Goal: Task Accomplishment & Management: Manage account settings

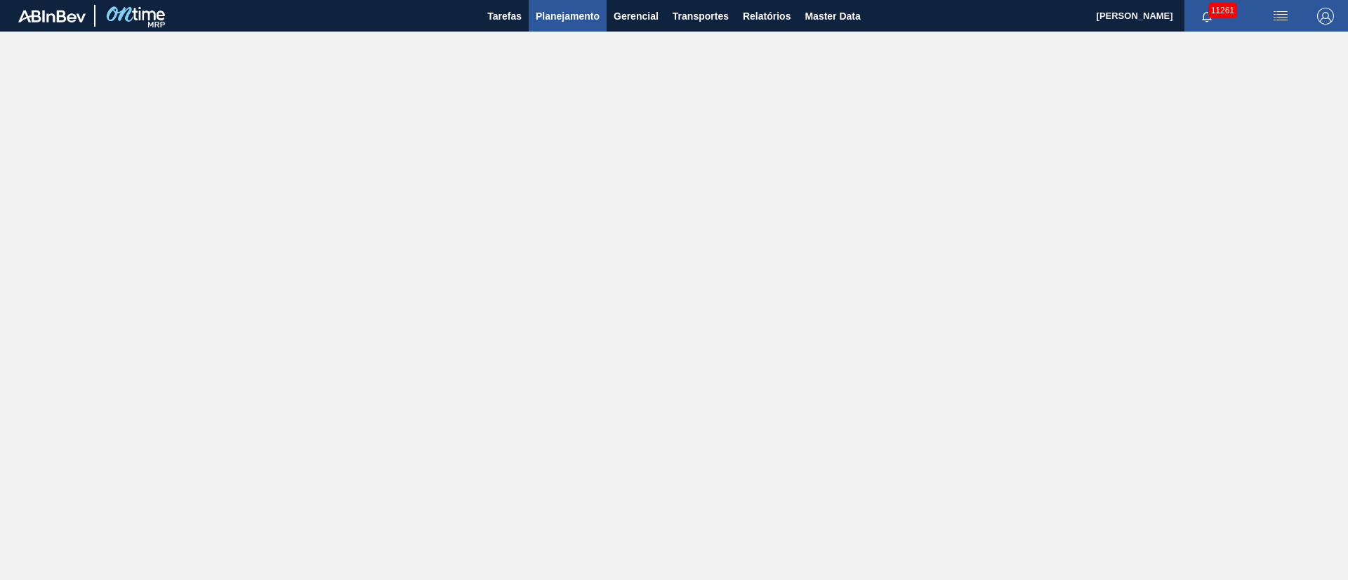
click at [583, 15] on span "Planejamento" at bounding box center [567, 16] width 64 height 17
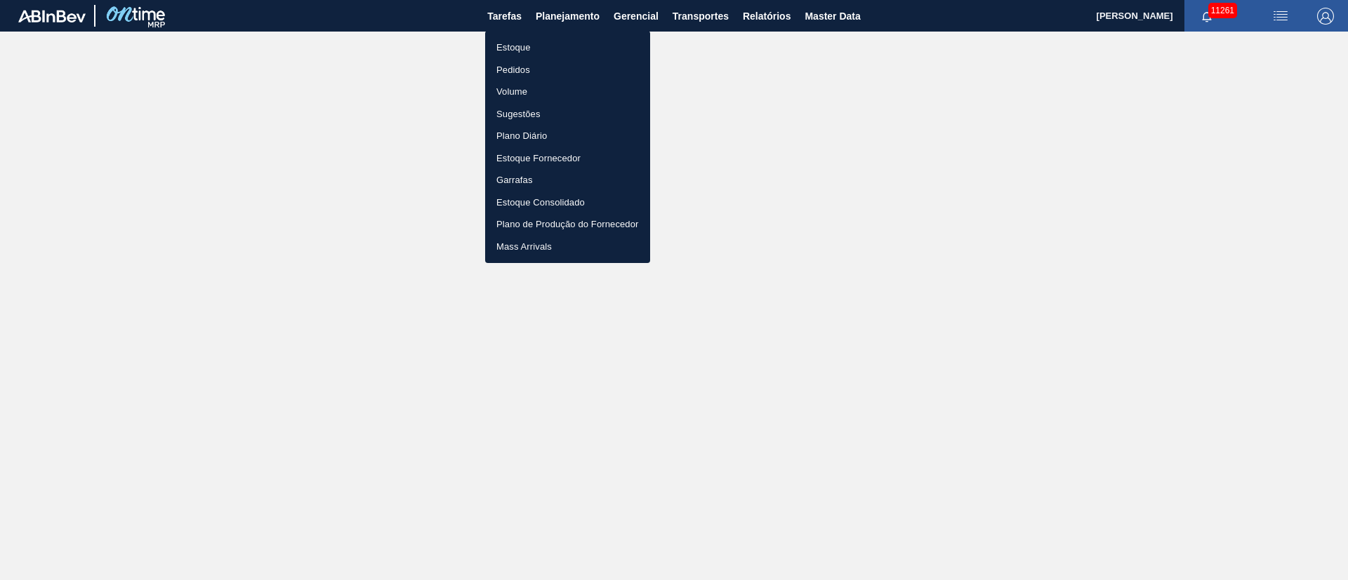
click at [560, 17] on div at bounding box center [674, 290] width 1348 height 580
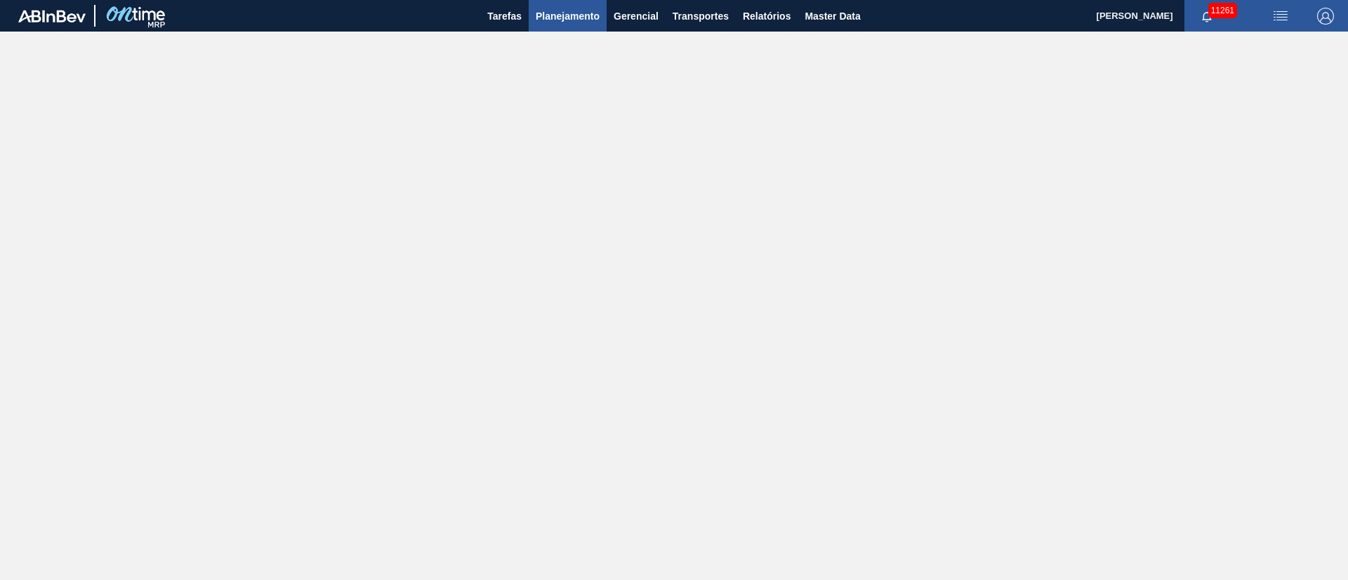
click at [584, 20] on span "Planejamento" at bounding box center [567, 16] width 64 height 17
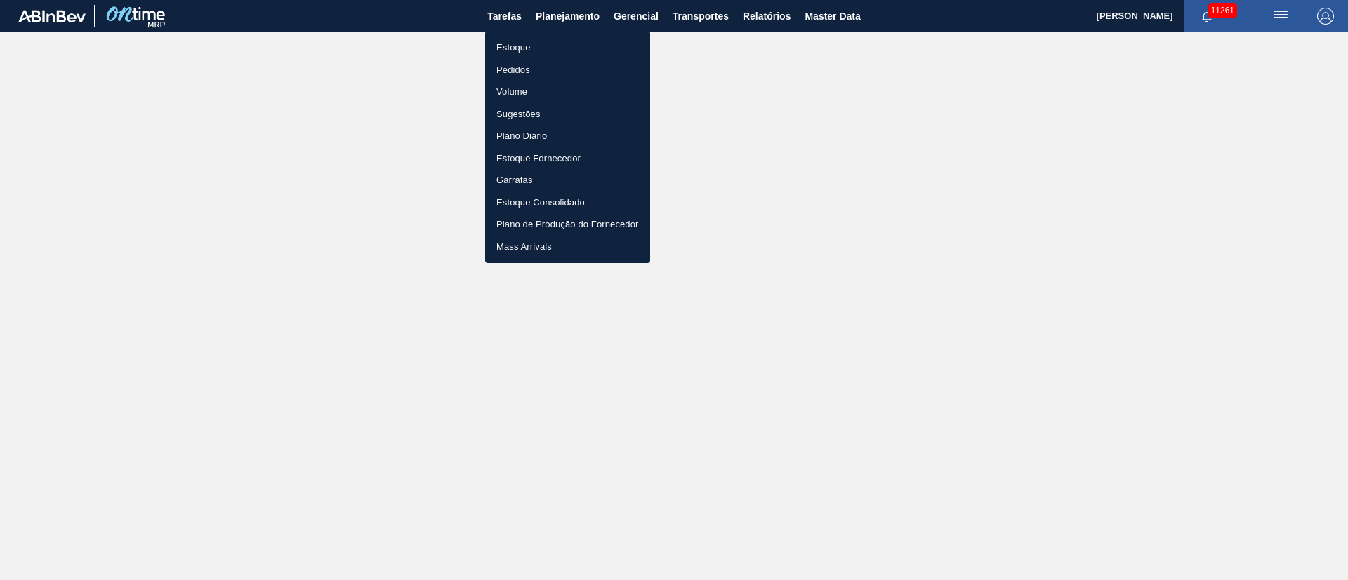
click at [521, 70] on li "Pedidos" at bounding box center [567, 70] width 165 height 22
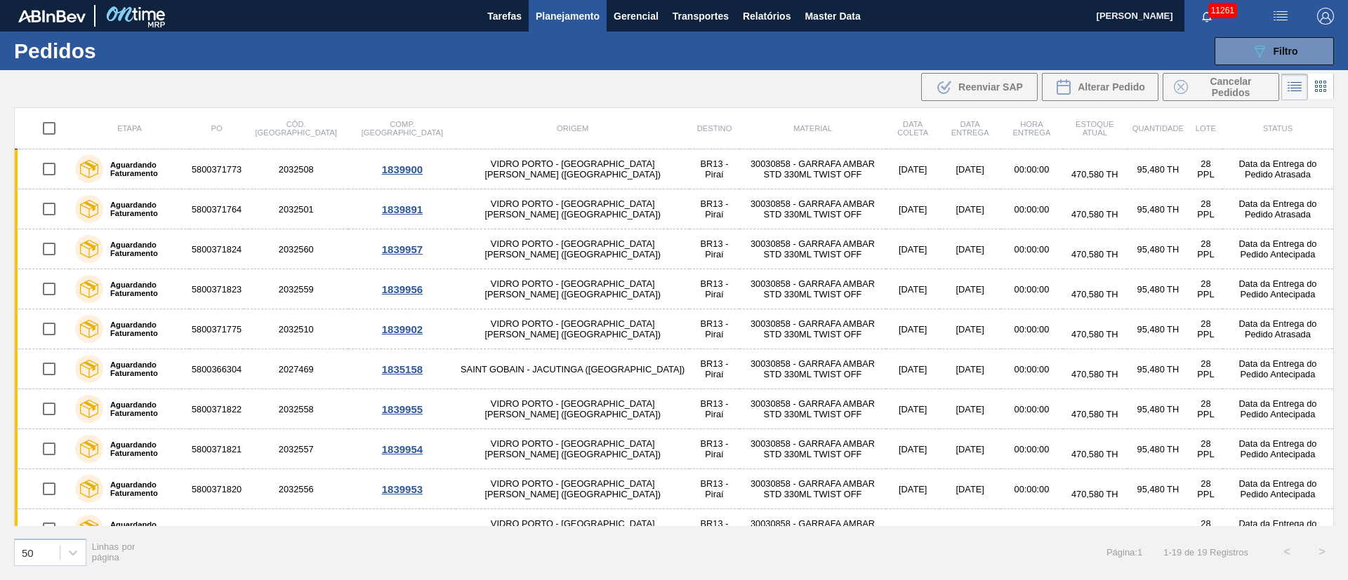
click at [548, 18] on span "Planejamento" at bounding box center [567, 16] width 64 height 17
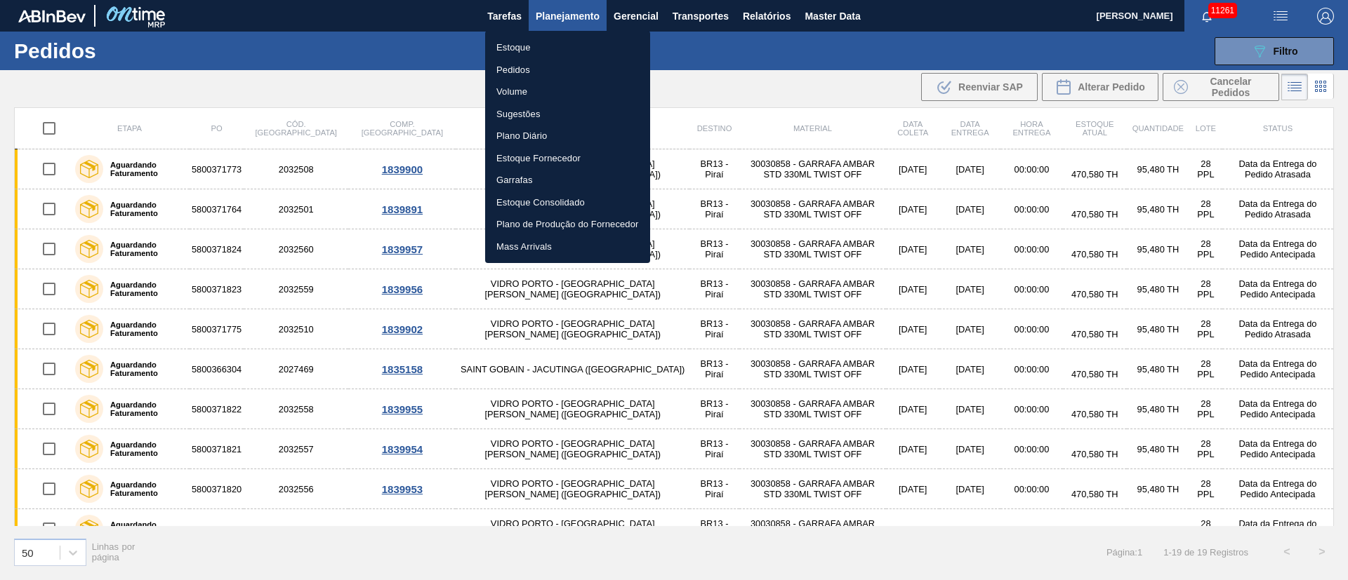
click at [533, 46] on li "Estoque" at bounding box center [567, 47] width 165 height 22
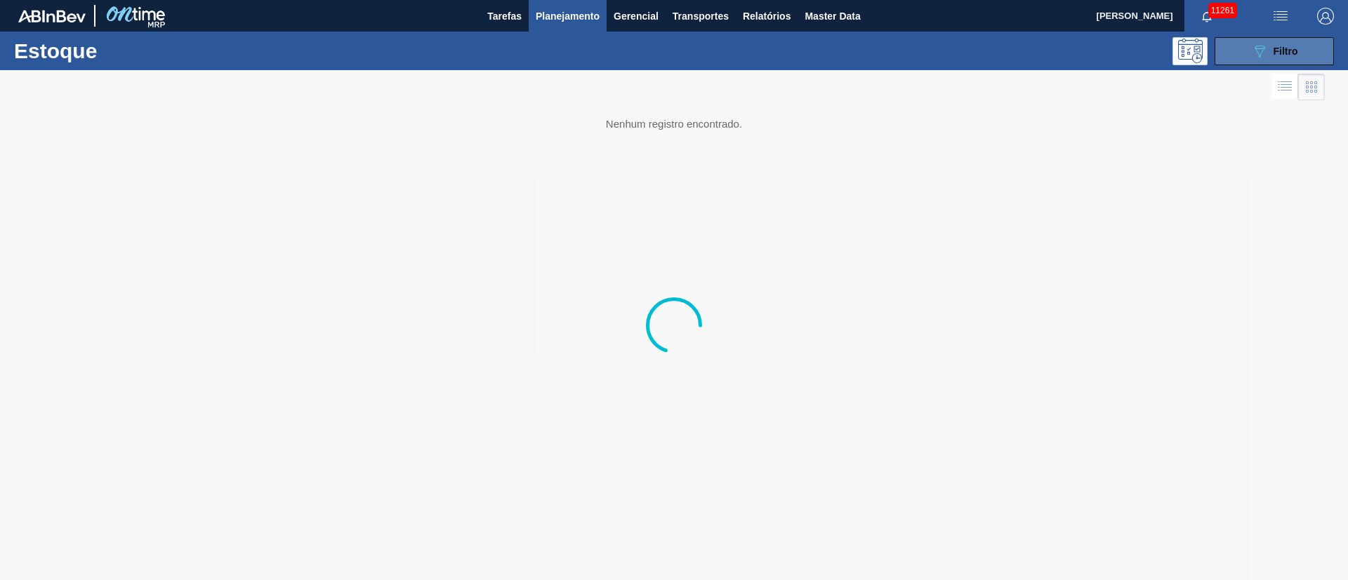
click at [1263, 44] on icon "089F7B8B-B2A5-4AFE-B5C0-19BA573D28AC" at bounding box center [1259, 51] width 17 height 17
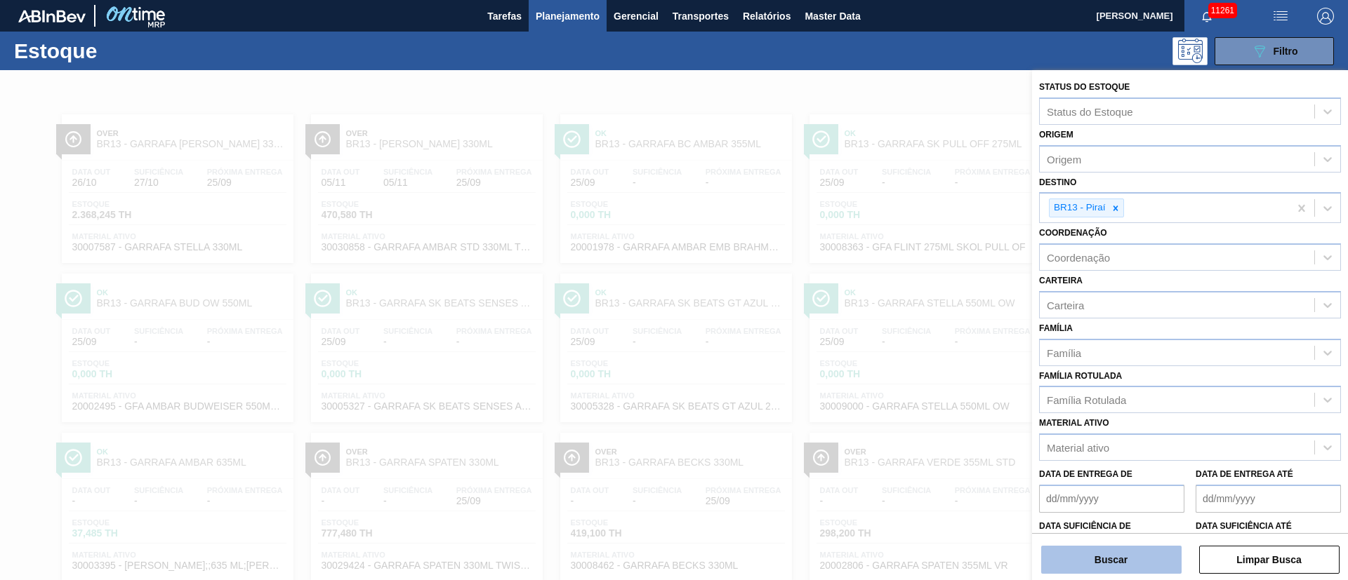
click at [1087, 564] on button "Buscar" at bounding box center [1111, 560] width 140 height 28
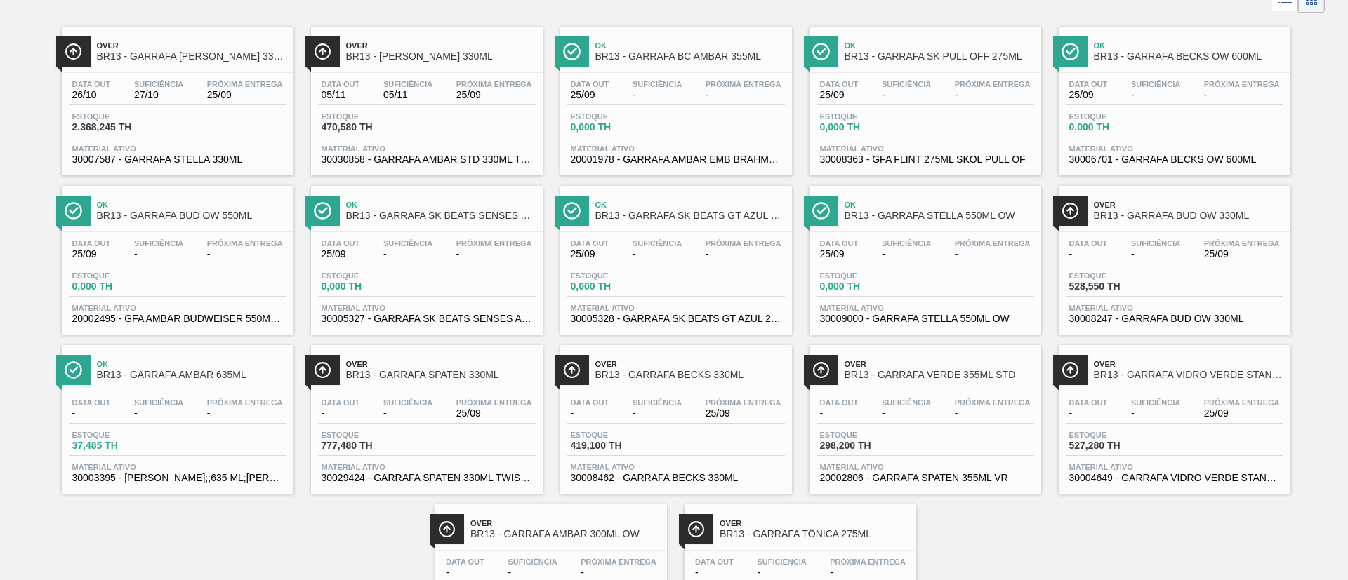
scroll to position [196, 0]
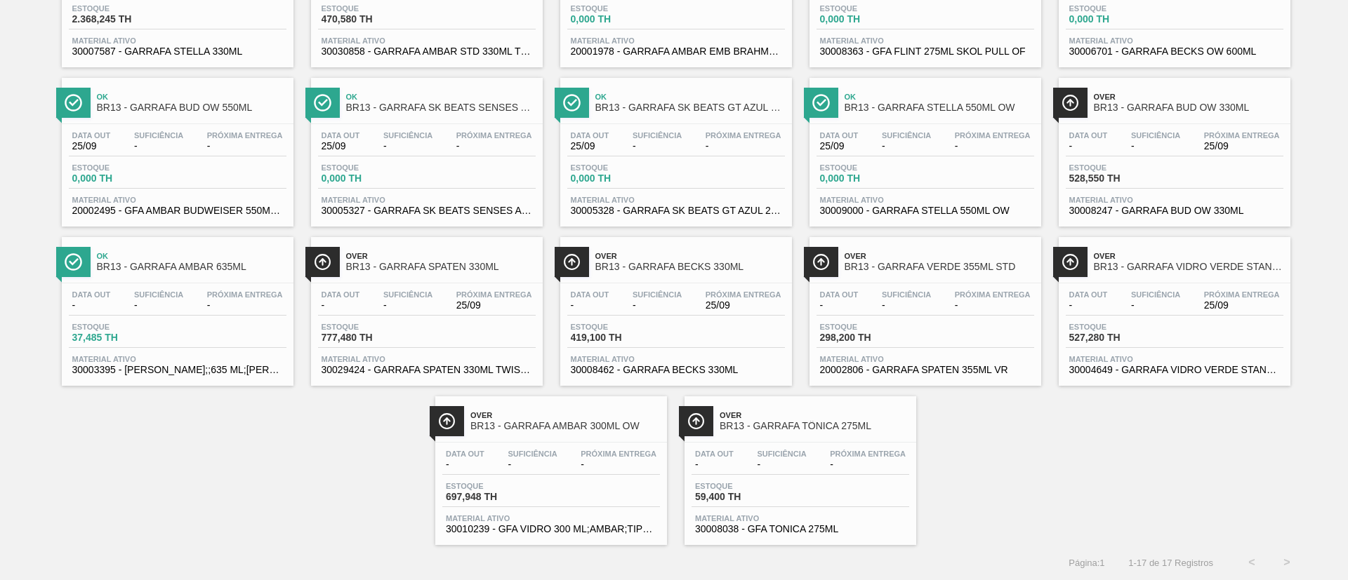
click at [415, 318] on div "Data out - Suficiência - Próxima Entrega 25/09 Estoque 777,480 TH Material ativ…" at bounding box center [427, 331] width 232 height 95
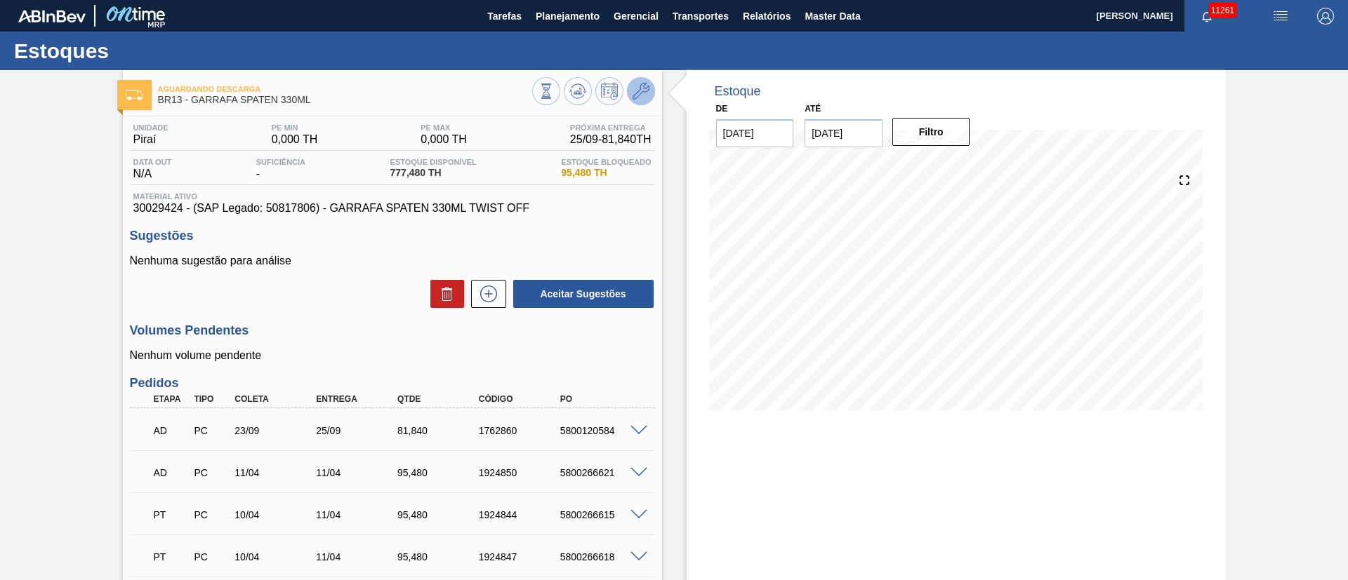
click at [638, 89] on icon at bounding box center [640, 91] width 17 height 17
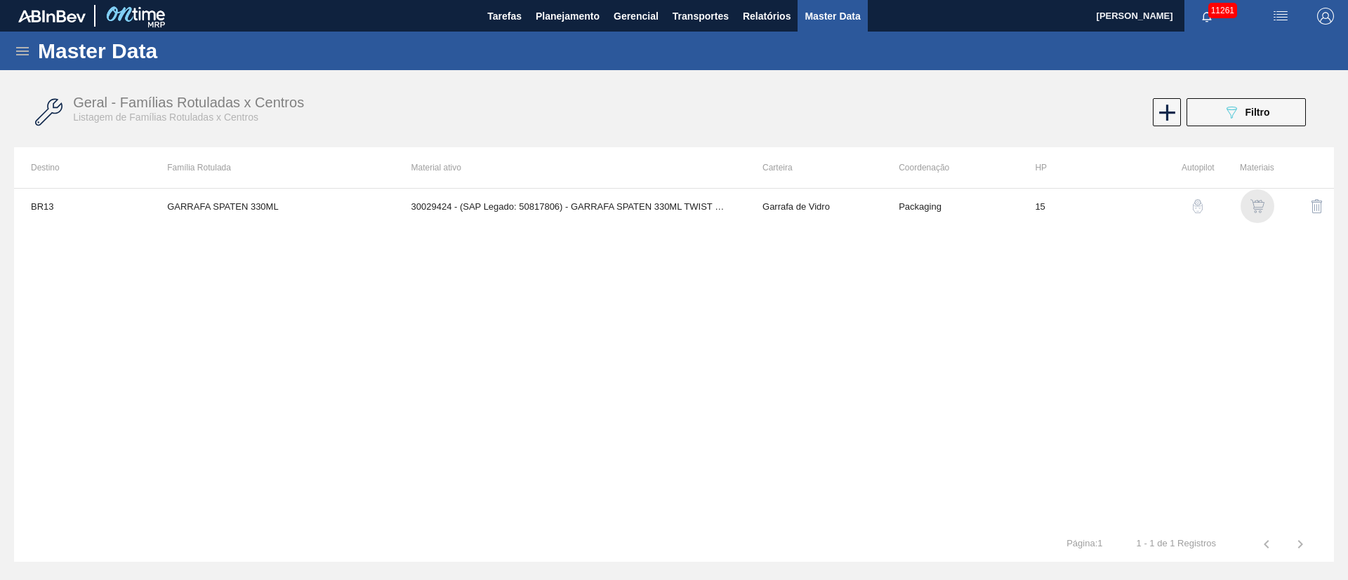
click at [1259, 205] on img "button" at bounding box center [1257, 206] width 14 height 14
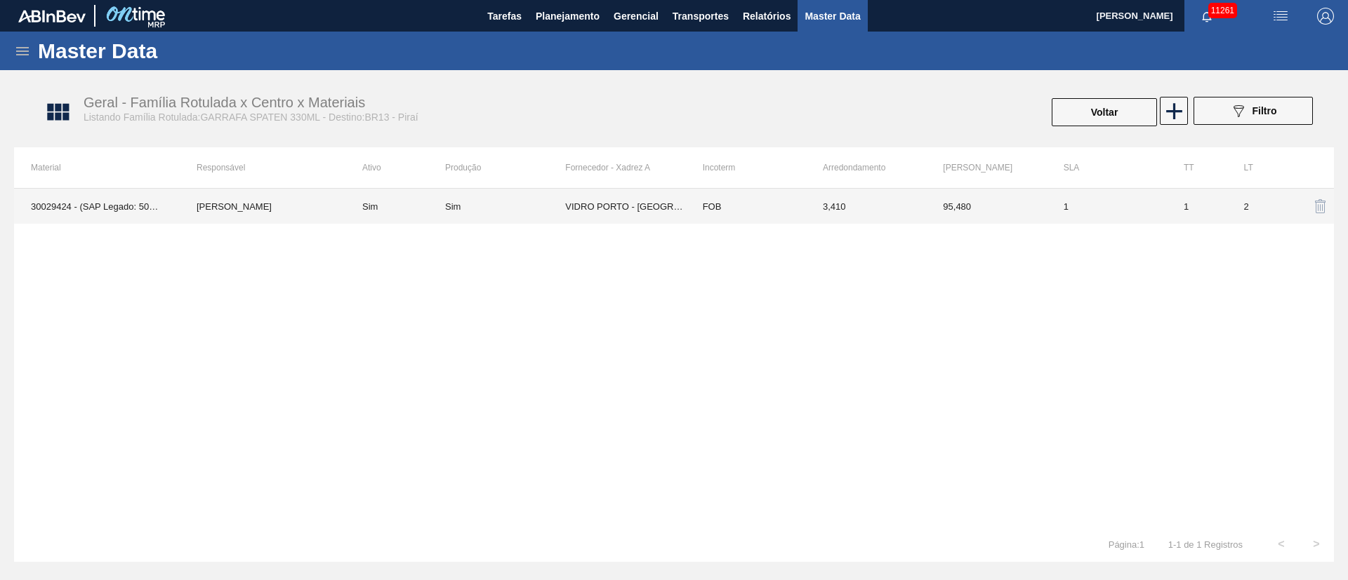
click at [620, 214] on td "VIDRO PORTO - PORTO FERREIRA (SP)" at bounding box center [625, 206] width 120 height 35
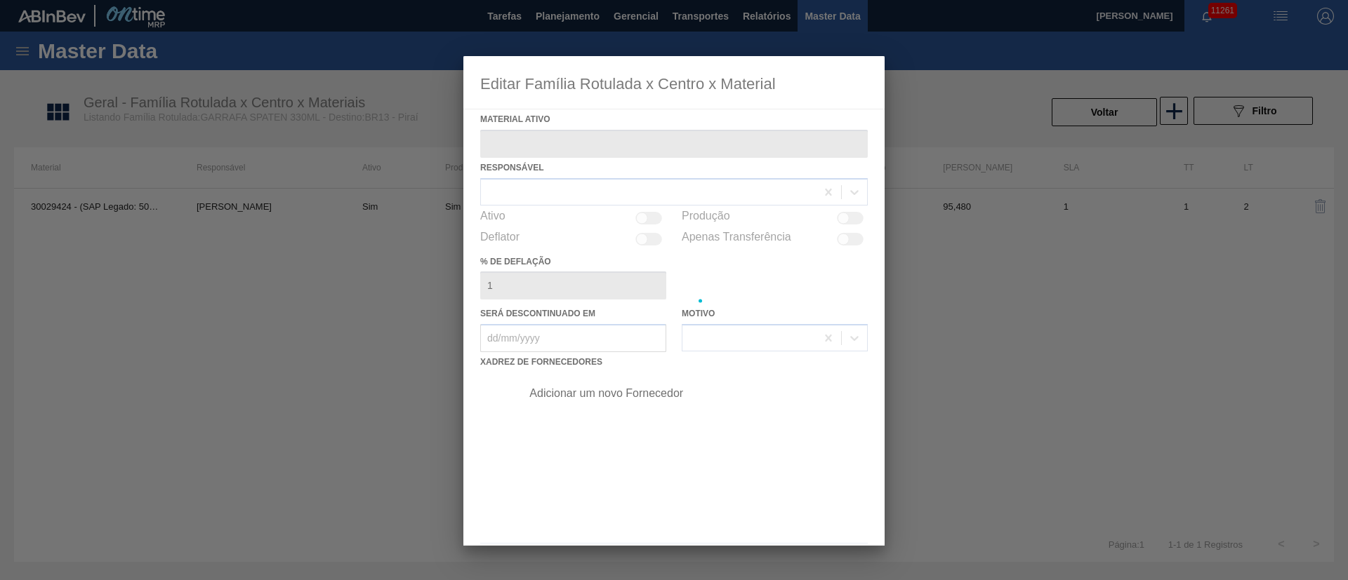
type ativo "30029424 - (SAP Legado: 50817806) - GARRAFA SPATEN 330ML TWIST OFF"
checkbox input "true"
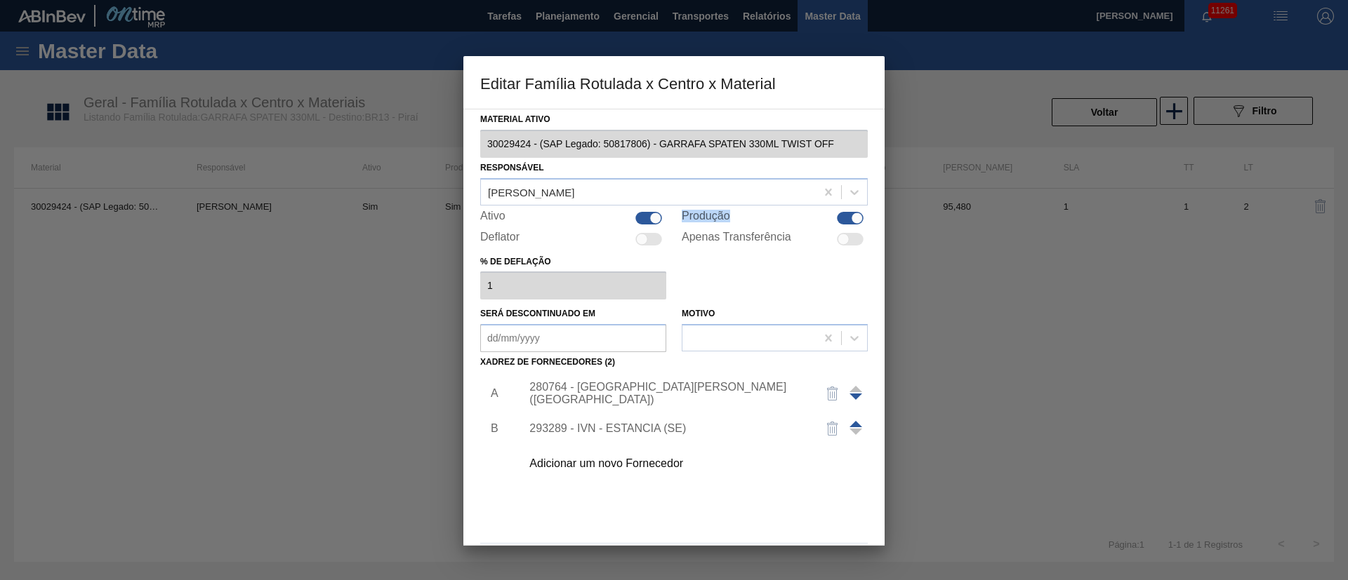
click at [620, 214] on div "Ativo" at bounding box center [573, 218] width 186 height 17
click at [662, 469] on div "Adicionar um novo Fornecedor" at bounding box center [666, 464] width 275 height 13
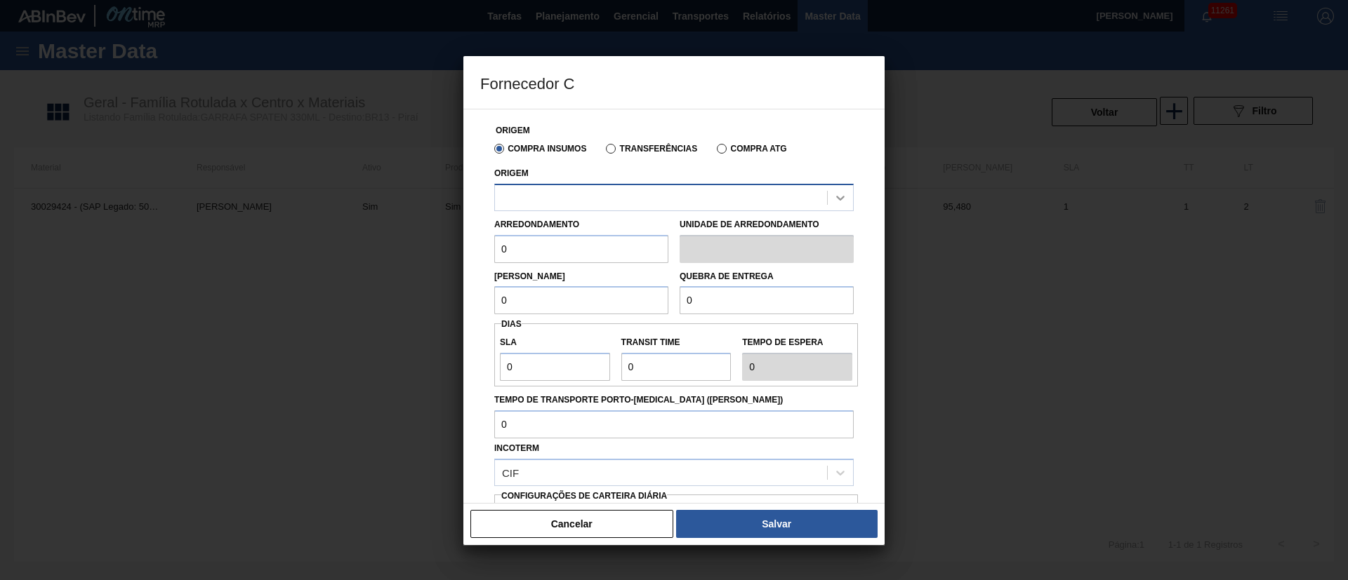
click at [830, 206] on div at bounding box center [839, 197] width 25 height 25
click at [835, 206] on div at bounding box center [839, 197] width 25 height 25
click at [842, 204] on icon at bounding box center [840, 198] width 14 height 14
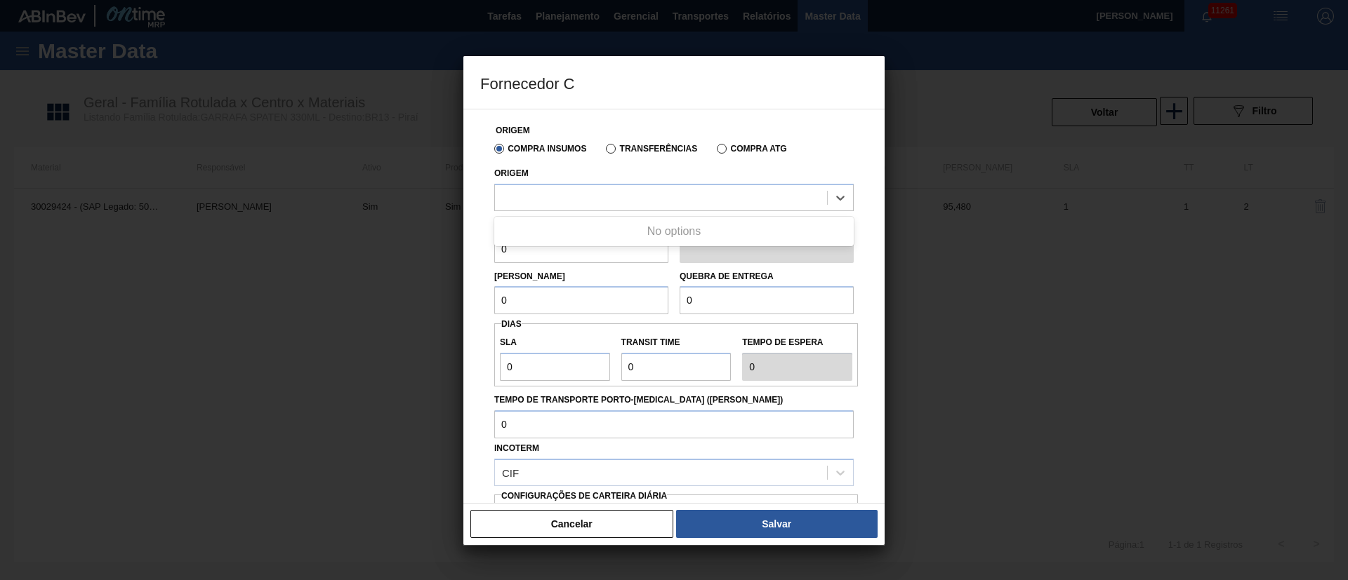
click at [251, 390] on div at bounding box center [674, 290] width 1348 height 580
click at [309, 319] on div at bounding box center [674, 290] width 1348 height 580
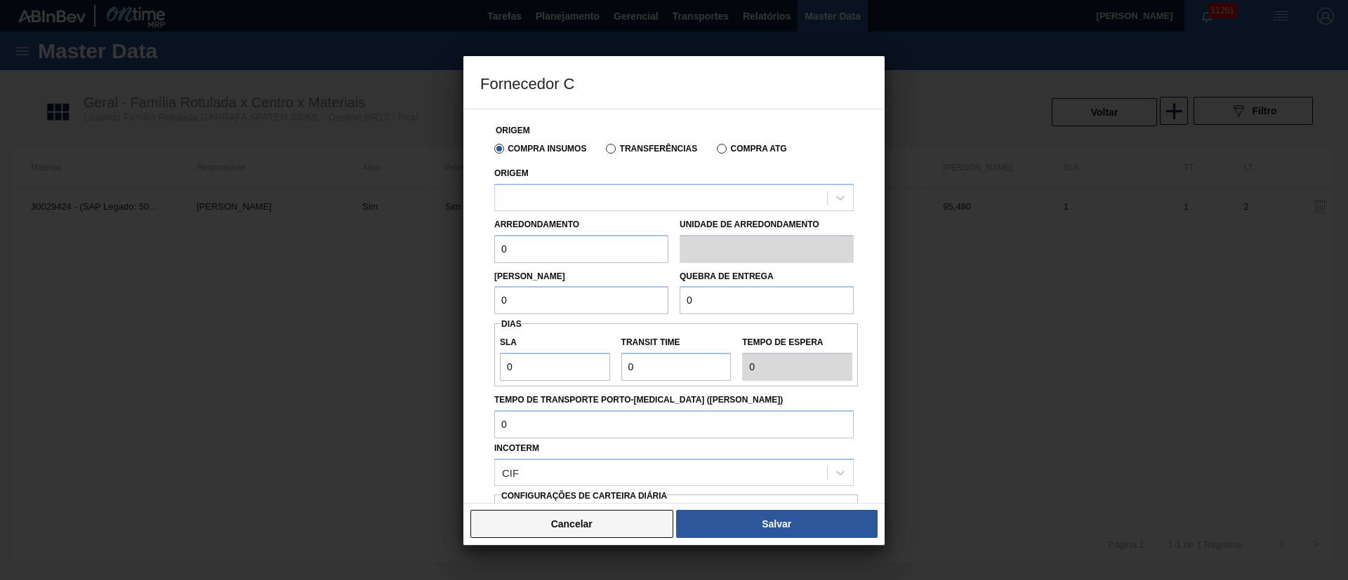
click at [558, 536] on button "Cancelar" at bounding box center [571, 524] width 203 height 28
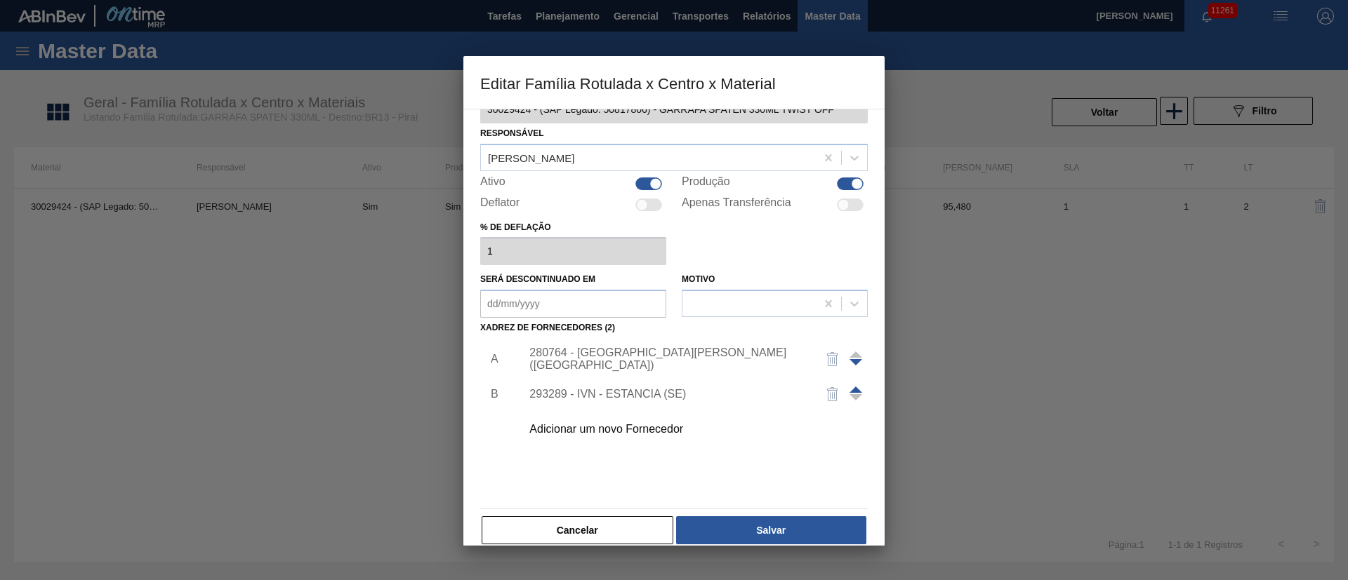
scroll to position [52, 0]
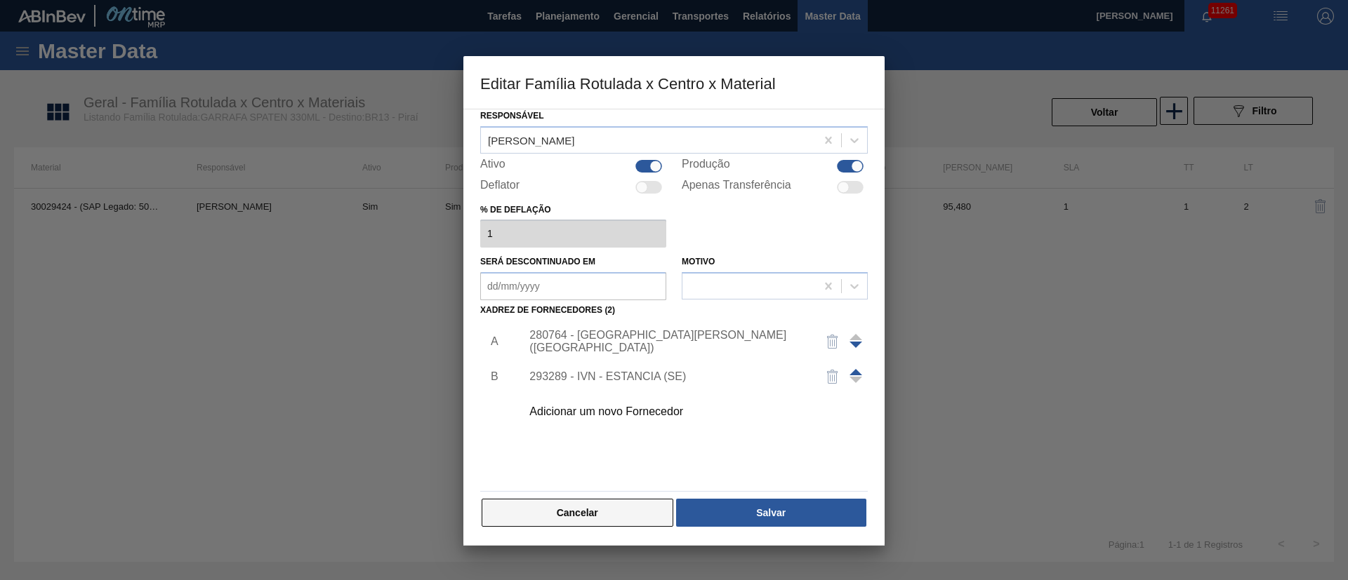
click at [622, 520] on button "Cancelar" at bounding box center [577, 513] width 192 height 28
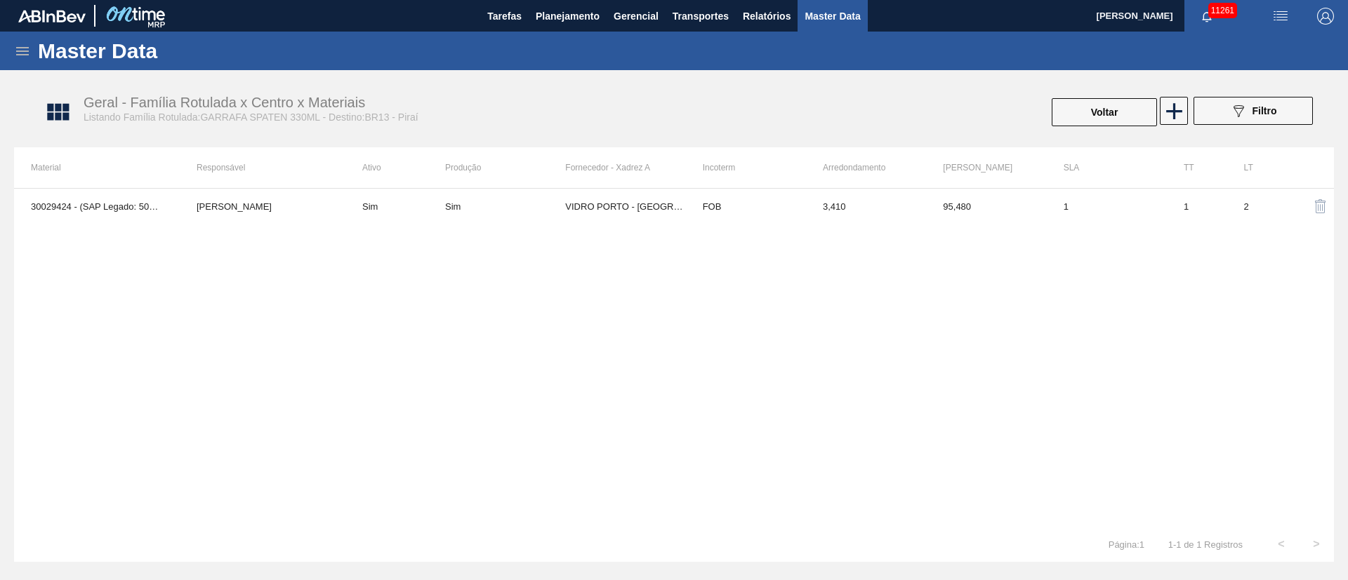
click at [586, 351] on div "30029424 - (SAP Legado: 50817806) - GARRAFA SPATEN 330ML TWIST OFF Juliane Roma…" at bounding box center [673, 357] width 1319 height 339
click at [573, 13] on span "Planejamento" at bounding box center [567, 16] width 64 height 17
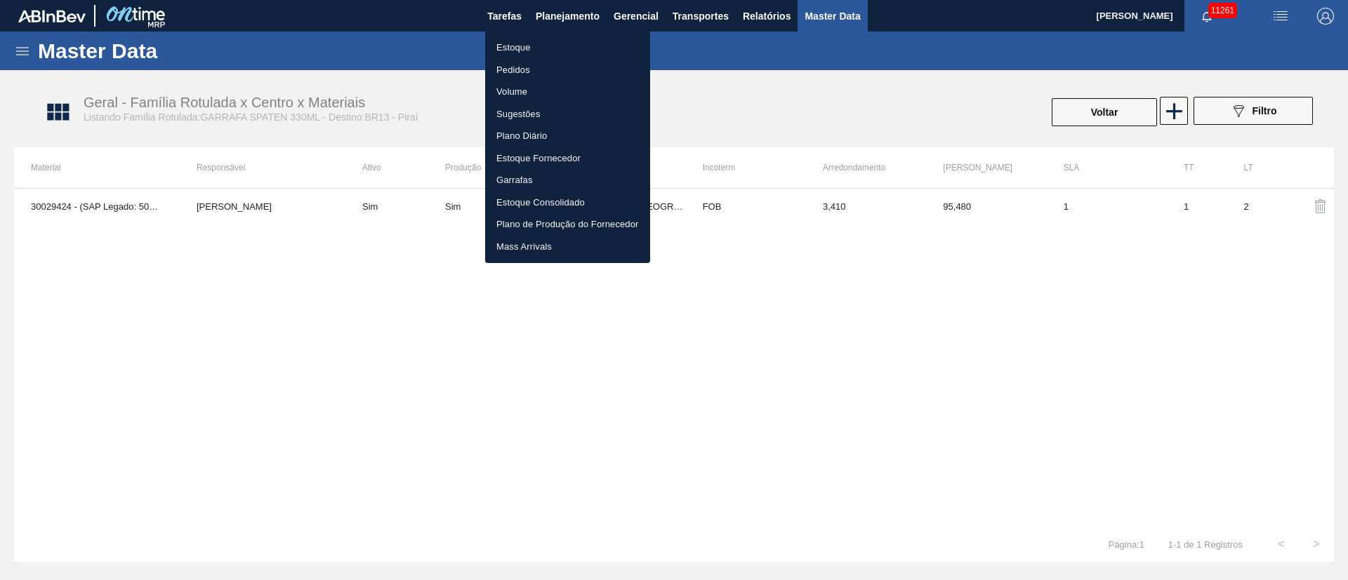
click at [530, 67] on li "Pedidos" at bounding box center [567, 70] width 165 height 22
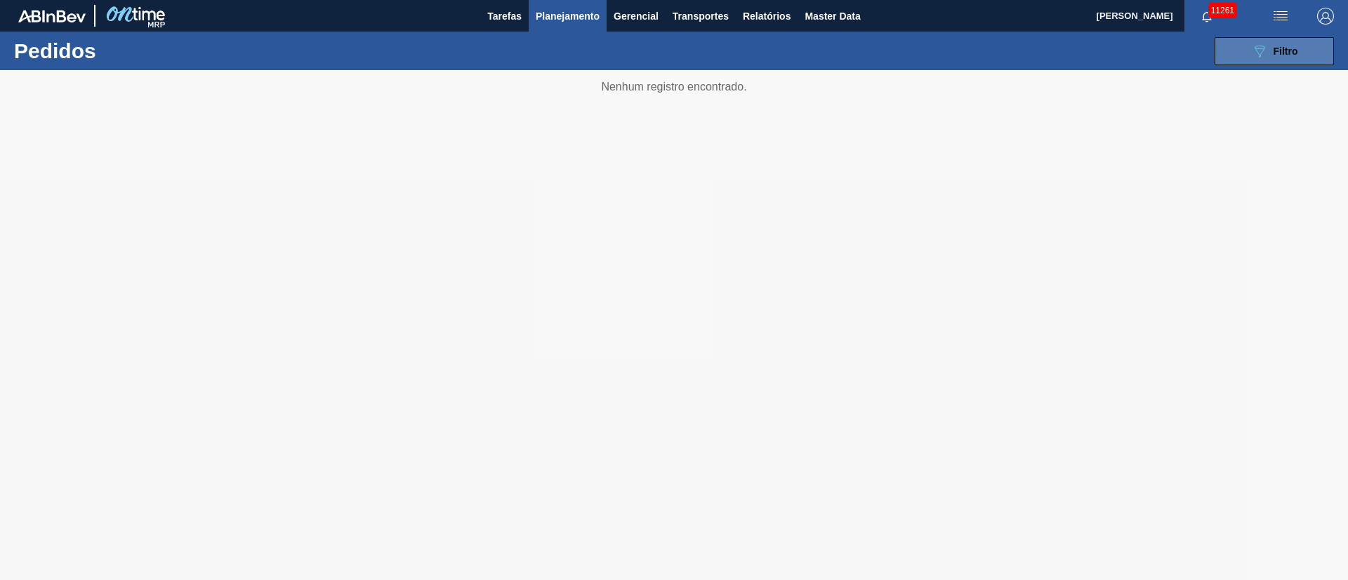
click at [1272, 60] on button "089F7B8B-B2A5-4AFE-B5C0-19BA573D28AC Filtro" at bounding box center [1273, 51] width 119 height 28
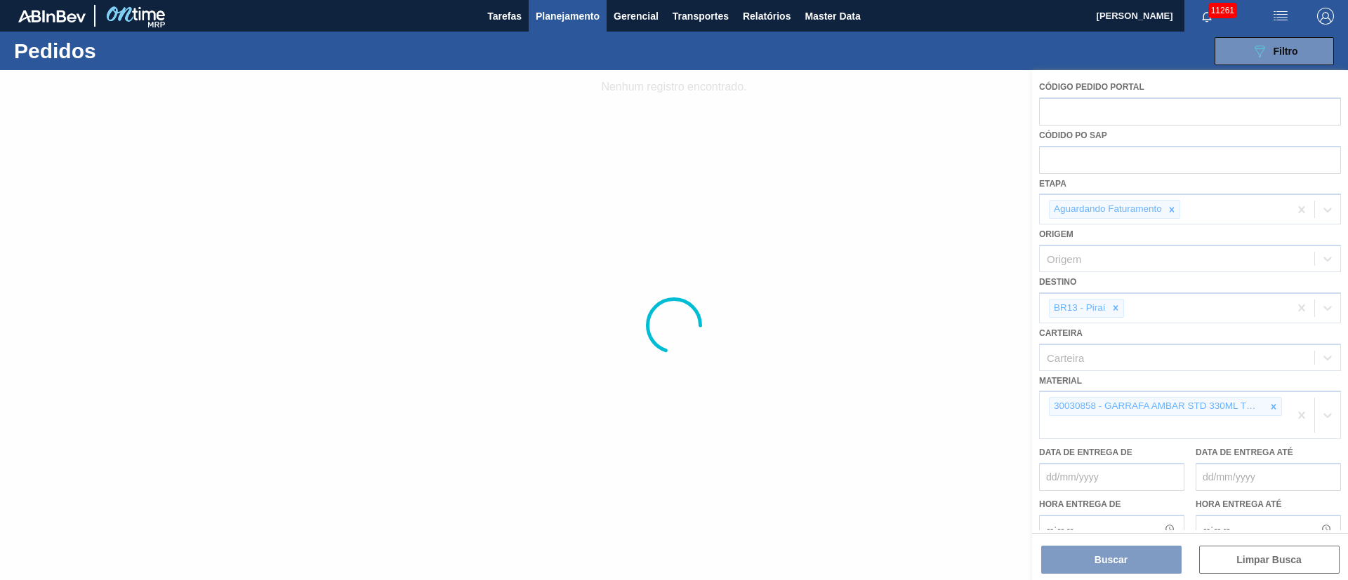
click at [1106, 159] on div at bounding box center [674, 325] width 1348 height 510
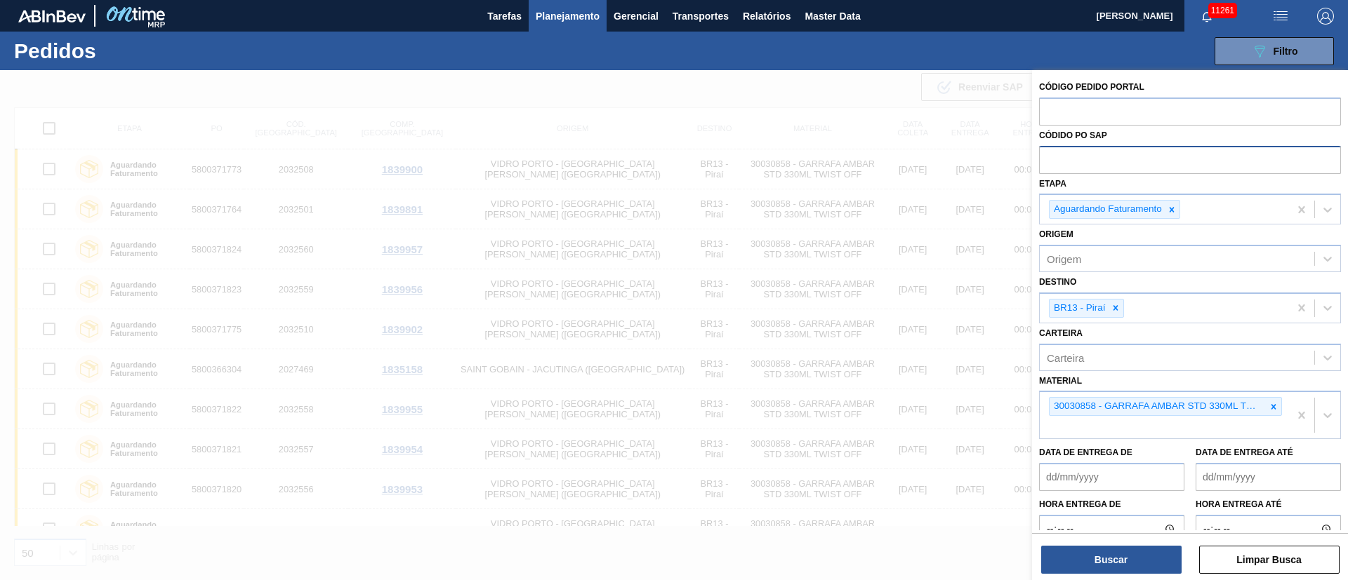
click at [1074, 153] on input "text" at bounding box center [1190, 159] width 302 height 27
paste input "text"
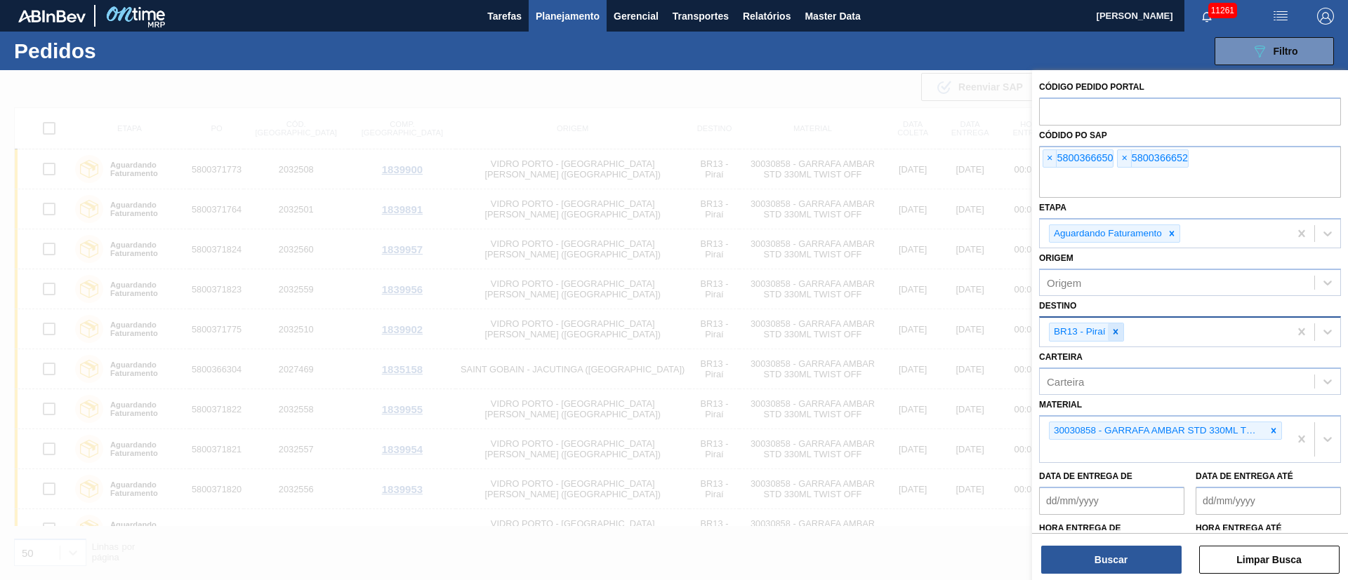
click at [1113, 335] on icon at bounding box center [1115, 332] width 10 height 10
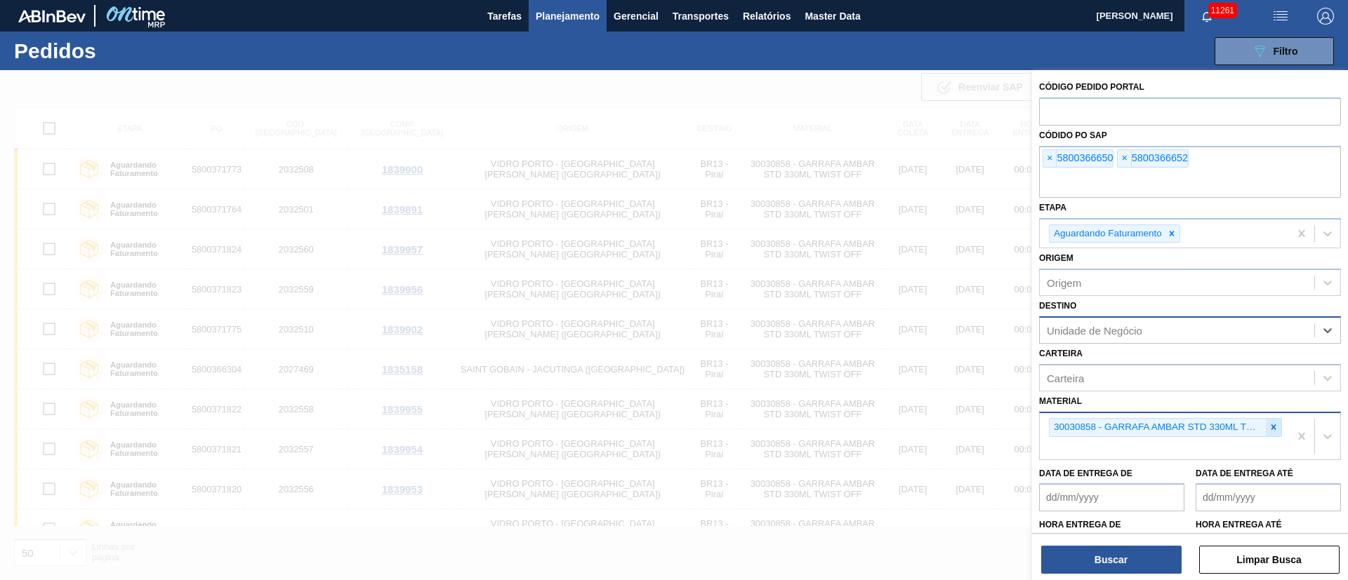
click at [1275, 425] on icon at bounding box center [1273, 427] width 10 height 10
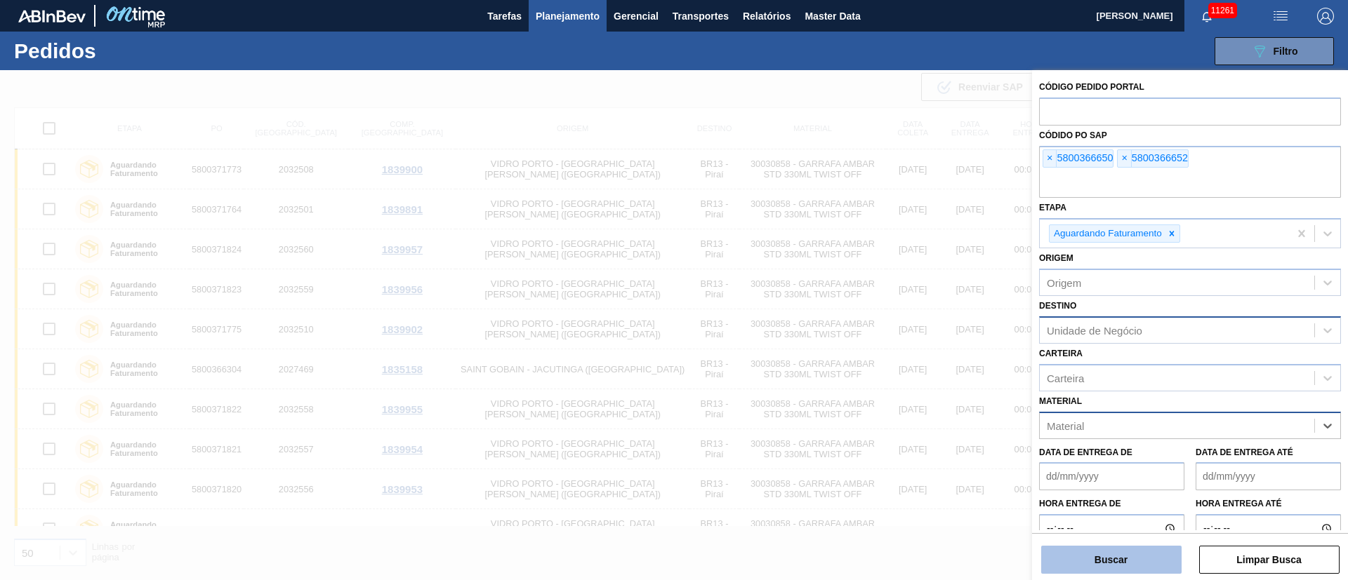
click at [1091, 558] on button "Buscar" at bounding box center [1111, 560] width 140 height 28
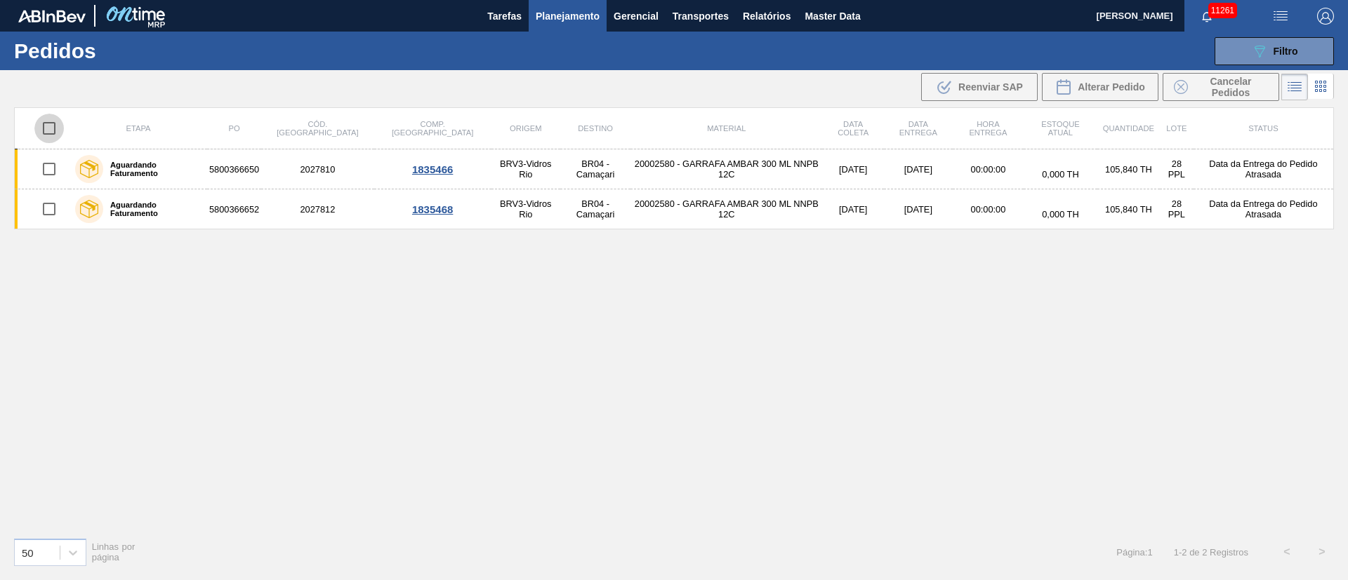
click at [53, 127] on input "checkbox" at bounding box center [48, 128] width 29 height 29
checkbox input "true"
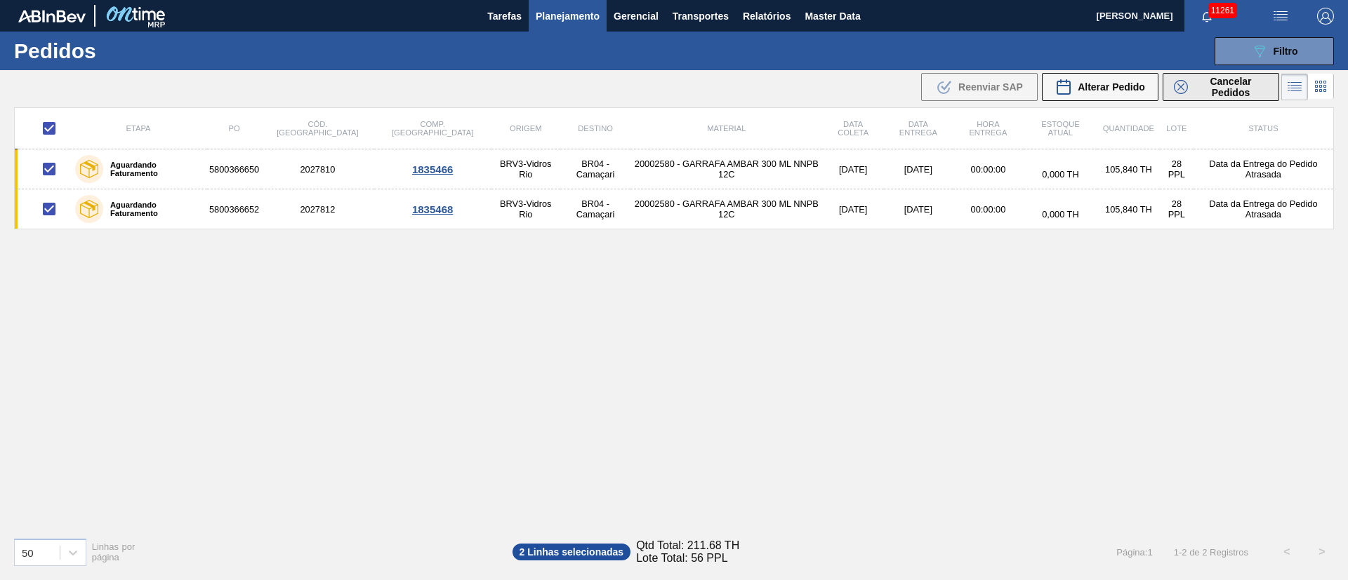
click at [1216, 84] on span "Cancelar Pedidos" at bounding box center [1230, 87] width 74 height 22
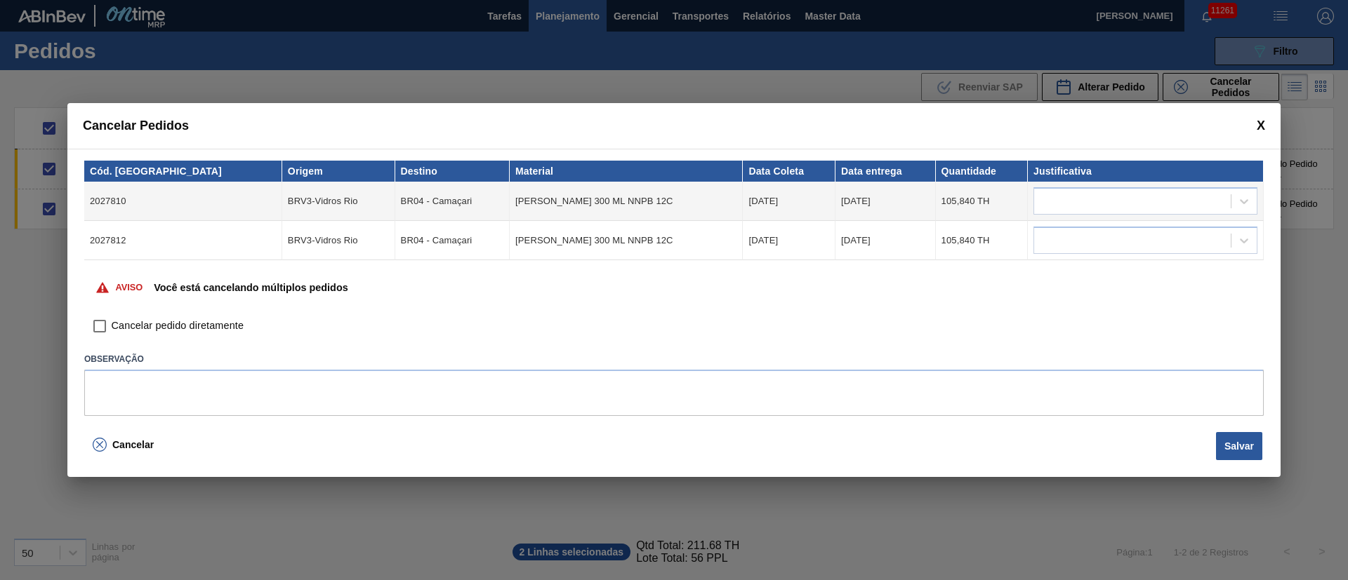
click at [100, 328] on input "Cancelar pedido diretamente" at bounding box center [100, 326] width 24 height 24
checkbox input "true"
click at [152, 388] on textarea at bounding box center [673, 393] width 1179 height 46
type textarea "."
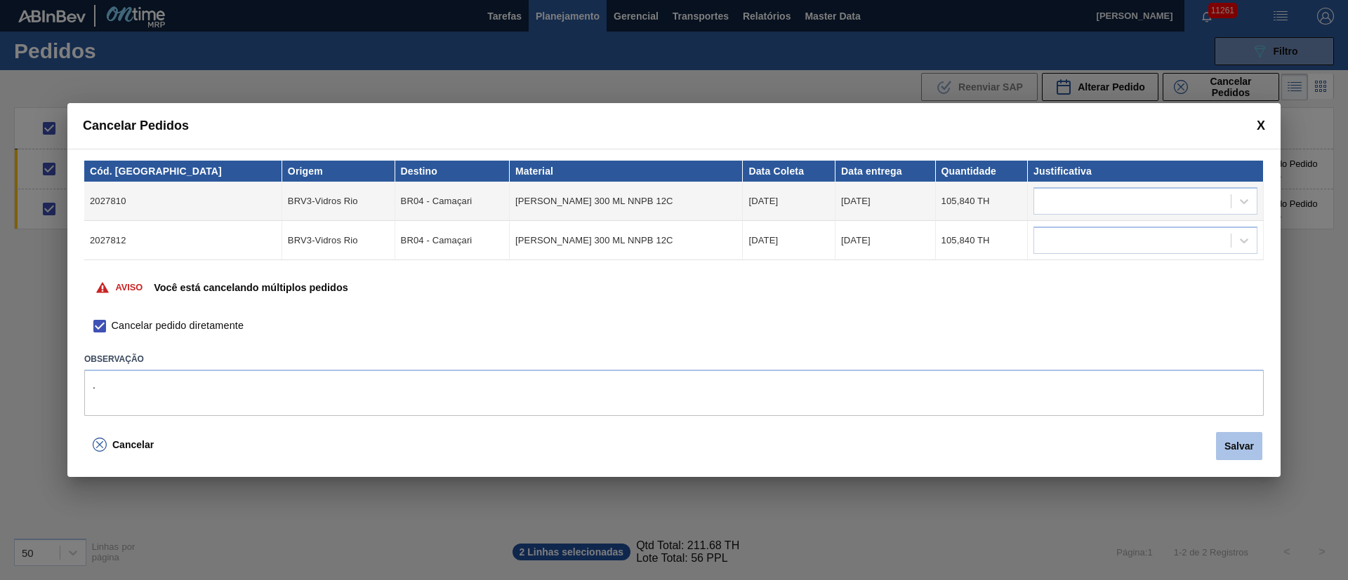
click at [1237, 448] on button "Salvar" at bounding box center [1239, 446] width 46 height 28
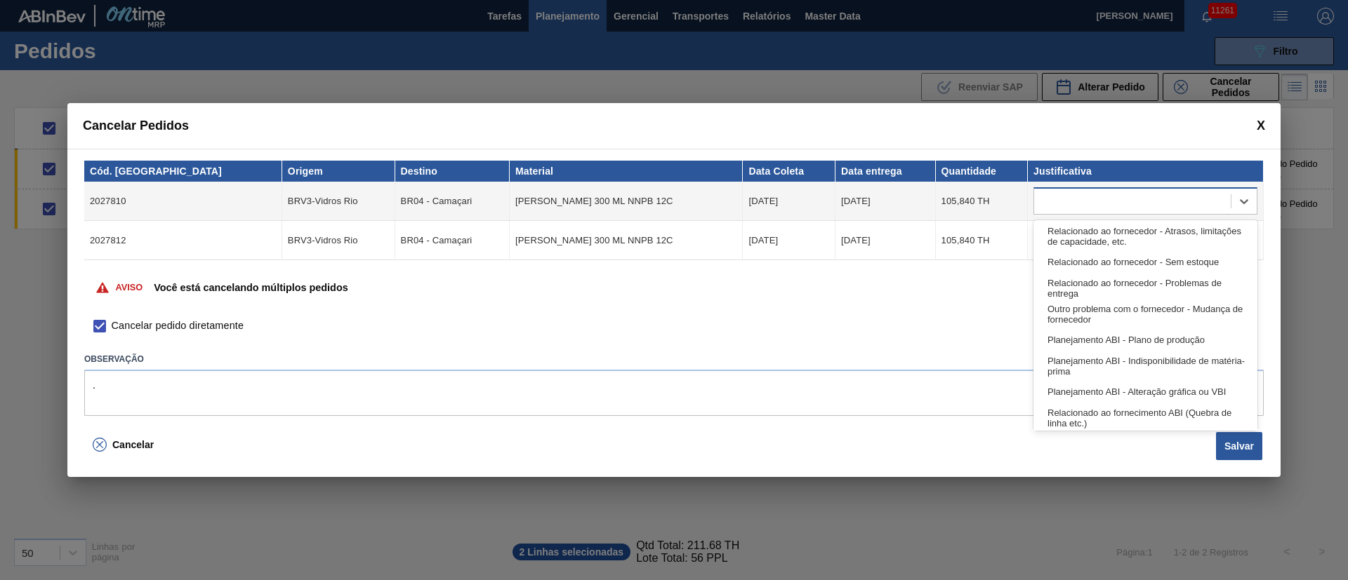
click at [1084, 198] on div at bounding box center [1132, 202] width 197 height 20
type input "ou"
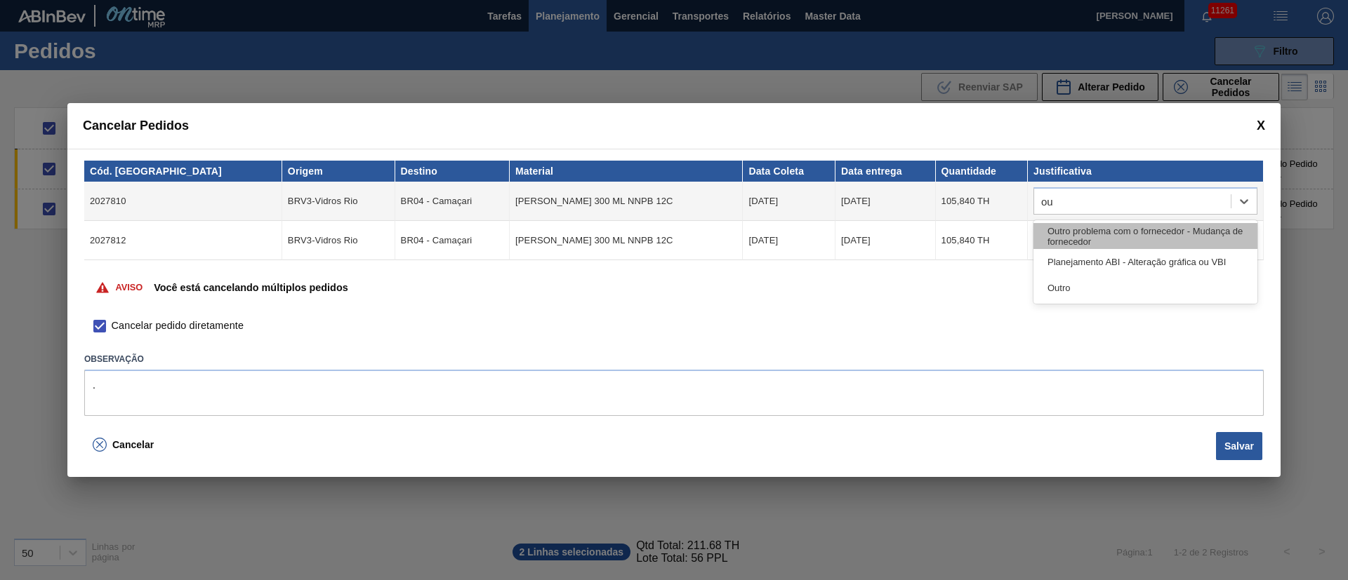
click at [1072, 232] on div "Outro problema com o fornecedor - Mudança de fornecedor" at bounding box center [1145, 236] width 224 height 26
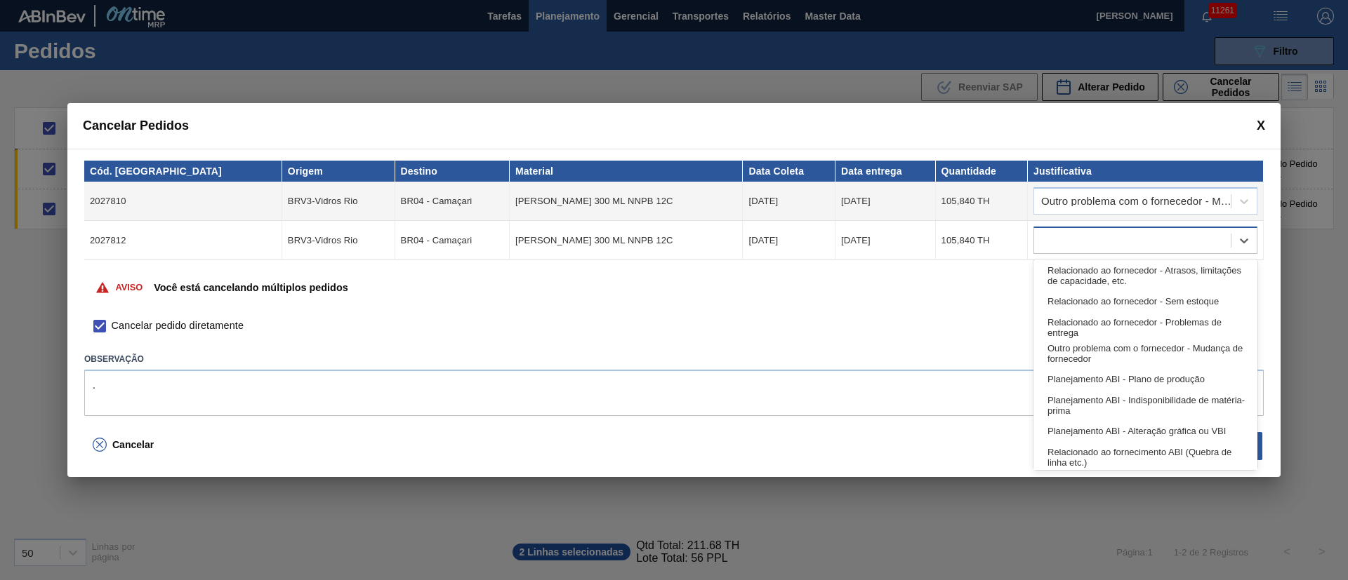
click at [1070, 242] on div at bounding box center [1132, 241] width 197 height 20
type input "ou"
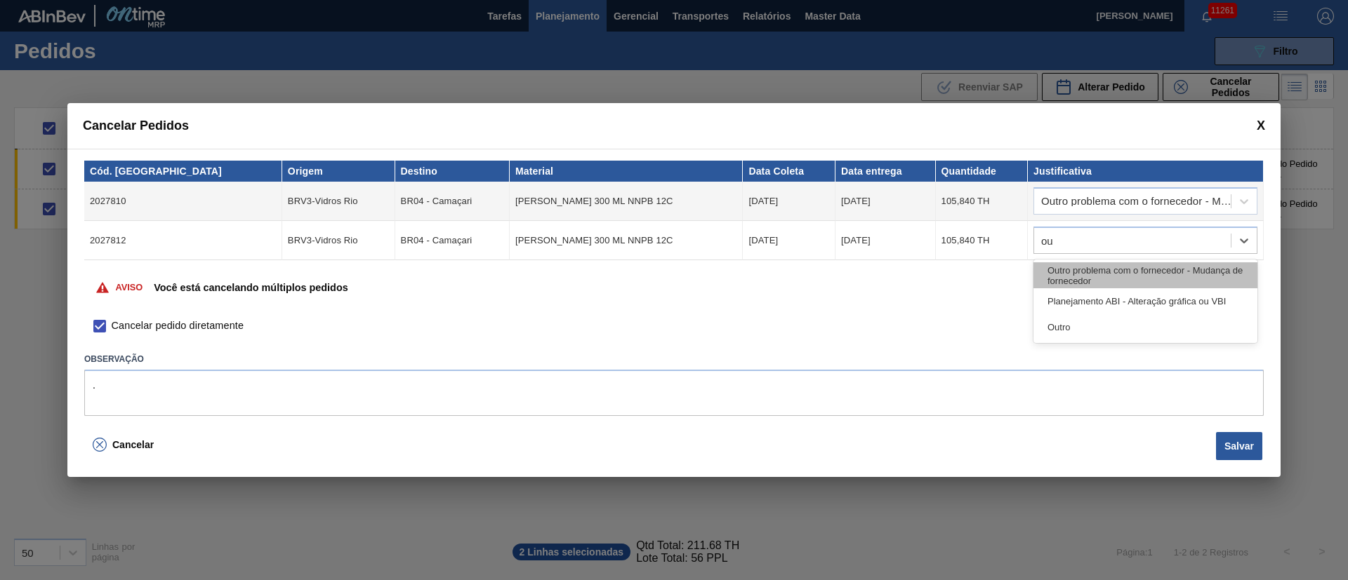
click at [1055, 276] on div "Outro problema com o fornecedor - Mudança de fornecedor" at bounding box center [1145, 275] width 224 height 26
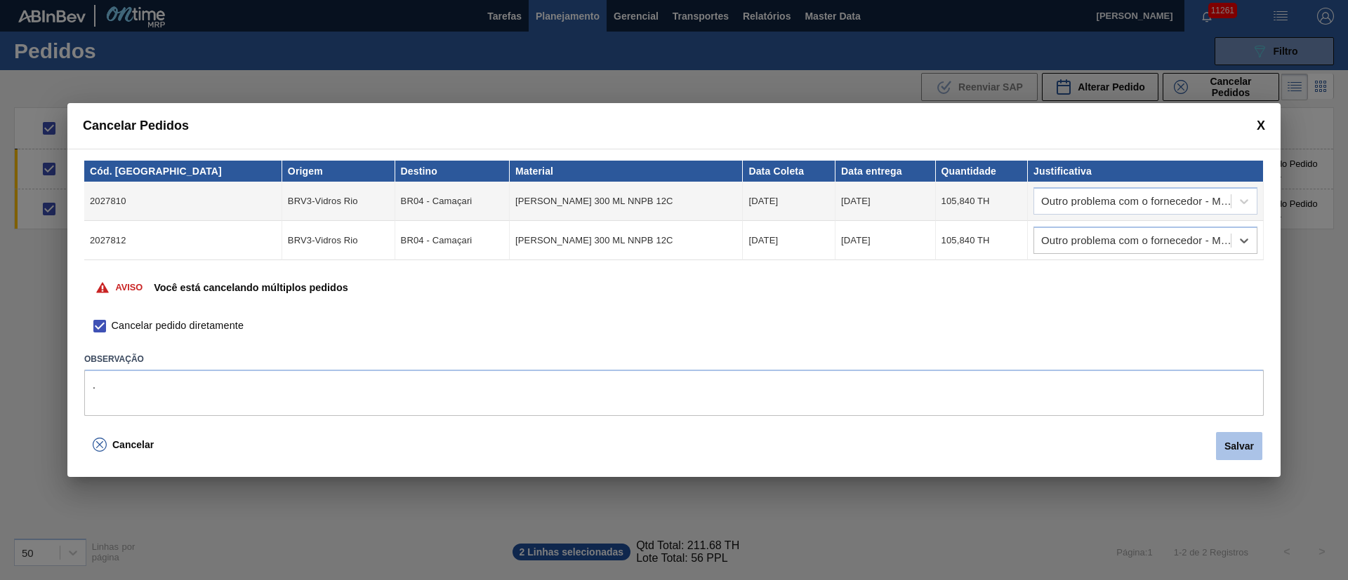
click at [1225, 447] on button "Salvar" at bounding box center [1239, 446] width 46 height 28
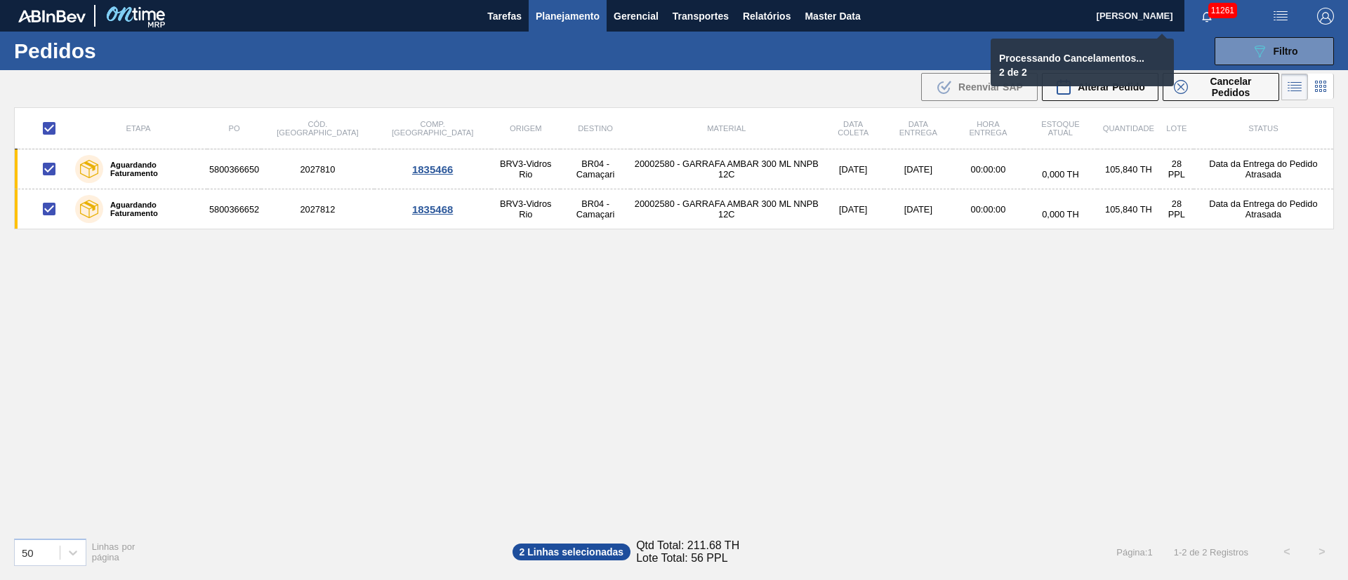
checkbox input "false"
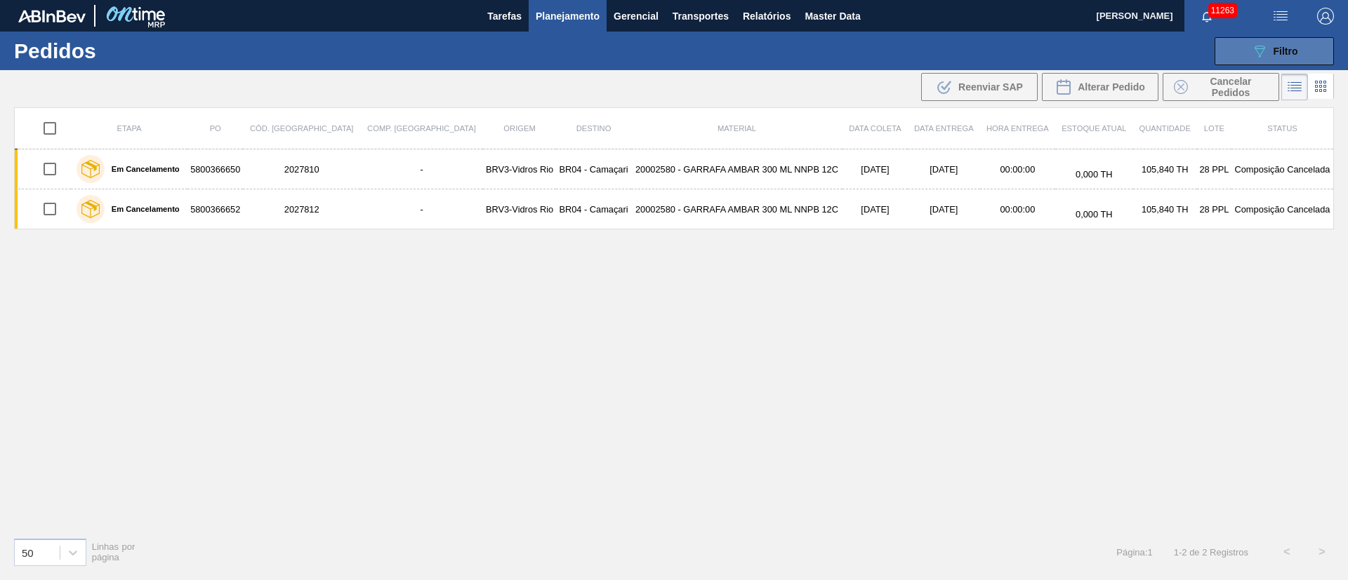
click at [1302, 48] on button "089F7B8B-B2A5-4AFE-B5C0-19BA573D28AC Filtro" at bounding box center [1273, 51] width 119 height 28
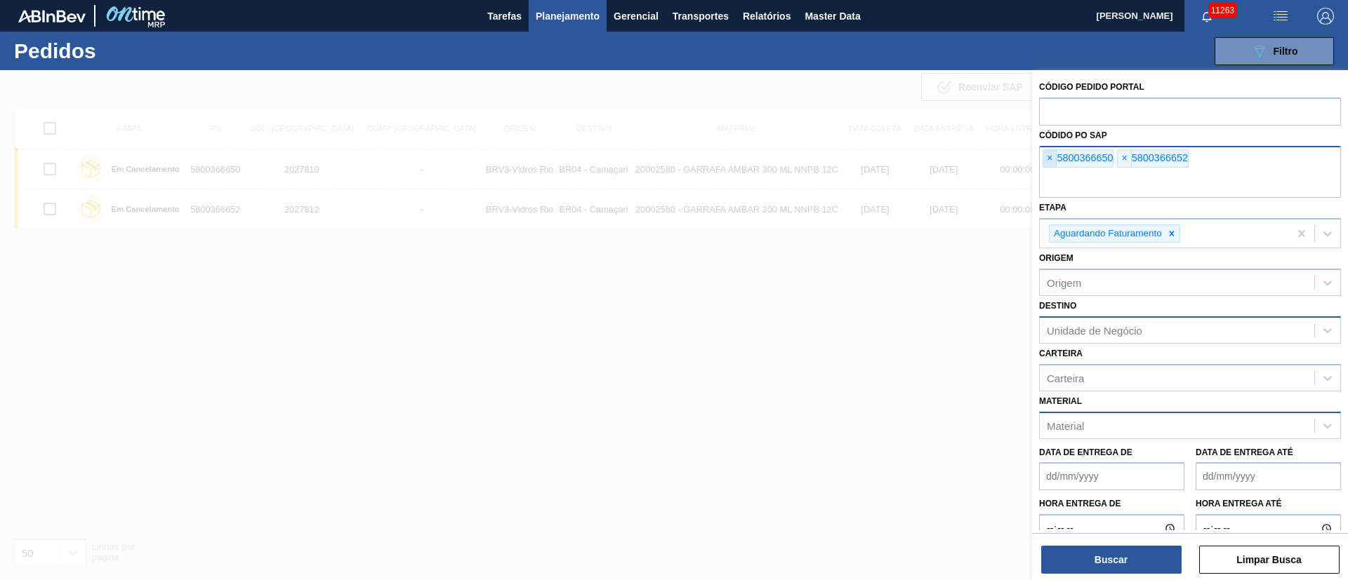
click at [1053, 159] on span "×" at bounding box center [1049, 158] width 13 height 17
click at [1053, 171] on input "text" at bounding box center [1190, 184] width 302 height 27
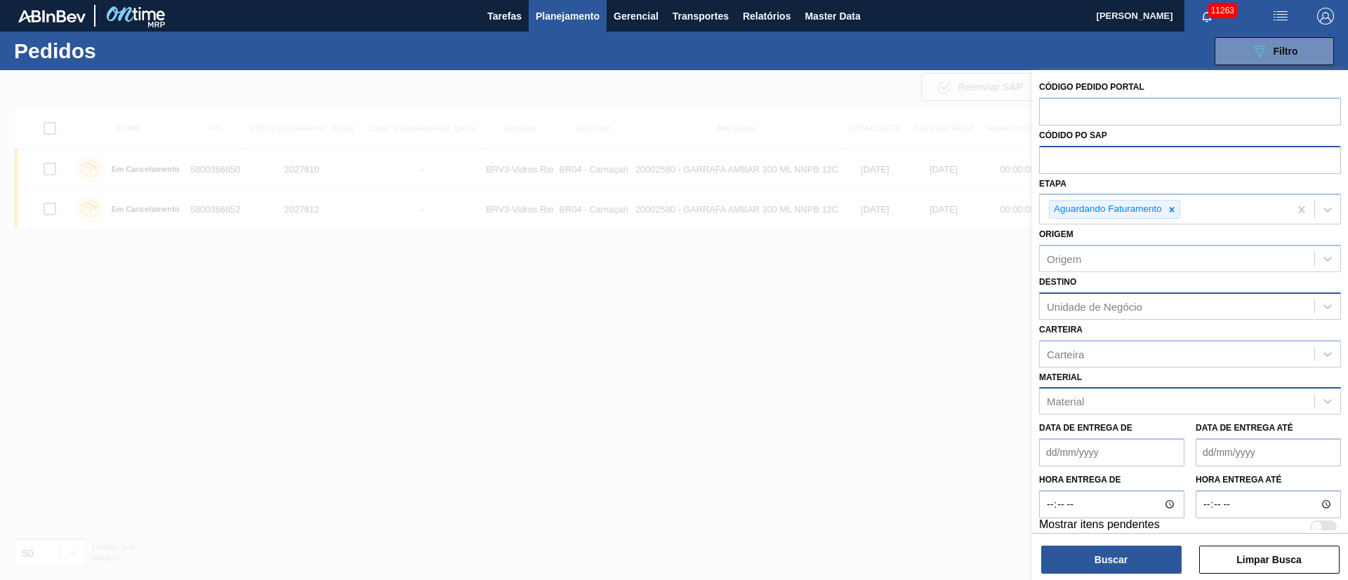
click at [1053, 159] on input "text" at bounding box center [1190, 159] width 302 height 27
paste input "5800368427"
type input "5800368427"
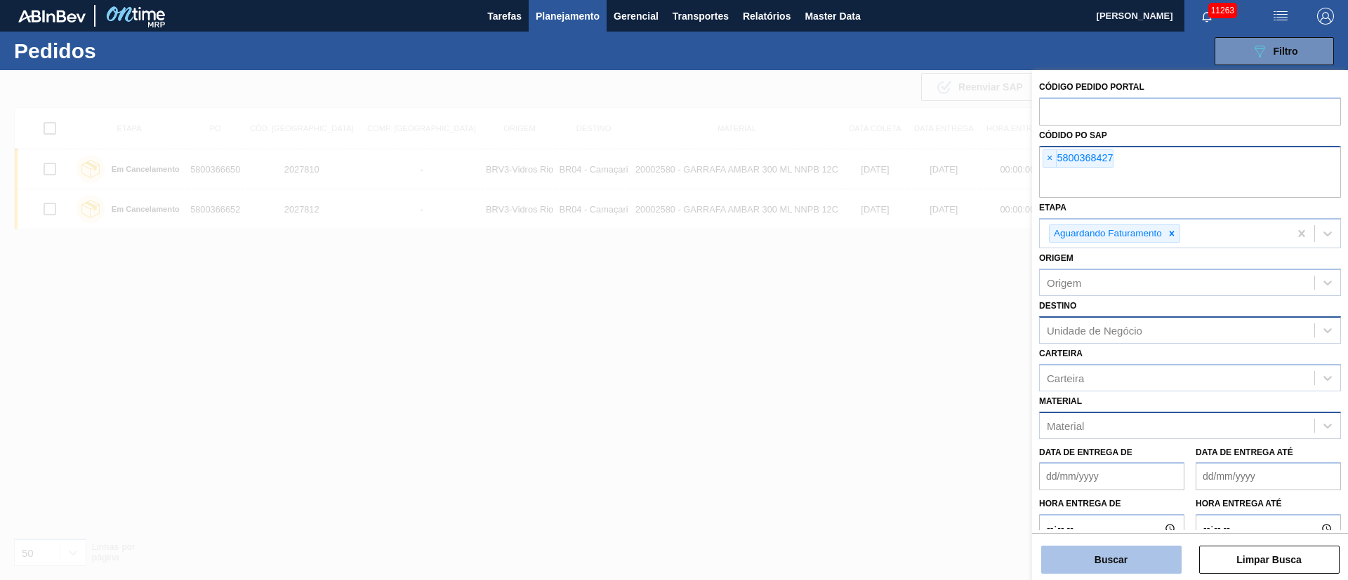
click at [1112, 555] on button "Buscar" at bounding box center [1111, 560] width 140 height 28
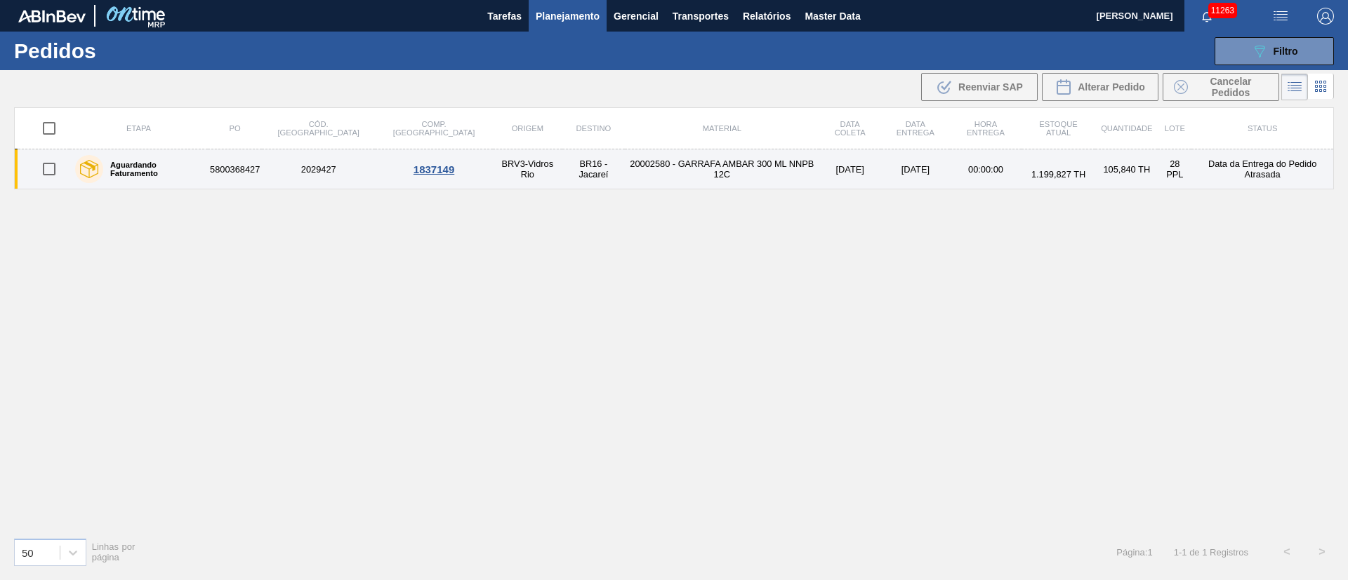
click at [52, 171] on input "checkbox" at bounding box center [48, 168] width 29 height 29
checkbox input "true"
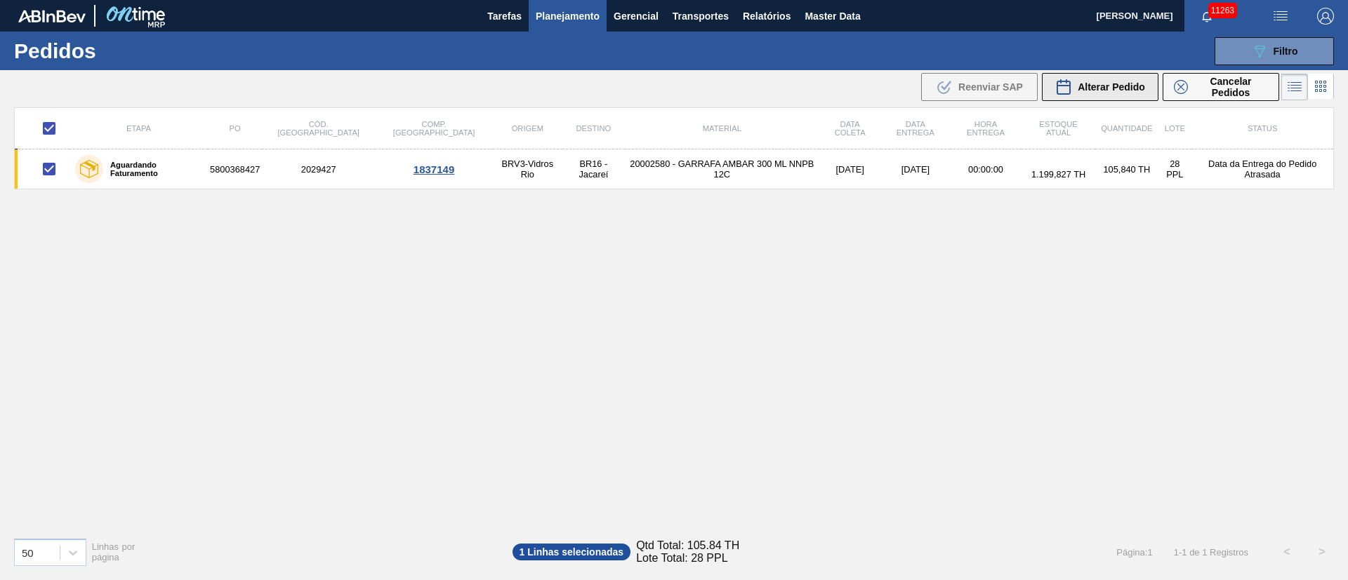
click at [1112, 87] on span "Alterar Pedido" at bounding box center [1110, 86] width 67 height 11
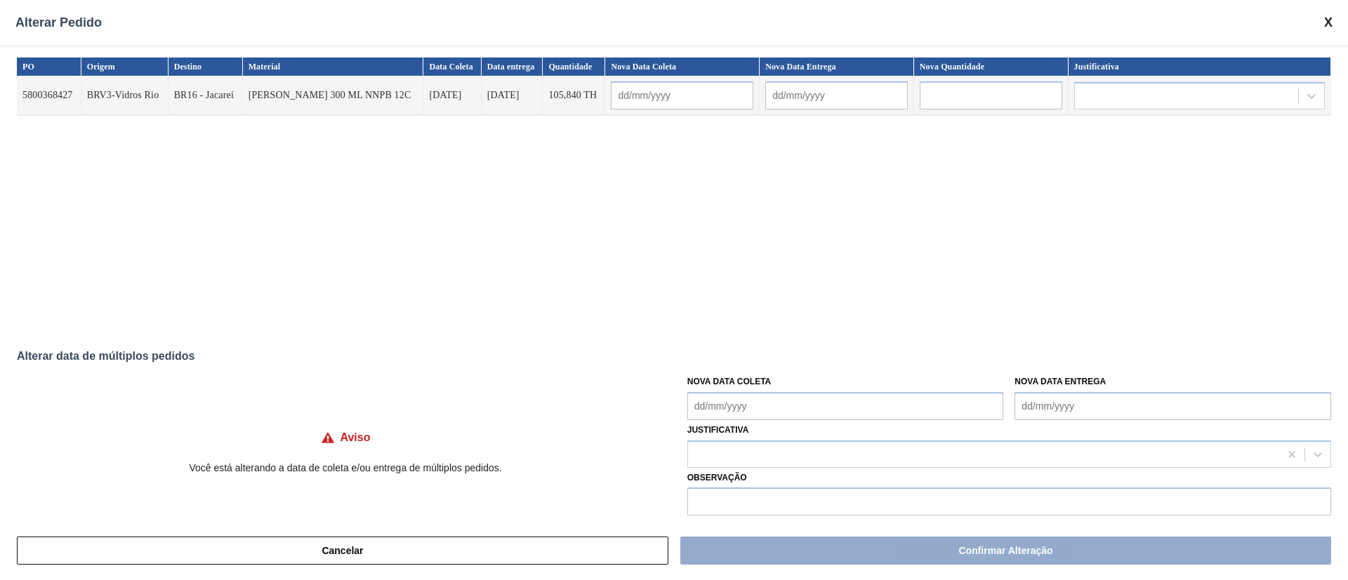
click at [752, 404] on Coleta "Nova Data Coleta" at bounding box center [845, 406] width 317 height 28
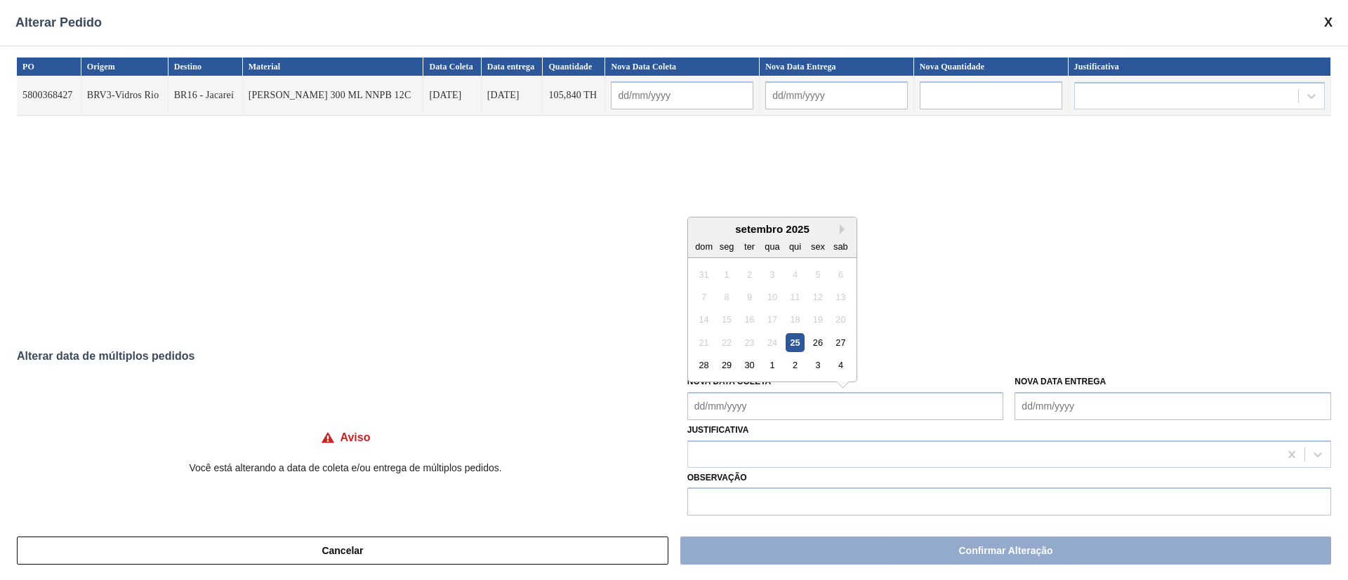
click at [773, 345] on div "24" at bounding box center [771, 342] width 19 height 19
click at [721, 364] on div "29" at bounding box center [726, 365] width 19 height 19
type input "29/09/2025"
type input "30/09/2025"
type Coleta "29/09/2025"
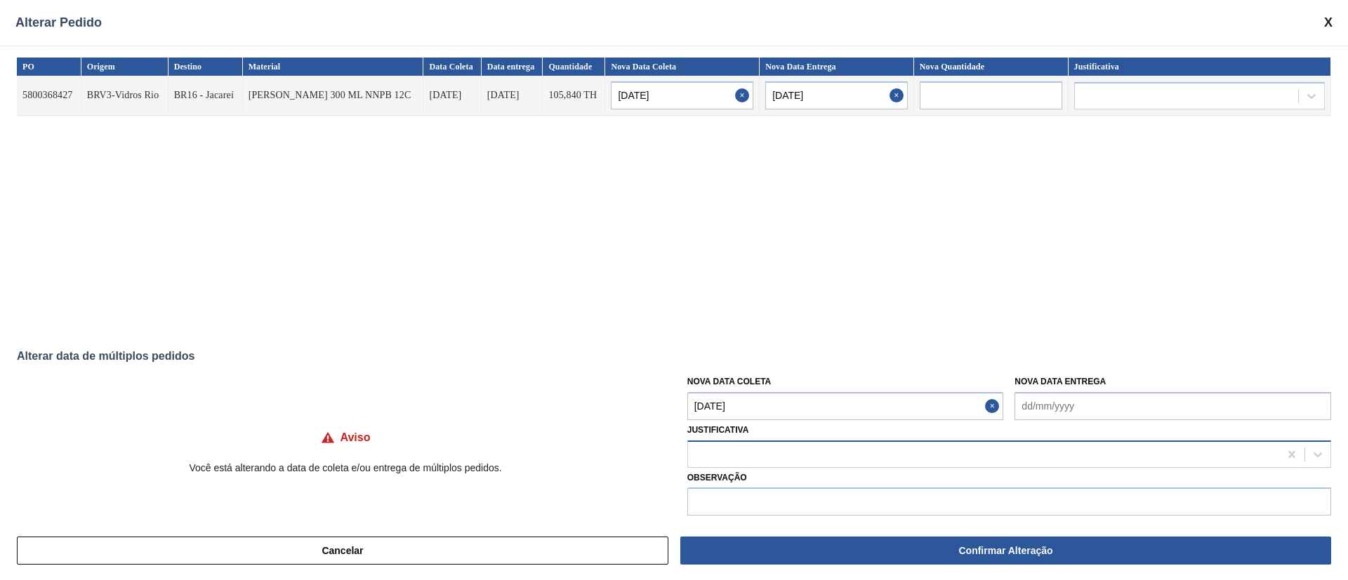
click at [712, 454] on div at bounding box center [983, 454] width 591 height 20
type input "ou"
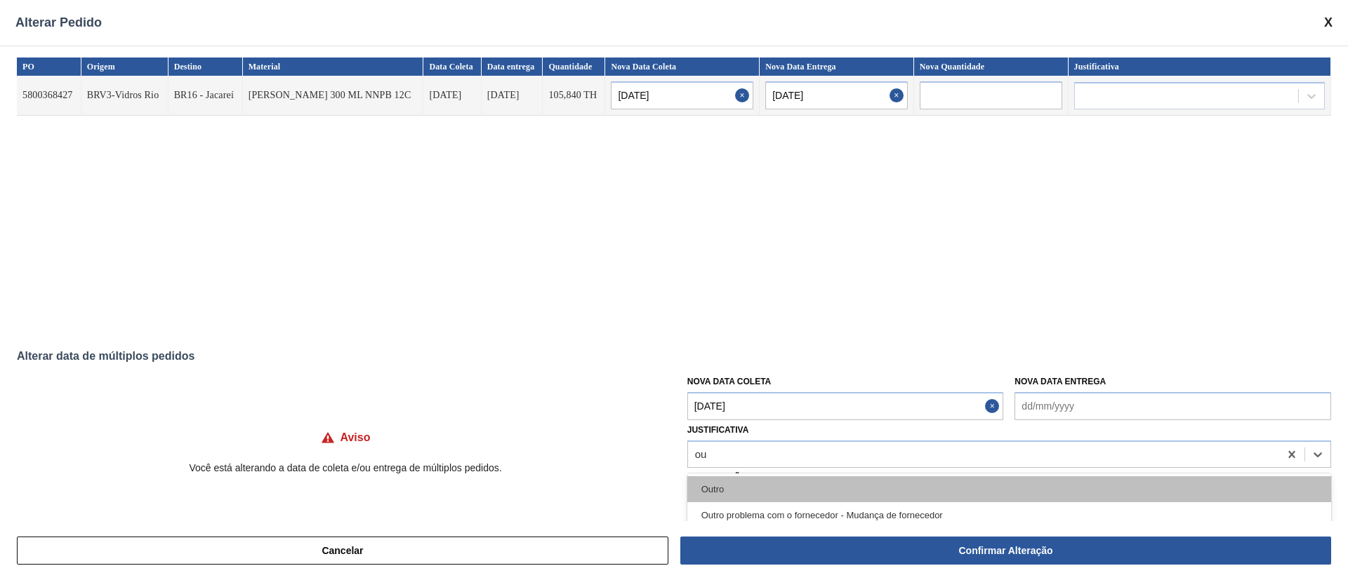
click at [703, 485] on div "Outro" at bounding box center [1009, 490] width 644 height 26
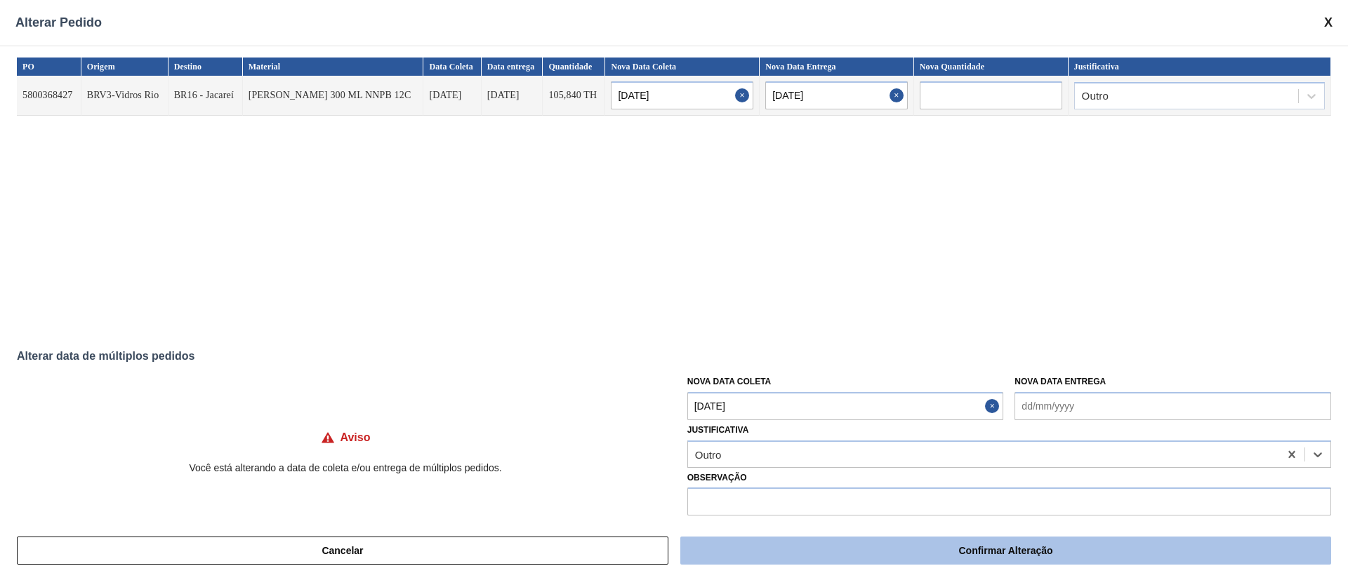
click at [790, 553] on button "Confirmar Alteração" at bounding box center [1005, 551] width 651 height 28
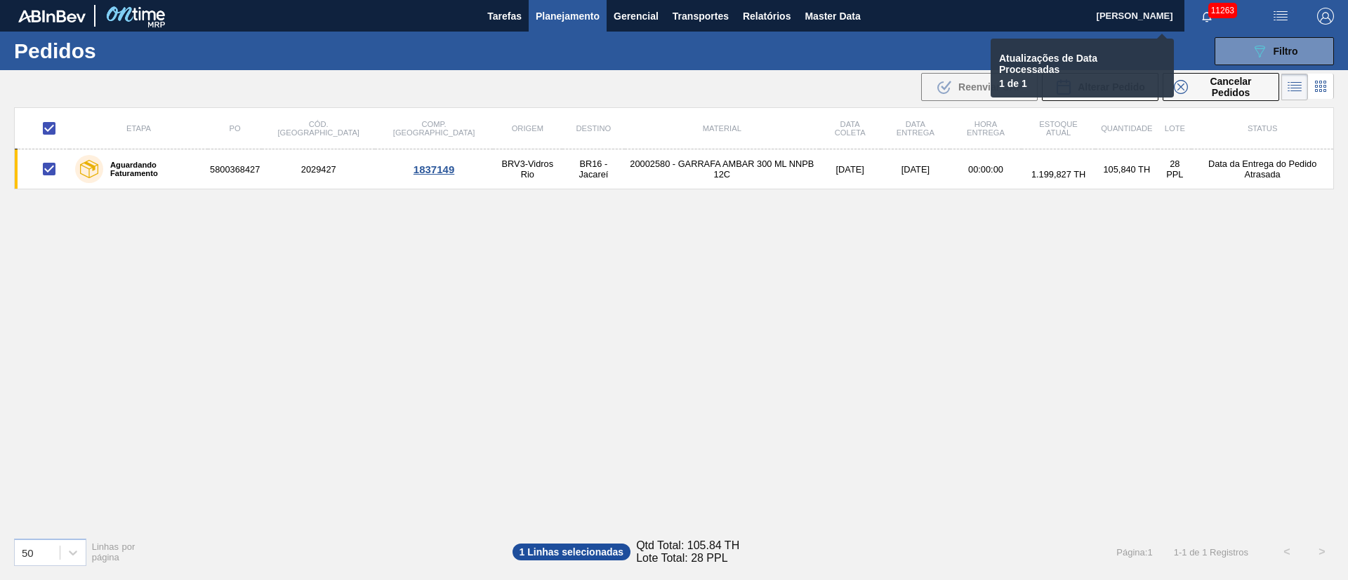
checkbox input "false"
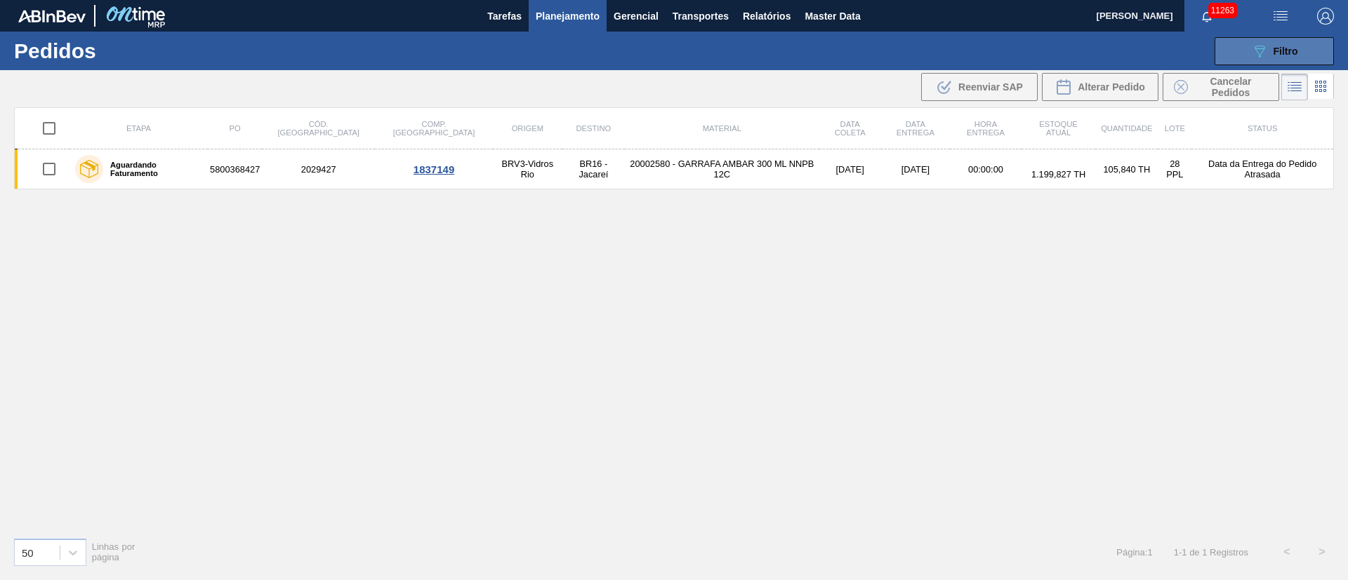
click at [1300, 53] on button "089F7B8B-B2A5-4AFE-B5C0-19BA573D28AC Filtro" at bounding box center [1273, 51] width 119 height 28
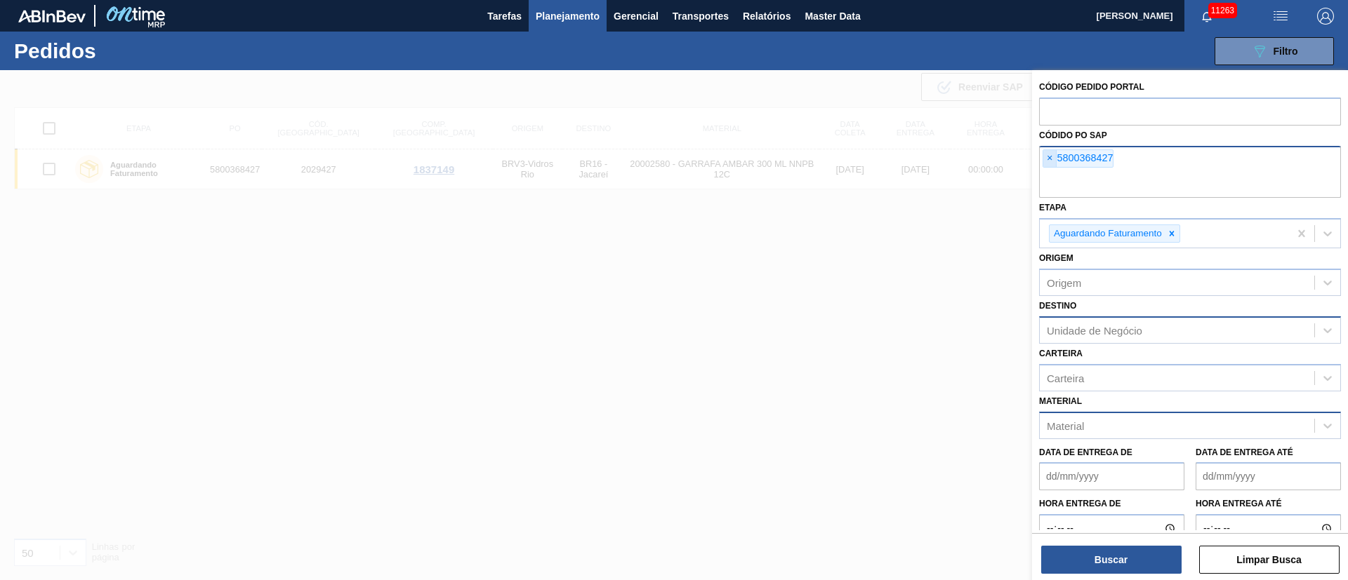
click at [1049, 156] on span "×" at bounding box center [1049, 158] width 13 height 17
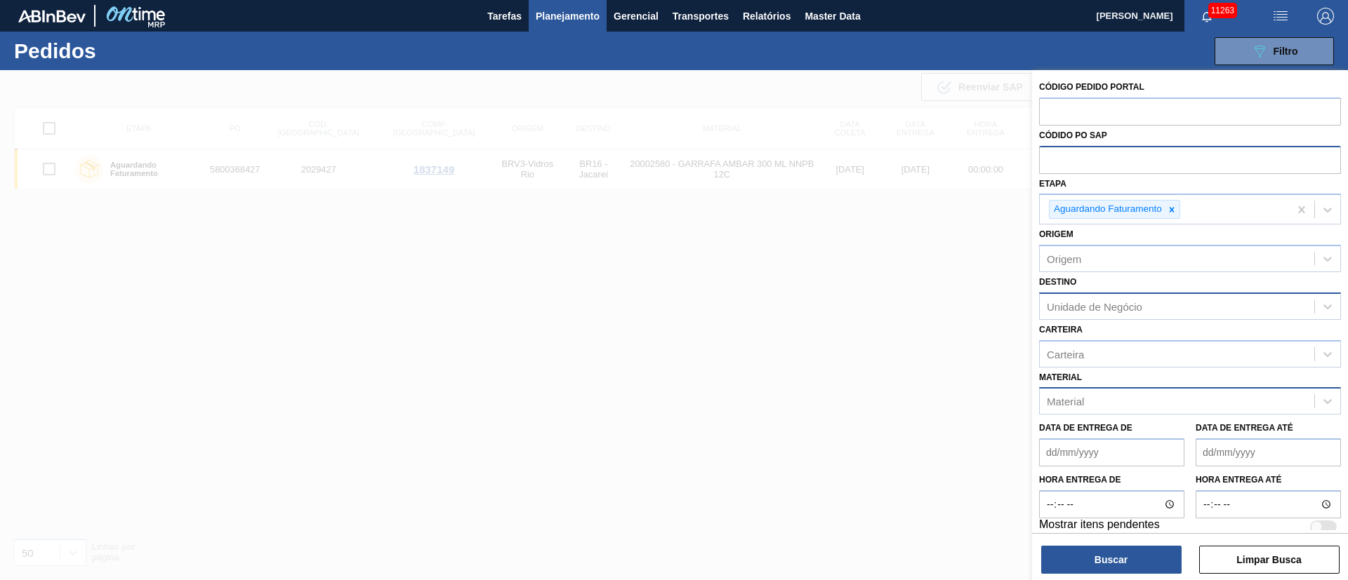
click at [1077, 302] on div "Unidade de Negócio" at bounding box center [1093, 306] width 95 height 12
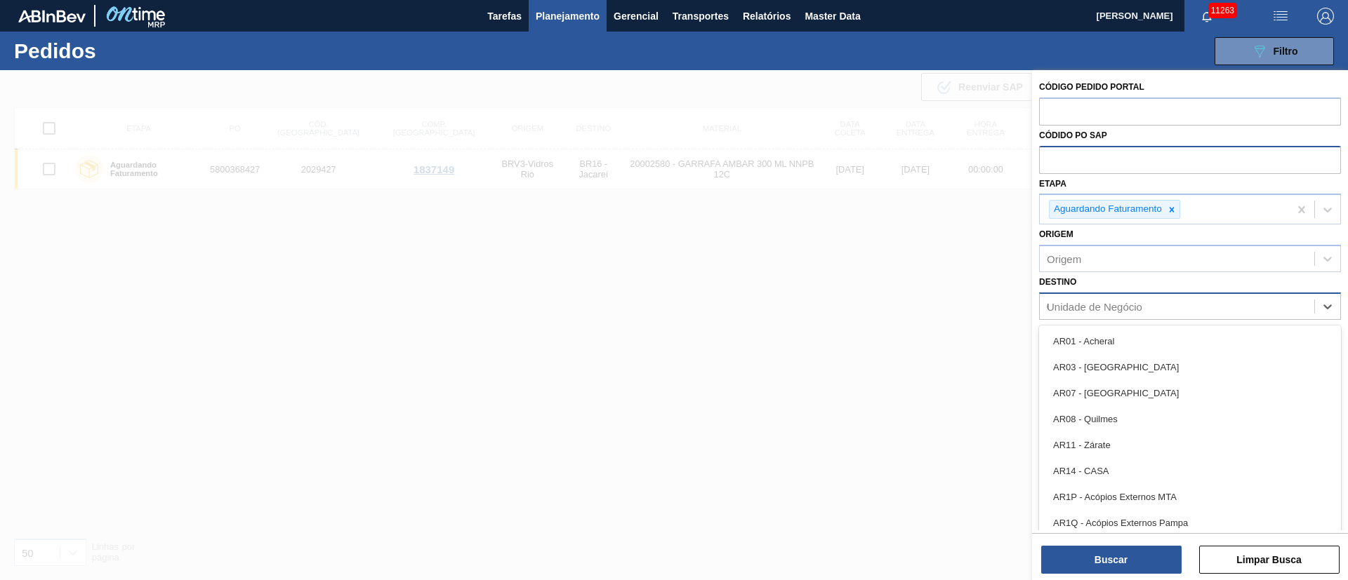
type input "03"
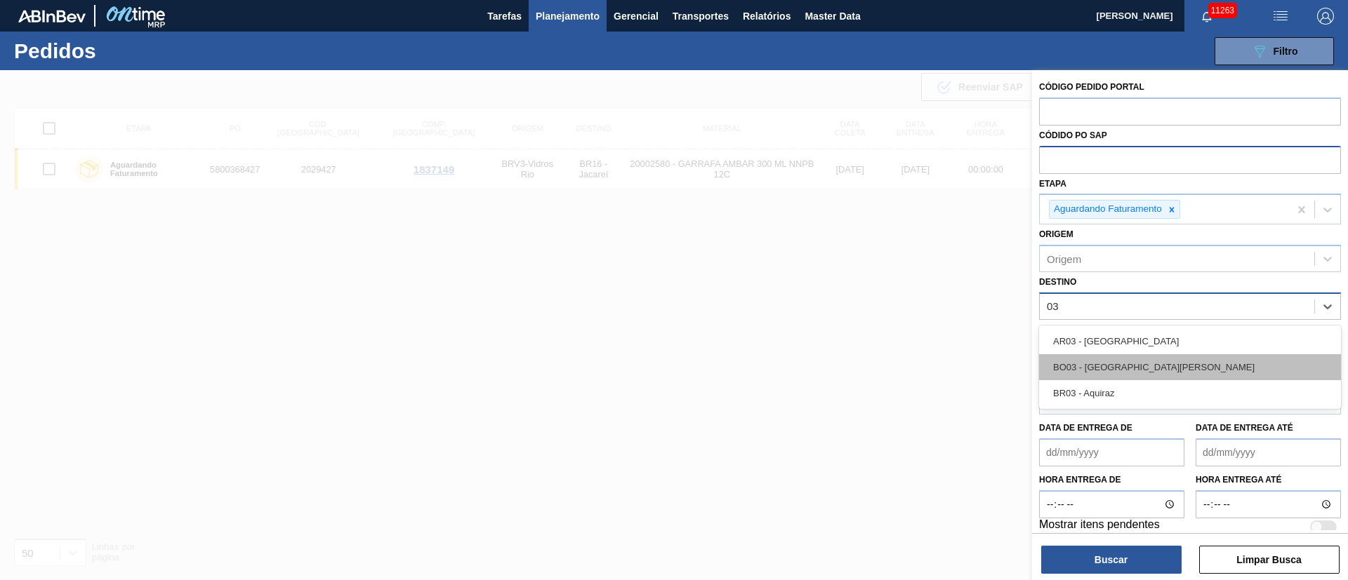
click at [1098, 362] on div "BO03 - Santa Cruz" at bounding box center [1190, 367] width 302 height 26
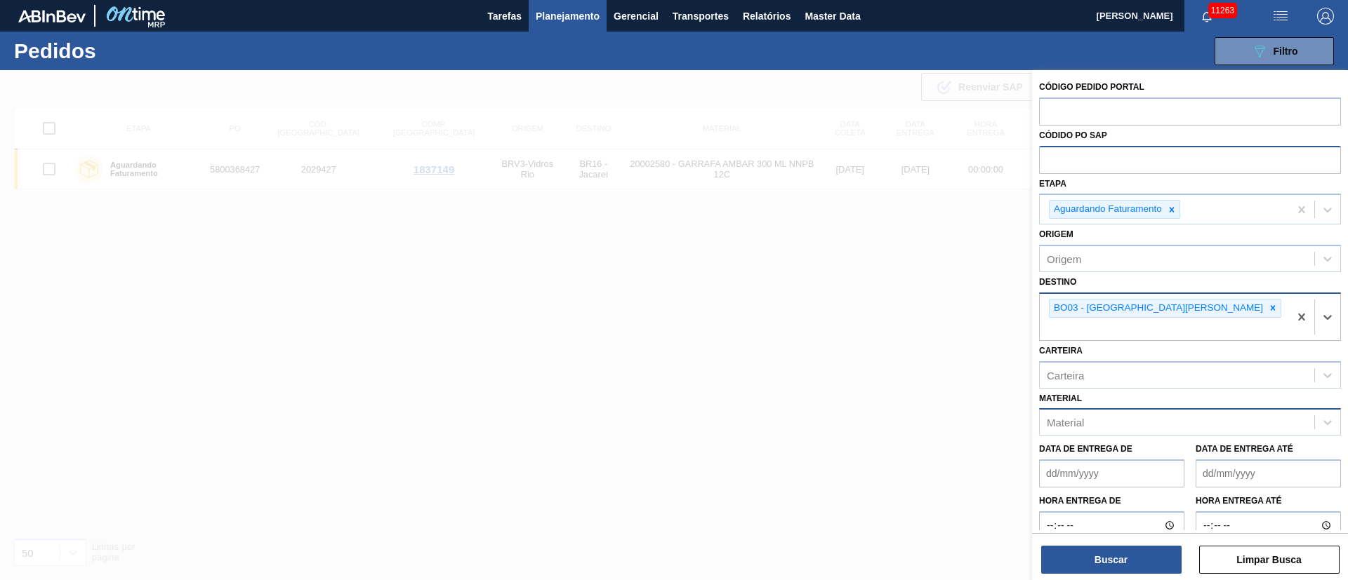
click at [1082, 417] on div "Material" at bounding box center [1064, 423] width 37 height 12
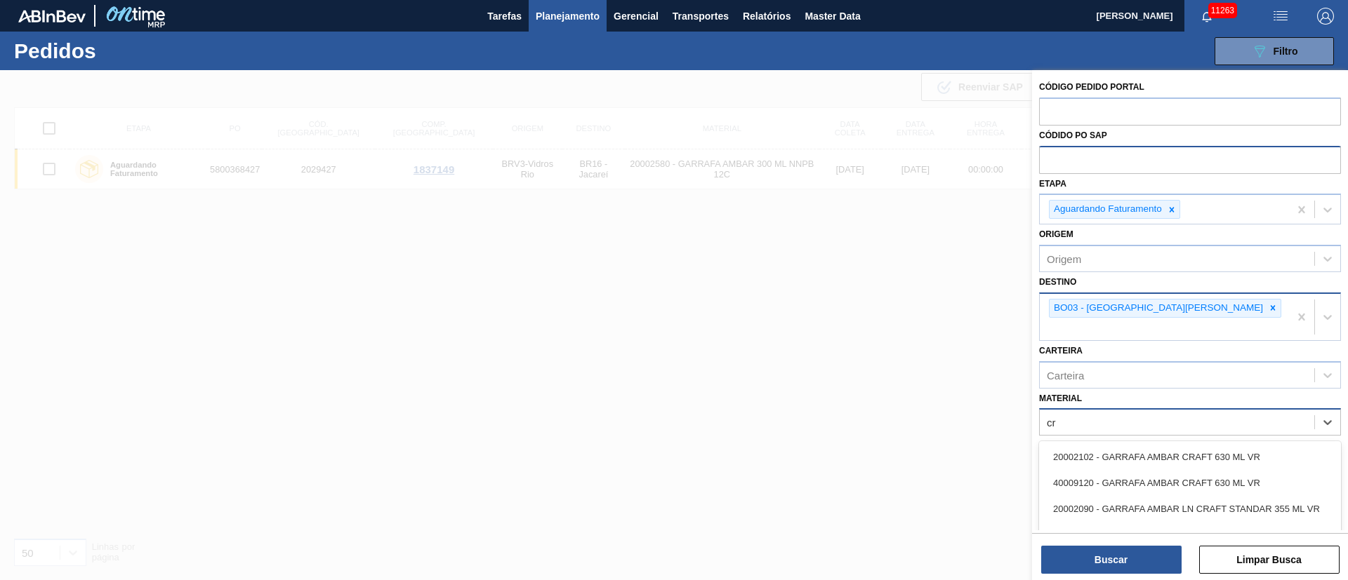
type input "c"
type input "corona"
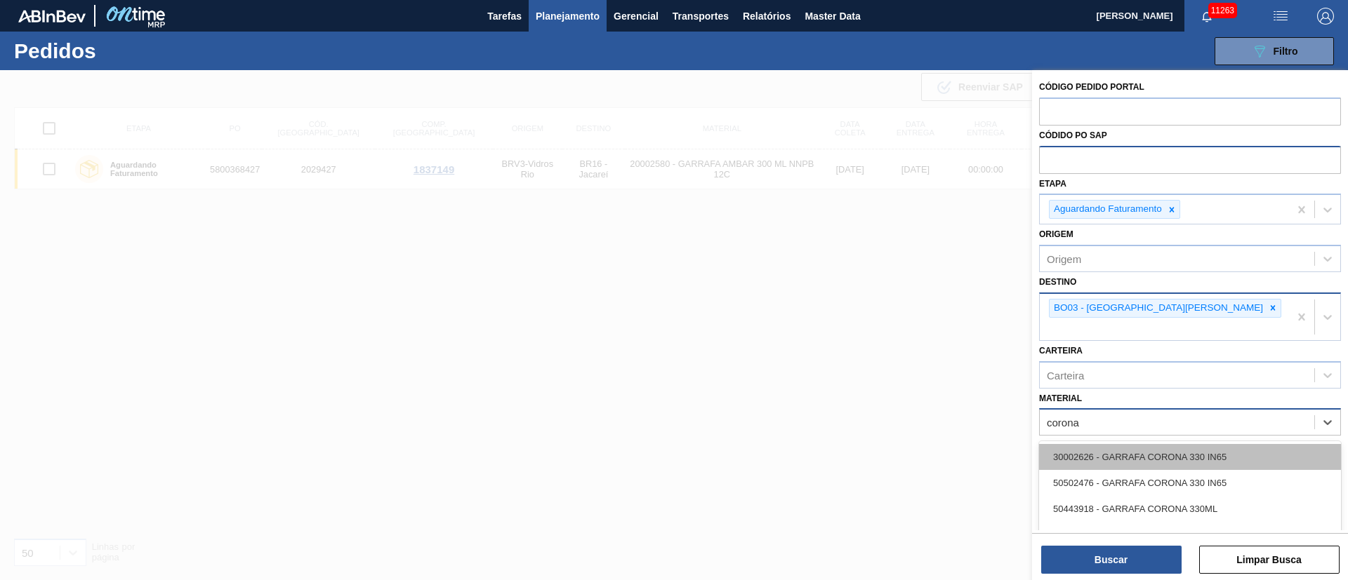
click at [1091, 444] on div "30002626 - GARRAFA CORONA 330 IN65" at bounding box center [1190, 457] width 302 height 26
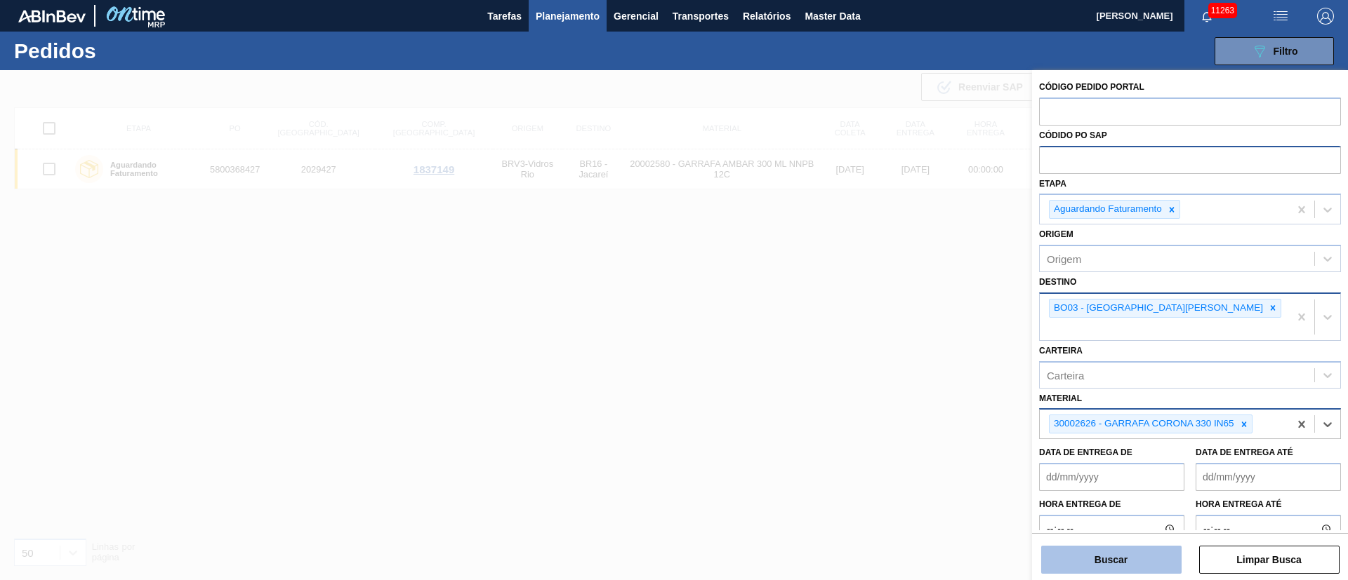
click at [1086, 550] on button "Buscar" at bounding box center [1111, 560] width 140 height 28
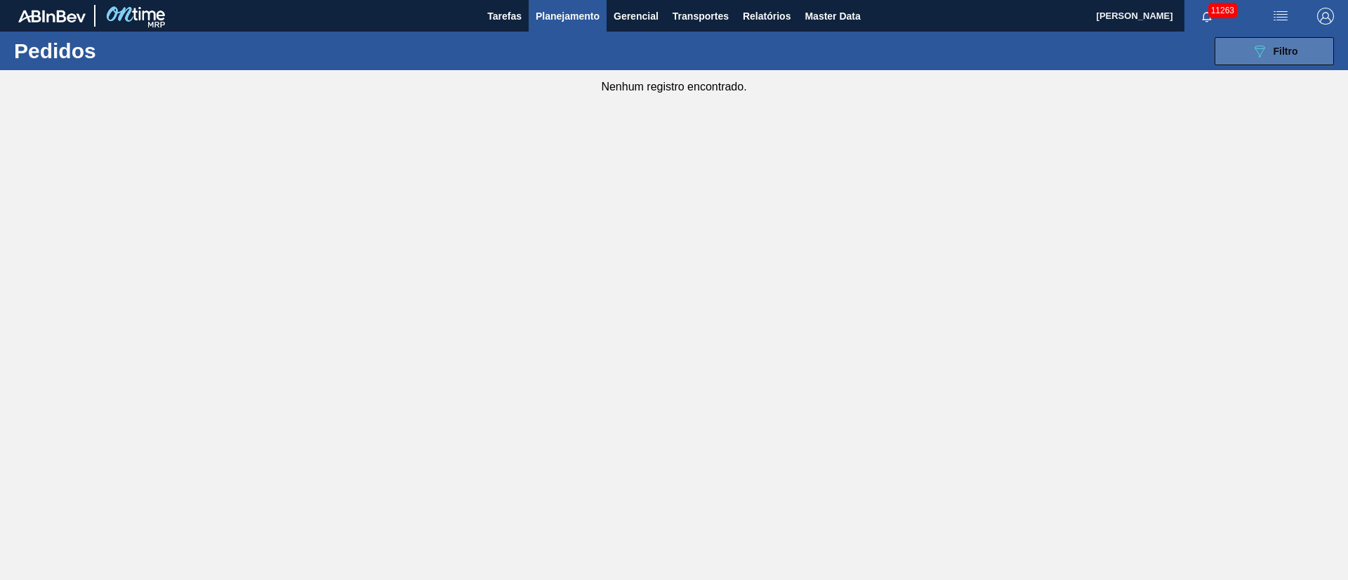
click at [1278, 56] on div "089F7B8B-B2A5-4AFE-B5C0-19BA573D28AC Filtro" at bounding box center [1274, 51] width 47 height 17
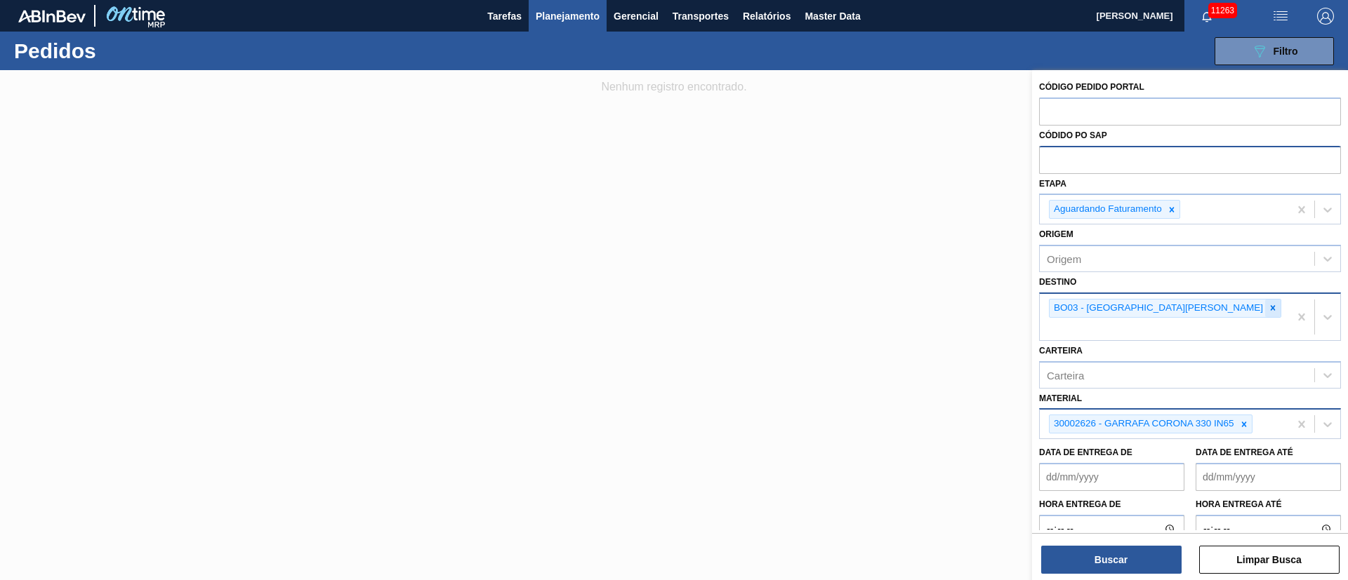
click at [1267, 305] on icon at bounding box center [1272, 308] width 10 height 10
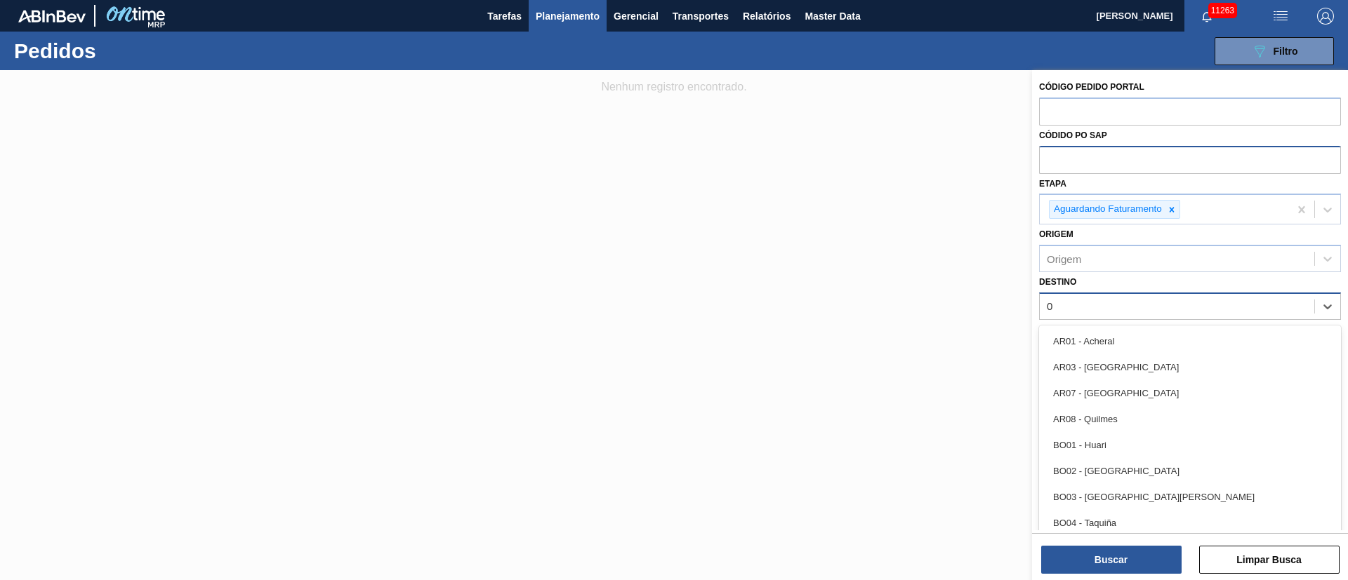
type input "03"
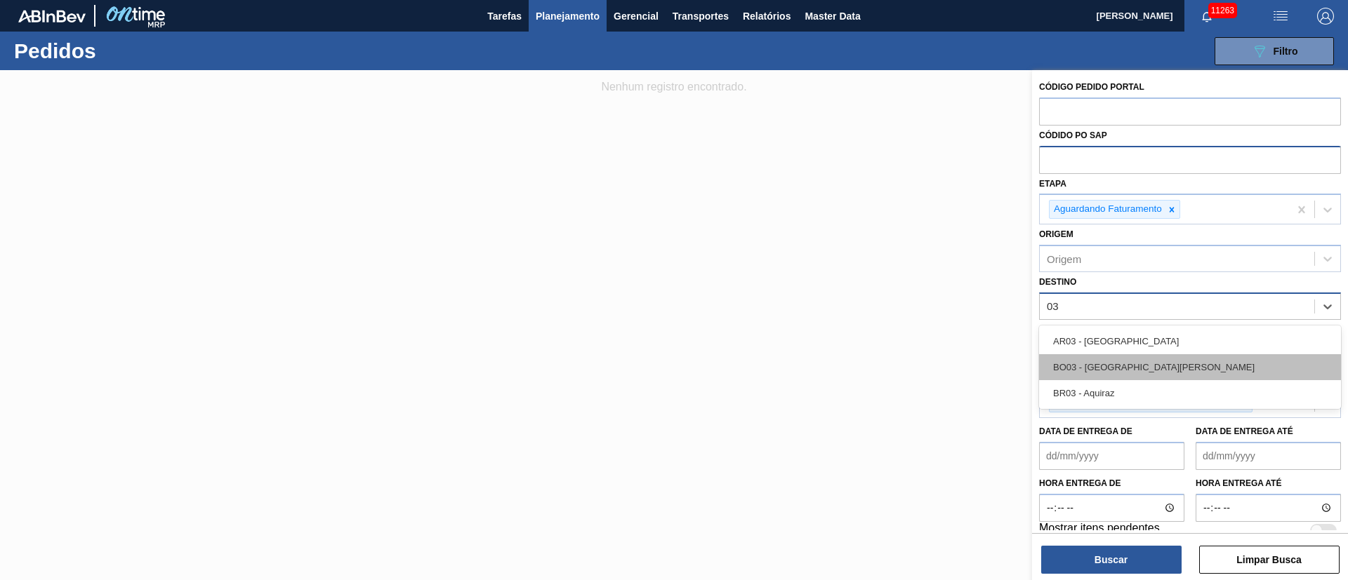
click at [1133, 357] on div "BO03 - Santa Cruz" at bounding box center [1190, 367] width 302 height 26
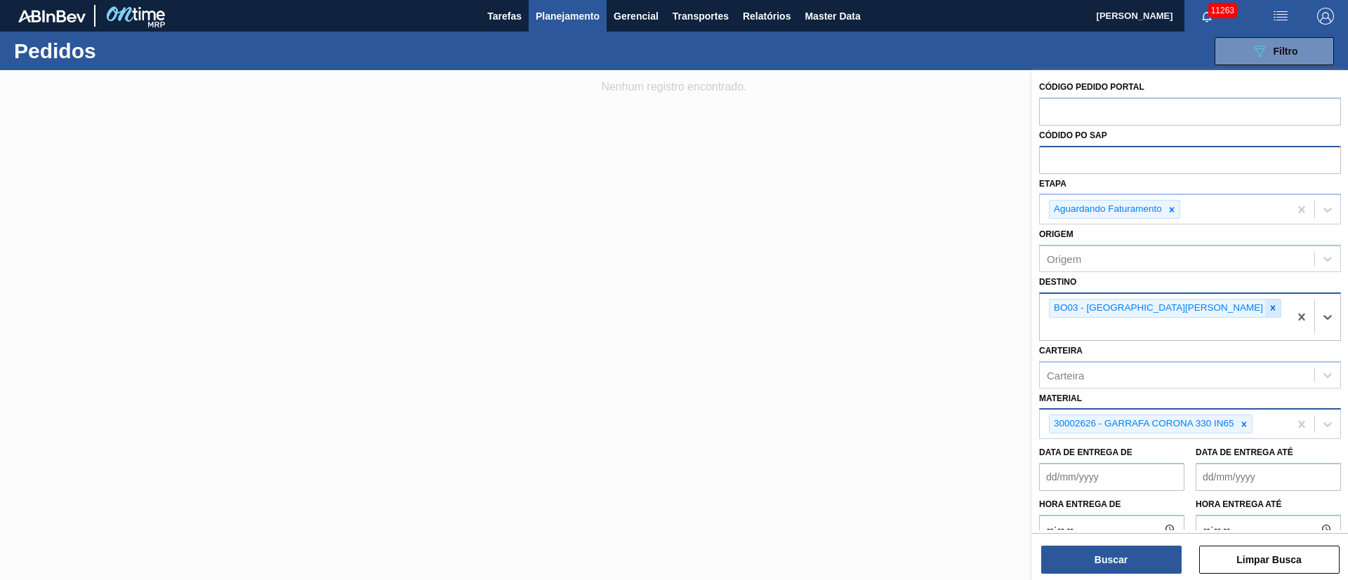
click at [1265, 313] on div at bounding box center [1272, 309] width 15 height 18
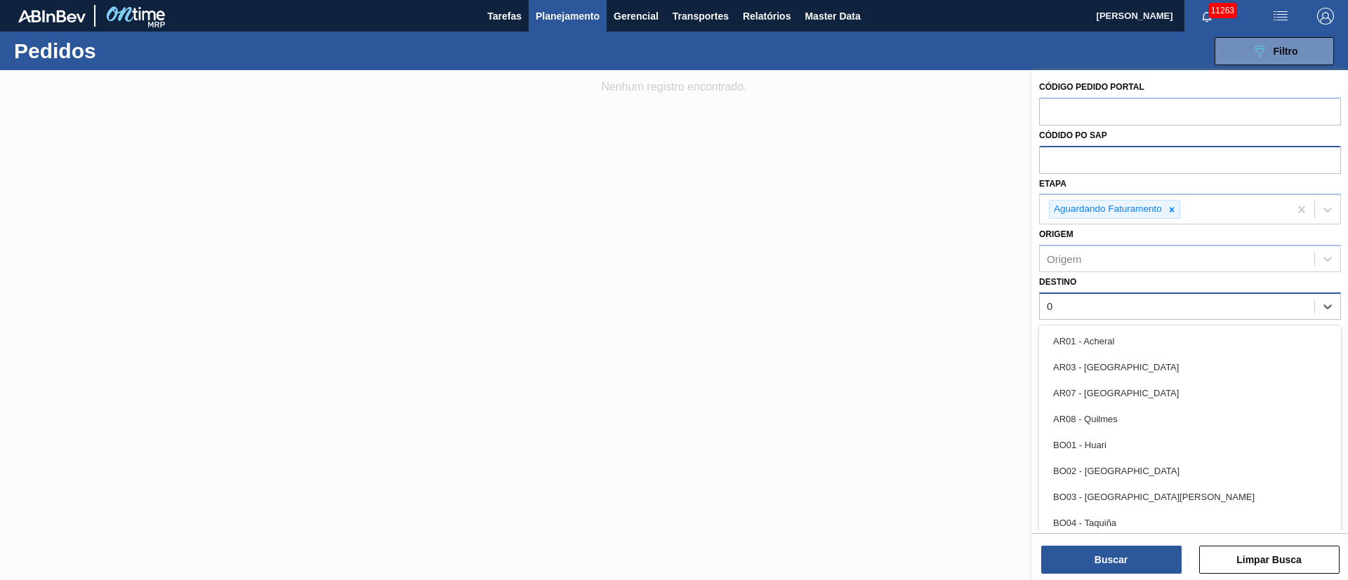
type input "03"
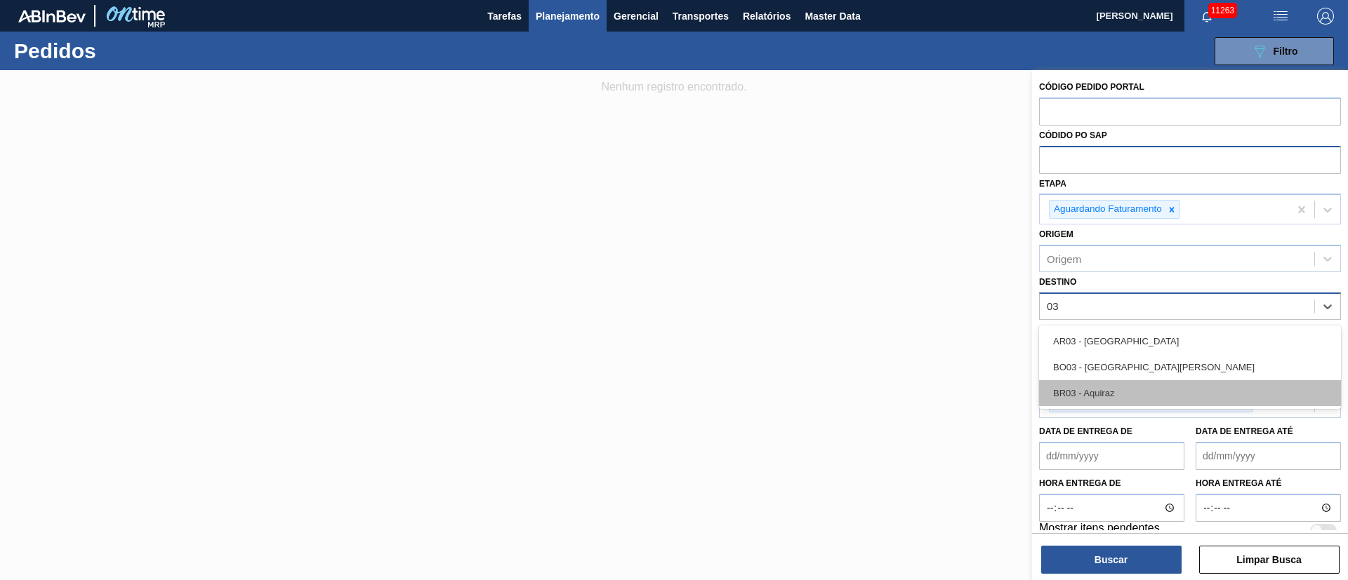
click at [1092, 393] on div "BR03 - Aquiraz" at bounding box center [1190, 393] width 302 height 26
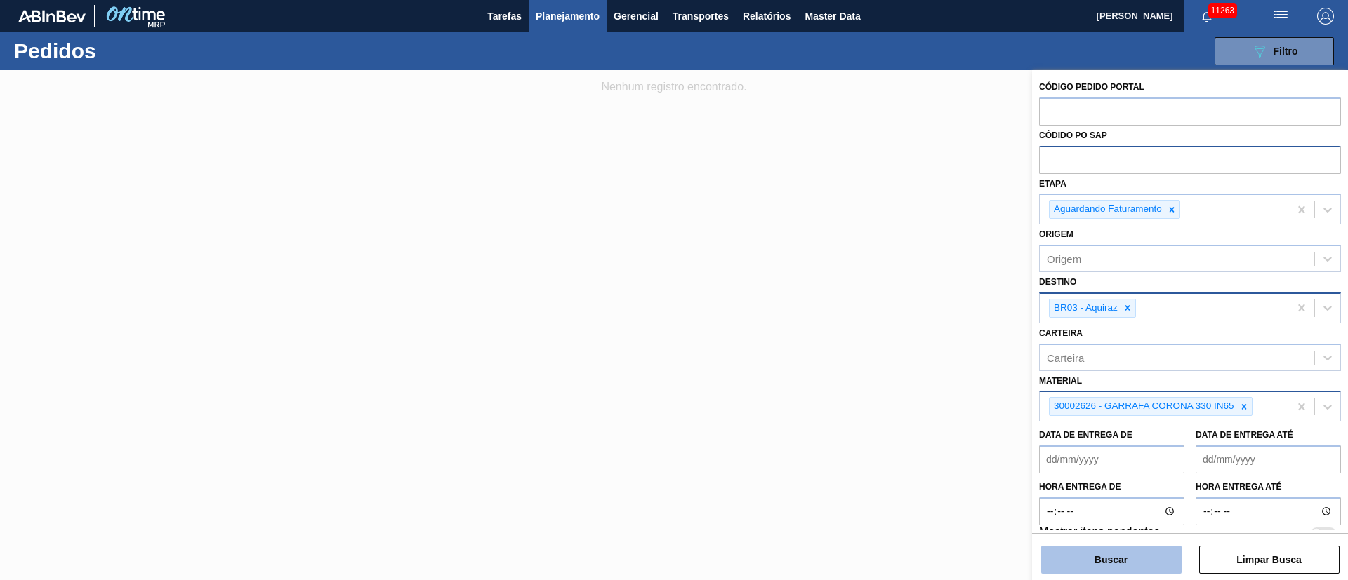
click at [1126, 557] on button "Buscar" at bounding box center [1111, 560] width 140 height 28
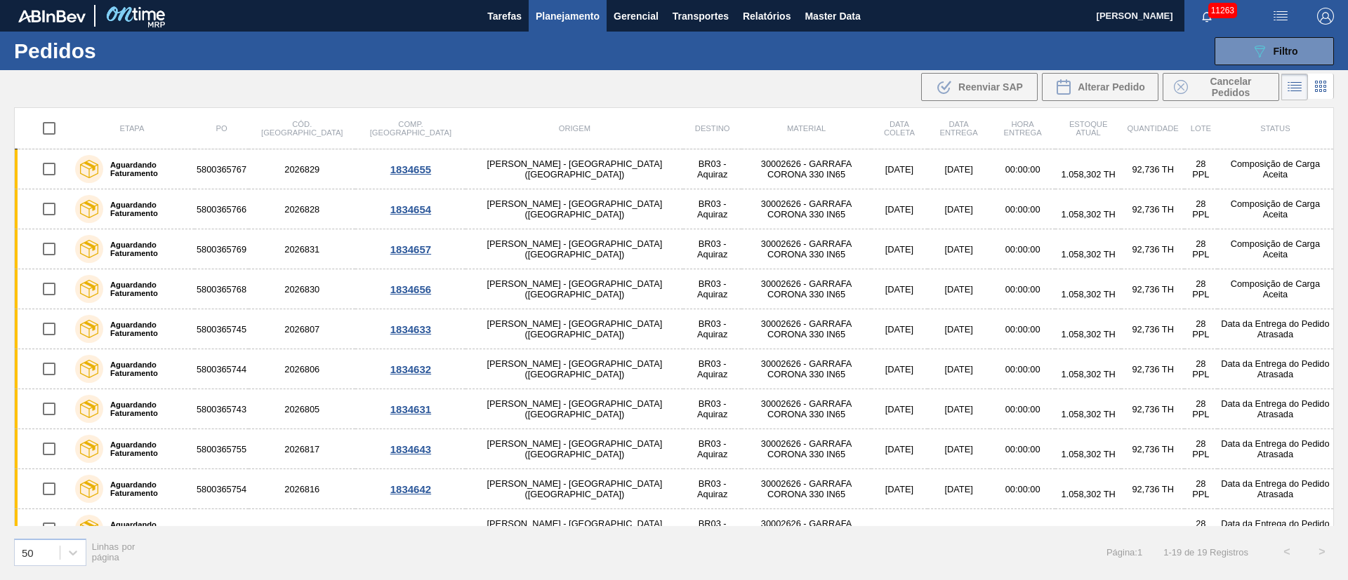
click at [648, 72] on div ".b{fill:var(--color-action-default)} Reenviar SAP Alterar Pedido Cancelar Pedid…" at bounding box center [674, 87] width 1348 height 34
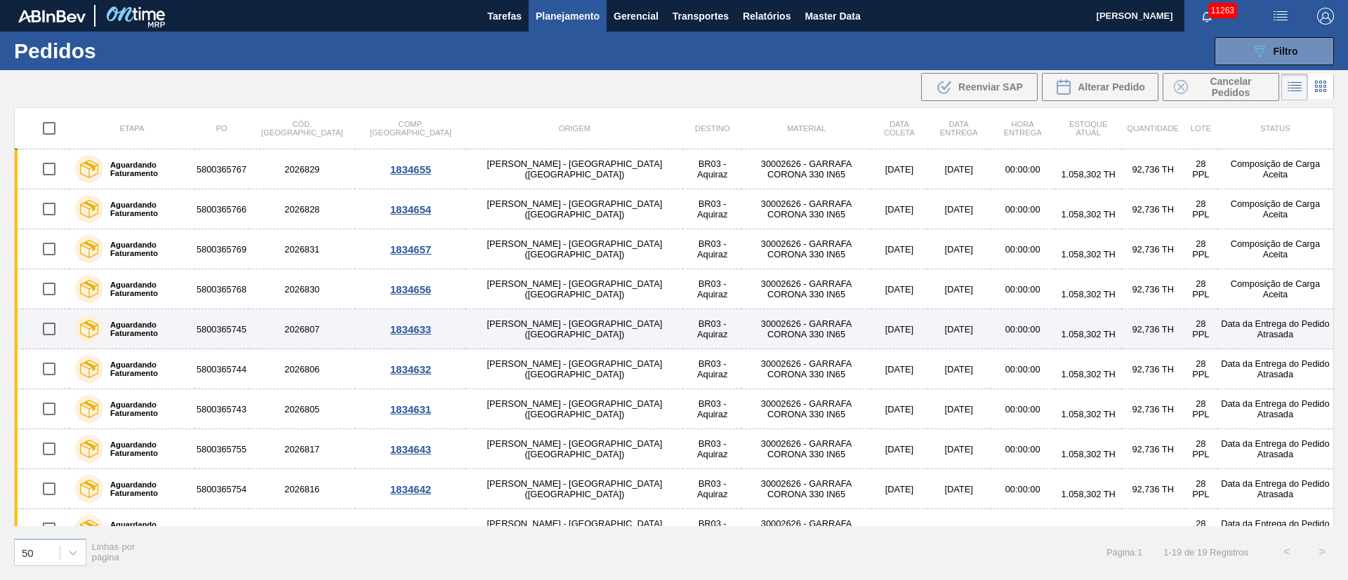
scroll to position [105, 0]
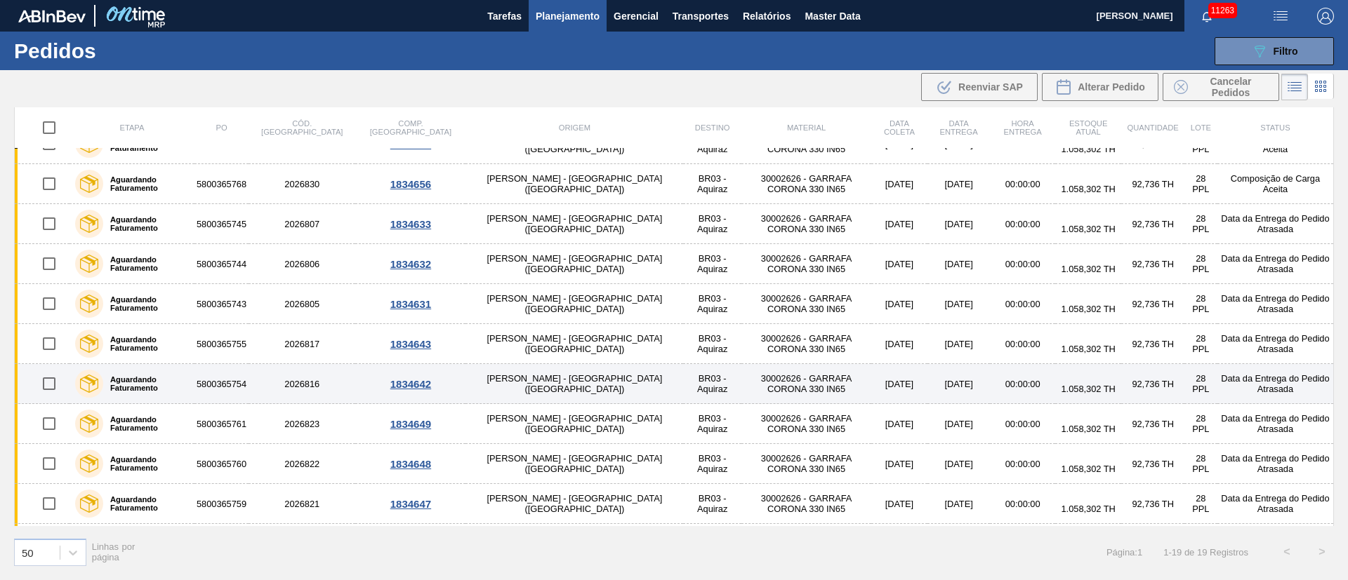
click at [51, 383] on input "checkbox" at bounding box center [48, 383] width 29 height 29
checkbox input "true"
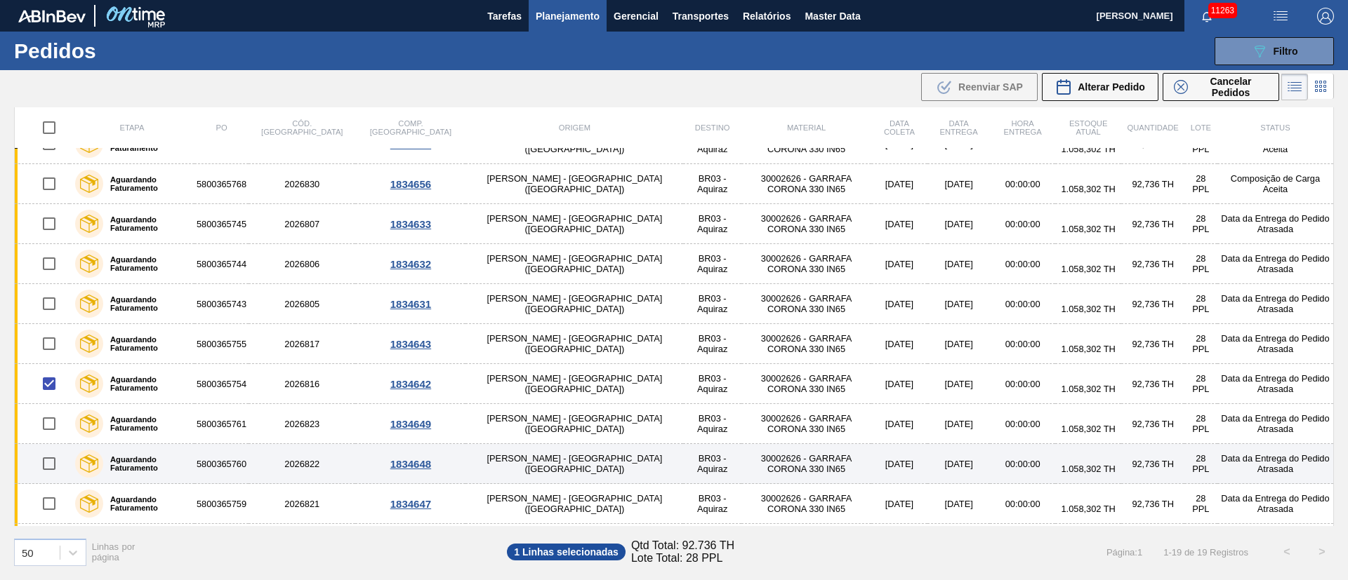
drag, startPoint x: 54, startPoint y: 430, endPoint x: 51, endPoint y: 462, distance: 32.5
click at [54, 432] on input "checkbox" at bounding box center [48, 423] width 29 height 29
checkbox input "true"
click at [51, 467] on input "checkbox" at bounding box center [48, 463] width 29 height 29
checkbox input "true"
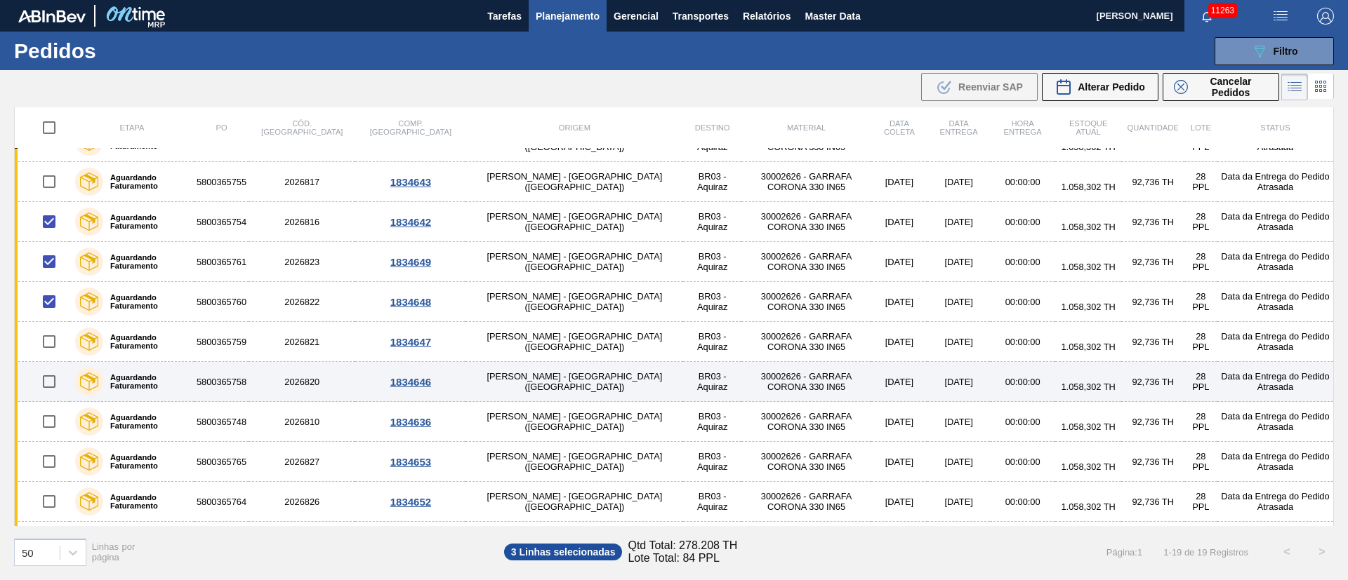
scroll to position [316, 0]
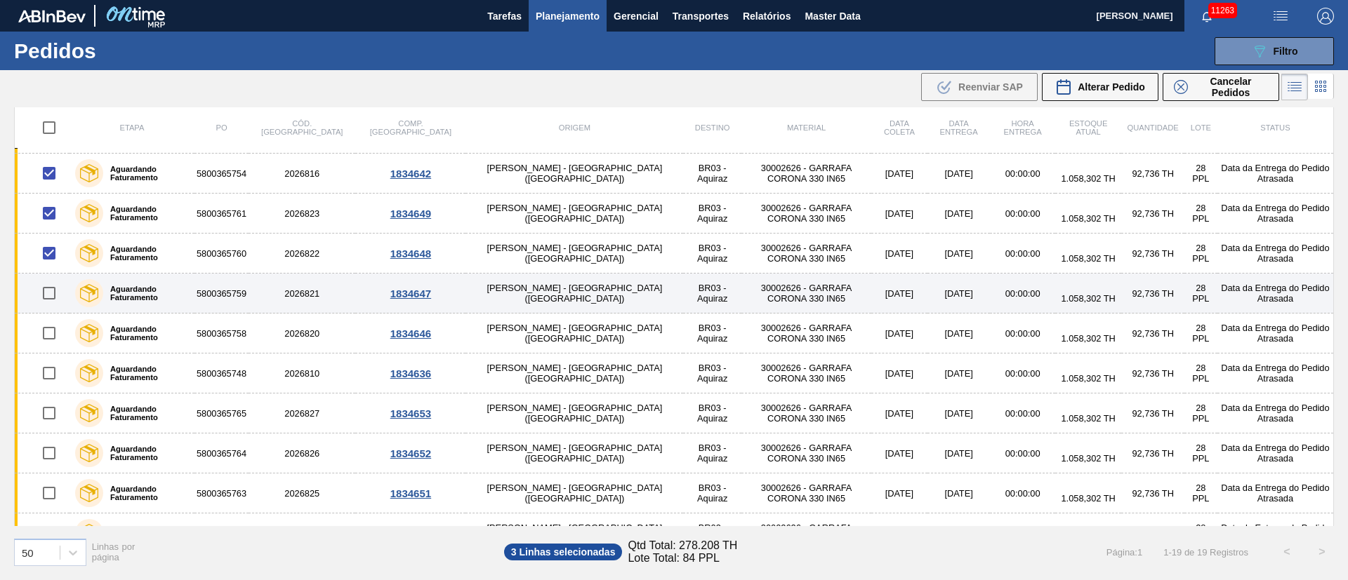
click at [54, 297] on input "checkbox" at bounding box center [48, 293] width 29 height 29
checkbox input "true"
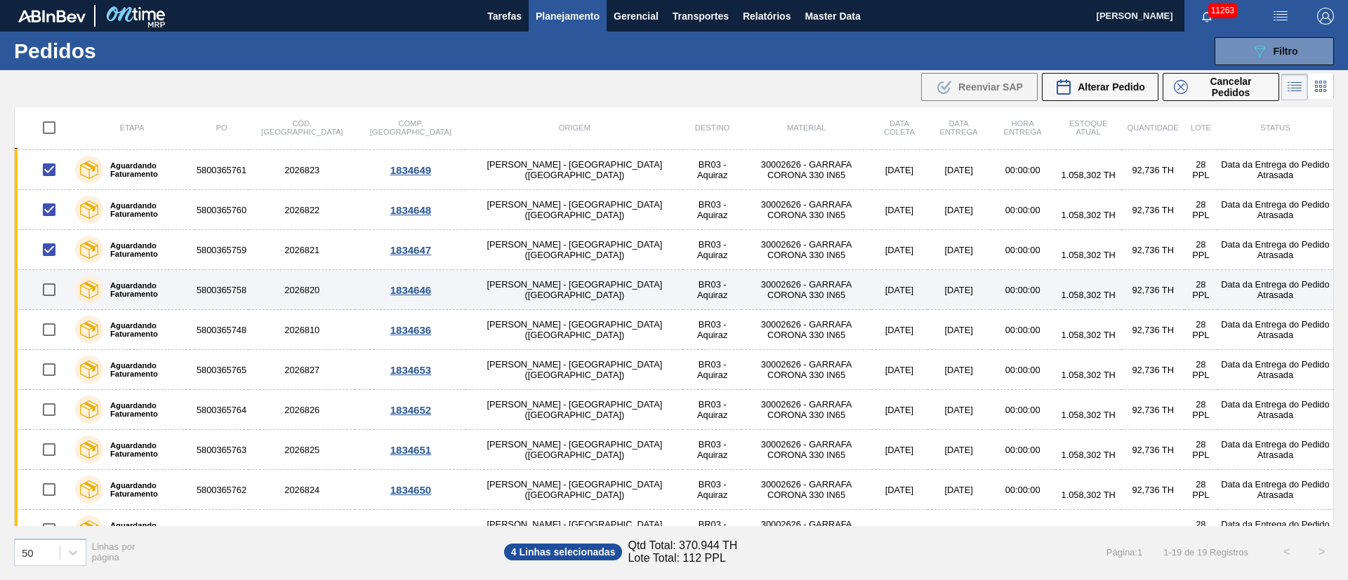
scroll to position [383, 0]
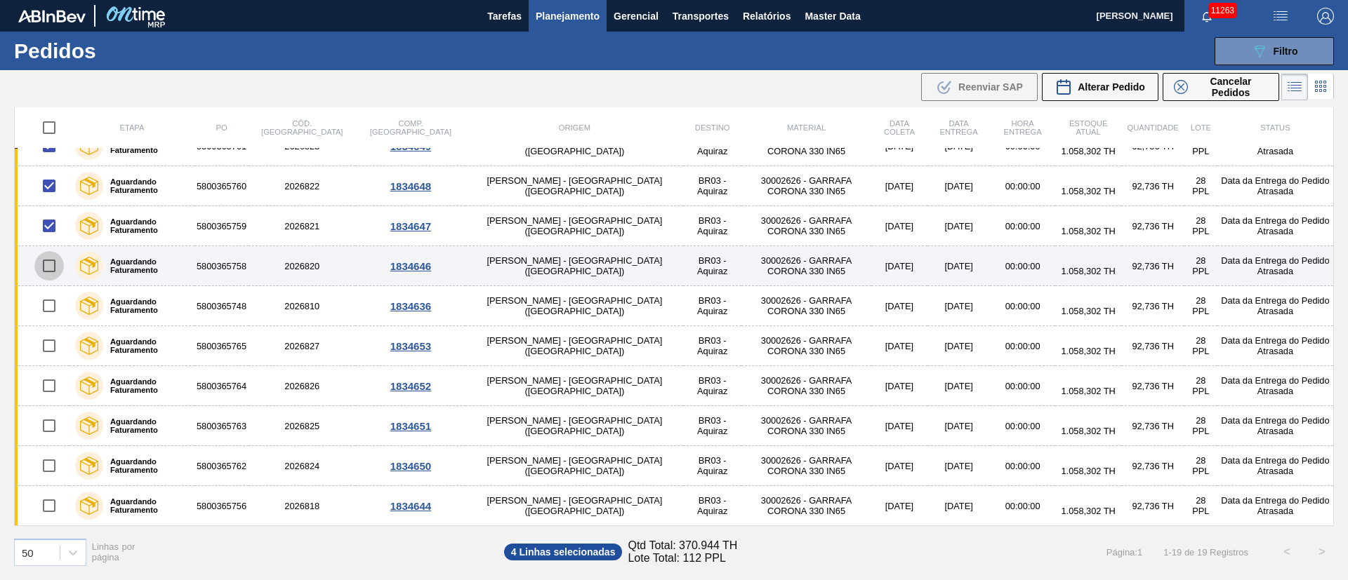
click at [54, 265] on input "checkbox" at bounding box center [48, 265] width 29 height 29
checkbox input "true"
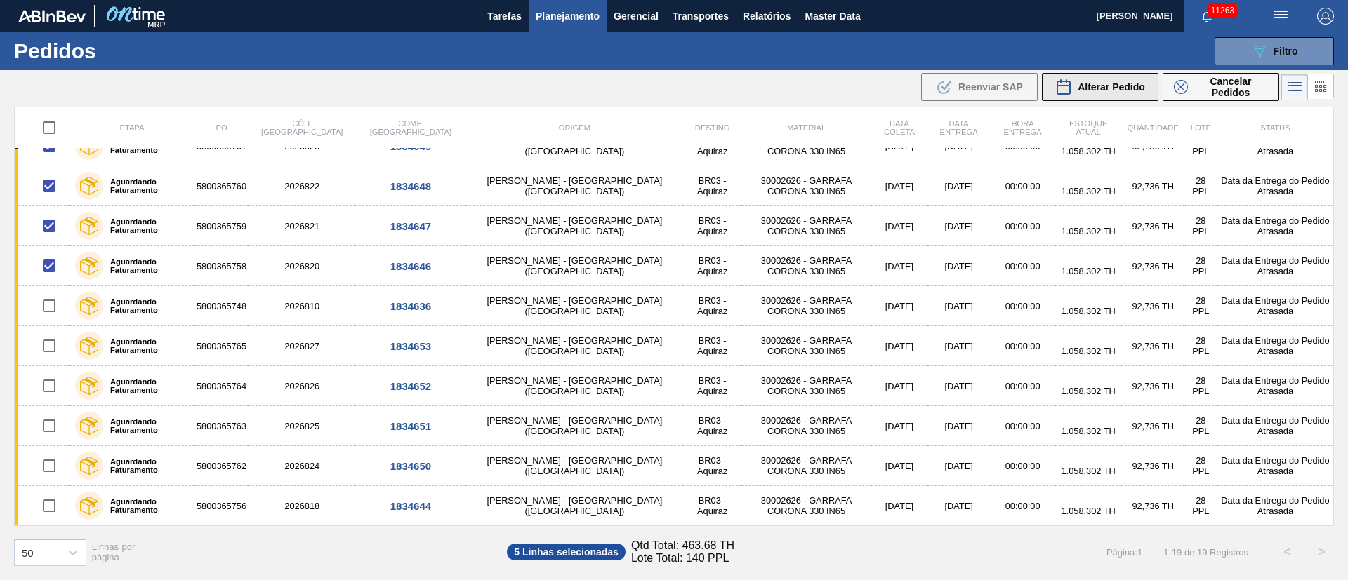
click at [1131, 93] on div "Alterar Pedido" at bounding box center [1100, 87] width 90 height 17
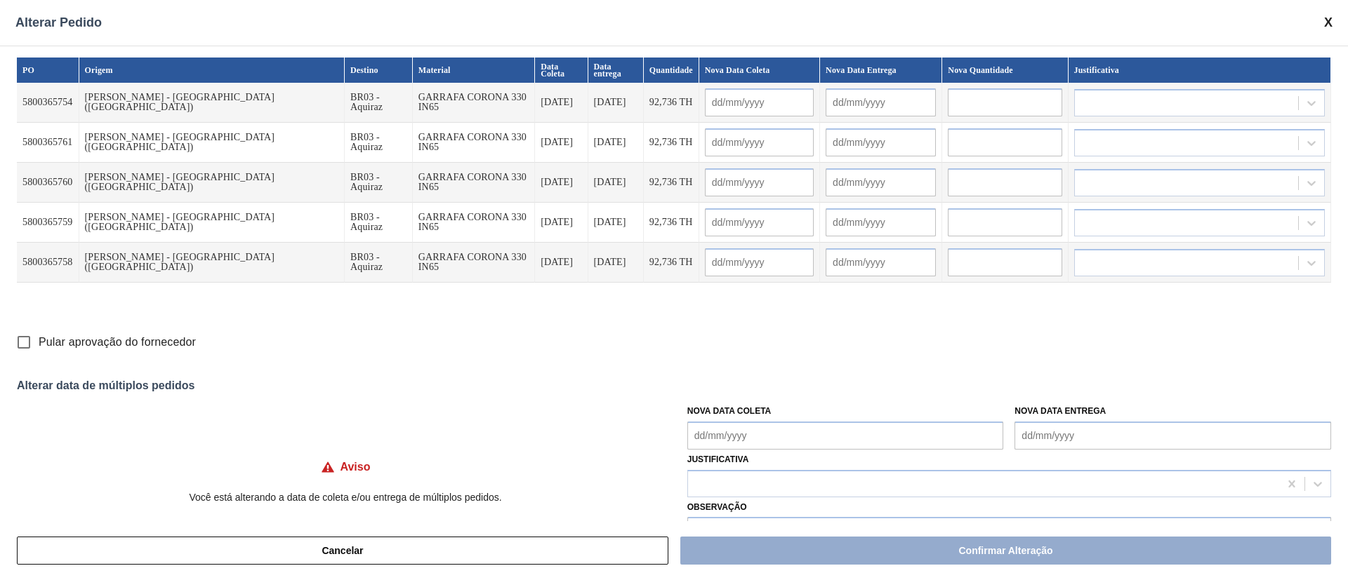
click at [705, 97] on input "text" at bounding box center [759, 102] width 109 height 28
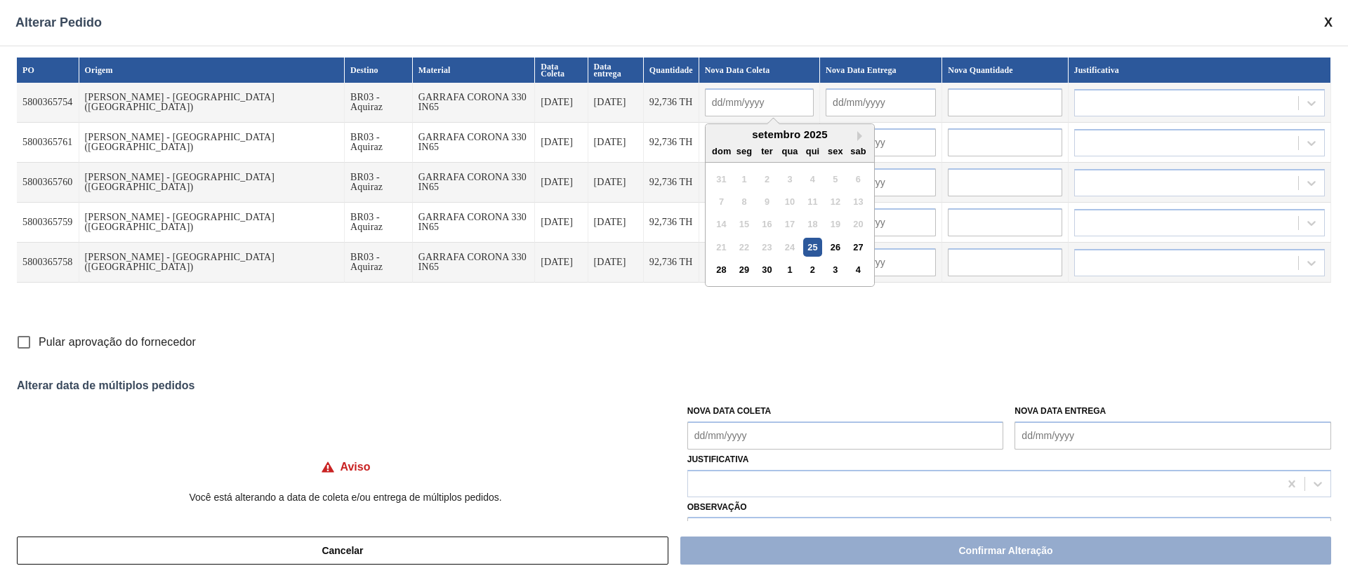
click at [734, 196] on div "8" at bounding box center [743, 201] width 19 height 19
click at [757, 262] on div "30" at bounding box center [766, 269] width 19 height 19
type input "30/09/2025"
type input "01/10/2025"
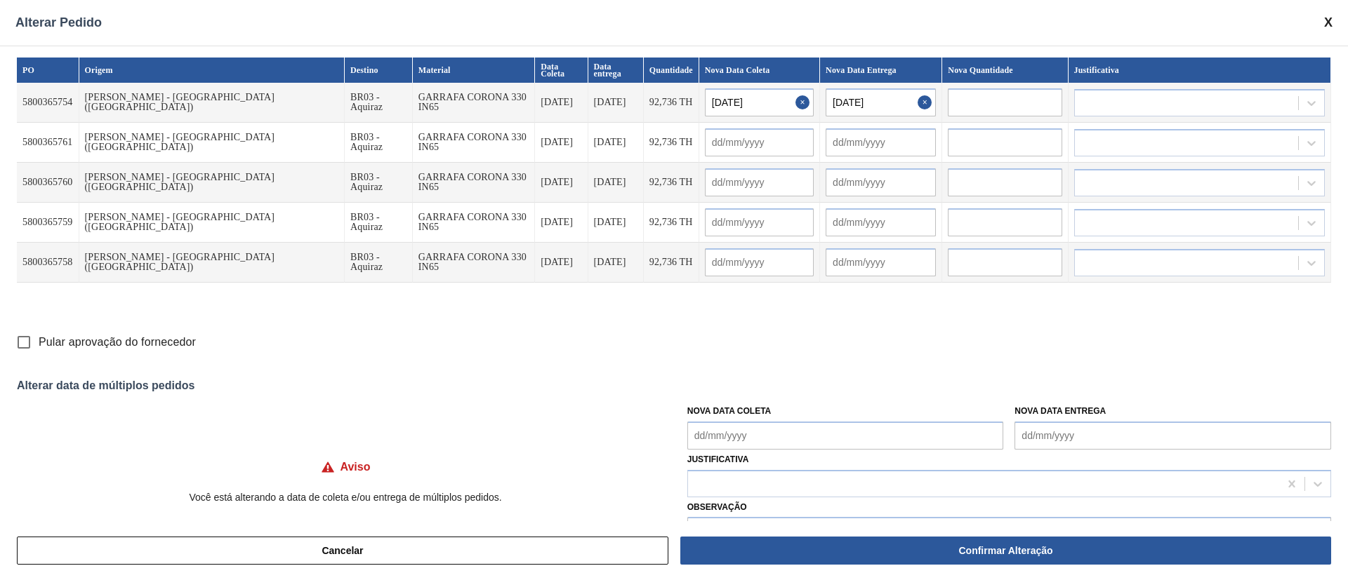
click at [741, 436] on Coleta "Nova Data Coleta" at bounding box center [845, 436] width 317 height 28
click at [750, 395] on div "30" at bounding box center [749, 394] width 19 height 19
type Coleta "30/09/2025"
type input "30/09/2025"
type input "01/10/2025"
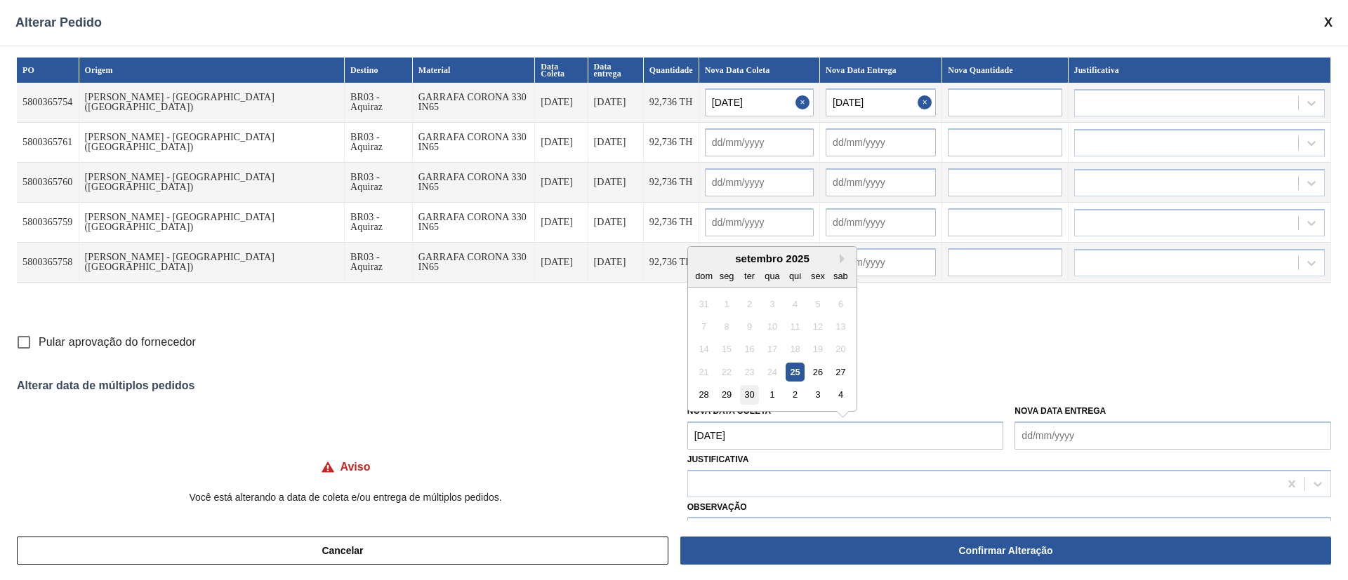
type input "30/09/2025"
type input "01/10/2025"
type input "30/09/2025"
type input "01/10/2025"
type input "30/09/2025"
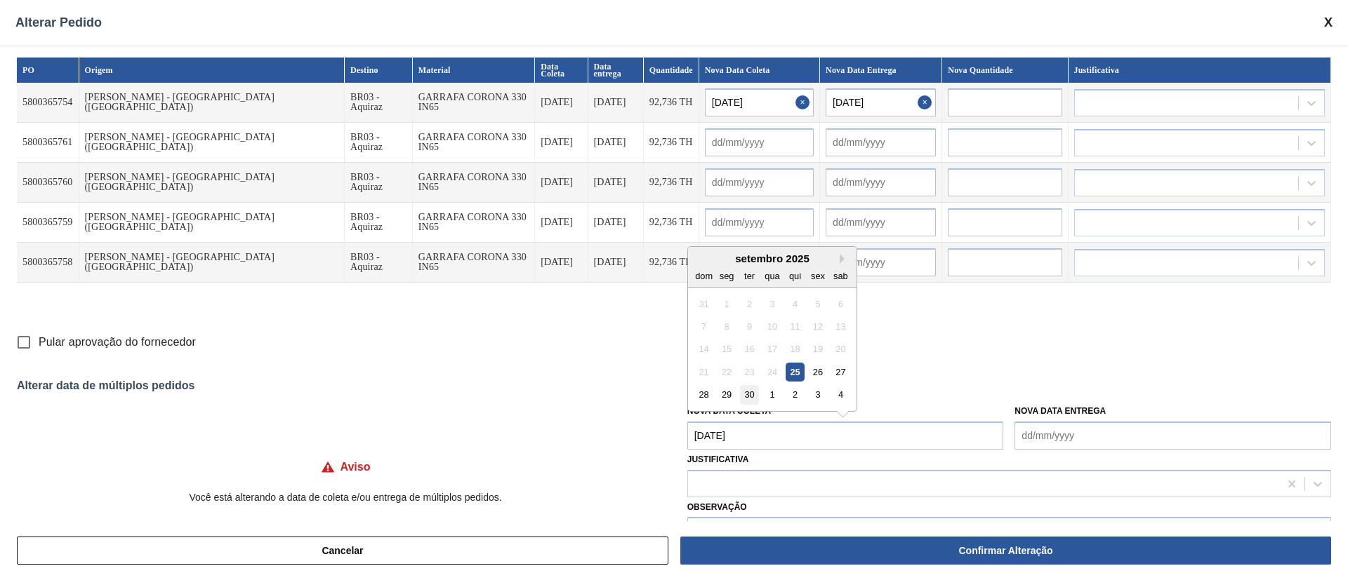
type input "01/10/2025"
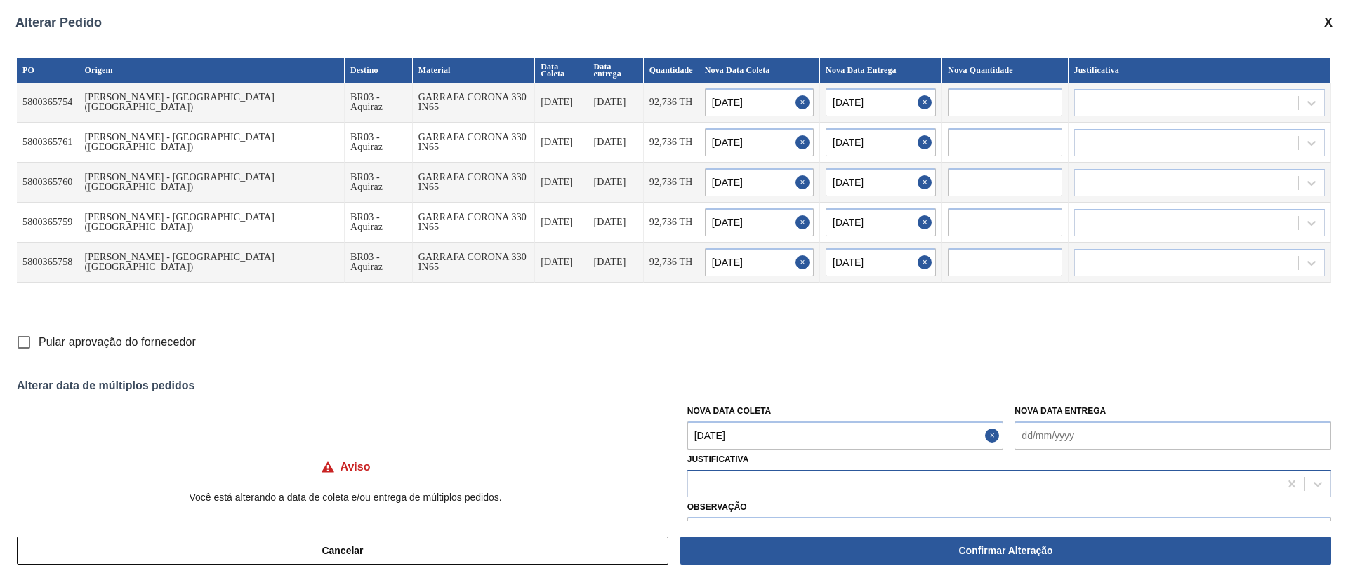
click at [717, 483] on div at bounding box center [983, 484] width 591 height 20
type input "ou"
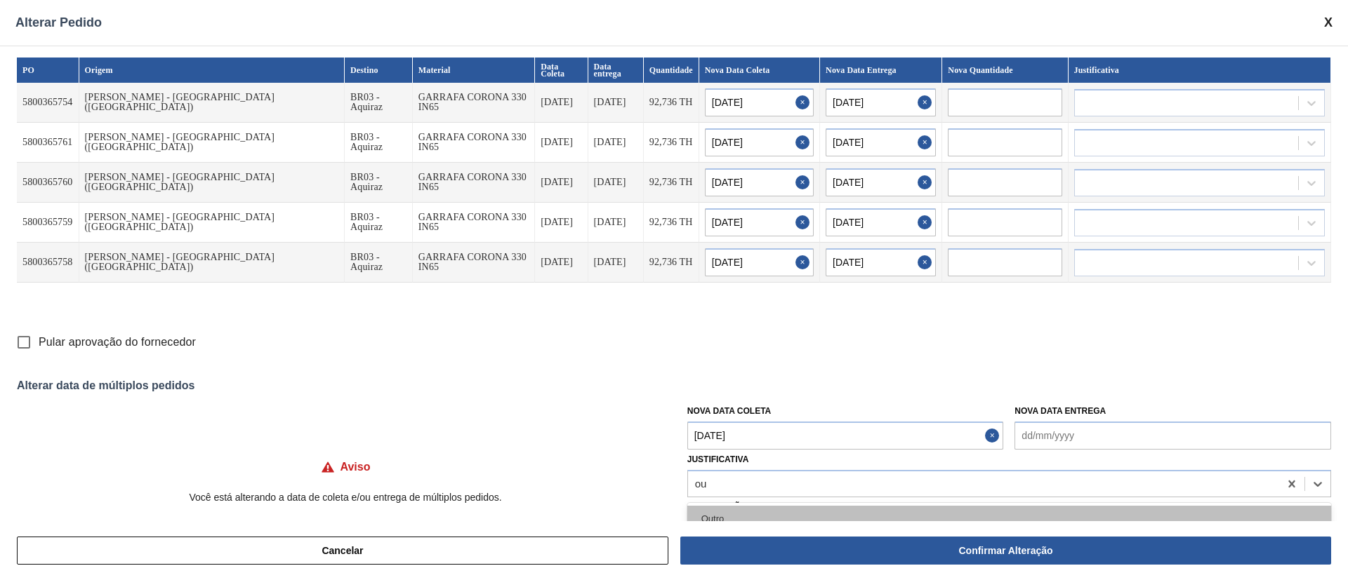
click at [724, 512] on div "Outro" at bounding box center [1009, 519] width 644 height 26
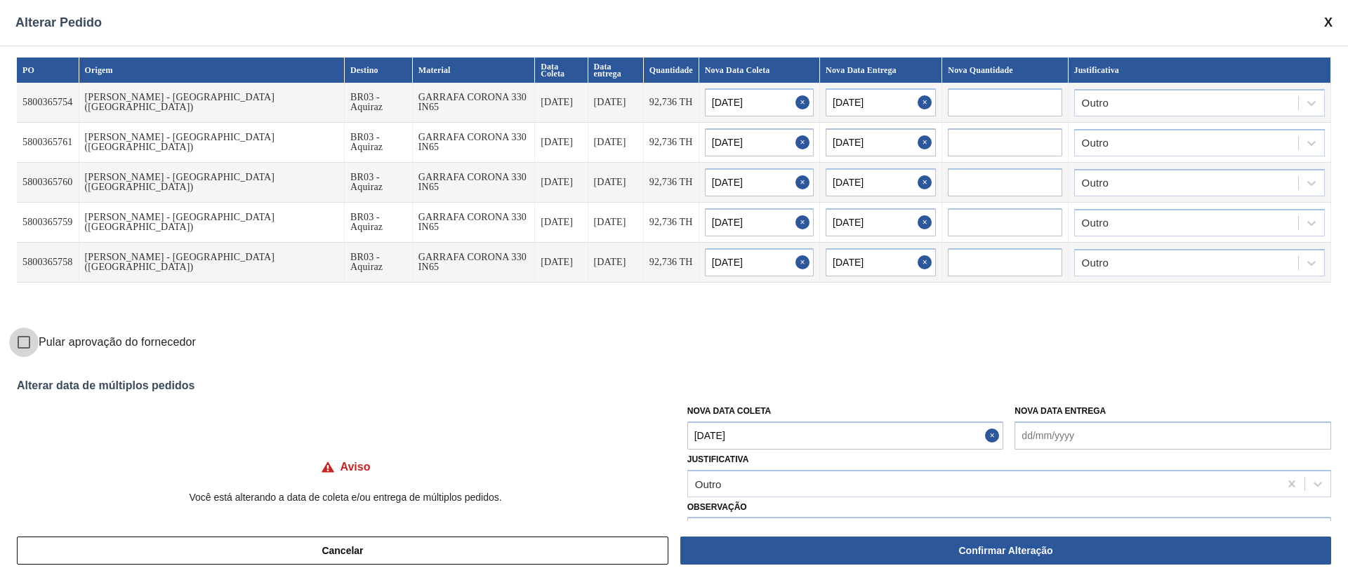
click at [28, 344] on input "Pular aprovação do fornecedor" at bounding box center [23, 342] width 29 height 29
checkbox input "true"
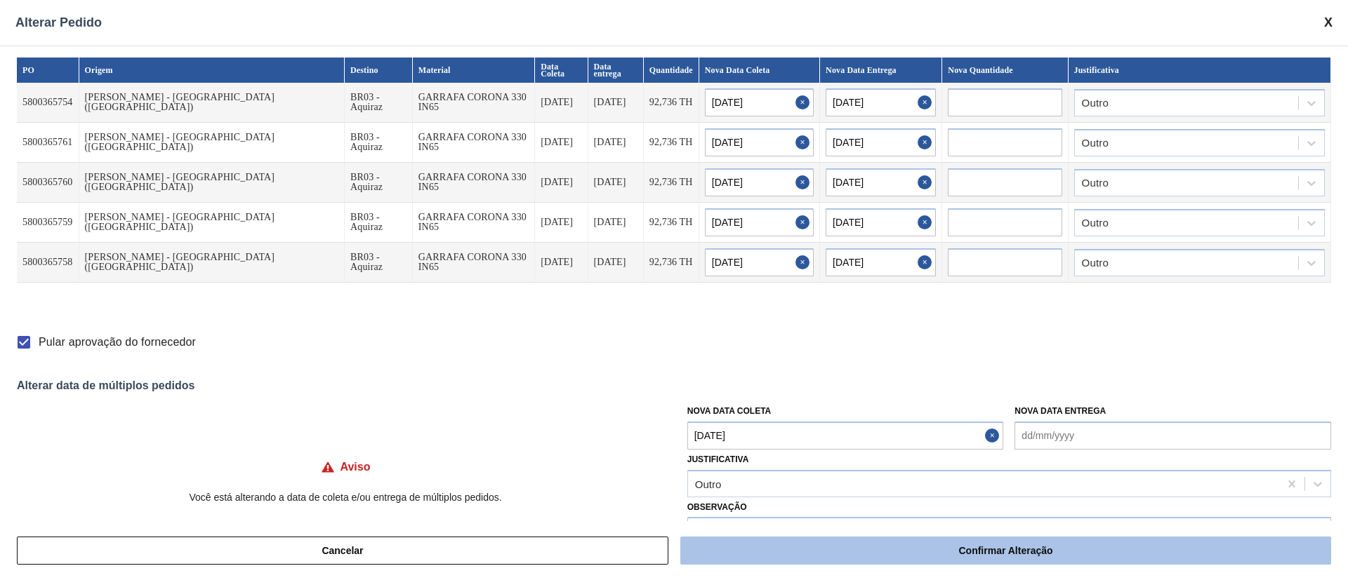
click at [890, 549] on button "Confirmar Alteração" at bounding box center [1005, 551] width 651 height 28
checkbox input "false"
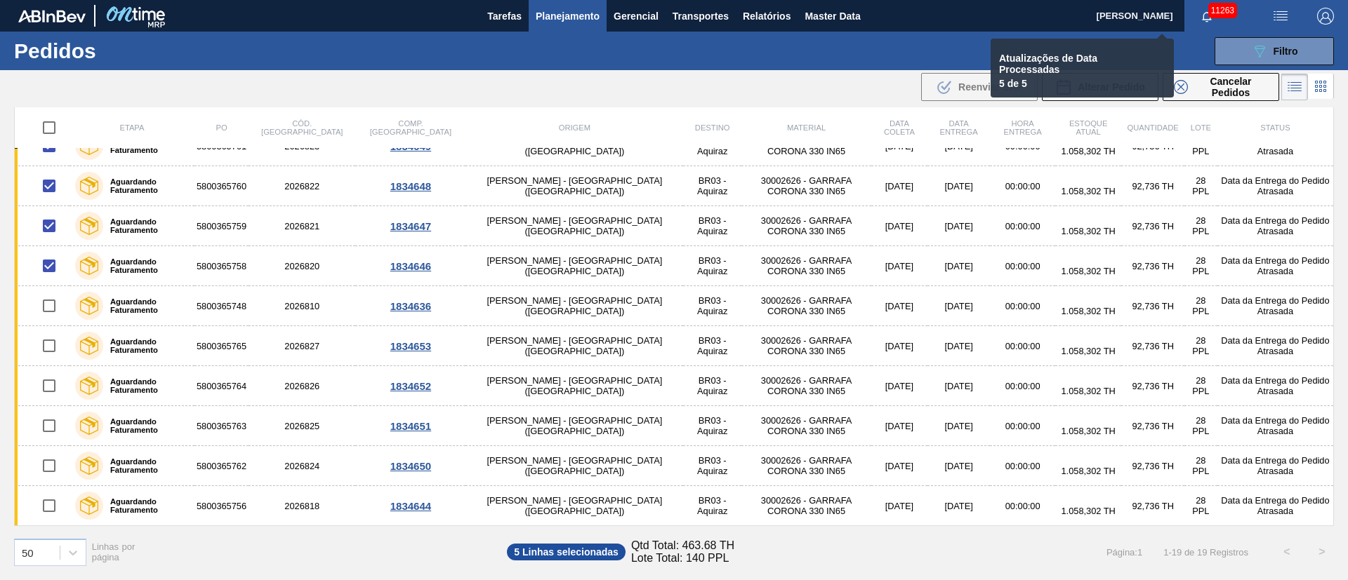
checkbox input "false"
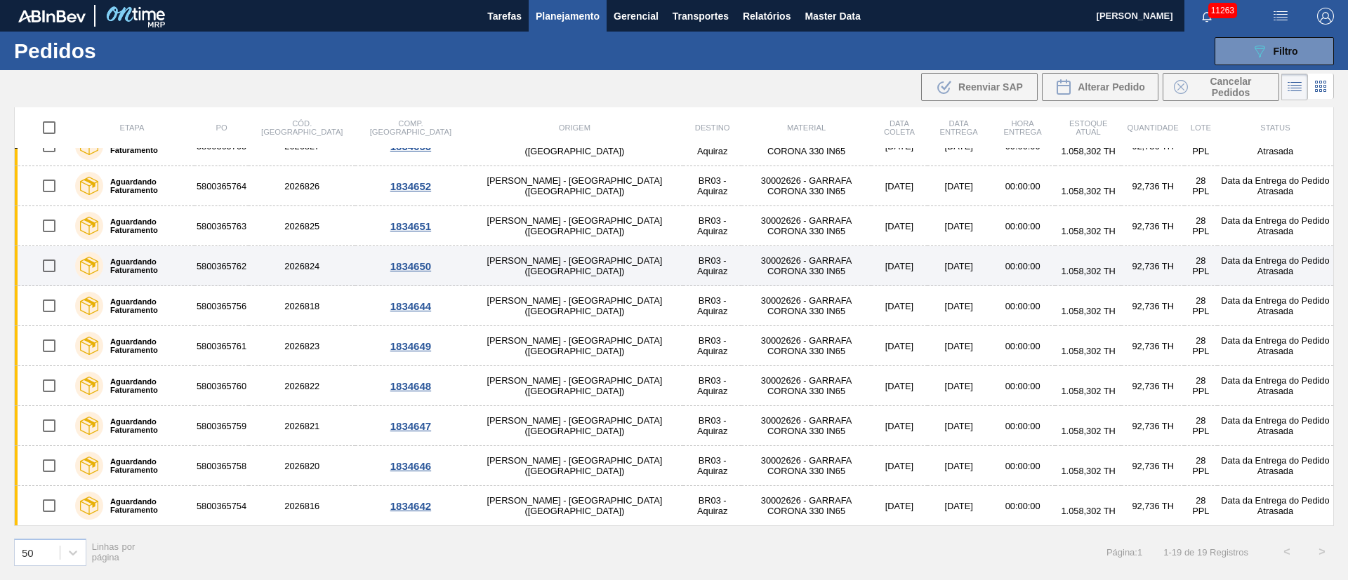
scroll to position [183, 0]
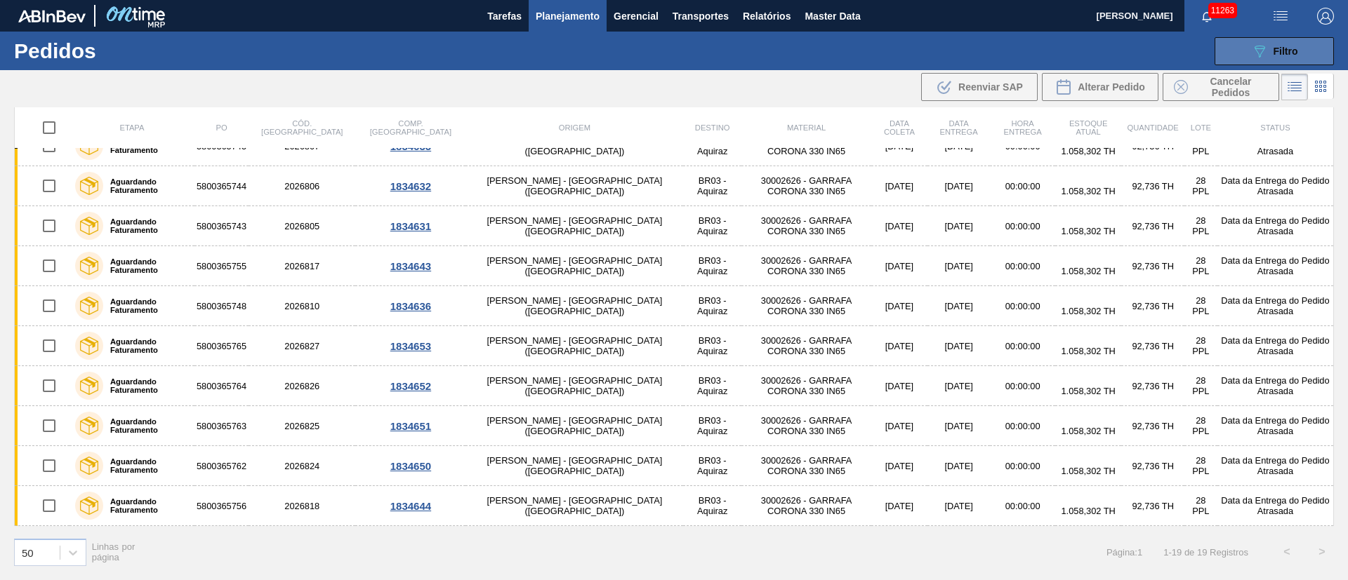
click at [1274, 48] on span "Filtro" at bounding box center [1285, 51] width 25 height 11
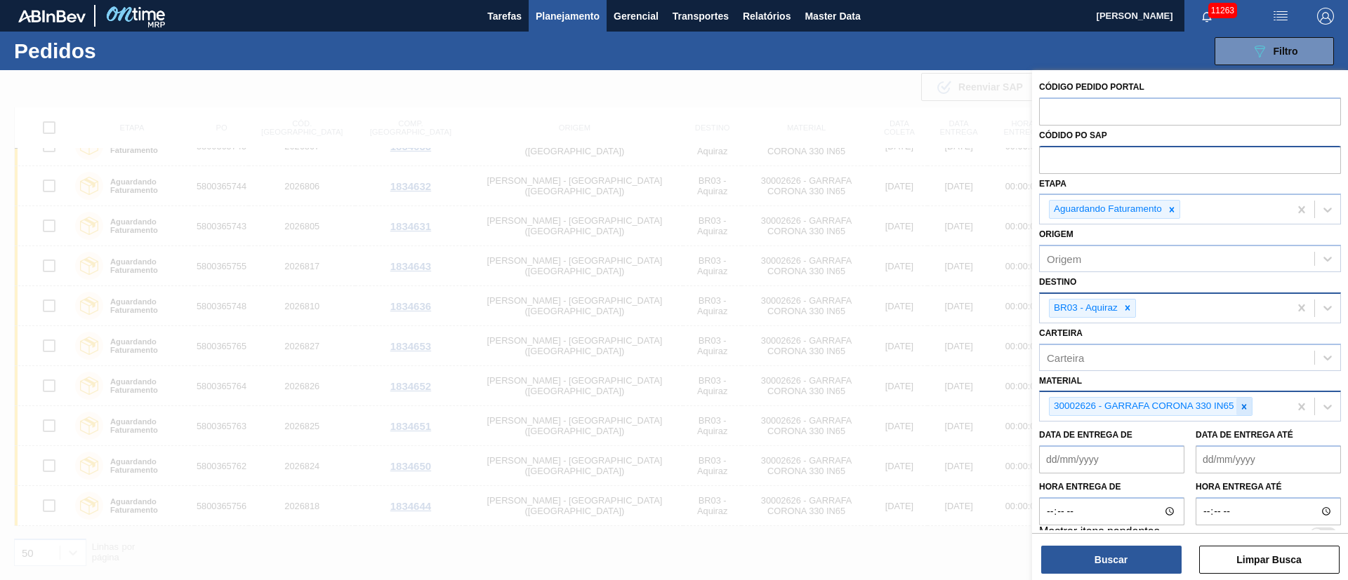
click at [1243, 402] on icon at bounding box center [1244, 407] width 10 height 10
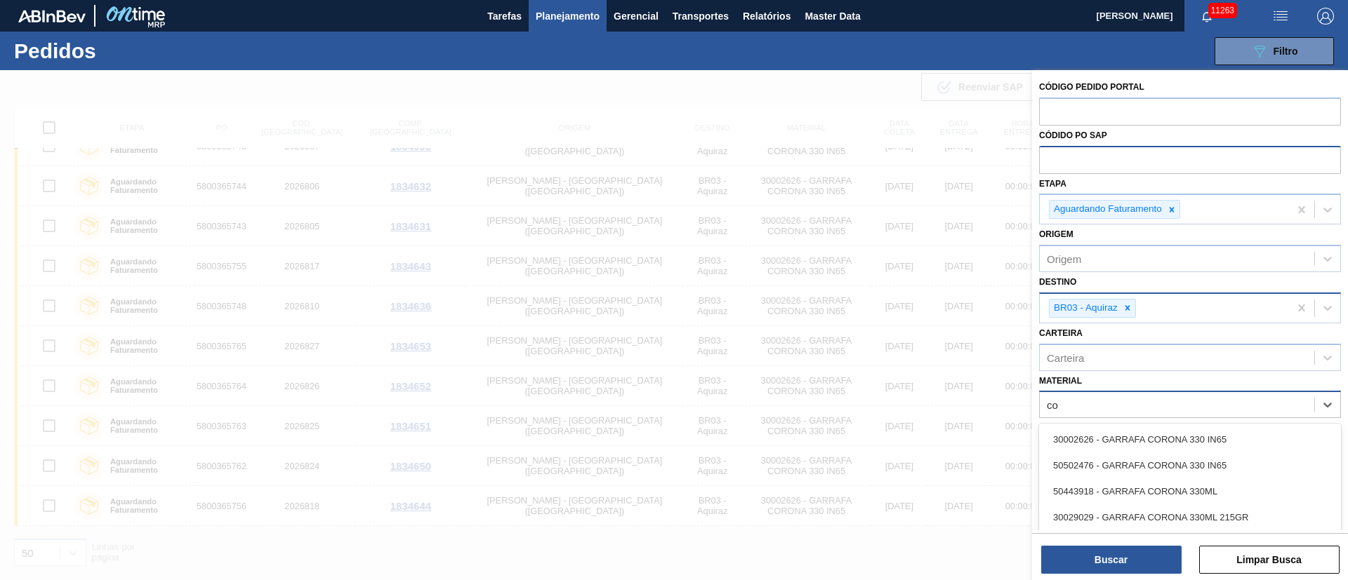
type input "c"
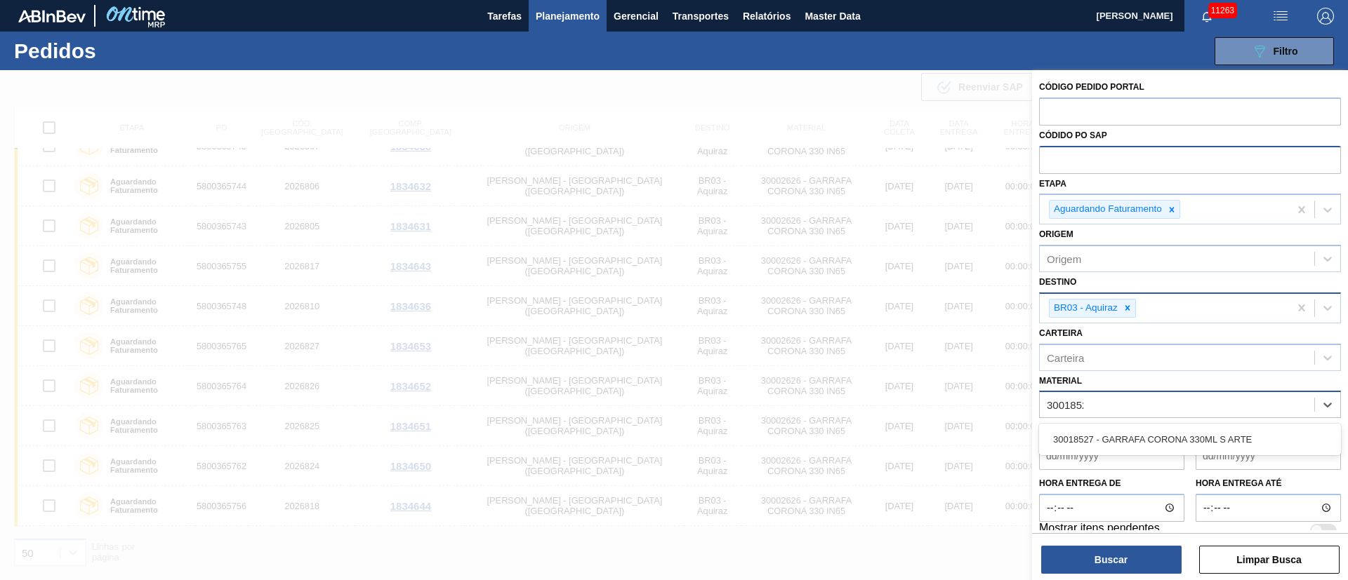
type input "30018527"
click at [1197, 444] on div "30018527 - GARRAFA CORONA 330ML S ARTE" at bounding box center [1190, 440] width 302 height 26
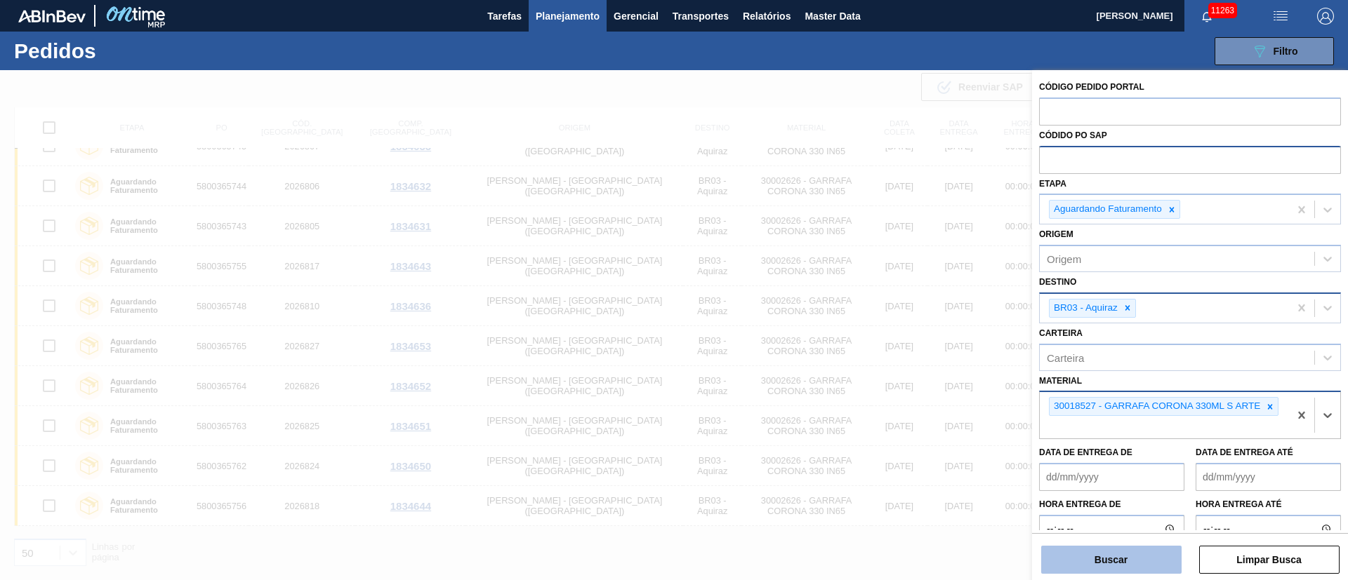
click at [1138, 558] on button "Buscar" at bounding box center [1111, 560] width 140 height 28
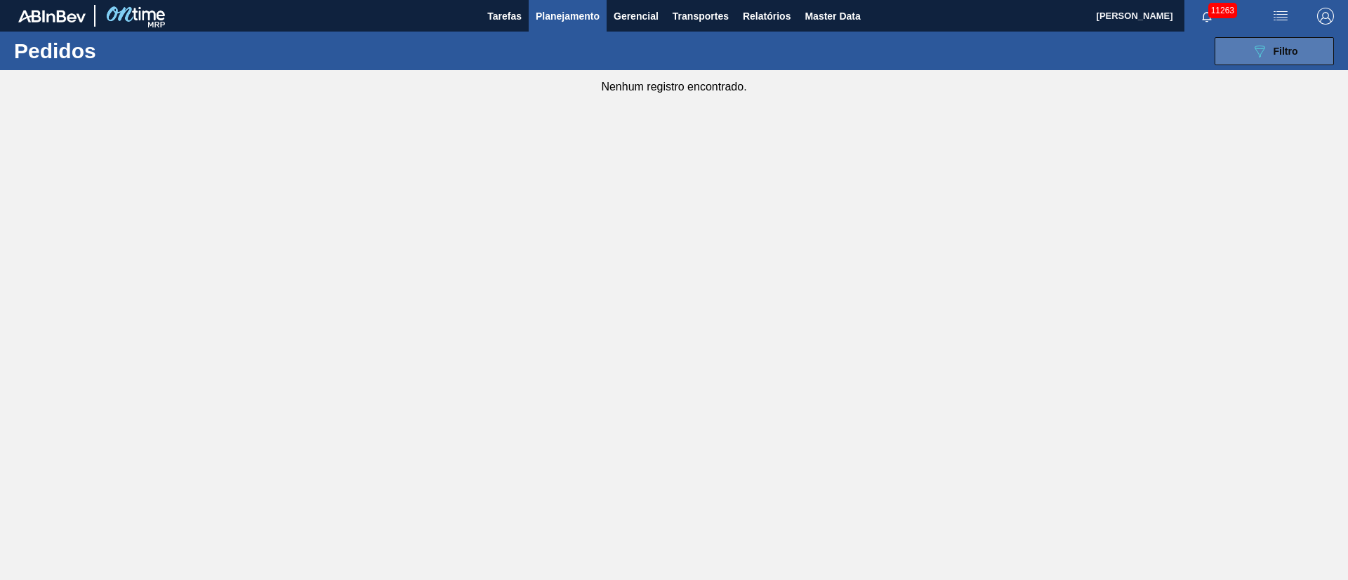
click at [1314, 64] on button "089F7B8B-B2A5-4AFE-B5C0-19BA573D28AC Filtro" at bounding box center [1273, 51] width 119 height 28
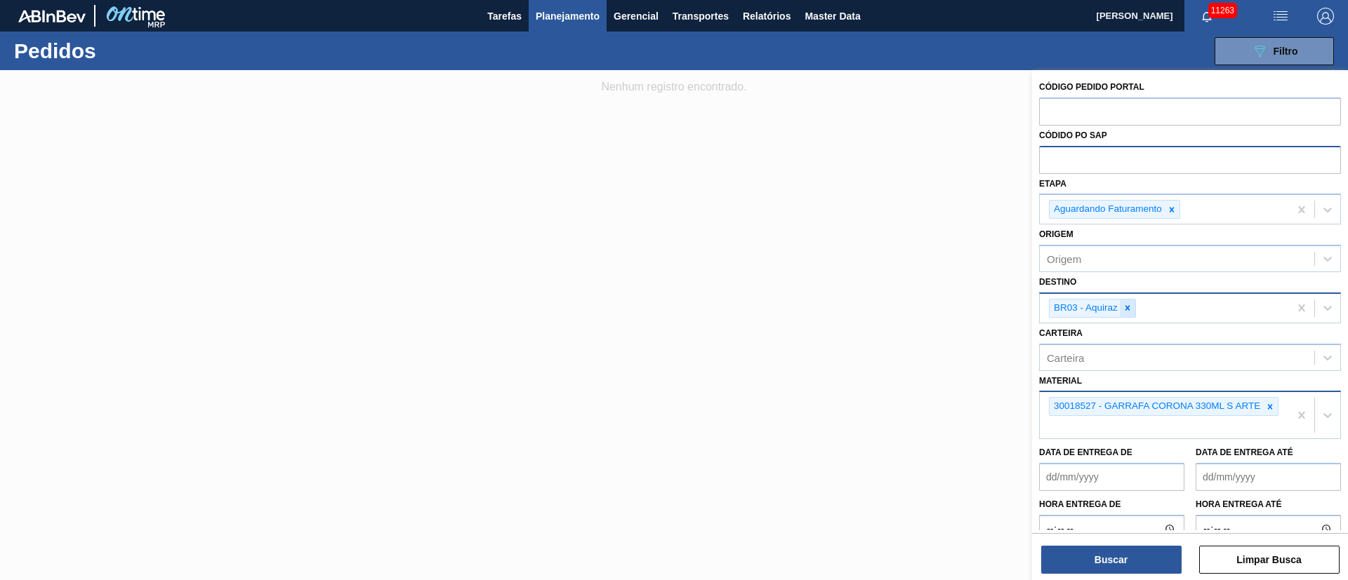
click at [1131, 308] on icon at bounding box center [1127, 308] width 10 height 10
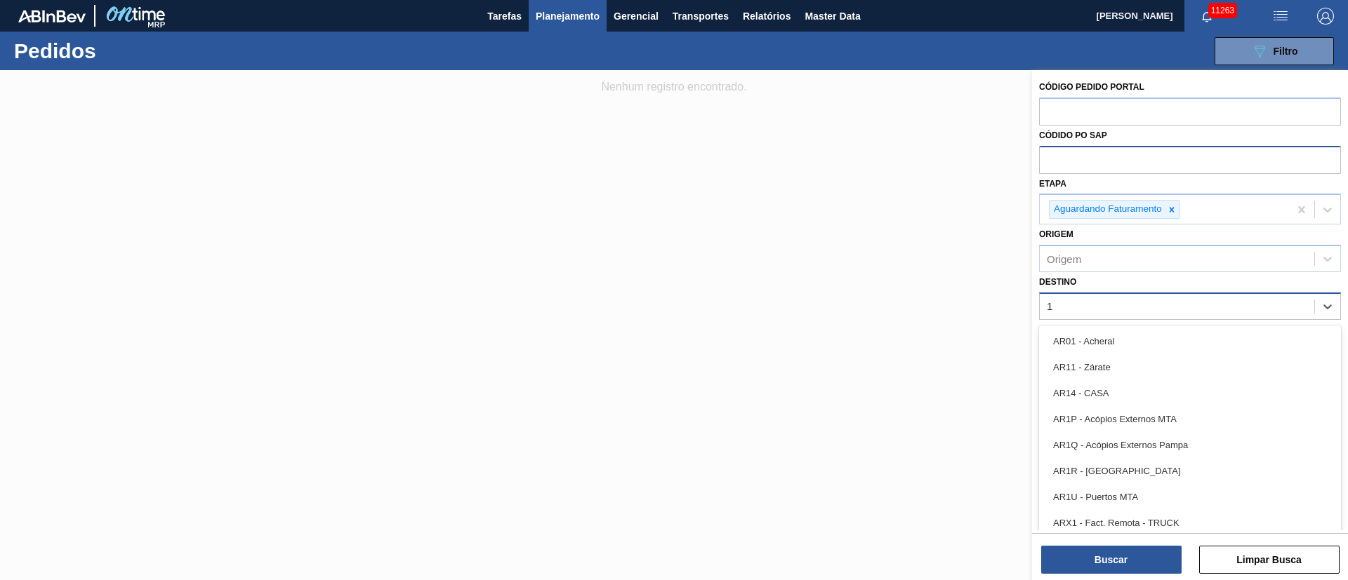
type input "19"
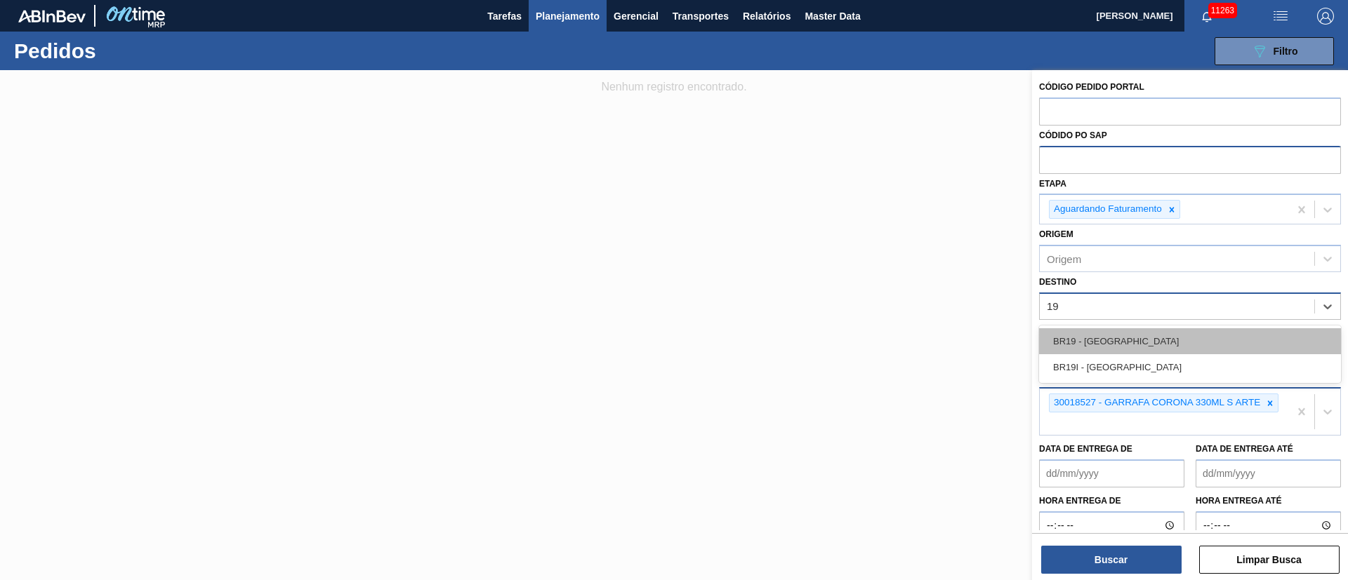
click at [1070, 340] on div "BR19 - Nova Rio" at bounding box center [1190, 341] width 302 height 26
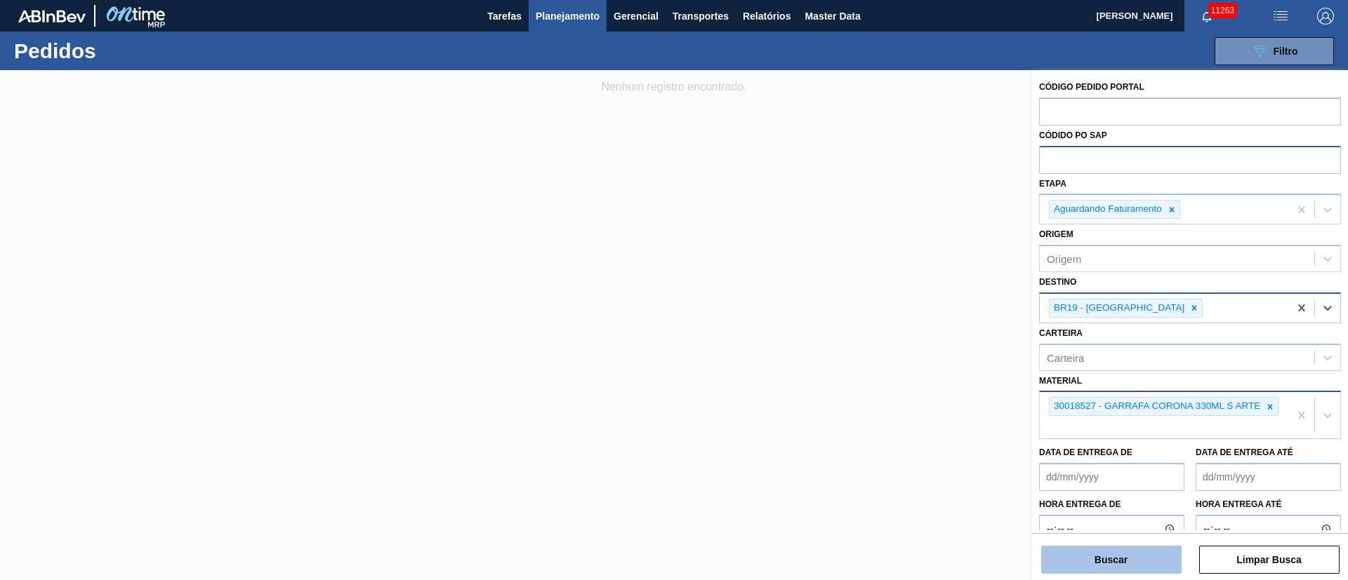
click at [1110, 566] on button "Buscar" at bounding box center [1111, 560] width 140 height 28
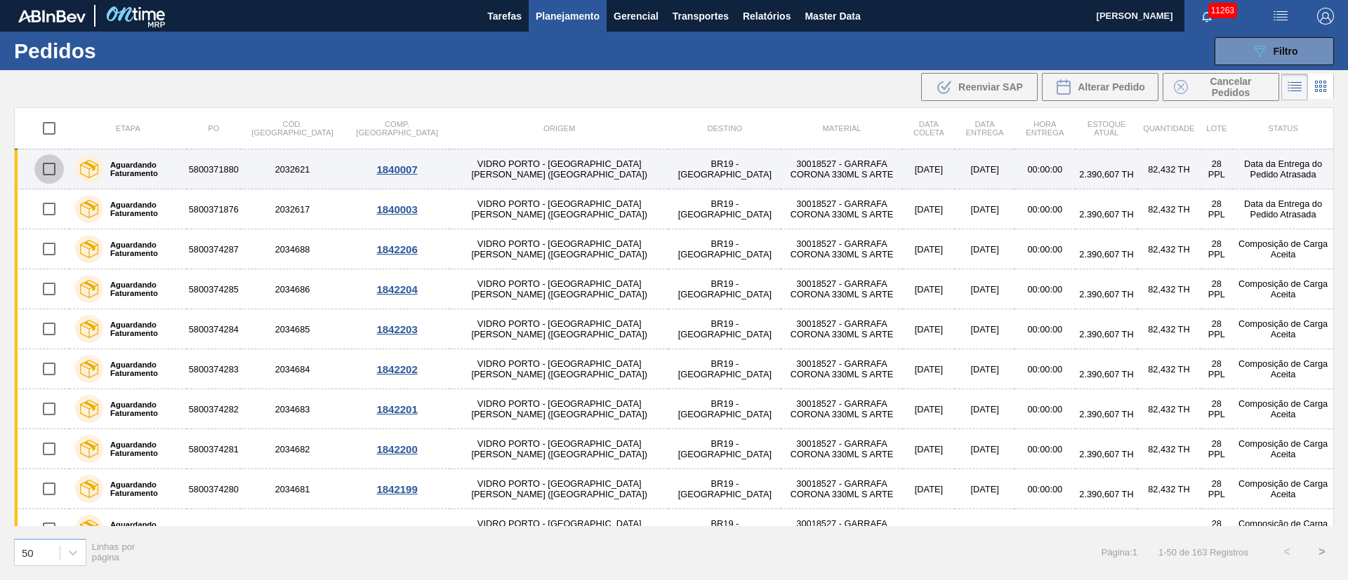
click at [46, 169] on input "checkbox" at bounding box center [48, 168] width 29 height 29
checkbox input "true"
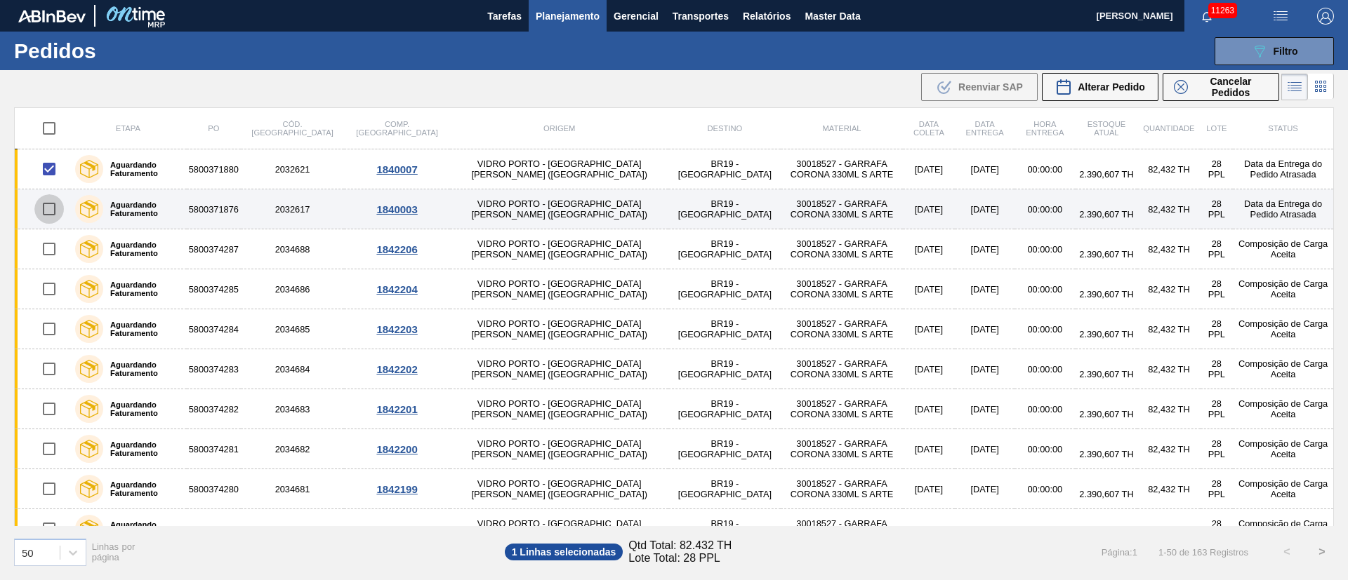
click at [48, 204] on input "checkbox" at bounding box center [48, 208] width 29 height 29
checkbox input "true"
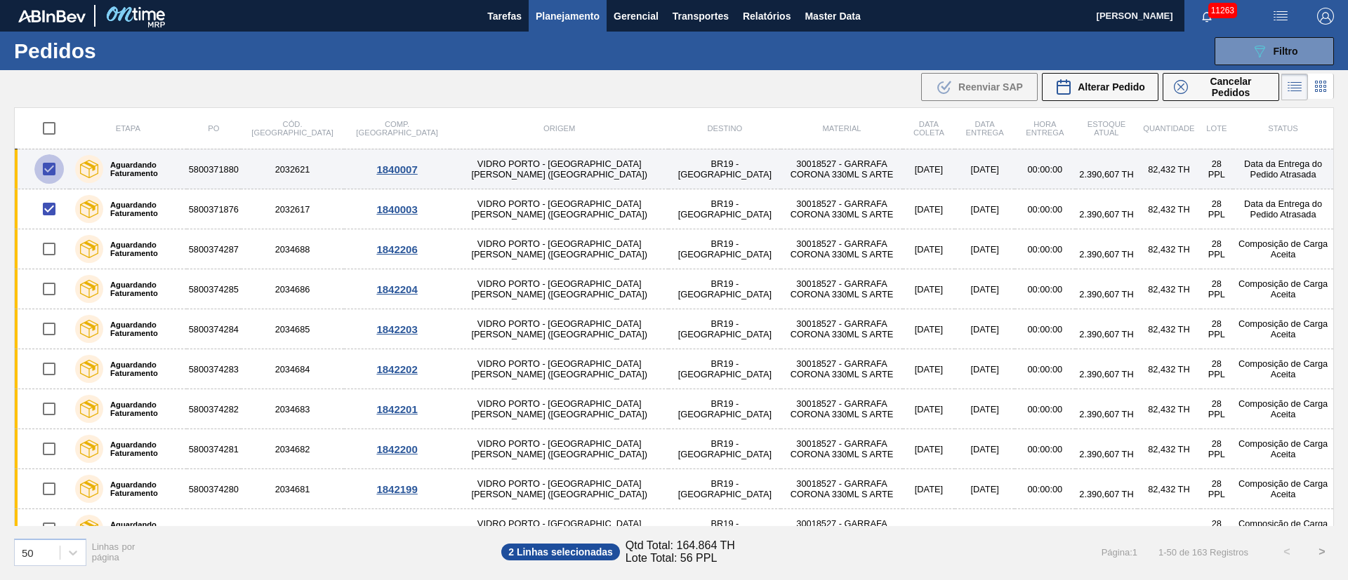
click at [41, 163] on input "checkbox" at bounding box center [48, 168] width 29 height 29
checkbox input "false"
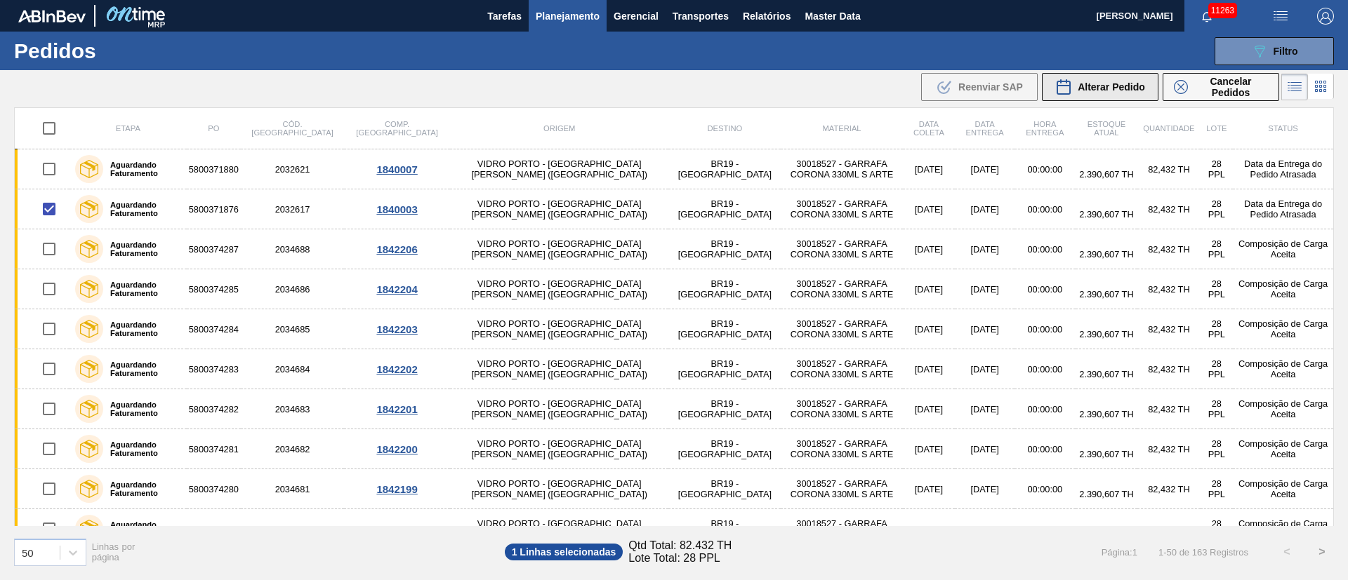
click at [1100, 81] on span "Alterar Pedido" at bounding box center [1110, 86] width 67 height 11
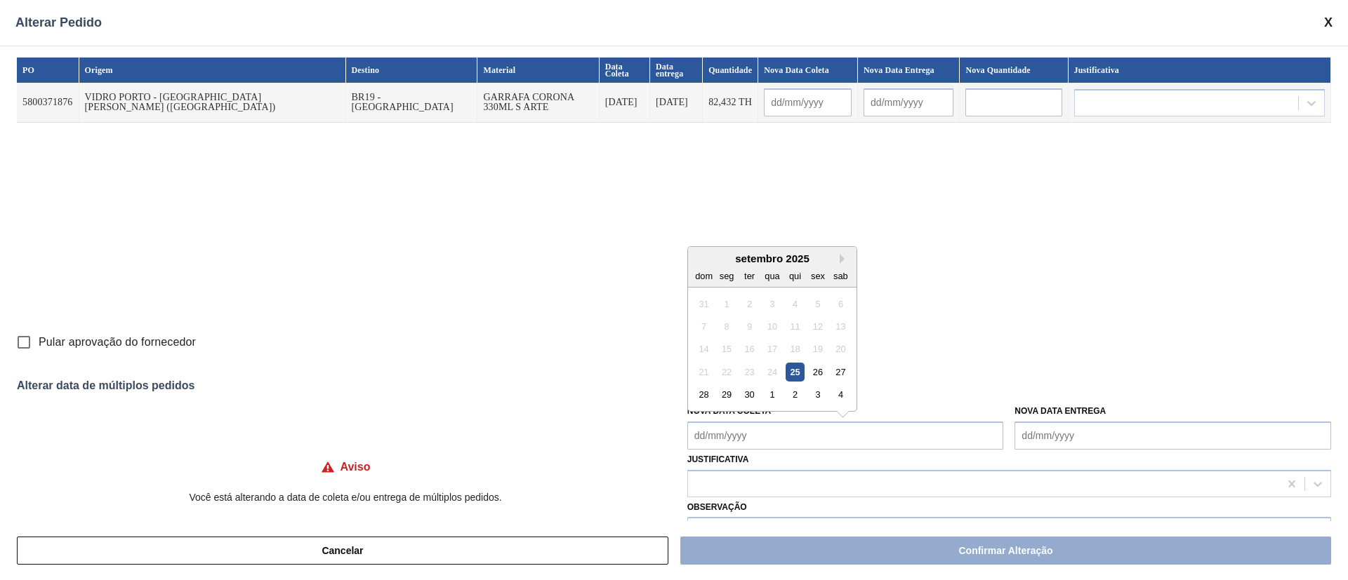
drag, startPoint x: 767, startPoint y: 435, endPoint x: 757, endPoint y: 427, distance: 13.1
click at [767, 435] on Coleta "Nova Data Coleta" at bounding box center [845, 436] width 317 height 28
drag, startPoint x: 764, startPoint y: 397, endPoint x: 747, endPoint y: 385, distance: 20.6
click at [765, 397] on div "1" at bounding box center [771, 394] width 19 height 19
type input "01/10/2025"
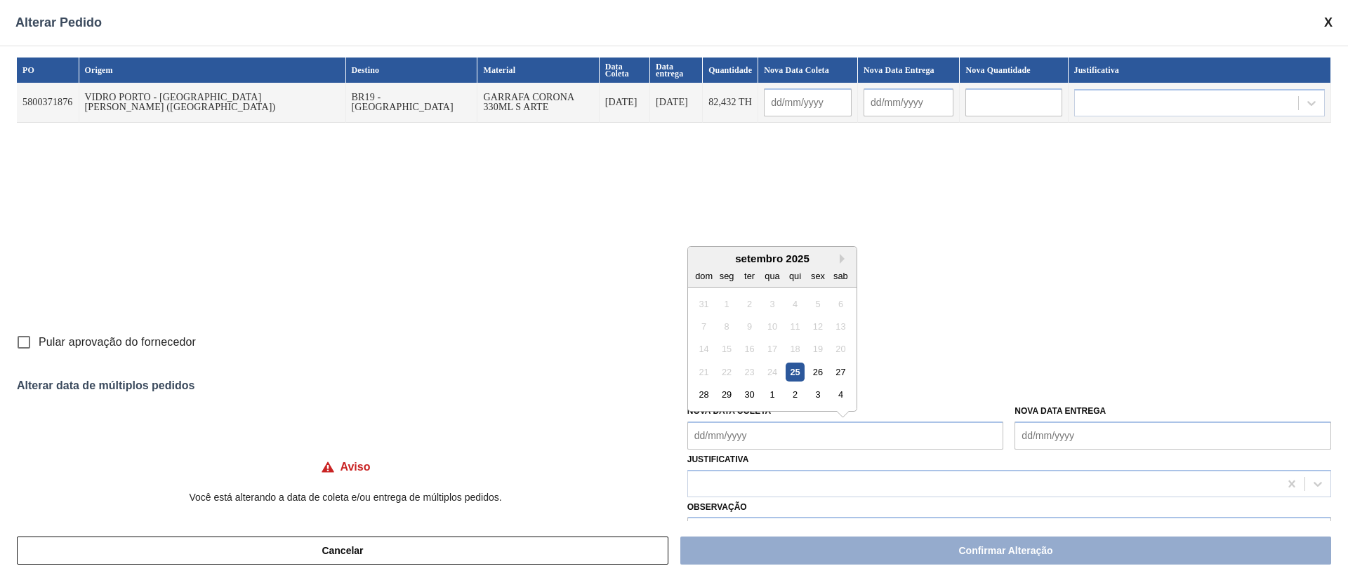
type input "02/10/2025"
type Coleta "01/10/2025"
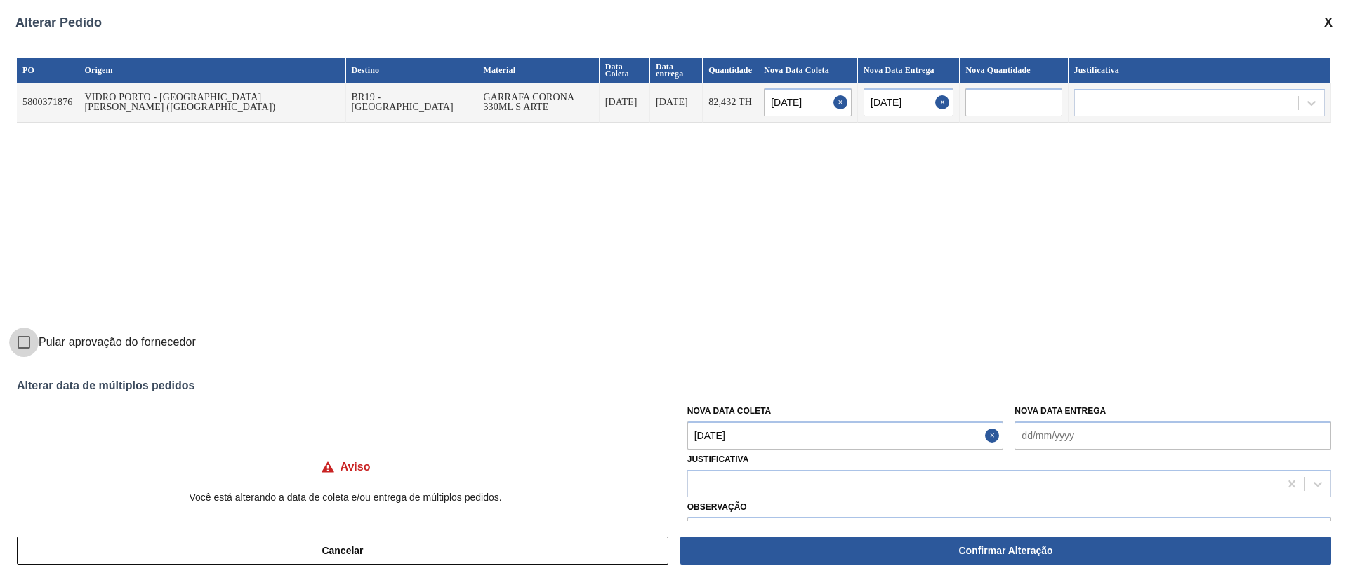
click at [18, 341] on input "Pular aprovação do fornecedor" at bounding box center [23, 342] width 29 height 29
checkbox input "true"
drag, startPoint x: 992, startPoint y: 545, endPoint x: 988, endPoint y: 535, distance: 11.3
click at [992, 545] on button "Confirmar Alteração" at bounding box center [1005, 551] width 651 height 28
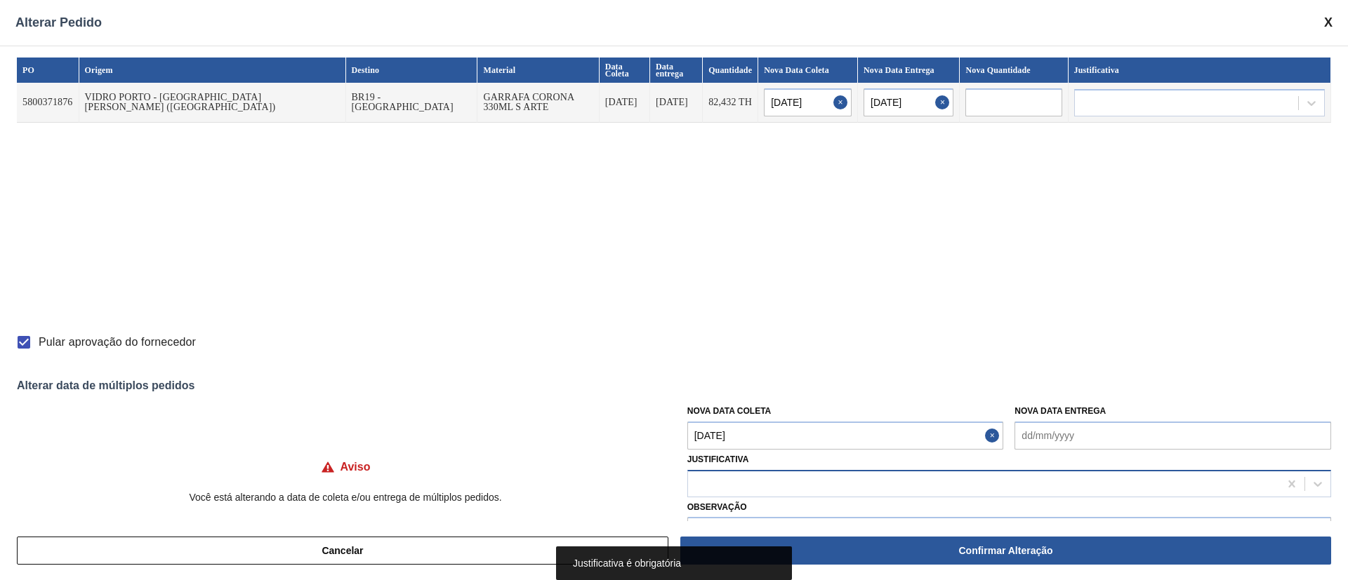
click at [754, 490] on div at bounding box center [983, 484] width 591 height 20
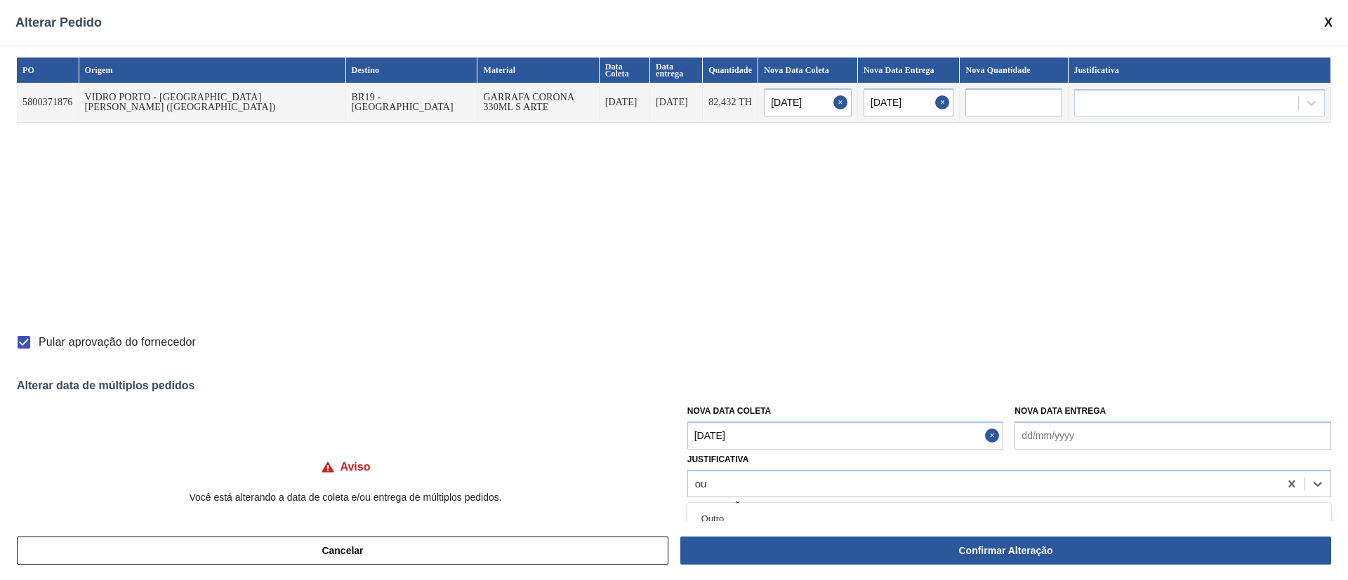
type input "ou"
click at [724, 526] on div "Cancelar Confirmar Alteração" at bounding box center [674, 550] width 1348 height 59
click at [718, 488] on div at bounding box center [983, 484] width 591 height 20
type input "ou"
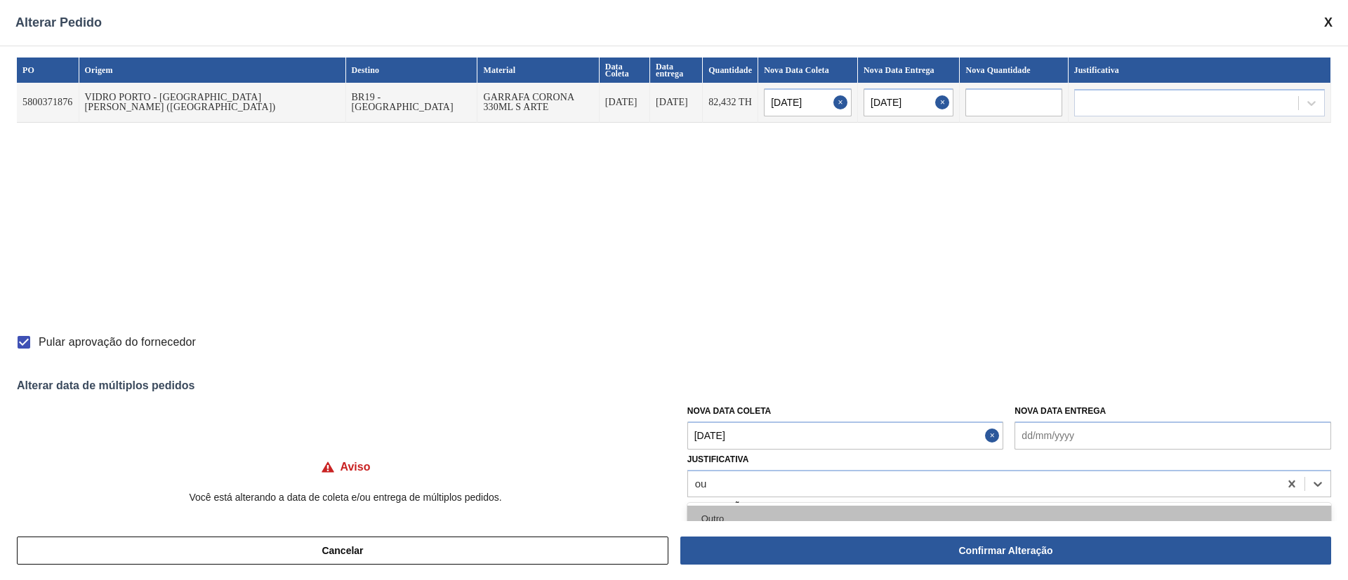
click at [717, 510] on div "Outro" at bounding box center [1009, 519] width 644 height 26
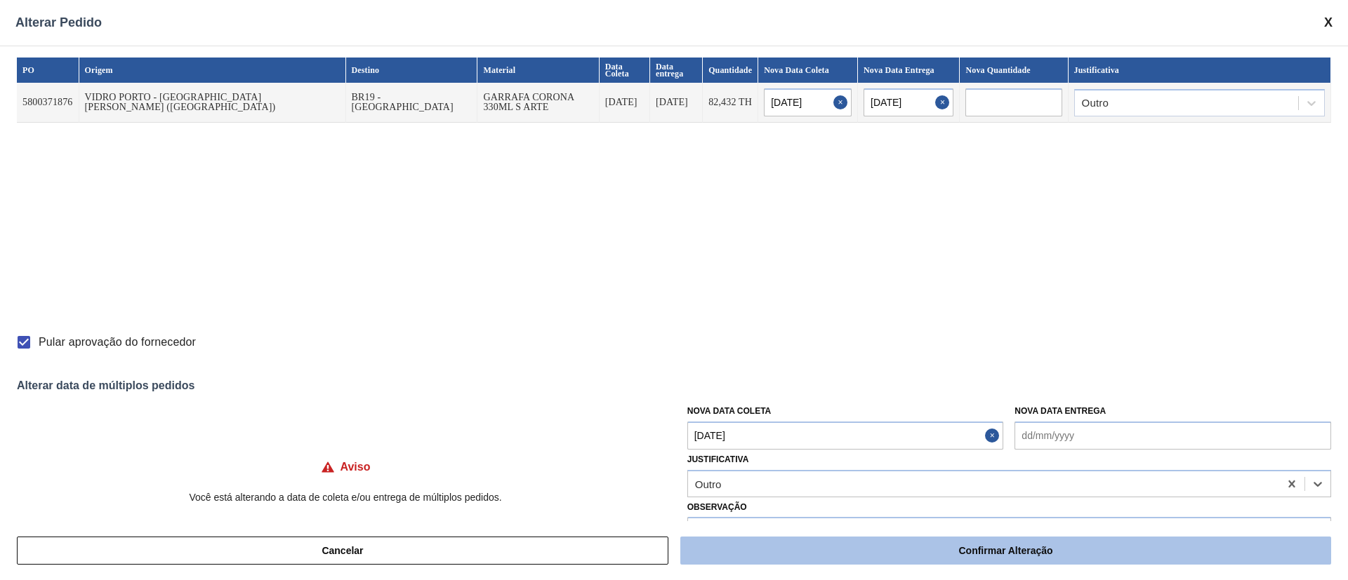
click at [1016, 547] on button "Confirmar Alteração" at bounding box center [1005, 551] width 651 height 28
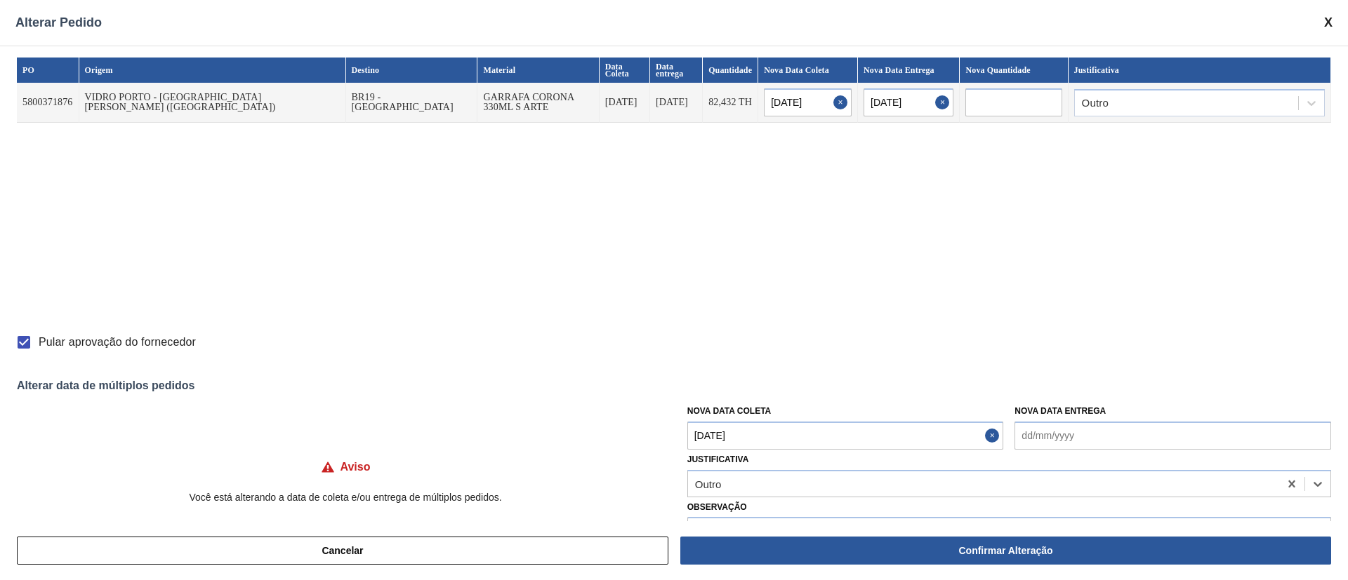
checkbox input "false"
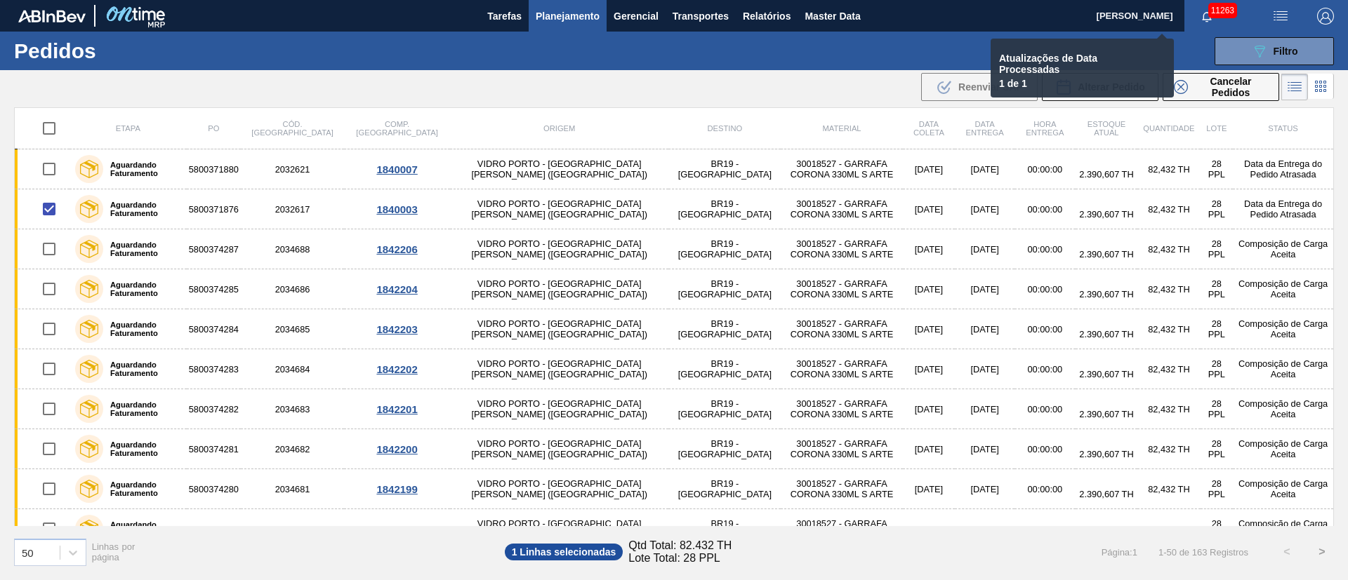
checkbox input "false"
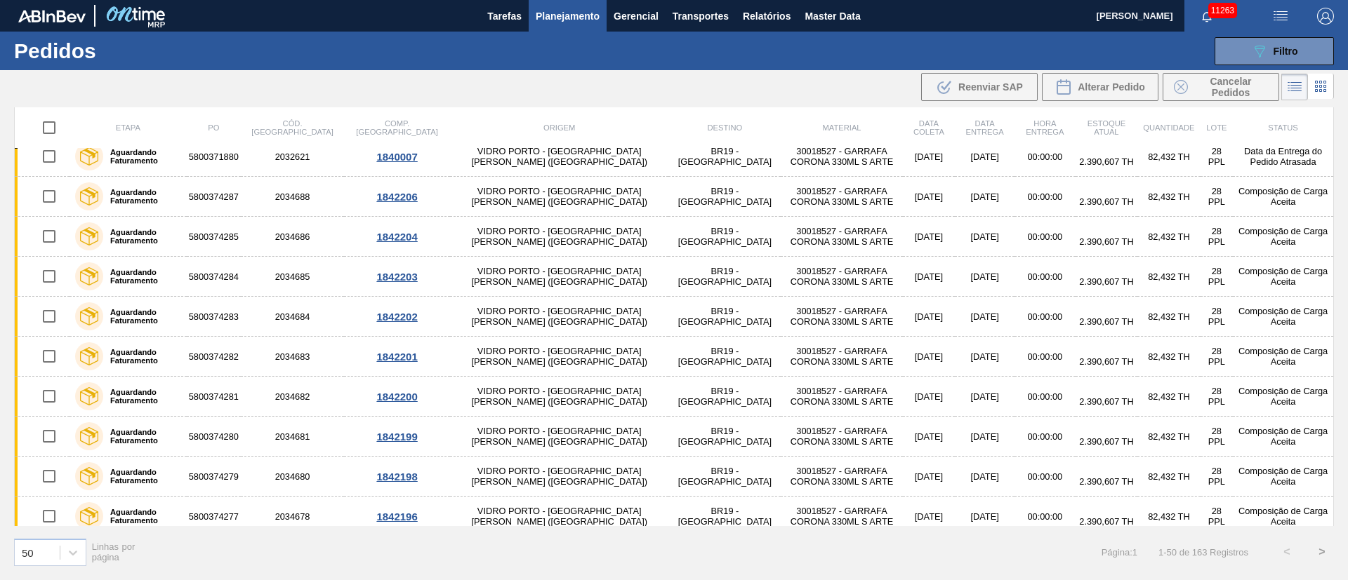
scroll to position [0, 0]
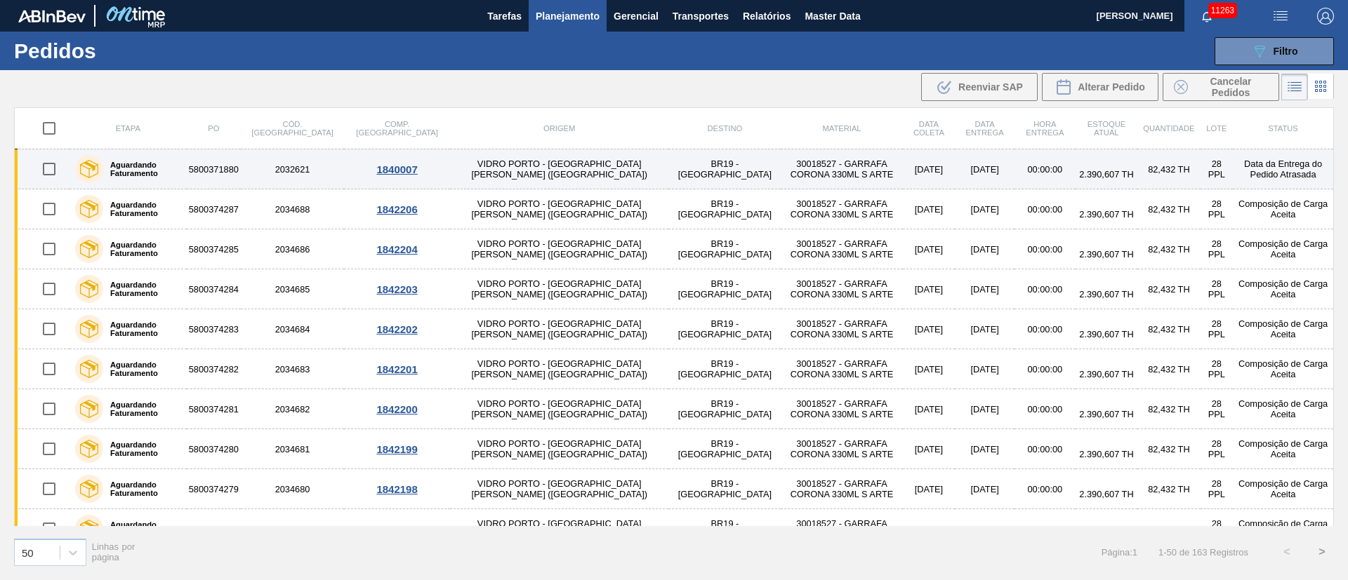
click at [53, 170] on input "checkbox" at bounding box center [48, 168] width 29 height 29
checkbox input "true"
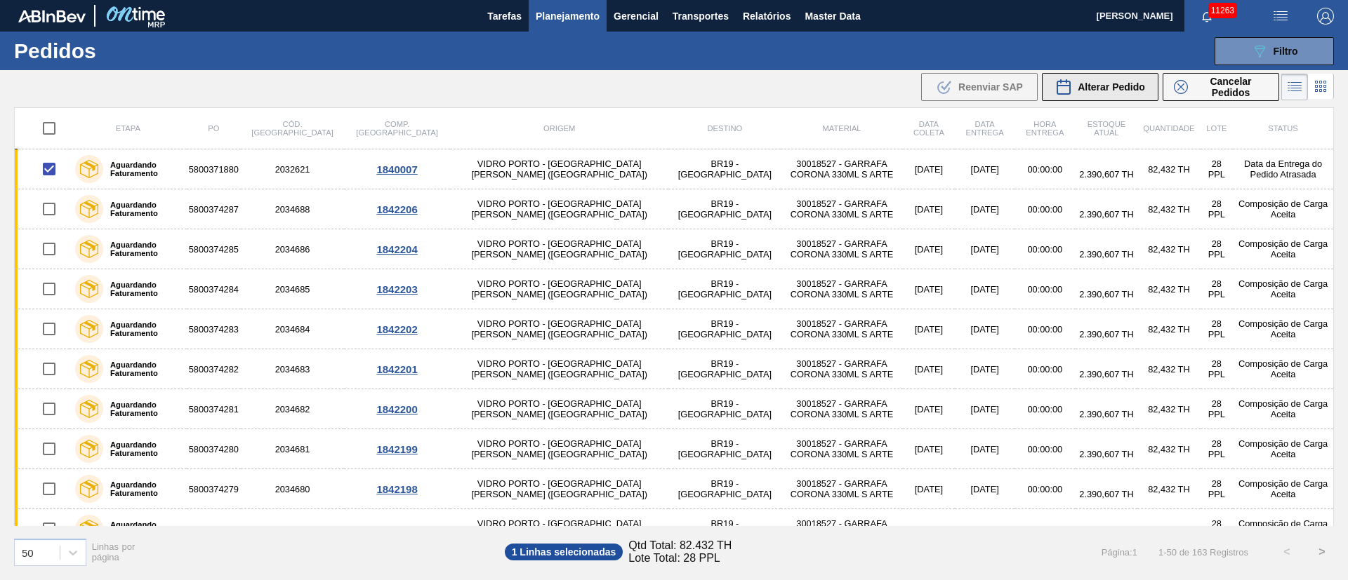
click at [1082, 88] on span "Alterar Pedido" at bounding box center [1110, 86] width 67 height 11
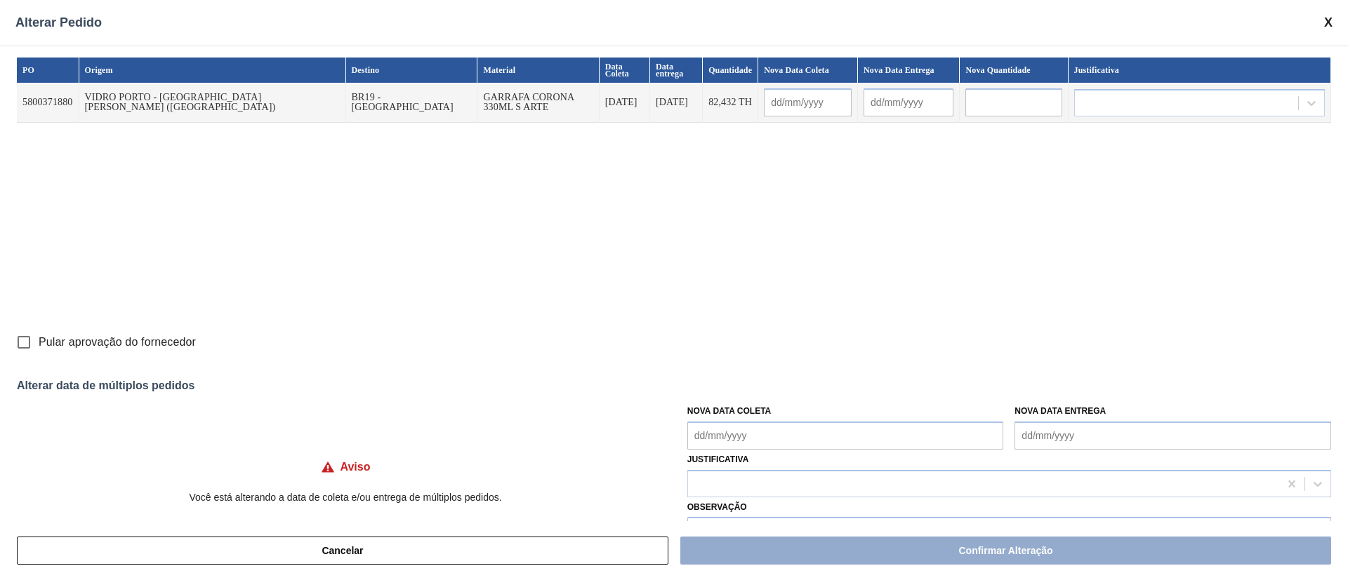
click at [741, 441] on Coleta "Nova Data Coleta" at bounding box center [845, 436] width 317 height 28
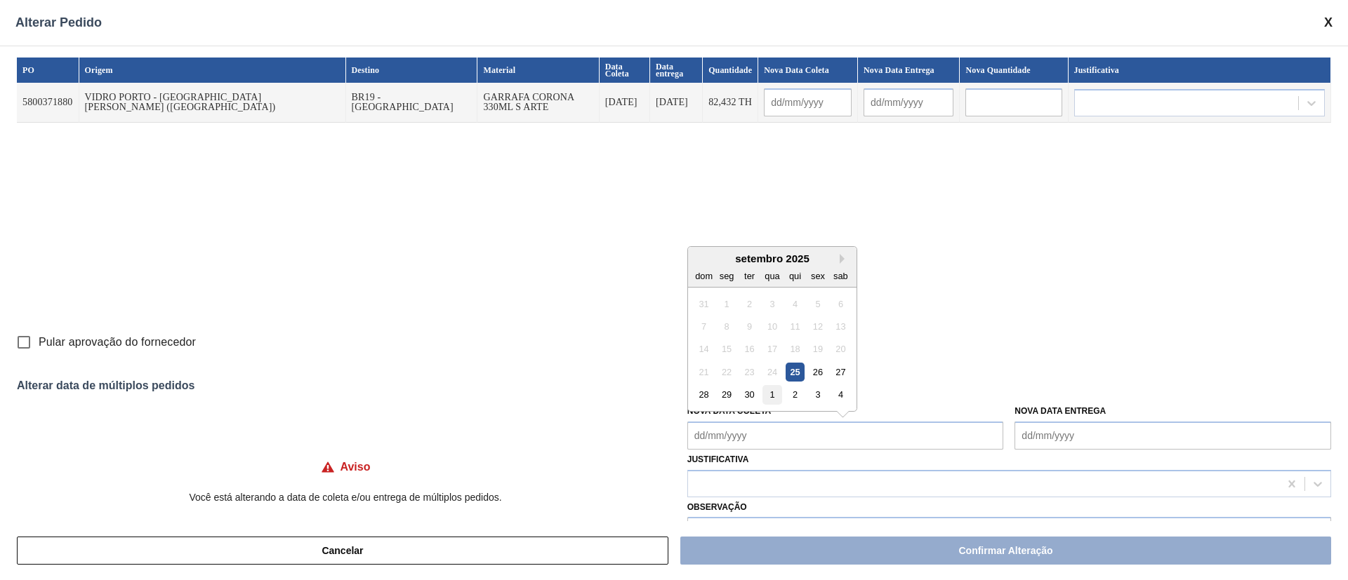
click at [769, 398] on div "1" at bounding box center [771, 394] width 19 height 19
type input "01/10/2025"
type input "02/10/2025"
type Coleta "01/10/2025"
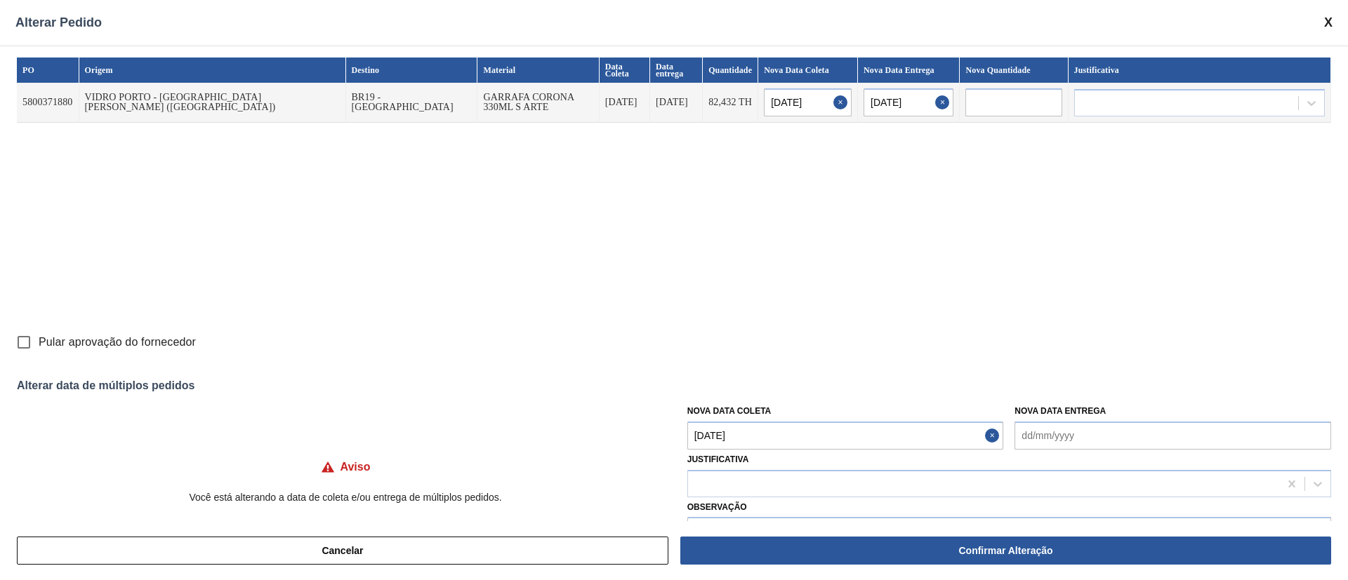
click at [767, 435] on Coleta "01/10/2025" at bounding box center [845, 436] width 317 height 28
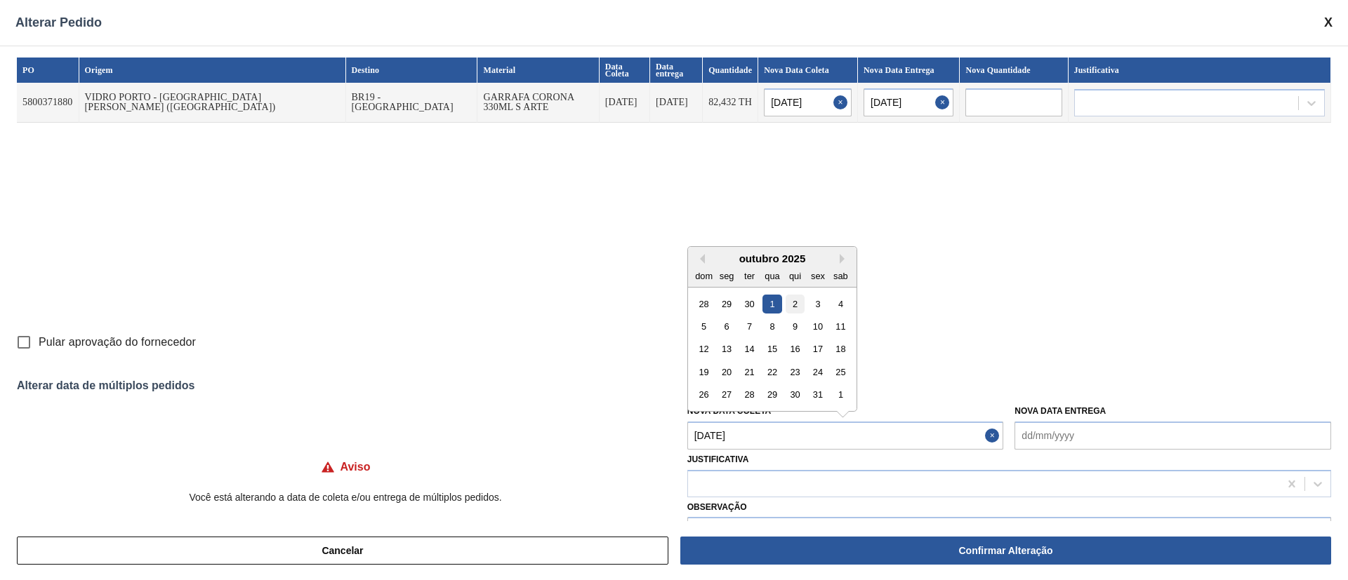
click at [789, 310] on div "2" at bounding box center [794, 303] width 19 height 19
type input "02/10/2025"
type input "03/10/2025"
type Coleta "02/10/2025"
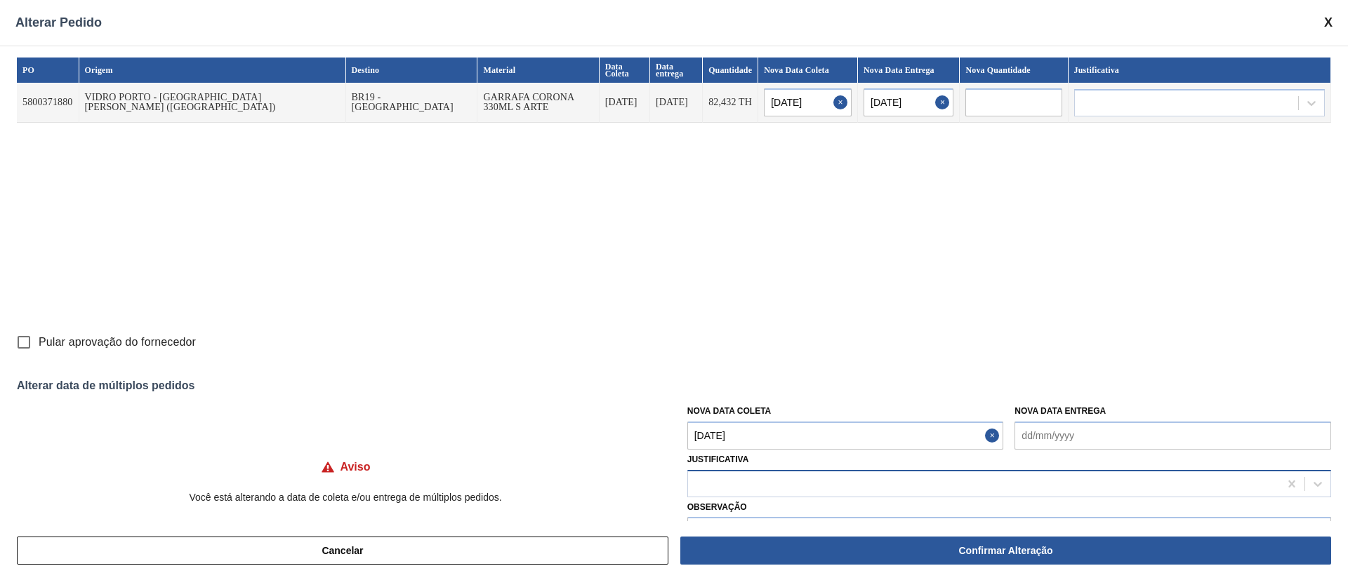
click at [713, 481] on div at bounding box center [983, 484] width 591 height 20
type input "ou"
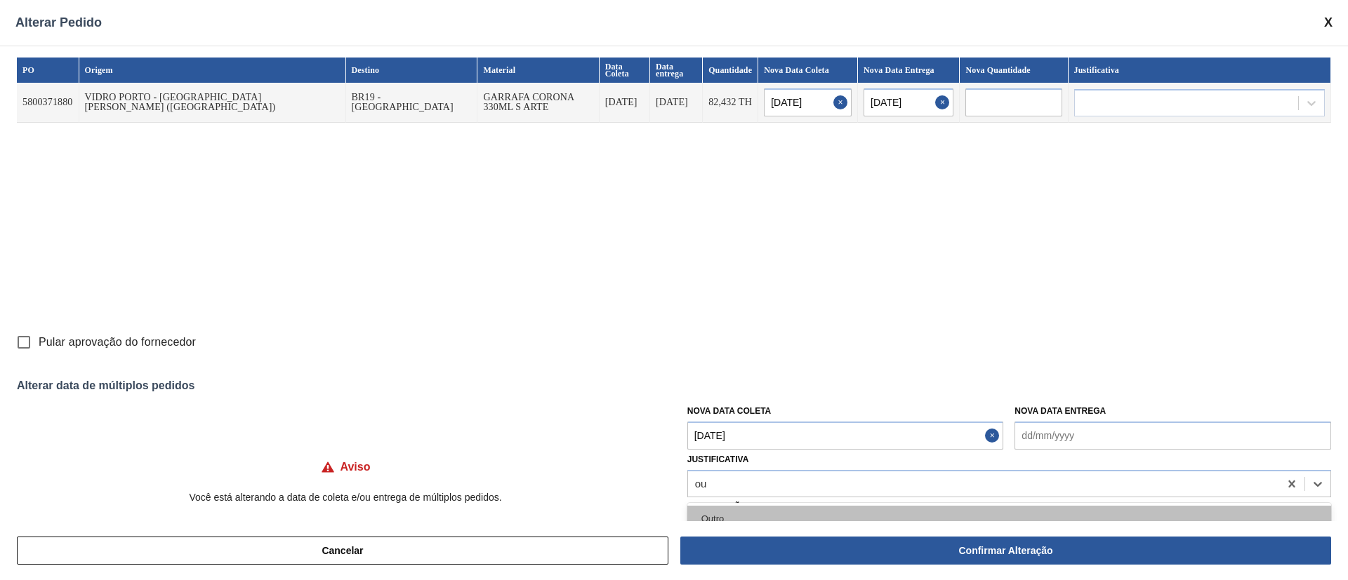
click at [705, 519] on div "Outro" at bounding box center [1009, 519] width 644 height 26
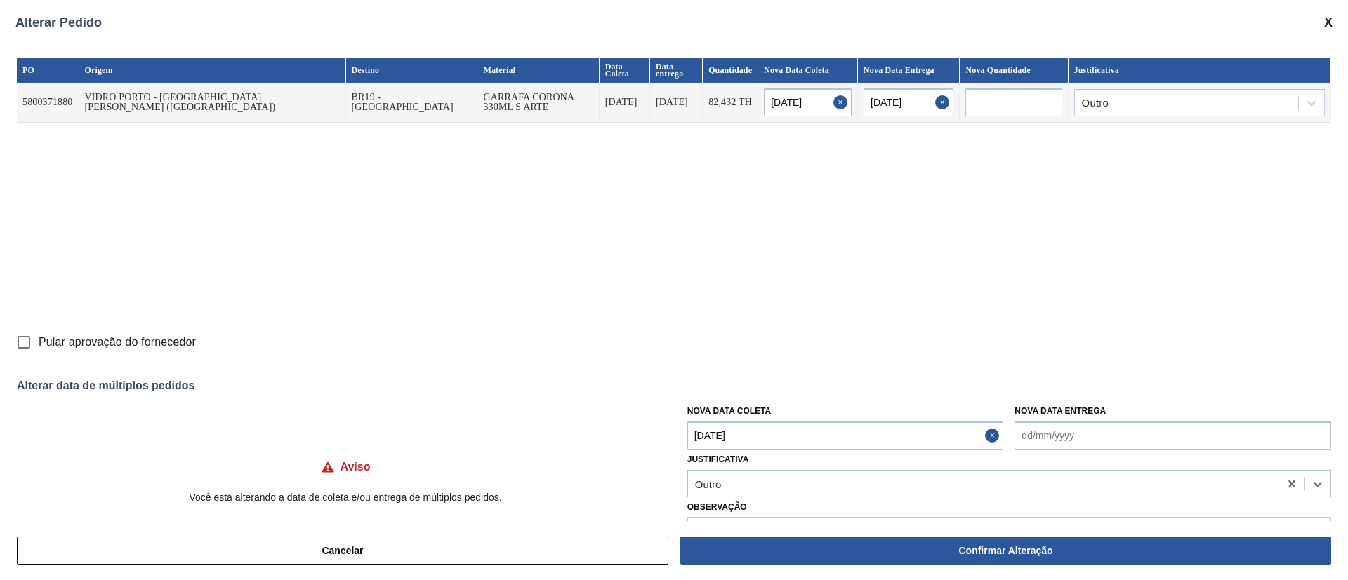
click at [29, 342] on input "Pular aprovação do fornecedor" at bounding box center [23, 342] width 29 height 29
checkbox input "true"
drag, startPoint x: 1082, startPoint y: 542, endPoint x: 1042, endPoint y: 434, distance: 114.6
click at [1082, 540] on button "Confirmar Alteração" at bounding box center [1005, 551] width 651 height 28
checkbox input "false"
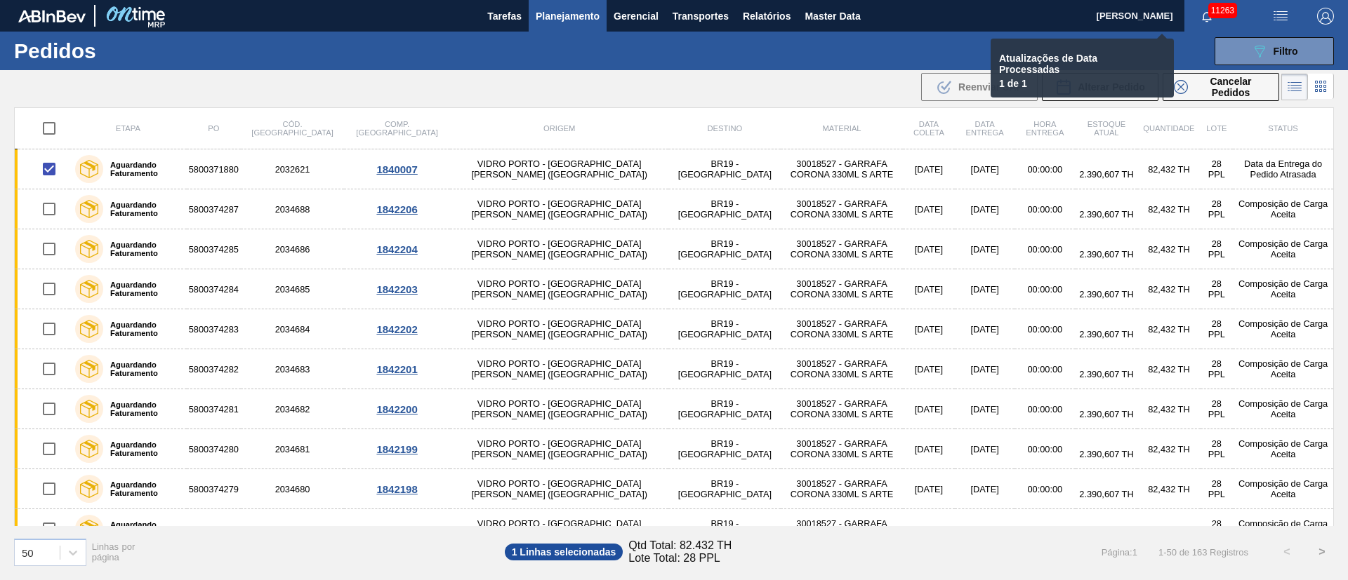
checkbox input "false"
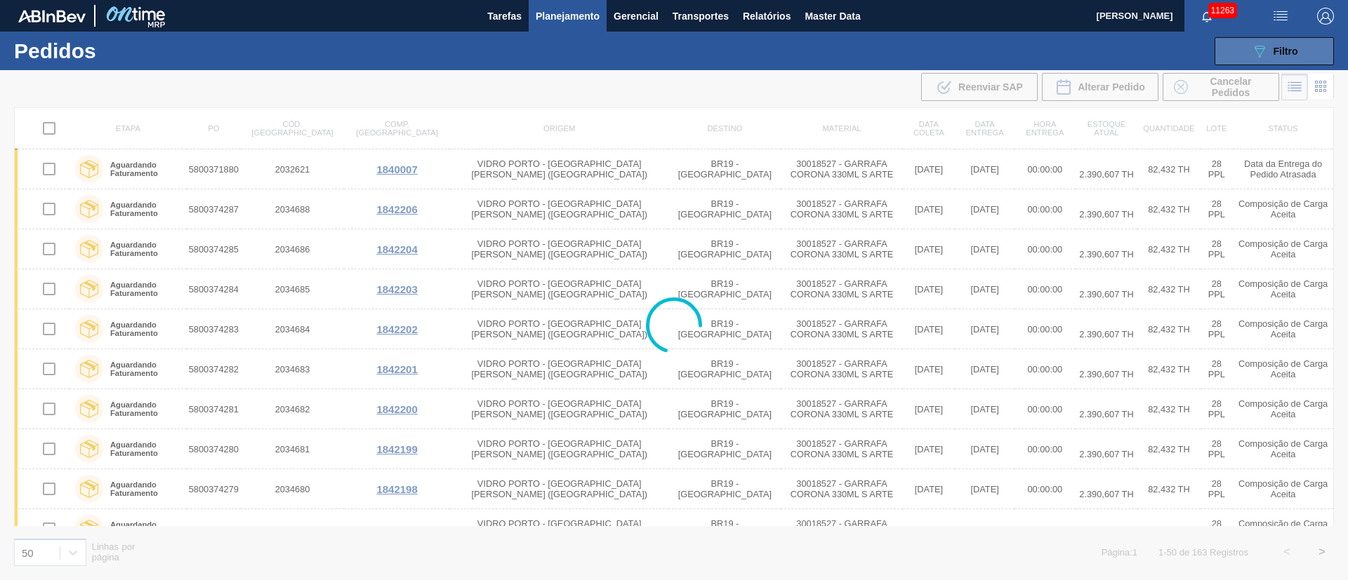
click at [1275, 55] on span "Filtro" at bounding box center [1285, 51] width 25 height 11
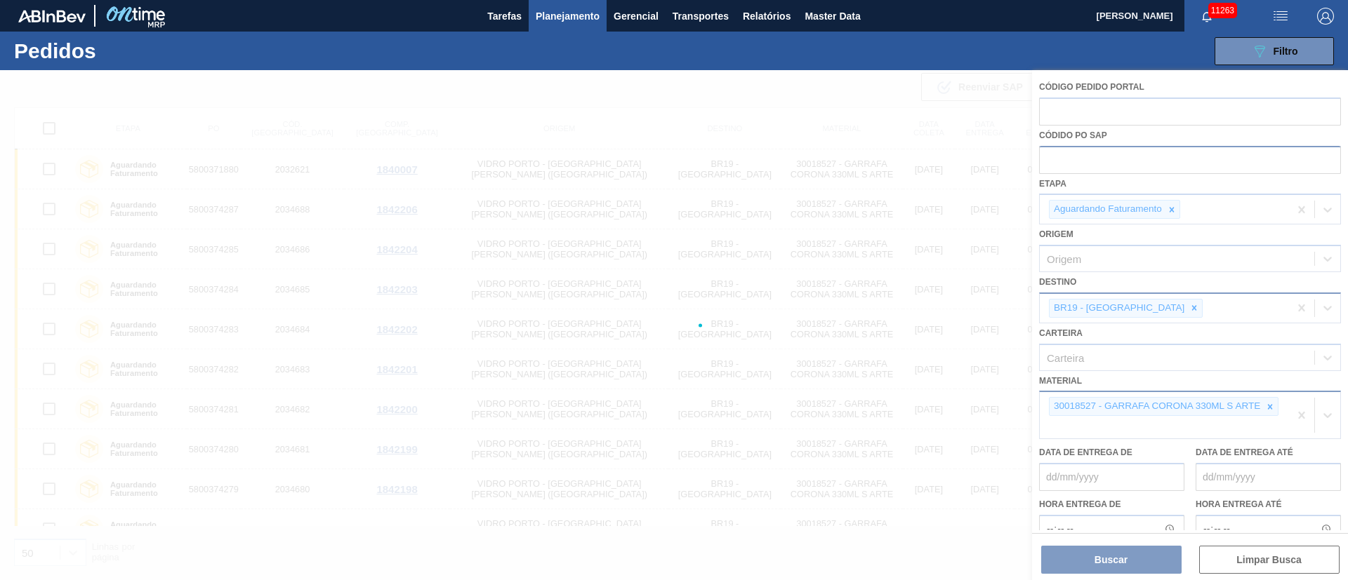
click at [1171, 206] on div at bounding box center [674, 325] width 1348 height 510
click at [1091, 157] on div at bounding box center [674, 325] width 1348 height 510
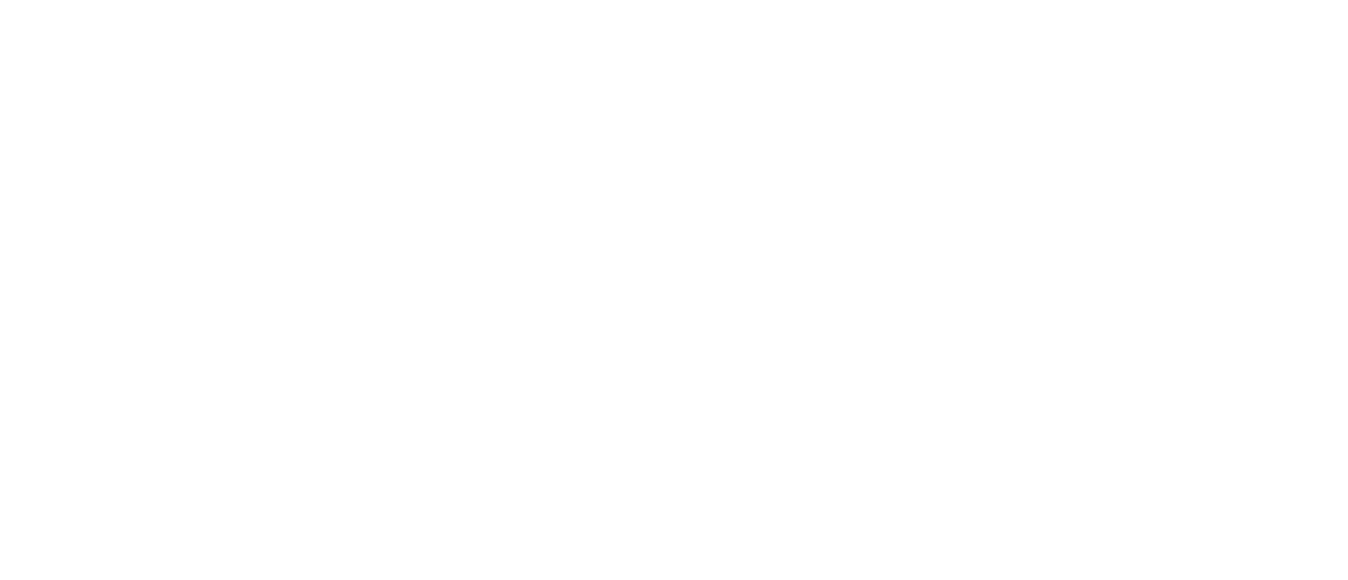
click at [625, 0] on html at bounding box center [674, 0] width 1348 height 0
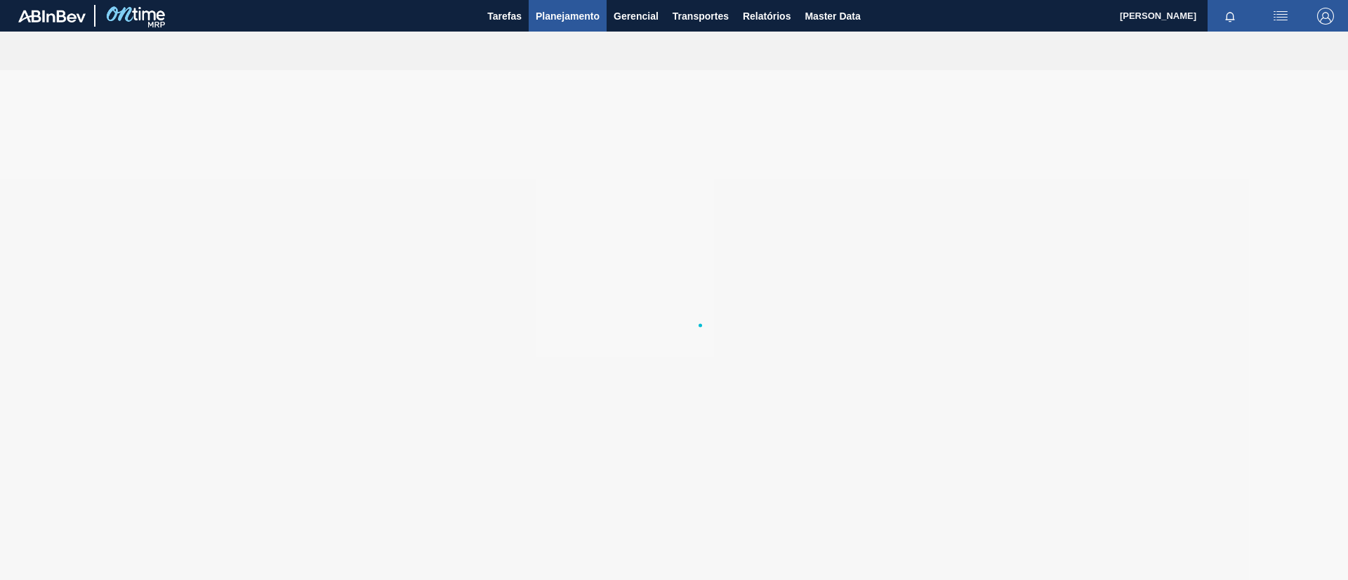
click at [567, 17] on span "Planejamento" at bounding box center [567, 16] width 64 height 17
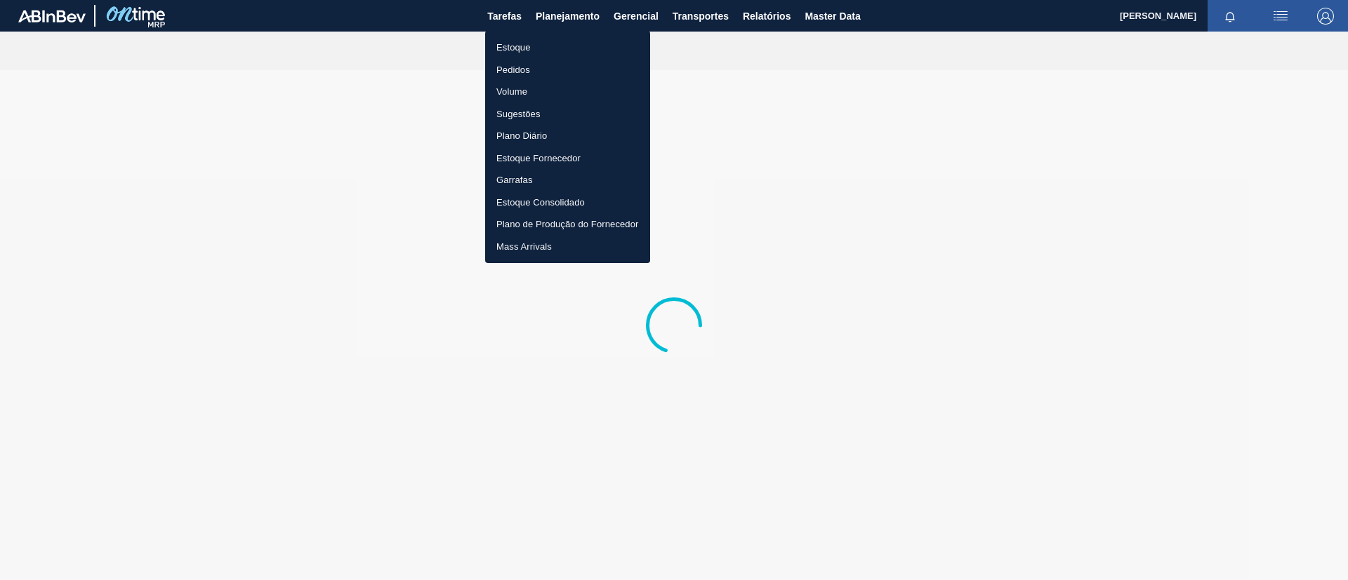
click at [504, 65] on li "Pedidos" at bounding box center [567, 70] width 165 height 22
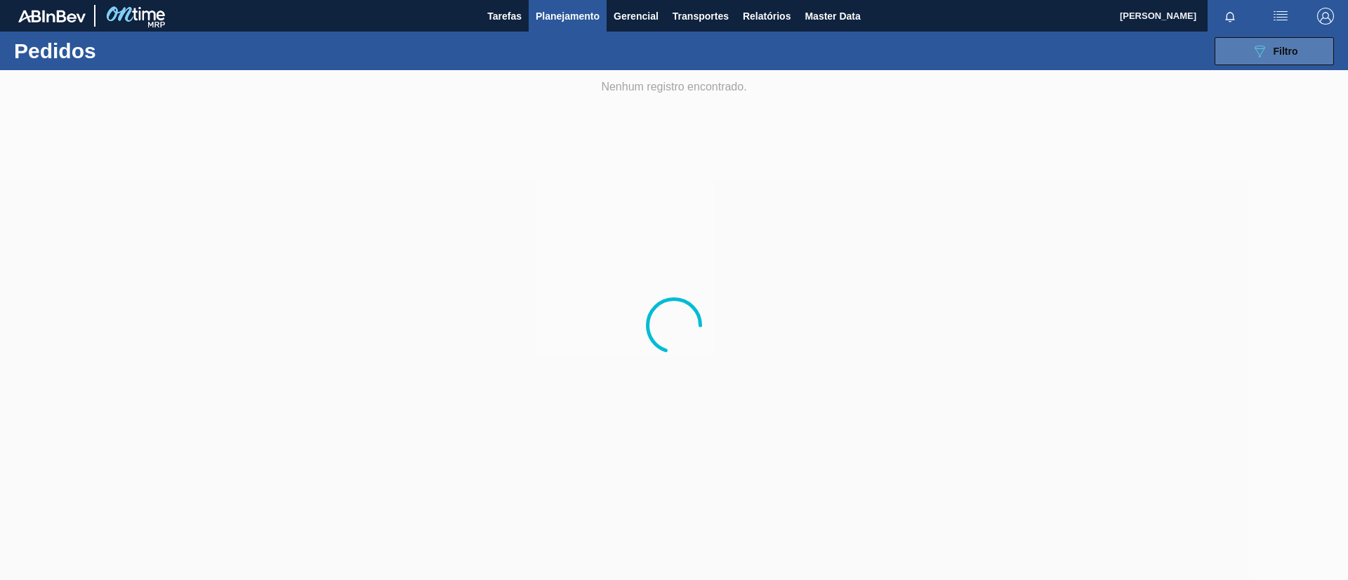
click at [1276, 47] on span "Filtro" at bounding box center [1285, 51] width 25 height 11
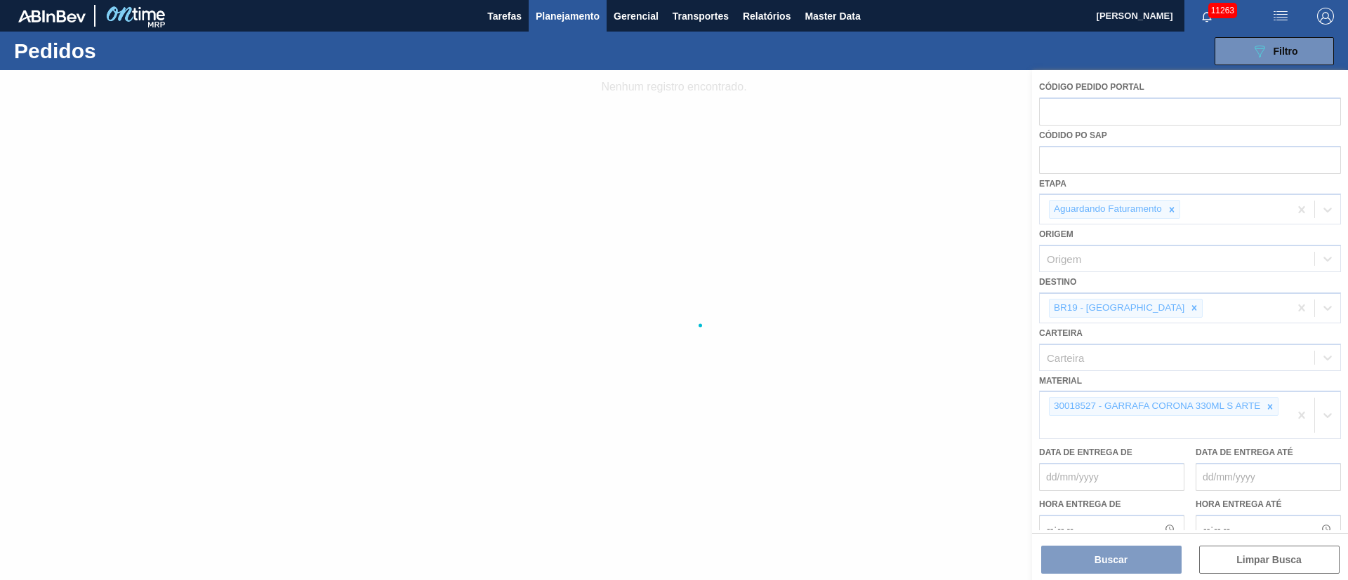
click at [1129, 305] on div at bounding box center [674, 325] width 1348 height 510
click at [1271, 403] on div at bounding box center [674, 325] width 1348 height 510
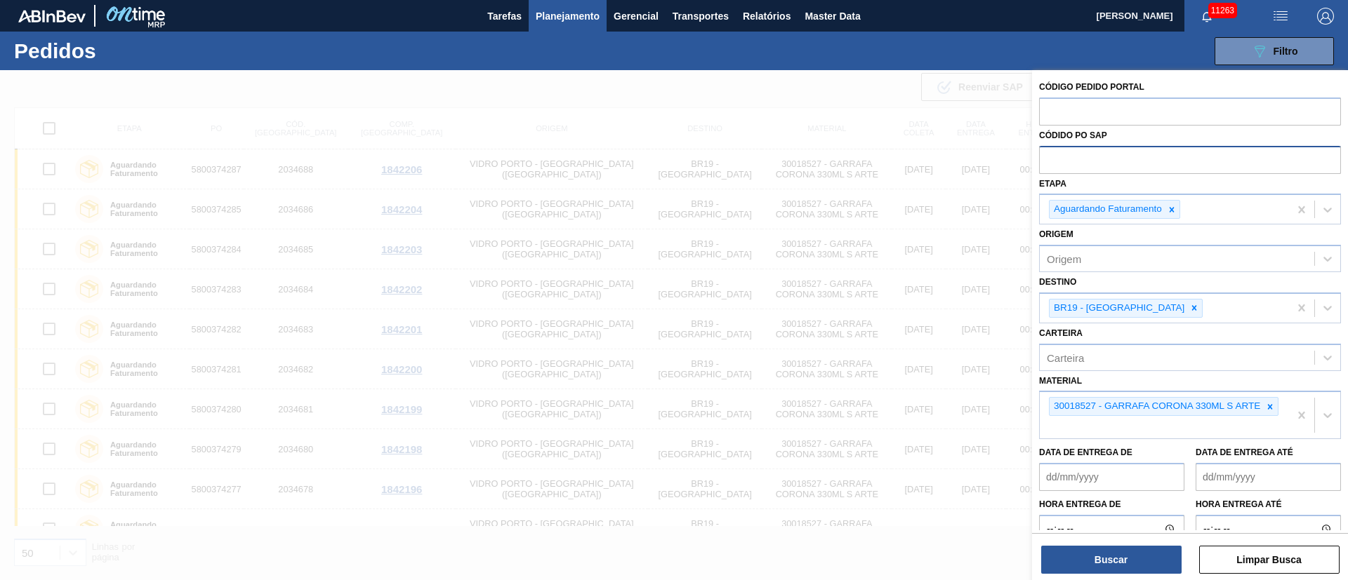
click at [1106, 171] on input "text" at bounding box center [1190, 159] width 302 height 27
paste input "text"
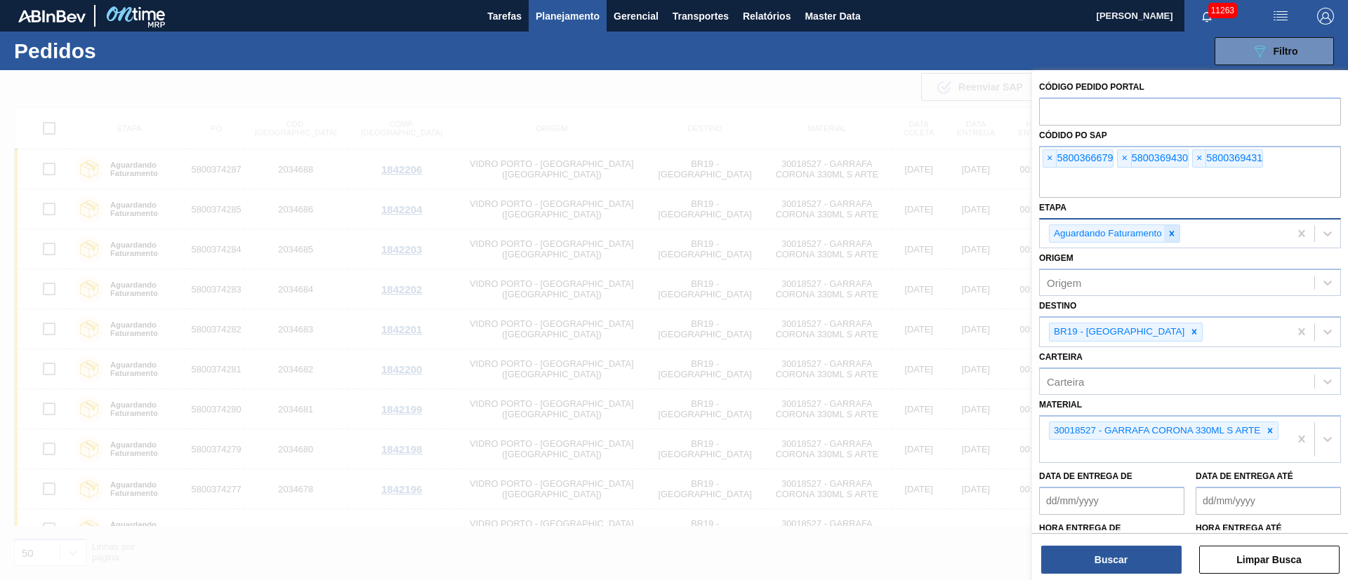
click at [1173, 235] on icon at bounding box center [1171, 233] width 5 height 5
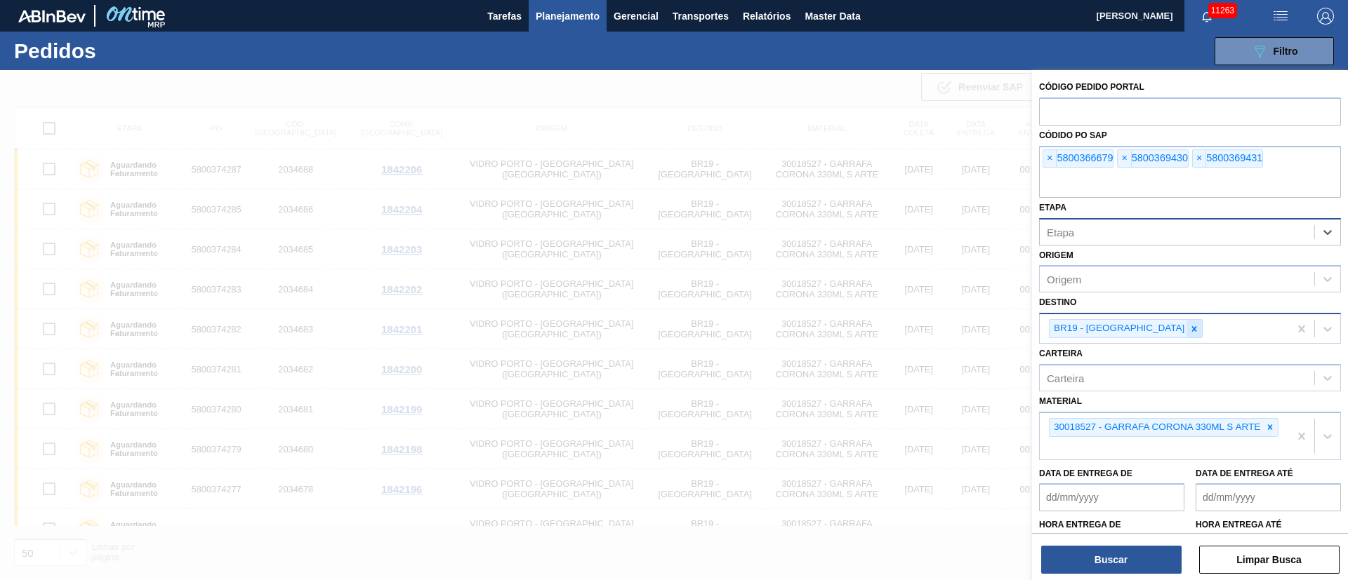
click at [1189, 332] on icon at bounding box center [1194, 329] width 10 height 10
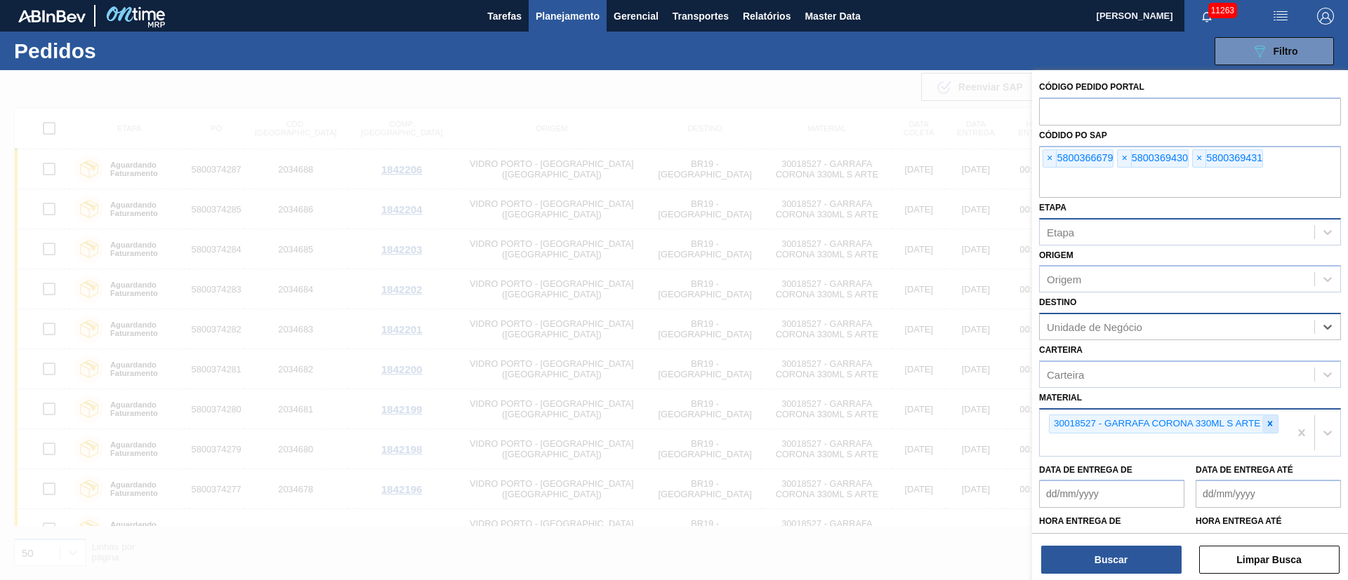
click at [1265, 425] on icon at bounding box center [1270, 424] width 10 height 10
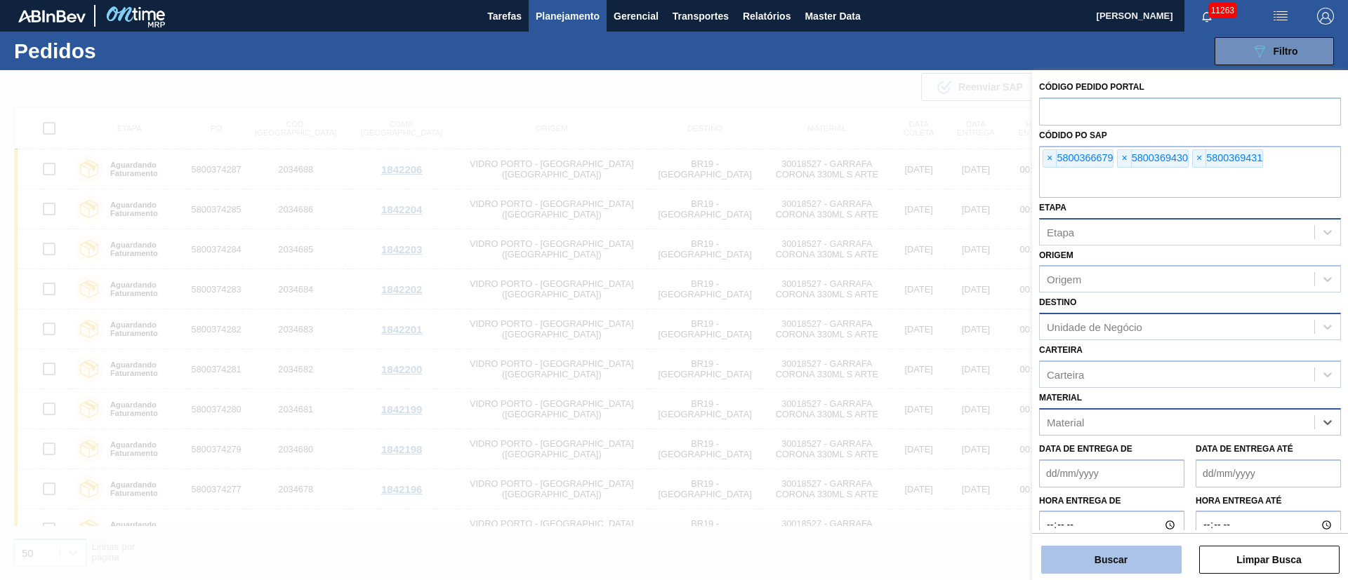
click at [1126, 568] on button "Buscar" at bounding box center [1111, 560] width 140 height 28
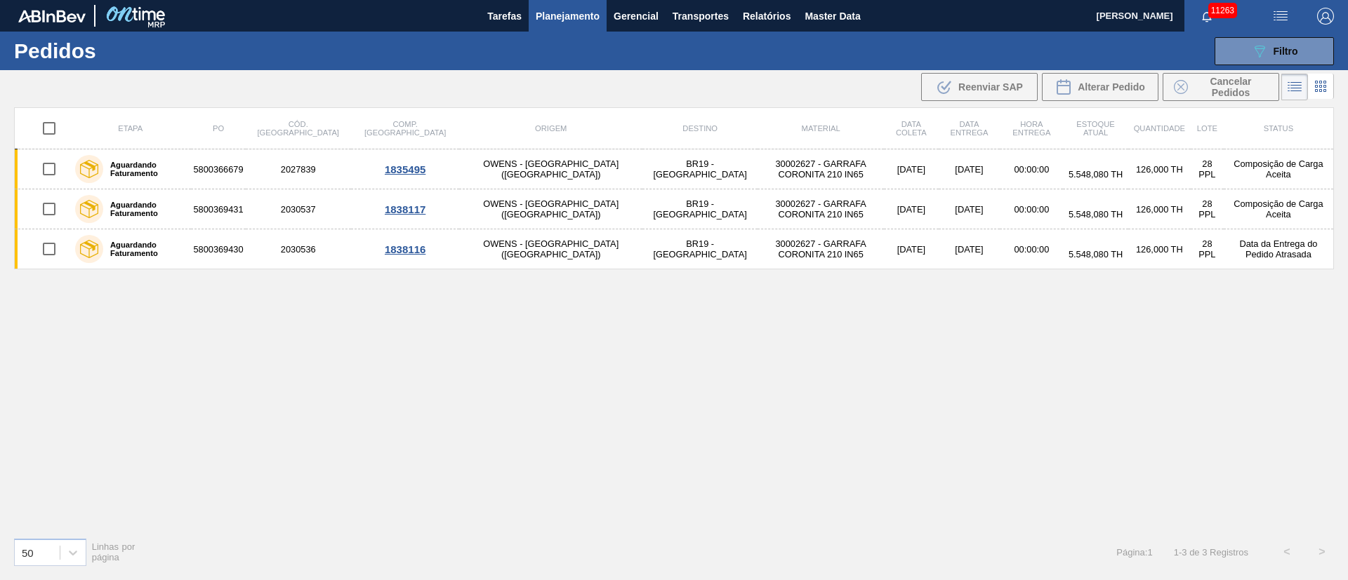
click at [46, 127] on input "checkbox" at bounding box center [48, 128] width 29 height 29
checkbox input "true"
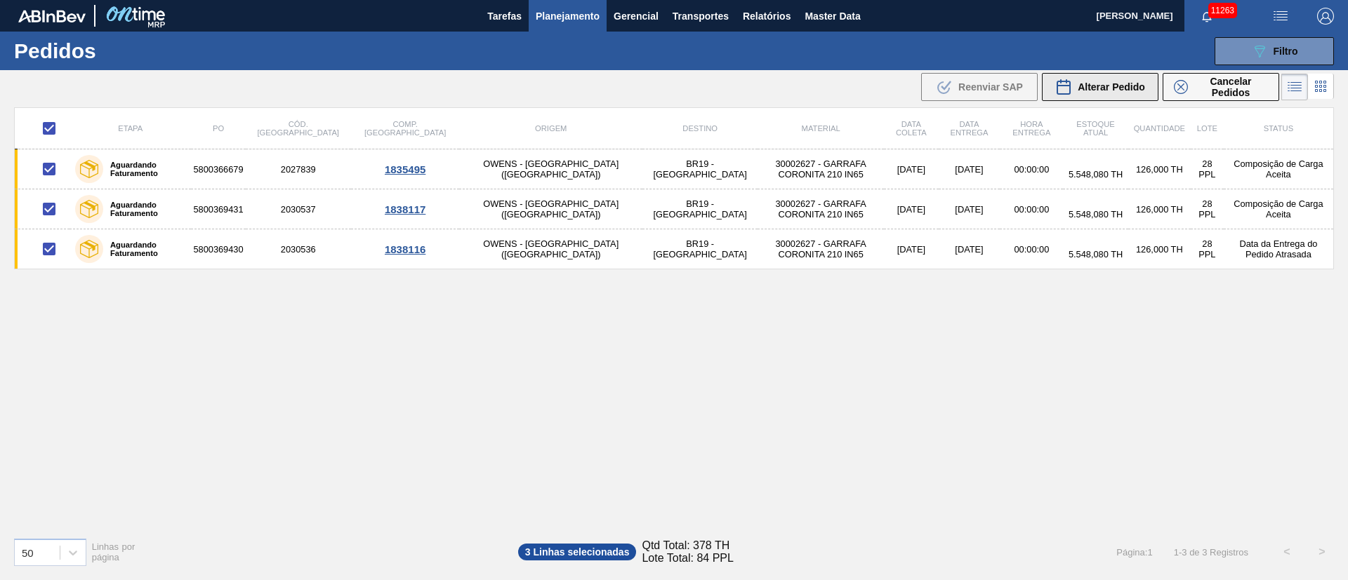
click at [1079, 86] on span "Alterar Pedido" at bounding box center [1110, 86] width 67 height 11
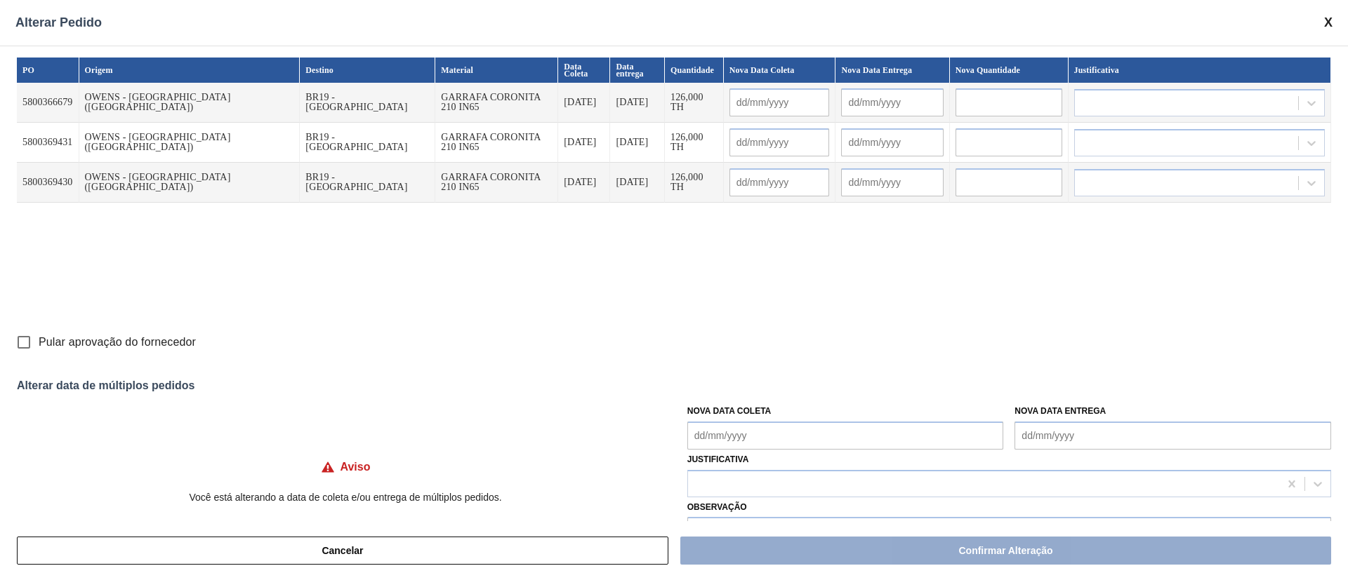
click at [712, 436] on Coleta "Nova Data Coleta" at bounding box center [845, 436] width 317 height 28
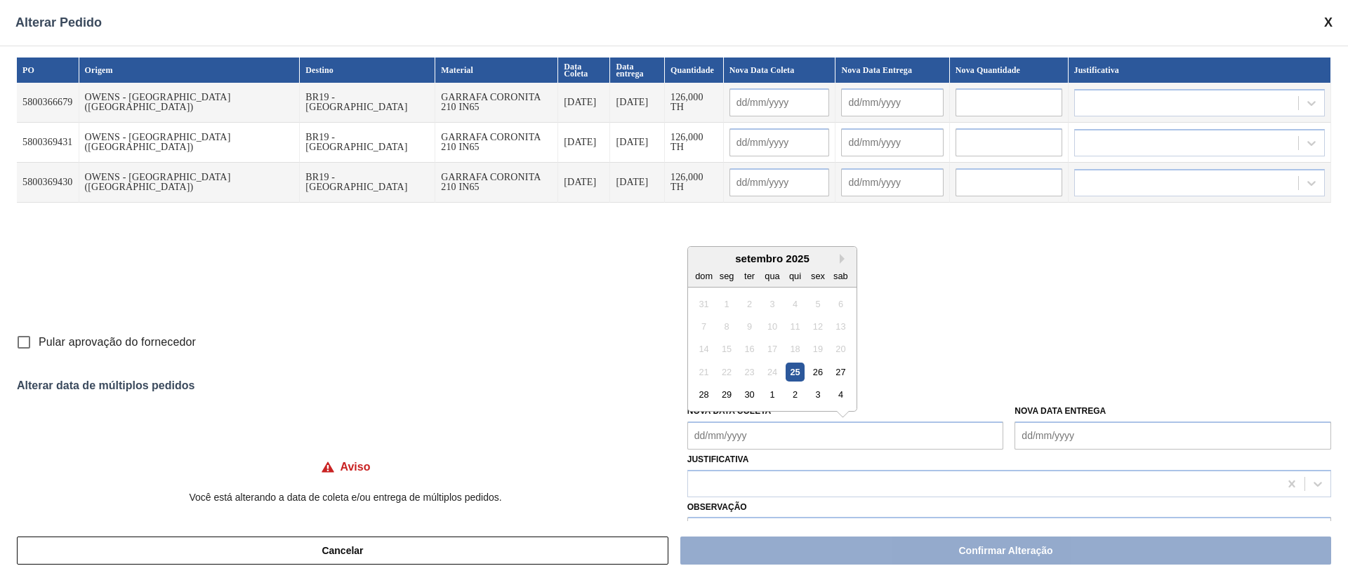
click at [768, 368] on div "24" at bounding box center [771, 372] width 19 height 19
click at [816, 368] on div "26" at bounding box center [817, 372] width 19 height 19
type Coleta "26/09/2025"
type input "26/09/2025"
type input "27/09/2025"
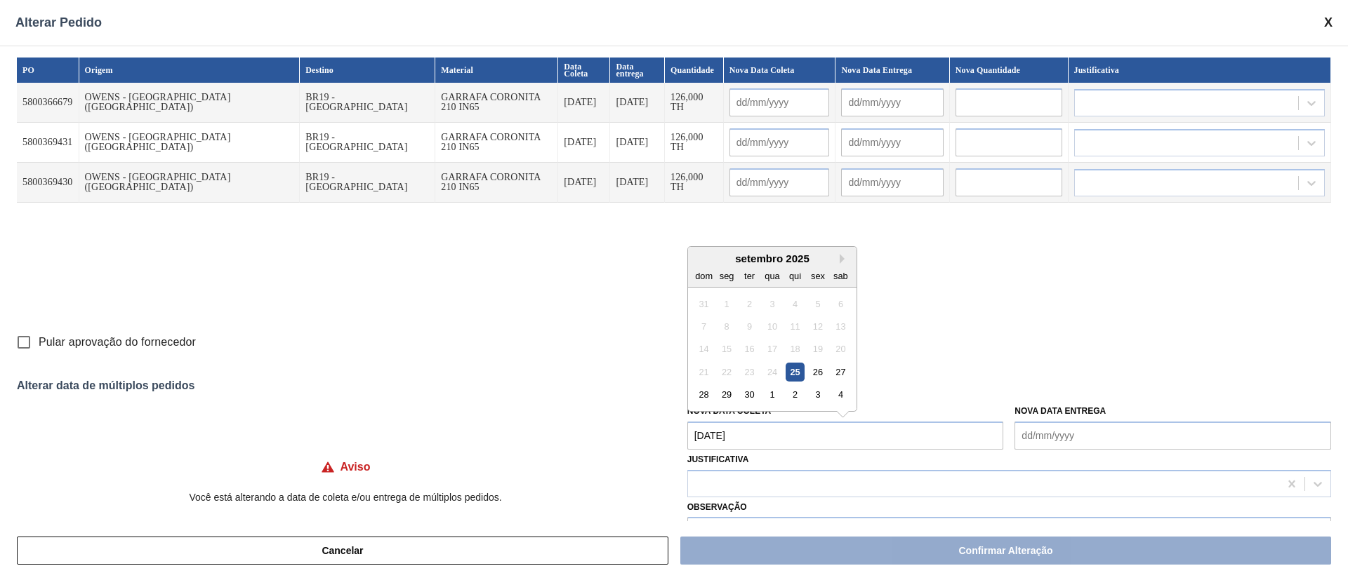
type input "26/09/2025"
type input "27/09/2025"
type input "26/09/2025"
type input "27/09/2025"
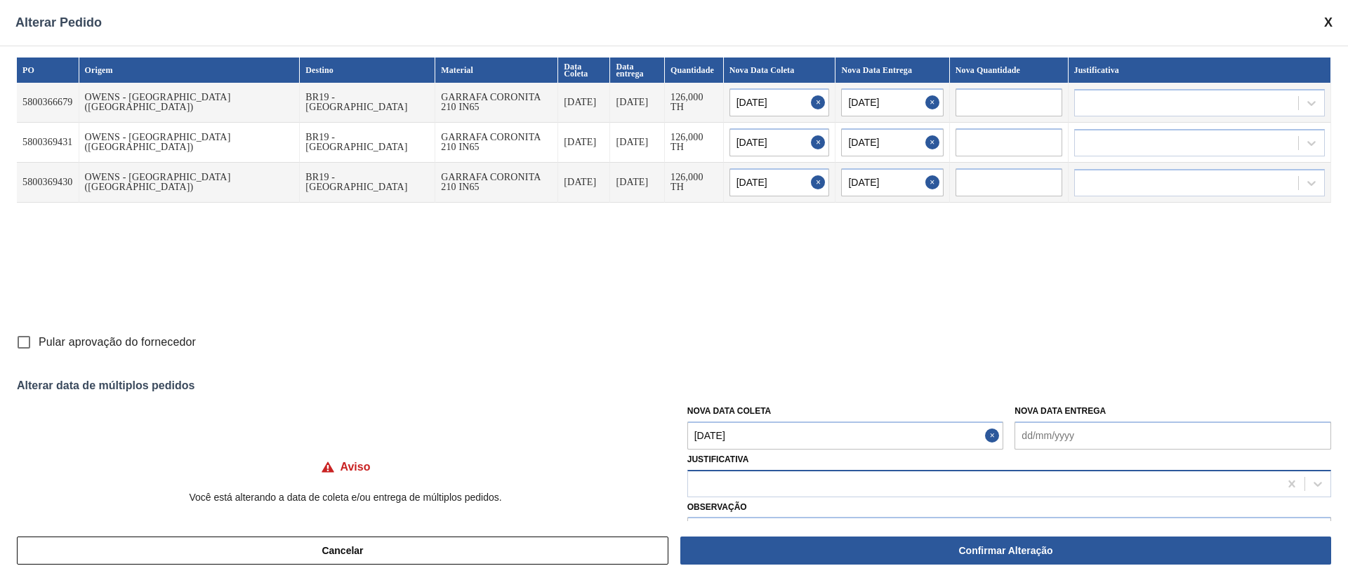
click at [737, 485] on div at bounding box center [983, 484] width 591 height 20
type input "g"
type input "ou"
click at [724, 519] on div "Outro" at bounding box center [1009, 519] width 644 height 26
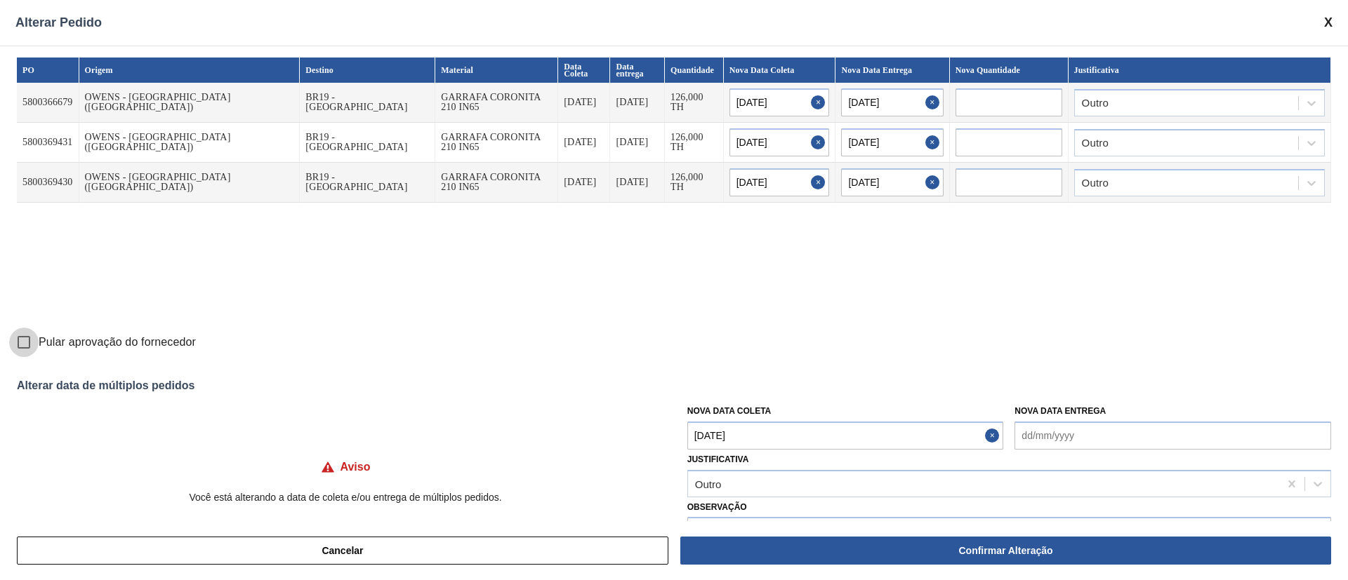
click at [26, 343] on input "Pular aprovação do fornecedor" at bounding box center [23, 342] width 29 height 29
checkbox input "true"
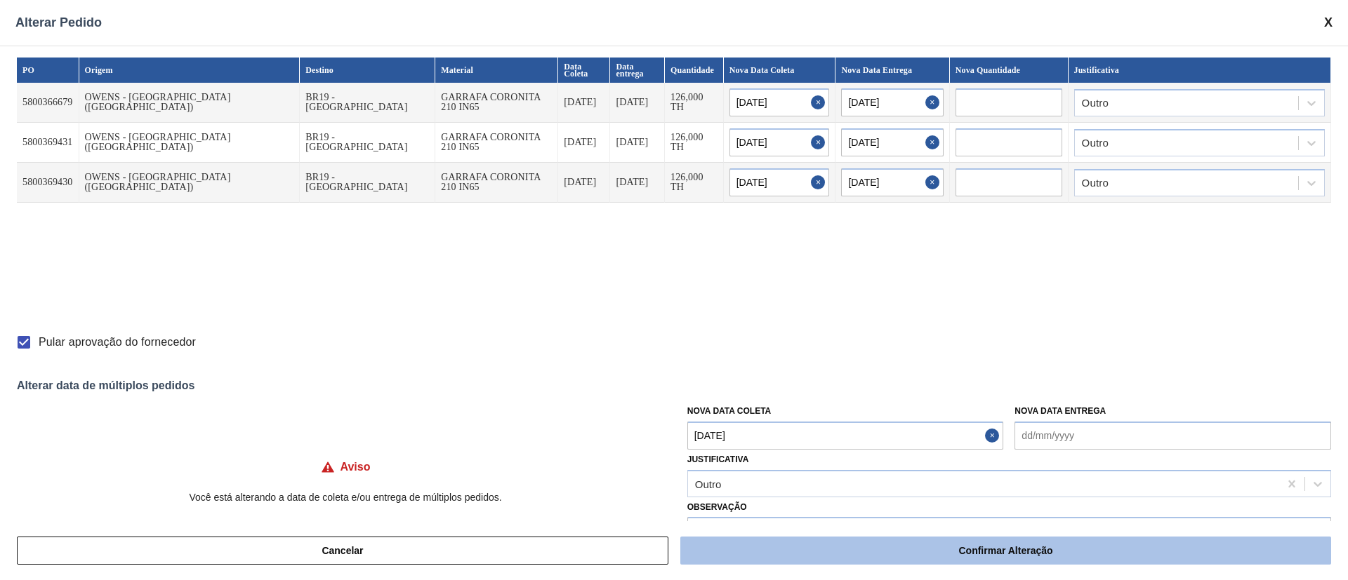
click at [947, 547] on button "Confirmar Alteração" at bounding box center [1005, 551] width 651 height 28
checkbox input "false"
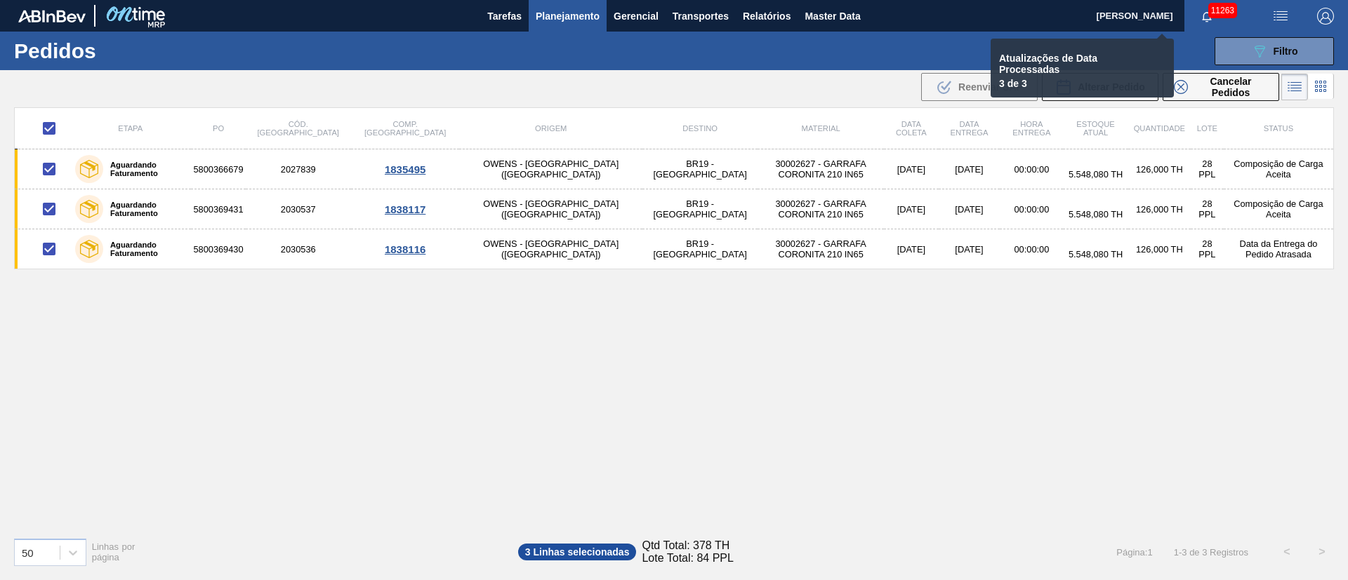
checkbox input "false"
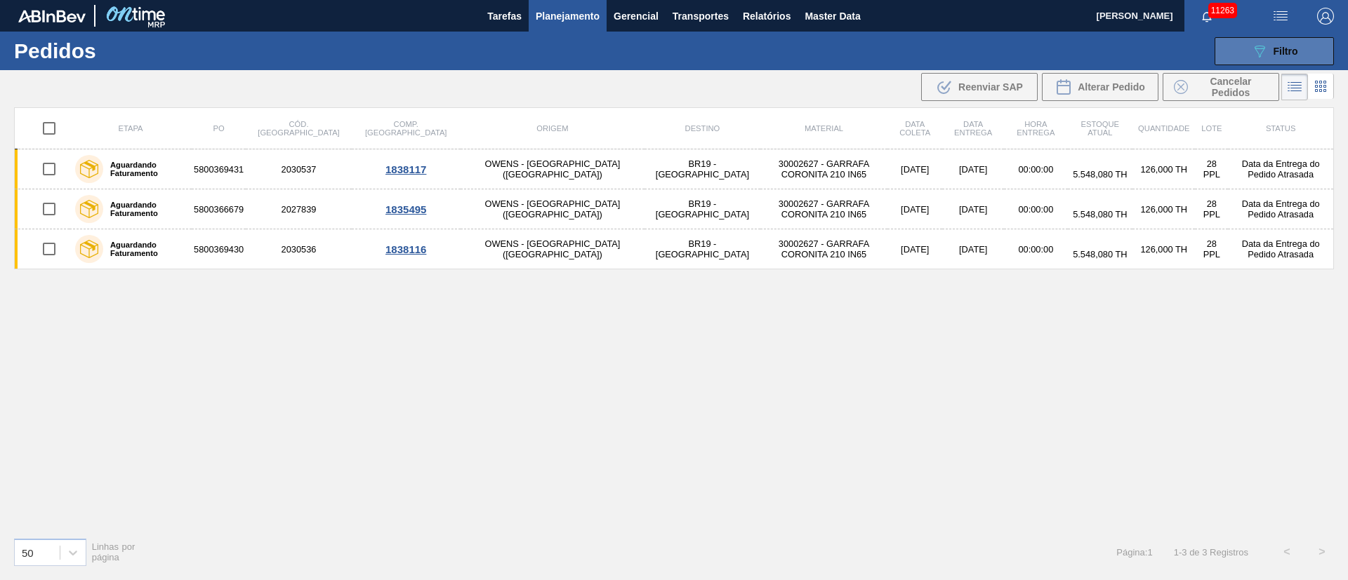
click at [1267, 44] on div "089F7B8B-B2A5-4AFE-B5C0-19BA573D28AC Filtro" at bounding box center [1274, 51] width 47 height 17
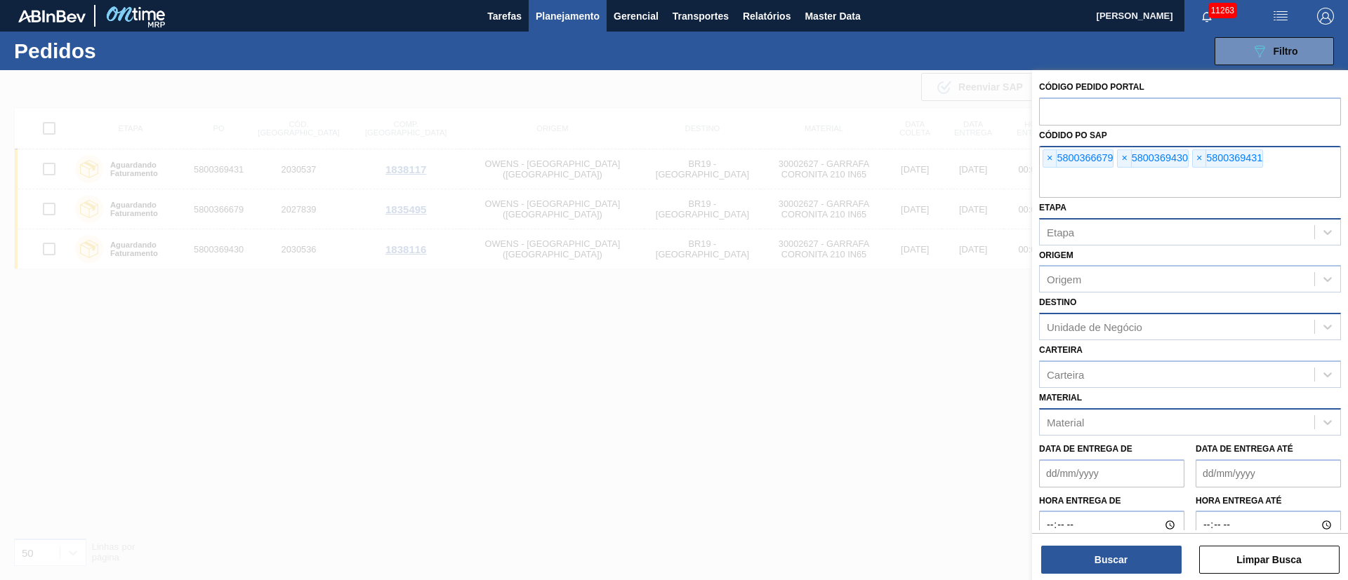
click at [1042, 158] on div "× 5800366679 × 5800369430 × 5800369431" at bounding box center [1190, 172] width 302 height 52
click at [1050, 164] on span "×" at bounding box center [1049, 158] width 13 height 17
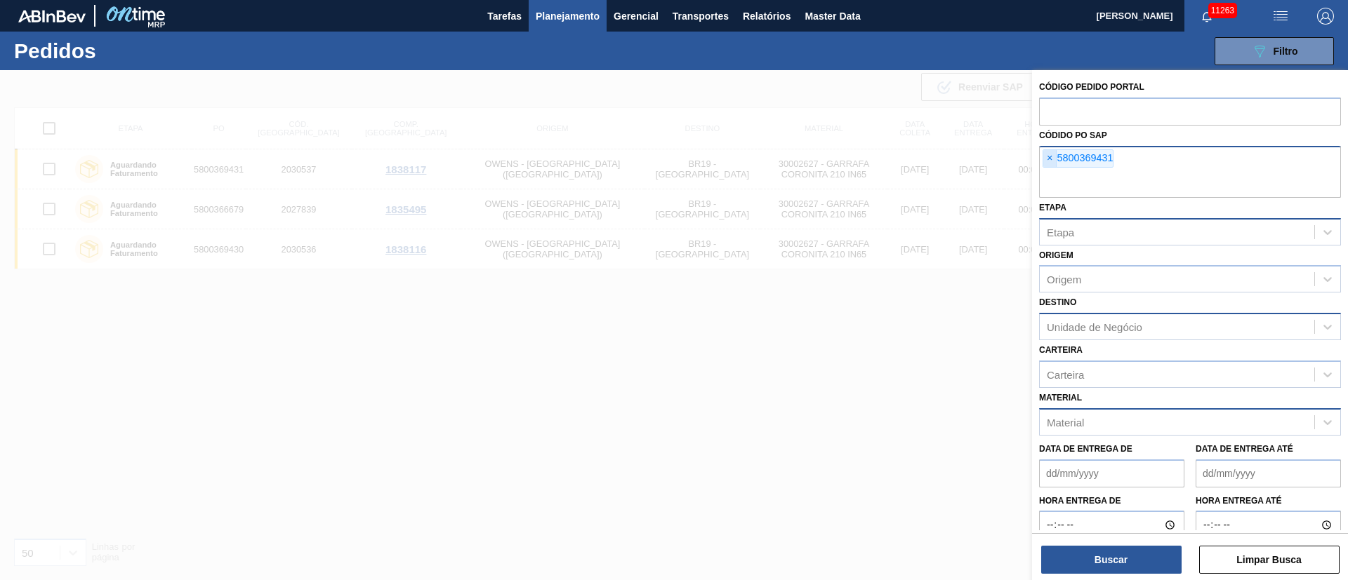
click at [1050, 164] on span "×" at bounding box center [1049, 158] width 13 height 17
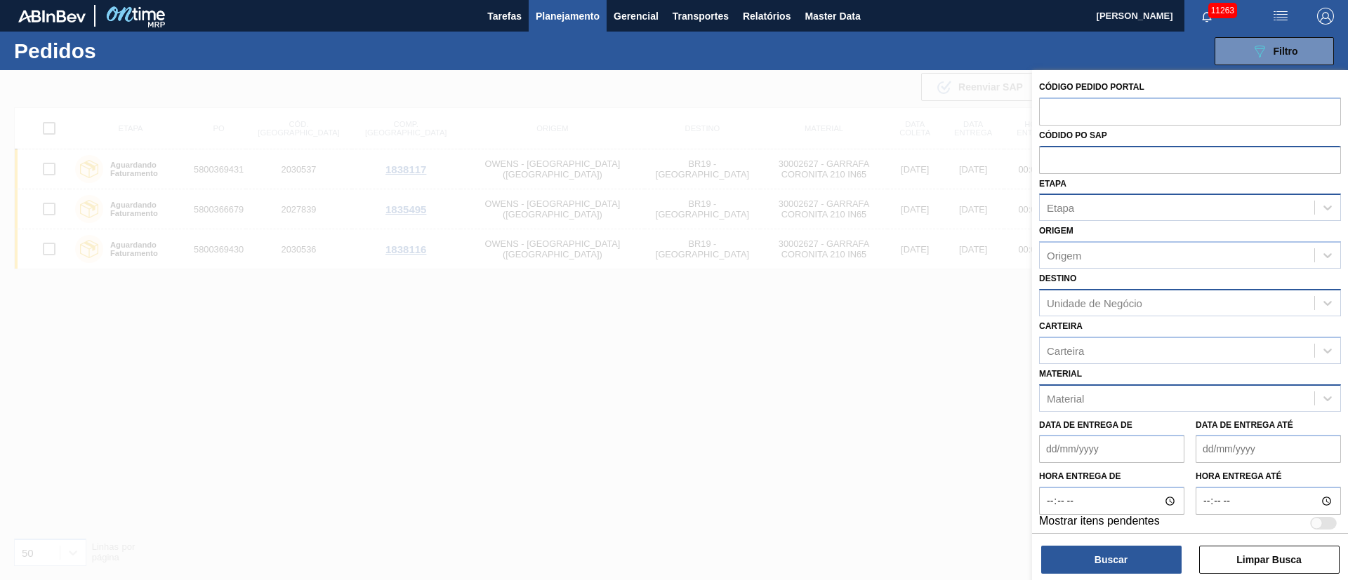
click at [1050, 164] on input "text" at bounding box center [1190, 159] width 302 height 27
paste input "20006660"
type input "20006660"
click at [1086, 404] on div "Material Material" at bounding box center [1190, 388] width 302 height 48
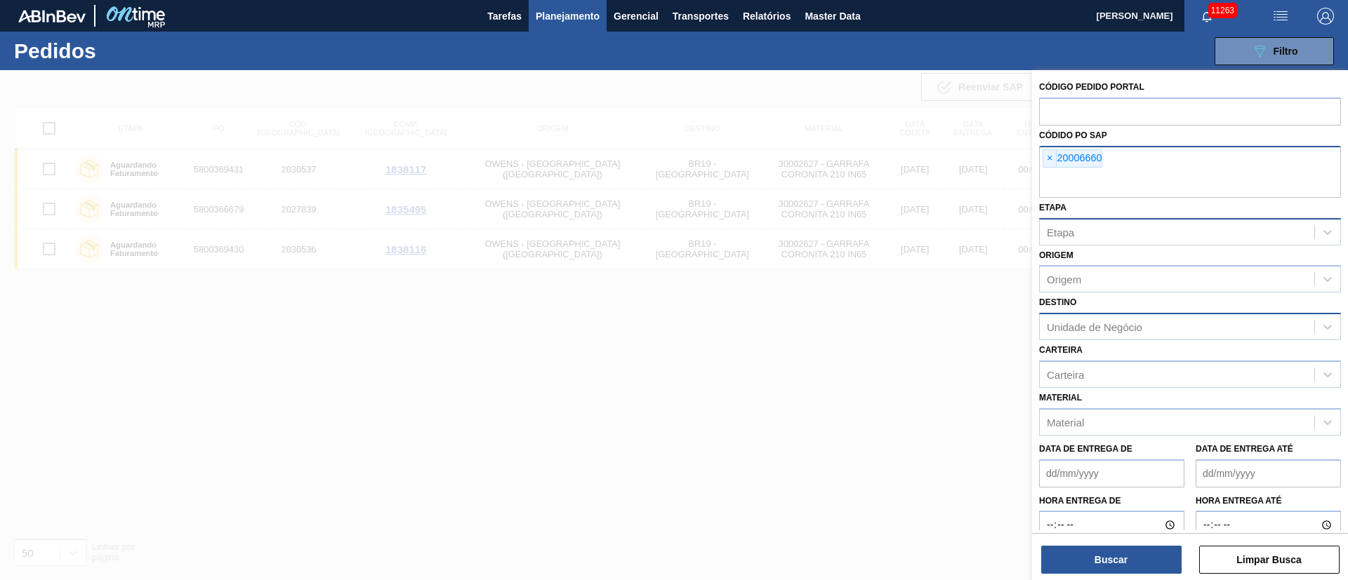
click at [1047, 159] on span "×" at bounding box center [1049, 158] width 13 height 17
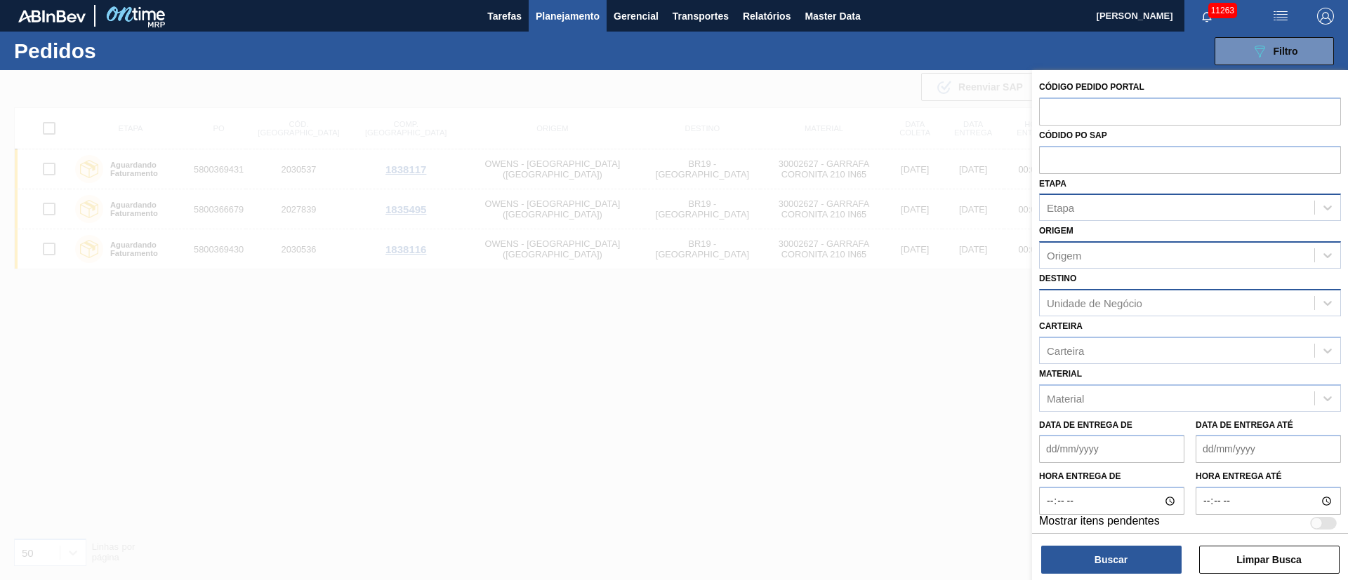
click at [1067, 260] on div "Origem" at bounding box center [1063, 256] width 34 height 12
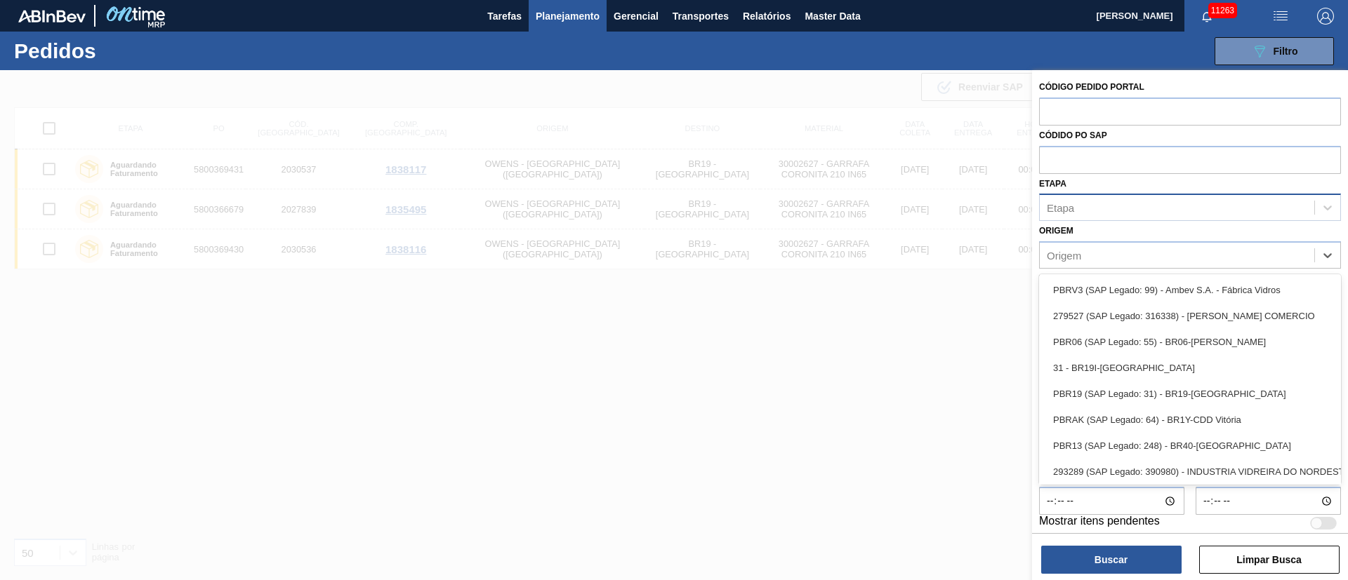
click at [1148, 223] on div "Origem option PBRV3 (SAP Legado: 99) - Ambev S.A. - Fábrica Vidros focused, 1 o…" at bounding box center [1190, 245] width 302 height 48
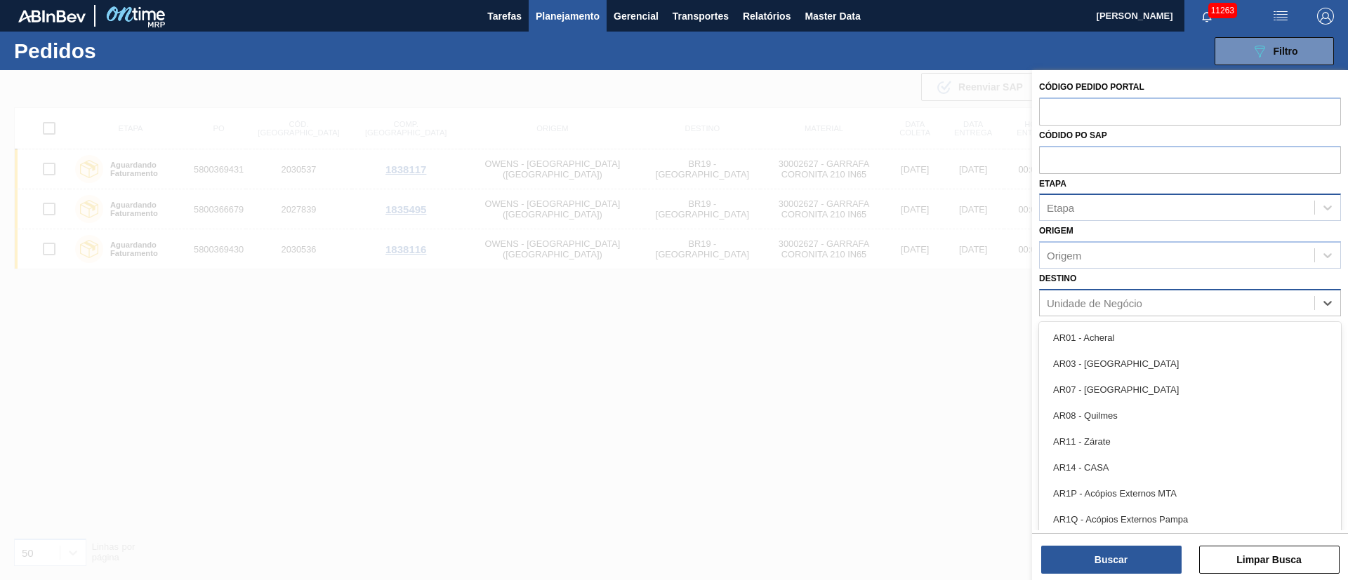
click at [1060, 302] on div "Unidade de Negócio" at bounding box center [1093, 303] width 95 height 12
type input "03"
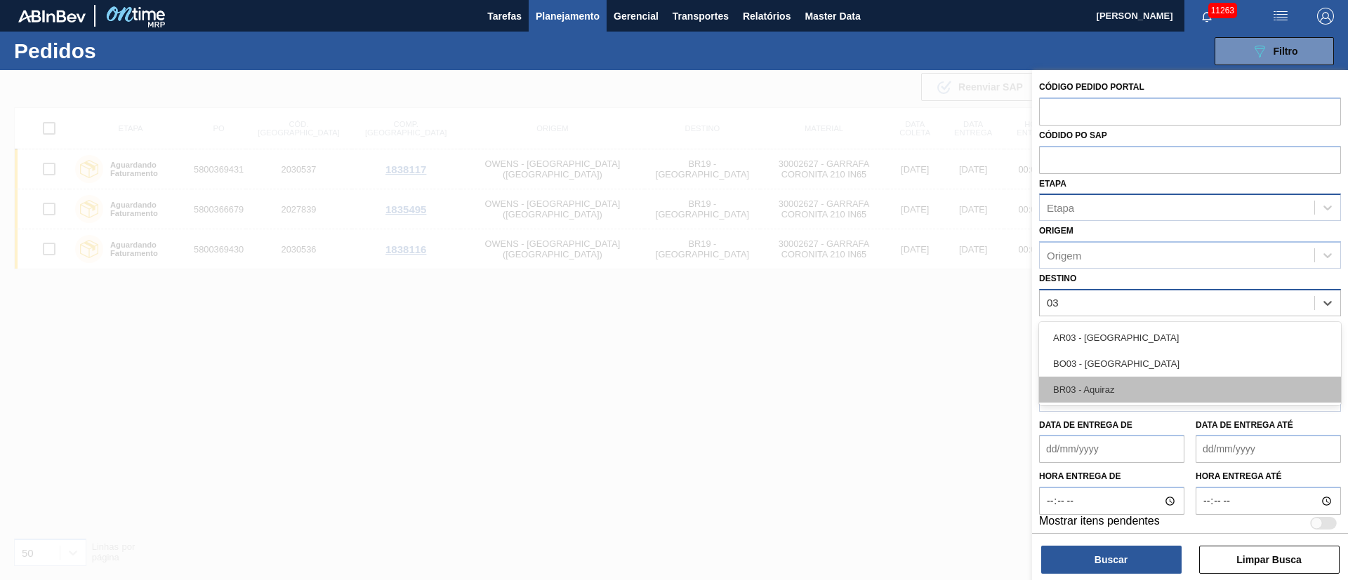
click at [1096, 385] on div "BR03 - Aquiraz" at bounding box center [1190, 390] width 302 height 26
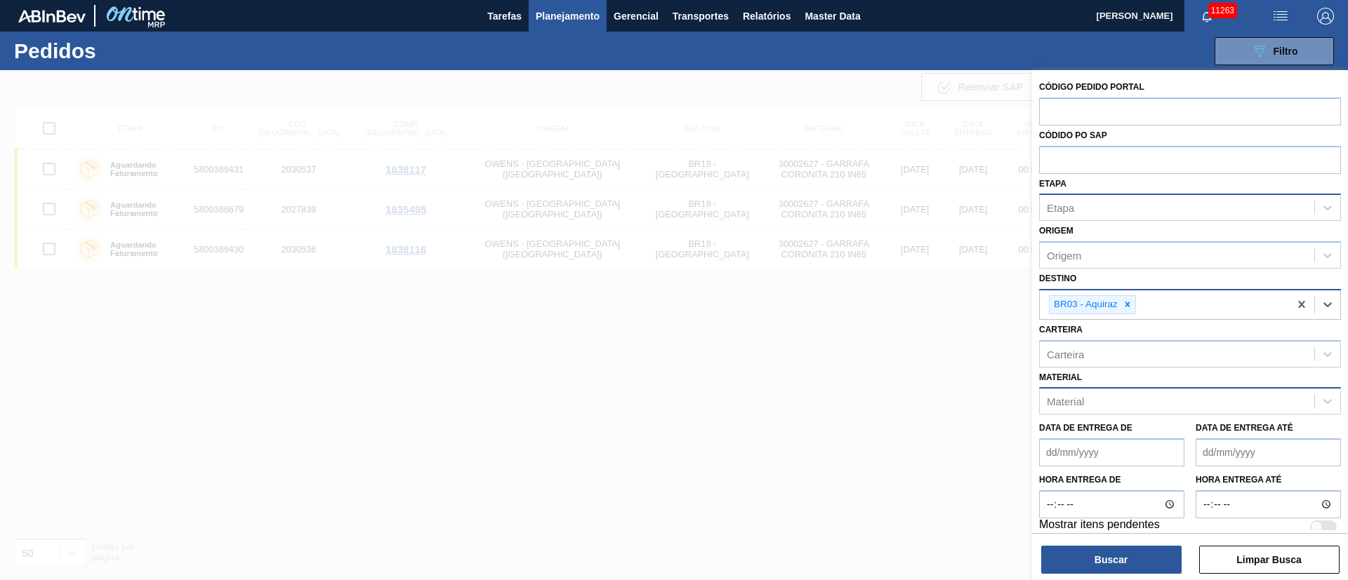
click at [1074, 389] on div "Material" at bounding box center [1190, 400] width 302 height 27
click at [1074, 357] on div "Carteira" at bounding box center [1064, 354] width 37 height 12
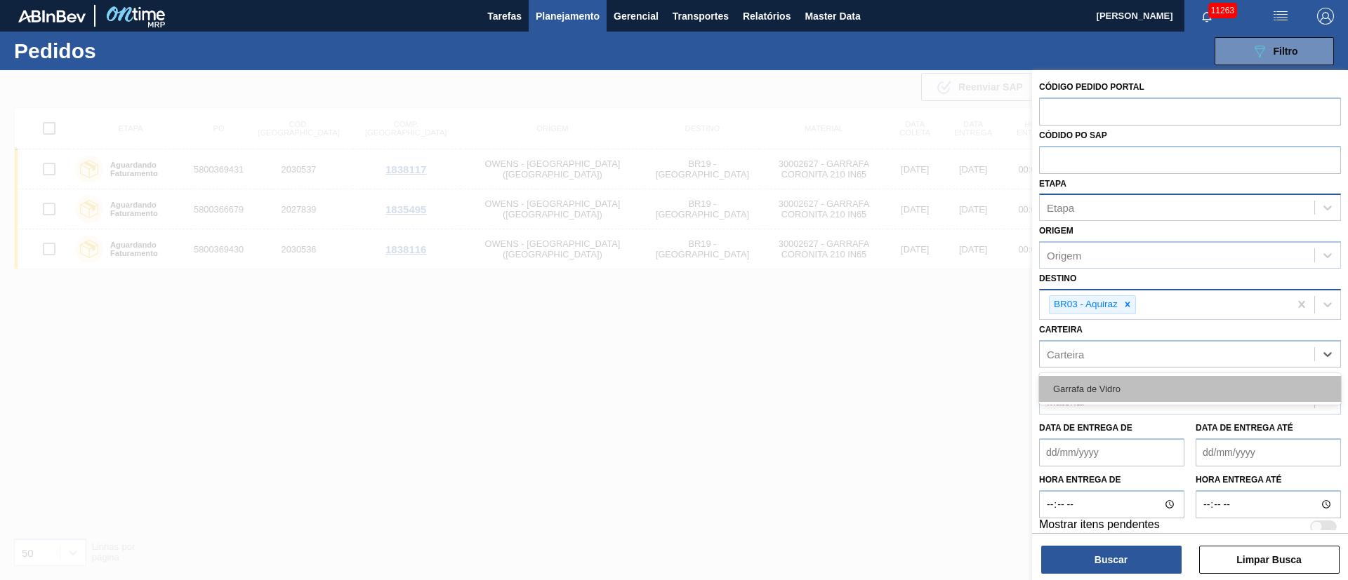
click at [1072, 393] on div "Garrafa de Vidro" at bounding box center [1190, 389] width 302 height 26
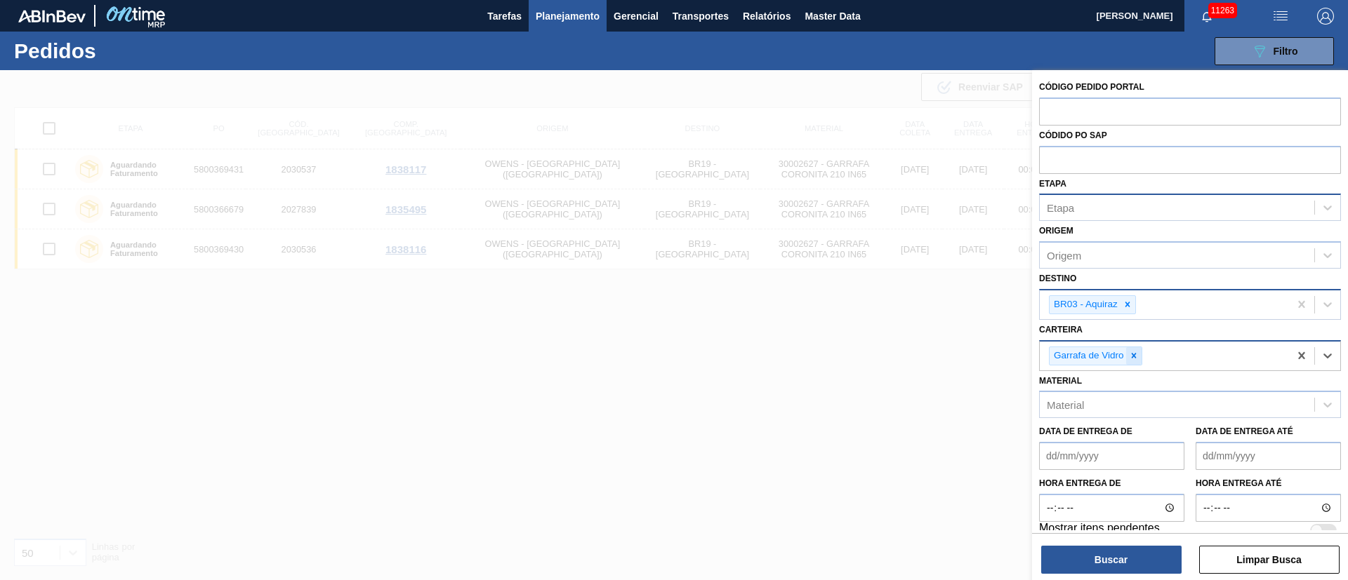
click at [1132, 357] on icon at bounding box center [1133, 355] width 5 height 5
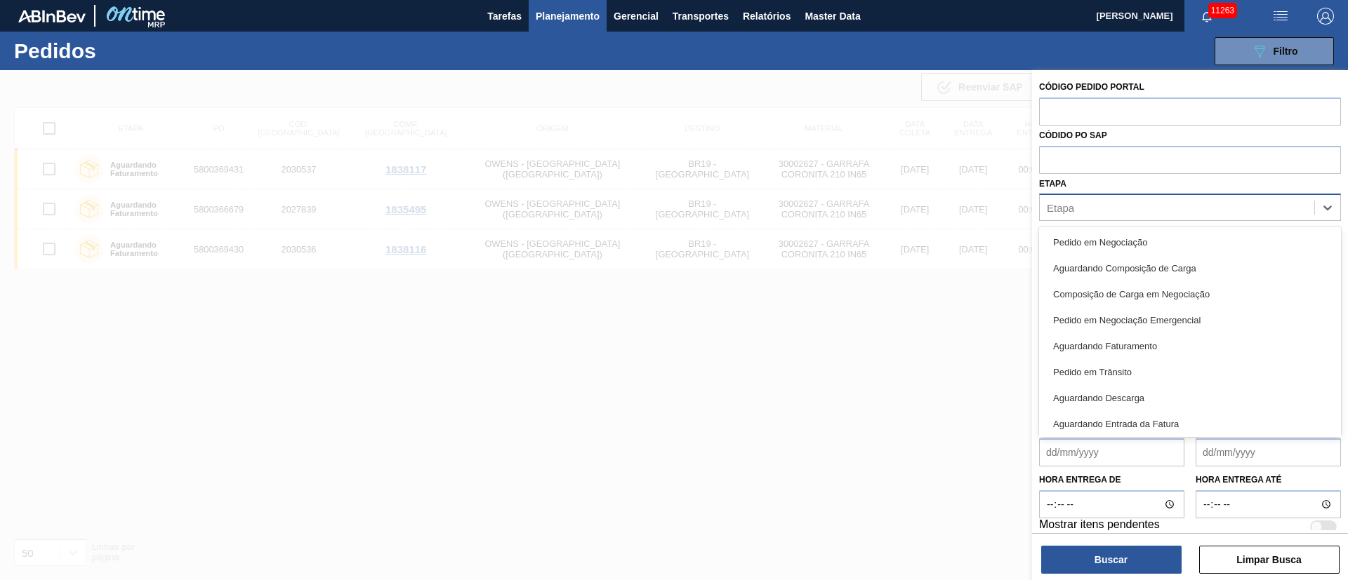
click at [1069, 208] on div "Etapa" at bounding box center [1059, 208] width 27 height 12
type input "fat"
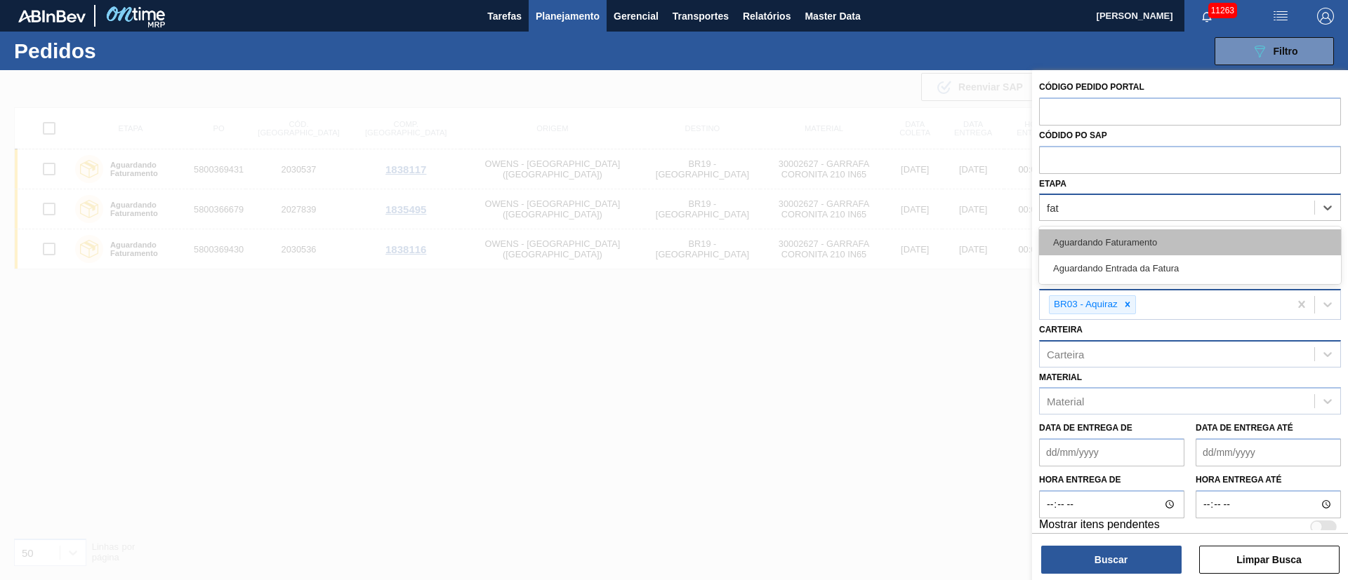
click at [1085, 247] on div "Aguardando Faturamento" at bounding box center [1190, 242] width 302 height 26
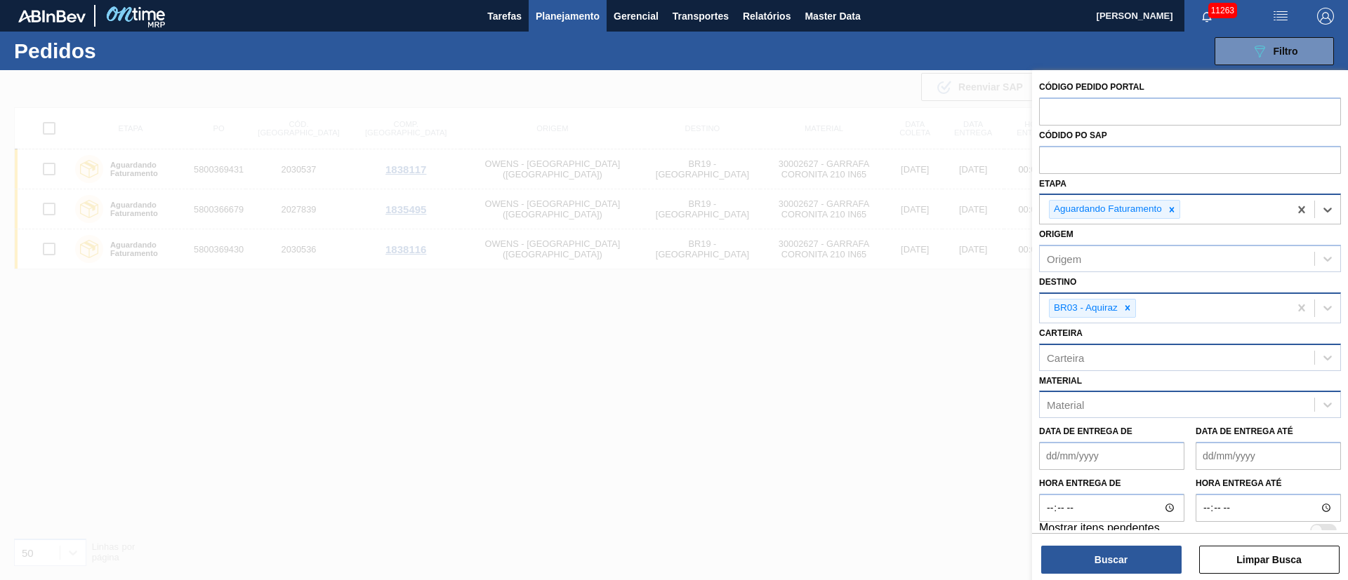
click at [1086, 403] on div "Material" at bounding box center [1176, 405] width 274 height 20
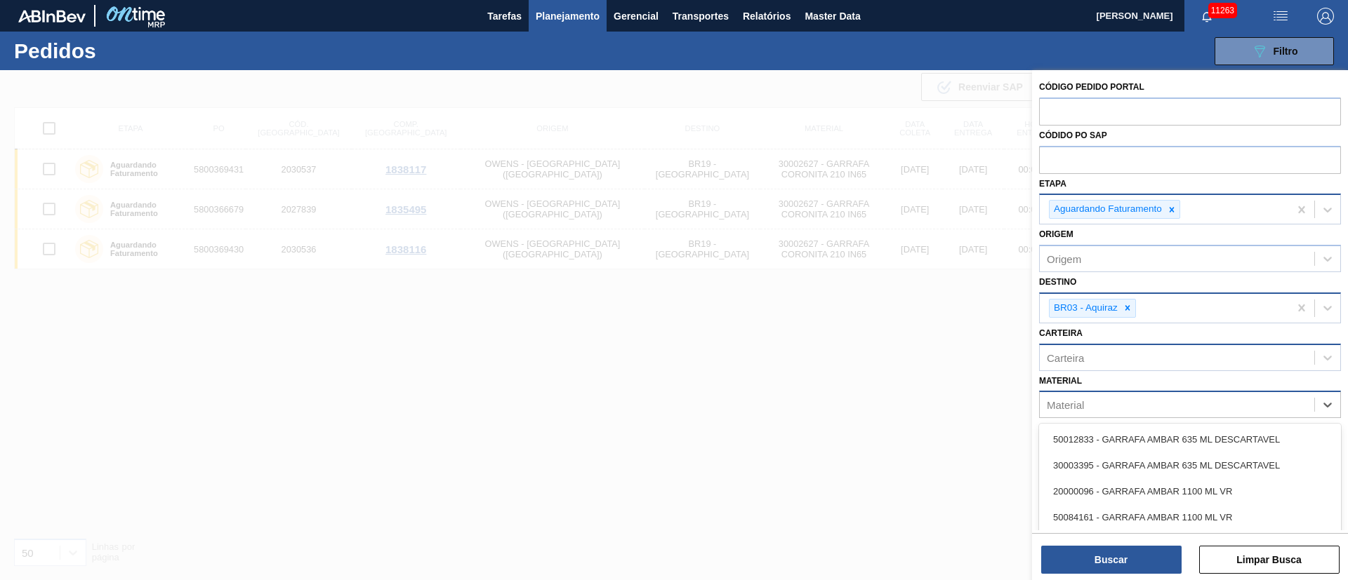
type input "3"
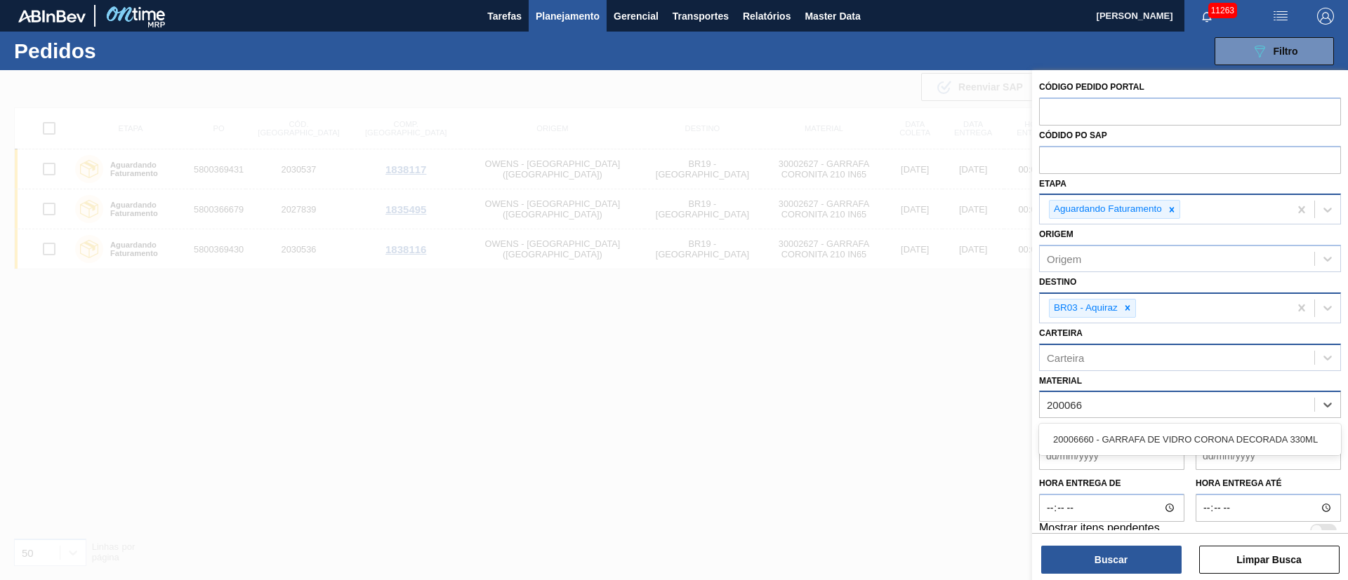
type input "2000666"
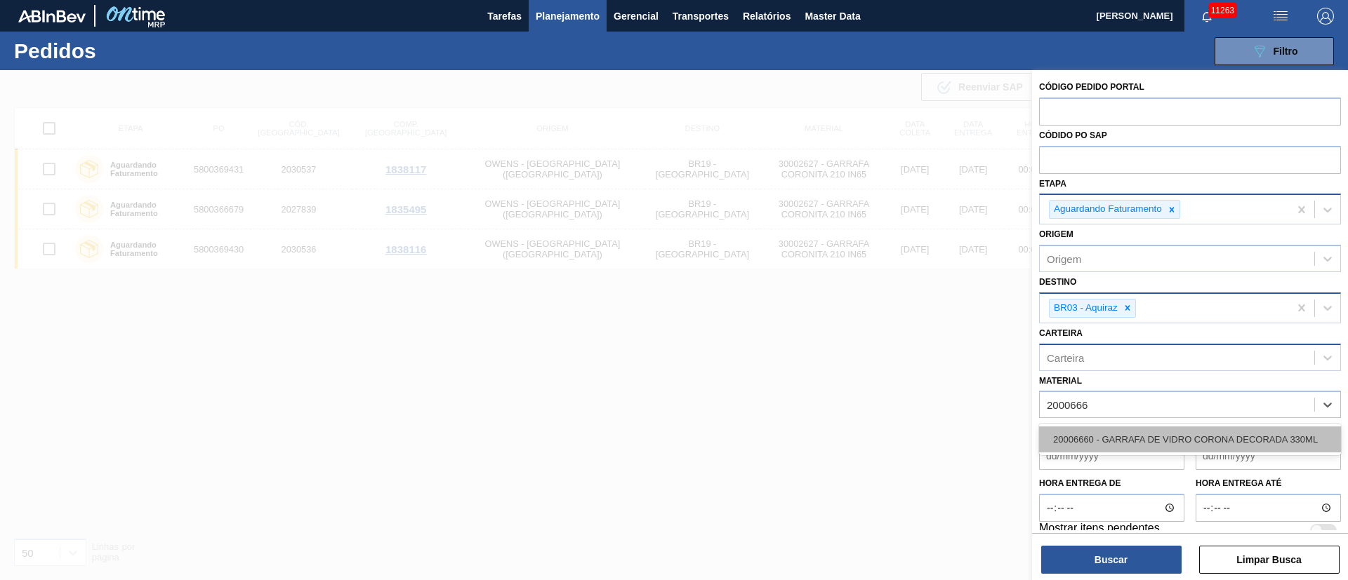
click at [1089, 444] on div "20006660 - GARRAFA DE VIDRO CORONA DECORADA 330ML" at bounding box center [1190, 440] width 302 height 26
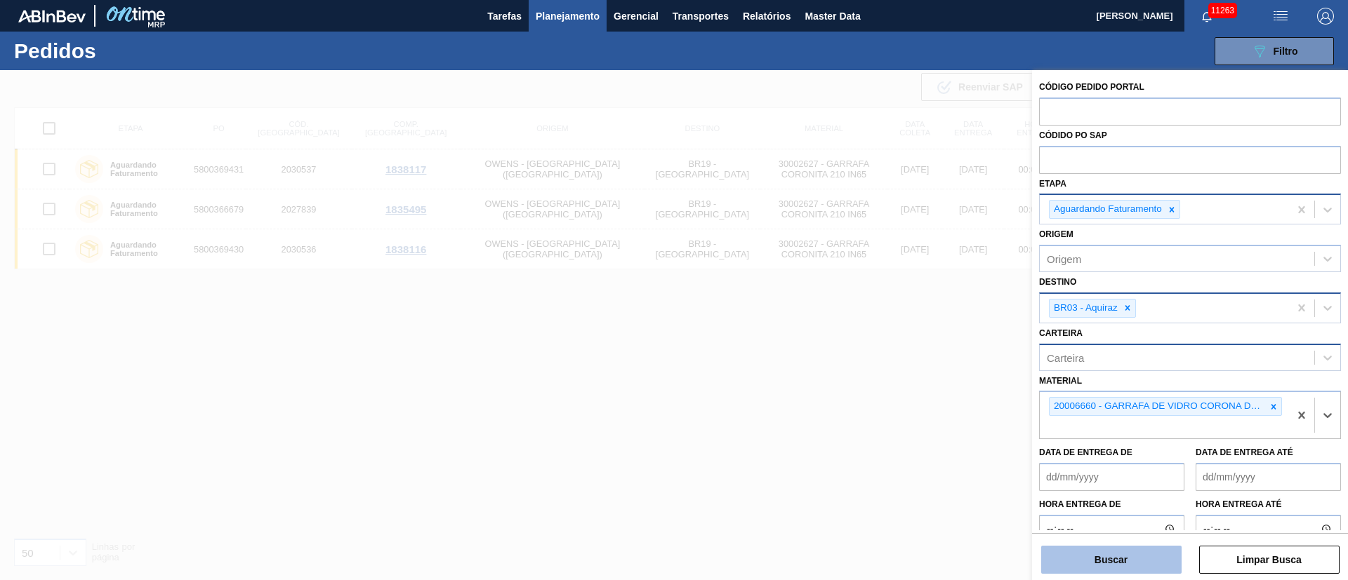
click at [1102, 560] on button "Buscar" at bounding box center [1111, 560] width 140 height 28
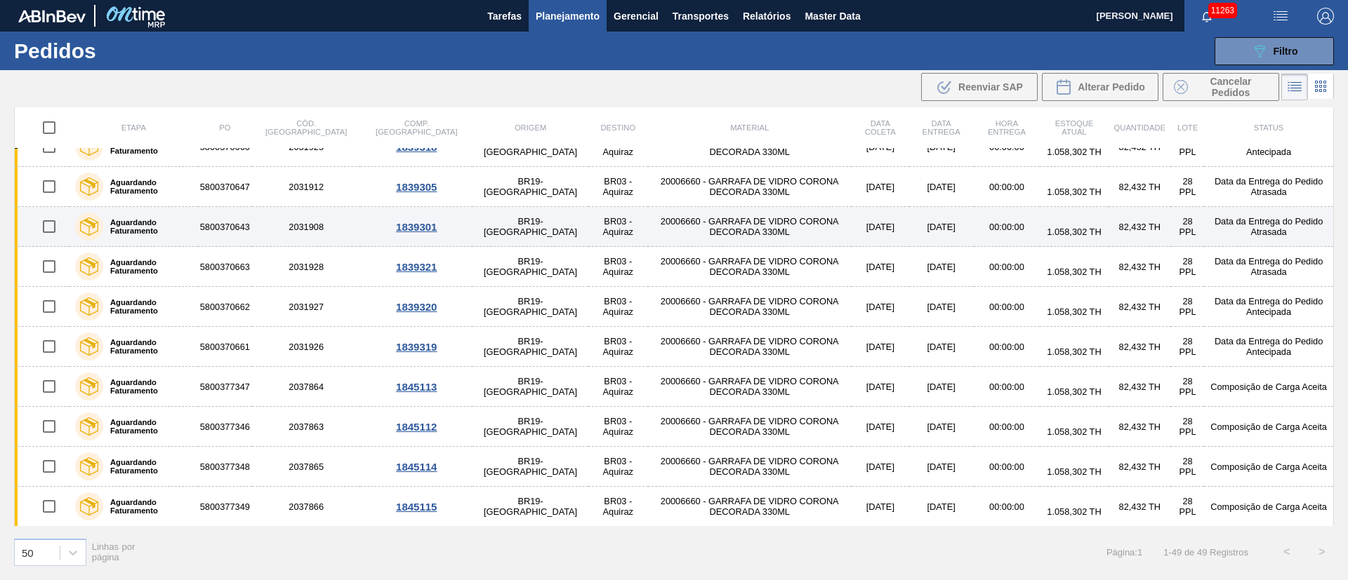
scroll to position [105, 0]
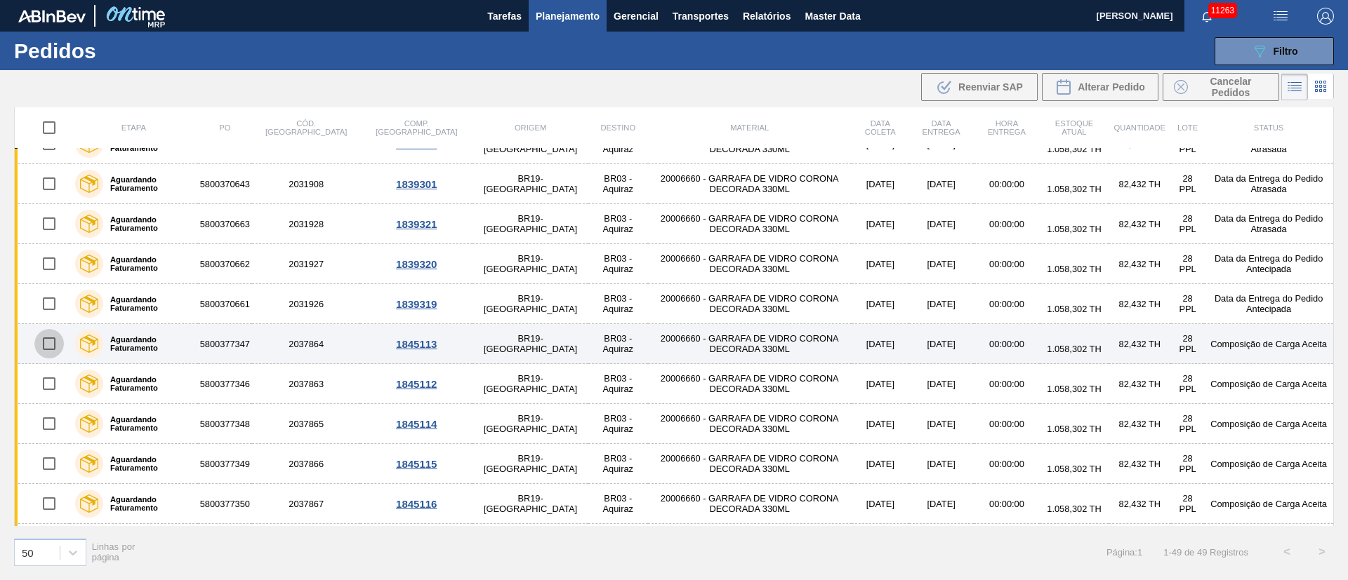
click at [47, 345] on input "checkbox" at bounding box center [48, 343] width 29 height 29
checkbox input "true"
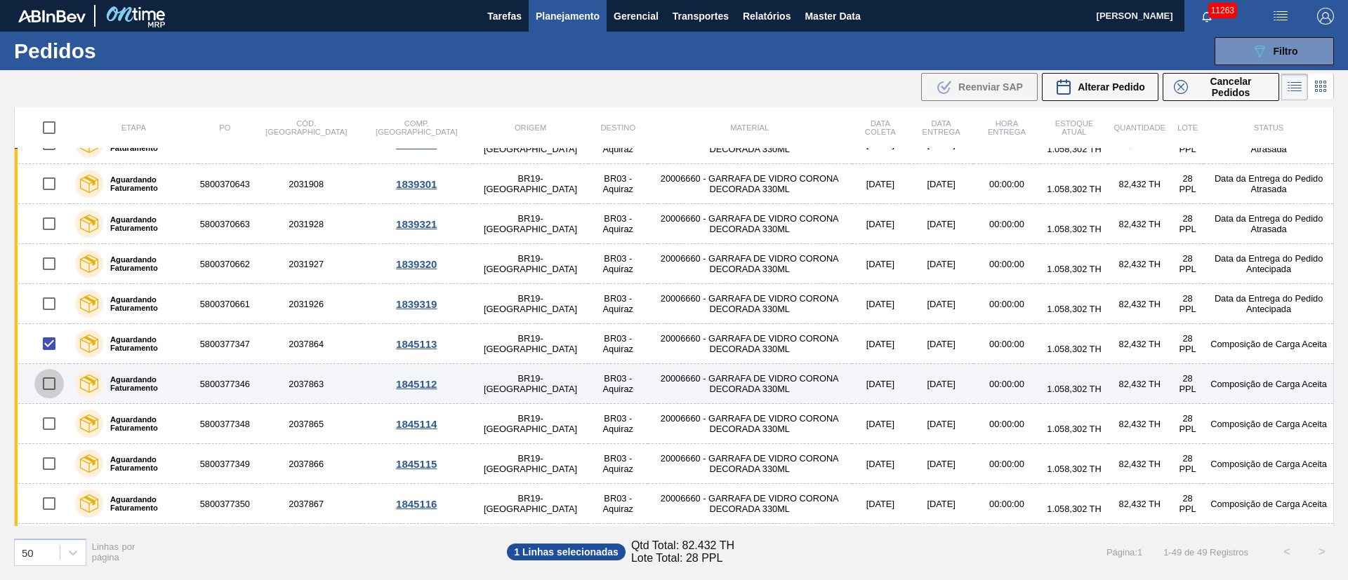
click at [55, 380] on input "checkbox" at bounding box center [48, 383] width 29 height 29
checkbox input "true"
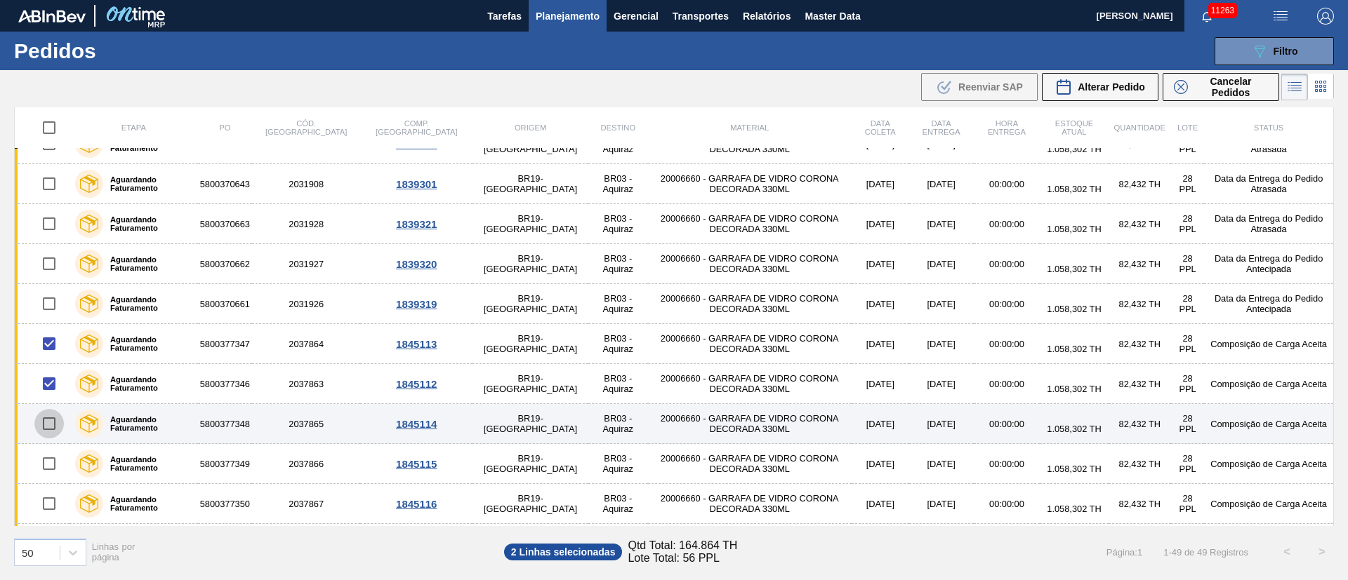
click at [54, 425] on input "checkbox" at bounding box center [48, 423] width 29 height 29
checkbox input "true"
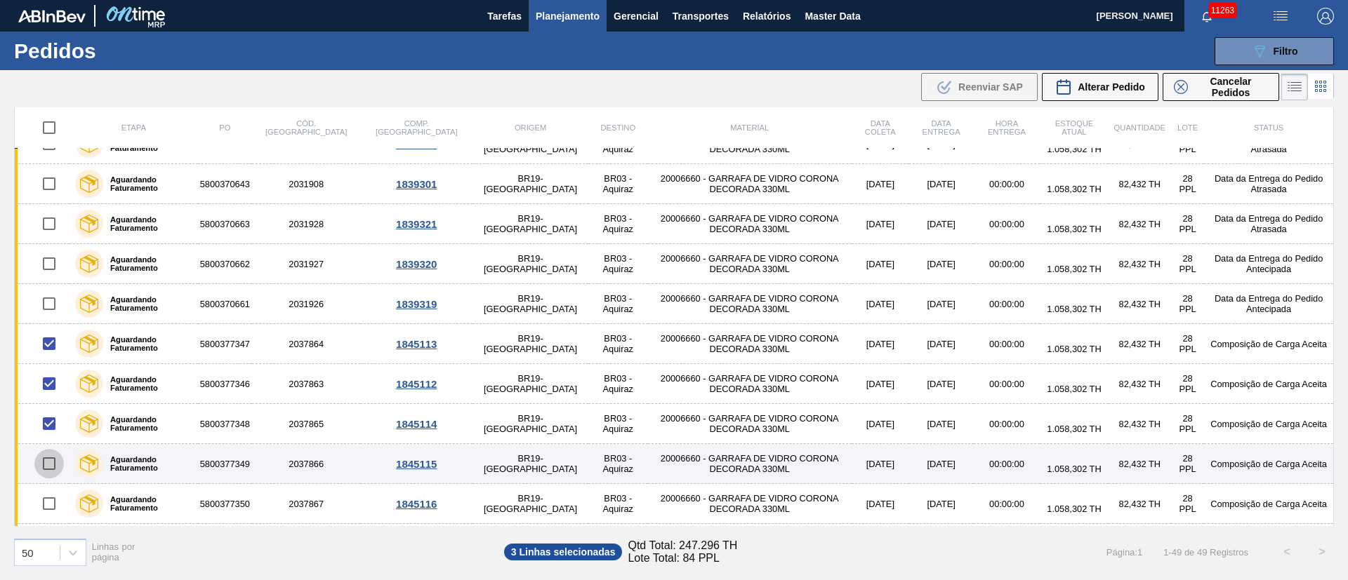
click at [50, 472] on input "checkbox" at bounding box center [48, 463] width 29 height 29
checkbox input "true"
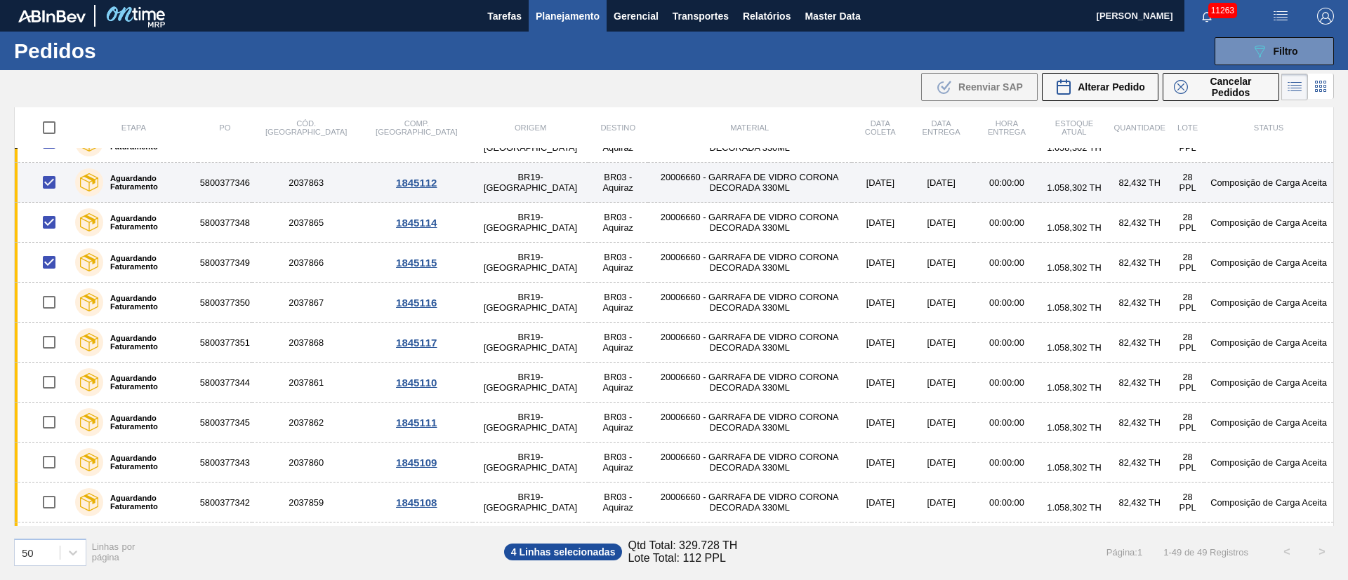
scroll to position [316, 0]
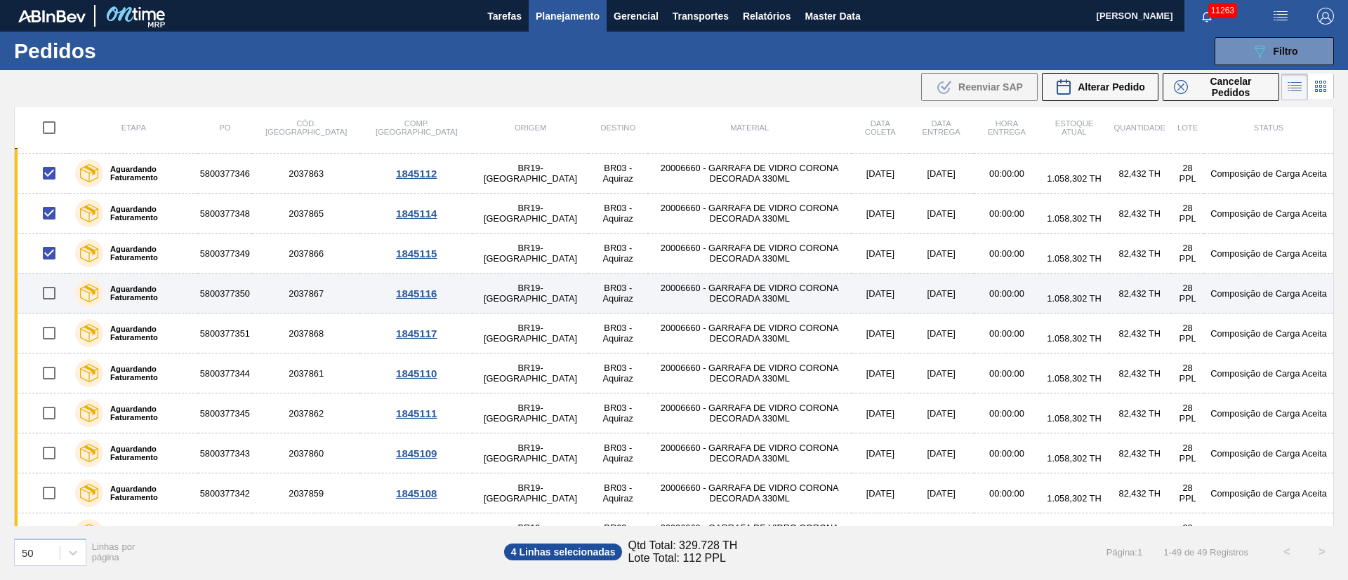
click at [49, 295] on input "checkbox" at bounding box center [48, 293] width 29 height 29
checkbox input "true"
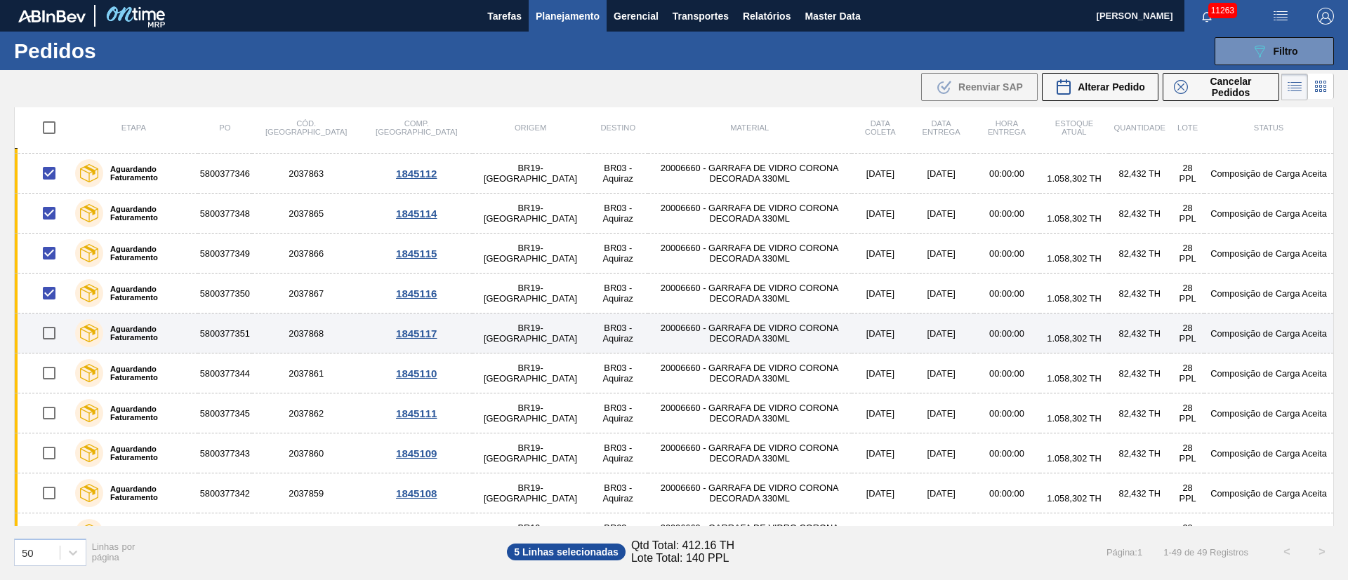
click at [47, 326] on input "checkbox" at bounding box center [48, 333] width 29 height 29
checkbox input "true"
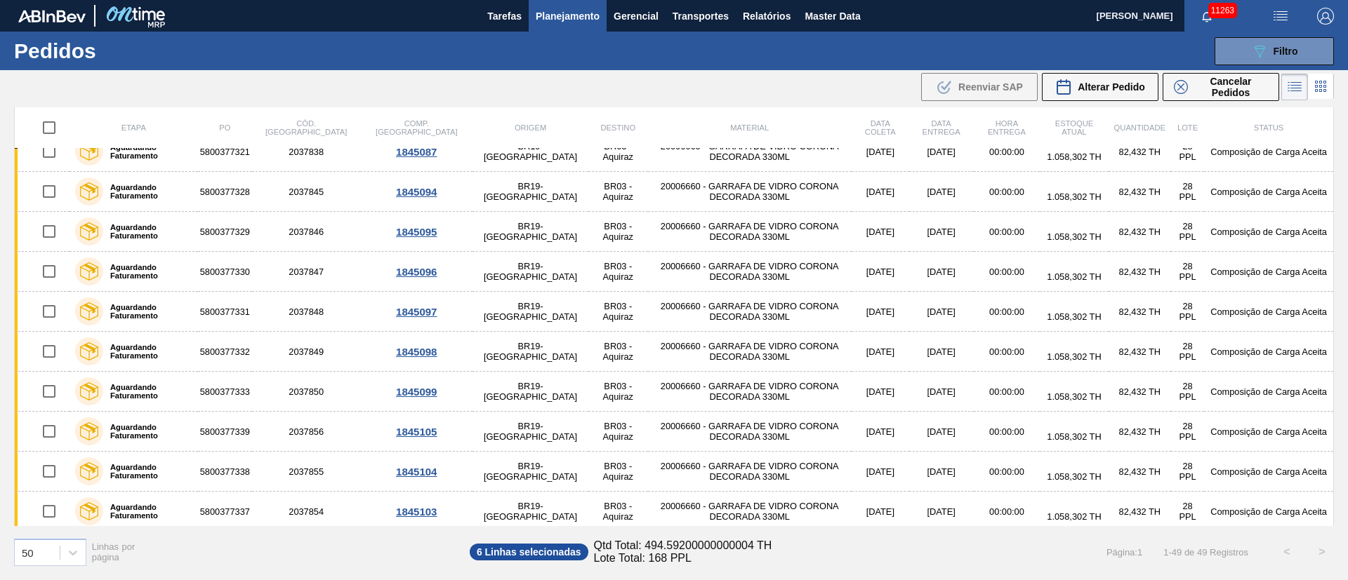
scroll to position [1583, 0]
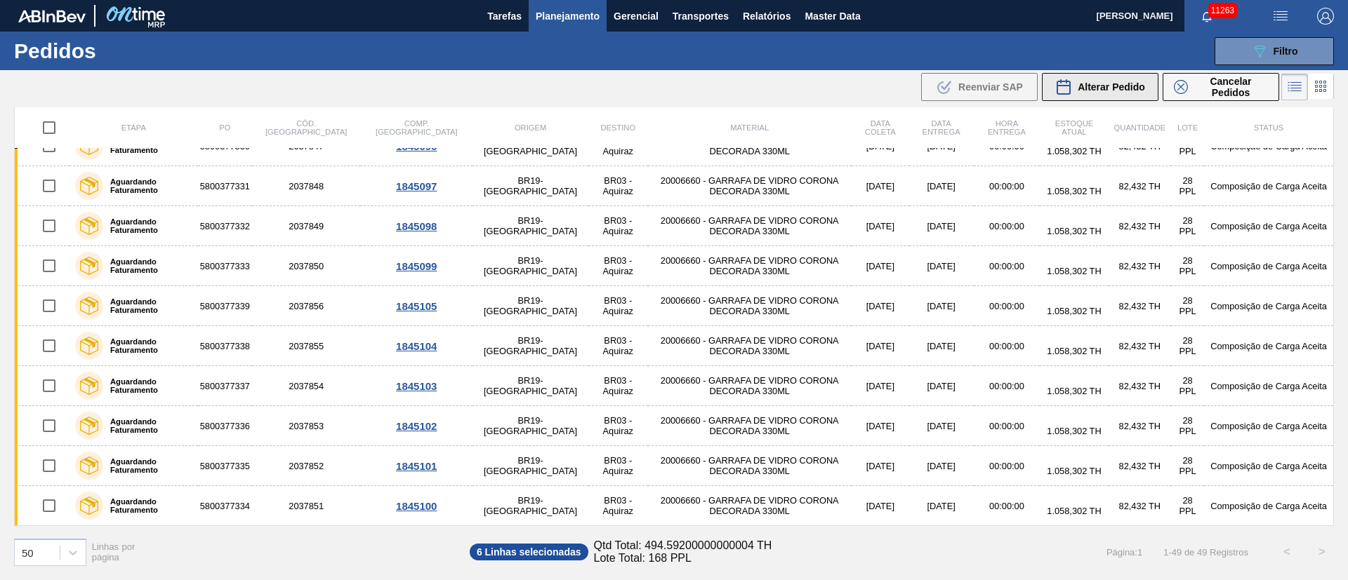
click at [1118, 88] on span "Alterar Pedido" at bounding box center [1110, 86] width 67 height 11
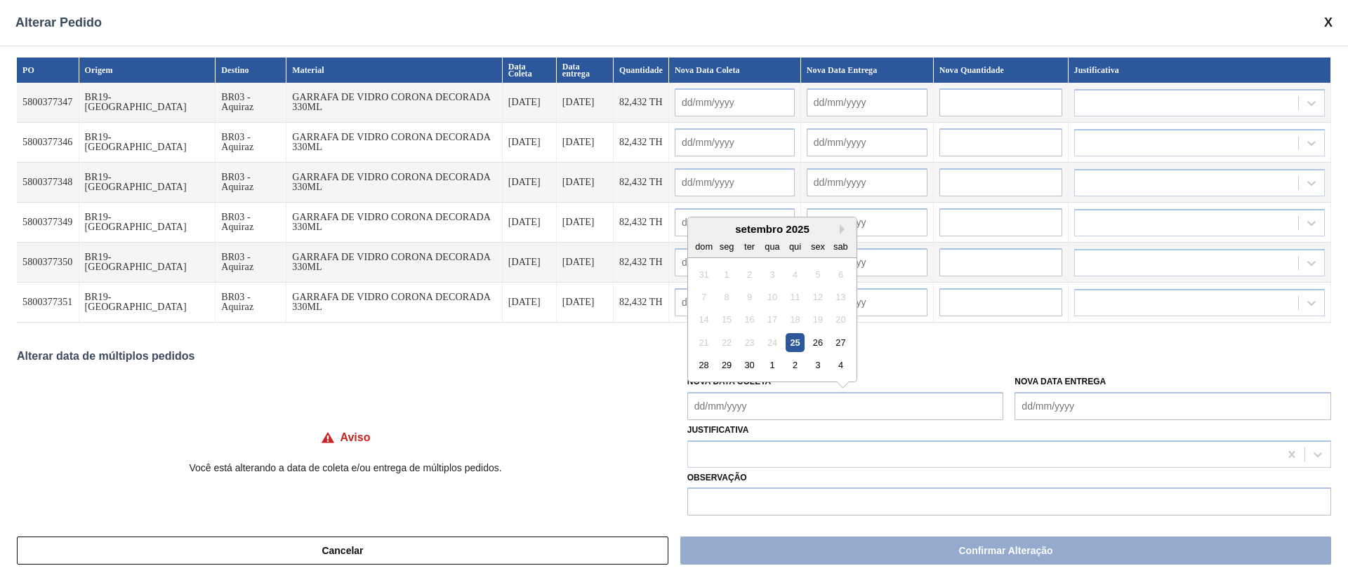
click at [743, 406] on Coleta "Nova Data Coleta" at bounding box center [845, 406] width 317 height 28
drag, startPoint x: 747, startPoint y: 364, endPoint x: 748, endPoint y: 385, distance: 21.1
click at [747, 364] on div "30" at bounding box center [749, 365] width 19 height 19
type Coleta "30/09/2025"
type input "30/09/2025"
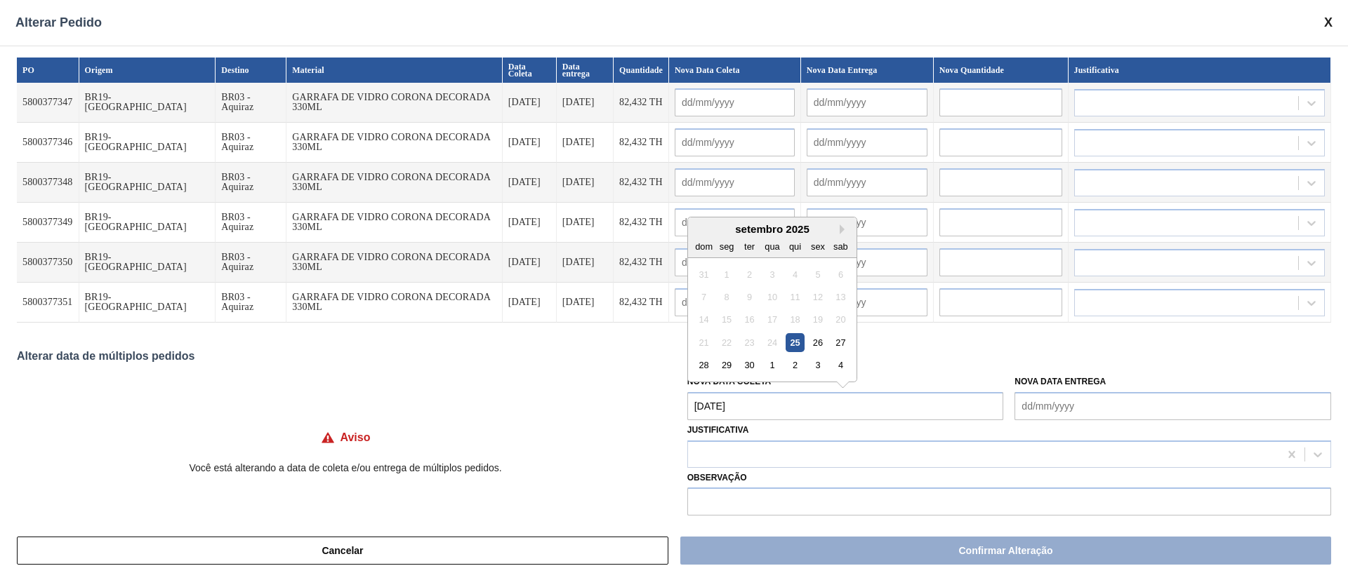
type input "06/10/2025"
type input "30/09/2025"
type input "06/10/2025"
type input "30/09/2025"
type input "06/10/2025"
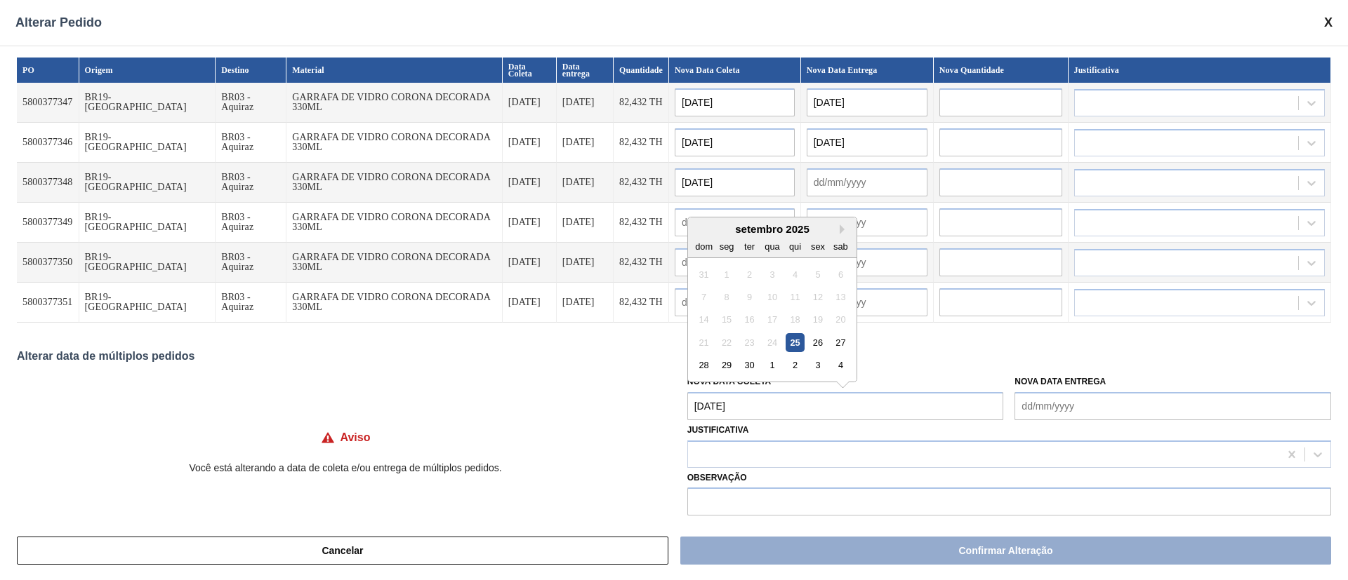
type input "30/09/2025"
type input "06/10/2025"
type input "30/09/2025"
type input "06/10/2025"
type input "30/09/2025"
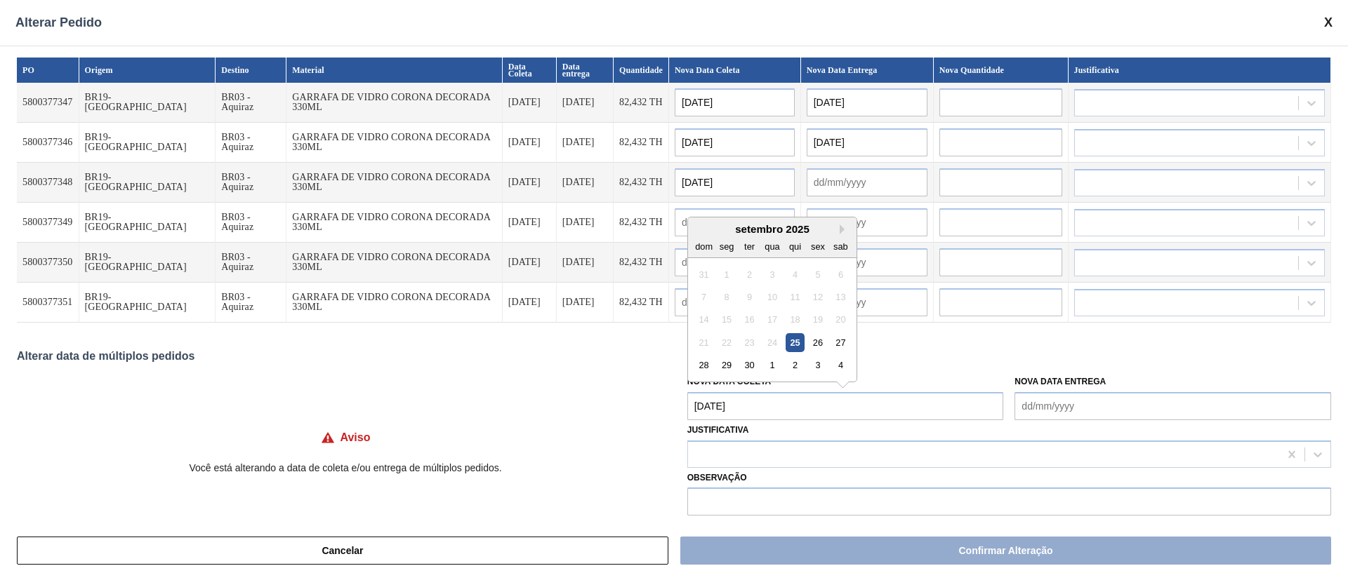
type input "06/10/2025"
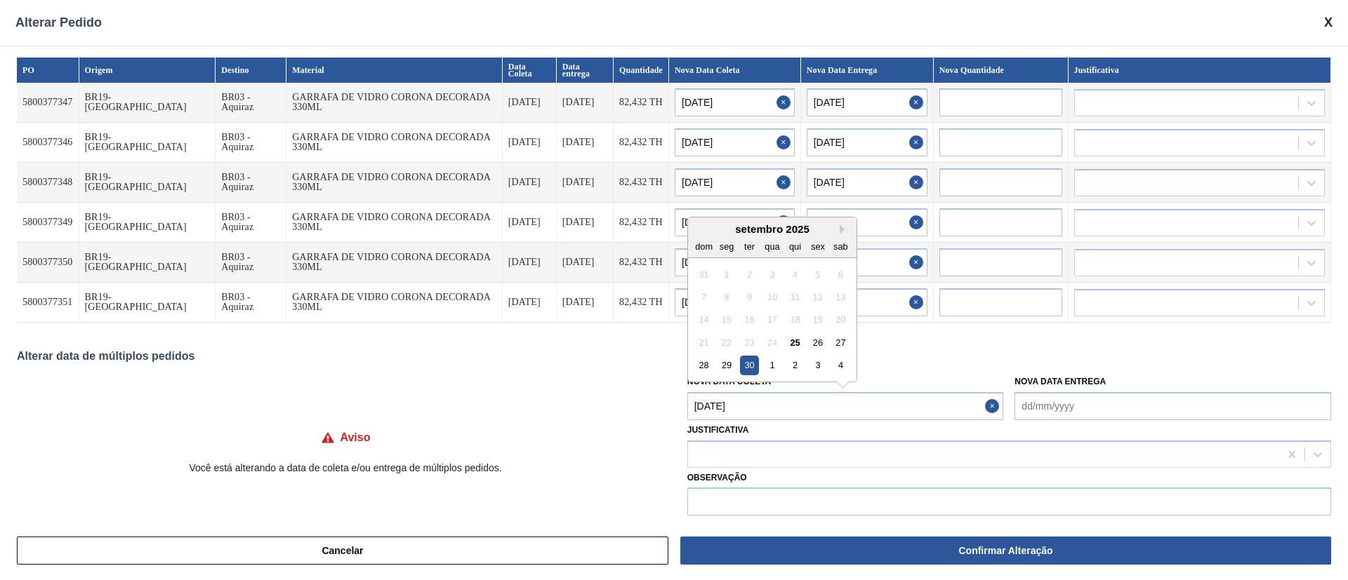
click at [745, 409] on Coleta "30/09/2025" at bounding box center [845, 406] width 317 height 28
click at [820, 364] on div "3" at bounding box center [817, 365] width 19 height 19
type Coleta "03/10/2025"
type input "03/10/2025"
type input "09/10/2025"
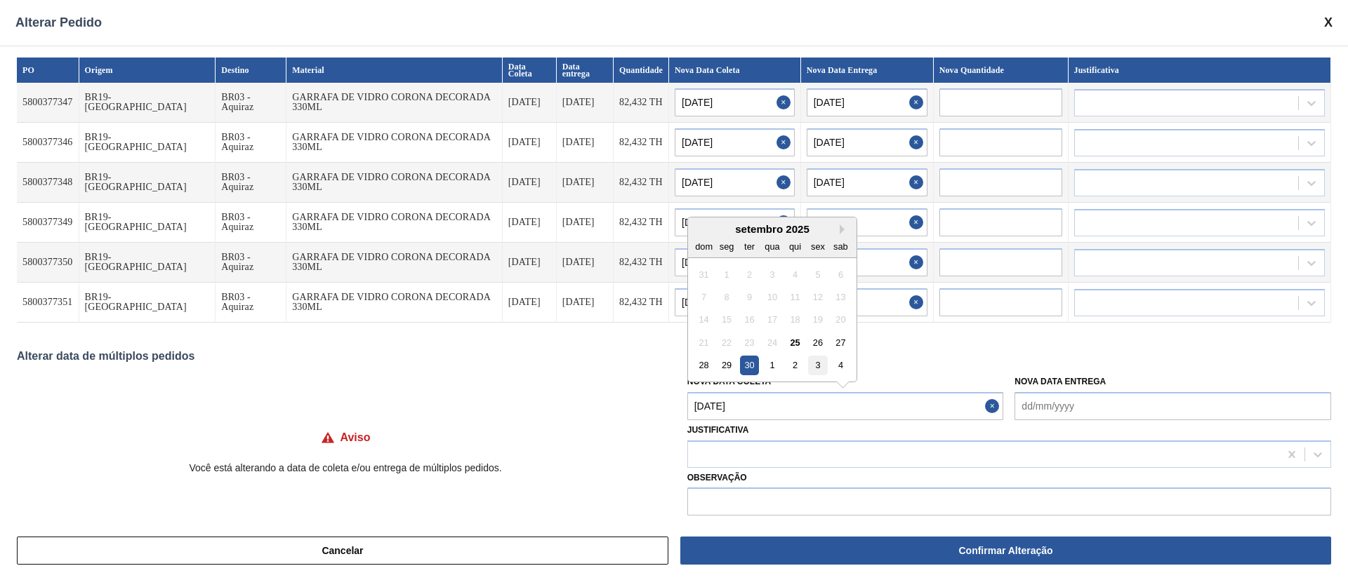
type input "03/10/2025"
type input "09/10/2025"
type input "03/10/2025"
type input "09/10/2025"
type input "03/10/2025"
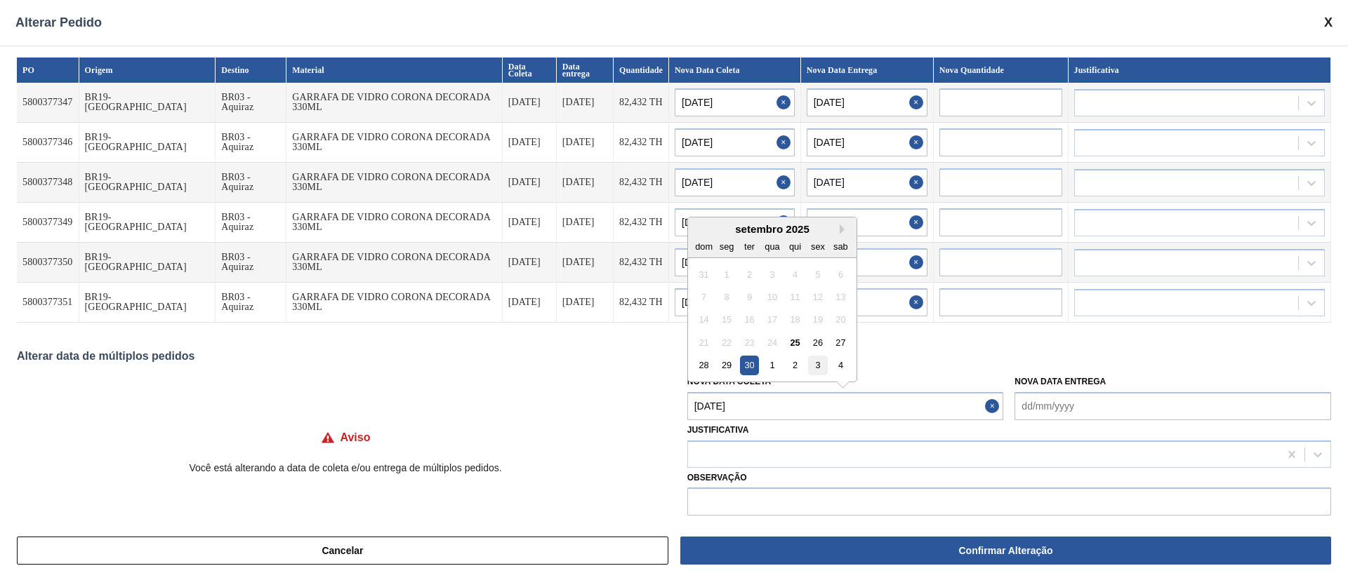
type input "09/10/2025"
type input "03/10/2025"
type input "09/10/2025"
type input "03/10/2025"
type input "09/10/2025"
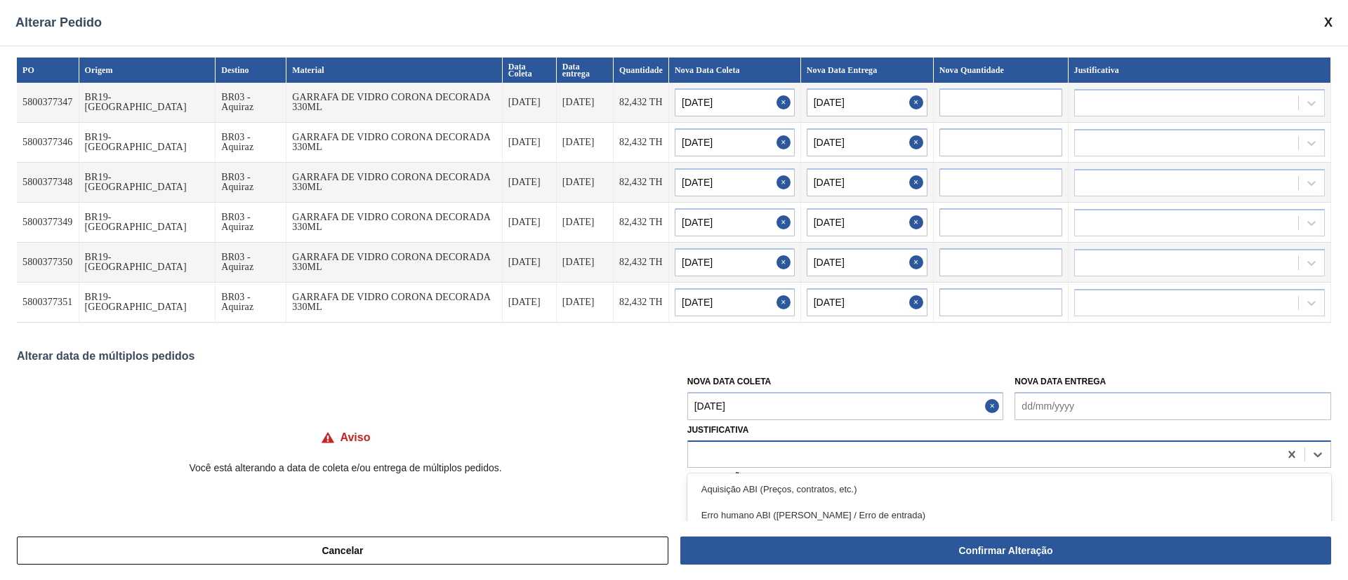
click at [739, 467] on div at bounding box center [1009, 454] width 644 height 27
type input "ou"
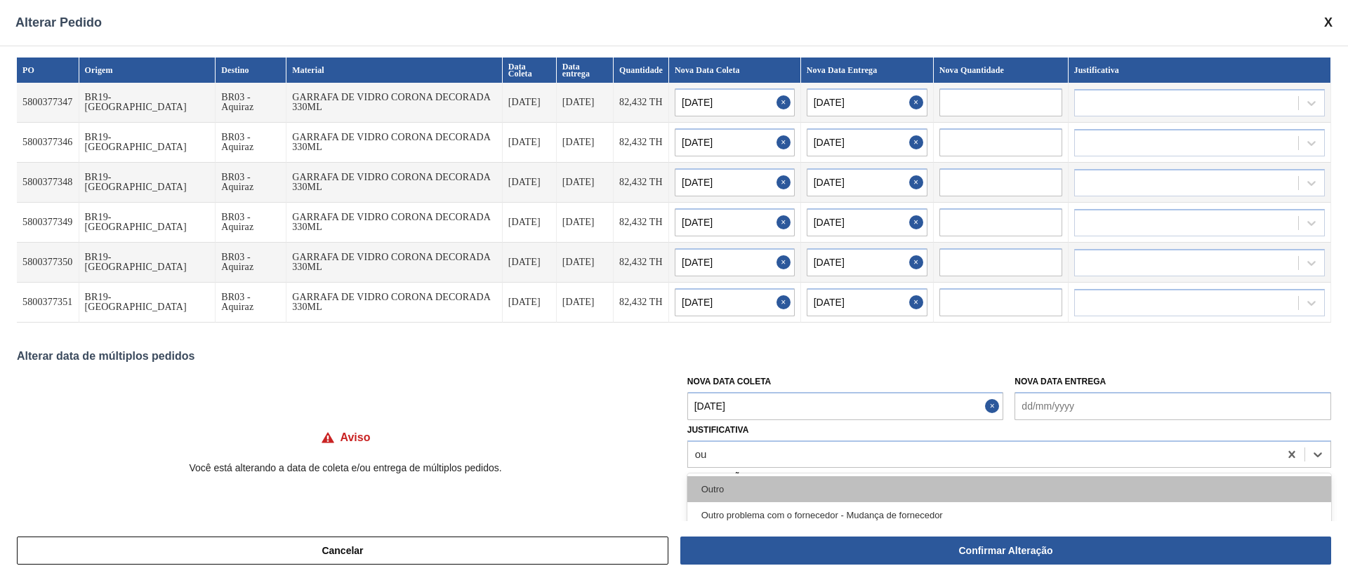
click at [731, 481] on div "Outro" at bounding box center [1009, 490] width 644 height 26
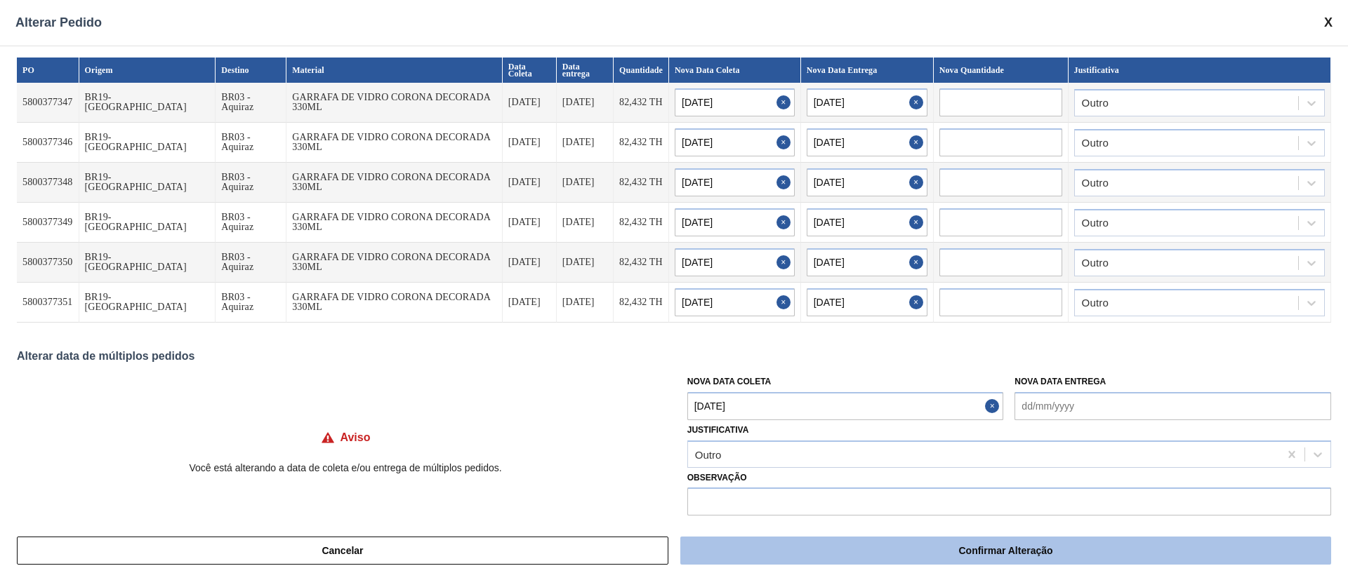
click at [927, 544] on button "Confirmar Alteração" at bounding box center [1005, 551] width 651 height 28
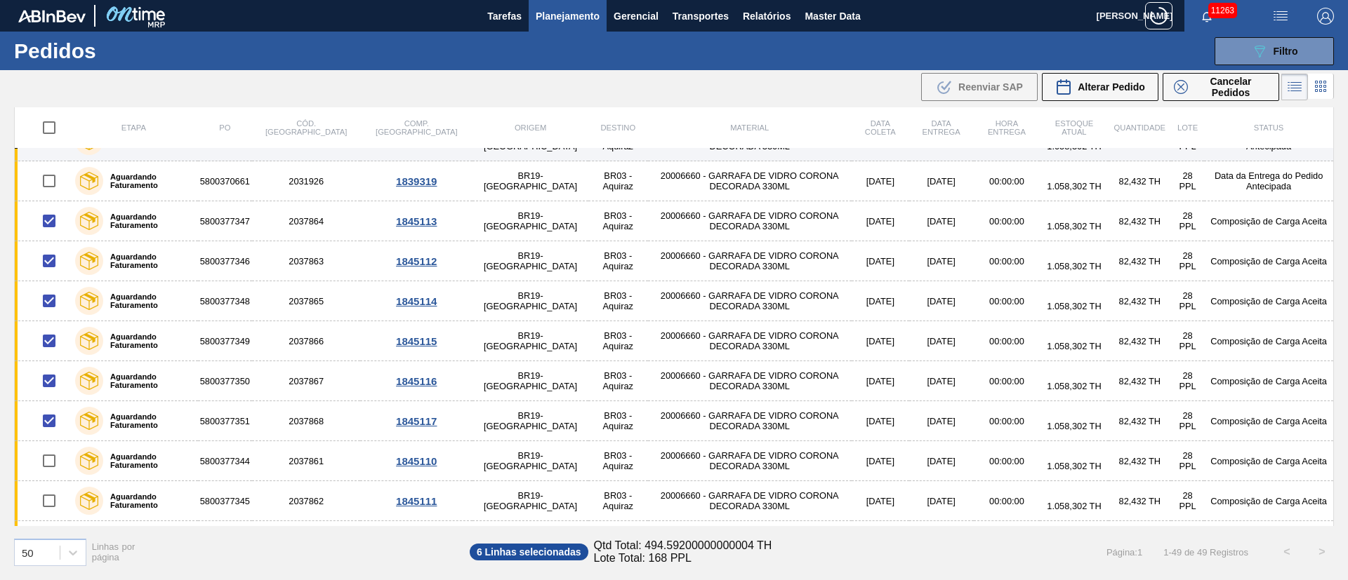
scroll to position [316, 0]
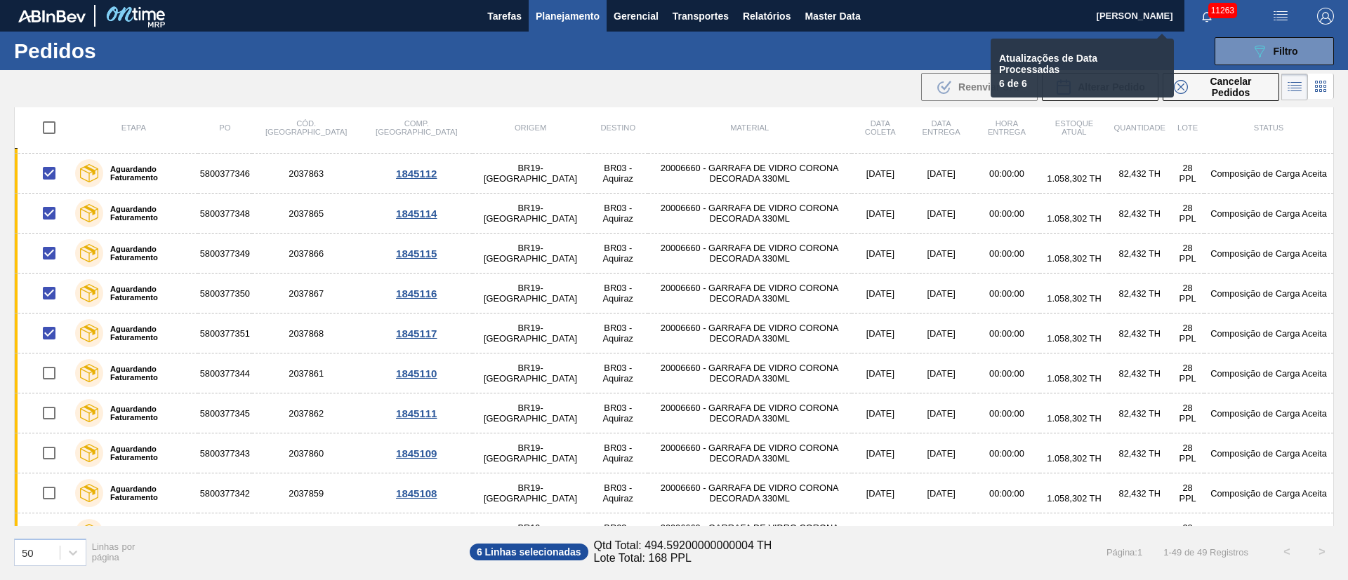
checkbox input "false"
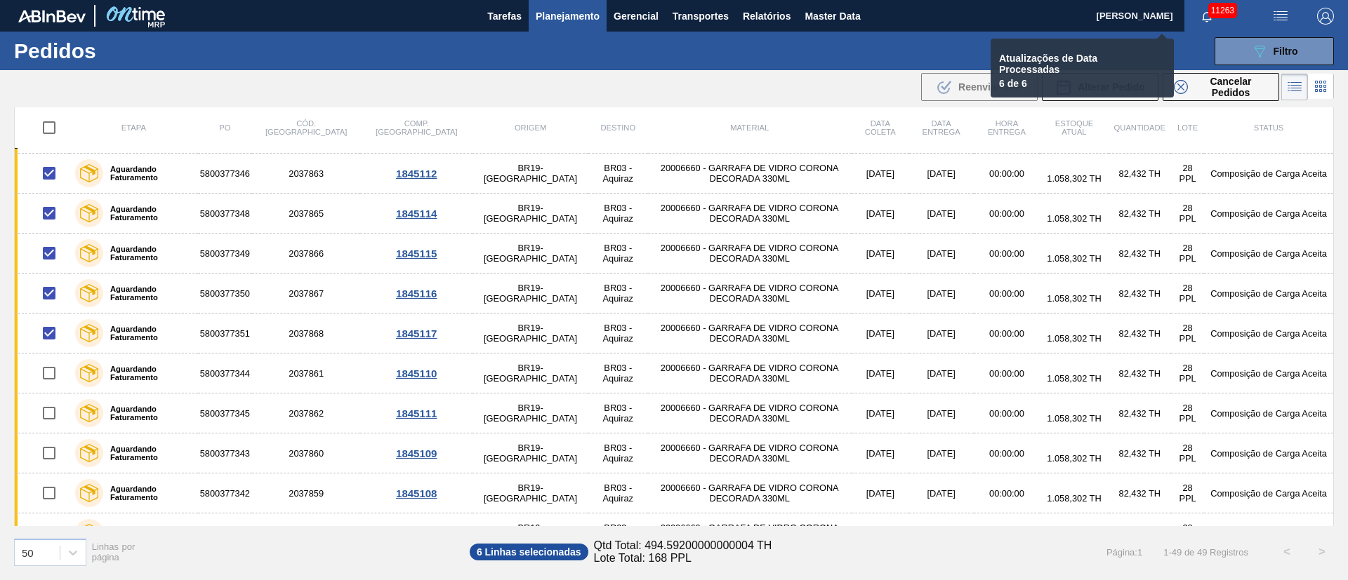
checkbox input "false"
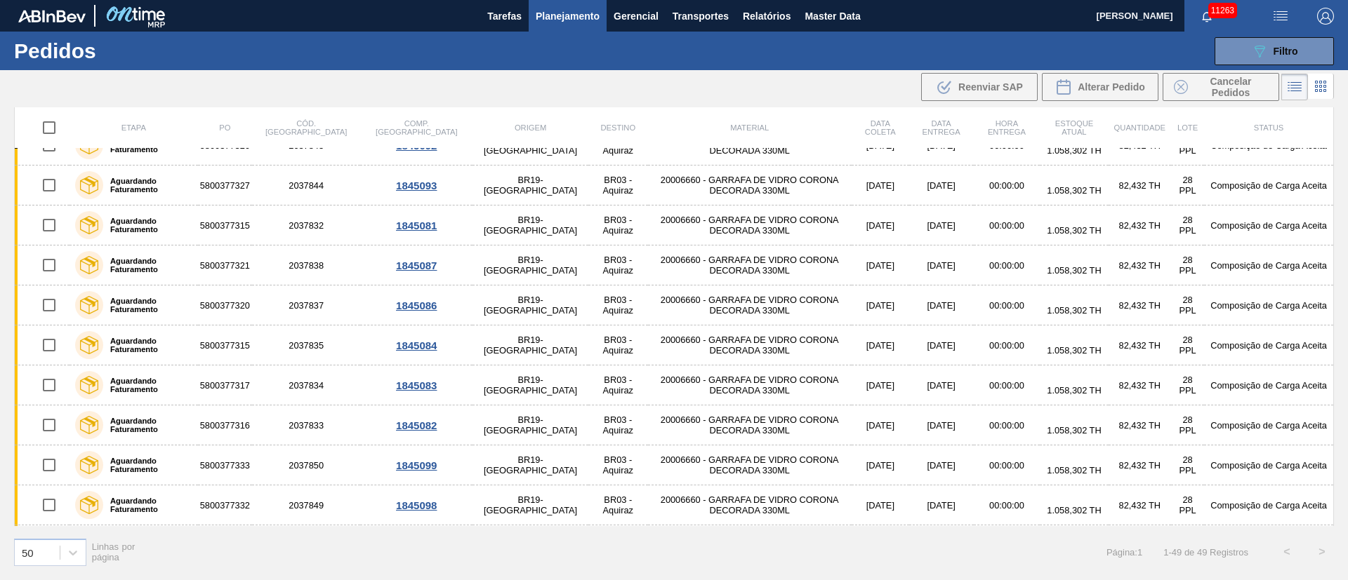
scroll to position [0, 0]
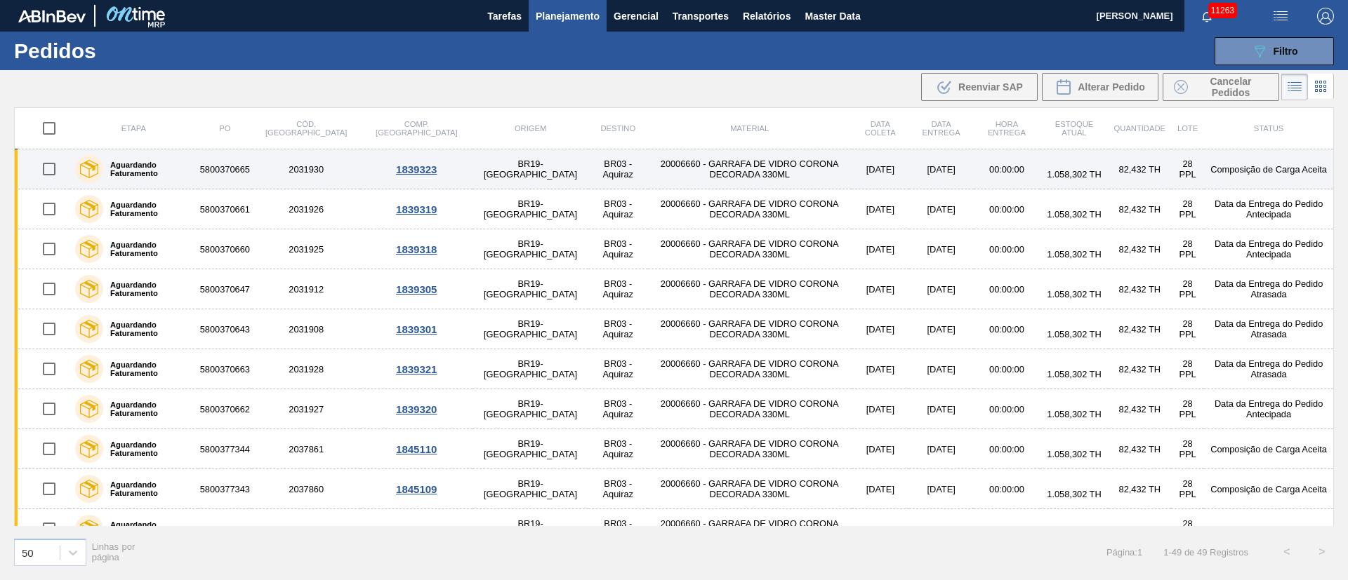
click at [51, 166] on input "checkbox" at bounding box center [48, 168] width 29 height 29
checkbox input "true"
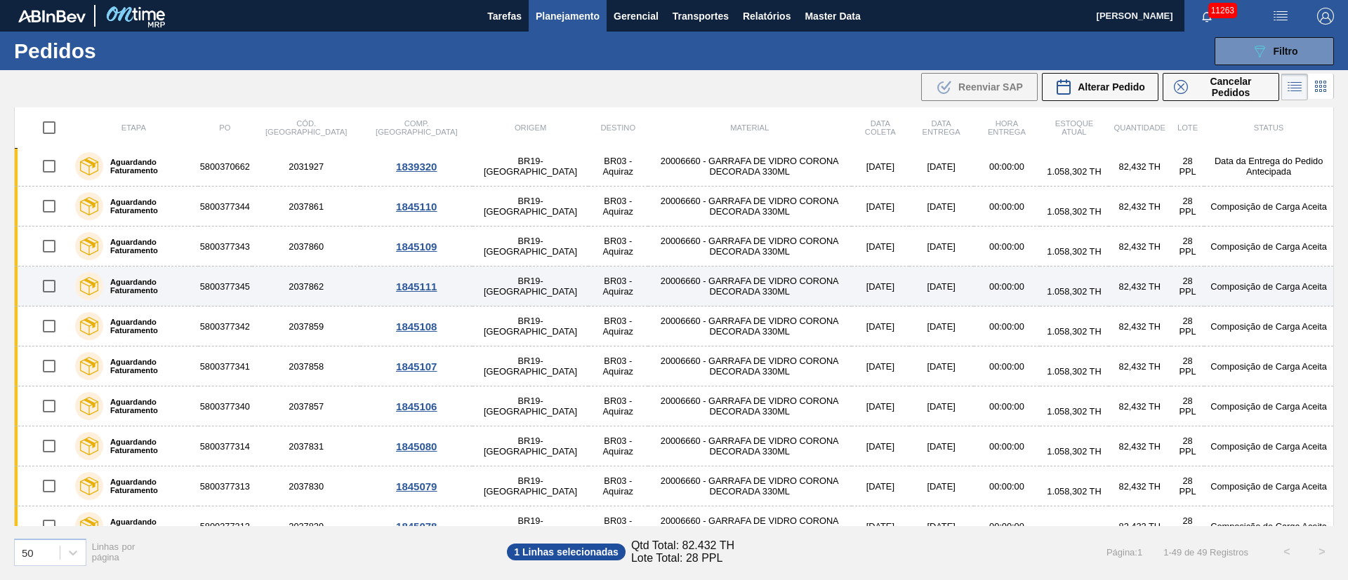
scroll to position [211, 0]
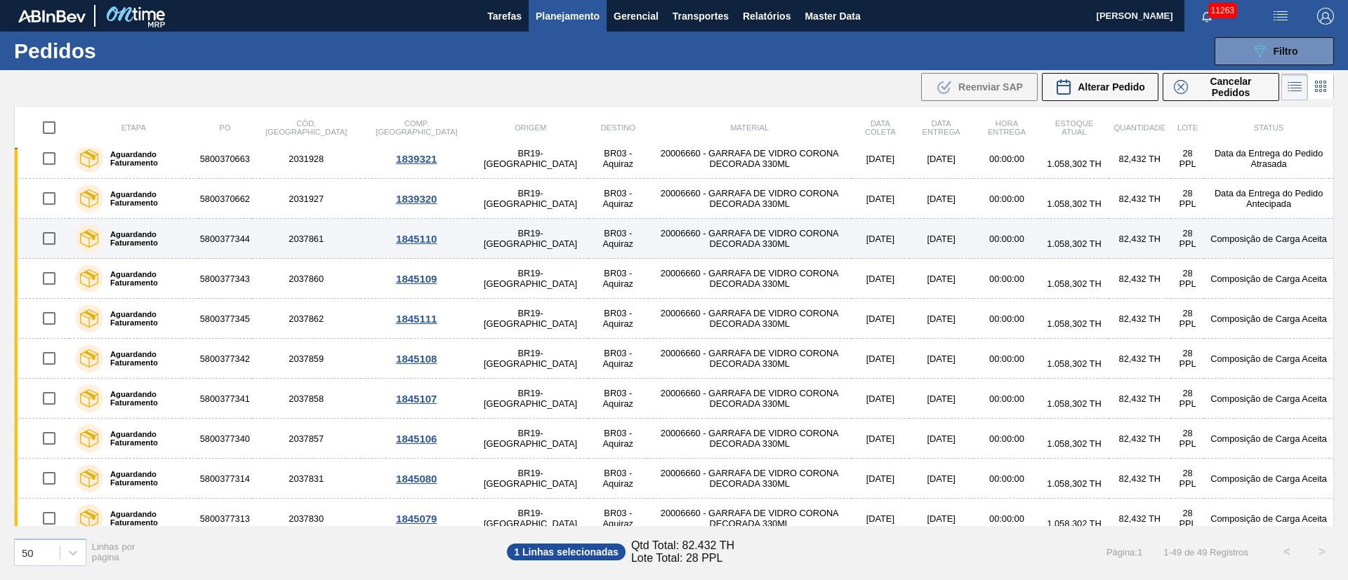
click at [49, 241] on input "checkbox" at bounding box center [48, 238] width 29 height 29
checkbox input "true"
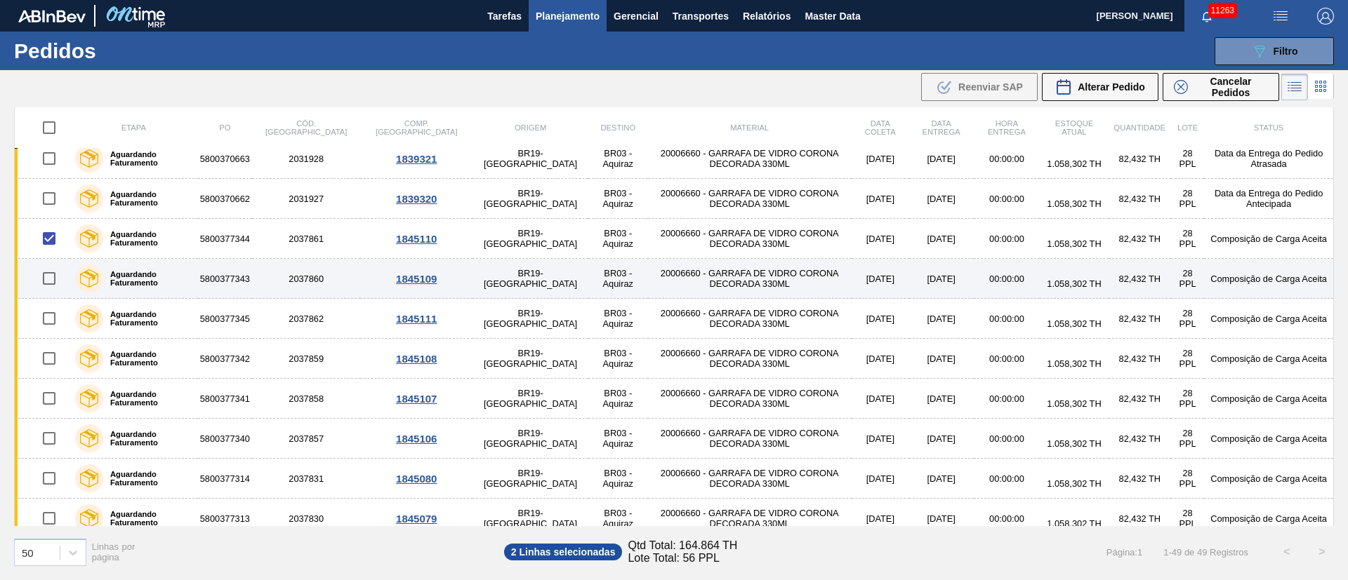
click at [51, 272] on input "checkbox" at bounding box center [48, 278] width 29 height 29
checkbox input "true"
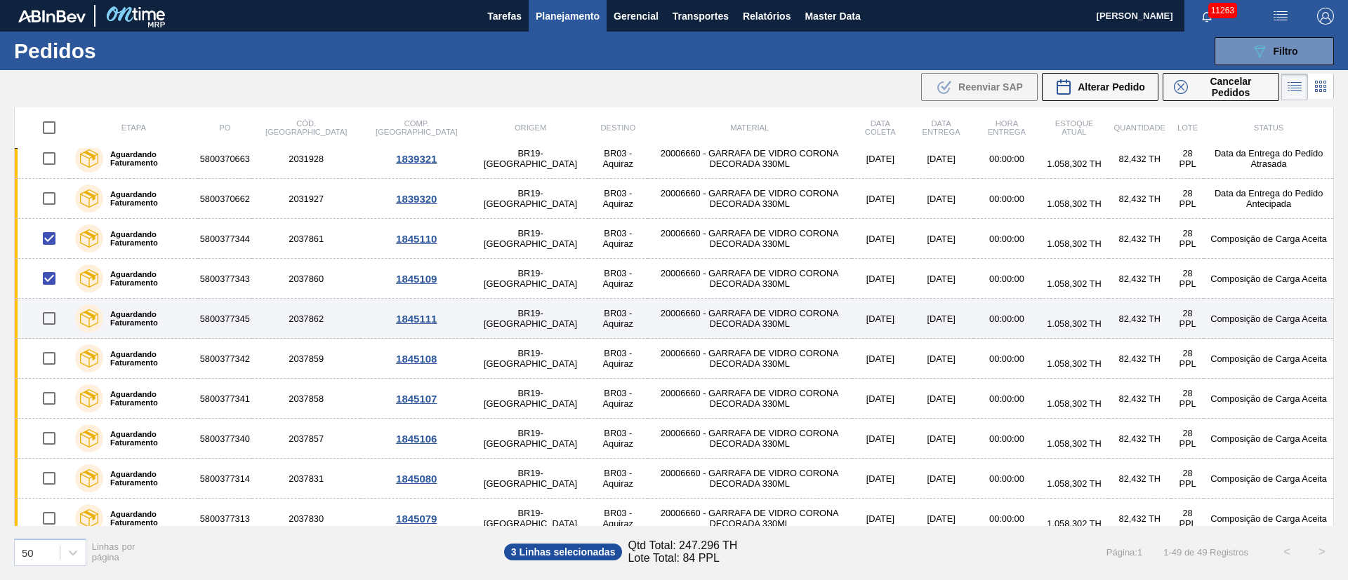
click at [50, 312] on input "checkbox" at bounding box center [48, 318] width 29 height 29
checkbox input "true"
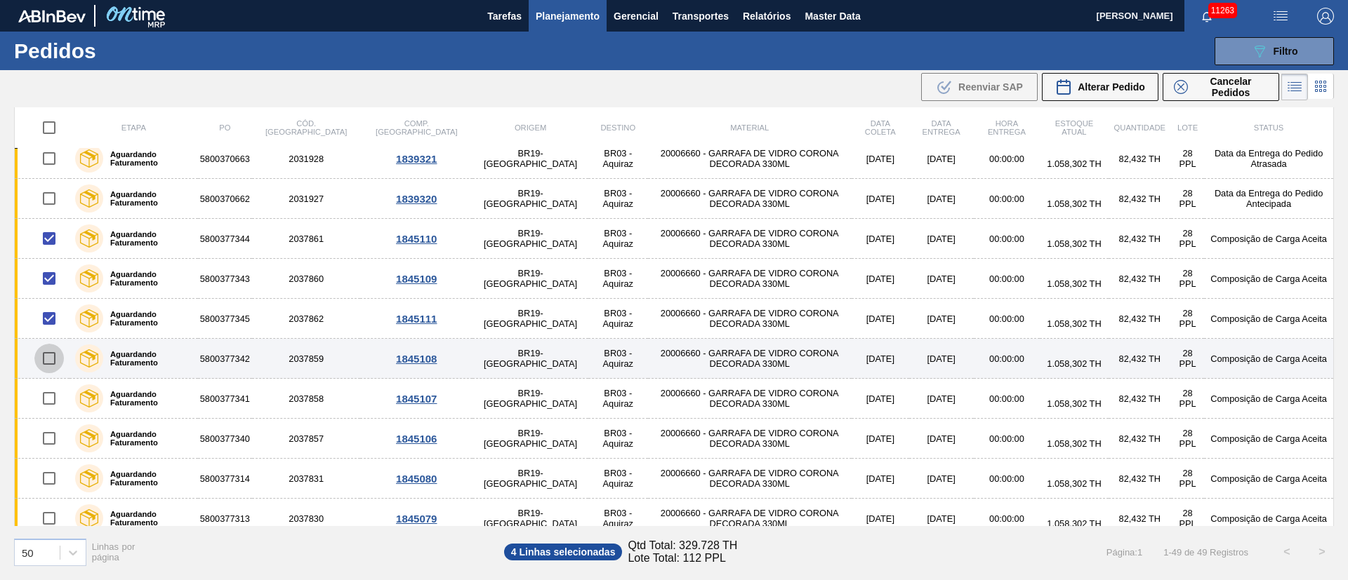
click at [53, 357] on input "checkbox" at bounding box center [48, 358] width 29 height 29
checkbox input "true"
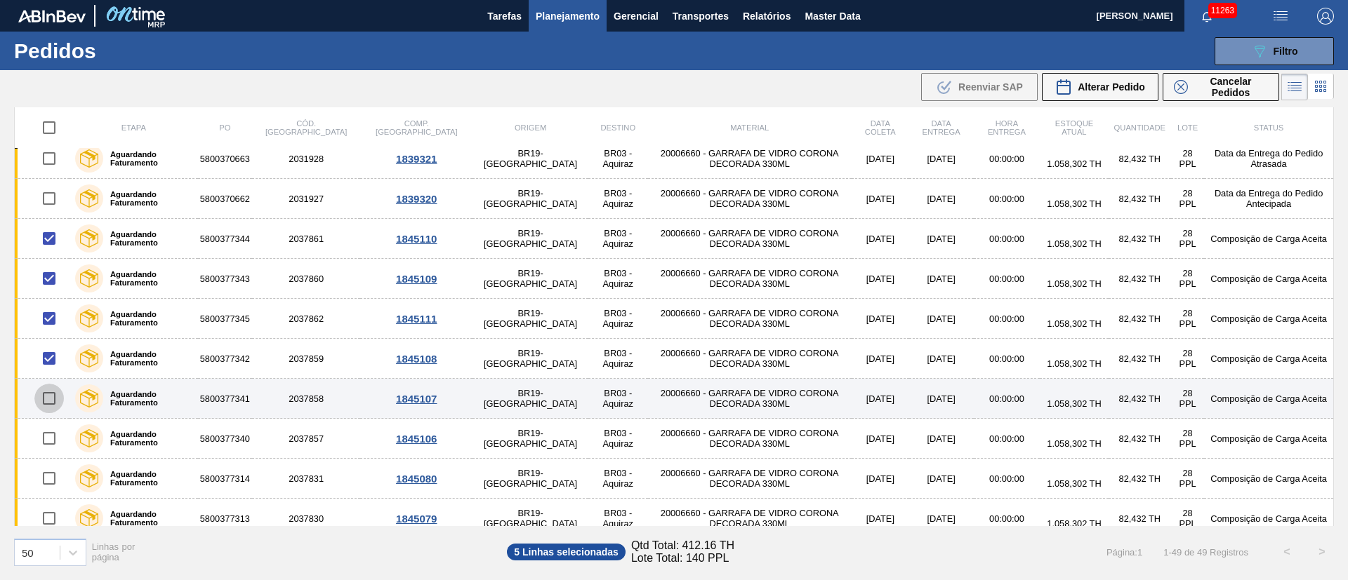
click at [54, 400] on input "checkbox" at bounding box center [48, 398] width 29 height 29
checkbox input "true"
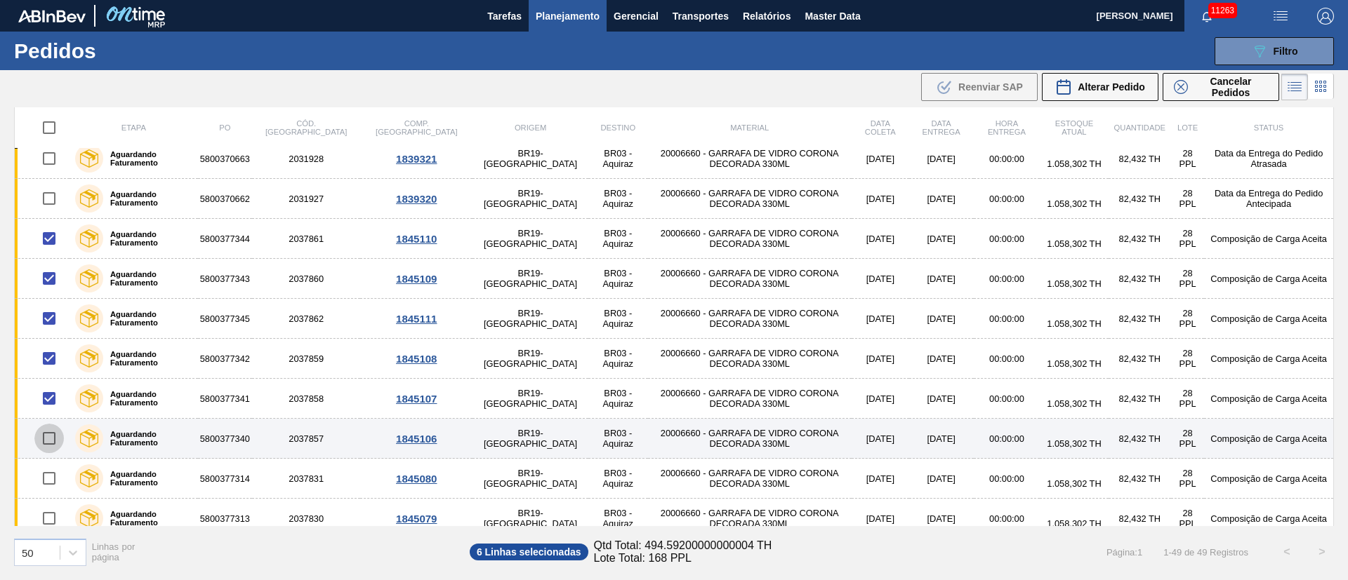
click at [48, 437] on input "checkbox" at bounding box center [48, 438] width 29 height 29
checkbox input "true"
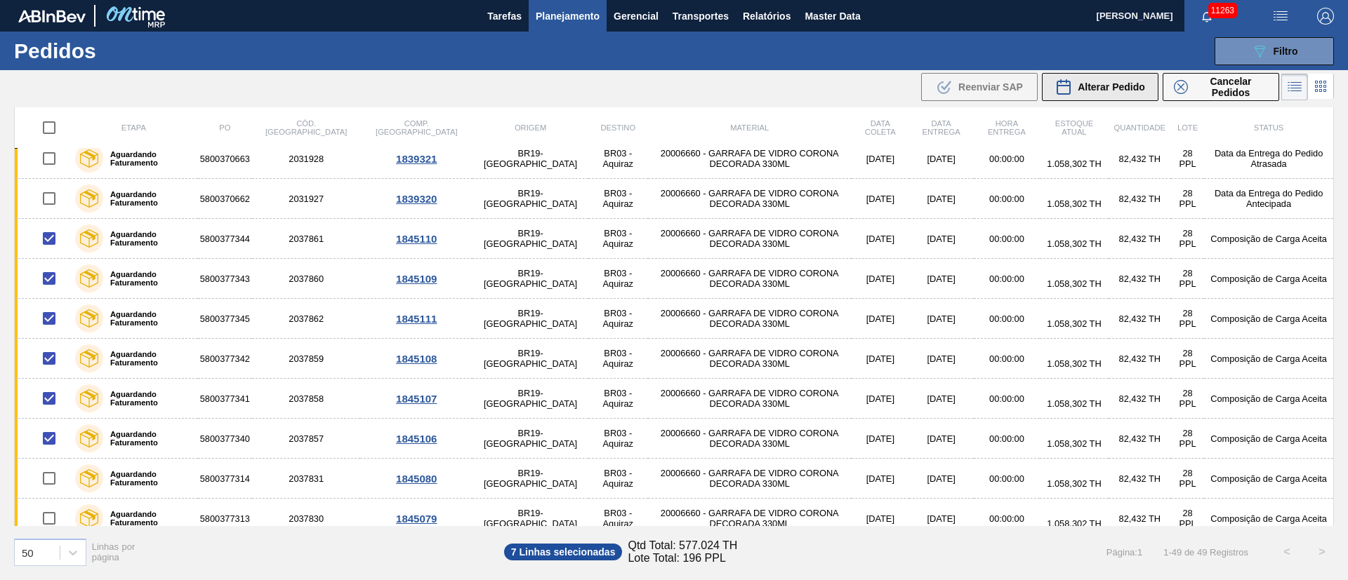
click at [1098, 83] on span "Alterar Pedido" at bounding box center [1110, 86] width 67 height 11
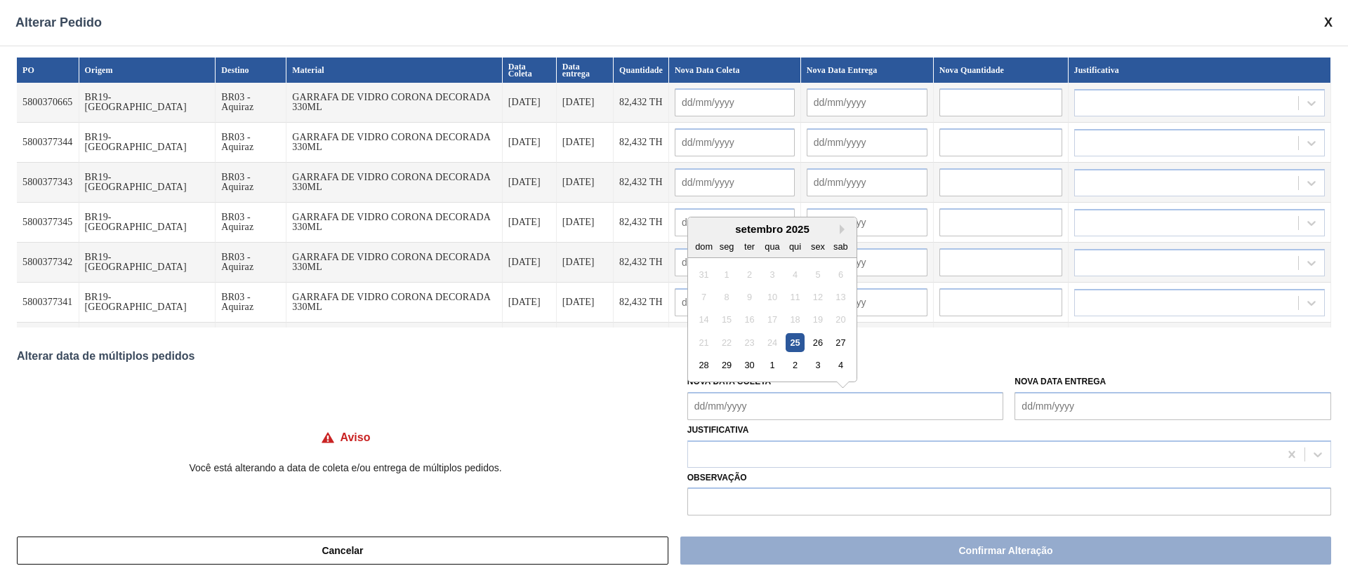
click at [755, 414] on Coleta "Nova Data Coleta" at bounding box center [845, 406] width 317 height 28
click at [755, 366] on div "30" at bounding box center [749, 365] width 19 height 19
type Coleta "30/09/2025"
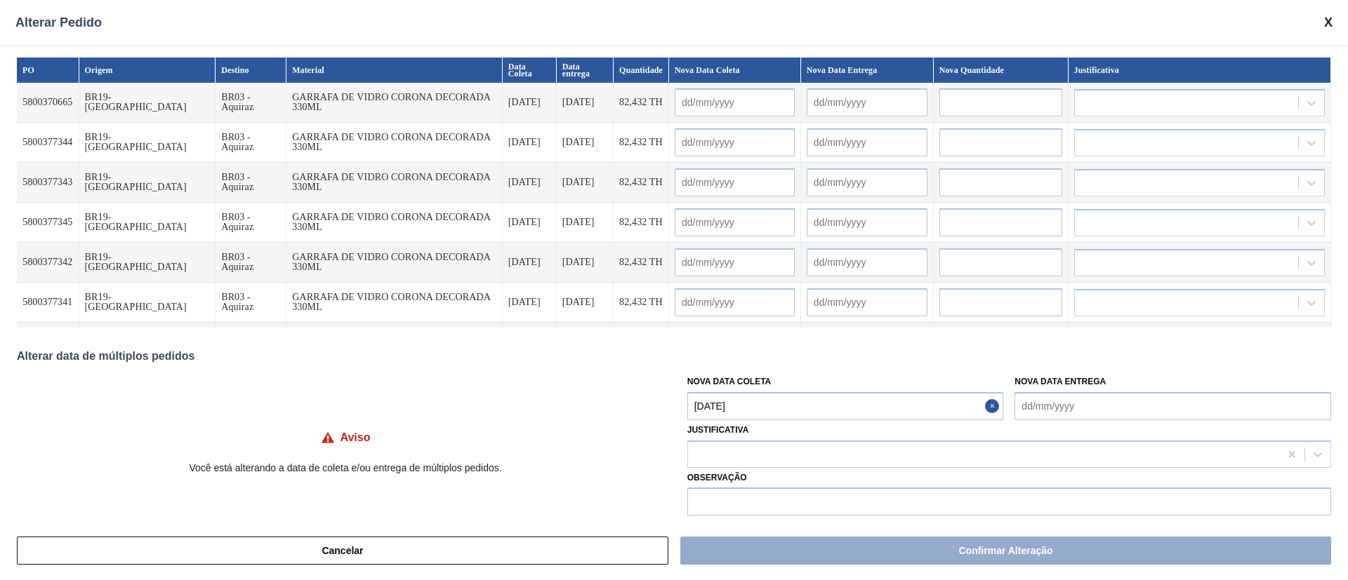
type input "30/09/2025"
type input "06/10/2025"
type input "30/09/2025"
type input "06/10/2025"
type input "30/09/2025"
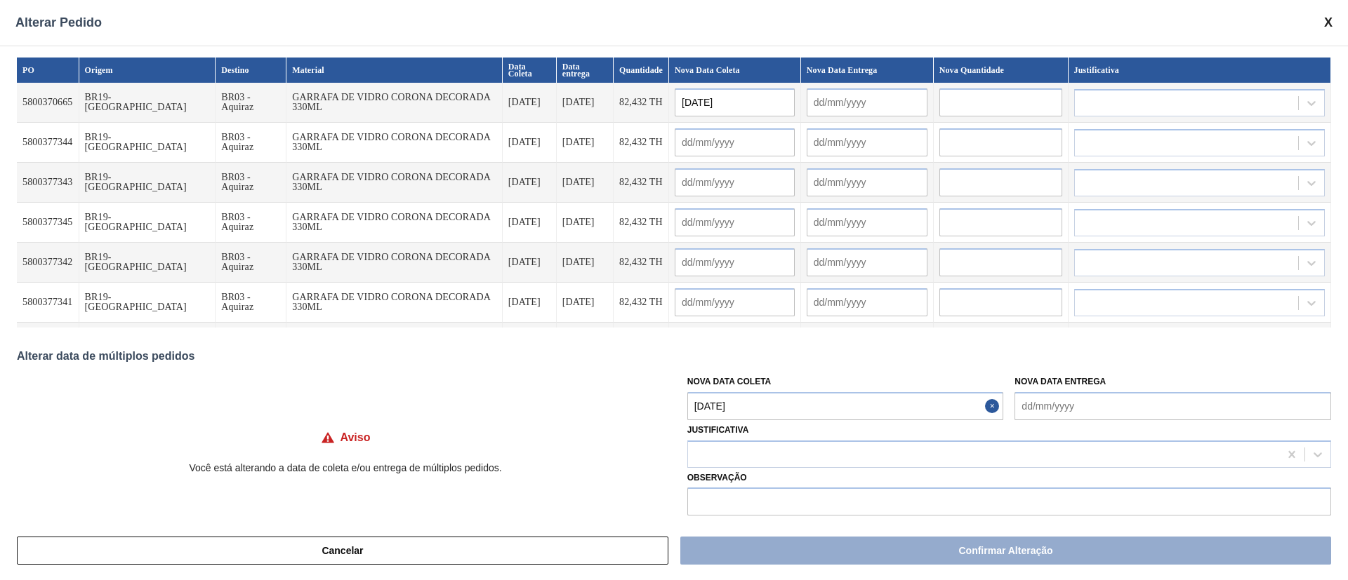
type input "06/10/2025"
type input "30/09/2025"
type input "06/10/2025"
type input "30/09/2025"
type input "06/10/2025"
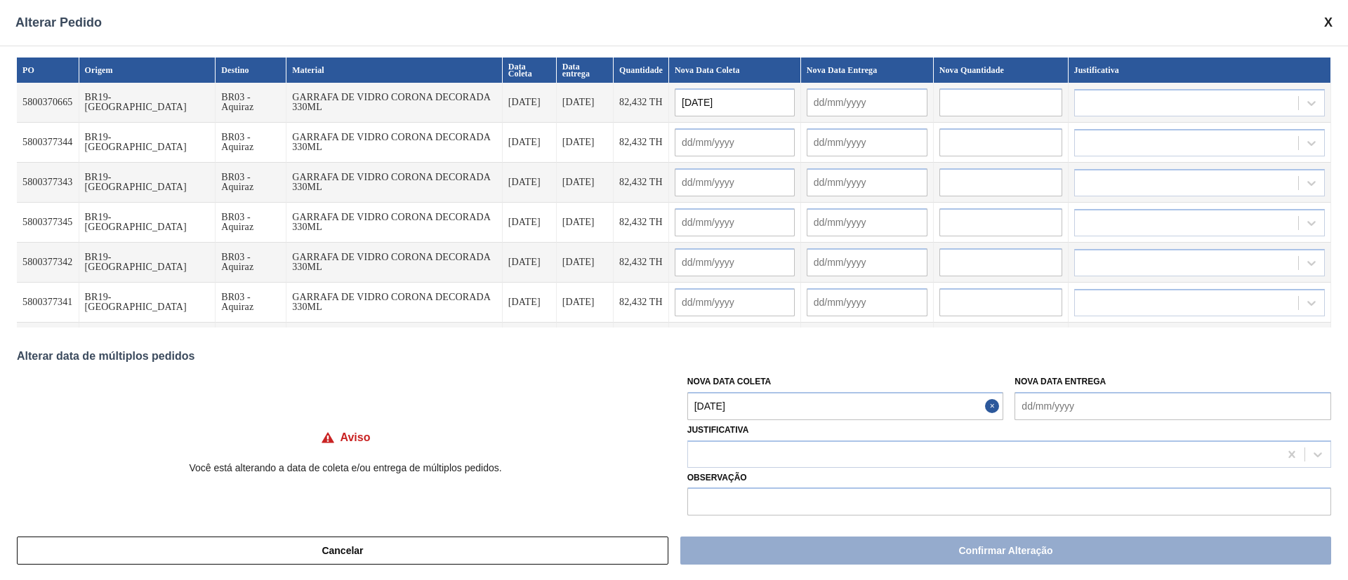
type input "30/09/2025"
type input "06/10/2025"
type input "30/09/2025"
type input "06/10/2025"
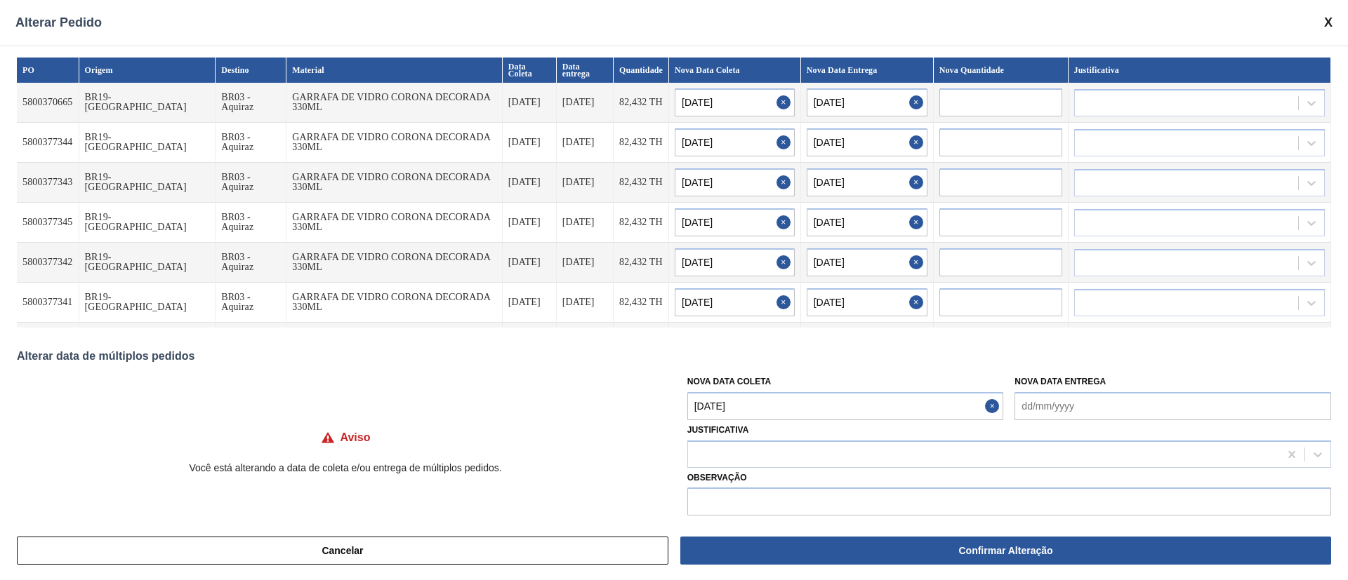
click at [743, 404] on Coleta "30/09/2025" at bounding box center [845, 406] width 317 height 28
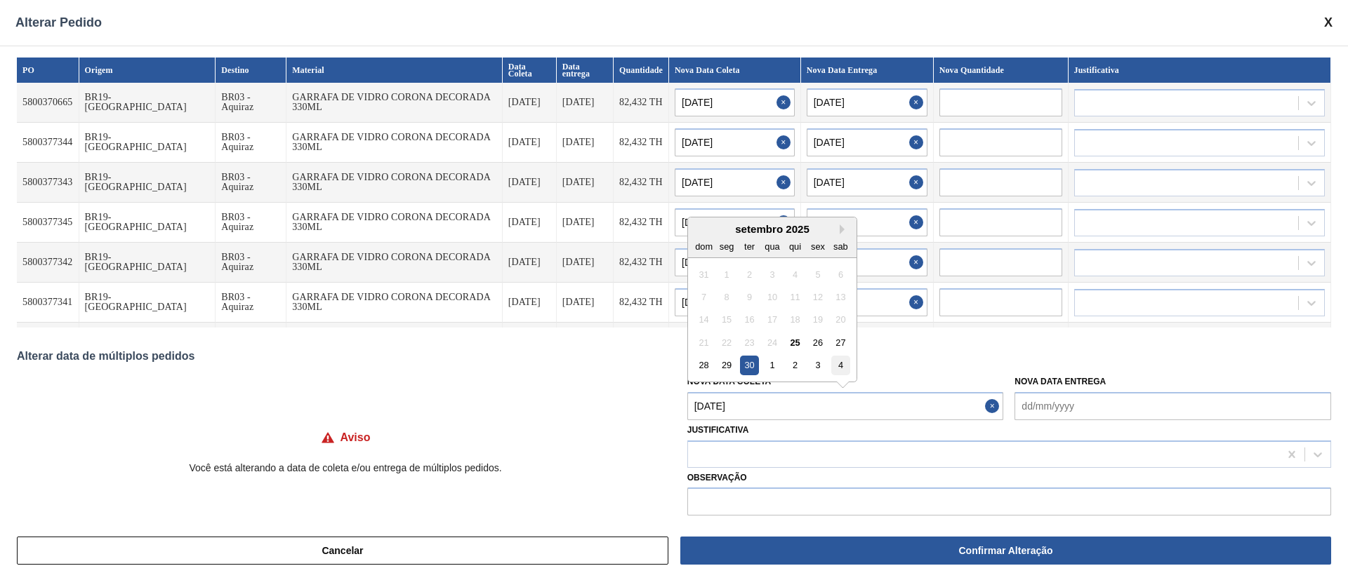
click at [836, 365] on div "4" at bounding box center [840, 365] width 19 height 19
type Coleta "04/10/2025"
type input "04/10/2025"
type input "10/10/2025"
type input "04/10/2025"
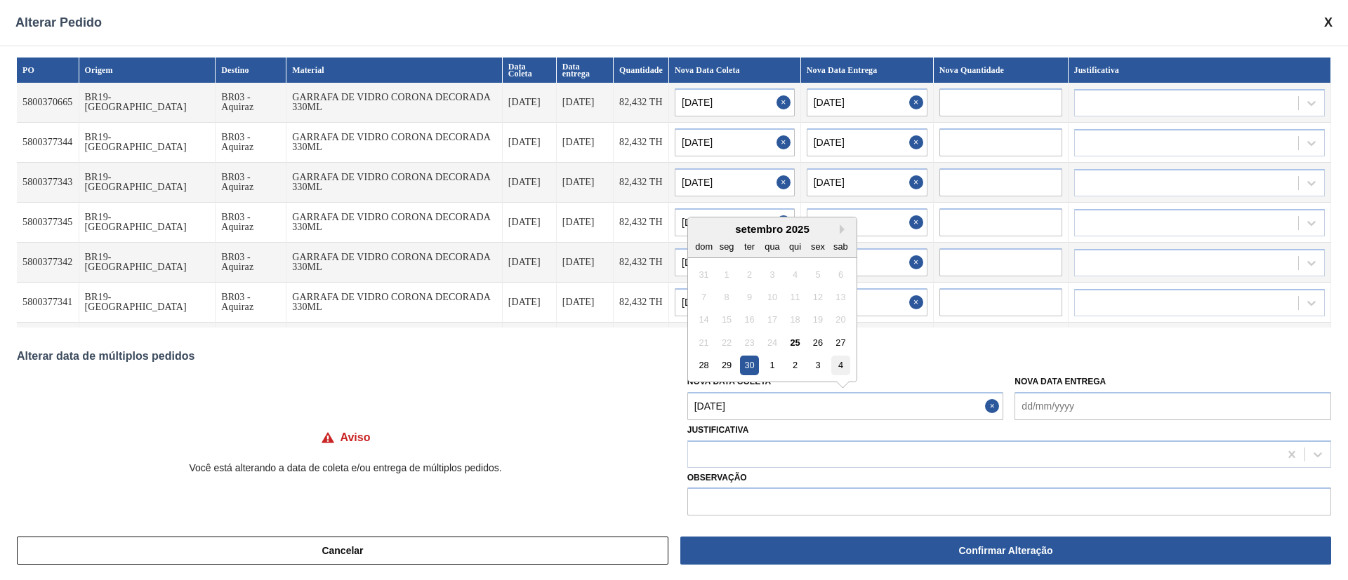
type input "10/10/2025"
type input "04/10/2025"
type input "10/10/2025"
type input "04/10/2025"
type input "10/10/2025"
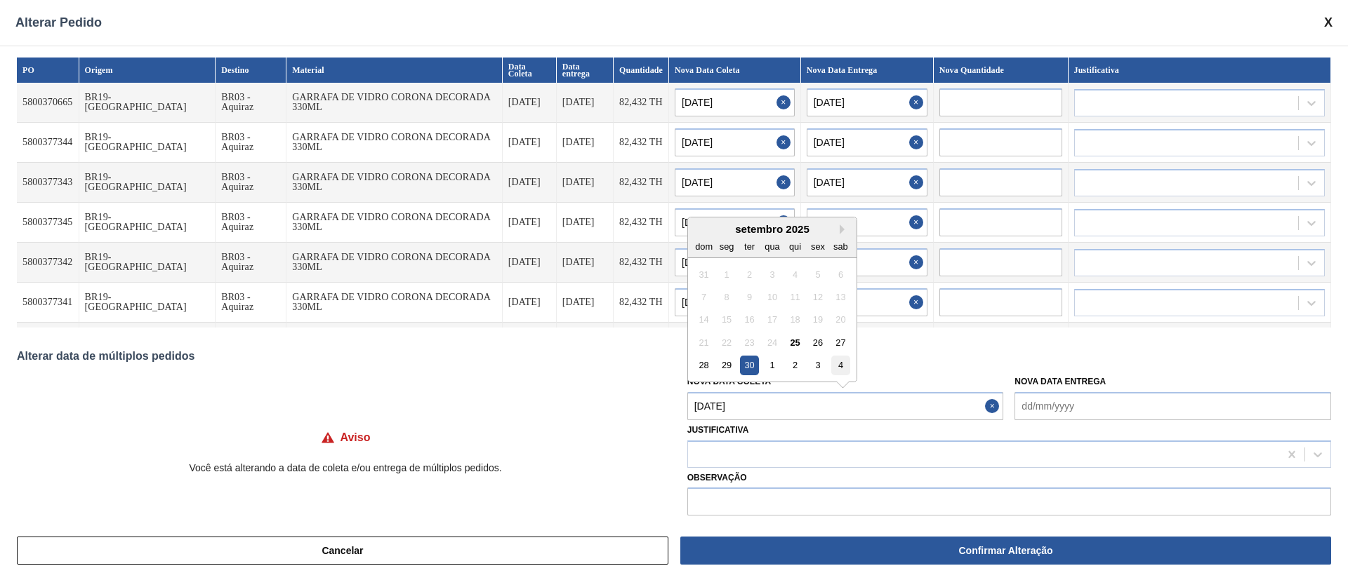
type input "04/10/2025"
type input "10/10/2025"
type input "04/10/2025"
type input "10/10/2025"
type input "04/10/2025"
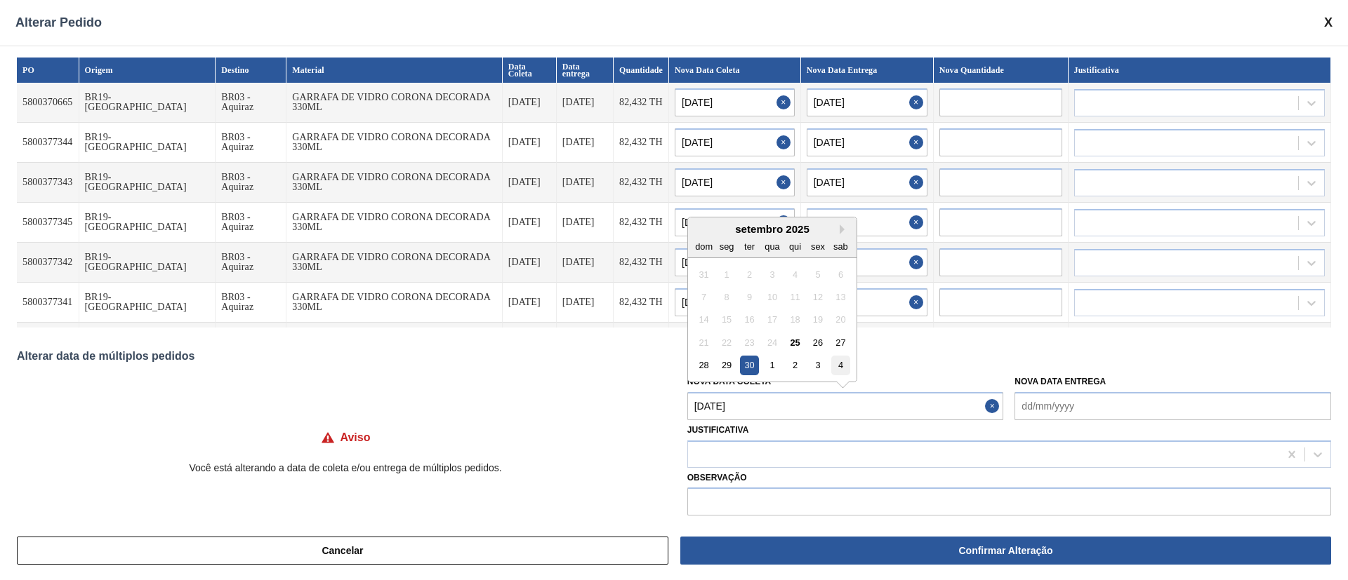
type input "10/10/2025"
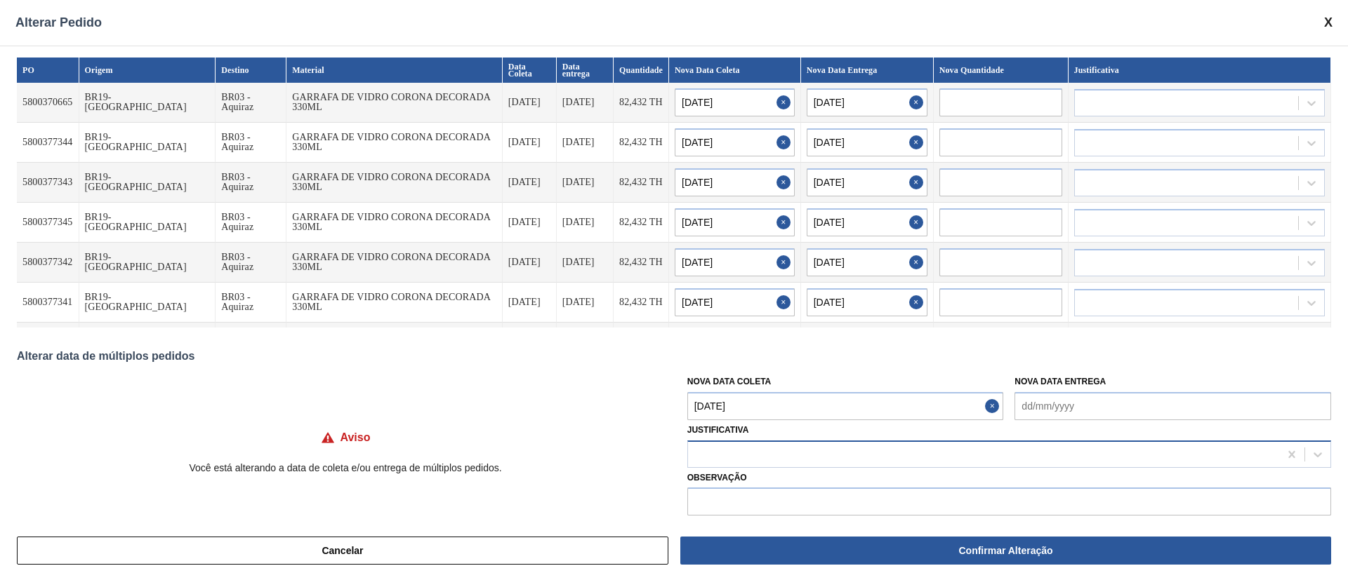
drag, startPoint x: 728, startPoint y: 449, endPoint x: 736, endPoint y: 454, distance: 9.2
click at [733, 453] on div at bounding box center [983, 454] width 591 height 20
type input "i"
type input "ou"
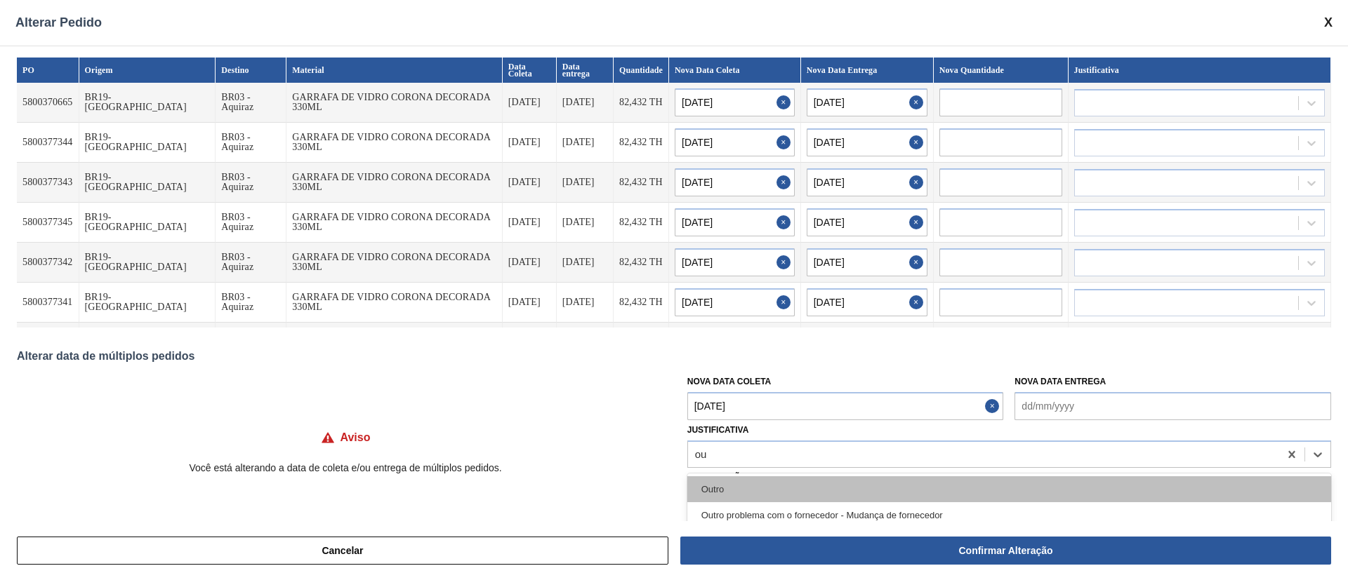
click at [724, 491] on div "Outro" at bounding box center [1009, 490] width 644 height 26
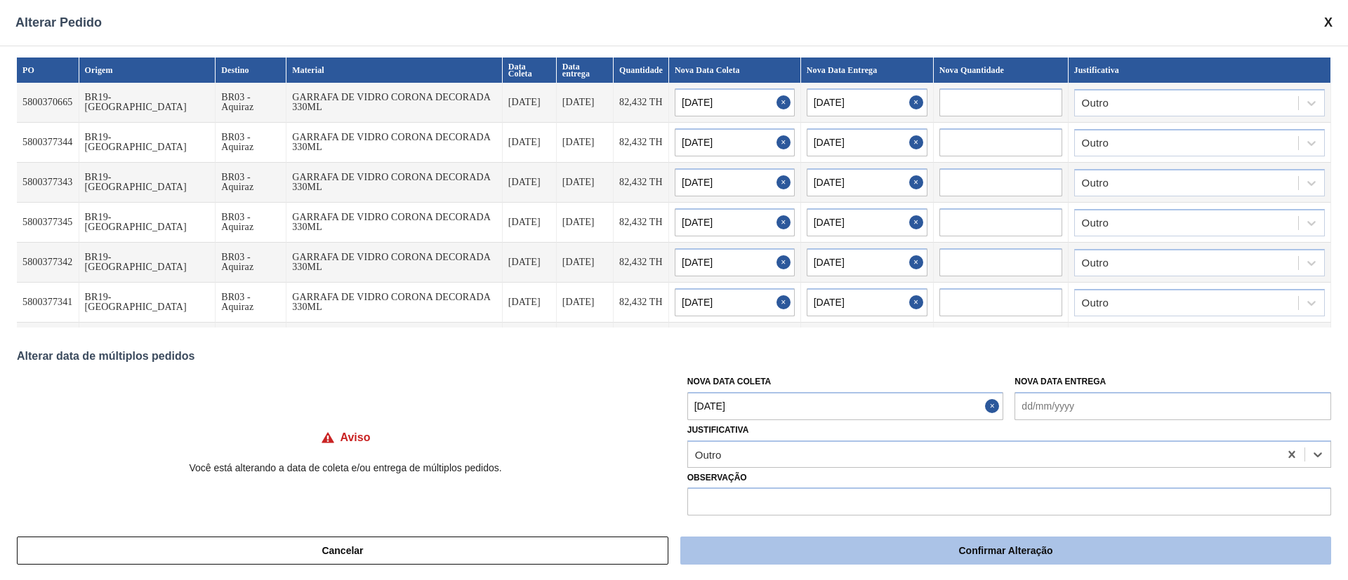
click at [972, 559] on button "Confirmar Alteração" at bounding box center [1005, 551] width 651 height 28
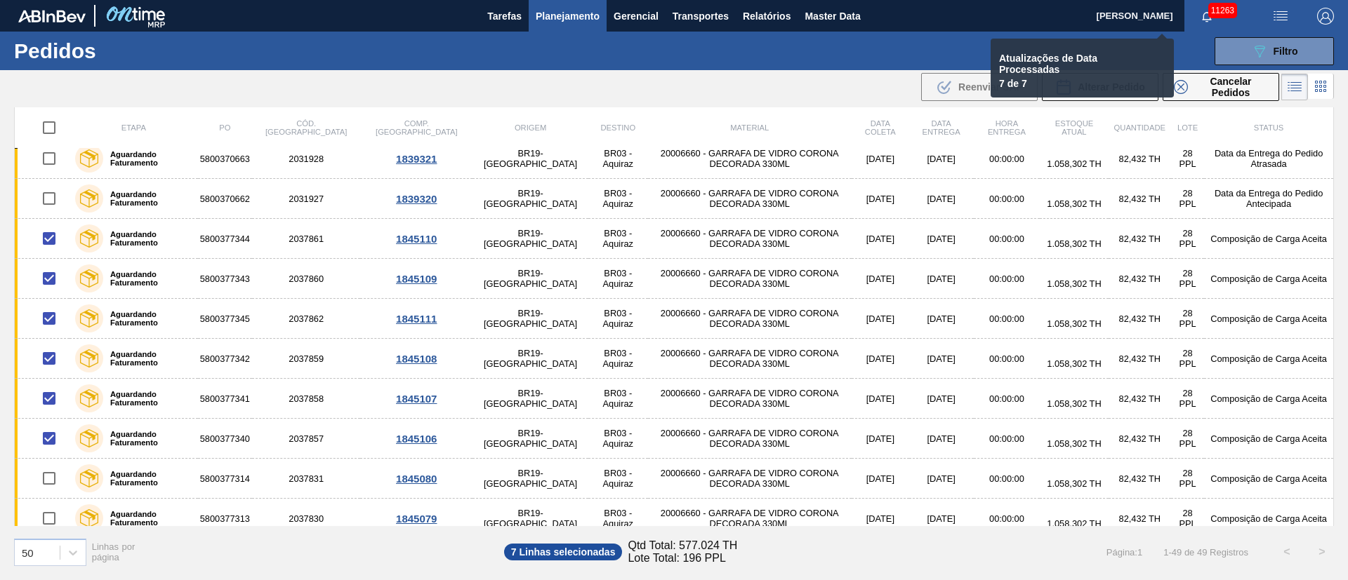
checkbox input "false"
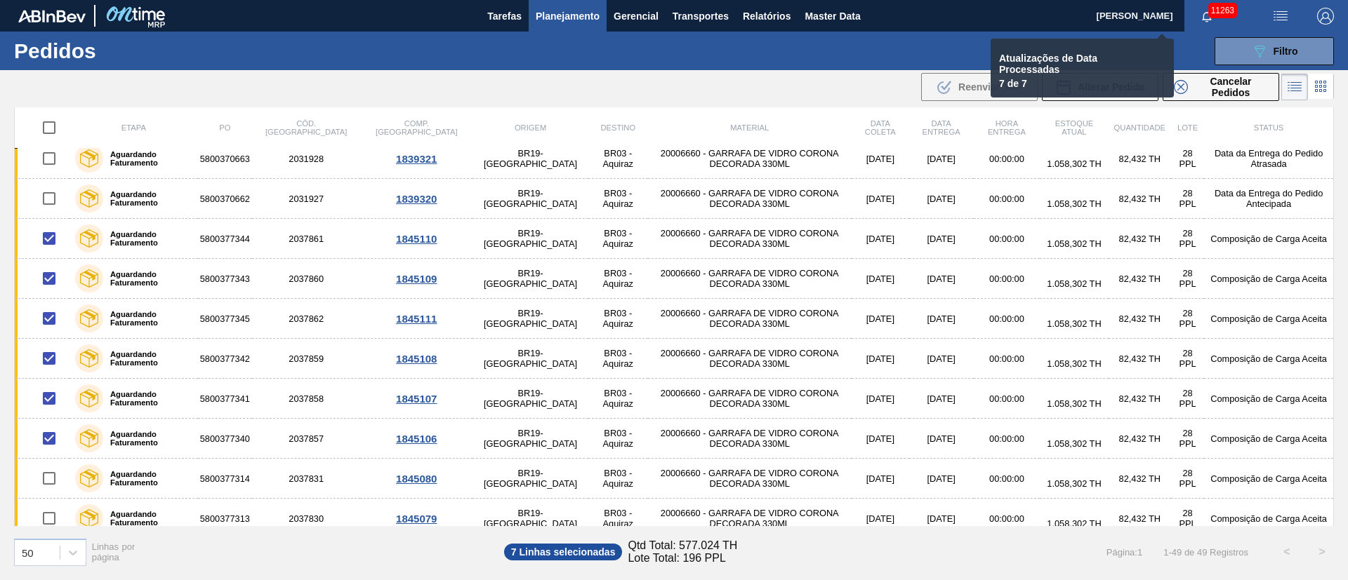
checkbox input "false"
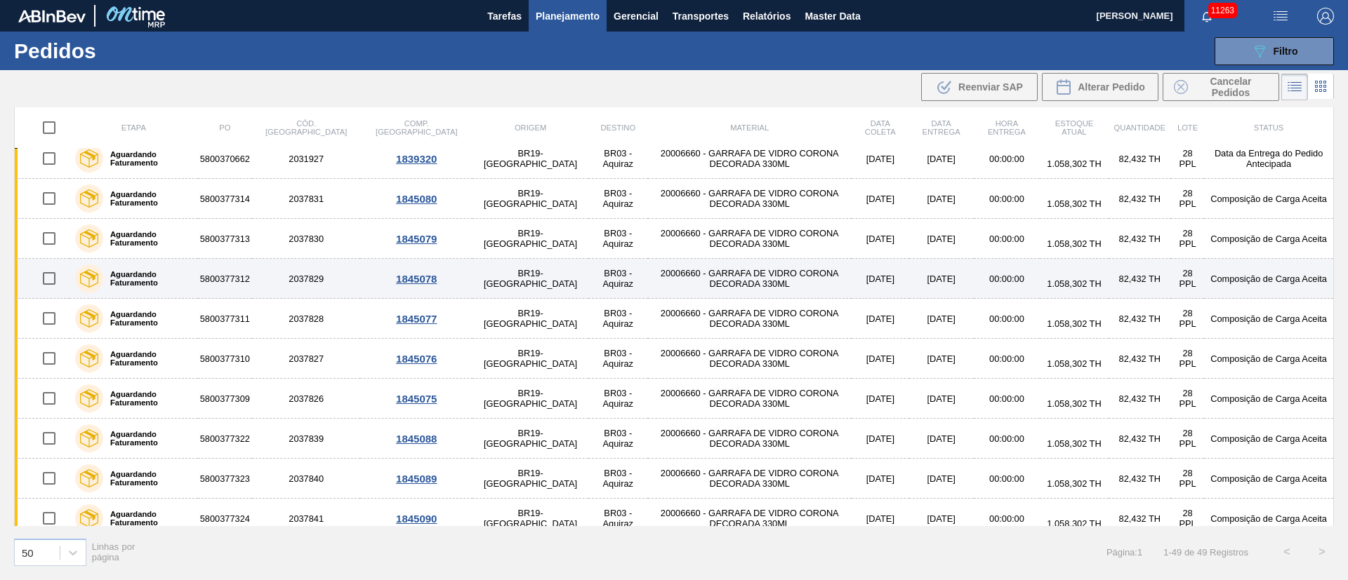
scroll to position [171, 0]
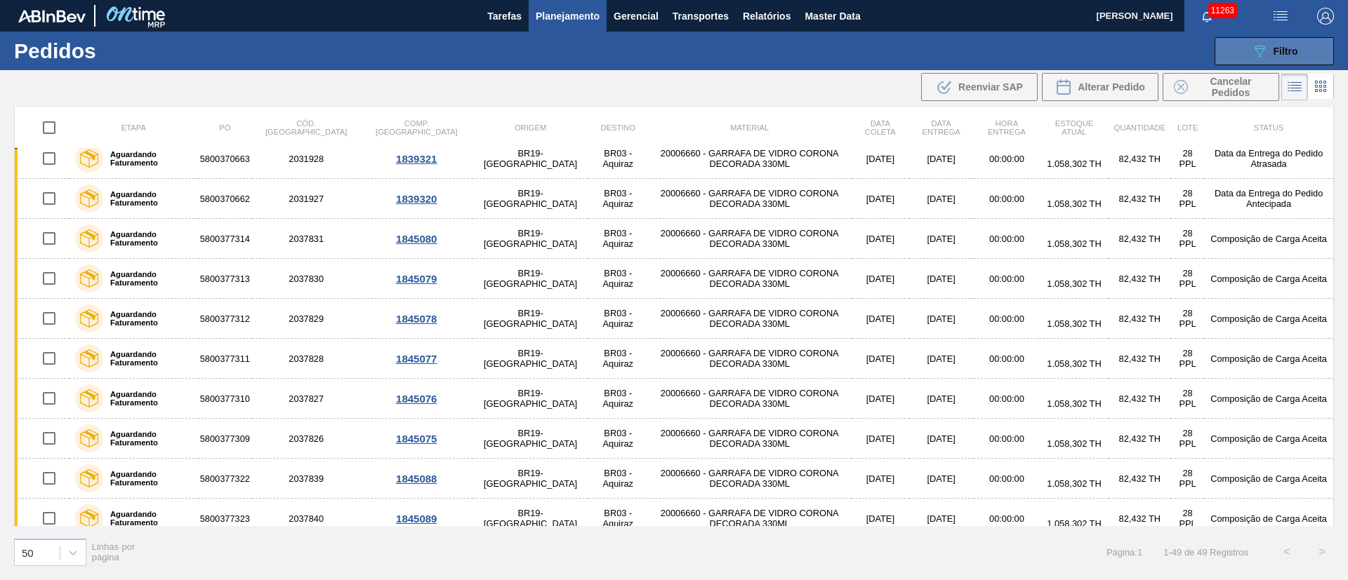
click at [1282, 60] on button "089F7B8B-B2A5-4AFE-B5C0-19BA573D28AC Filtro" at bounding box center [1273, 51] width 119 height 28
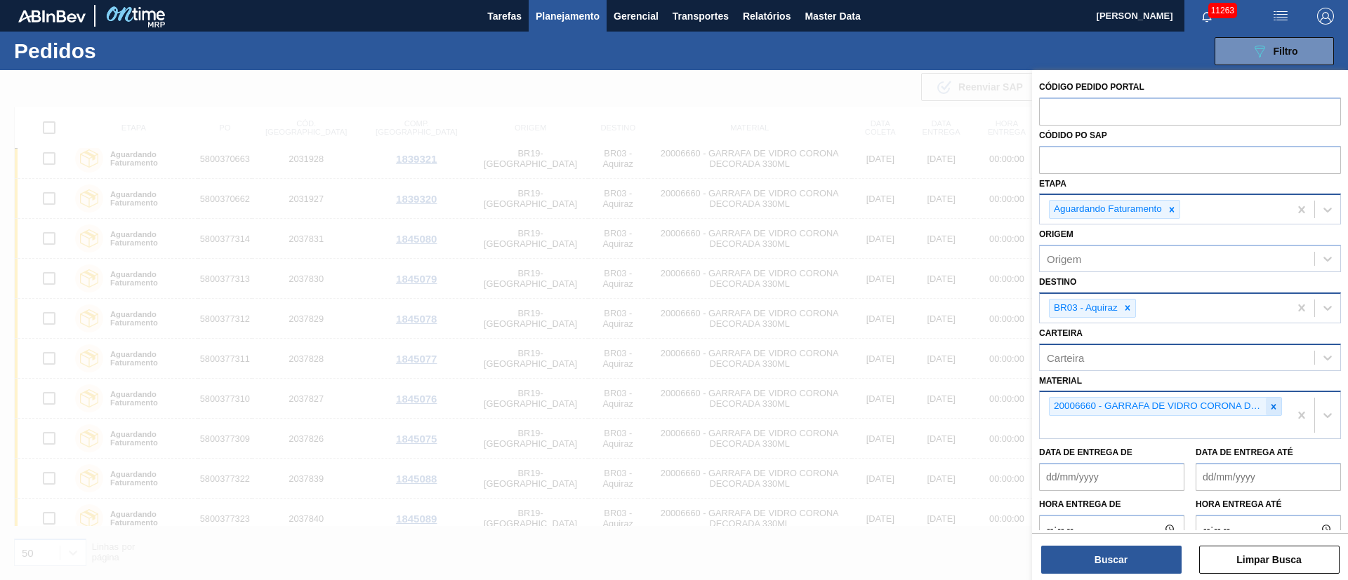
click at [1269, 407] on icon at bounding box center [1273, 407] width 10 height 10
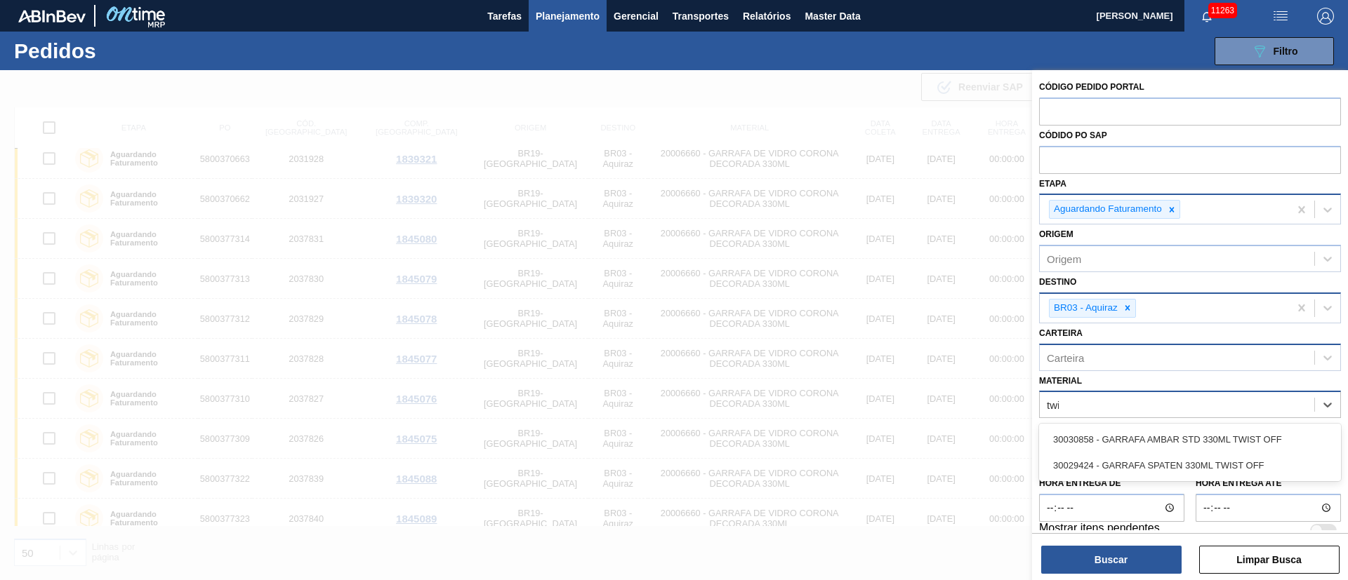
type input "twis"
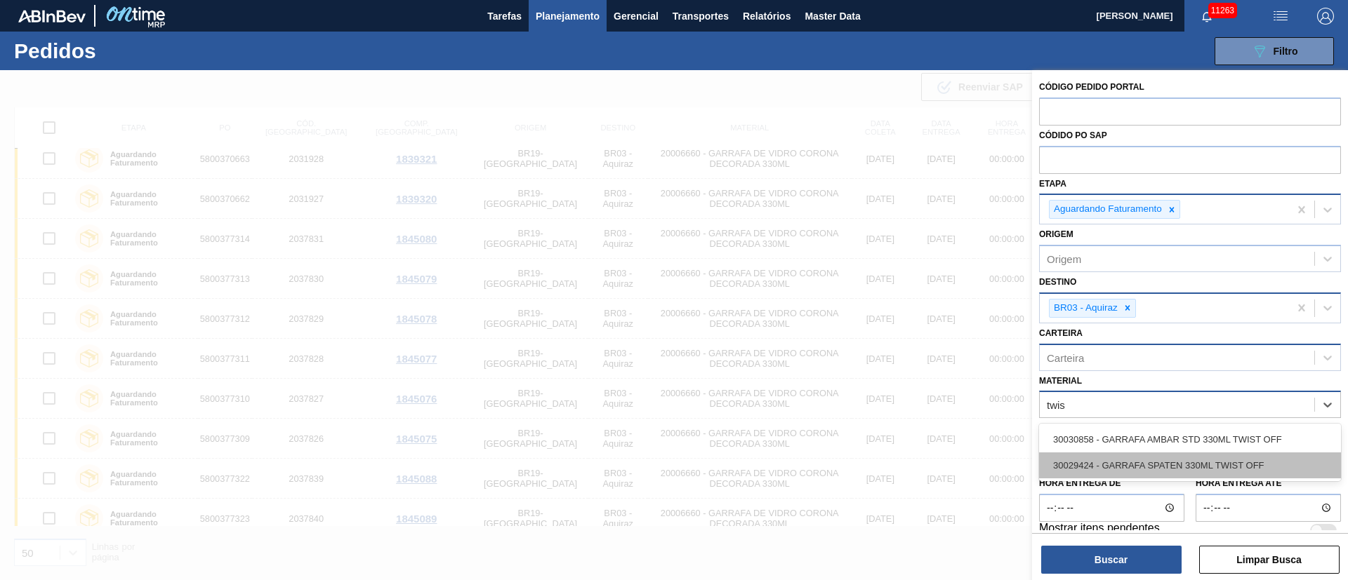
click at [1200, 466] on div "30029424 - GARRAFA SPATEN 330ML TWIST OFF" at bounding box center [1190, 466] width 302 height 26
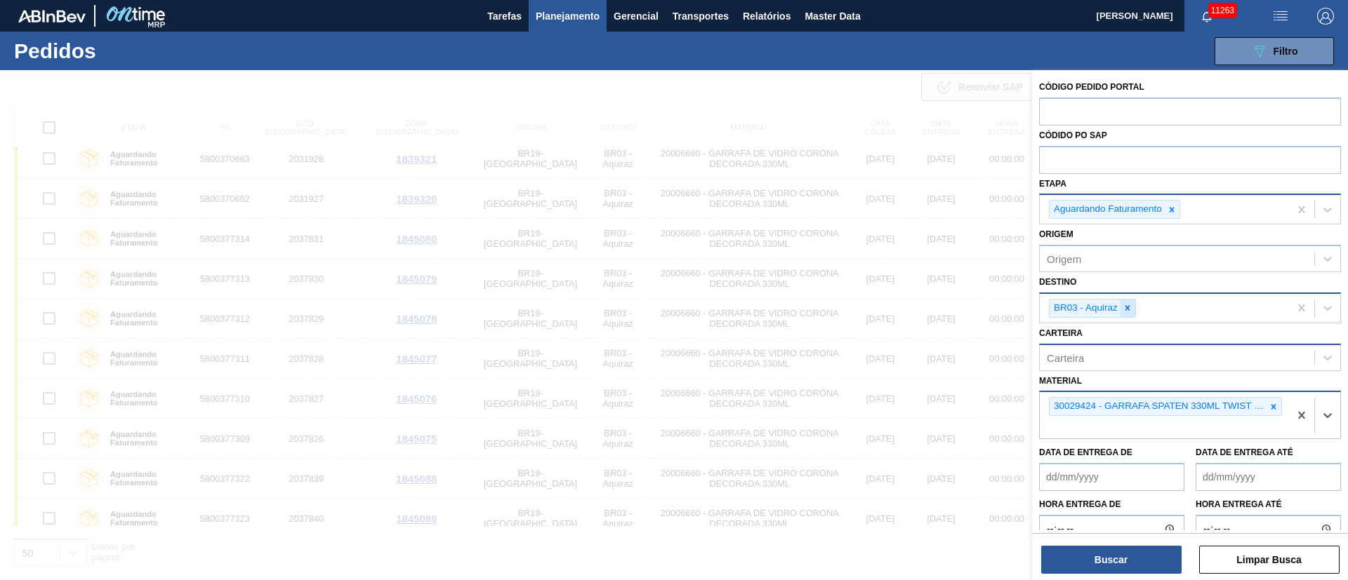
click at [1125, 308] on icon at bounding box center [1127, 308] width 10 height 10
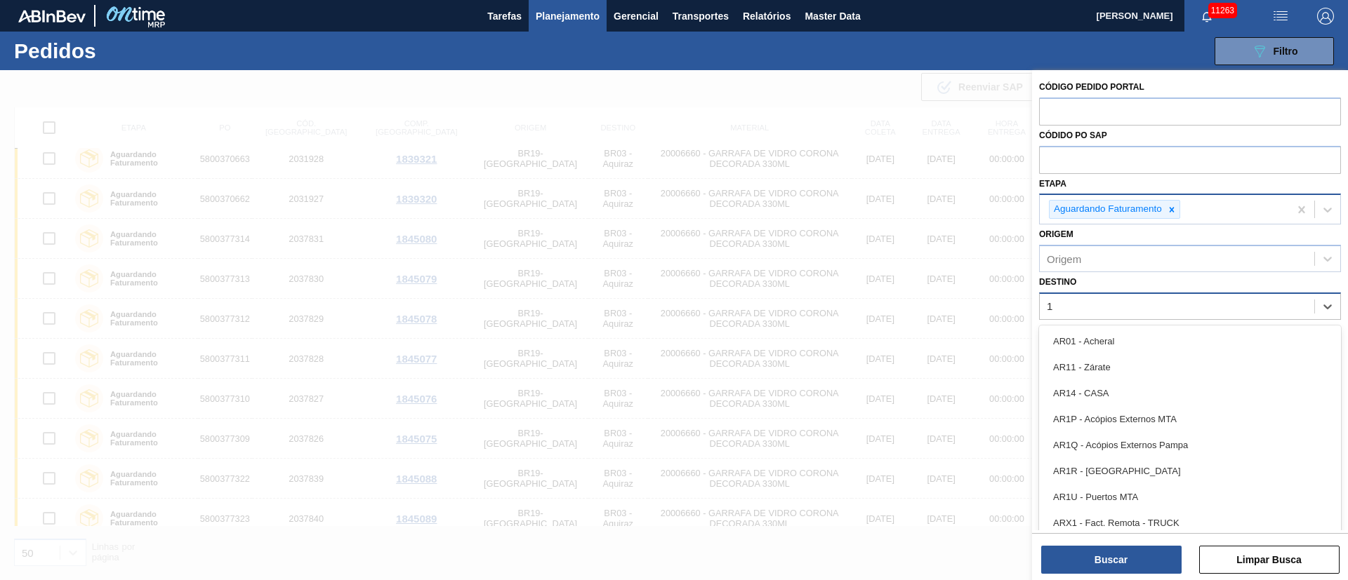
type input "16"
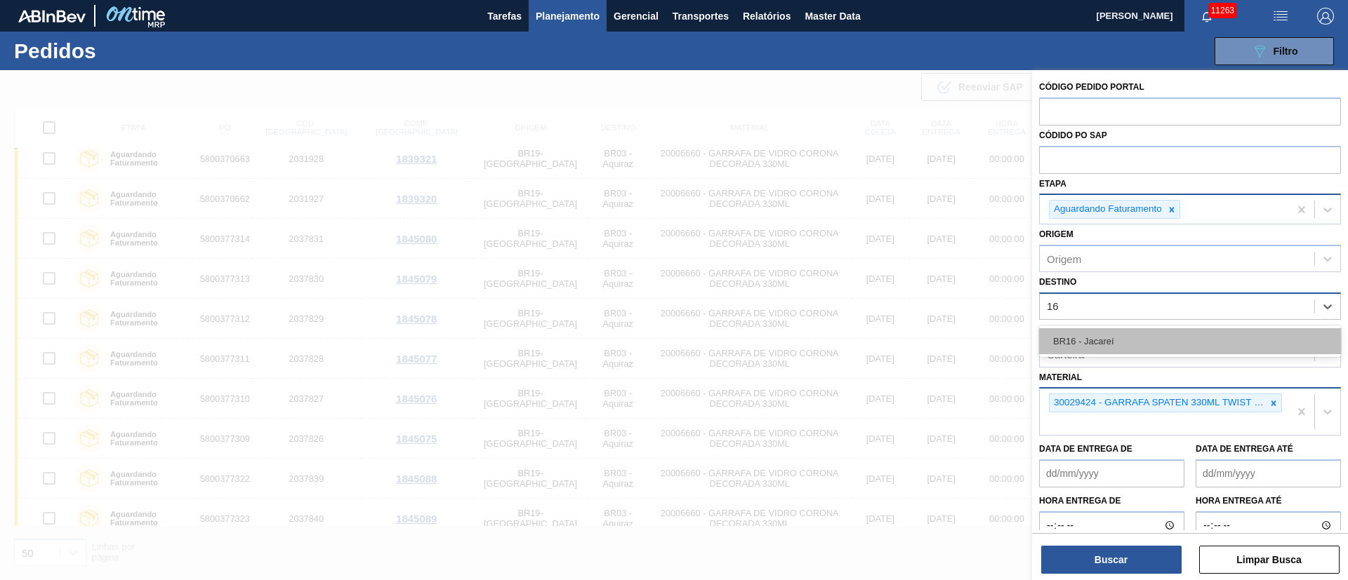
click at [1118, 331] on div "BR16 - Jacareí" at bounding box center [1190, 341] width 302 height 26
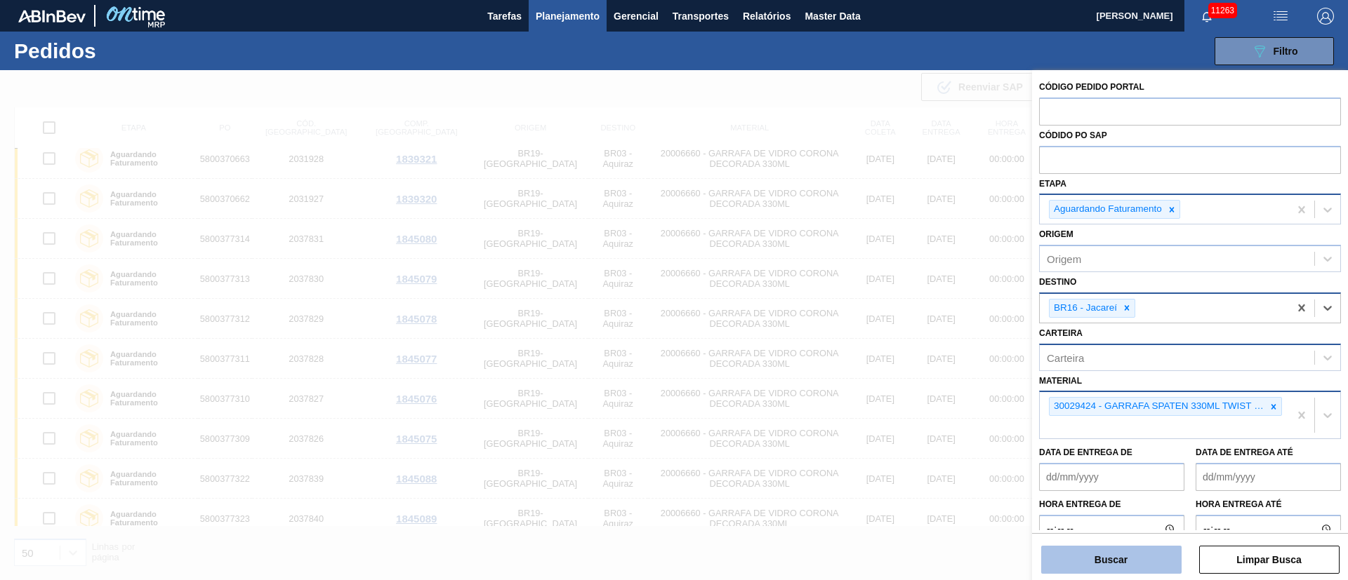
click at [1097, 553] on button "Buscar" at bounding box center [1111, 560] width 140 height 28
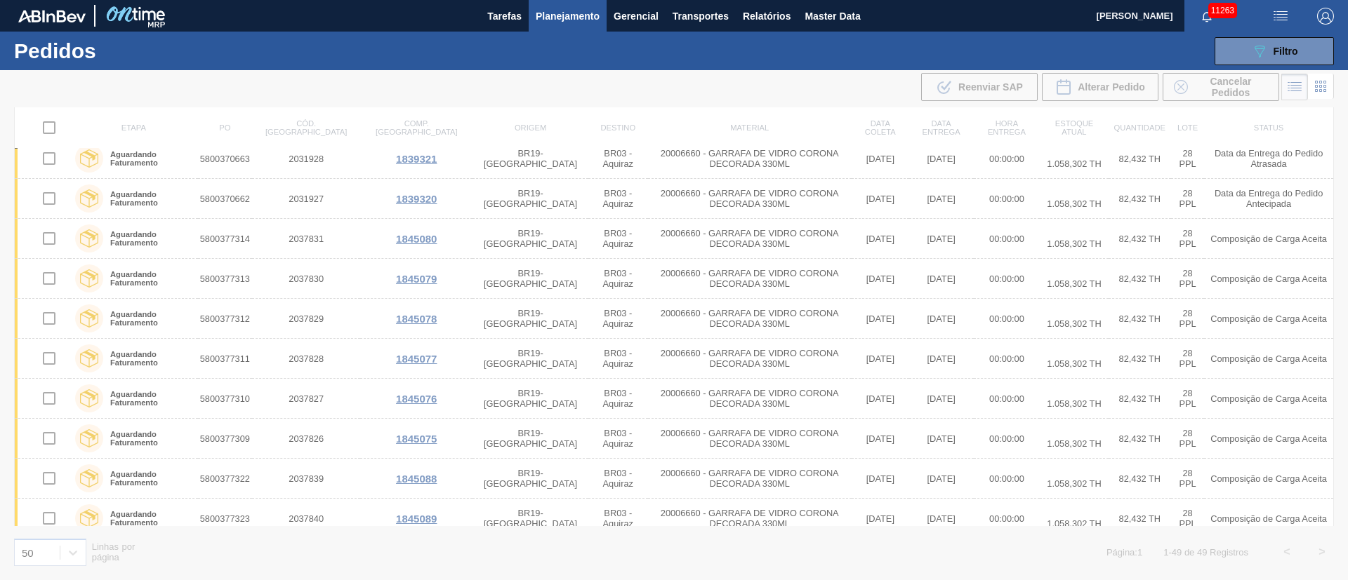
scroll to position [0, 0]
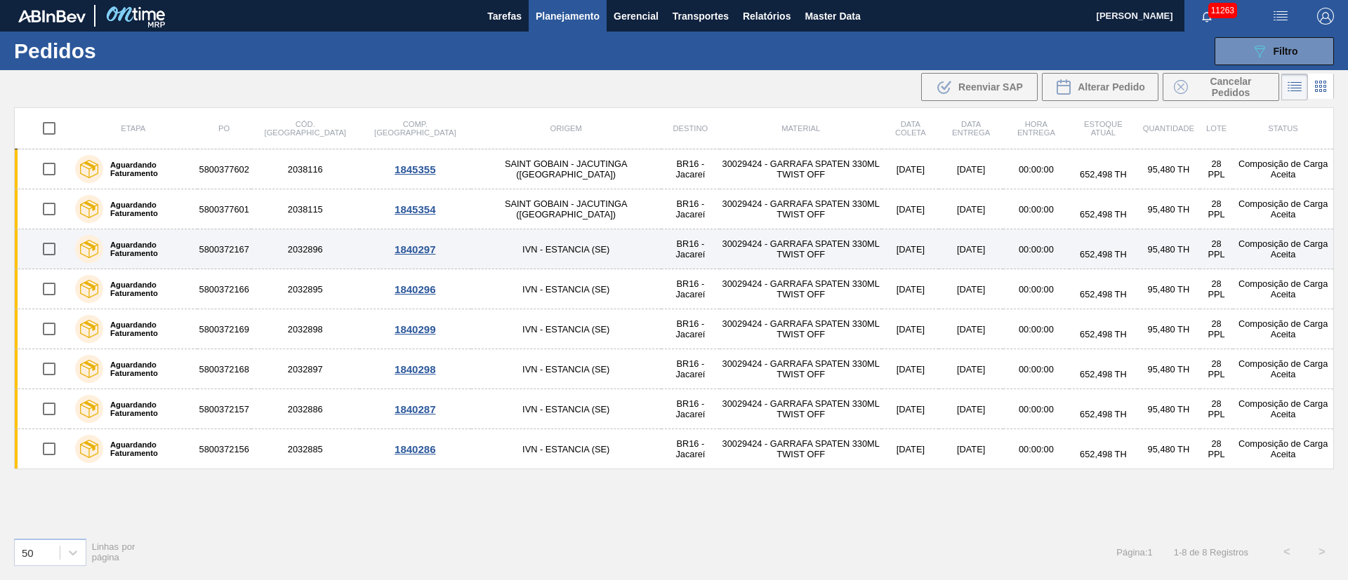
click at [49, 251] on input "checkbox" at bounding box center [48, 248] width 29 height 29
checkbox input "true"
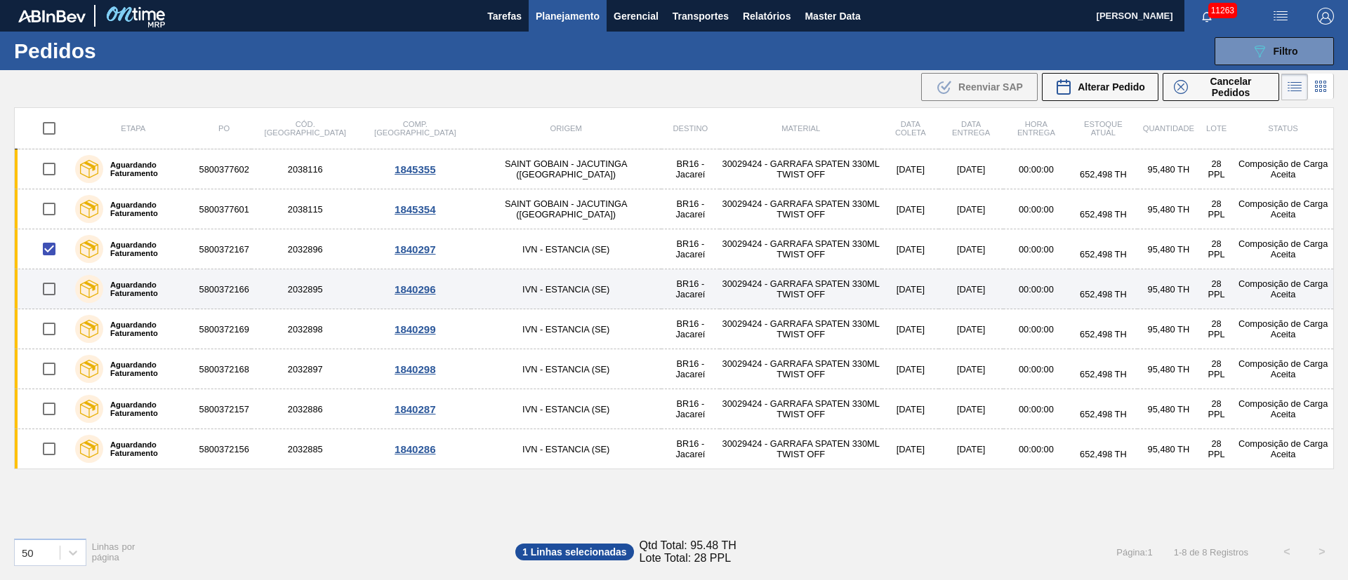
click at [48, 284] on input "checkbox" at bounding box center [48, 288] width 29 height 29
checkbox input "true"
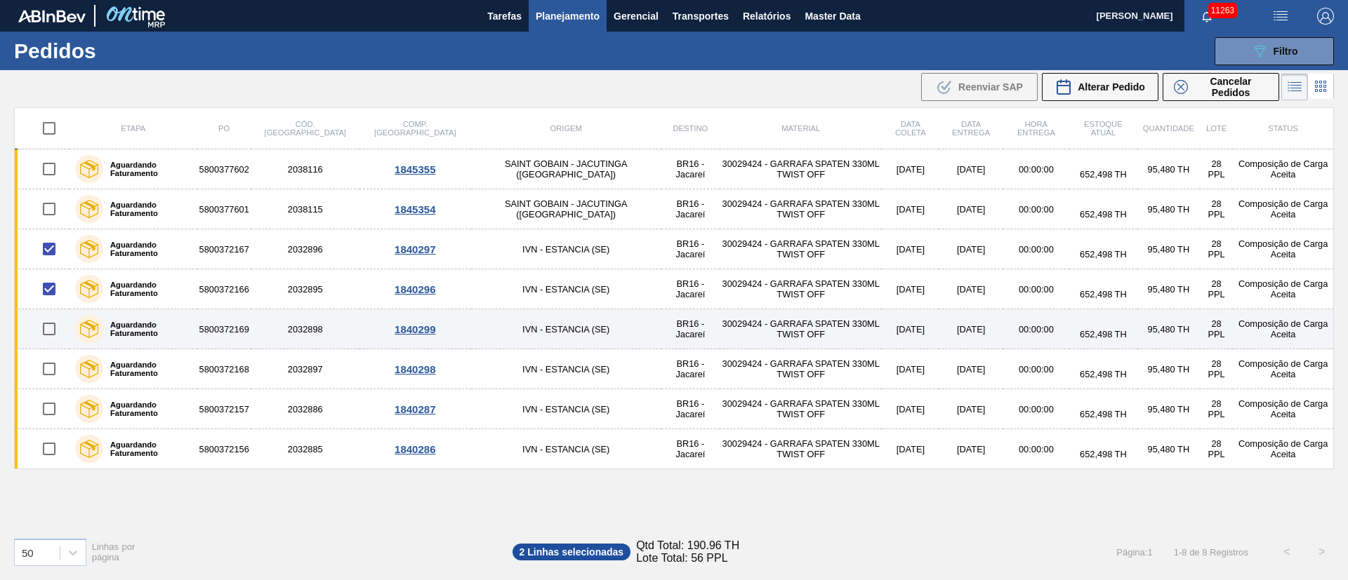
click at [46, 333] on input "checkbox" at bounding box center [48, 328] width 29 height 29
checkbox input "true"
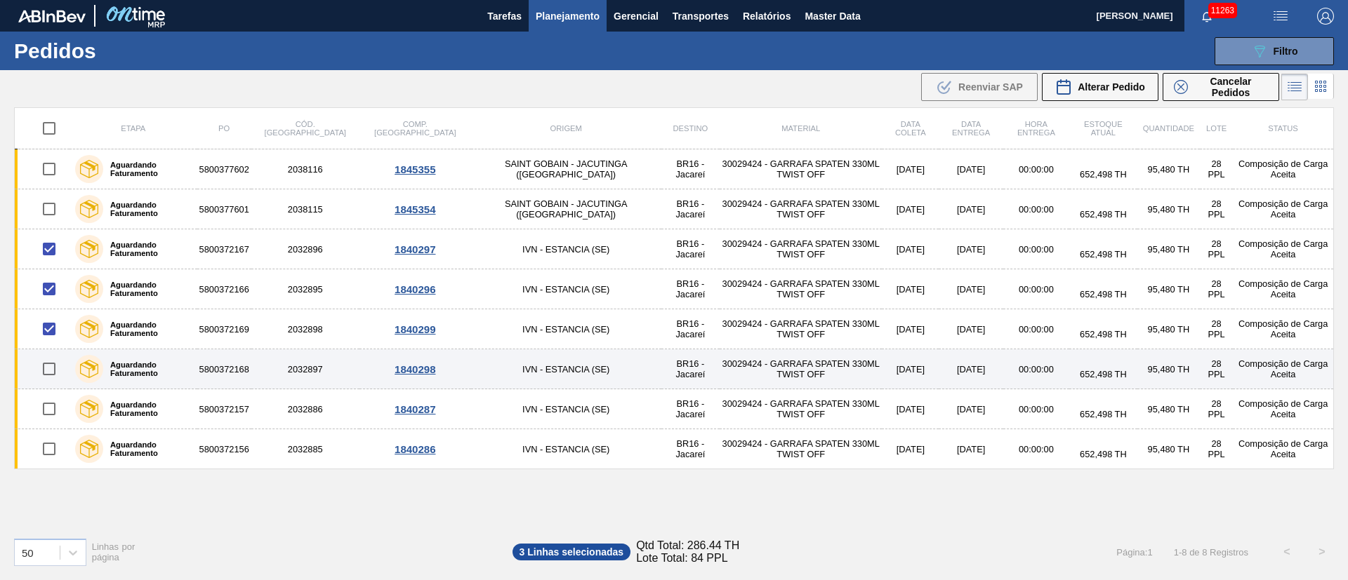
click at [48, 364] on input "checkbox" at bounding box center [48, 368] width 29 height 29
checkbox input "true"
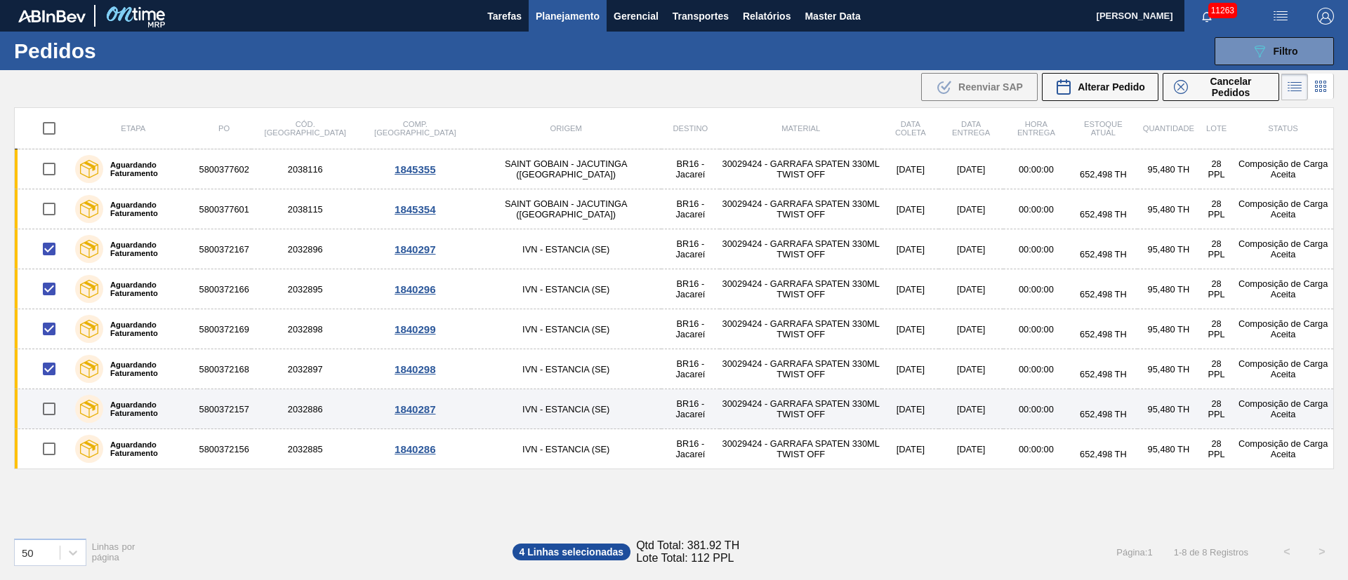
click at [46, 411] on input "checkbox" at bounding box center [48, 408] width 29 height 29
checkbox input "true"
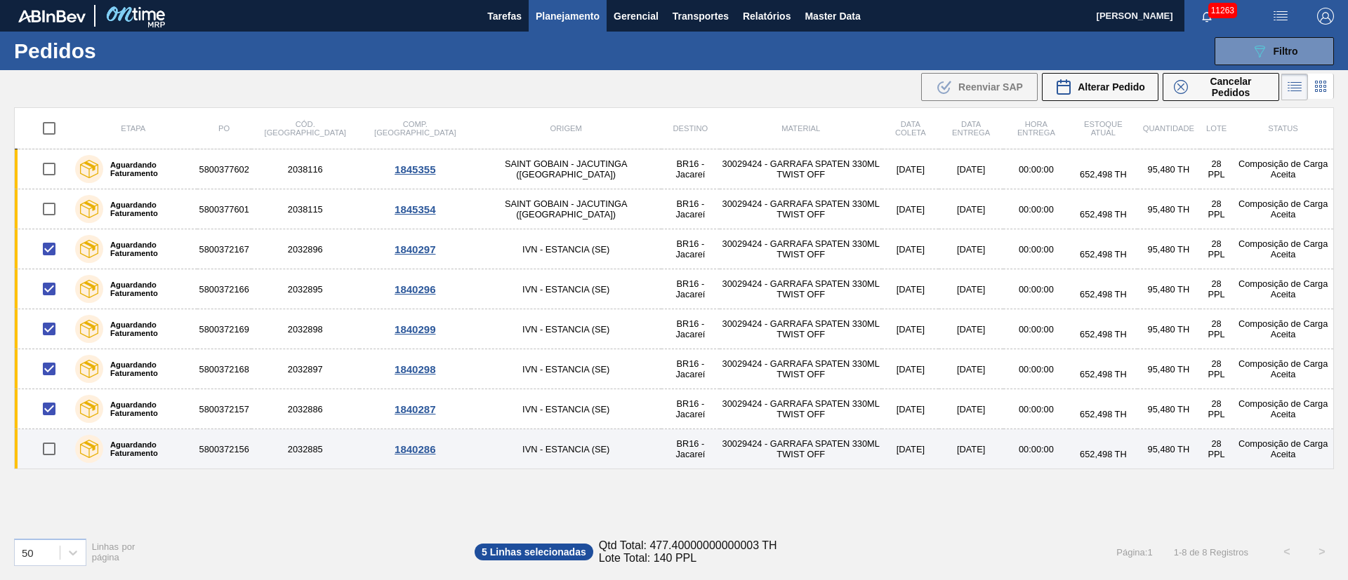
click at [48, 445] on input "checkbox" at bounding box center [48, 448] width 29 height 29
checkbox input "true"
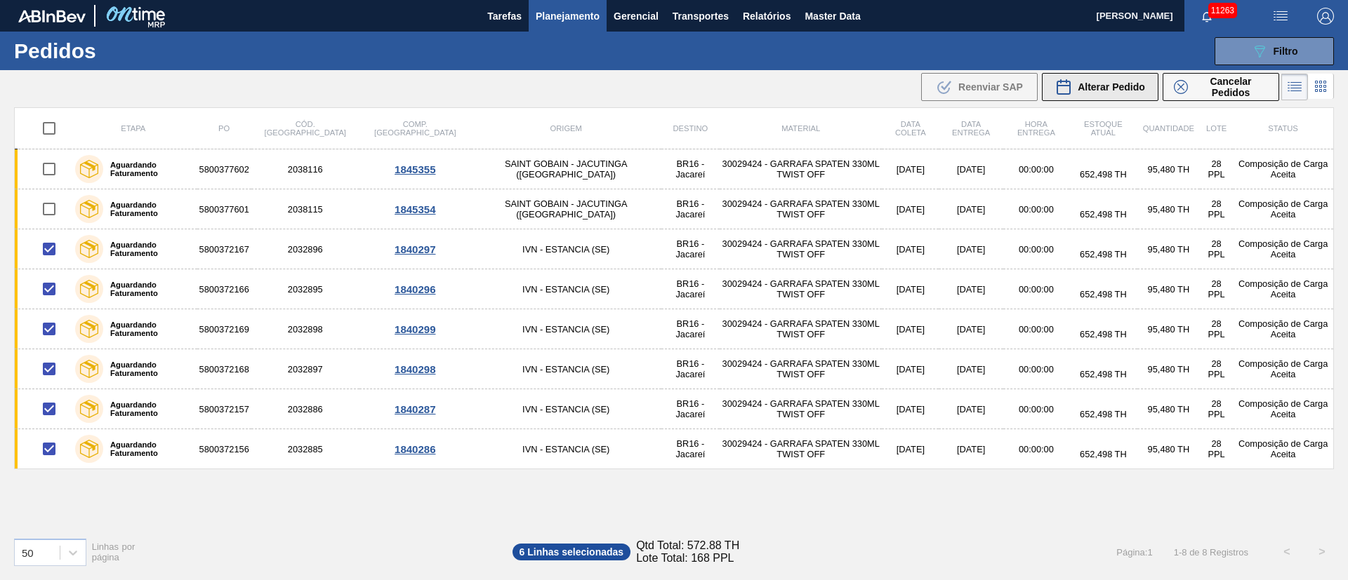
click at [1117, 89] on span "Alterar Pedido" at bounding box center [1110, 86] width 67 height 11
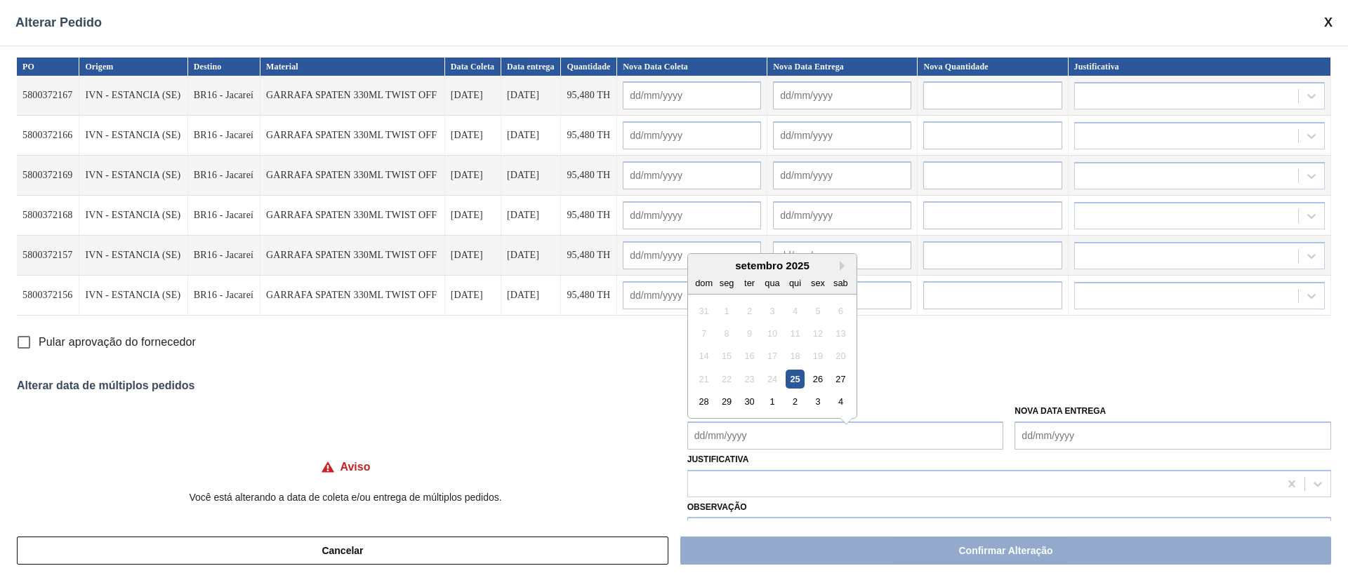
click at [761, 444] on Coleta "Nova Data Coleta" at bounding box center [845, 436] width 317 height 28
click at [745, 397] on div "30" at bounding box center [749, 394] width 19 height 19
type Coleta "30/09/2025"
type input "30/09/2025"
type input "05/10/2025"
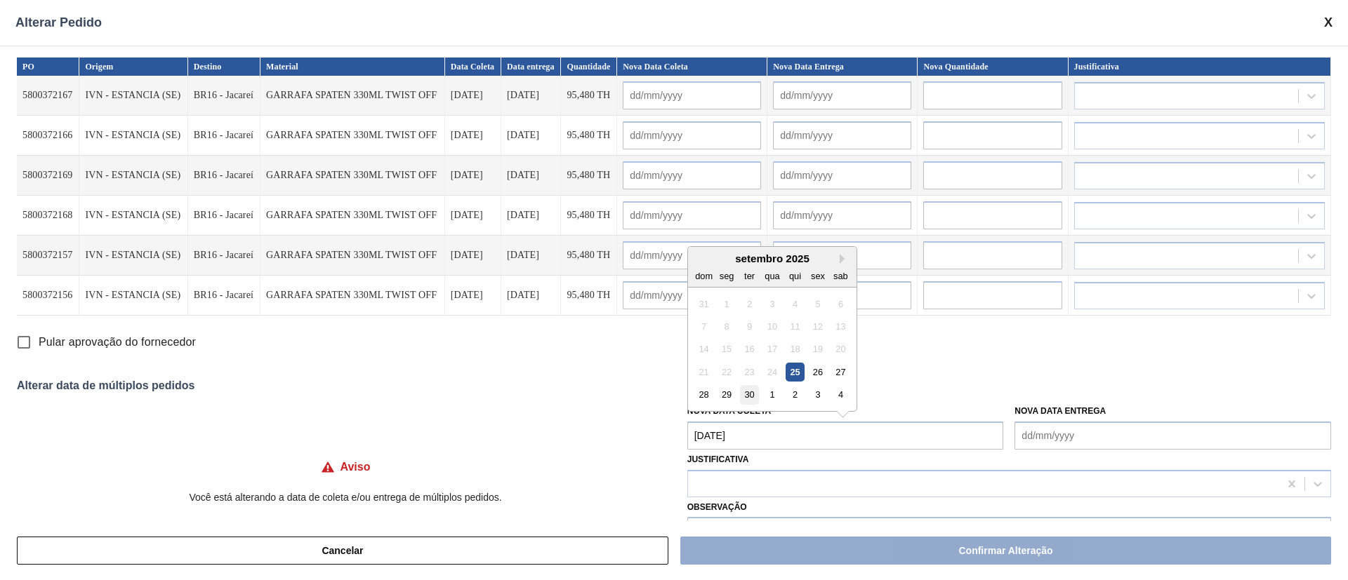
type input "30/09/2025"
type input "05/10/2025"
type input "30/09/2025"
type input "05/10/2025"
type input "30/09/2025"
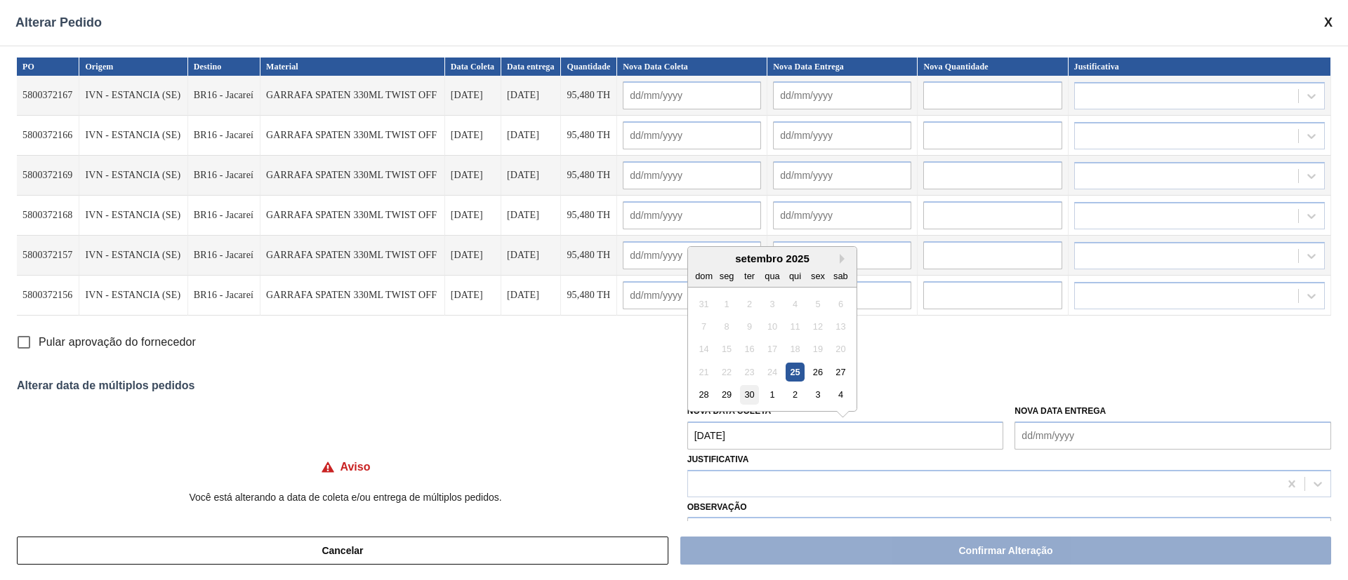
type input "05/10/2025"
type input "30/09/2025"
type input "05/10/2025"
type input "30/09/2025"
type input "05/10/2025"
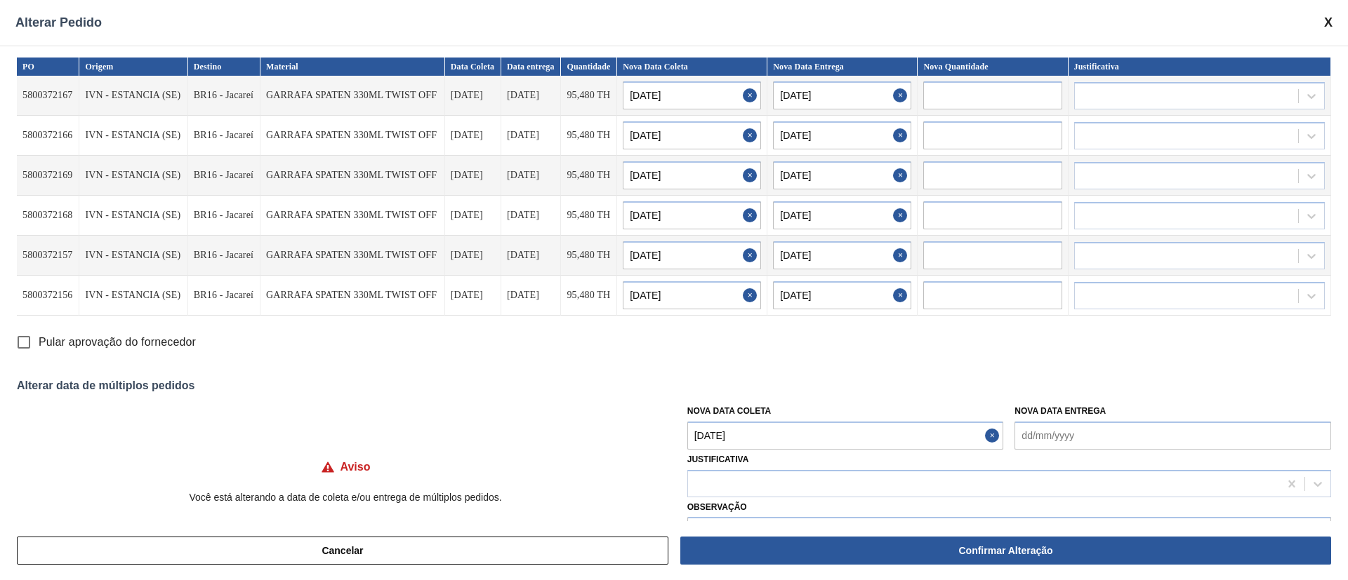
click at [757, 436] on Coleta "30/09/2025" at bounding box center [845, 436] width 317 height 28
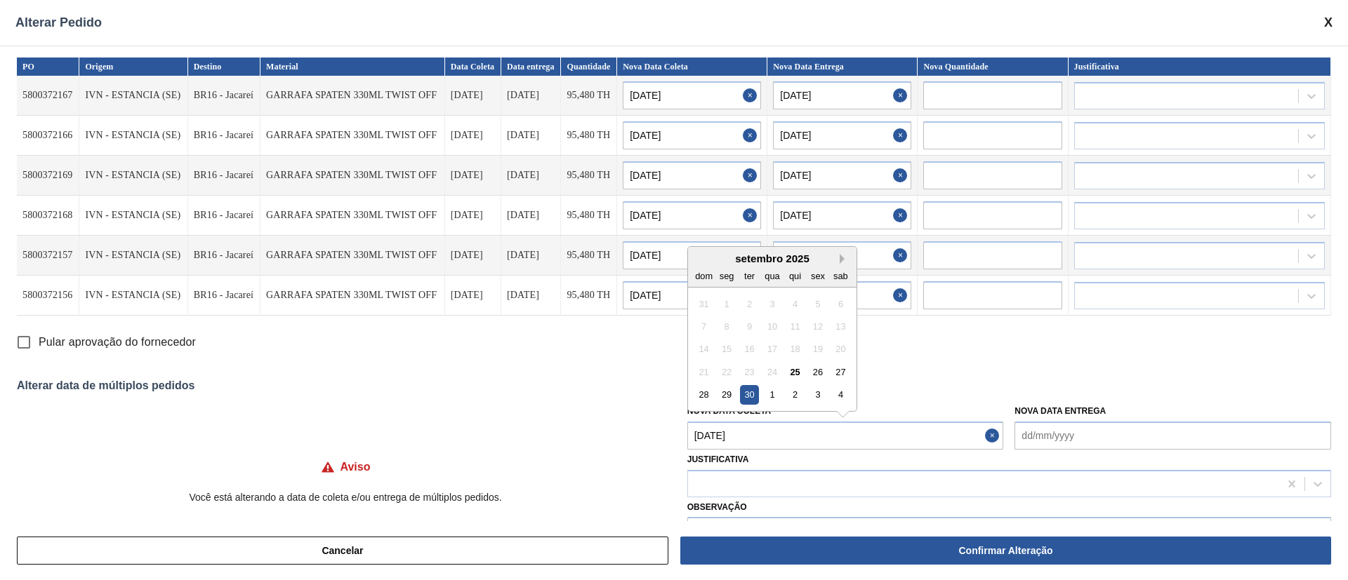
click at [841, 254] on button "Next Month" at bounding box center [844, 259] width 10 height 10
click at [819, 305] on div "3" at bounding box center [817, 303] width 19 height 19
type Coleta "03/10/2025"
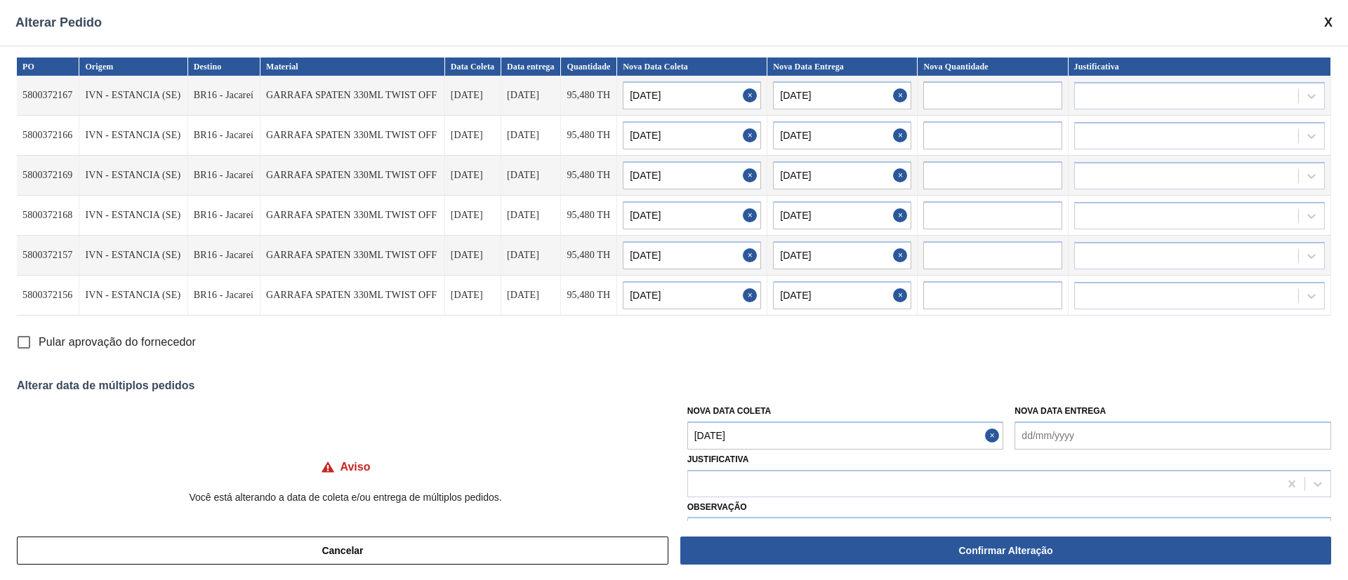
type input "03/10/2025"
type input "08/10/2025"
type input "03/10/2025"
type input "08/10/2025"
type input "03/10/2025"
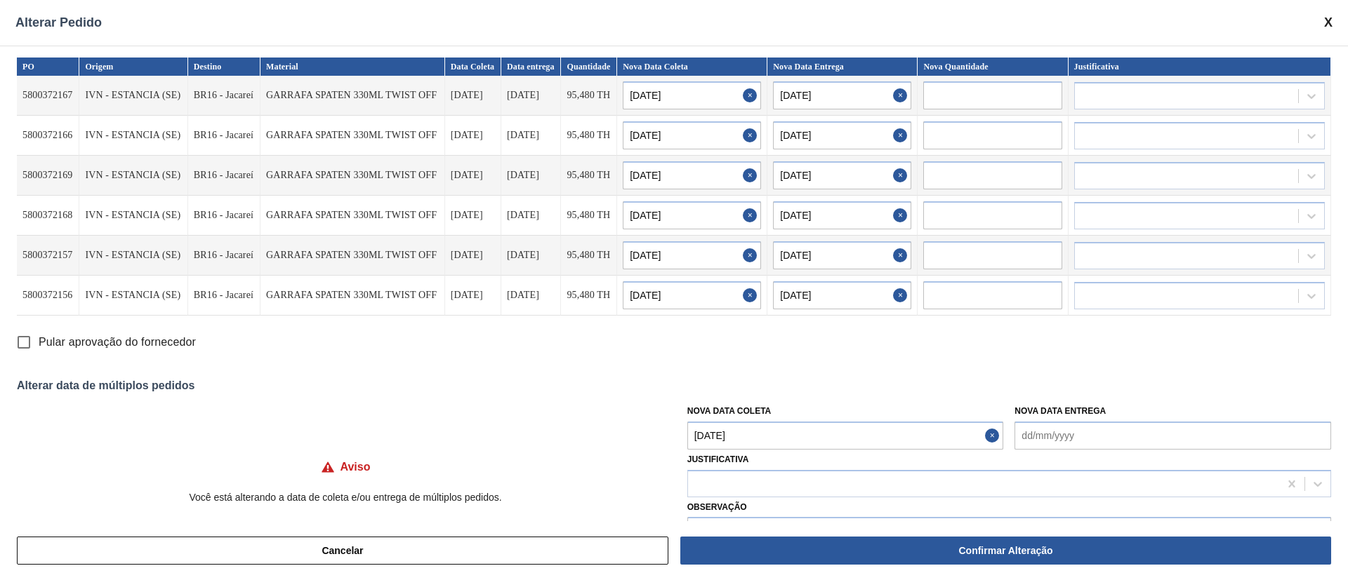
type input "08/10/2025"
type input "03/10/2025"
type input "08/10/2025"
type input "03/10/2025"
type input "08/10/2025"
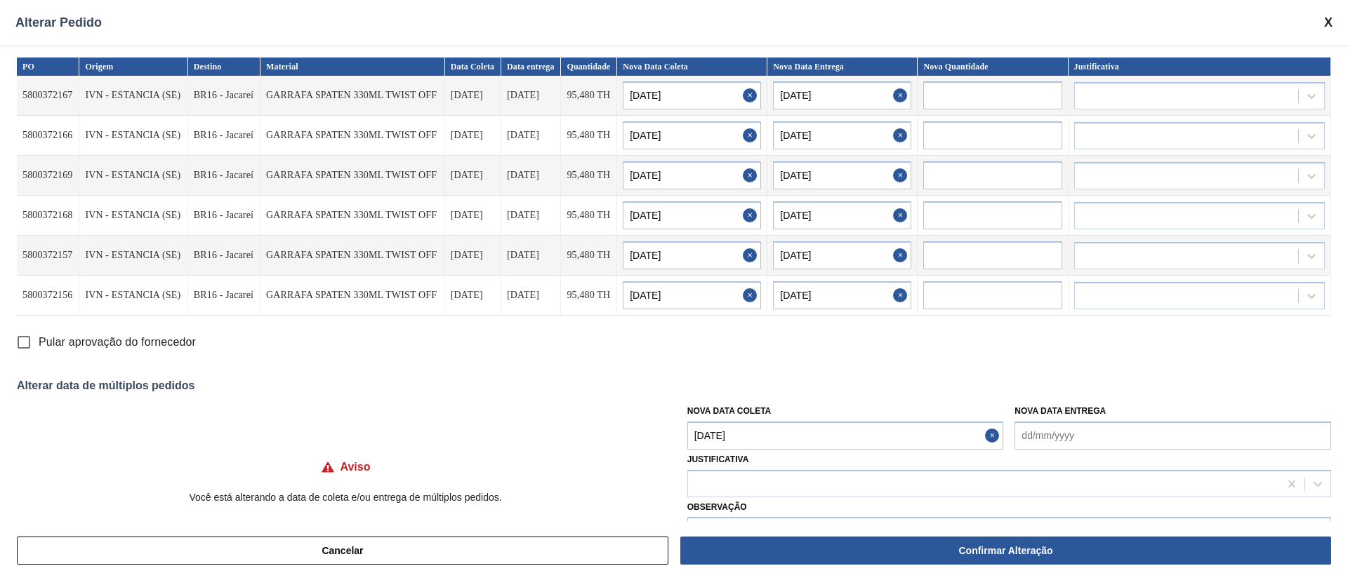
type input "03/10/2025"
type input "08/10/2025"
click at [25, 346] on input "Pular aprovação do fornecedor" at bounding box center [23, 342] width 29 height 29
checkbox input "true"
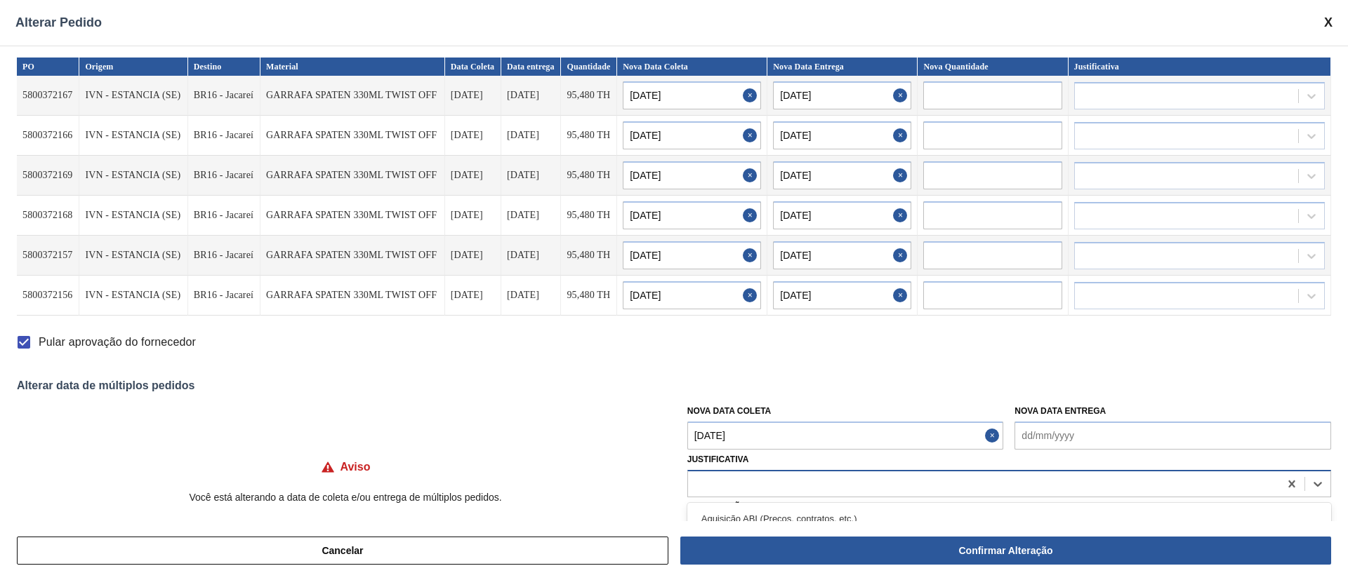
click at [828, 482] on div at bounding box center [983, 484] width 591 height 20
type input "ou"
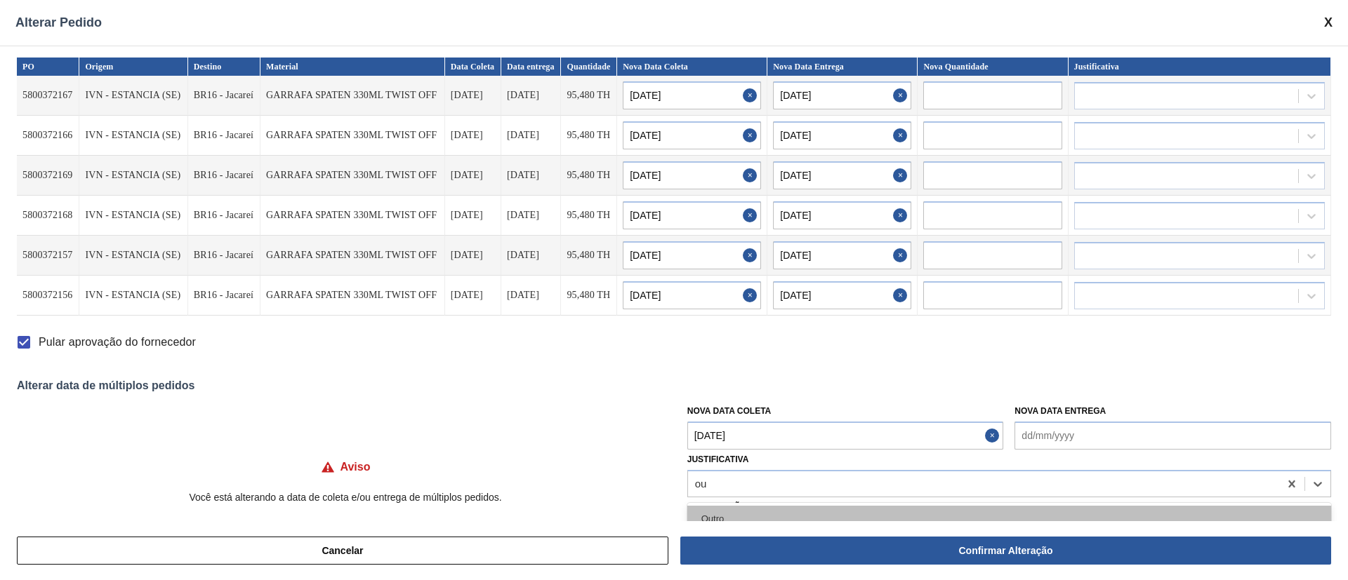
click at [754, 517] on div "Outro" at bounding box center [1009, 519] width 644 height 26
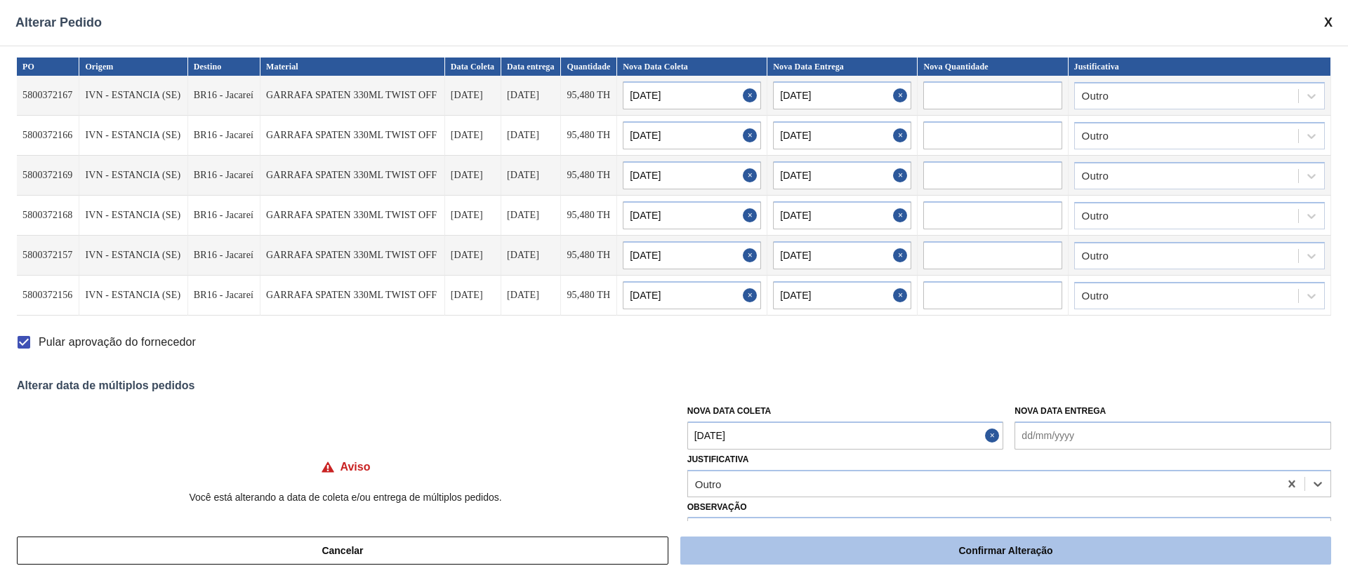
click at [818, 555] on button "Confirmar Alteração" at bounding box center [1005, 551] width 651 height 28
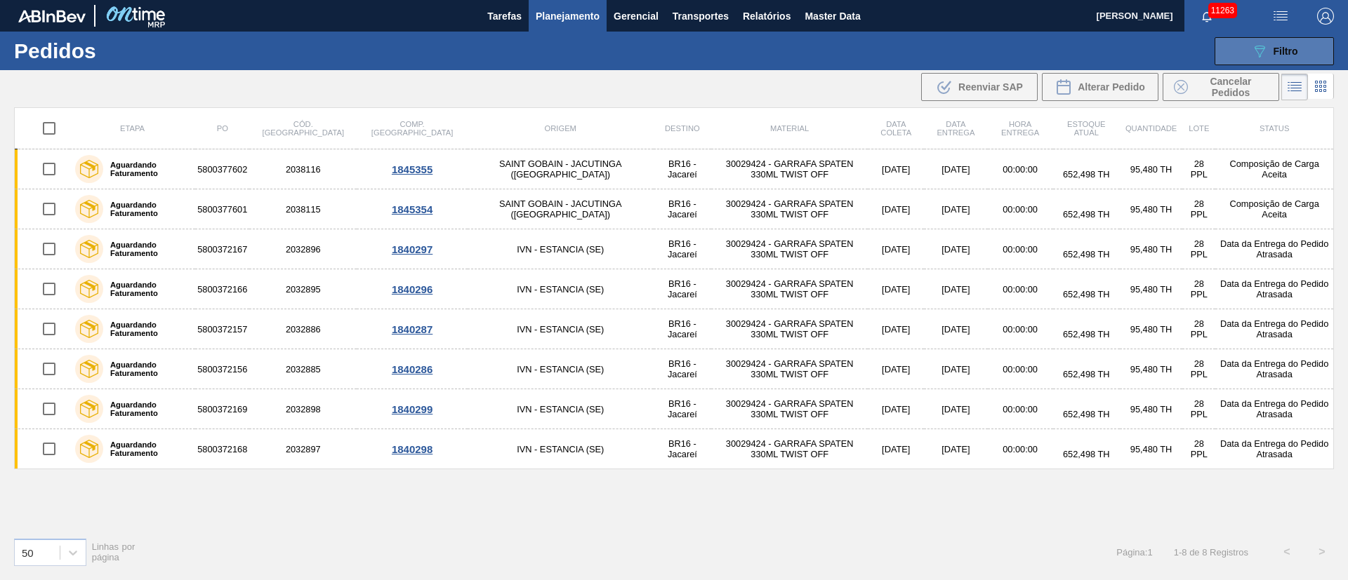
click at [1315, 54] on button "089F7B8B-B2A5-4AFE-B5C0-19BA573D28AC Filtro" at bounding box center [1273, 51] width 119 height 28
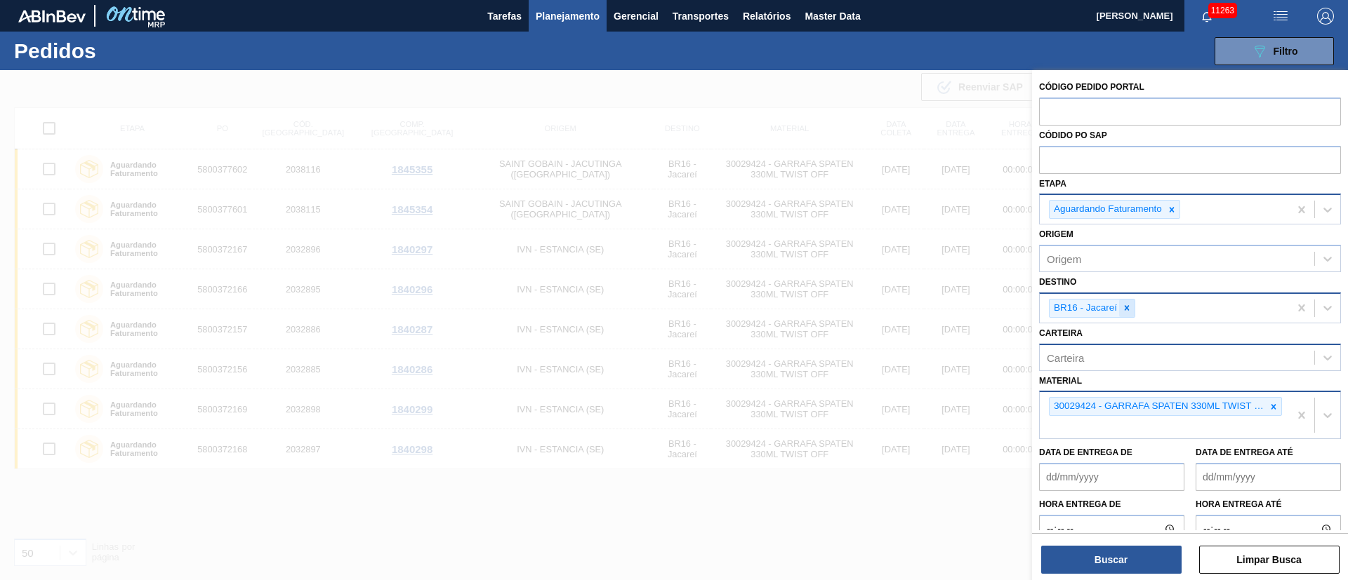
click at [1133, 311] on div at bounding box center [1126, 309] width 15 height 18
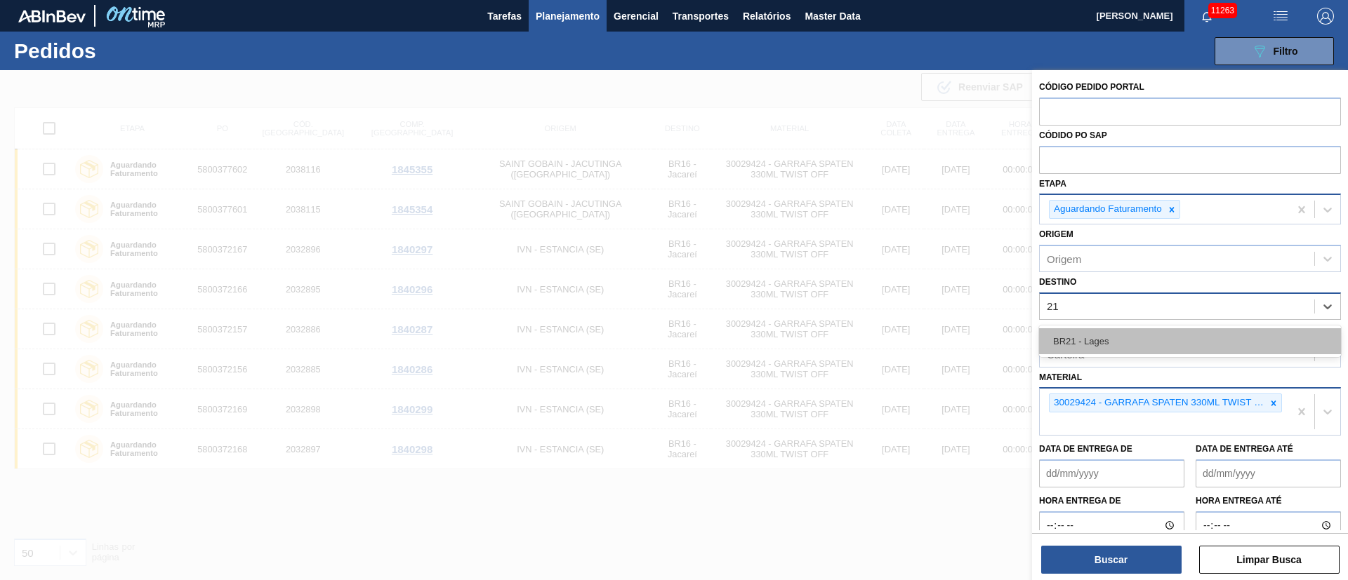
click at [1113, 332] on div "BR21 - Lages" at bounding box center [1190, 341] width 302 height 26
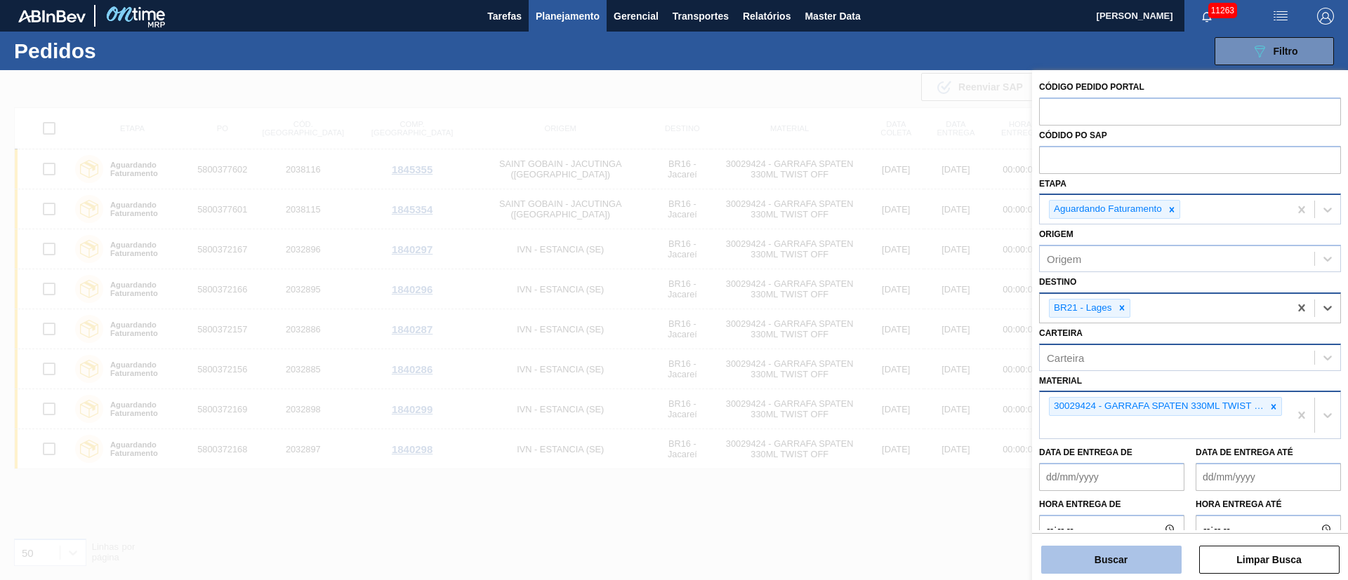
click at [1122, 560] on button "Buscar" at bounding box center [1111, 560] width 140 height 28
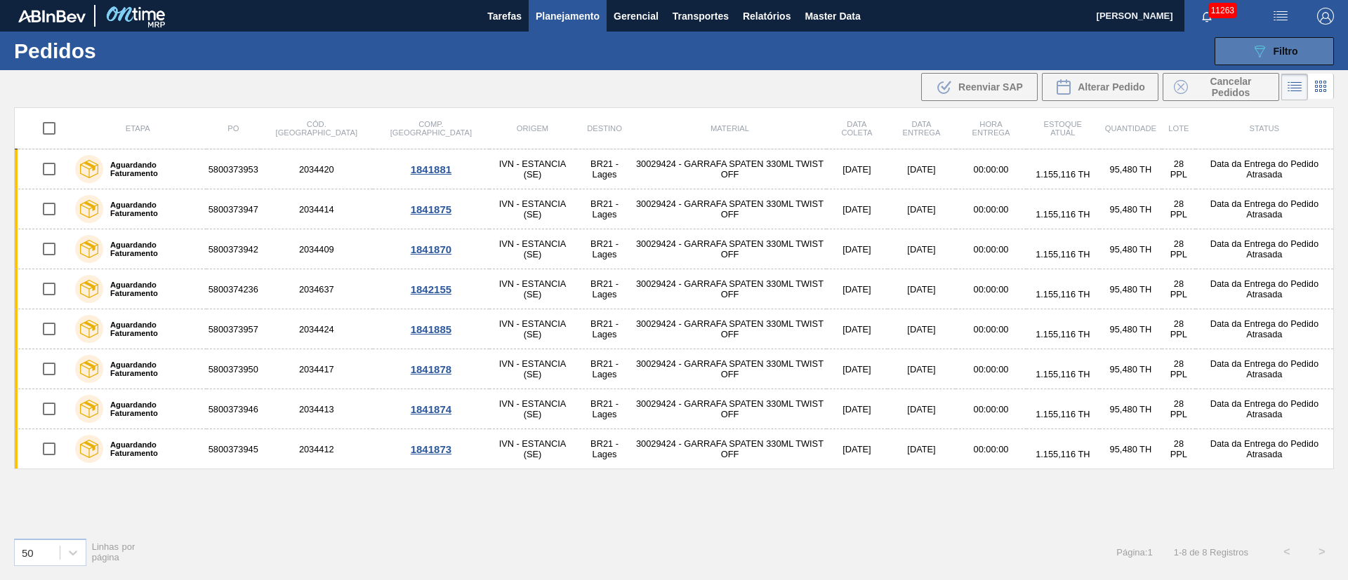
click at [1271, 41] on button "089F7B8B-B2A5-4AFE-B5C0-19BA573D28AC Filtro" at bounding box center [1273, 51] width 119 height 28
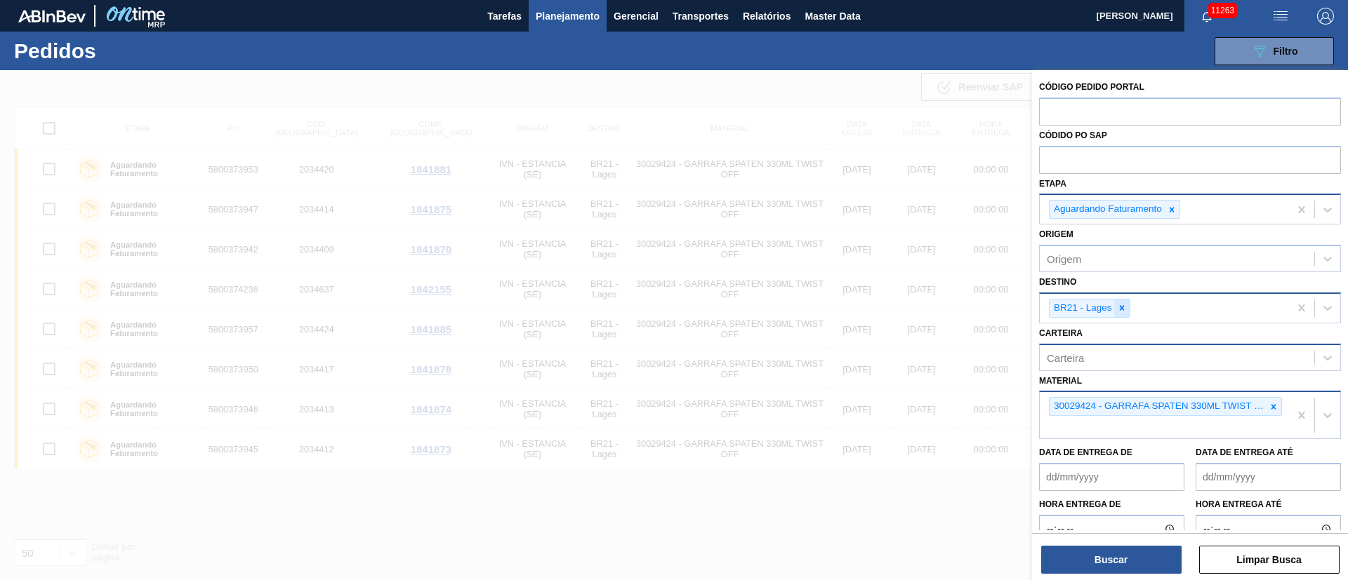
click at [1119, 307] on icon at bounding box center [1121, 308] width 5 height 5
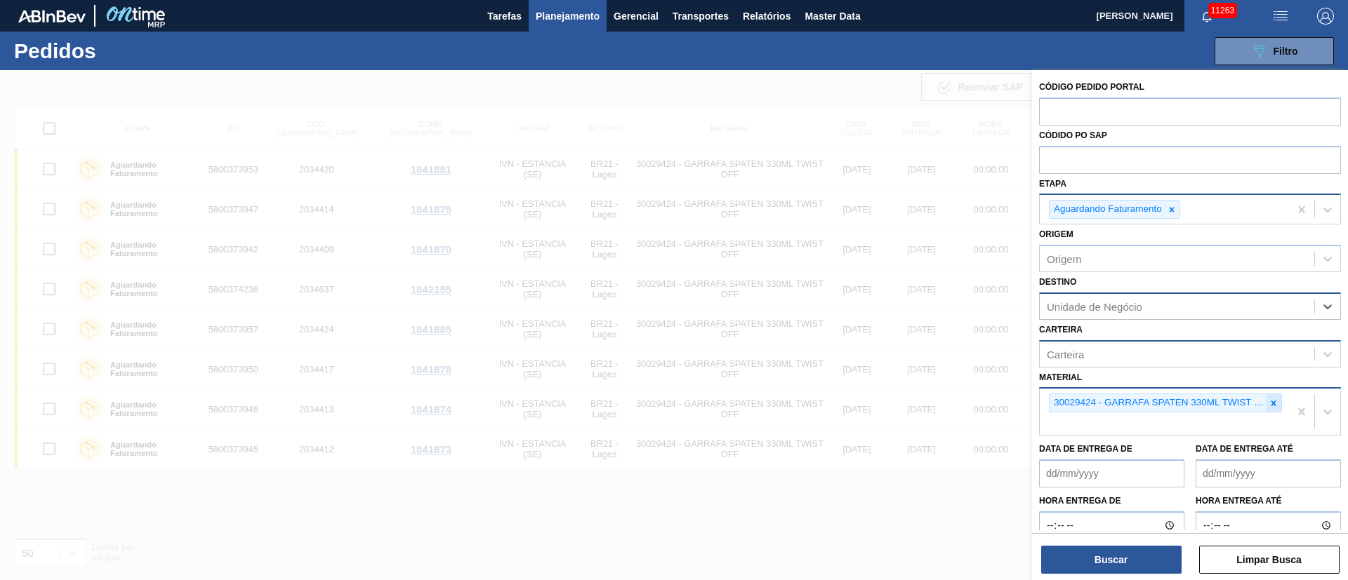
click at [1272, 406] on icon at bounding box center [1273, 404] width 10 height 10
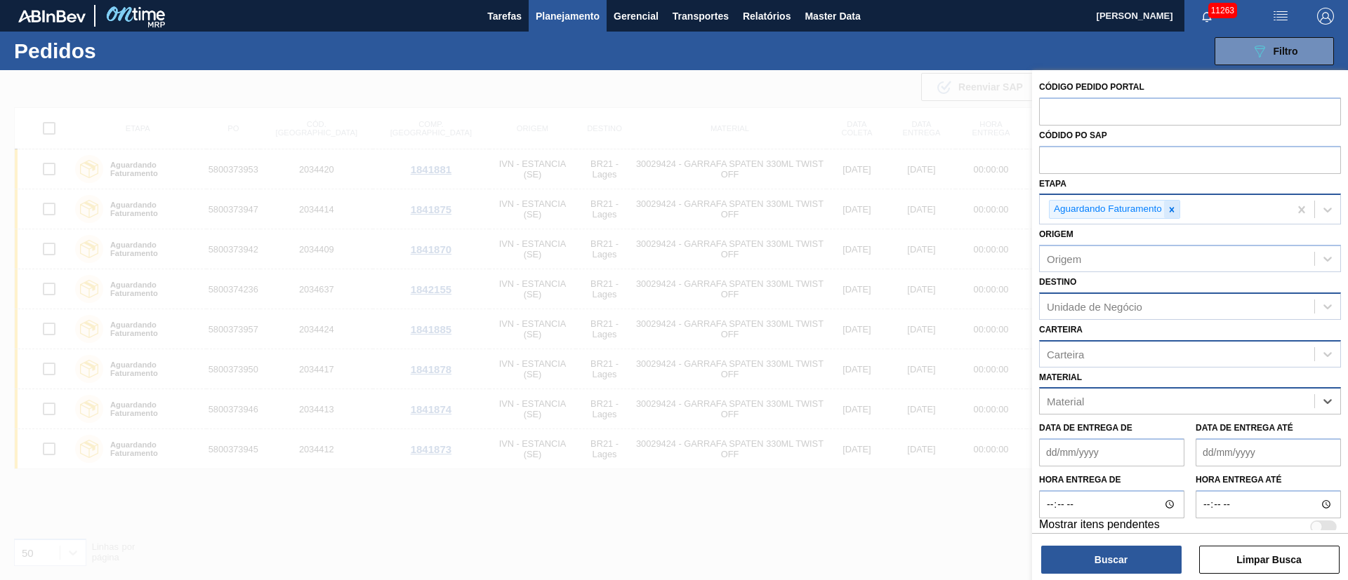
click at [1171, 207] on icon at bounding box center [1171, 210] width 10 height 10
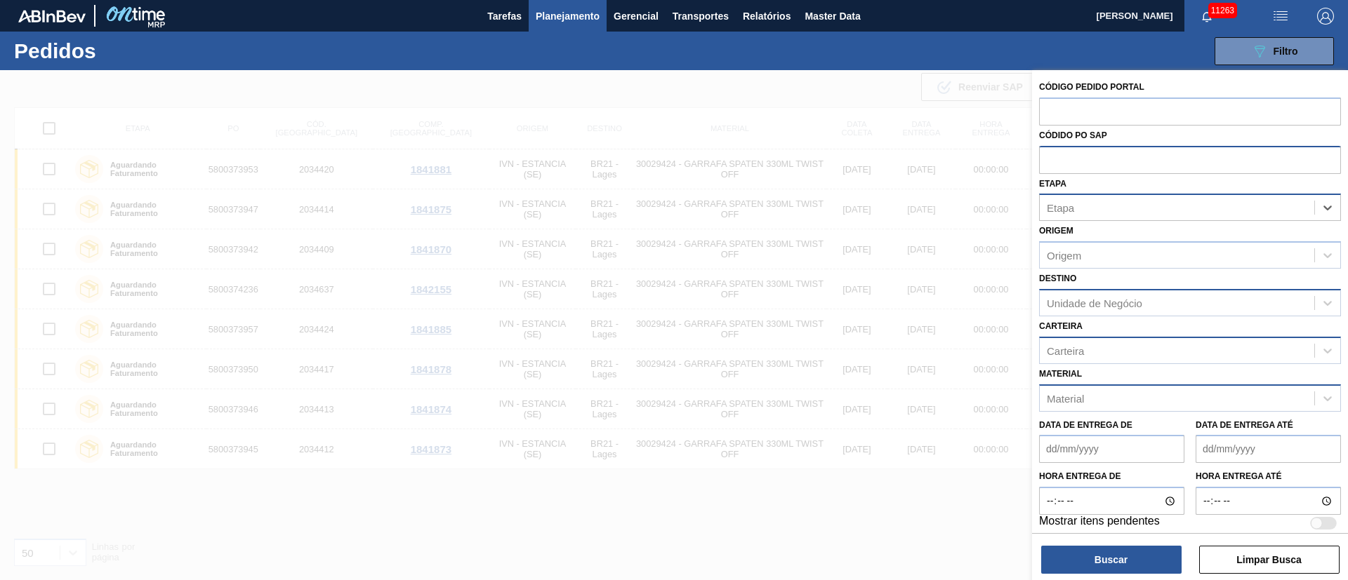
click at [1109, 150] on input "text" at bounding box center [1190, 159] width 302 height 27
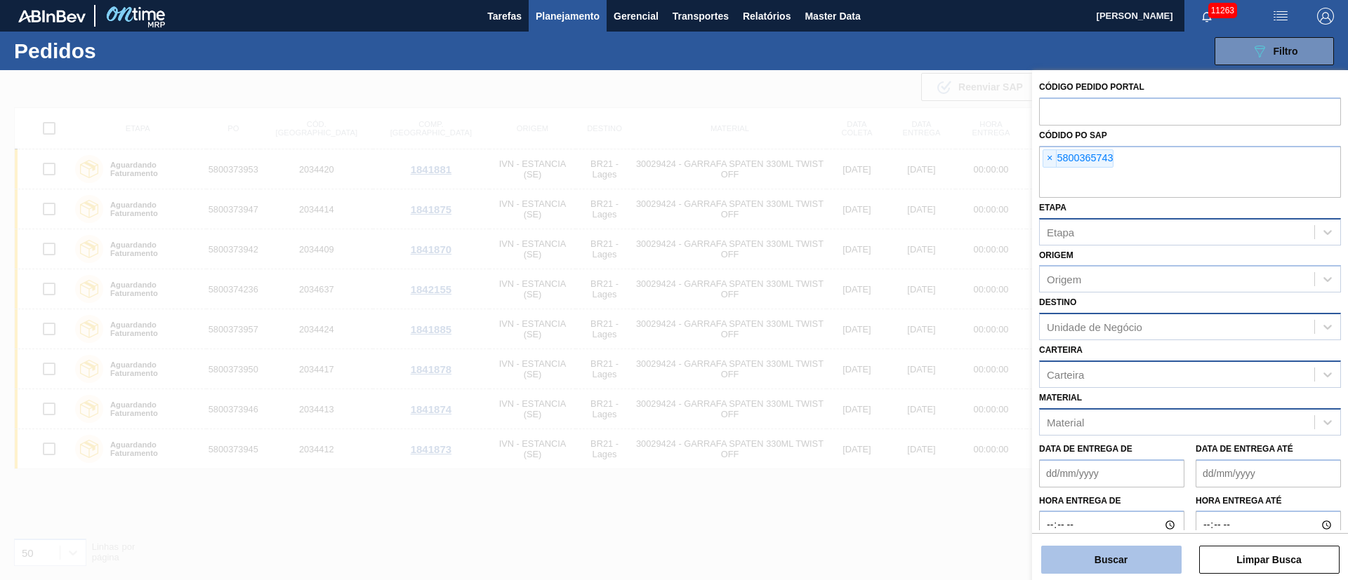
click at [1099, 559] on button "Buscar" at bounding box center [1111, 560] width 140 height 28
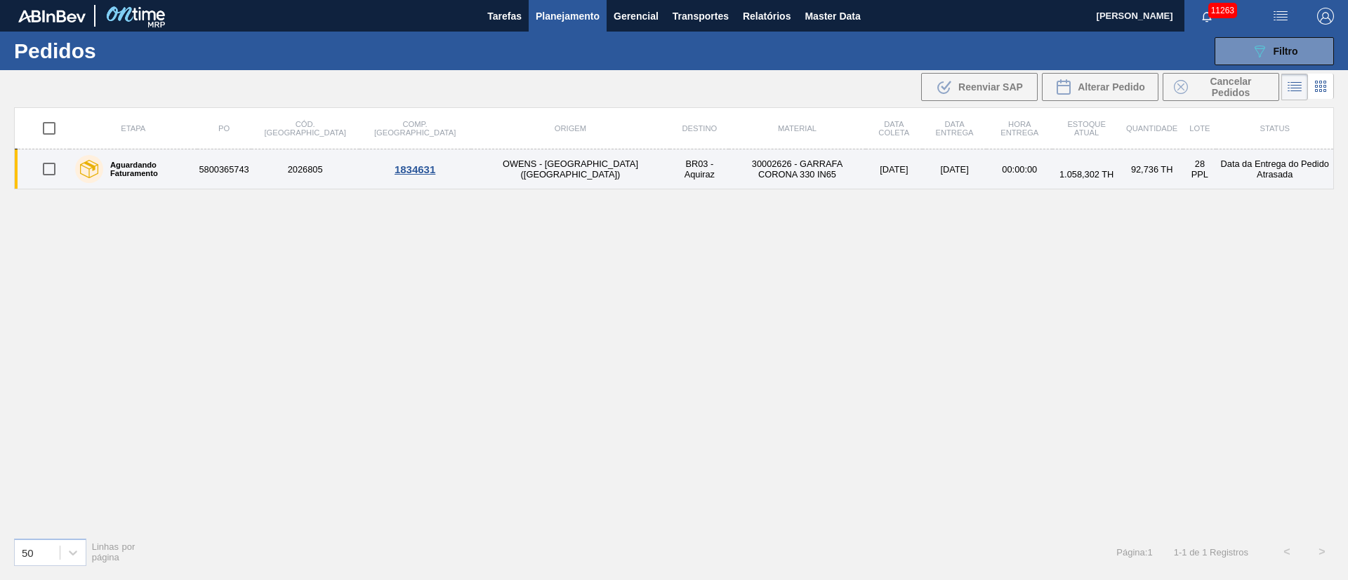
click at [47, 177] on input "checkbox" at bounding box center [48, 168] width 29 height 29
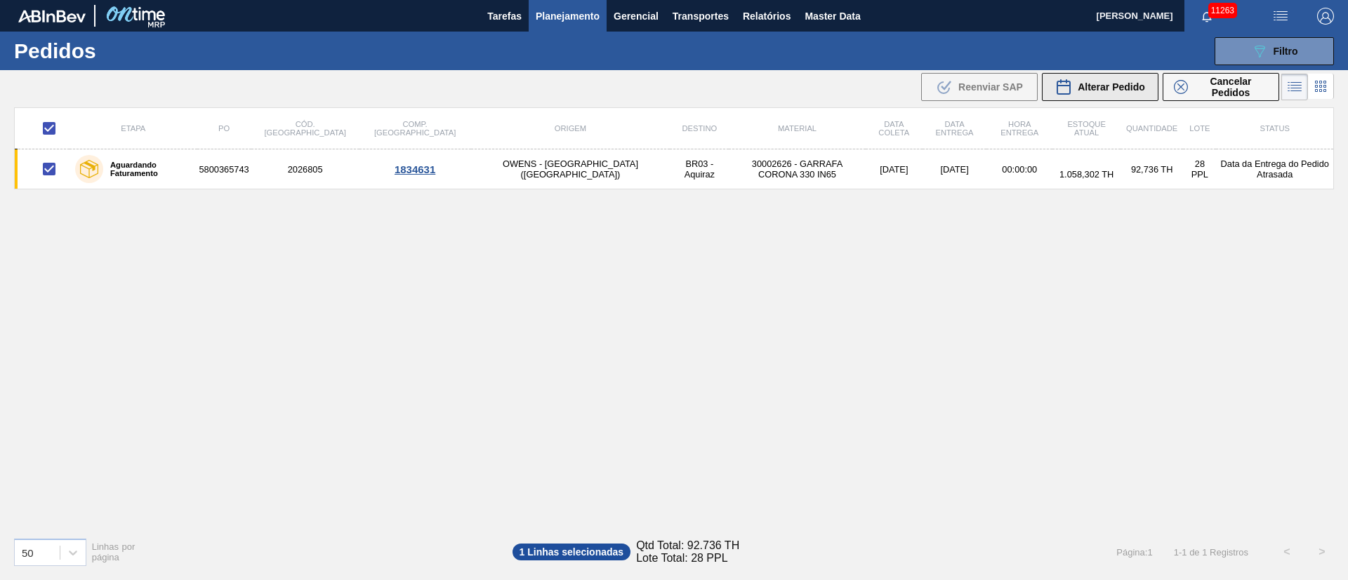
click at [1095, 83] on span "Alterar Pedido" at bounding box center [1110, 86] width 67 height 11
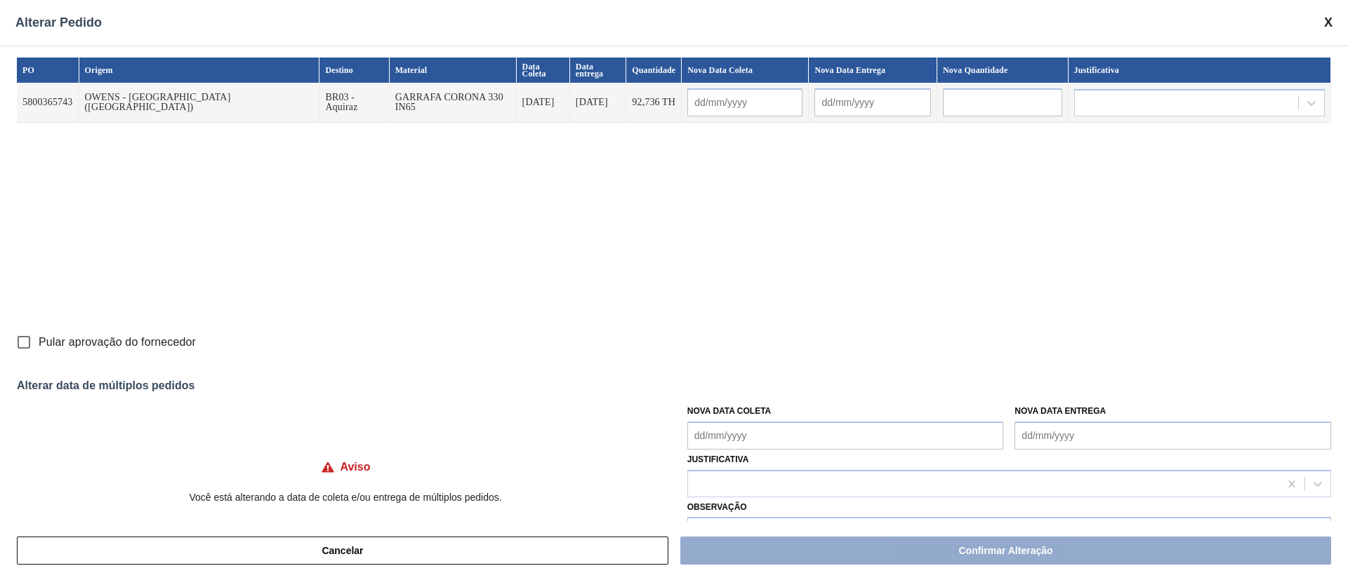
click at [950, 100] on input "text" at bounding box center [1002, 102] width 119 height 28
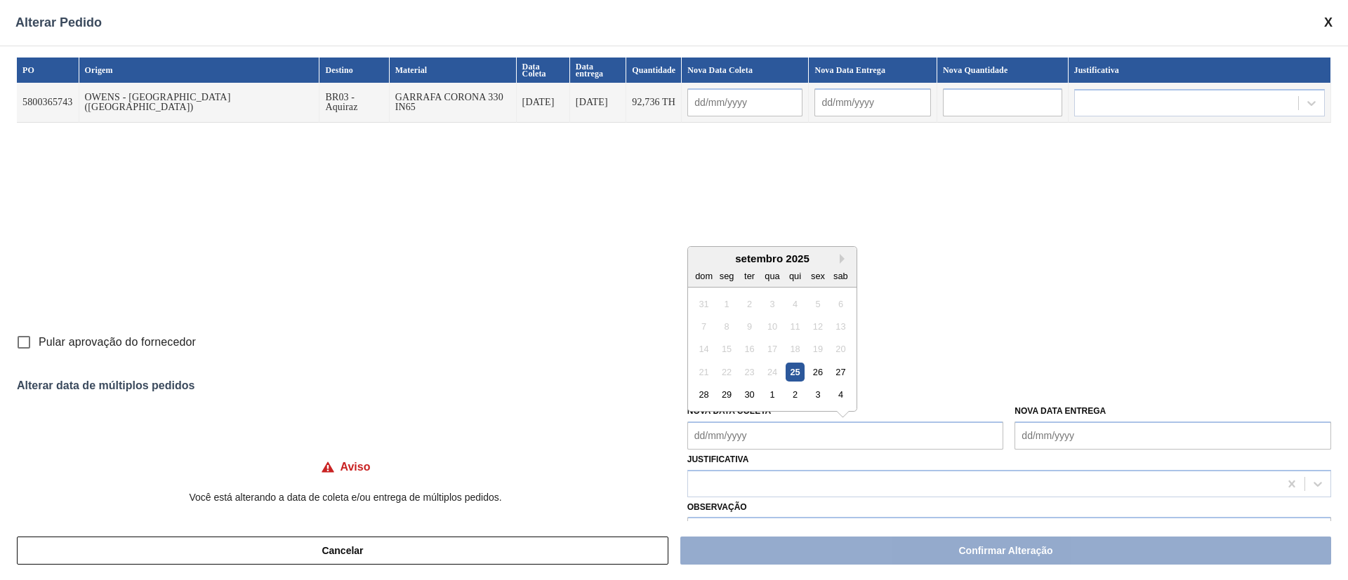
click at [734, 431] on Coleta "Nova Data Coleta" at bounding box center [845, 436] width 317 height 28
click at [750, 399] on div "30" at bounding box center [749, 394] width 19 height 19
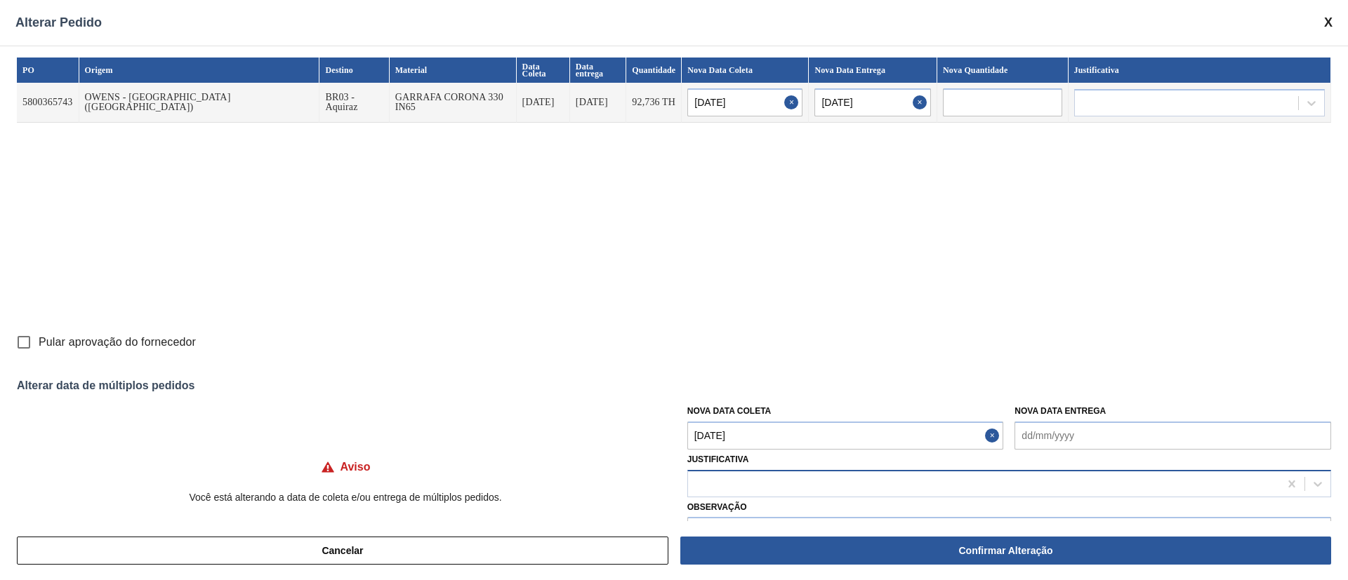
click at [739, 492] on div at bounding box center [983, 484] width 591 height 20
click at [29, 342] on input "Pular aprovação do fornecedor" at bounding box center [23, 342] width 29 height 29
click at [731, 484] on div at bounding box center [983, 484] width 591 height 20
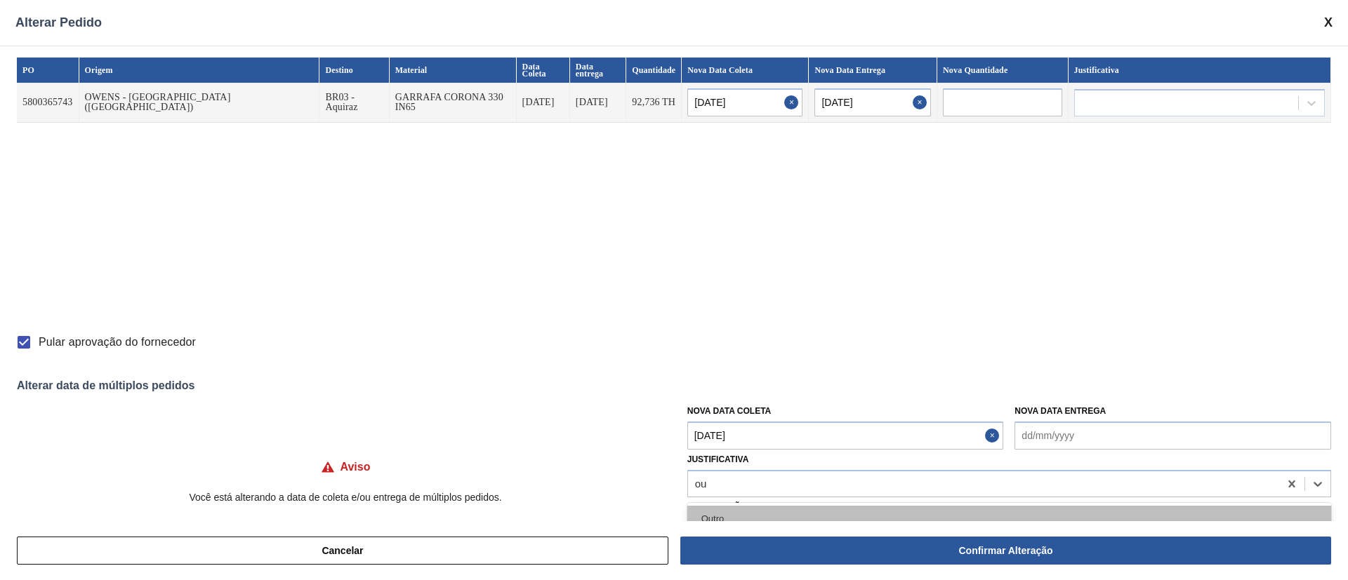
click at [728, 514] on div "Outro" at bounding box center [1009, 519] width 644 height 26
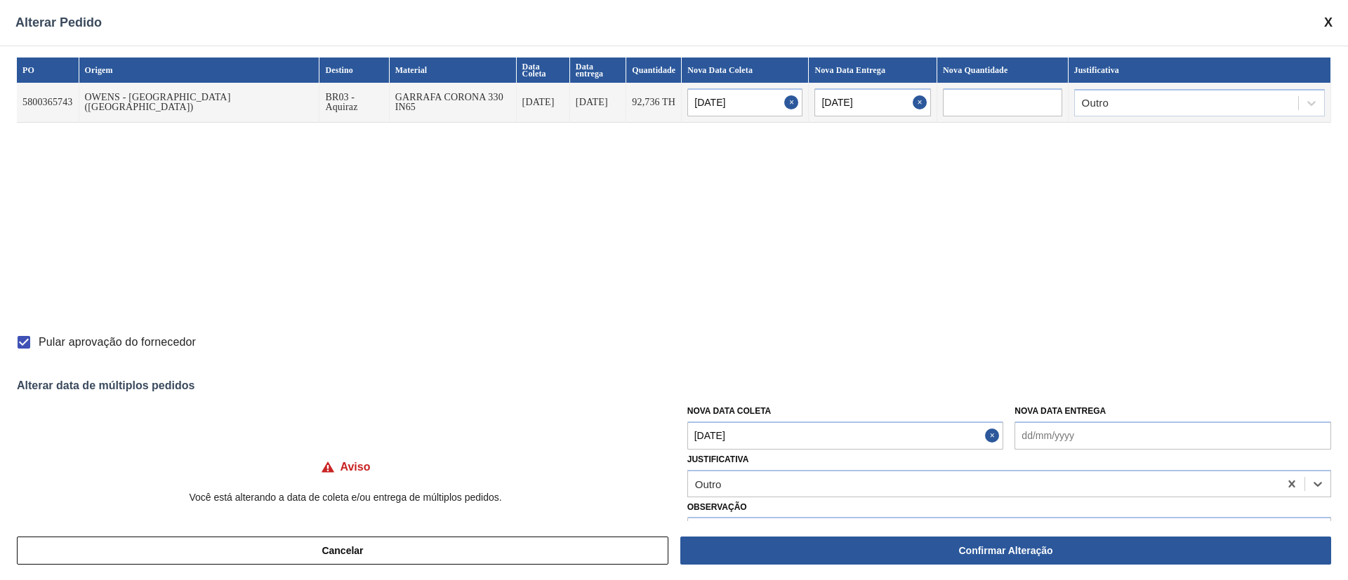
click at [959, 91] on input "text" at bounding box center [1002, 102] width 119 height 28
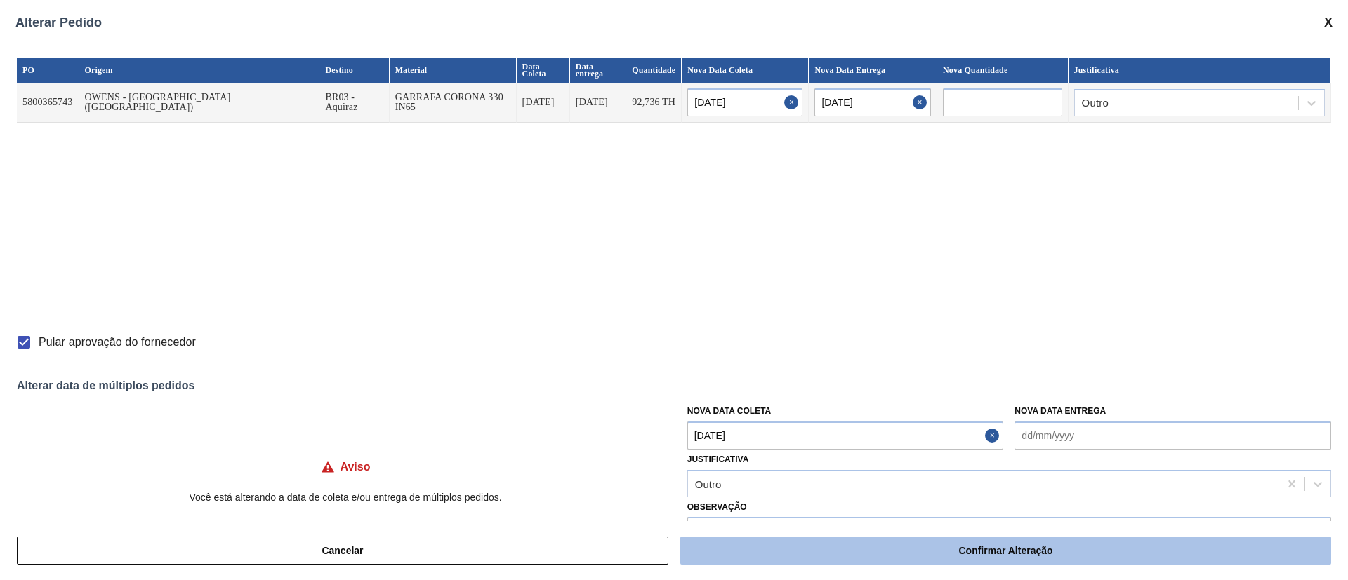
click at [870, 557] on button "Confirmar Alteração" at bounding box center [1005, 551] width 651 height 28
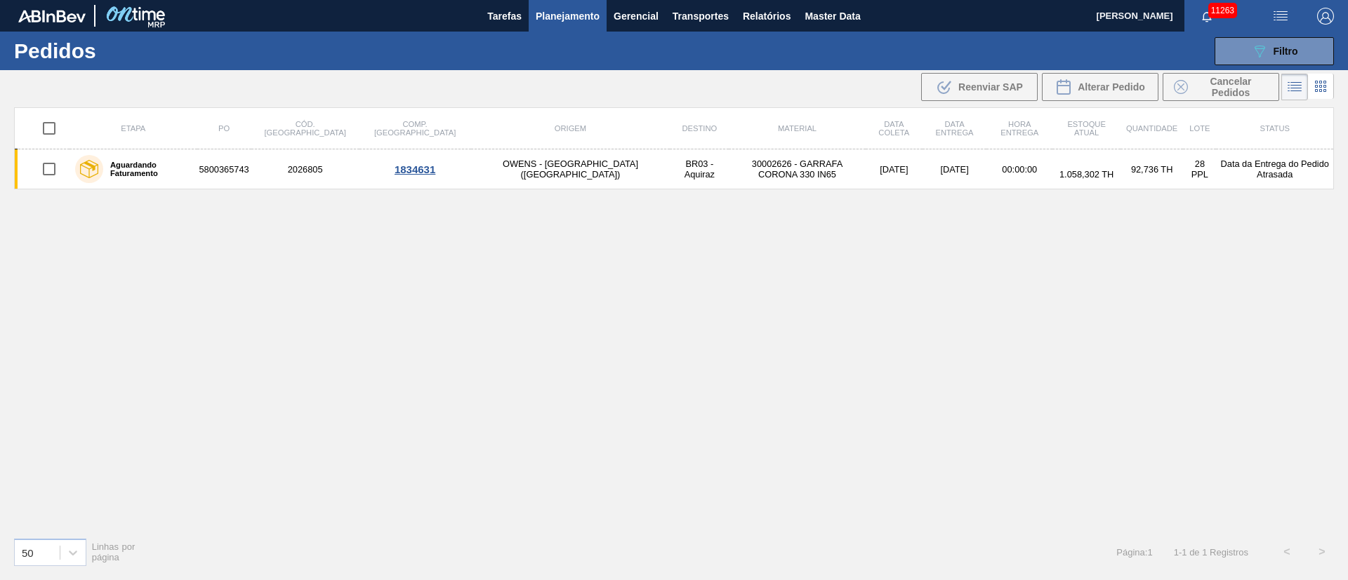
drag, startPoint x: 1264, startPoint y: 55, endPoint x: 1271, endPoint y: 67, distance: 13.8
click at [1270, 65] on div "089F7B8B-B2A5-4AFE-B5C0-19BA573D28AC Filtro Código Pedido Portal Códido PO SAP …" at bounding box center [782, 51] width 1117 height 42
click at [1281, 53] on span "Filtro" at bounding box center [1285, 51] width 25 height 11
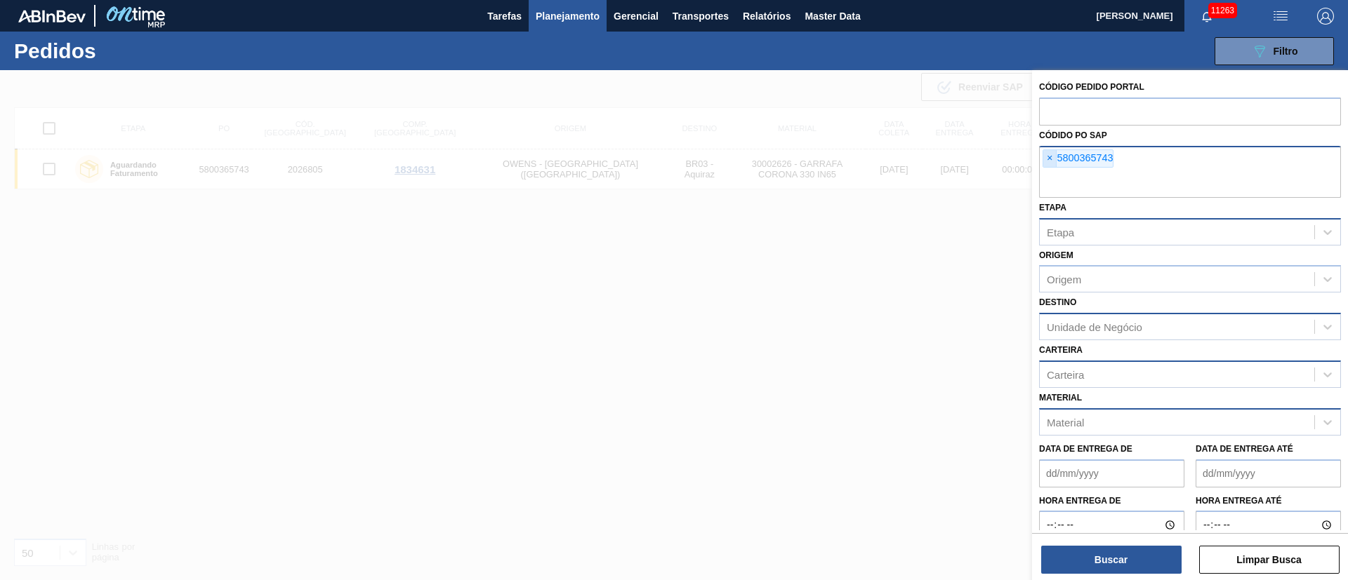
click at [1047, 157] on span "×" at bounding box center [1049, 158] width 13 height 17
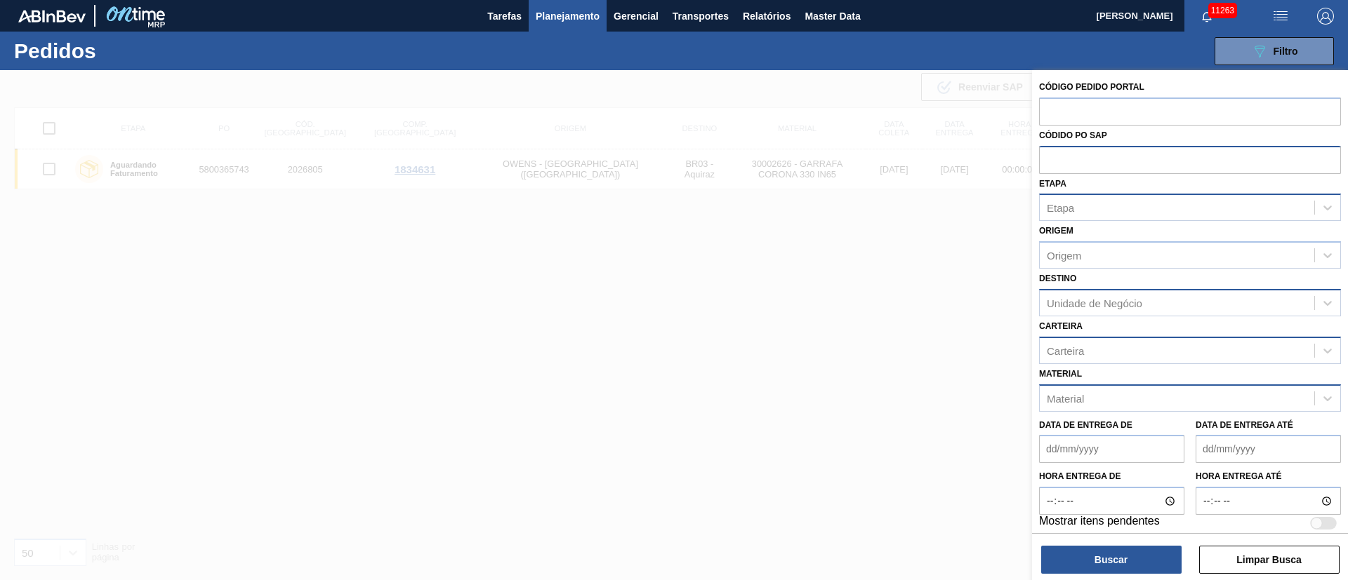
paste input "5800366871"
click at [1123, 559] on button "Buscar" at bounding box center [1111, 560] width 140 height 28
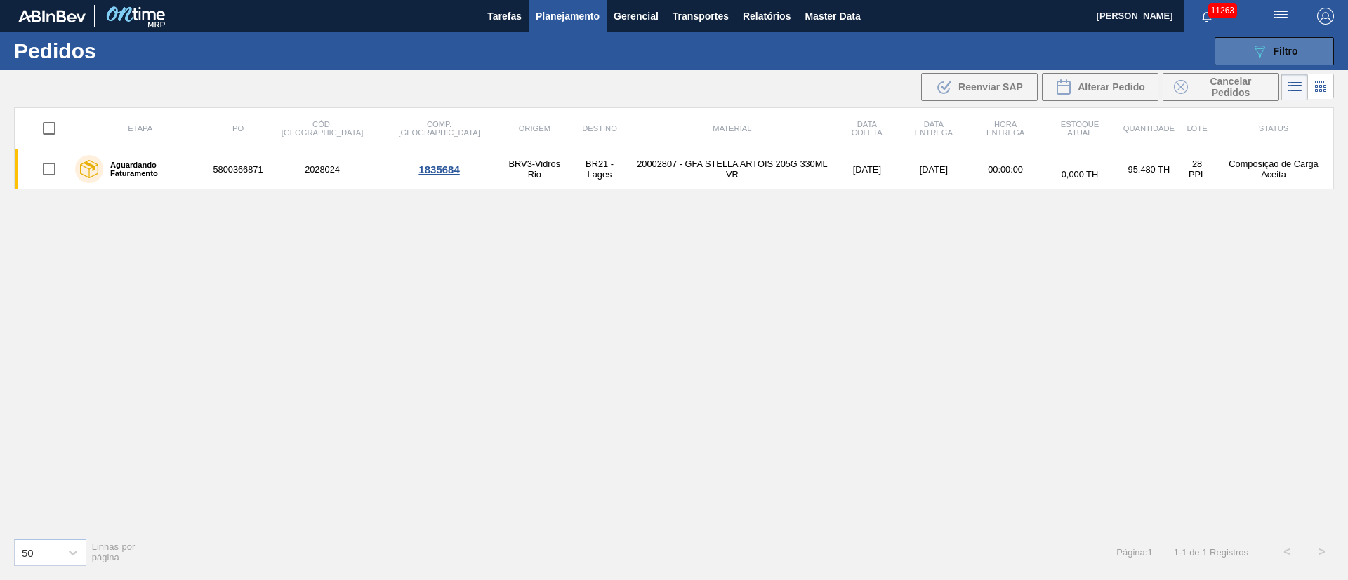
click at [1272, 54] on div "089F7B8B-B2A5-4AFE-B5C0-19BA573D28AC Filtro" at bounding box center [1274, 51] width 47 height 17
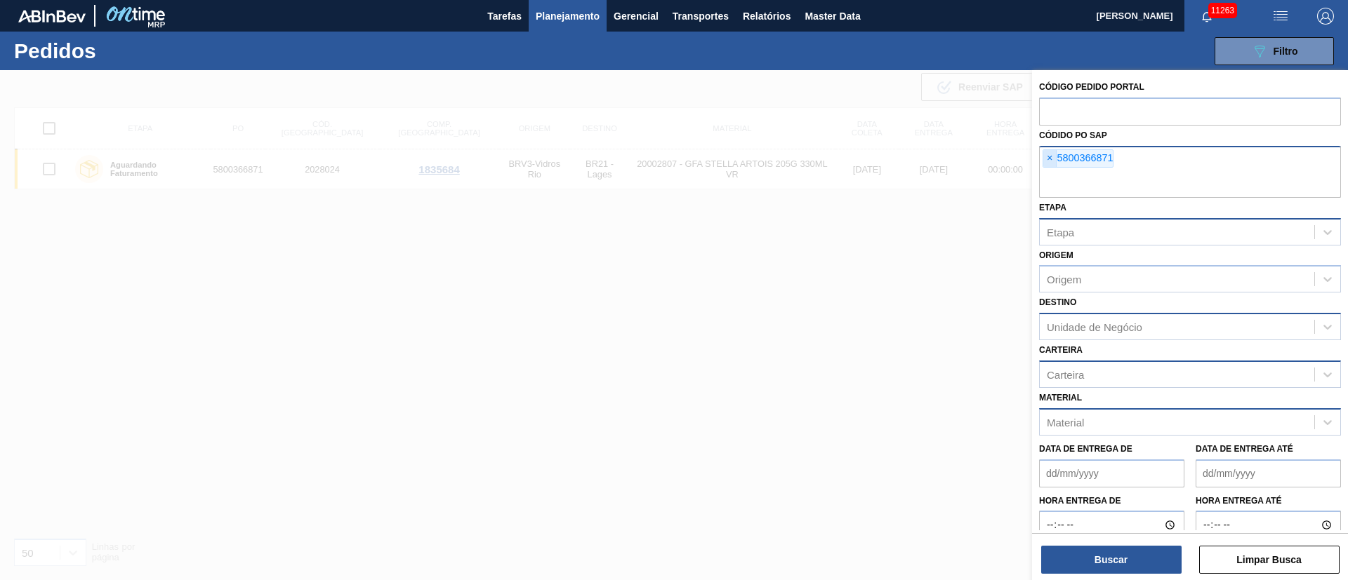
click at [1055, 157] on span "×" at bounding box center [1049, 158] width 13 height 17
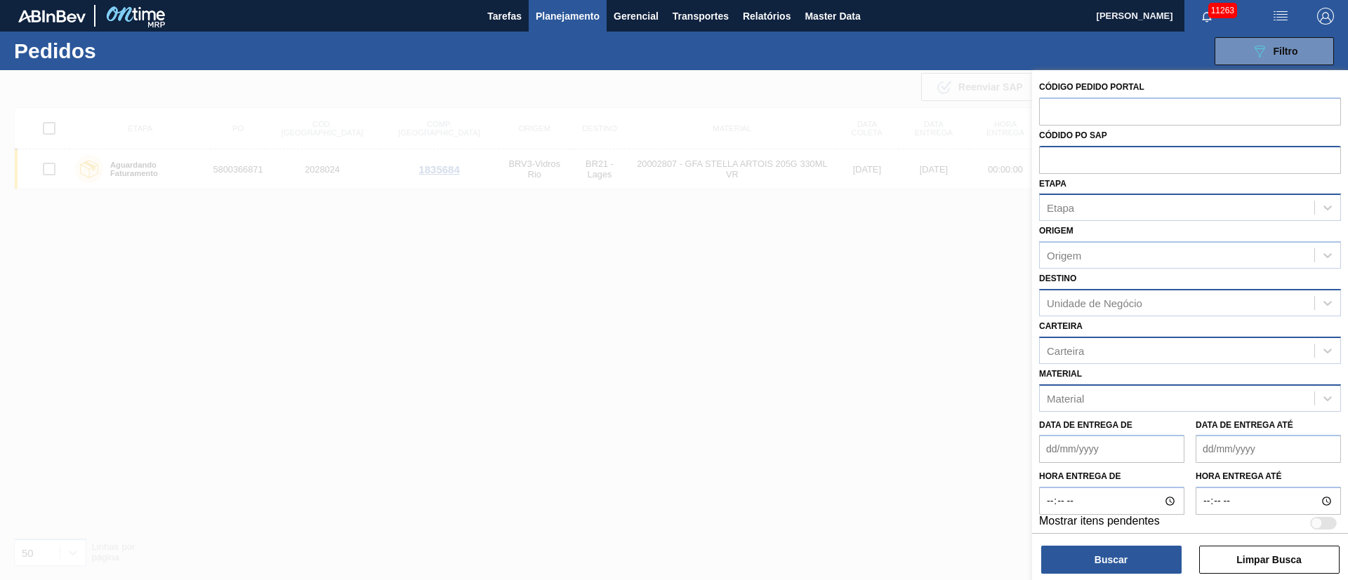
paste input "5800366871"
click at [1115, 546] on button "Buscar" at bounding box center [1111, 560] width 140 height 28
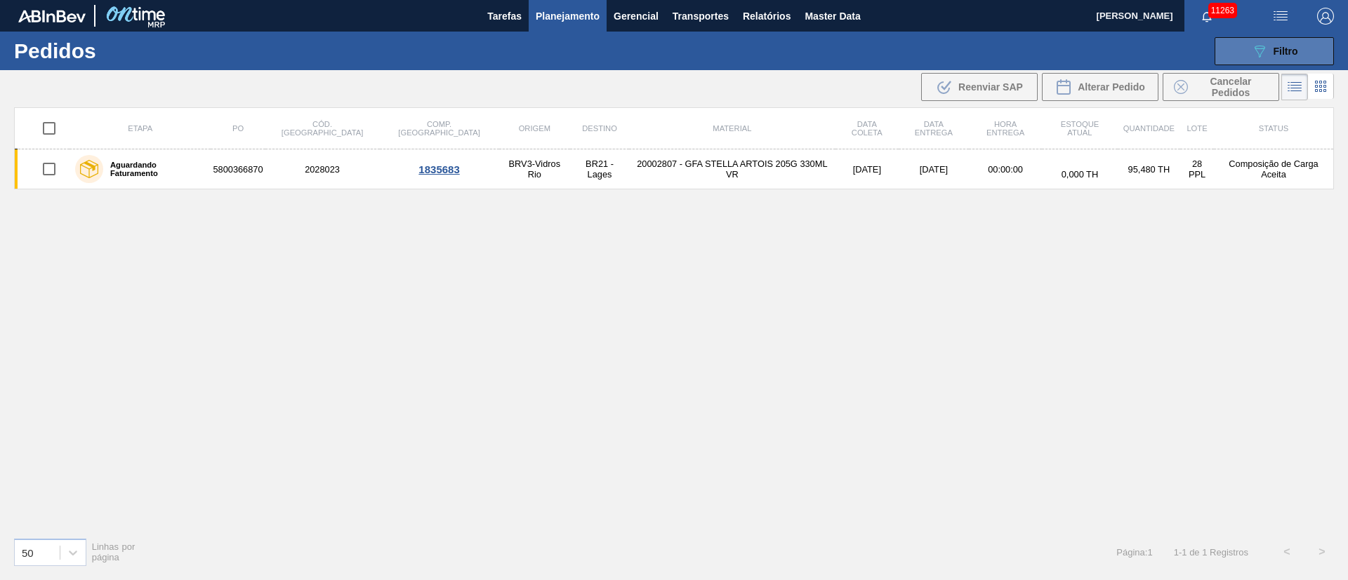
click at [1299, 47] on button "089F7B8B-B2A5-4AFE-B5C0-19BA573D28AC Filtro" at bounding box center [1273, 51] width 119 height 28
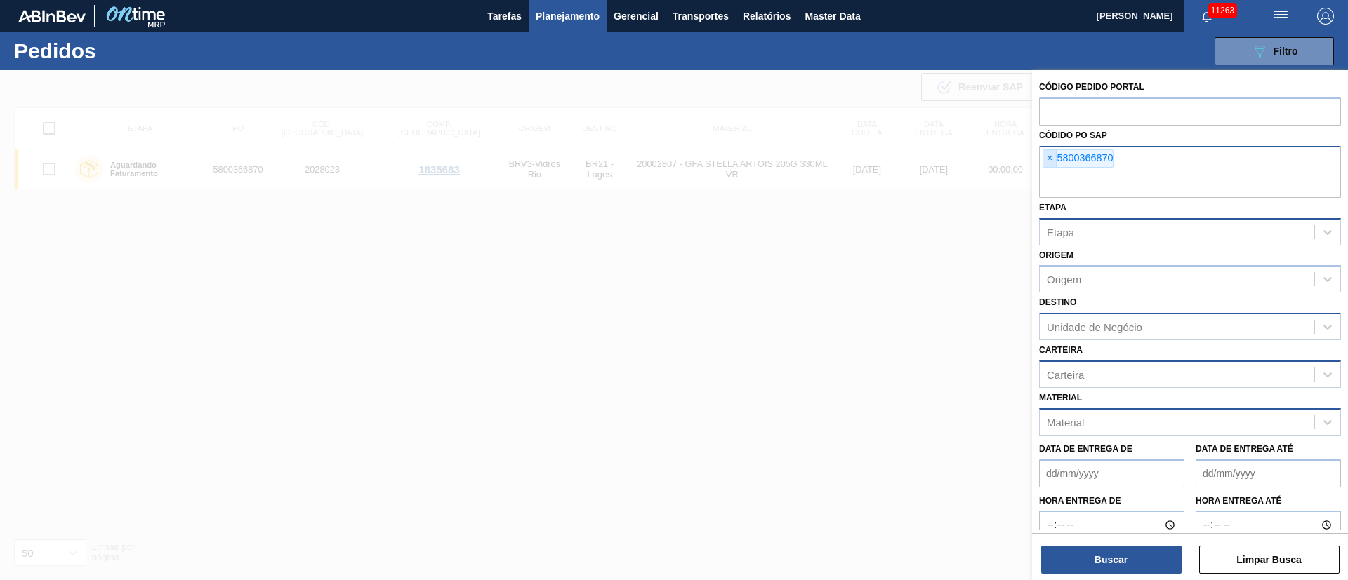
click at [1050, 160] on span "×" at bounding box center [1049, 158] width 13 height 17
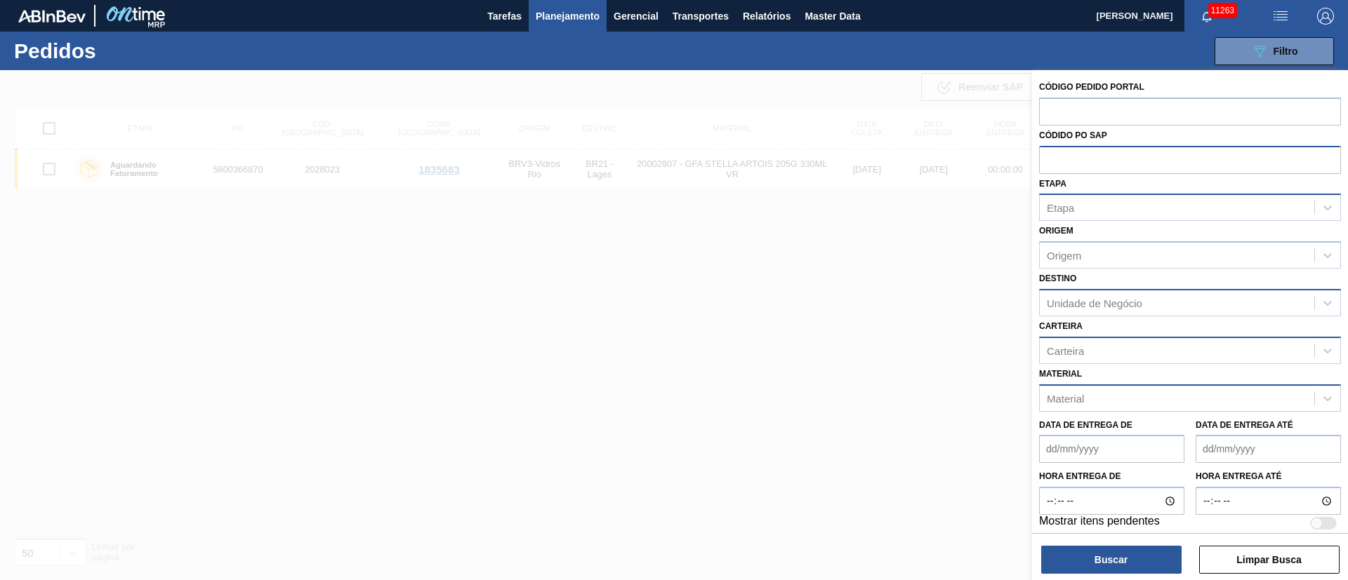
paste input "5800357343"
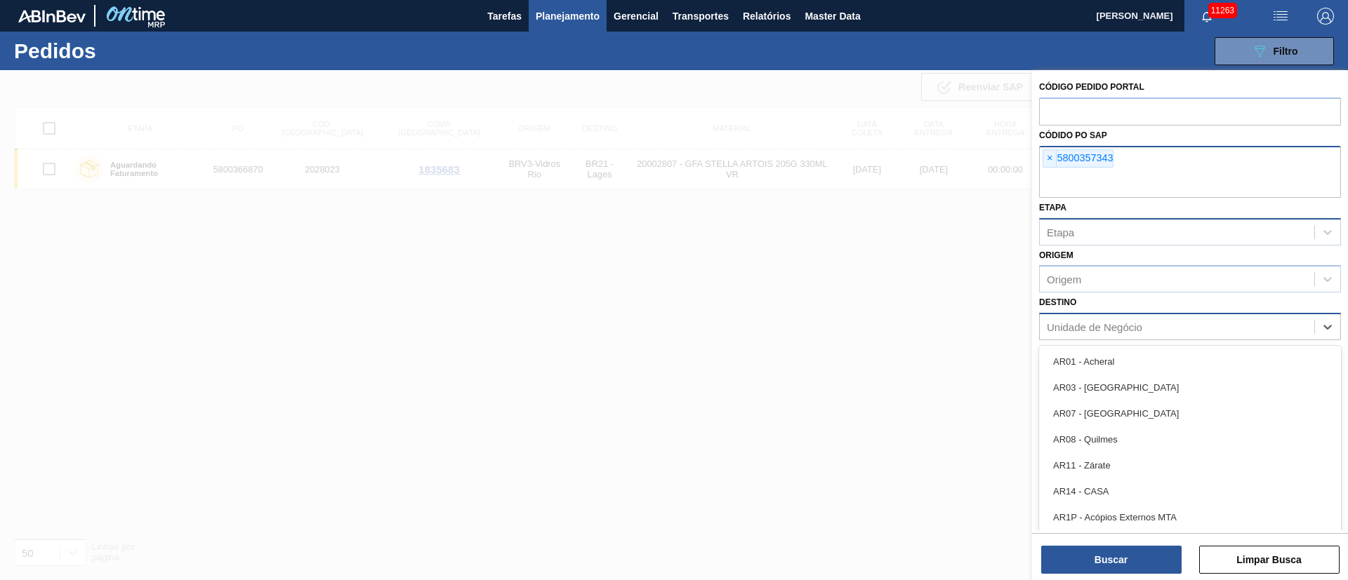
click at [1067, 307] on div "Destino option BR21 - Lages, deselected. option AR01 - Acheral focused, 1 of 92…" at bounding box center [1190, 317] width 302 height 48
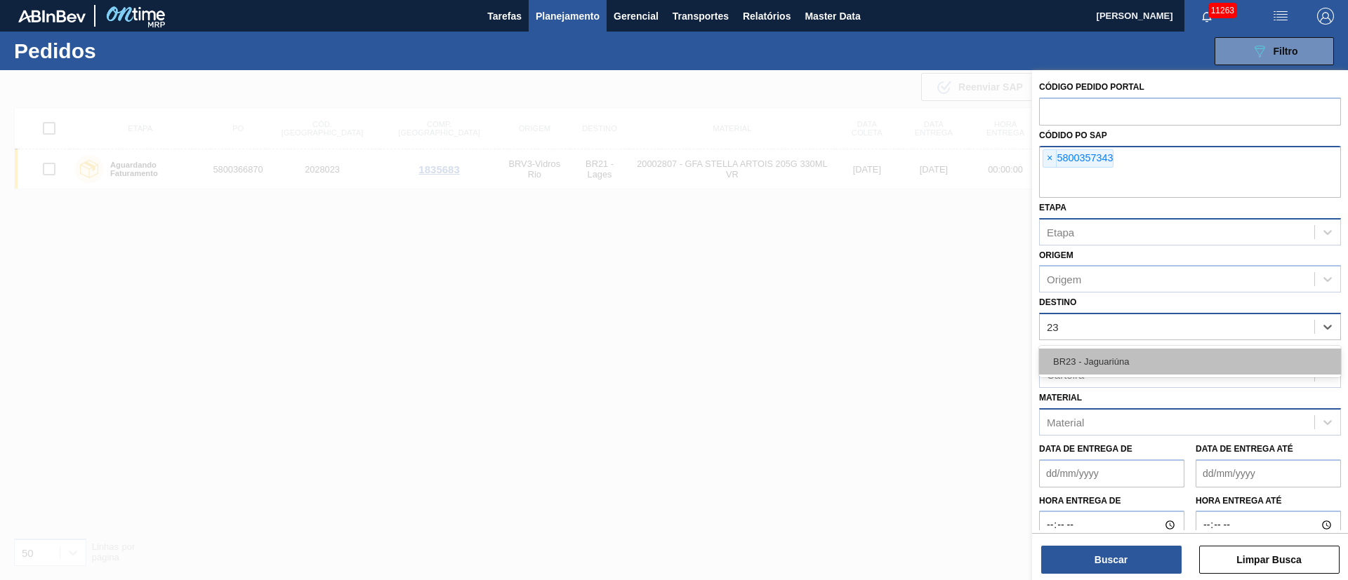
click at [1067, 355] on div "BR23 - Jaguariúna" at bounding box center [1190, 362] width 302 height 26
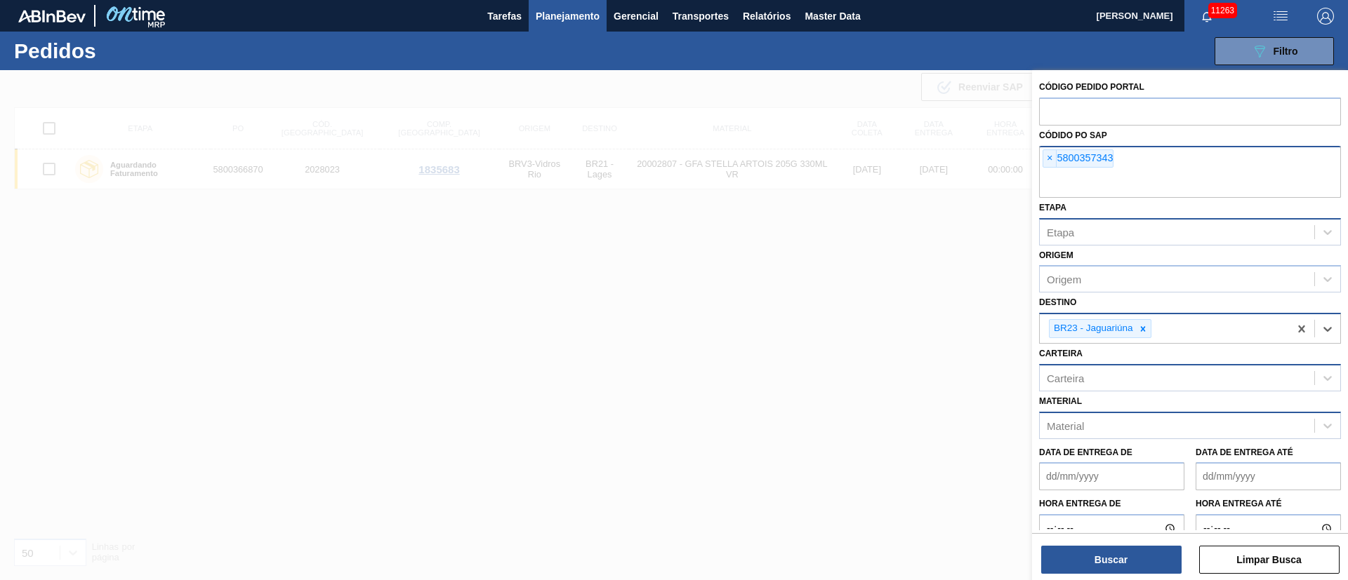
click at [1077, 431] on div "Material" at bounding box center [1064, 426] width 37 height 12
click at [1096, 460] on div "20002807 - GFA STELLA ARTOIS 205G 330ML VR" at bounding box center [1190, 461] width 302 height 26
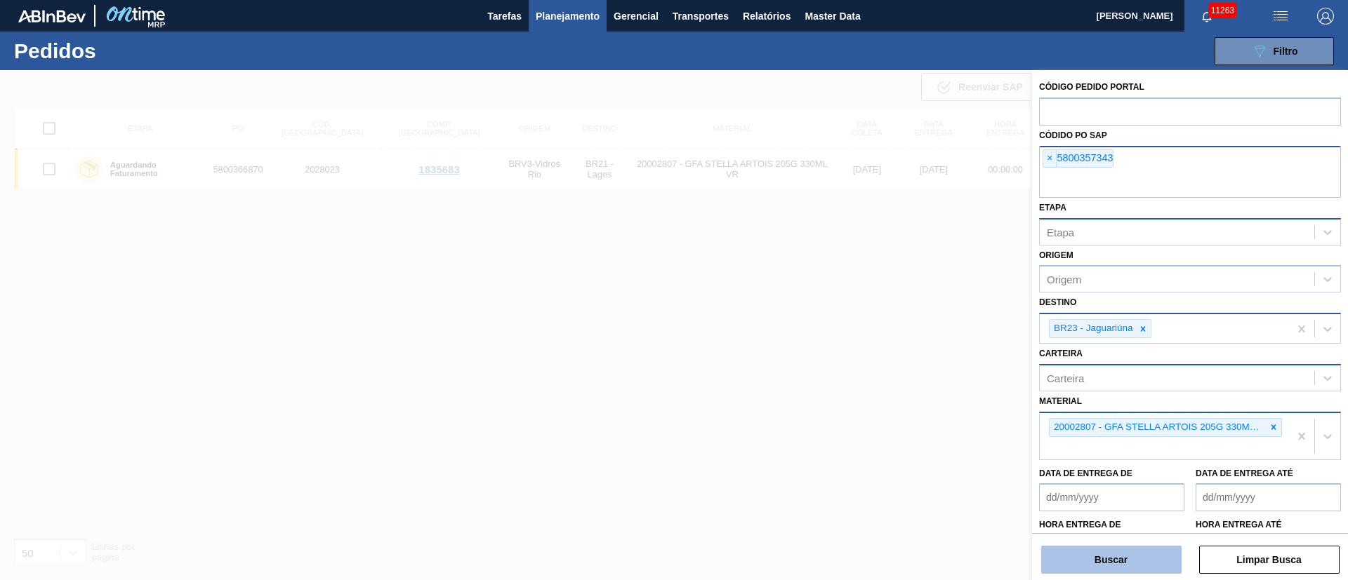
click at [1097, 560] on button "Buscar" at bounding box center [1111, 560] width 140 height 28
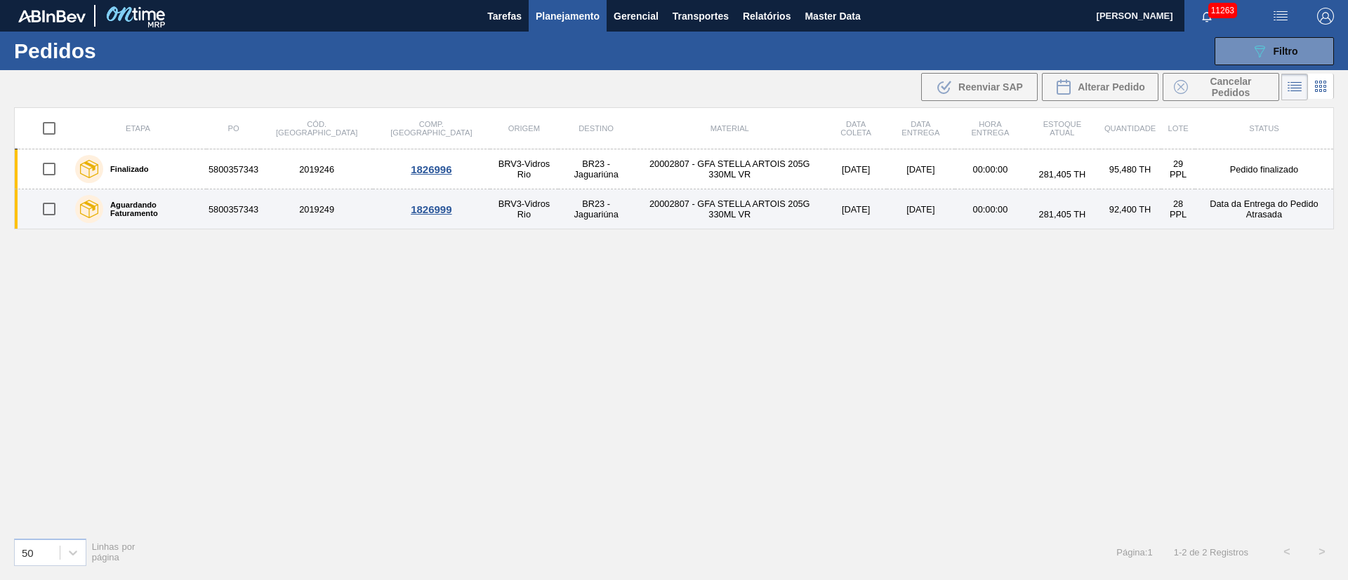
click at [49, 213] on input "checkbox" at bounding box center [48, 208] width 29 height 29
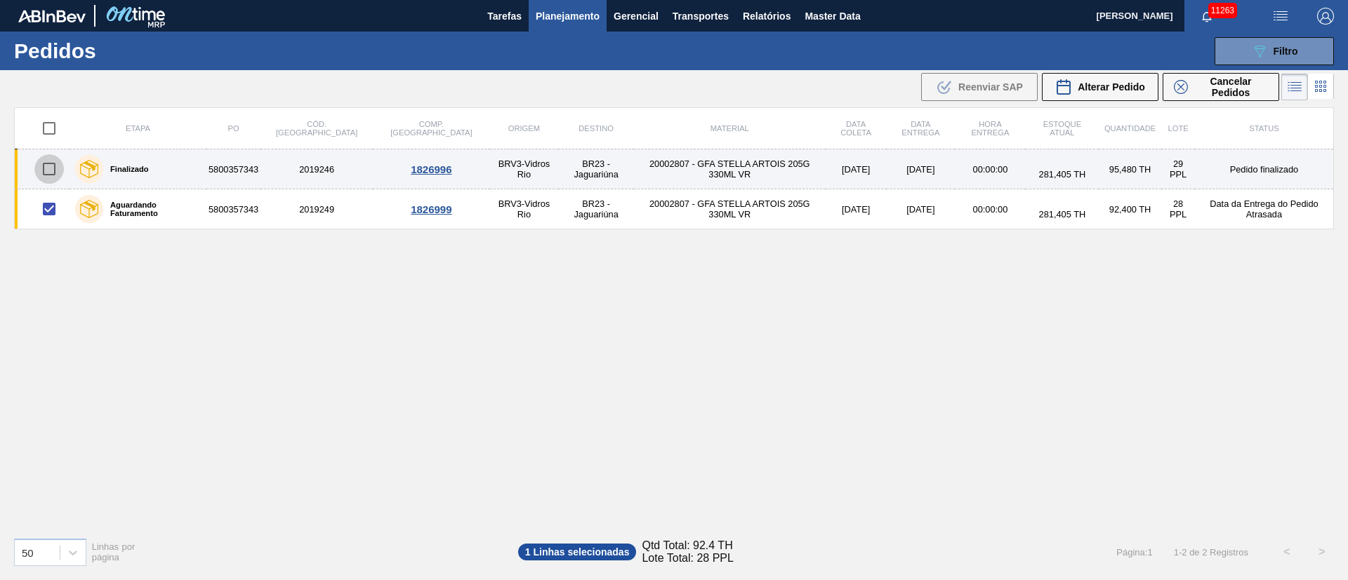
click at [49, 168] on input "checkbox" at bounding box center [48, 168] width 29 height 29
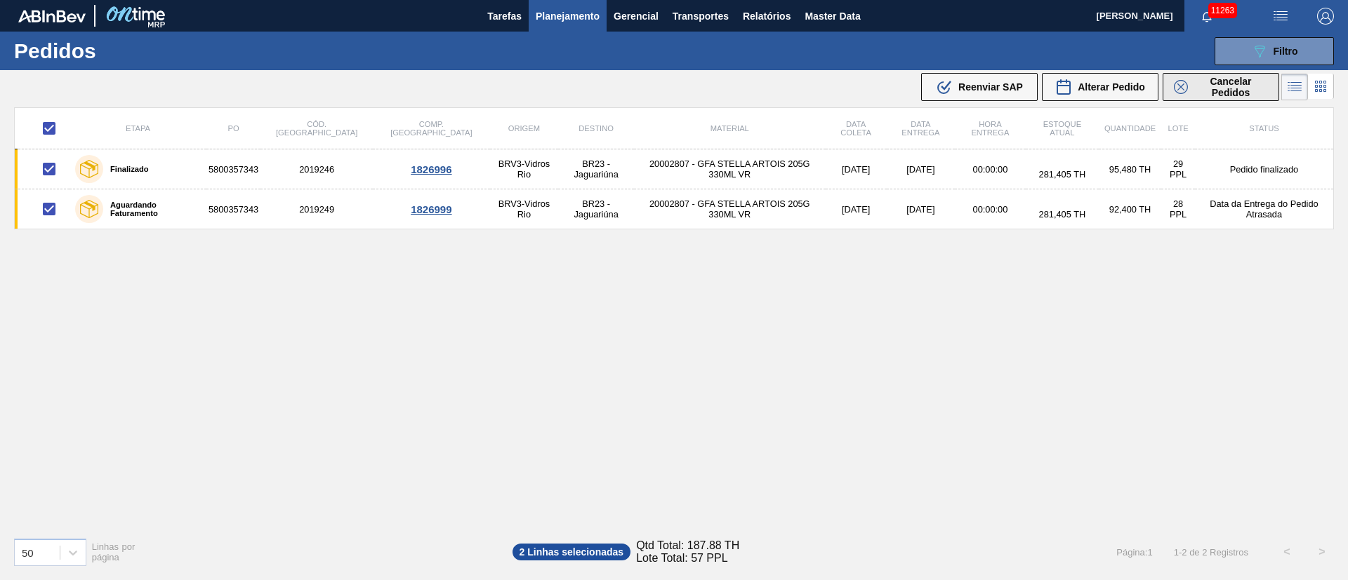
click at [1209, 79] on span "Cancelar Pedidos" at bounding box center [1230, 87] width 74 height 22
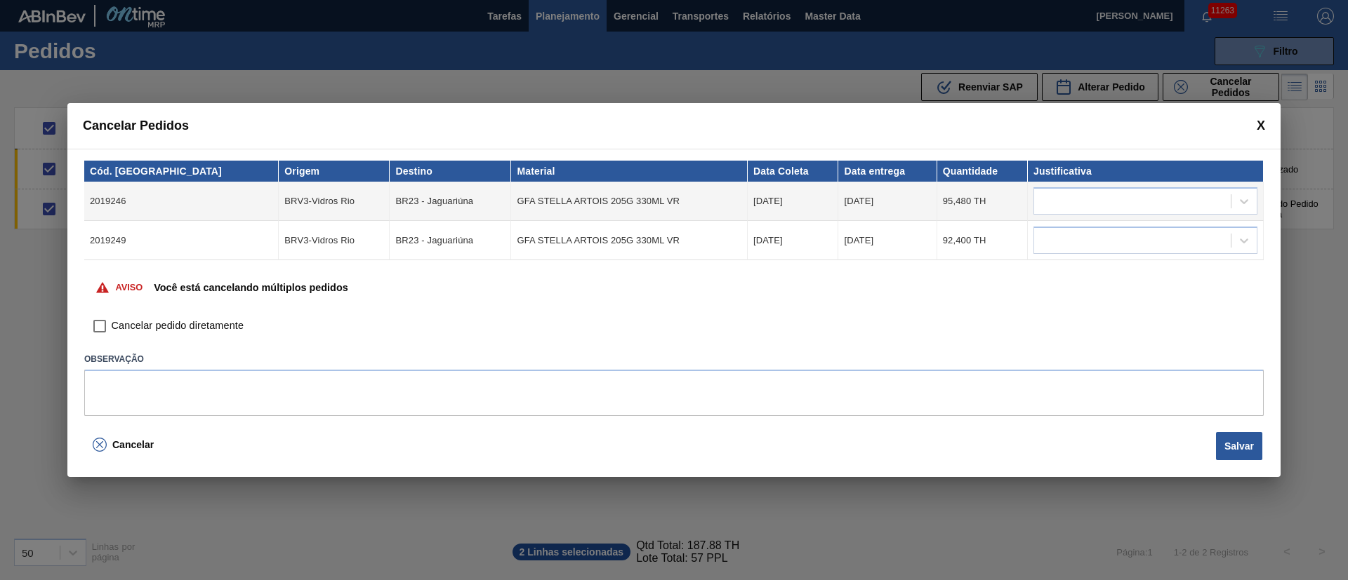
click at [95, 329] on input "Cancelar pedido diretamente" at bounding box center [100, 326] width 24 height 24
click at [1065, 199] on div at bounding box center [1132, 202] width 197 height 20
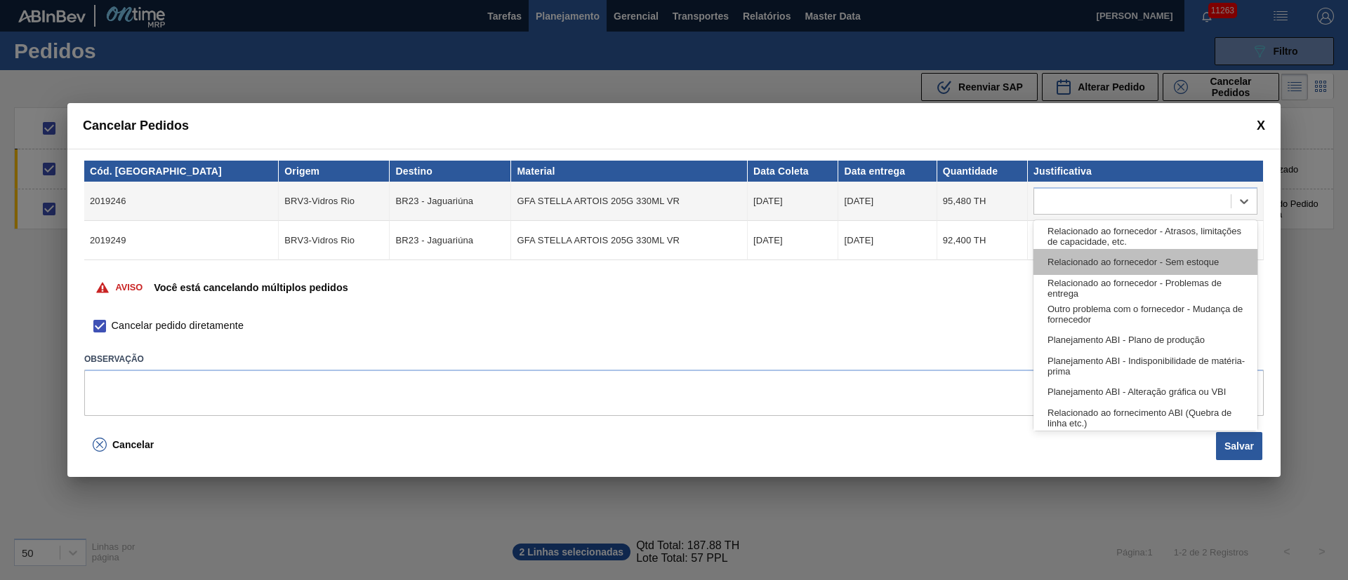
click at [1059, 255] on div "Relacionado ao fornecedor - Sem estoque" at bounding box center [1145, 262] width 224 height 26
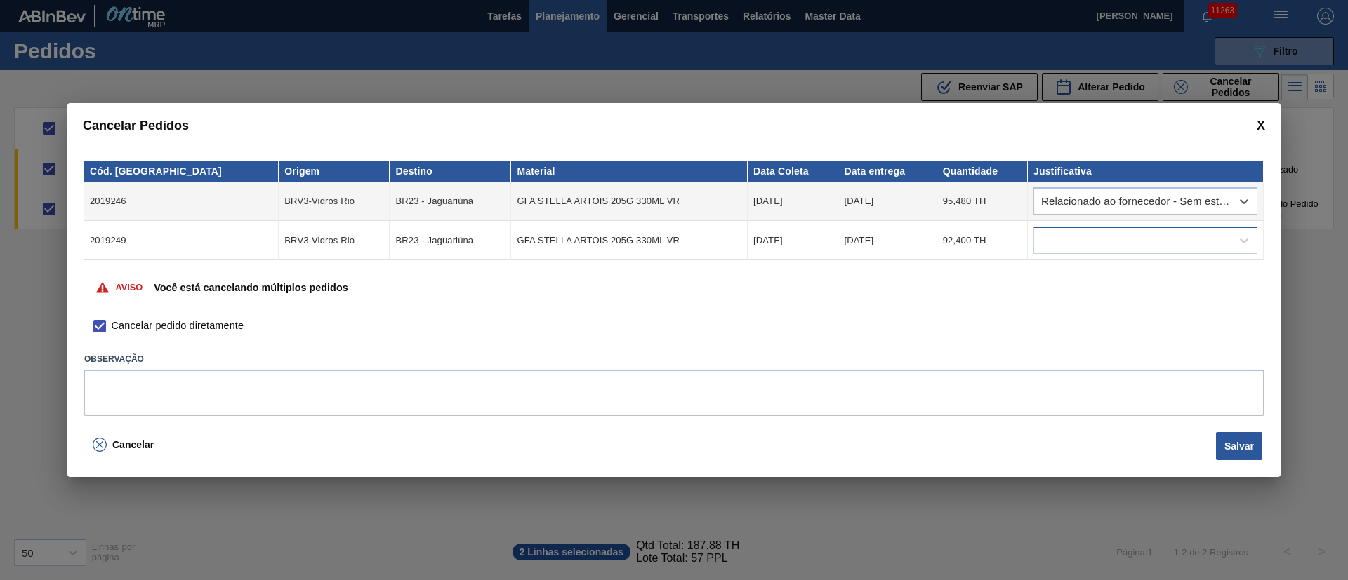
click at [1060, 243] on div at bounding box center [1132, 241] width 197 height 20
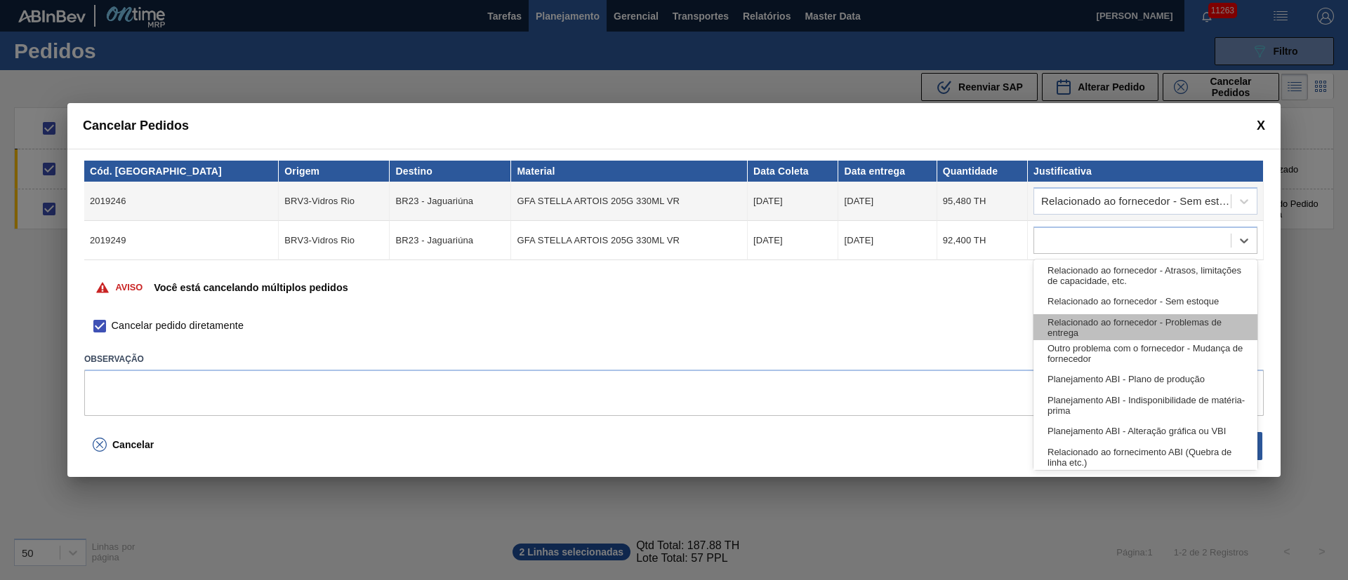
click at [1056, 328] on div "Relacionado ao fornecedor - Problemas de entrega" at bounding box center [1145, 327] width 224 height 26
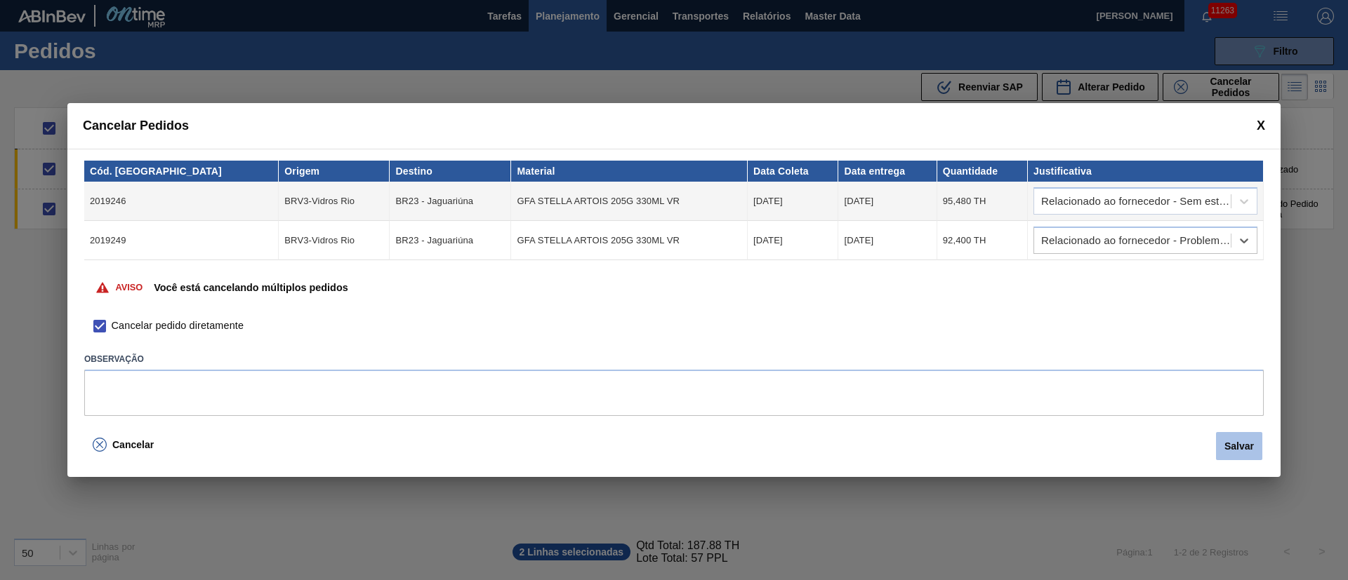
click at [1253, 438] on button "Salvar" at bounding box center [1239, 446] width 46 height 28
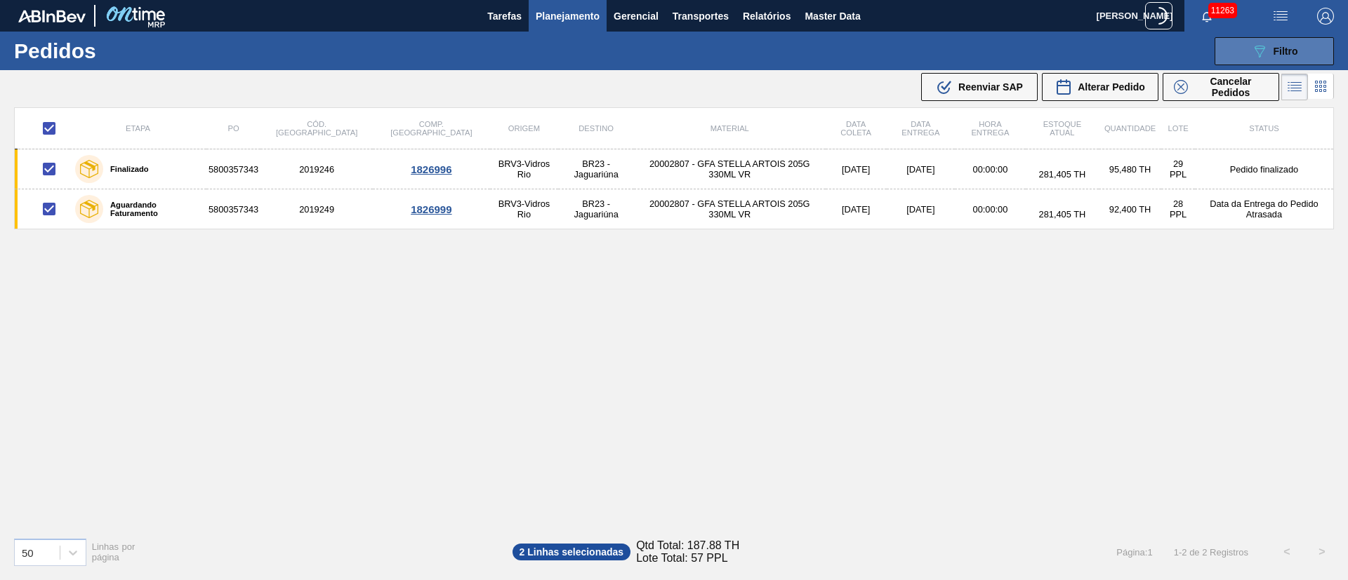
click at [1298, 54] on button "089F7B8B-B2A5-4AFE-B5C0-19BA573D28AC Filtro" at bounding box center [1273, 51] width 119 height 28
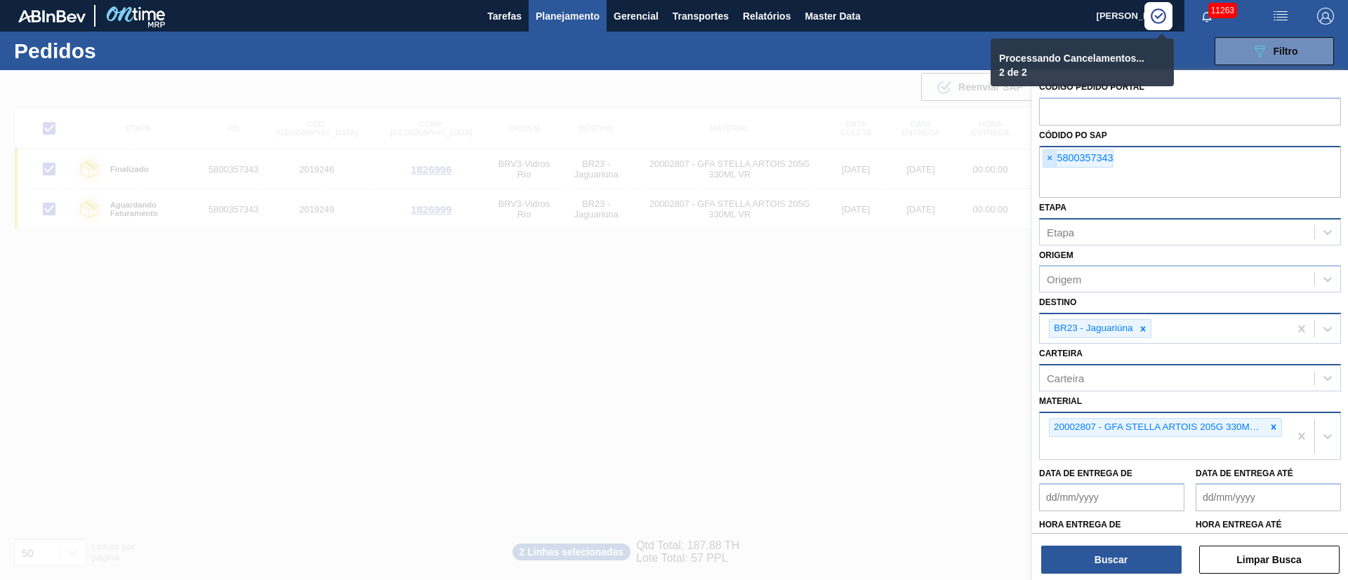
click at [1046, 156] on span "×" at bounding box center [1049, 158] width 13 height 17
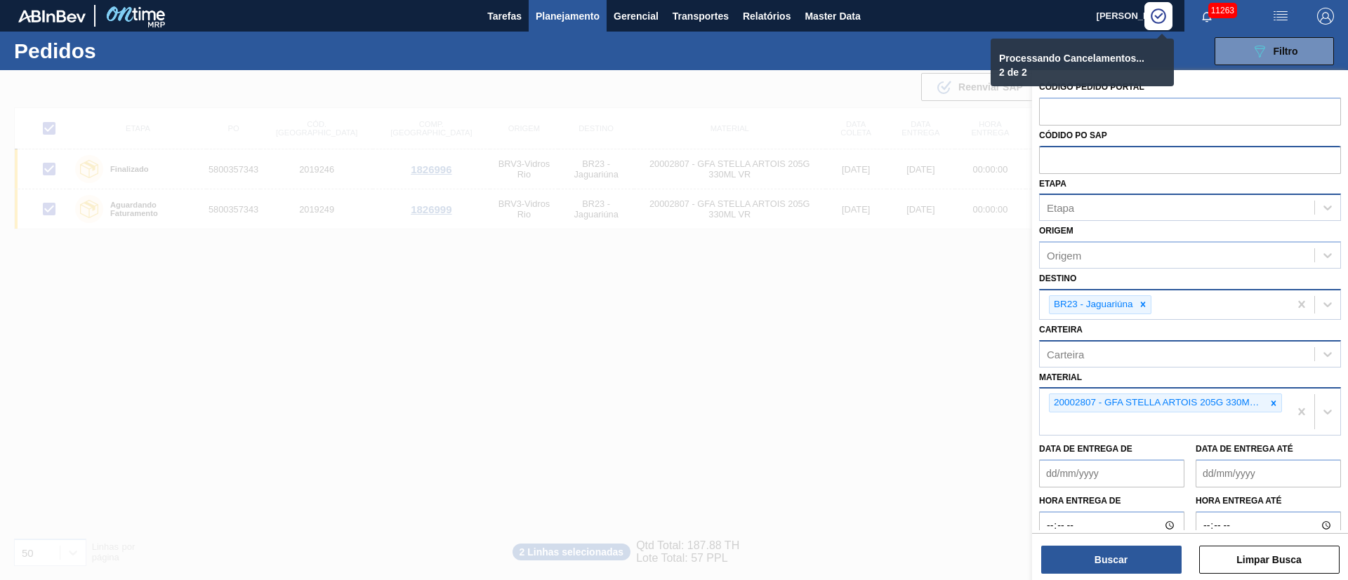
paste input "text"
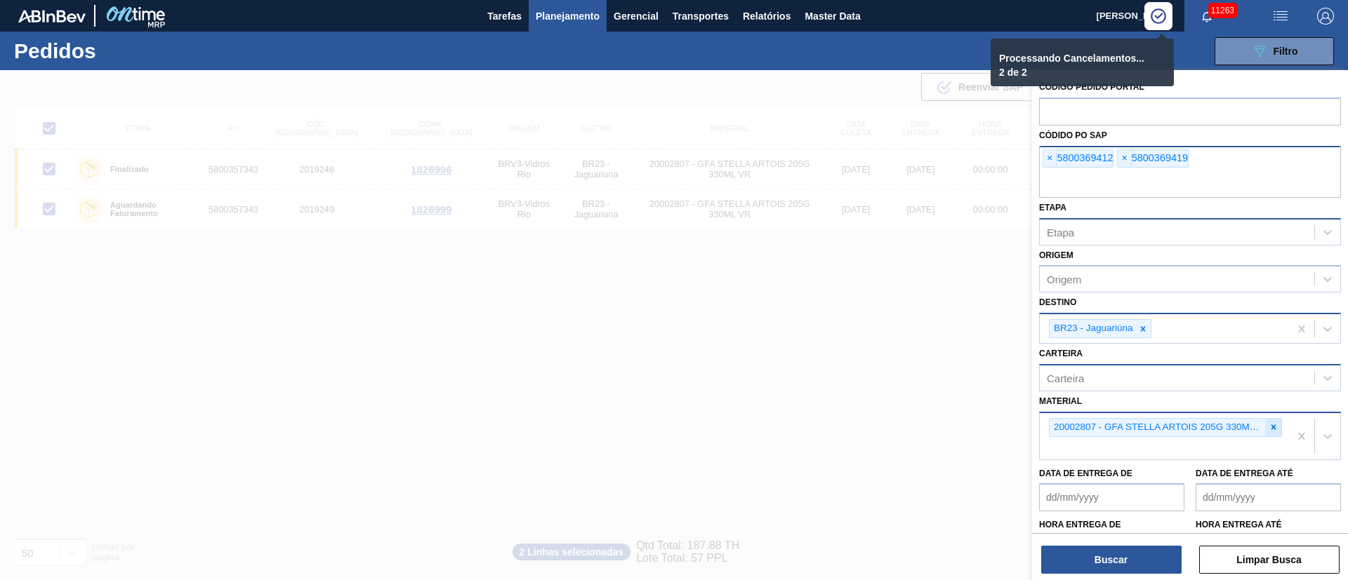
click at [1272, 425] on icon at bounding box center [1273, 427] width 5 height 5
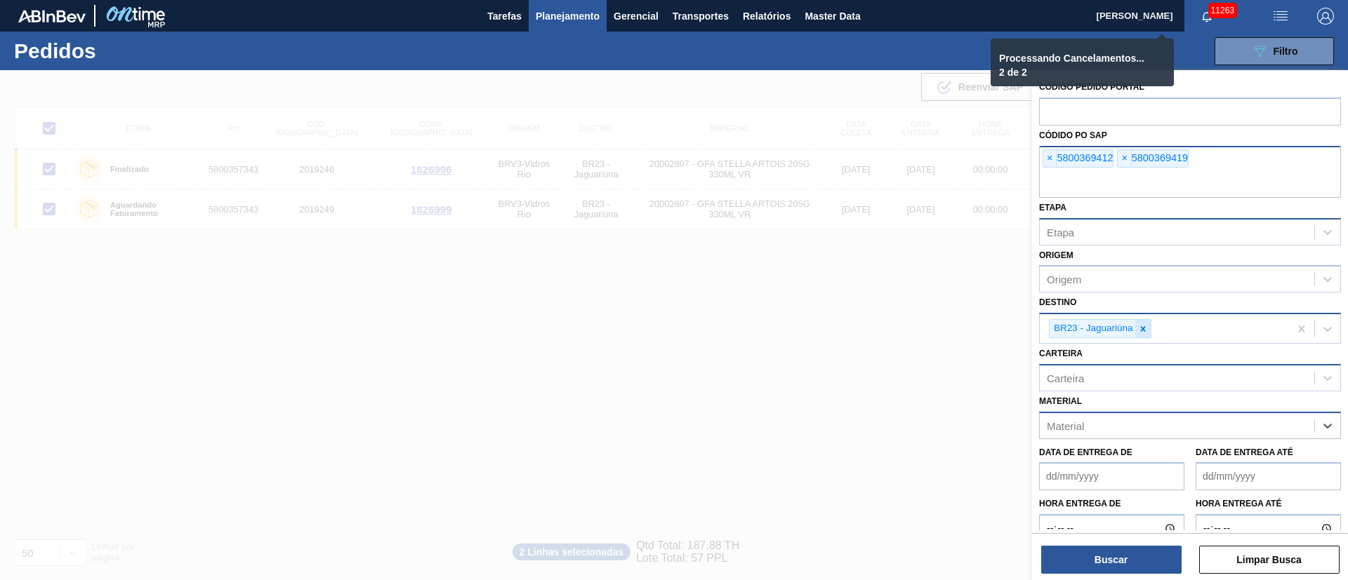
click at [1136, 333] on div at bounding box center [1142, 329] width 15 height 18
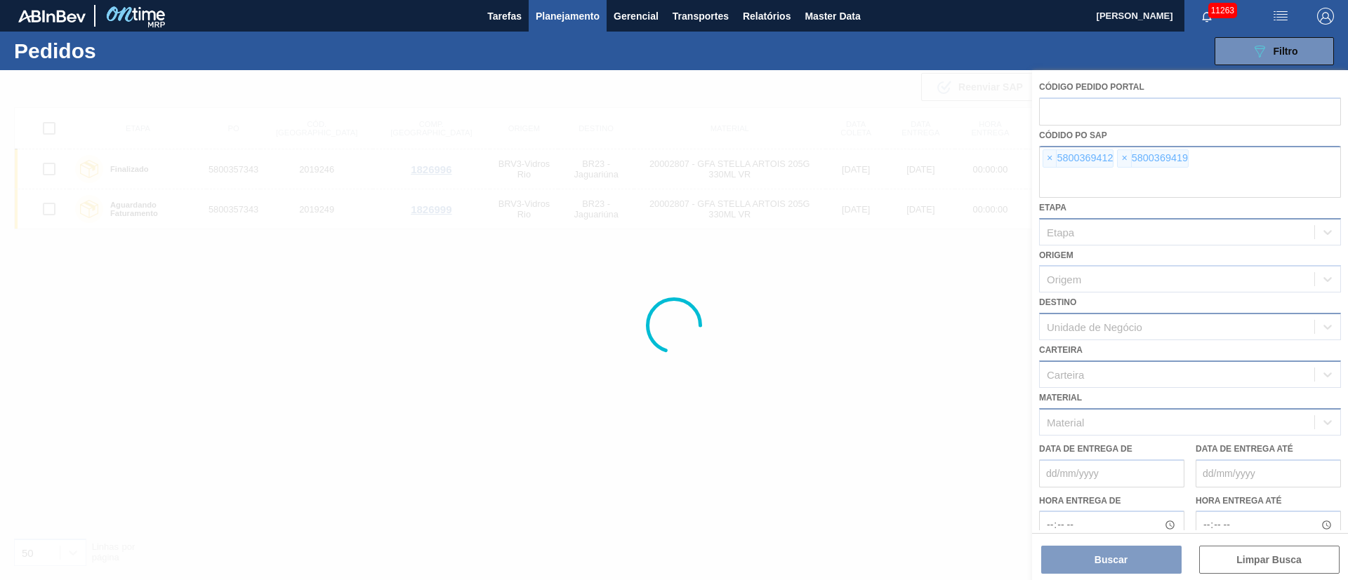
click at [1122, 554] on div at bounding box center [674, 325] width 1348 height 510
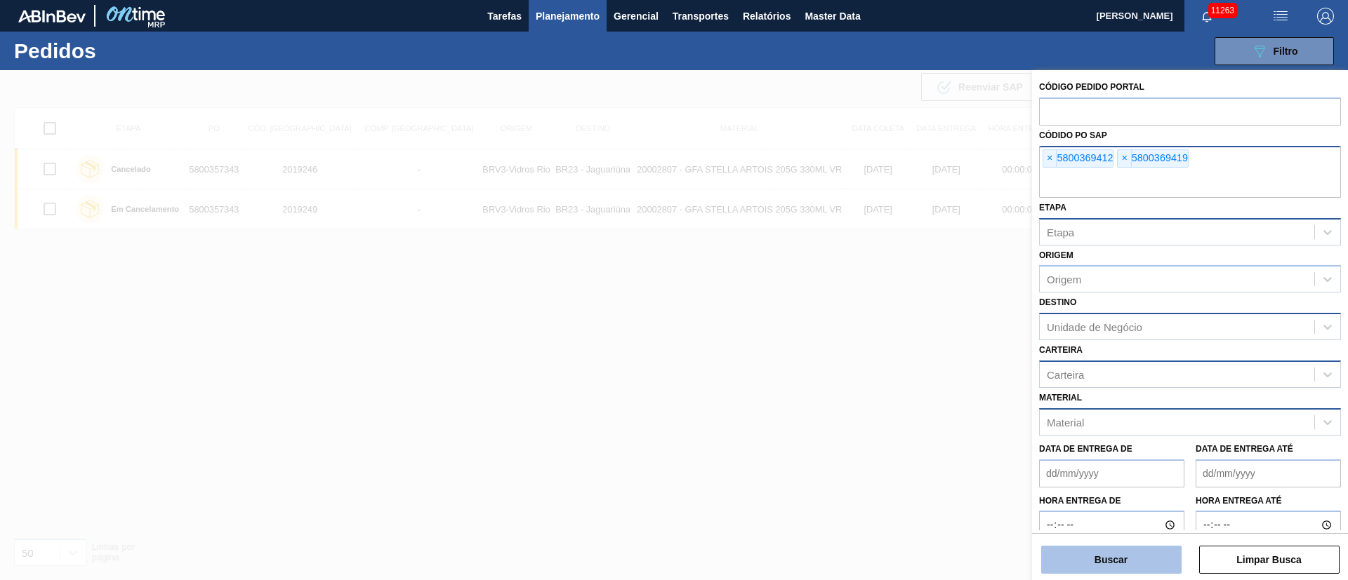
click at [1090, 561] on button "Buscar" at bounding box center [1111, 560] width 140 height 28
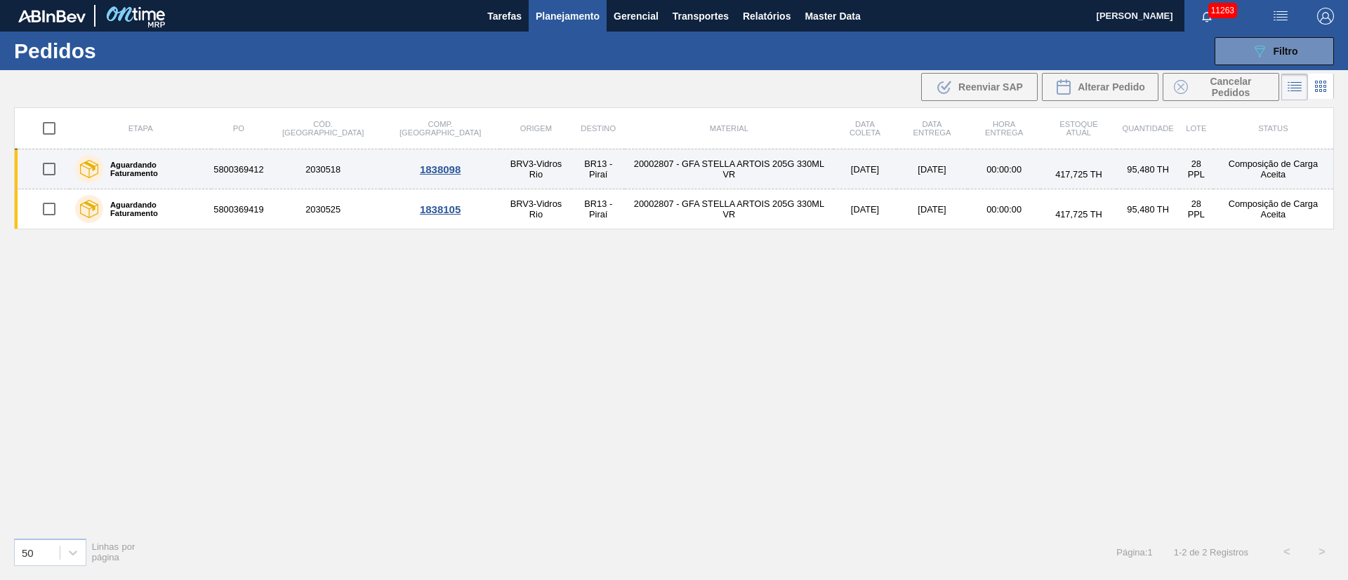
click at [49, 171] on input "checkbox" at bounding box center [48, 168] width 29 height 29
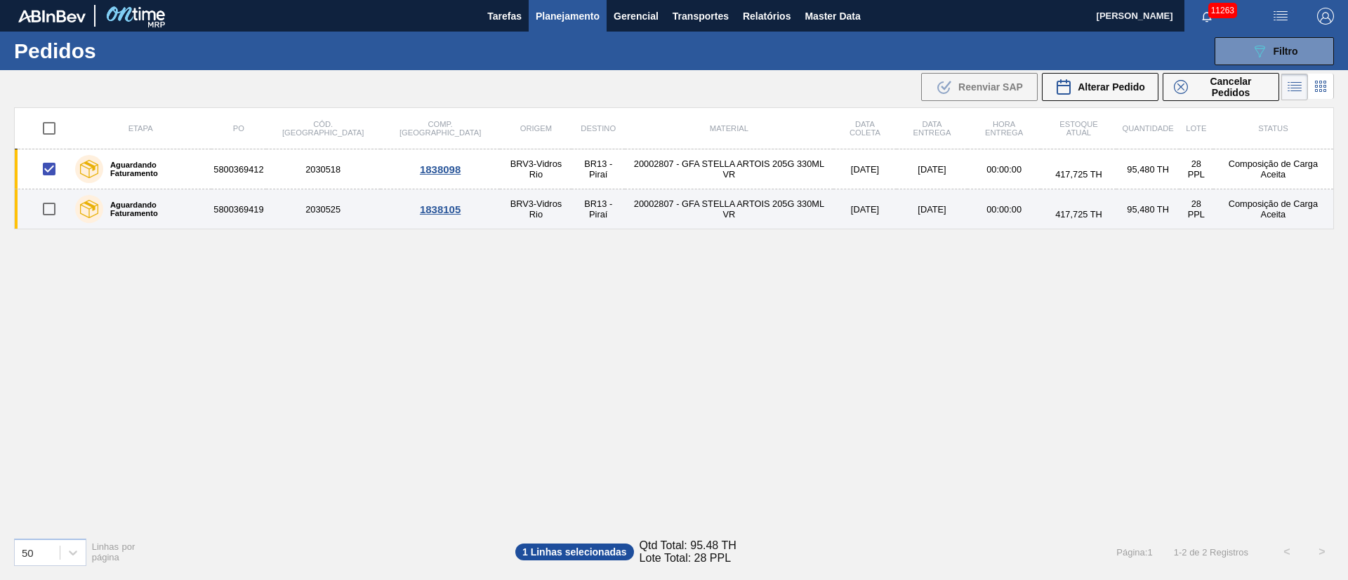
click at [51, 207] on input "checkbox" at bounding box center [48, 208] width 29 height 29
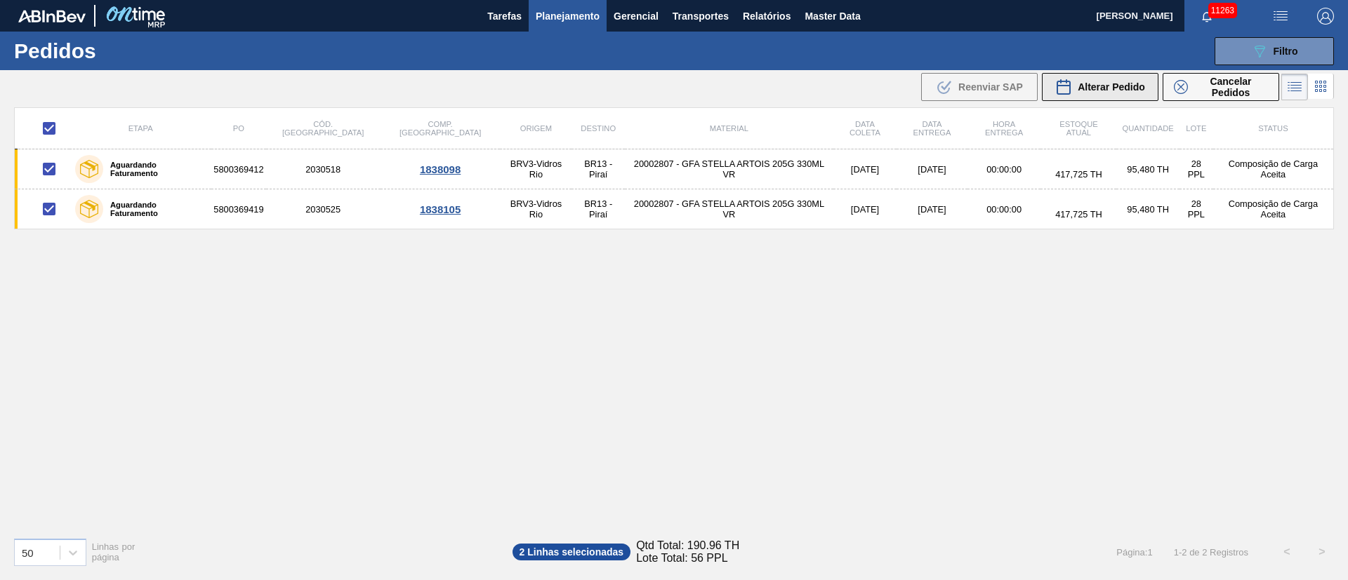
click at [1108, 87] on span "Alterar Pedido" at bounding box center [1110, 86] width 67 height 11
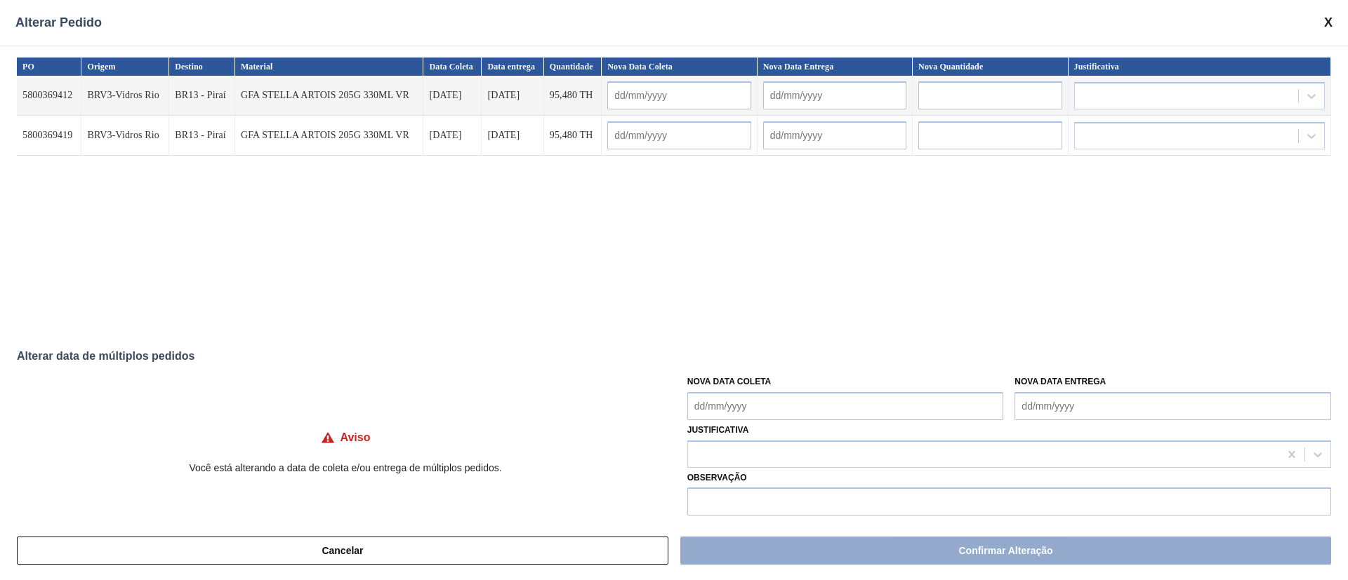
click at [812, 411] on Coleta "Nova Data Coleta" at bounding box center [845, 406] width 317 height 28
click at [753, 371] on div "30" at bounding box center [749, 365] width 19 height 19
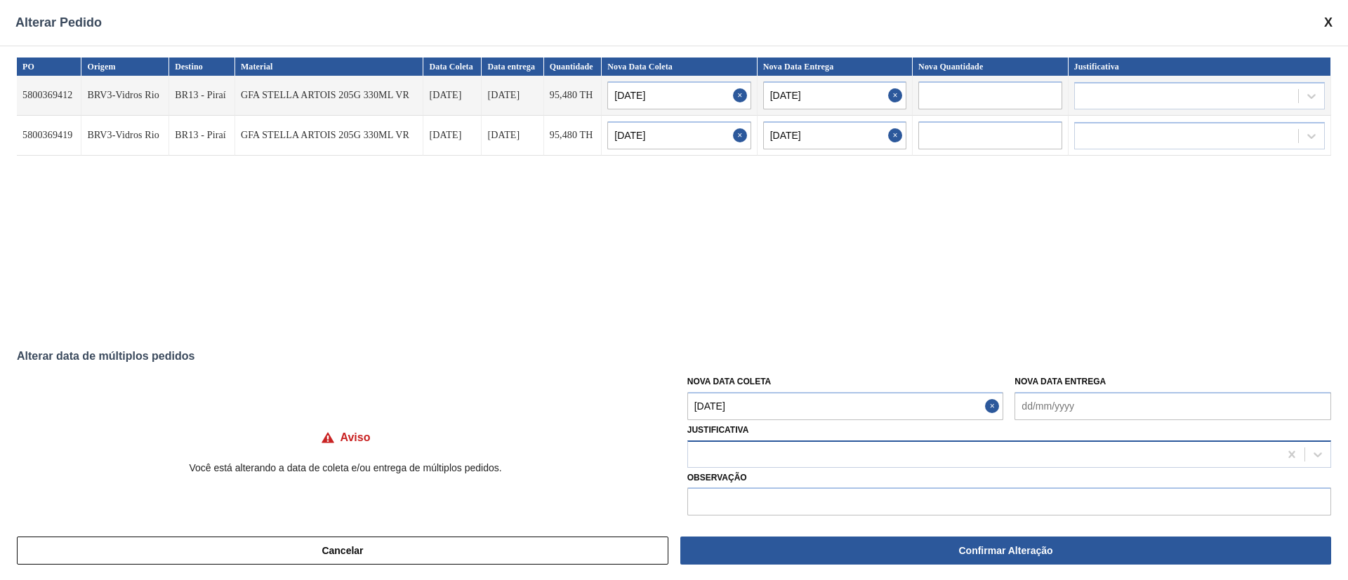
click at [750, 456] on div at bounding box center [983, 454] width 591 height 20
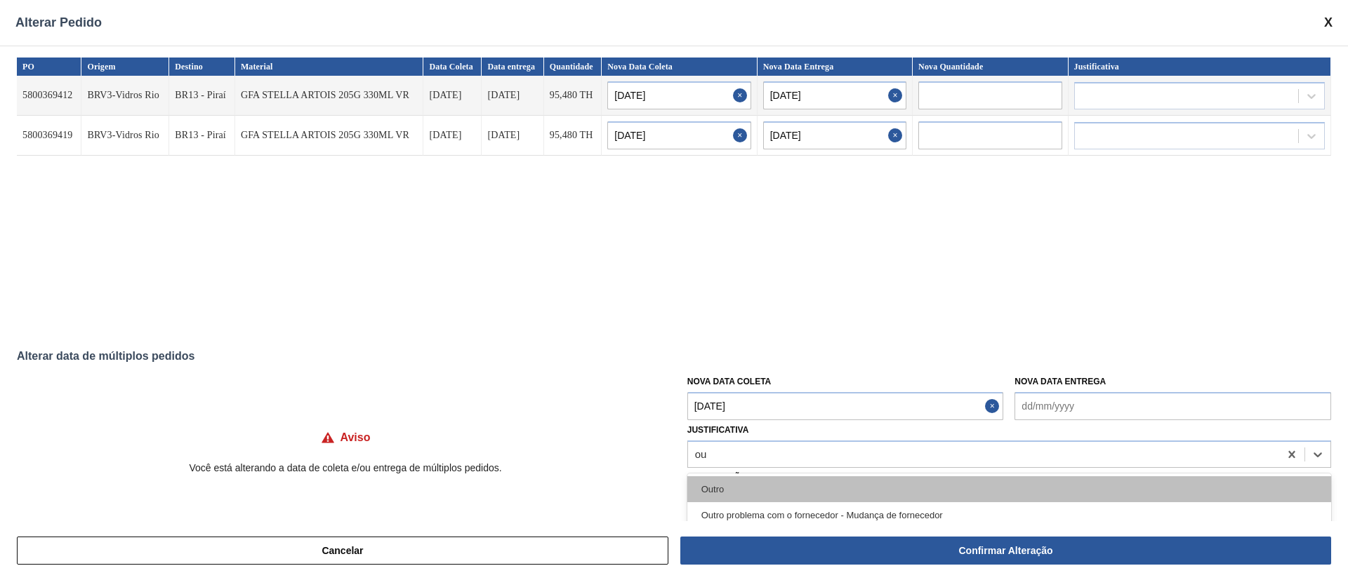
click at [724, 486] on div "Outro" at bounding box center [1009, 490] width 644 height 26
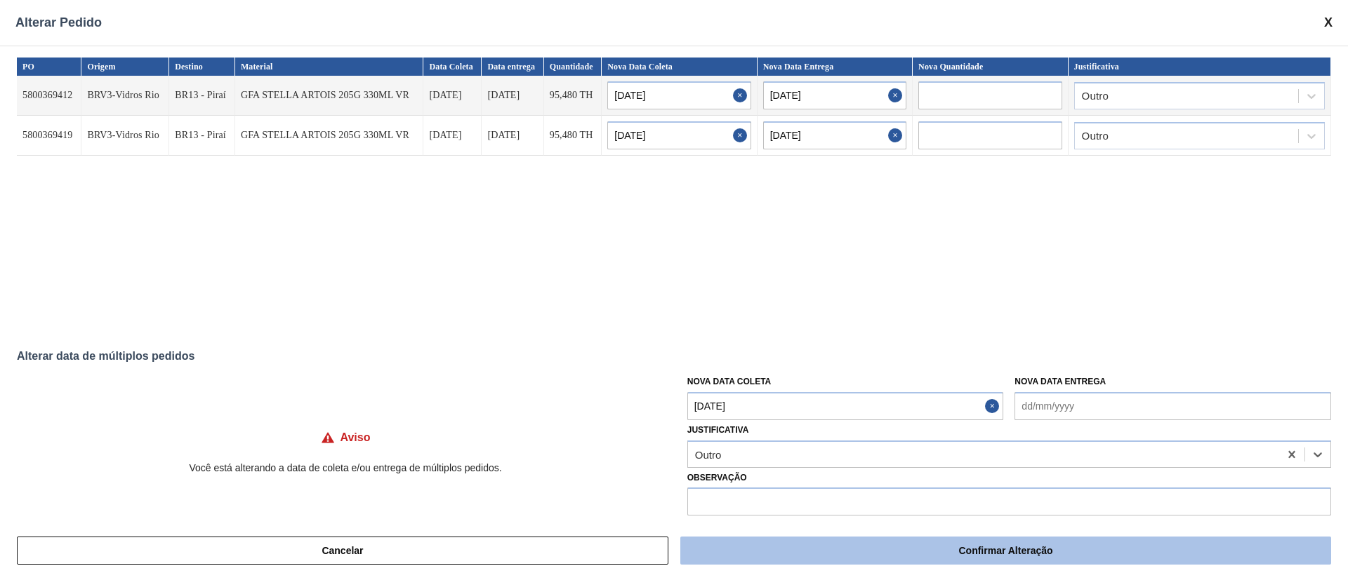
click at [961, 552] on button "Confirmar Alteração" at bounding box center [1005, 551] width 651 height 28
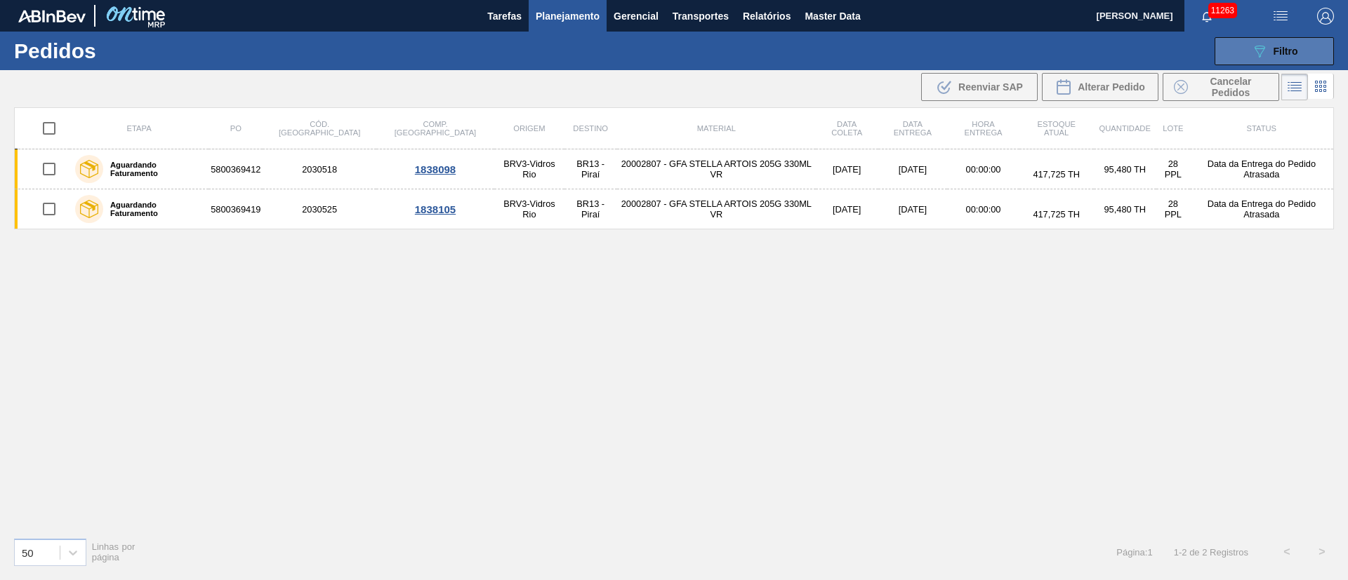
click at [1273, 39] on button "089F7B8B-B2A5-4AFE-B5C0-19BA573D28AC Filtro" at bounding box center [1273, 51] width 119 height 28
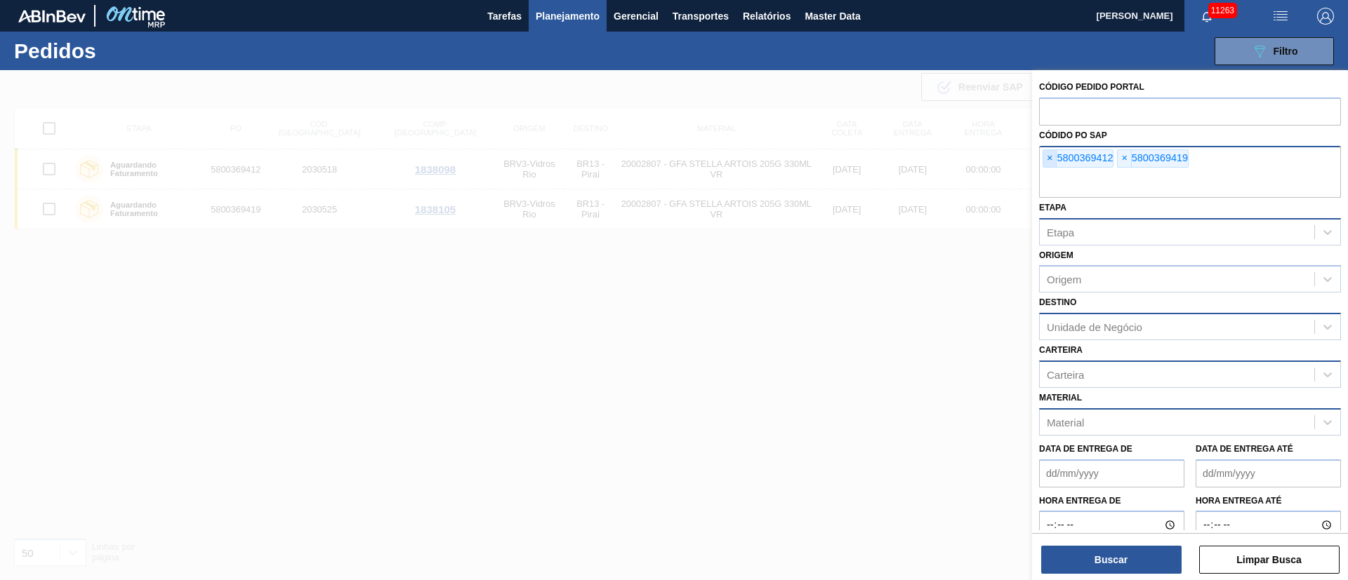
click at [1051, 160] on span "×" at bounding box center [1049, 158] width 13 height 17
click at [1054, 161] on span "×" at bounding box center [1049, 158] width 13 height 17
click at [1057, 171] on input "text" at bounding box center [1190, 184] width 302 height 27
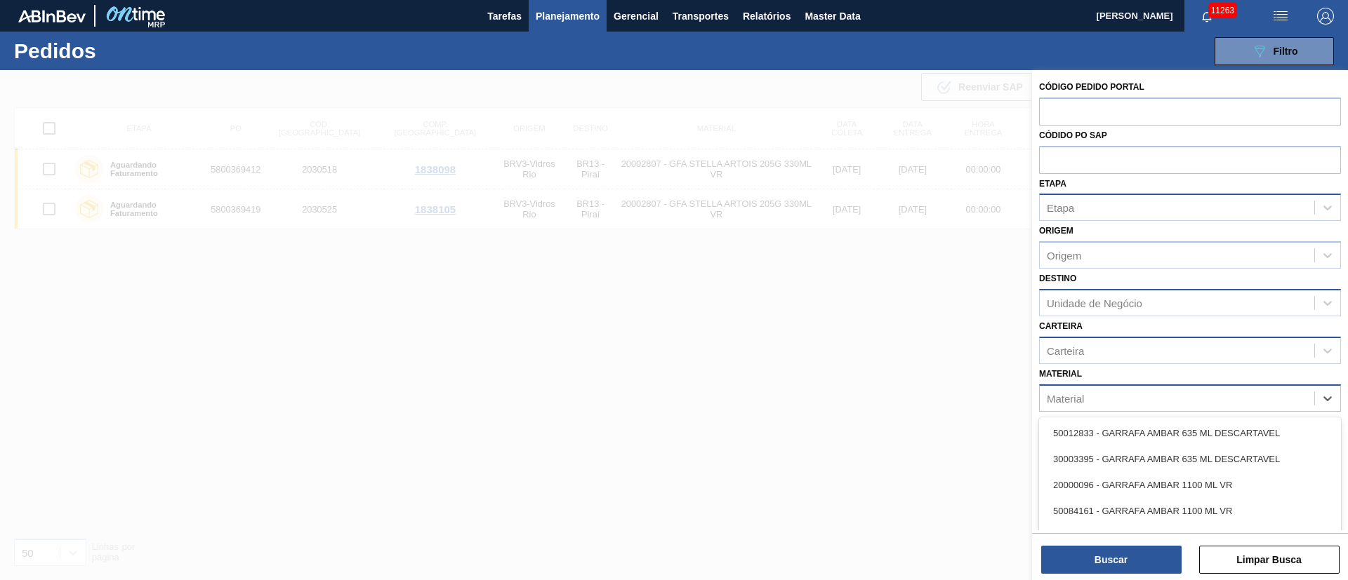
click at [1088, 399] on div "Material" at bounding box center [1176, 398] width 274 height 20
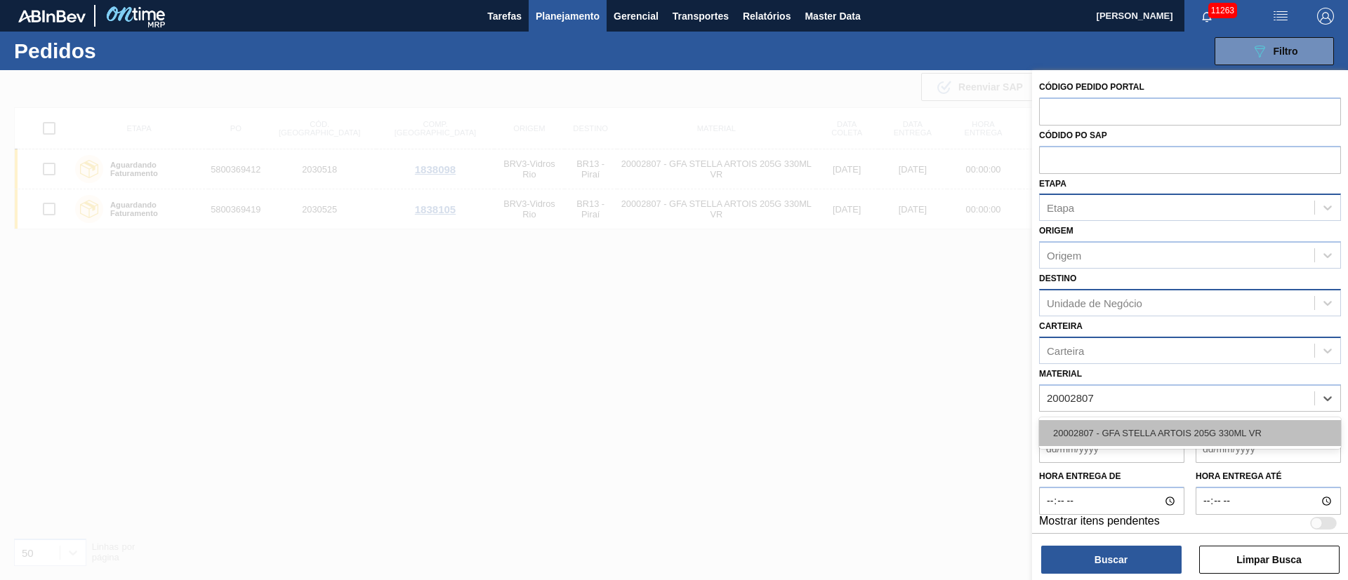
click at [1098, 430] on div "20002807 - GFA STELLA ARTOIS 205G 330ML VR" at bounding box center [1190, 433] width 302 height 26
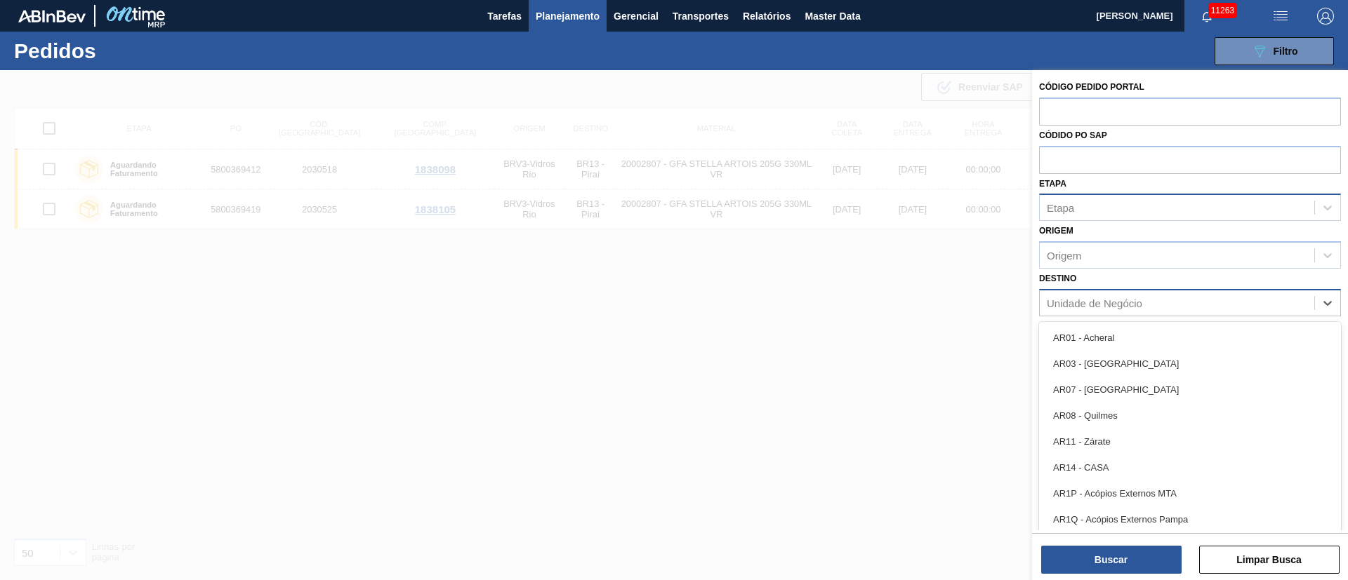
click at [1062, 303] on div "Unidade de Negócio" at bounding box center [1093, 303] width 95 height 12
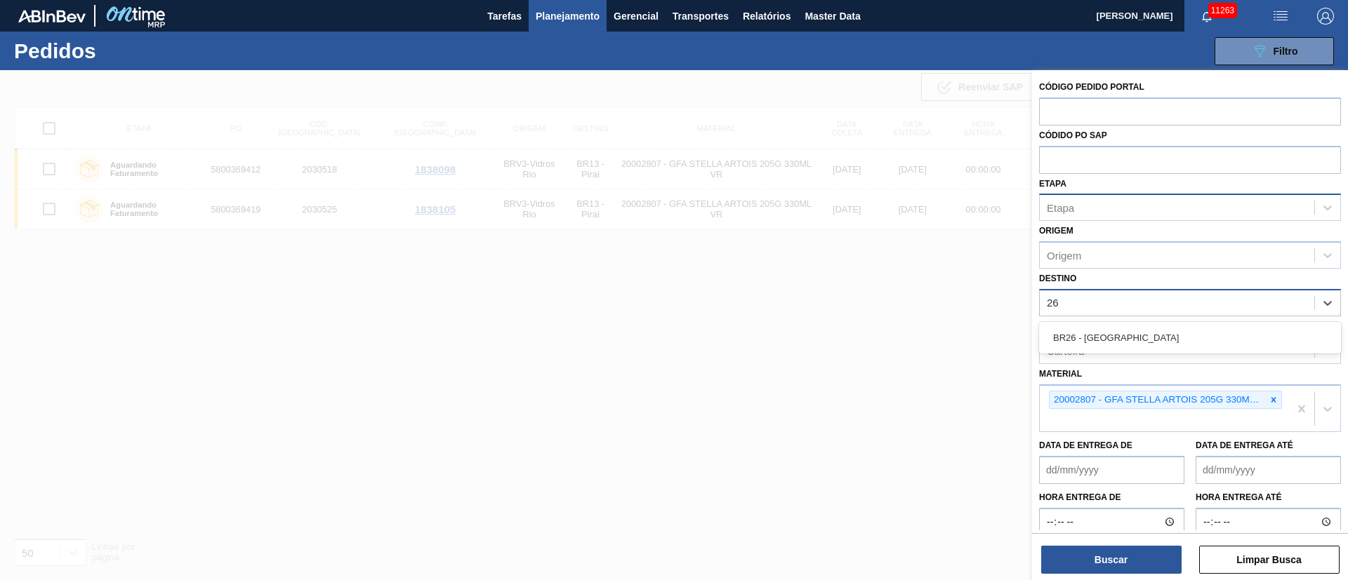
click at [1102, 343] on div "BR26 - Uberlândia" at bounding box center [1190, 338] width 302 height 26
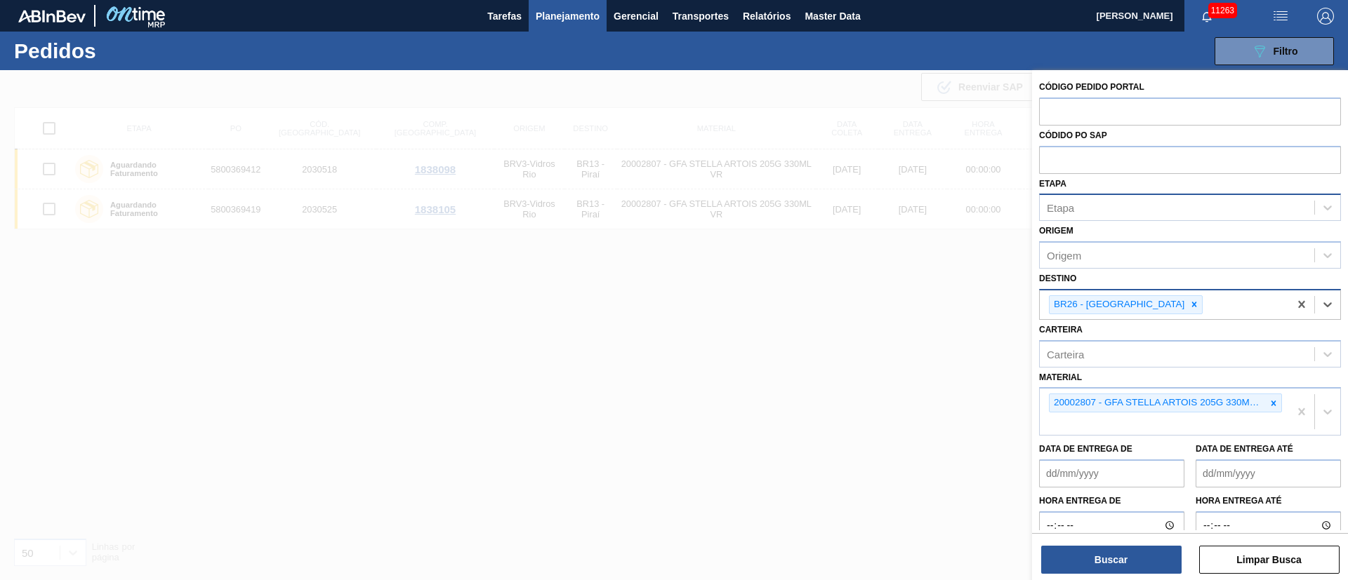
click at [1090, 205] on div "Etapa" at bounding box center [1176, 208] width 274 height 20
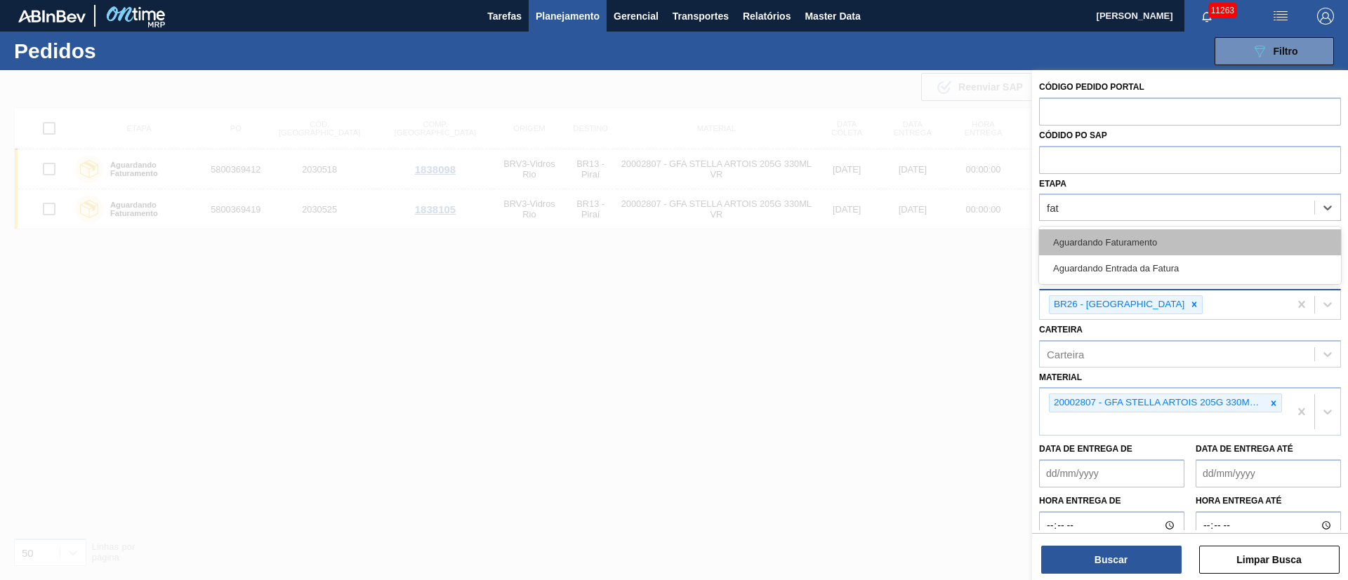
click at [1085, 235] on div "Aguardando Faturamento" at bounding box center [1190, 242] width 302 height 26
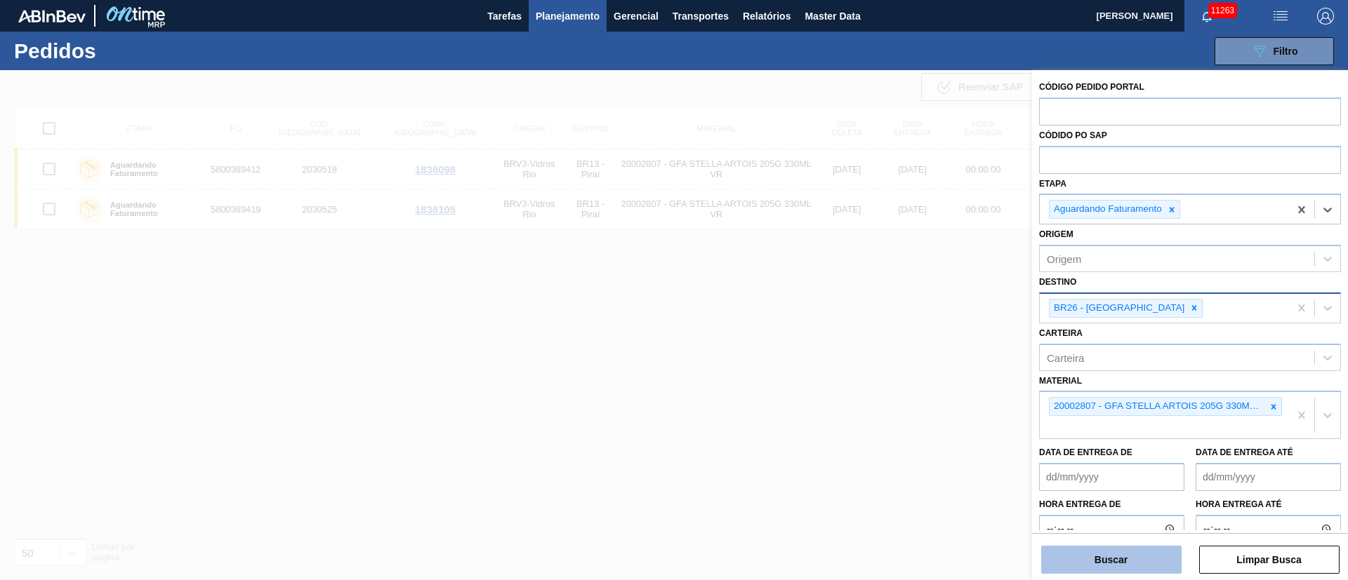
click at [1103, 555] on button "Buscar" at bounding box center [1111, 560] width 140 height 28
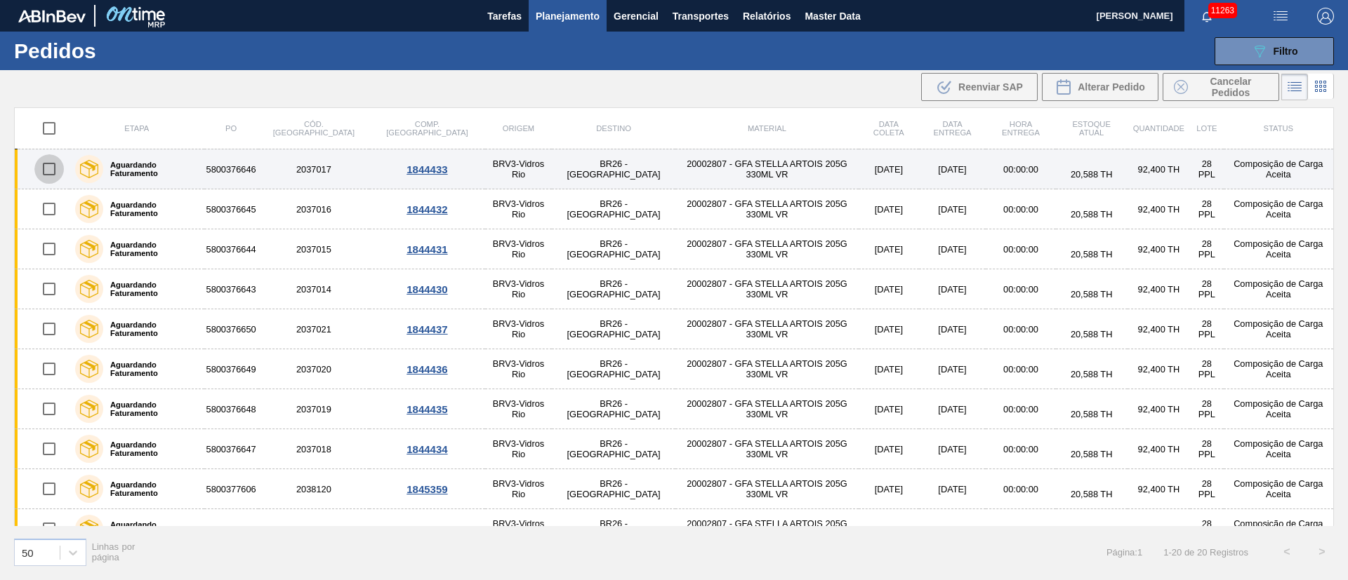
click at [48, 164] on input "checkbox" at bounding box center [48, 168] width 29 height 29
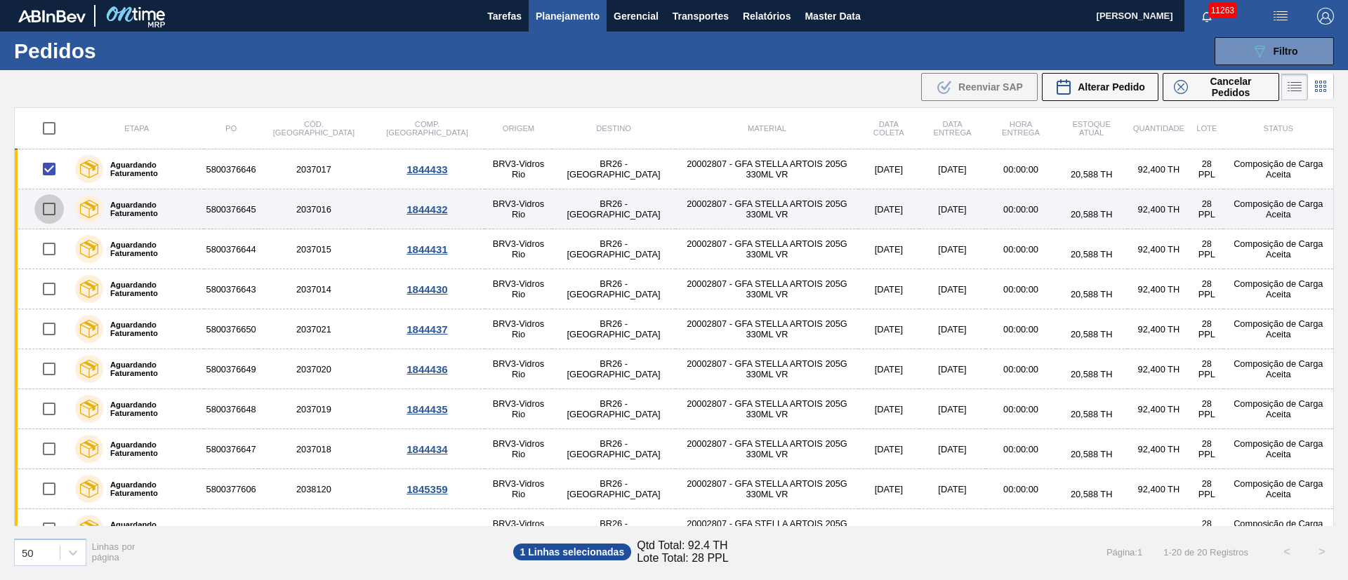
click at [51, 213] on input "checkbox" at bounding box center [48, 208] width 29 height 29
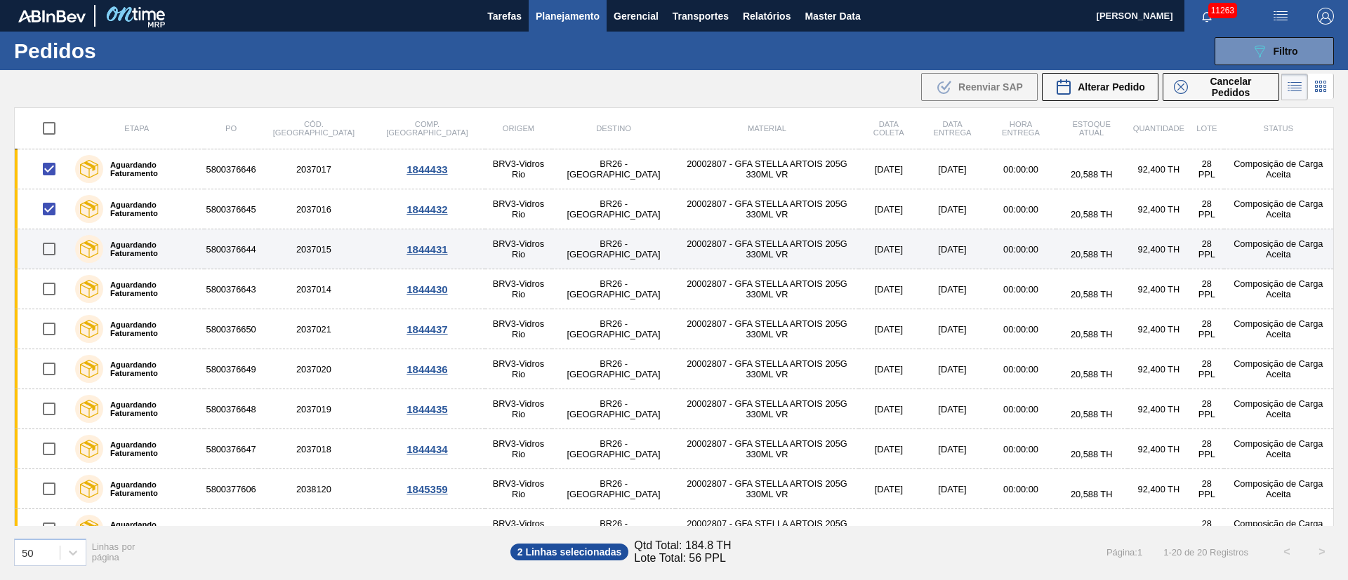
click at [47, 243] on input "checkbox" at bounding box center [48, 248] width 29 height 29
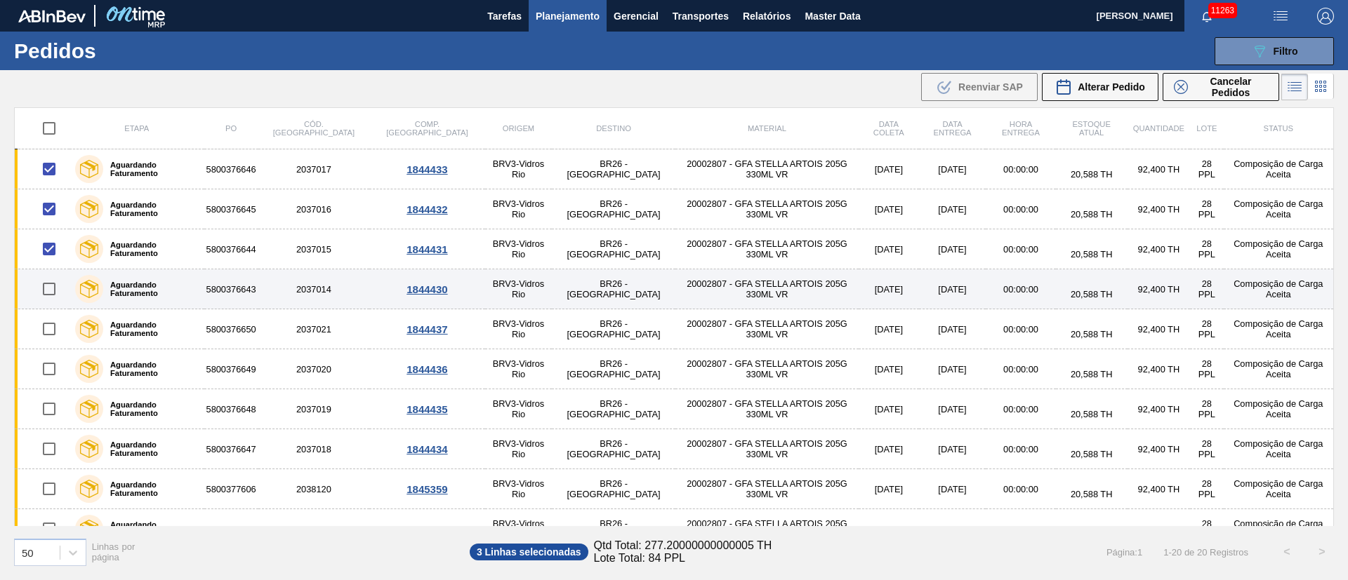
click at [48, 286] on input "checkbox" at bounding box center [48, 288] width 29 height 29
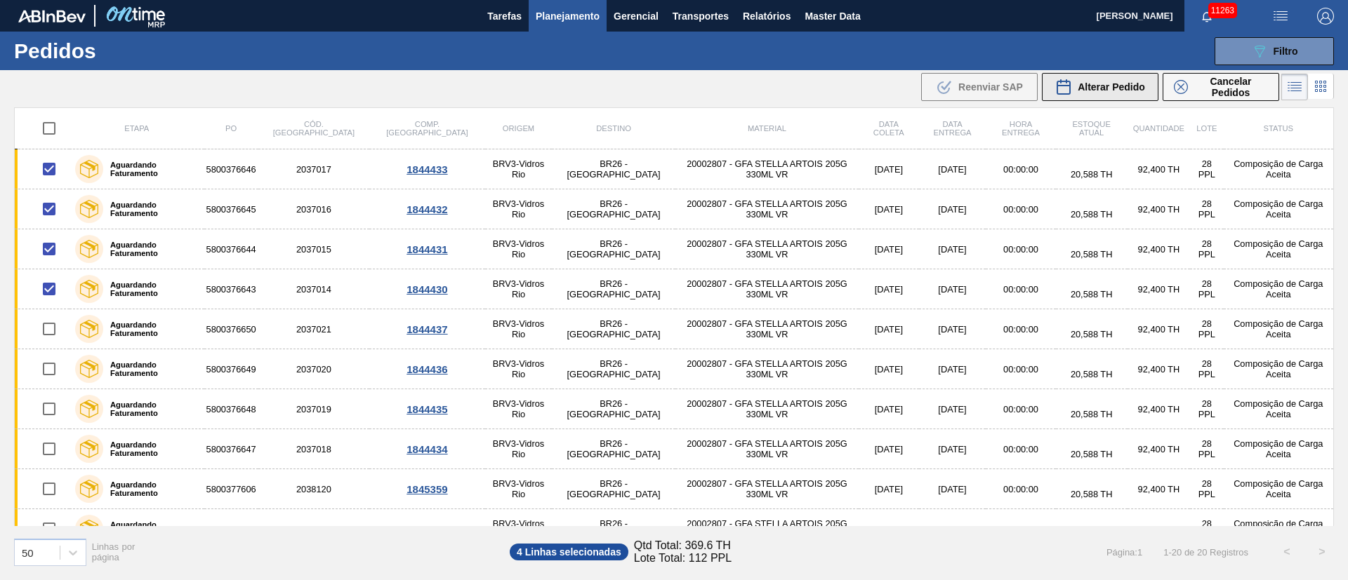
click at [1105, 89] on span "Alterar Pedido" at bounding box center [1110, 86] width 67 height 11
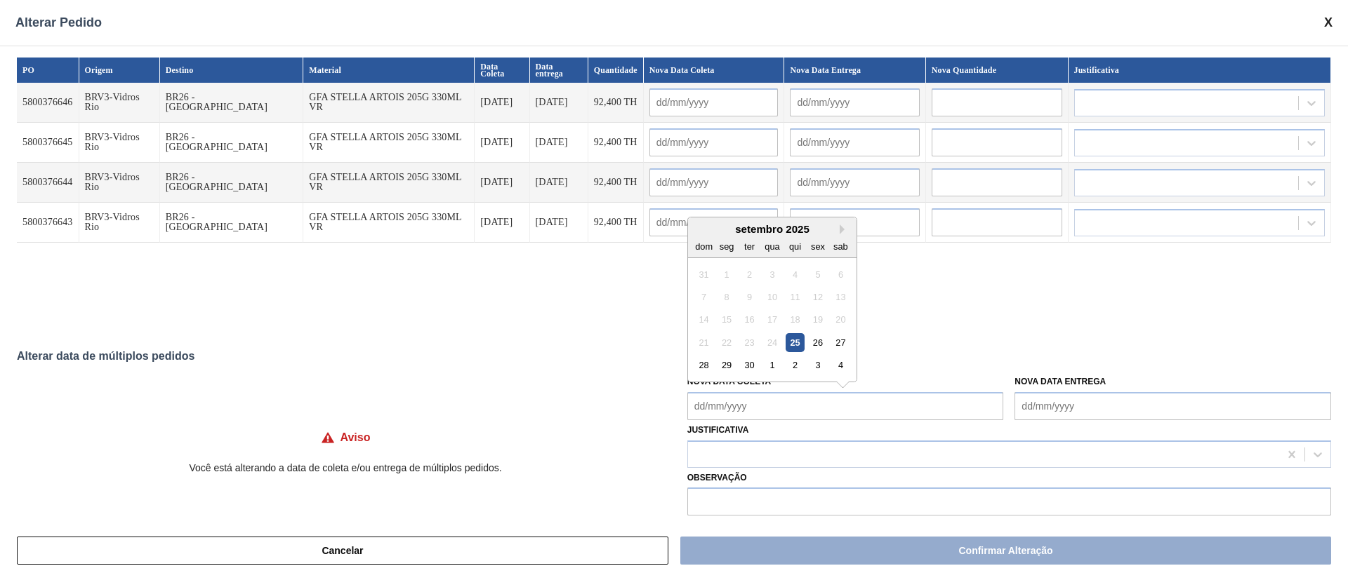
click at [771, 409] on Coleta "Nova Data Coleta" at bounding box center [845, 406] width 317 height 28
click at [785, 347] on div "25" at bounding box center [794, 342] width 19 height 19
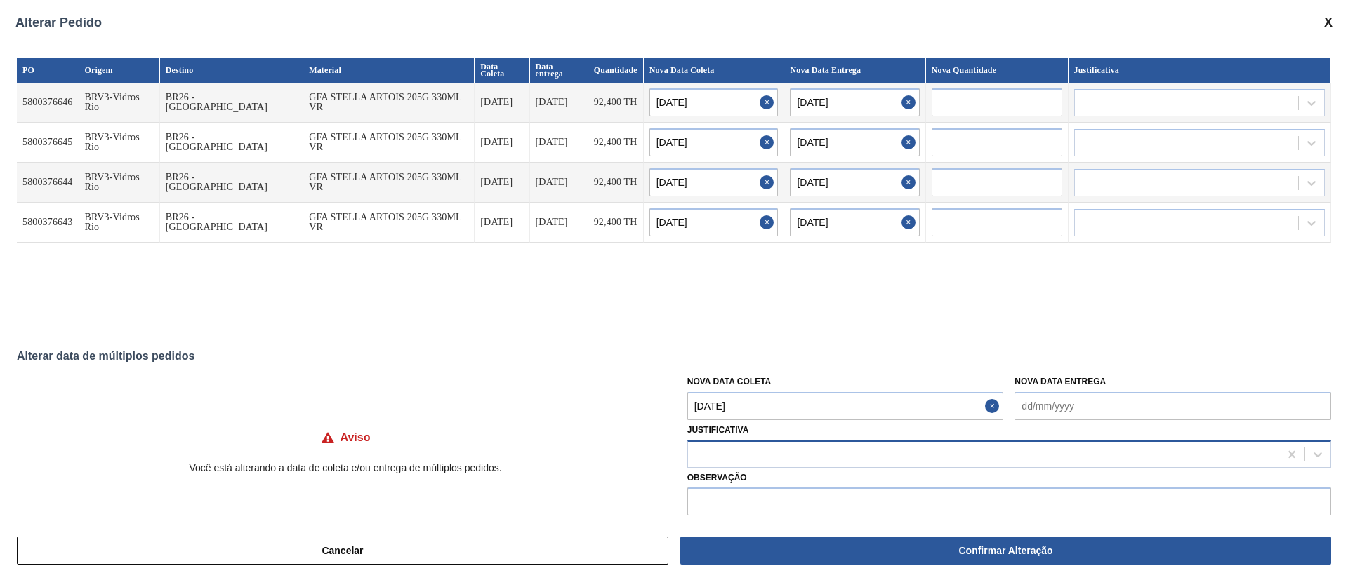
click at [739, 453] on div at bounding box center [983, 454] width 591 height 20
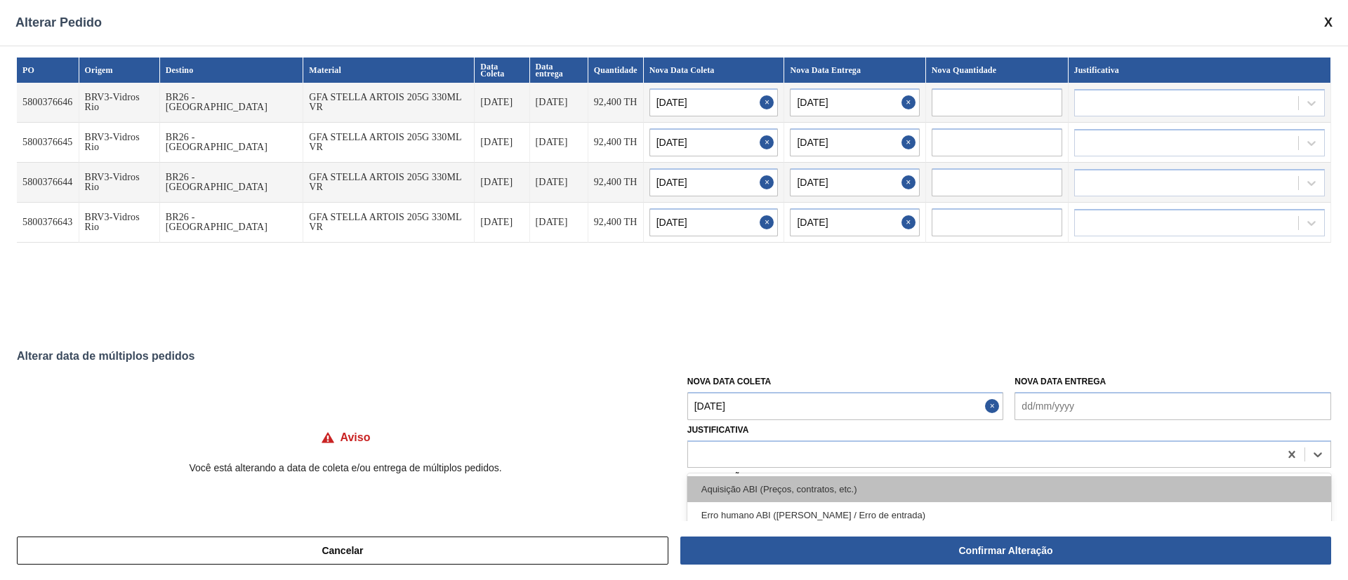
click at [716, 492] on div "Aquisição ABI (Preços, contratos, etc.)" at bounding box center [1009, 490] width 644 height 26
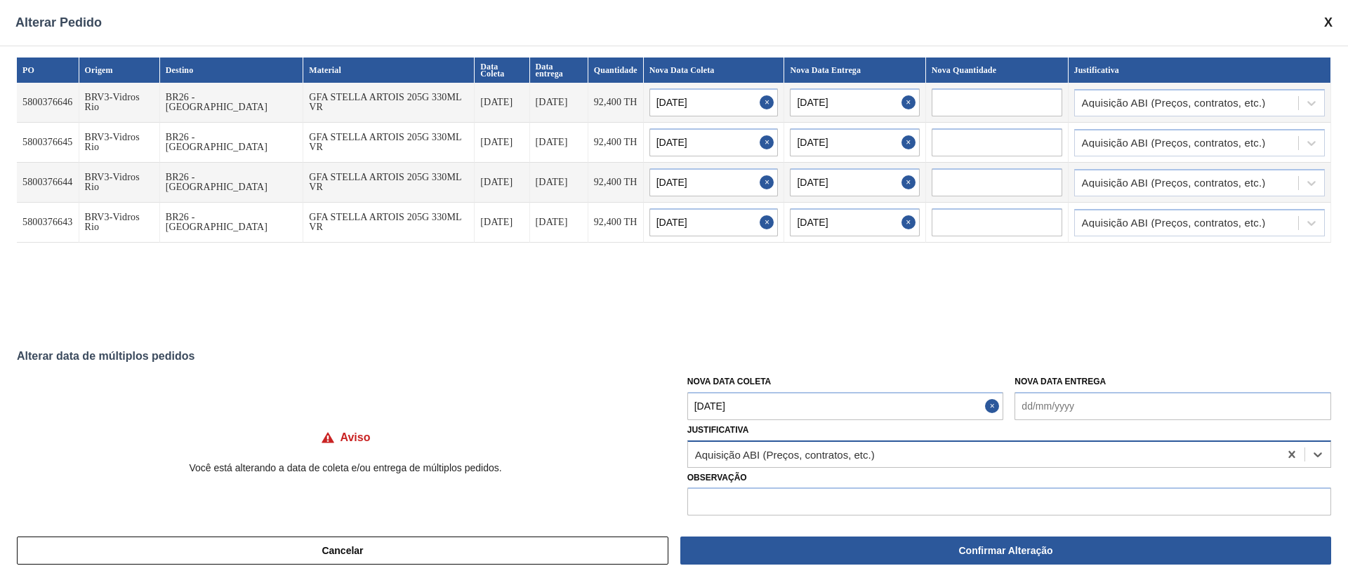
click at [846, 455] on div "Aquisição ABI (Preços, contratos, etc.)" at bounding box center [785, 454] width 180 height 12
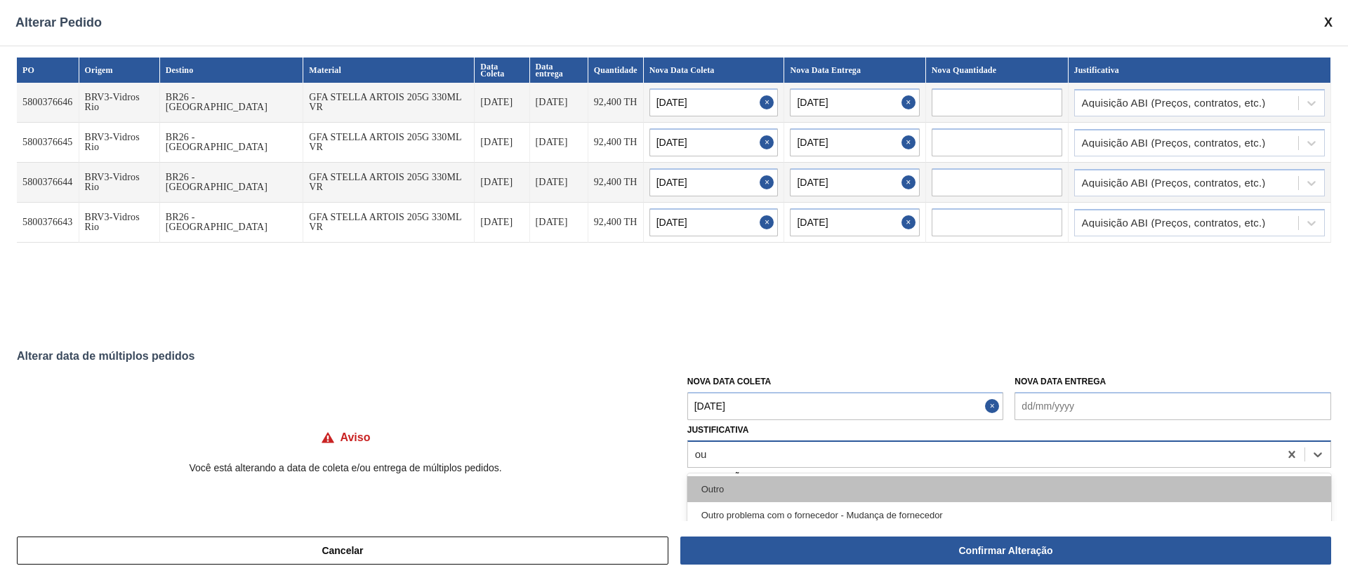
click at [714, 489] on div "Outro" at bounding box center [1009, 490] width 644 height 26
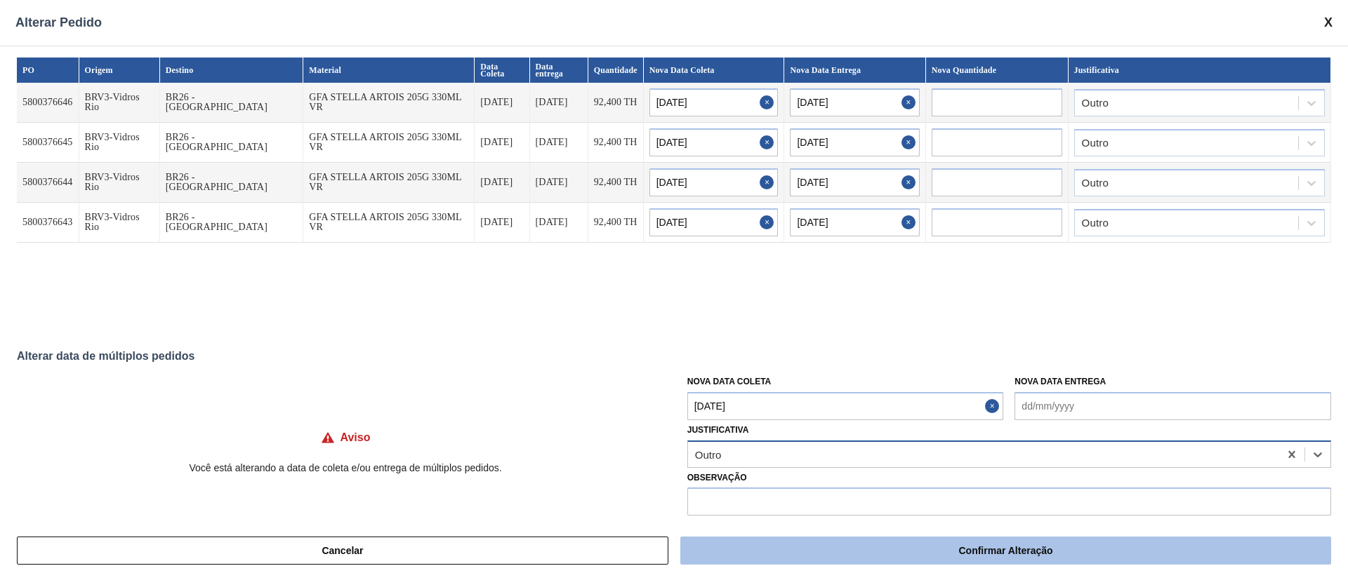
click at [858, 554] on button "Confirmar Alteração" at bounding box center [1005, 551] width 651 height 28
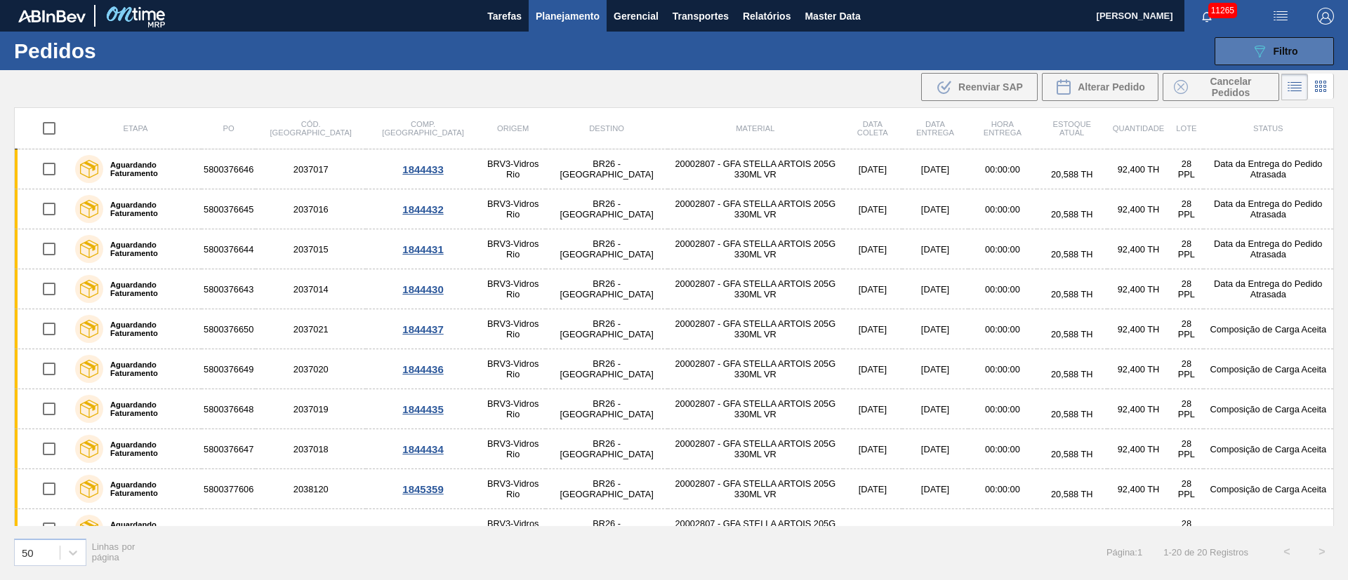
click at [1298, 48] on button "089F7B8B-B2A5-4AFE-B5C0-19BA573D28AC Filtro" at bounding box center [1273, 51] width 119 height 28
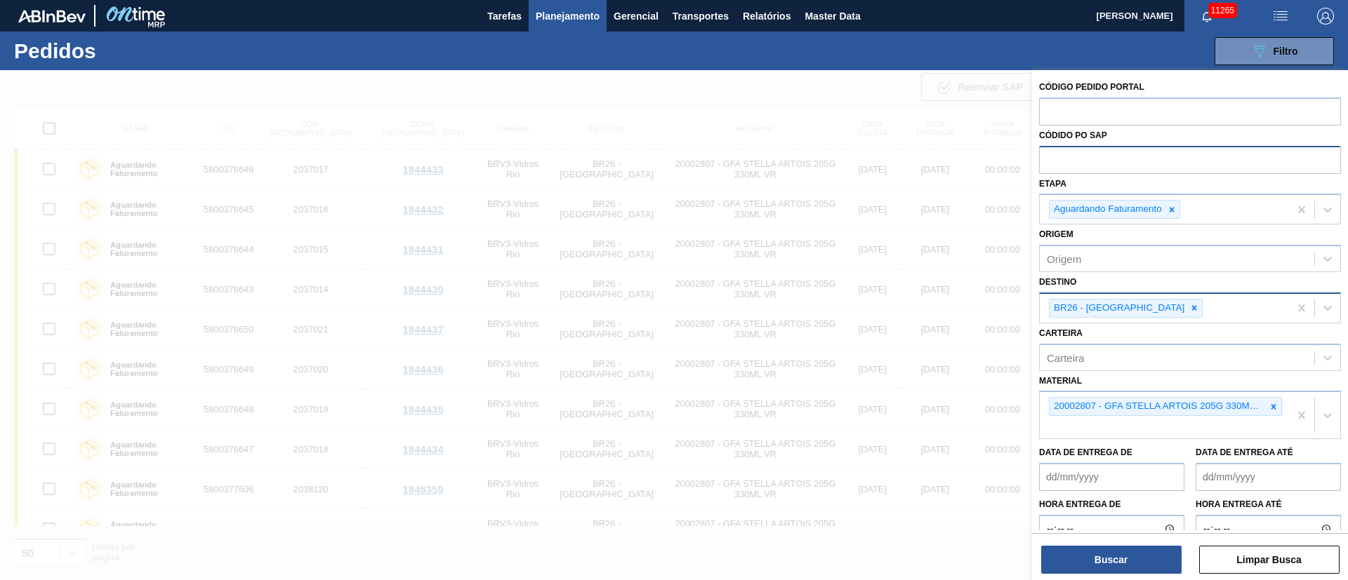
click at [1108, 158] on input "text" at bounding box center [1190, 159] width 302 height 27
paste input "text"
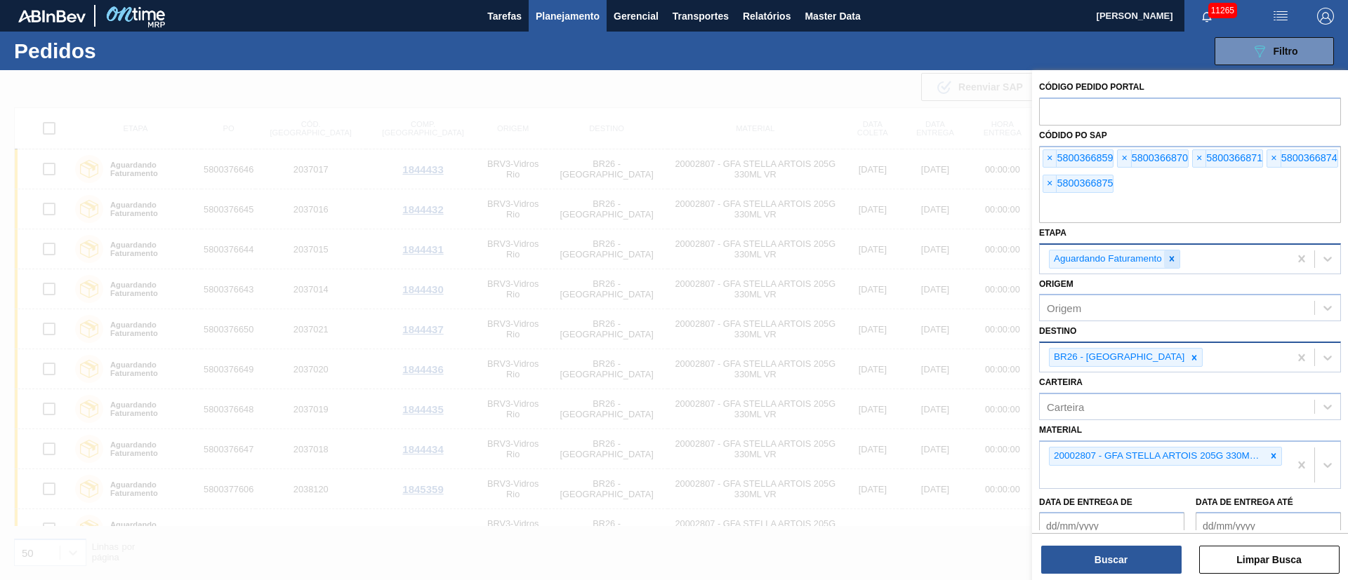
click at [1170, 264] on div at bounding box center [1171, 260] width 15 height 18
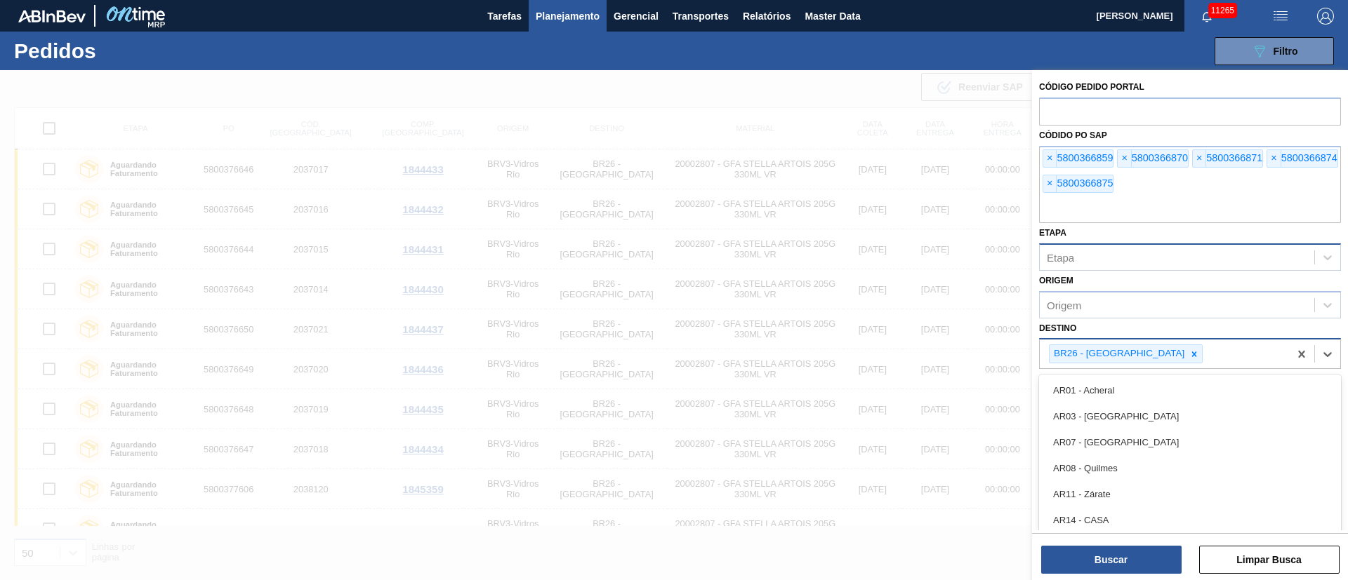
click at [1138, 364] on div "BR26 - Uberlândia" at bounding box center [1163, 354] width 249 height 29
click at [1189, 350] on icon at bounding box center [1194, 355] width 10 height 10
click at [1155, 310] on div "Origem" at bounding box center [1176, 305] width 274 height 20
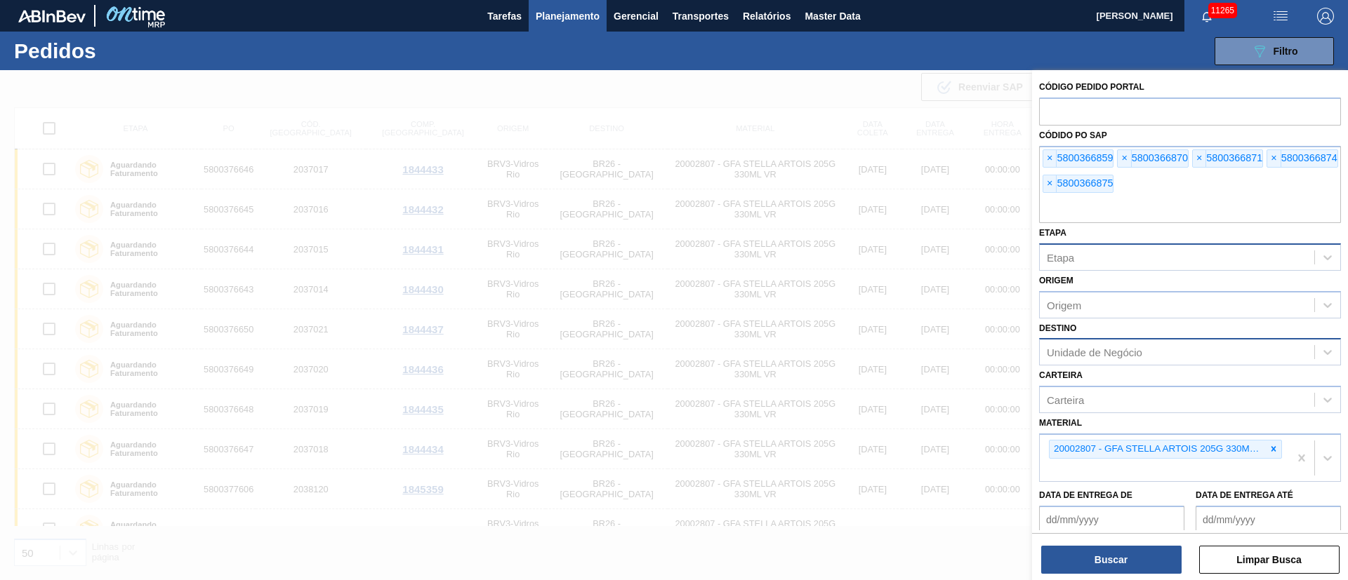
click at [1270, 284] on div "Origem Origem" at bounding box center [1190, 295] width 302 height 48
click at [1270, 449] on icon at bounding box center [1273, 449] width 10 height 10
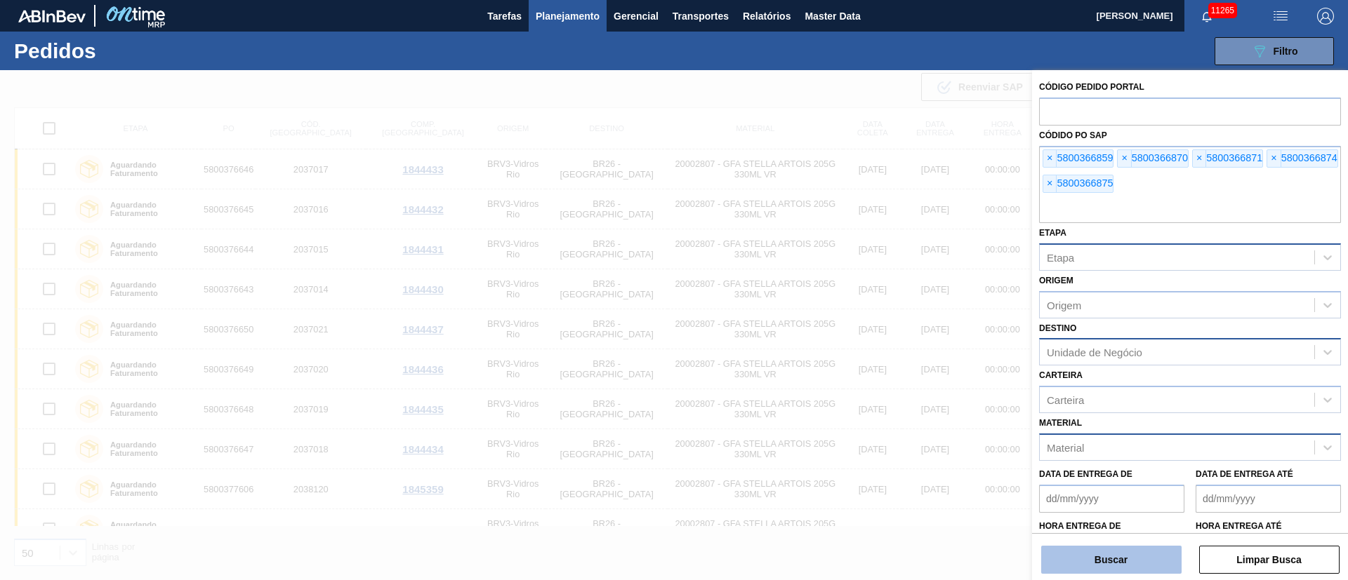
click at [1133, 561] on button "Buscar" at bounding box center [1111, 560] width 140 height 28
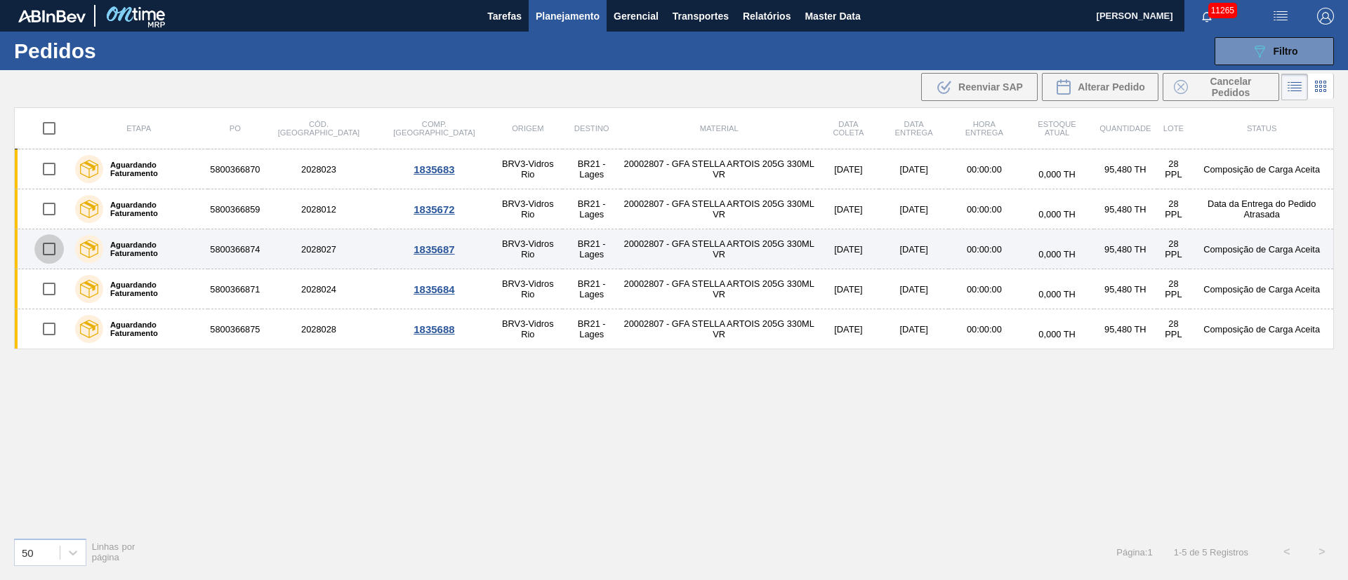
click at [51, 244] on input "checkbox" at bounding box center [48, 248] width 29 height 29
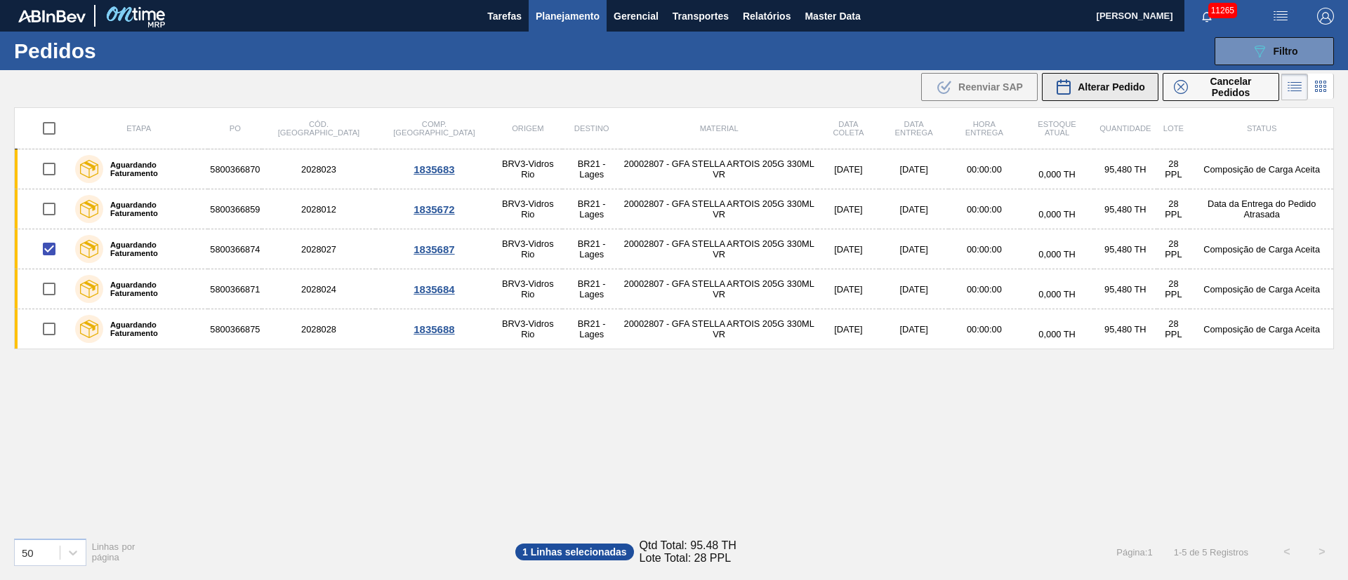
click at [1100, 92] on span "Alterar Pedido" at bounding box center [1110, 86] width 67 height 11
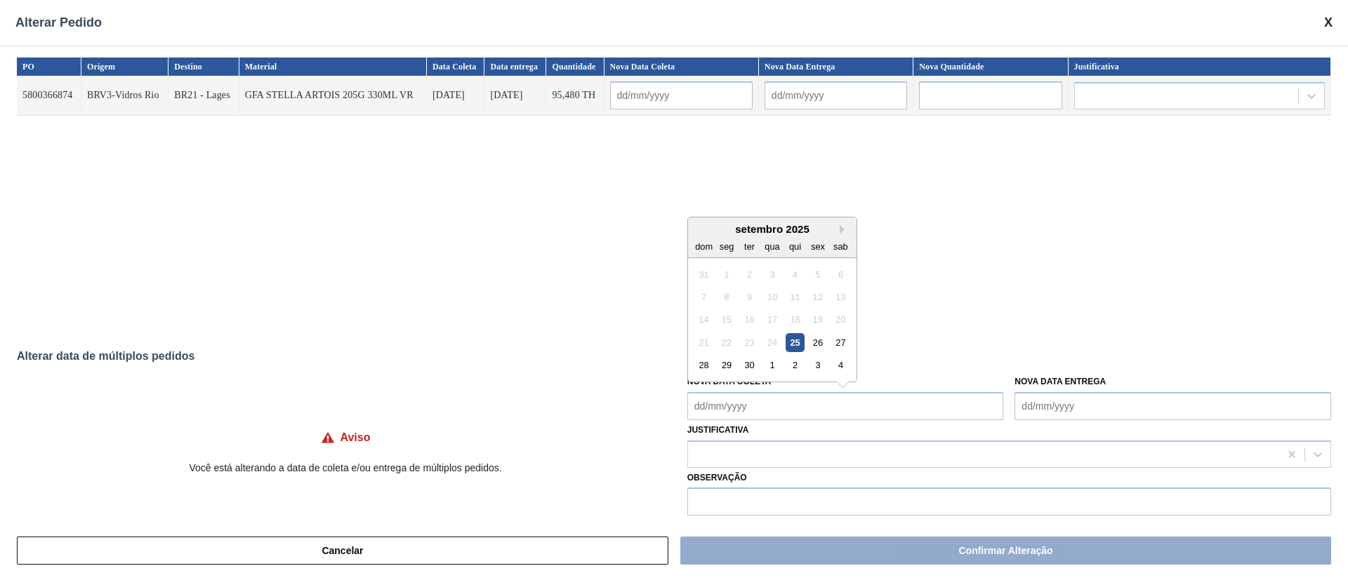
click at [786, 406] on Coleta "Nova Data Coleta" at bounding box center [845, 406] width 317 height 28
click at [730, 368] on div "29" at bounding box center [726, 365] width 19 height 19
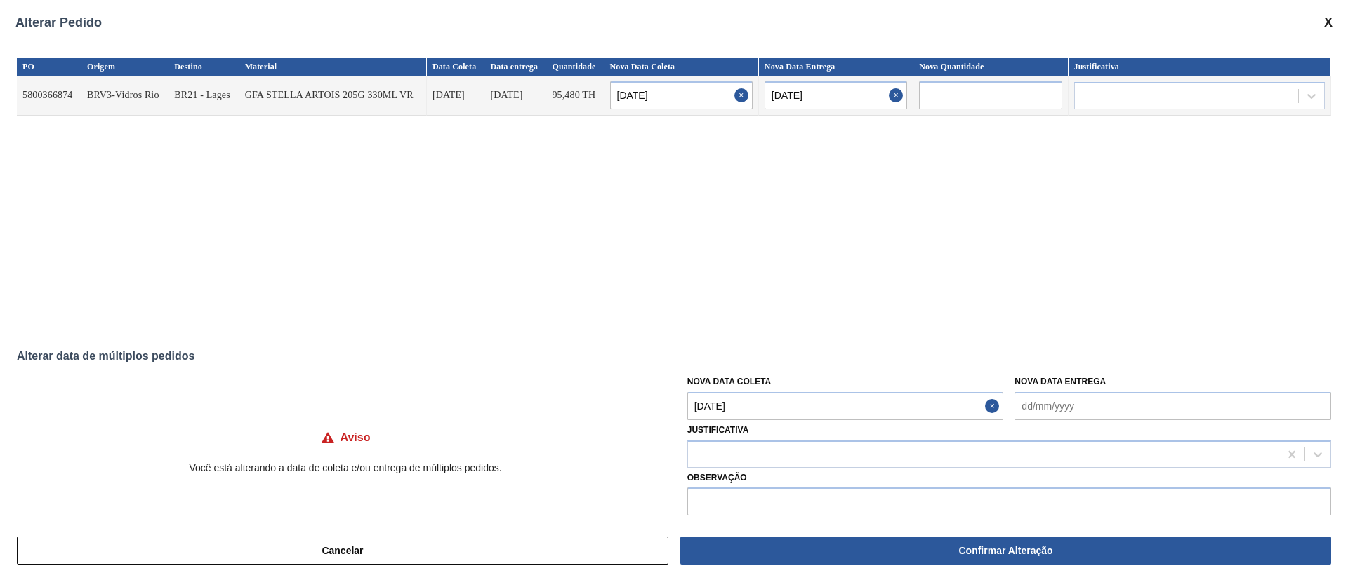
click at [750, 413] on Coleta "29/09/2025" at bounding box center [845, 406] width 317 height 28
click at [816, 345] on div "26" at bounding box center [817, 342] width 19 height 19
click at [758, 451] on div at bounding box center [983, 454] width 591 height 20
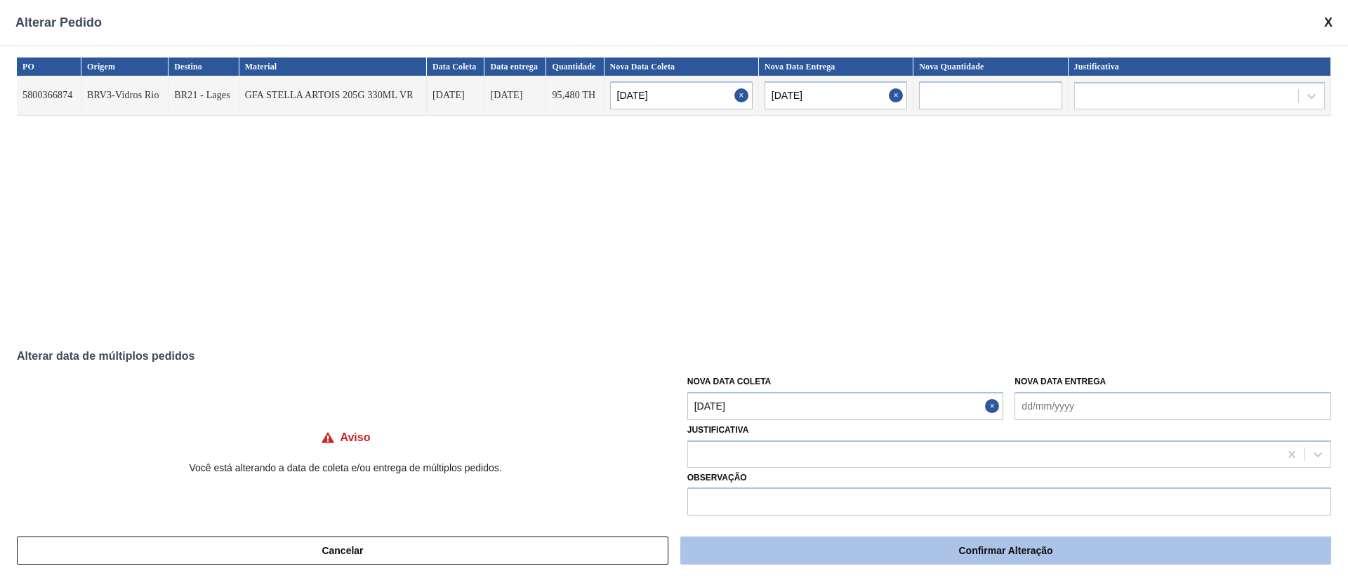
click at [829, 557] on button "Confirmar Alteração" at bounding box center [1005, 551] width 651 height 28
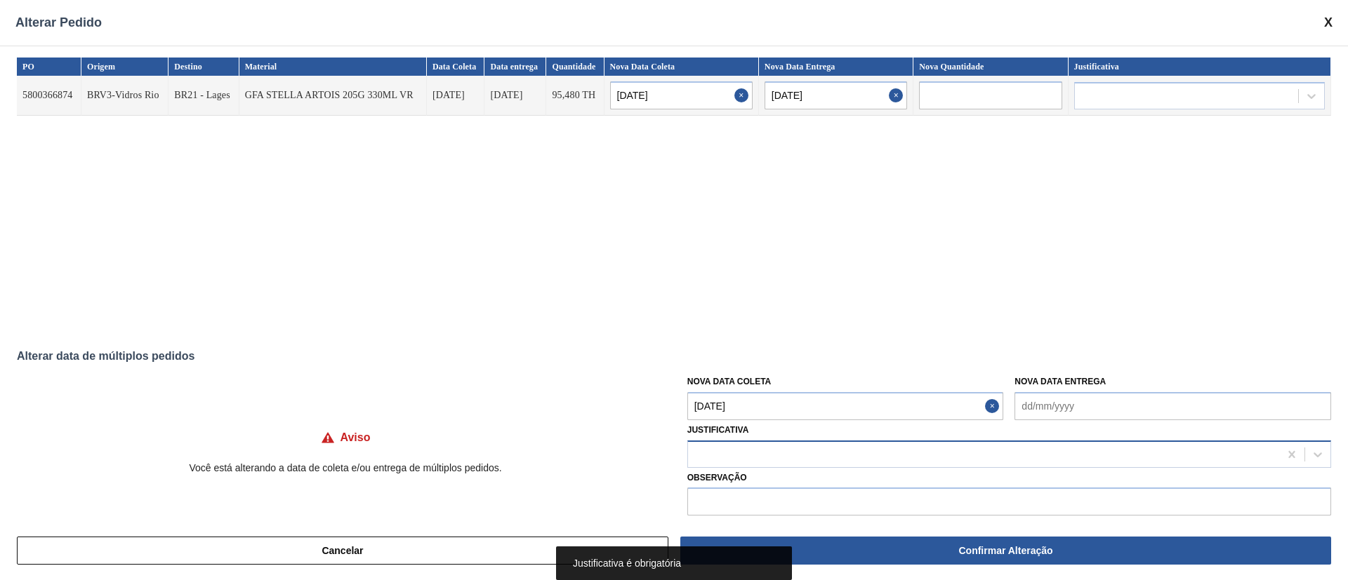
click at [726, 460] on div at bounding box center [983, 454] width 591 height 20
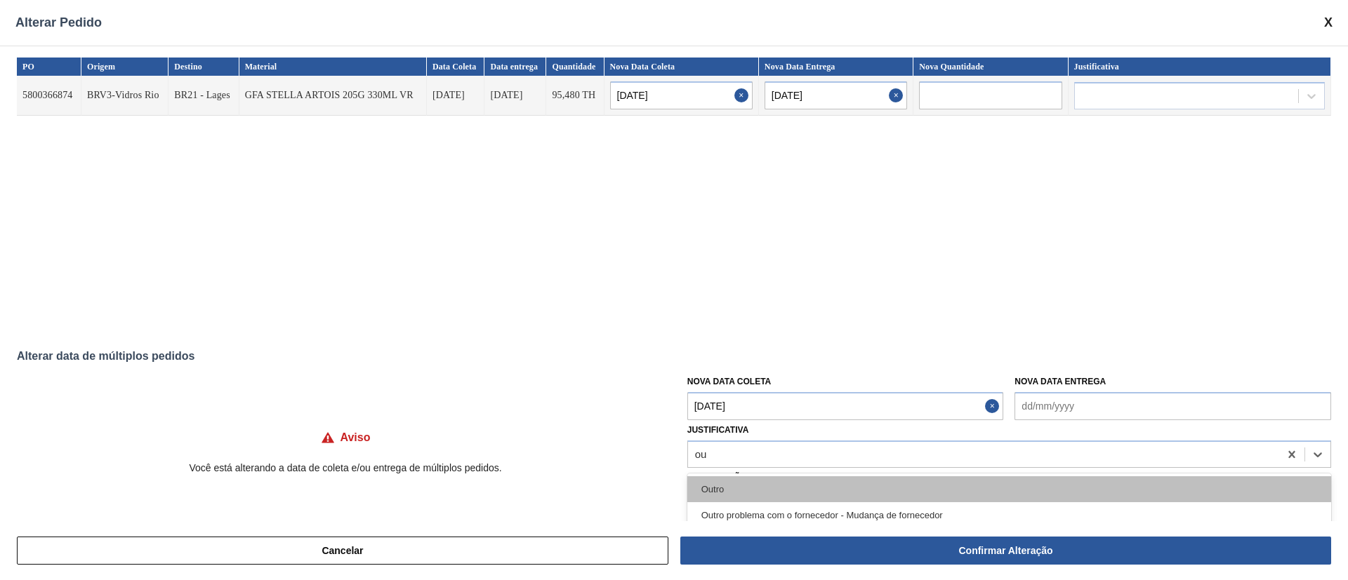
click at [719, 491] on div "Outro" at bounding box center [1009, 490] width 644 height 26
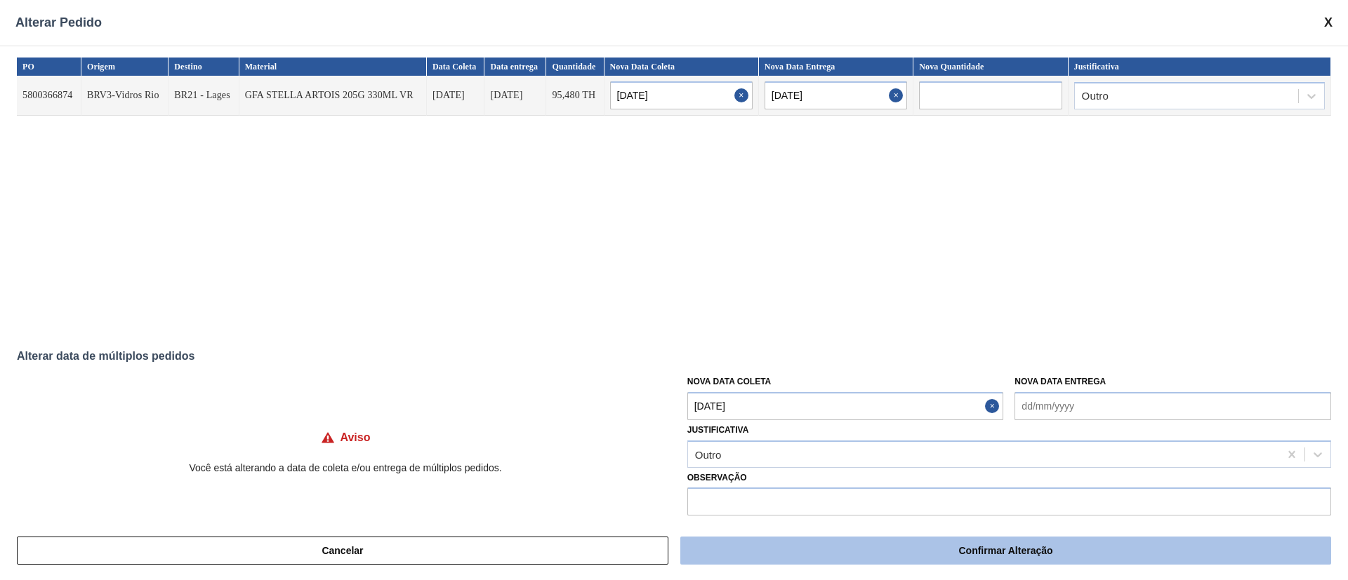
click at [838, 545] on button "Confirmar Alteração" at bounding box center [1005, 551] width 651 height 28
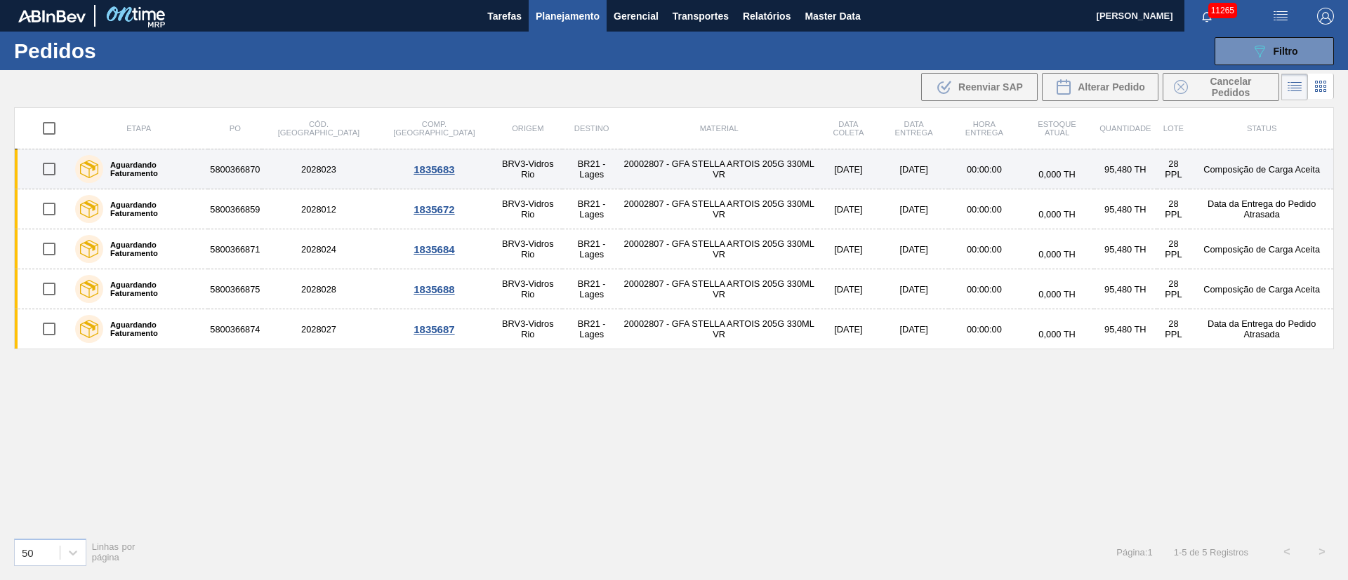
click at [53, 171] on input "checkbox" at bounding box center [48, 168] width 29 height 29
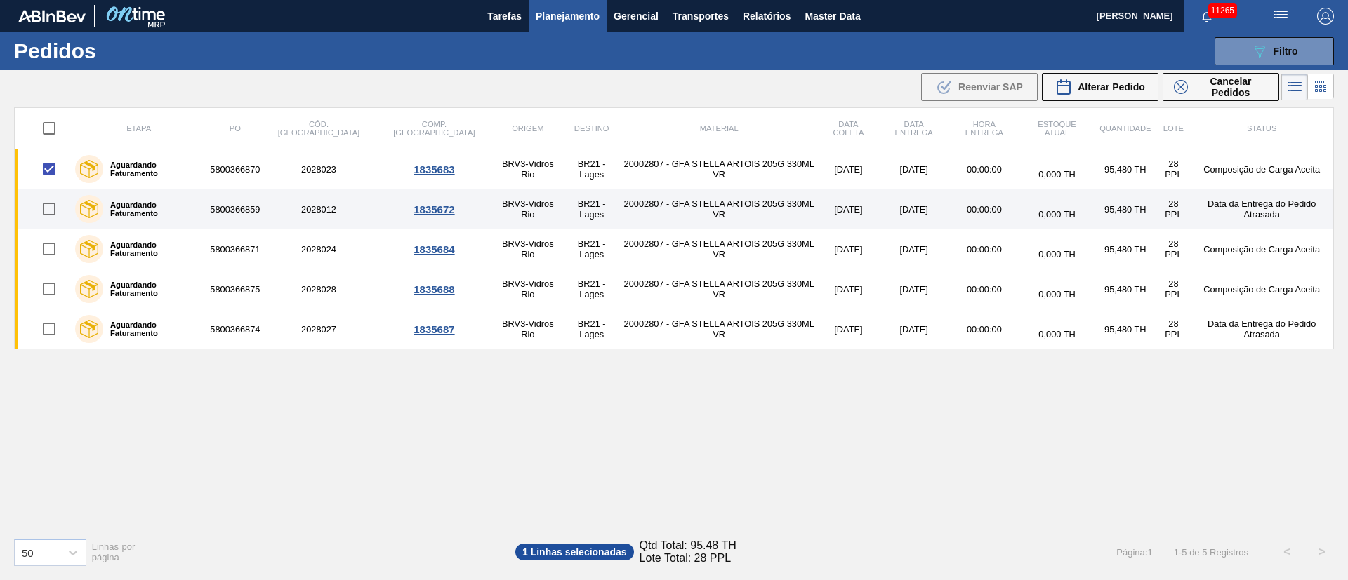
click at [55, 206] on input "checkbox" at bounding box center [48, 208] width 29 height 29
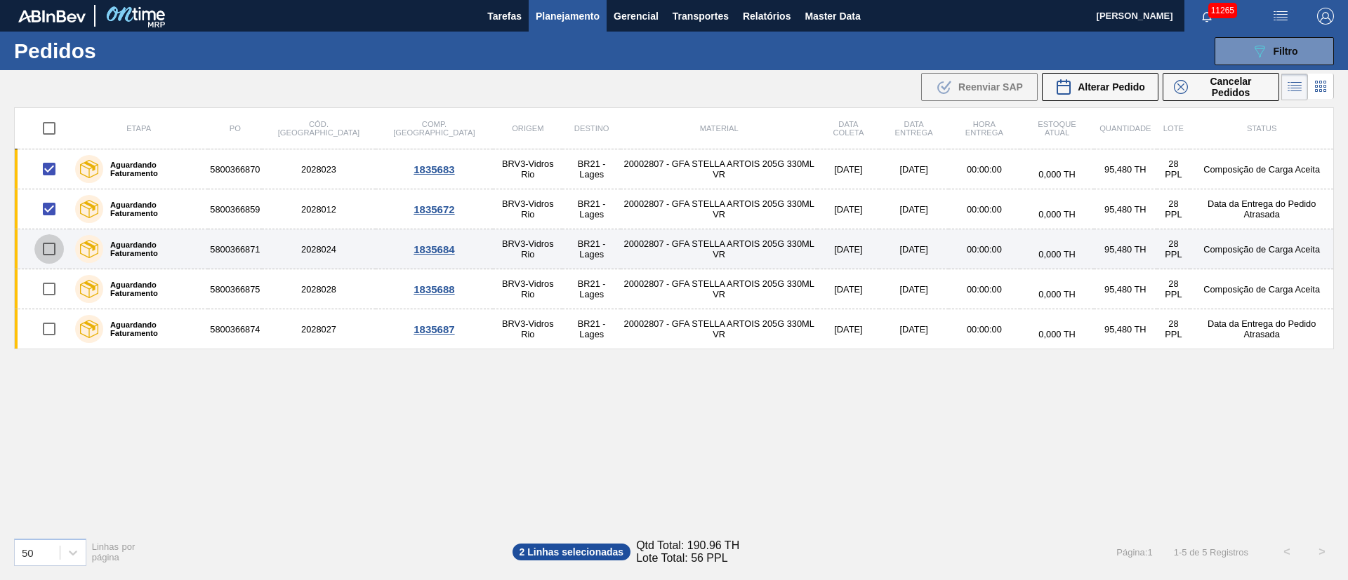
click at [58, 244] on input "checkbox" at bounding box center [48, 248] width 29 height 29
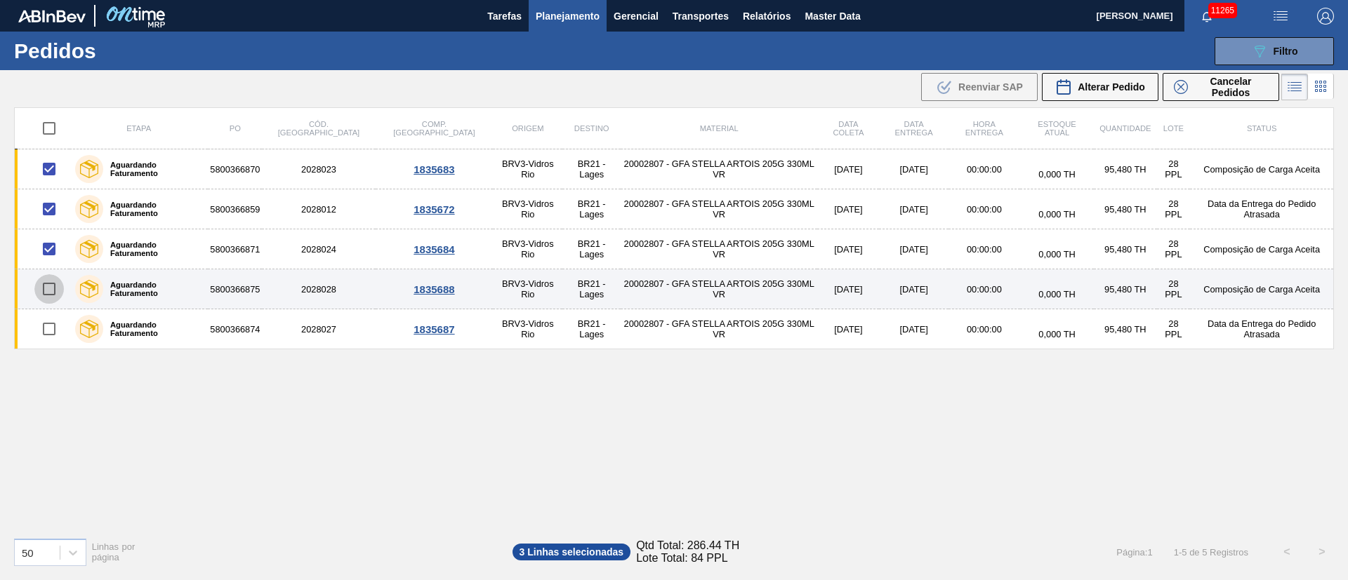
click at [50, 291] on input "checkbox" at bounding box center [48, 288] width 29 height 29
click at [46, 291] on input "checkbox" at bounding box center [48, 288] width 29 height 29
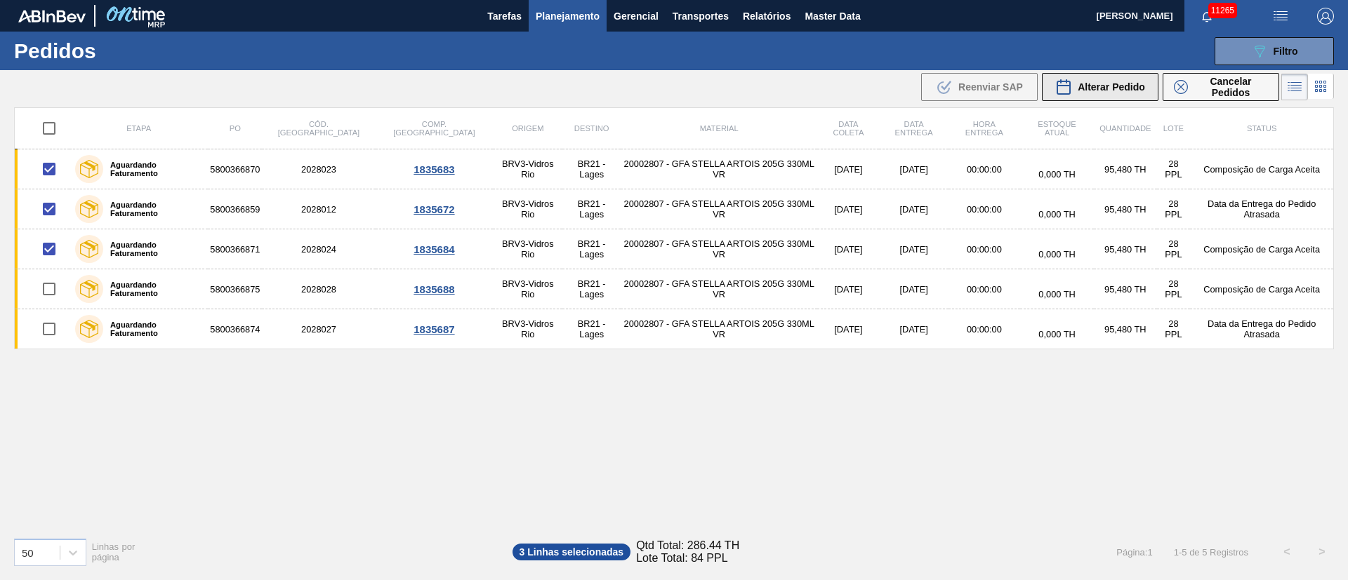
click at [1092, 95] on div "Alterar Pedido" at bounding box center [1100, 87] width 90 height 17
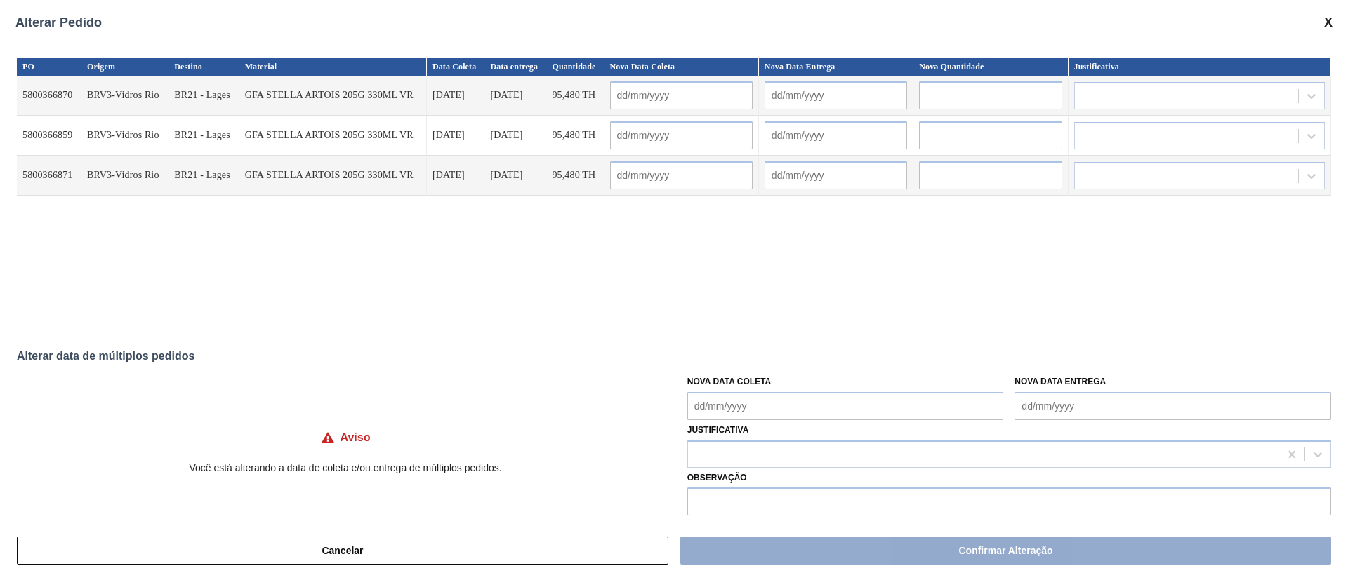
click at [799, 413] on Coleta "Nova Data Coleta" at bounding box center [845, 406] width 317 height 28
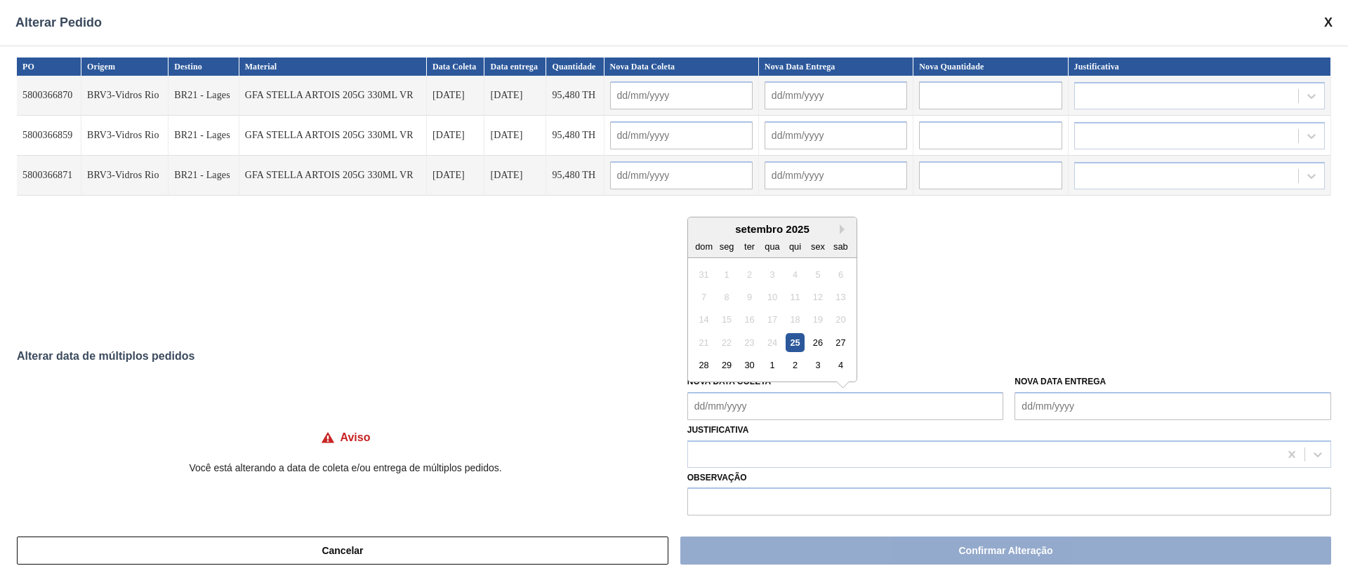
drag, startPoint x: 723, startPoint y: 371, endPoint x: 738, endPoint y: 366, distance: 16.2
click at [723, 371] on div "29" at bounding box center [726, 365] width 19 height 19
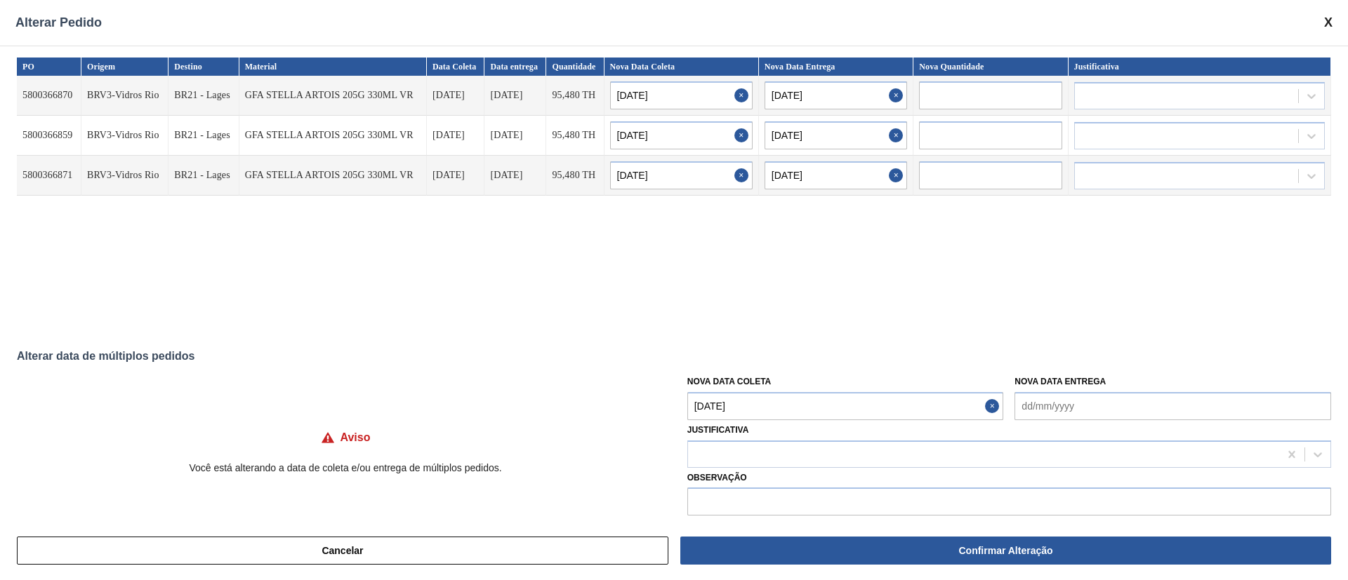
click at [768, 410] on Coleta "29/09/2025" at bounding box center [845, 406] width 317 height 28
click at [843, 346] on div "27" at bounding box center [840, 342] width 19 height 19
click at [743, 457] on div at bounding box center [983, 454] width 591 height 20
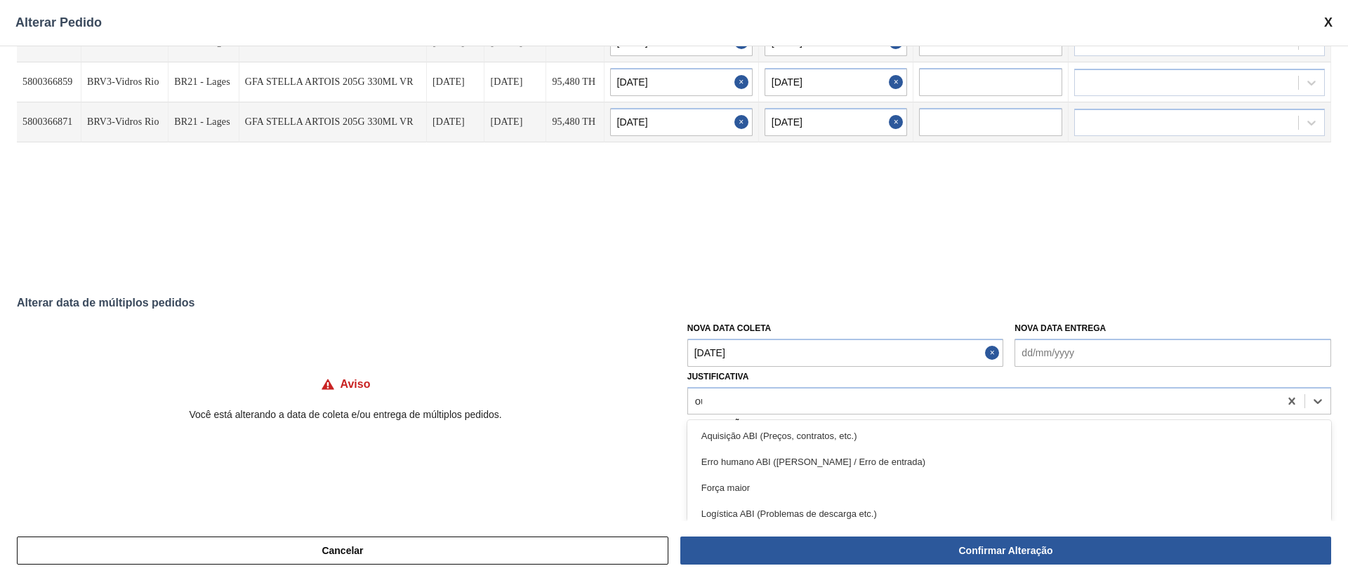
scroll to position [36, 0]
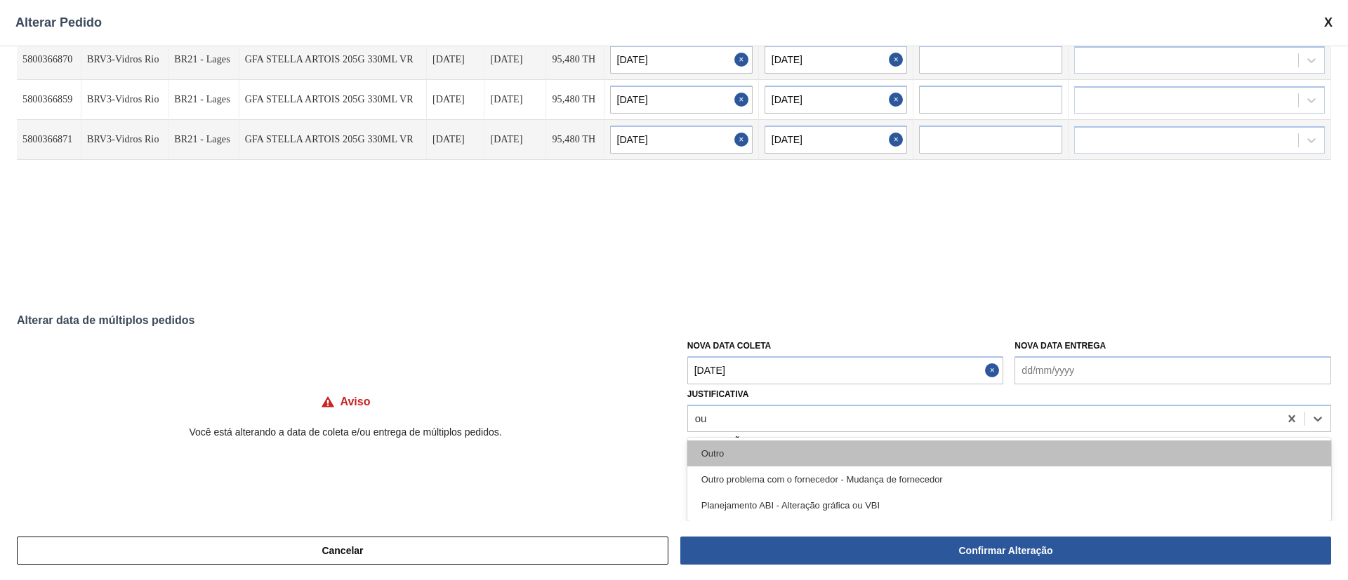
click at [765, 458] on div "Outro" at bounding box center [1009, 454] width 644 height 26
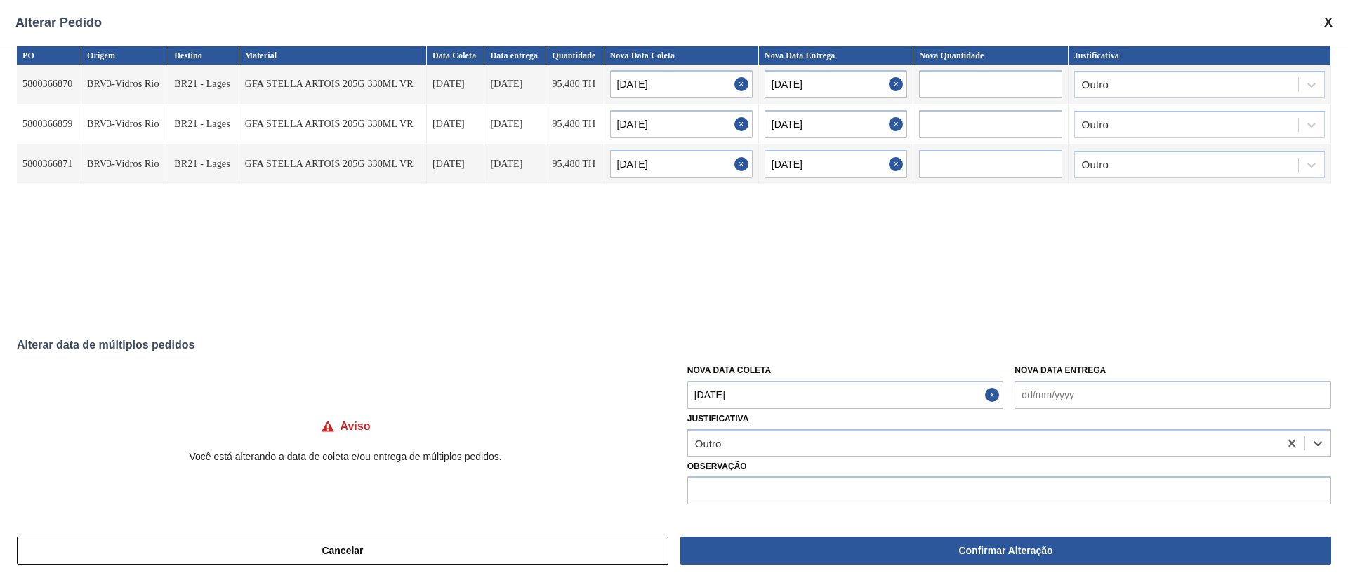
scroll to position [11, 0]
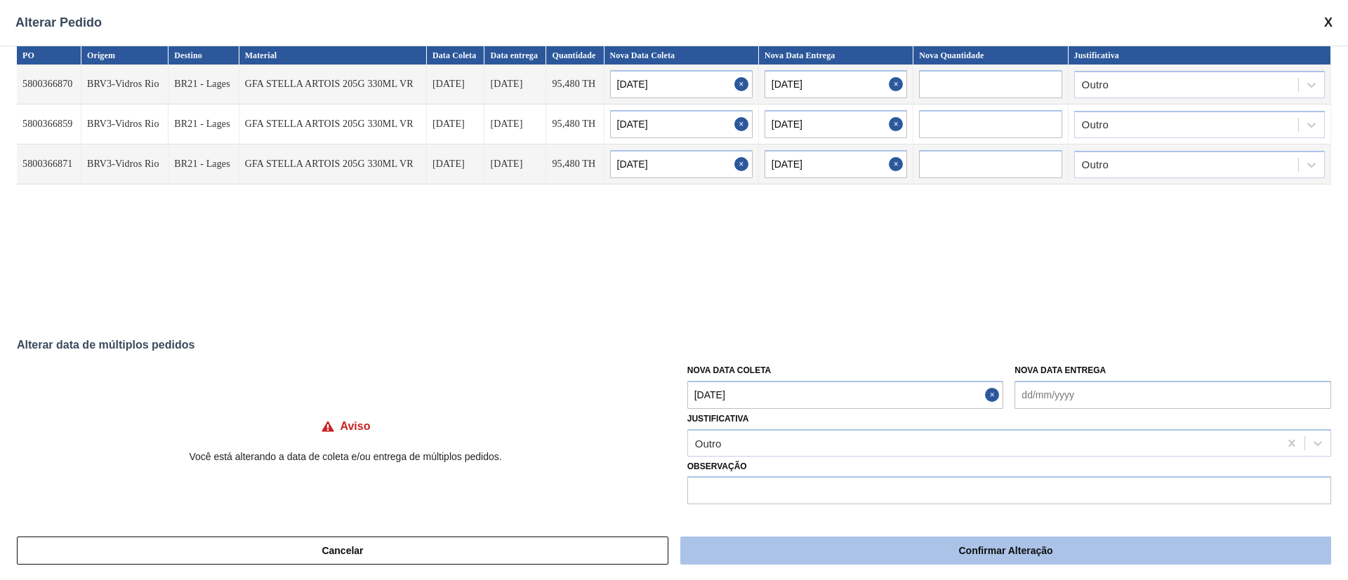
click at [856, 542] on button "Confirmar Alteração" at bounding box center [1005, 551] width 651 height 28
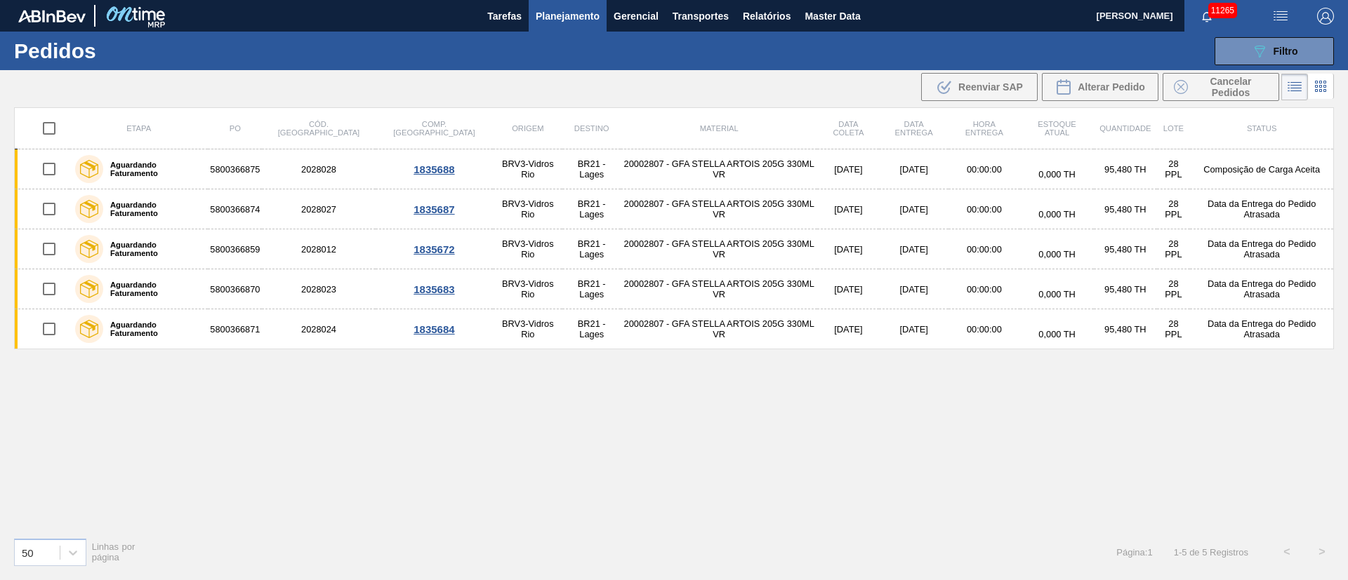
drag, startPoint x: 1282, startPoint y: 55, endPoint x: 1255, endPoint y: 72, distance: 31.9
click at [1283, 55] on span "Filtro" at bounding box center [1285, 51] width 25 height 11
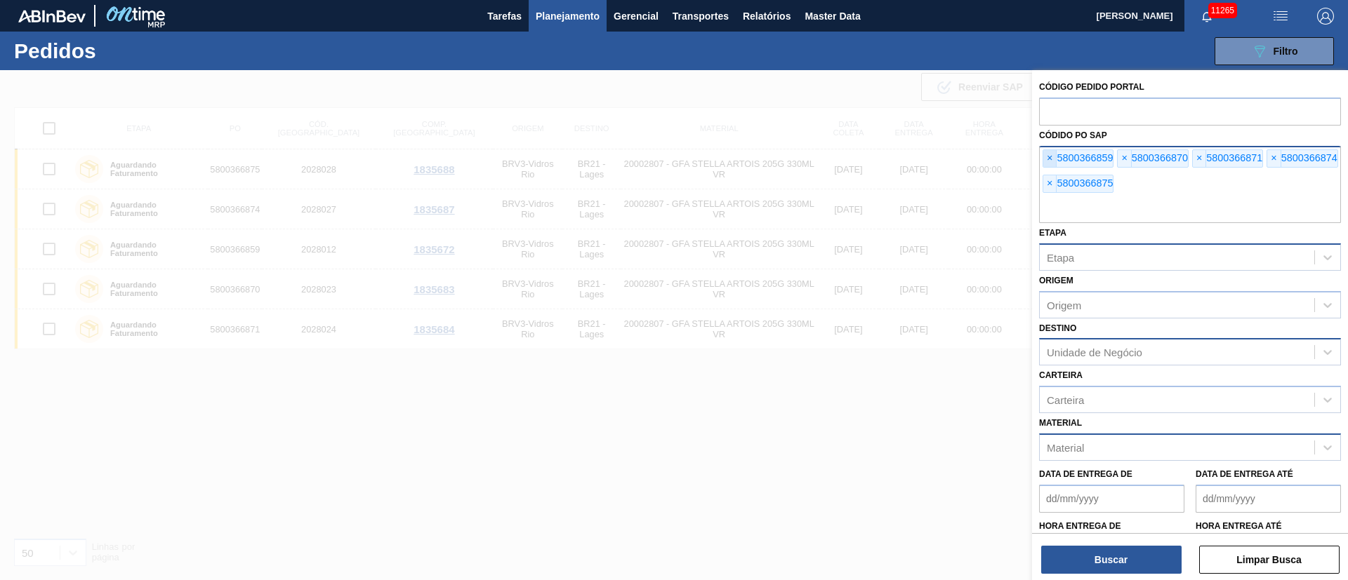
click at [1053, 159] on span "×" at bounding box center [1049, 158] width 13 height 17
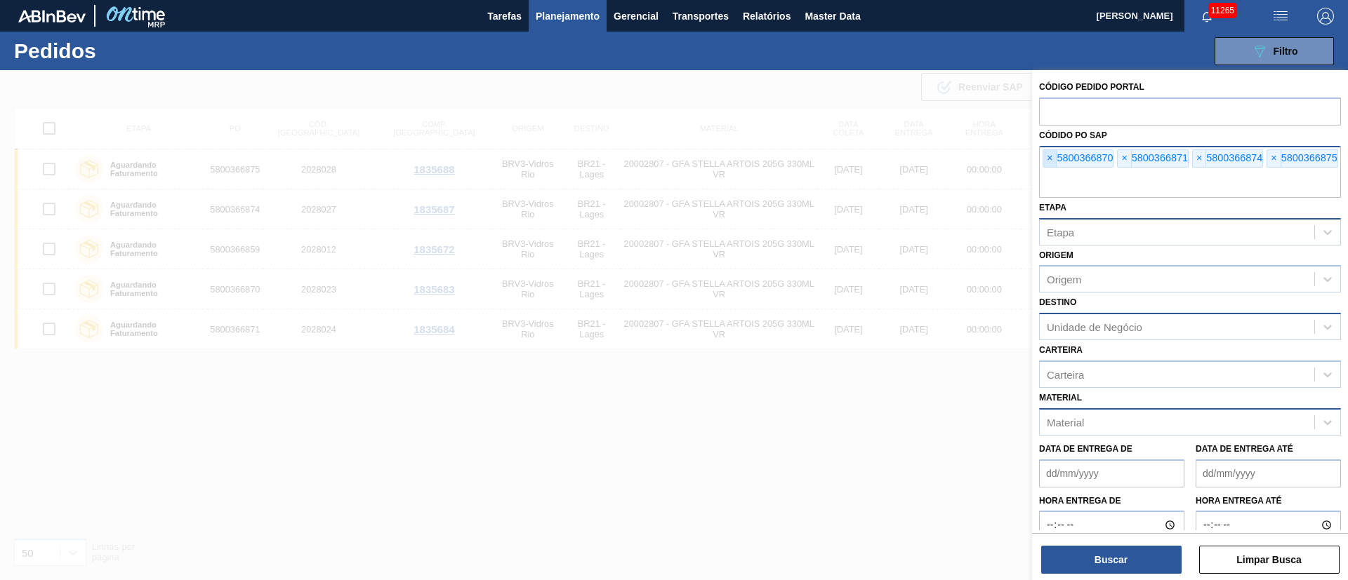
click at [1053, 159] on span "×" at bounding box center [1049, 158] width 13 height 17
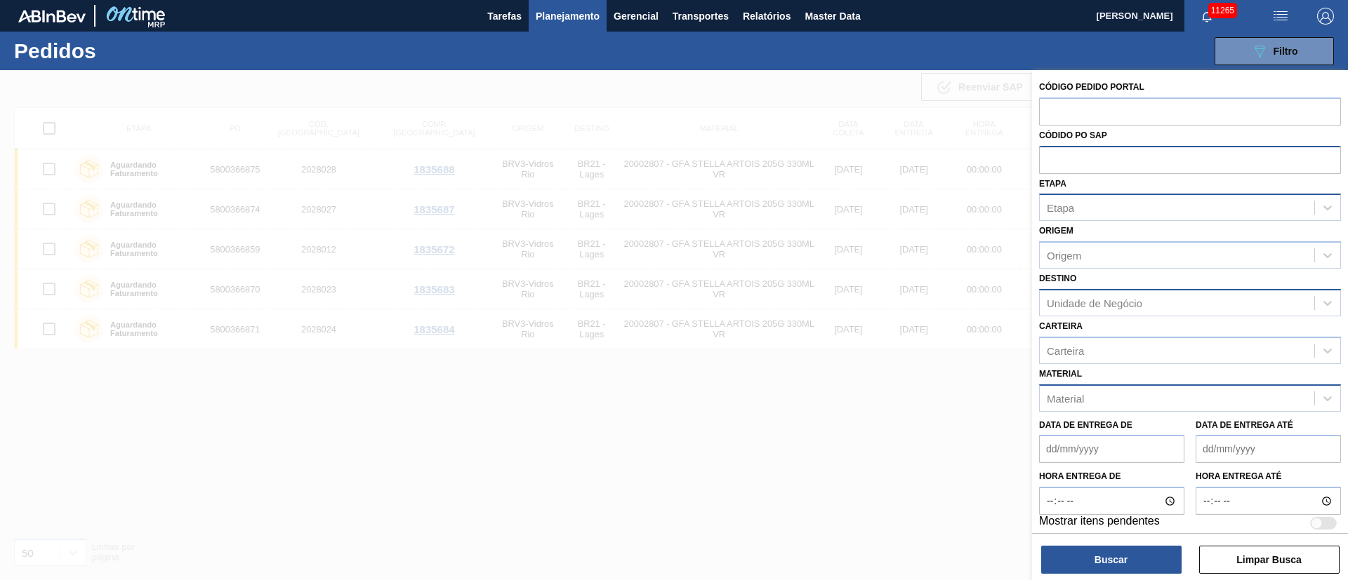
click at [1053, 159] on input "text" at bounding box center [1190, 159] width 302 height 27
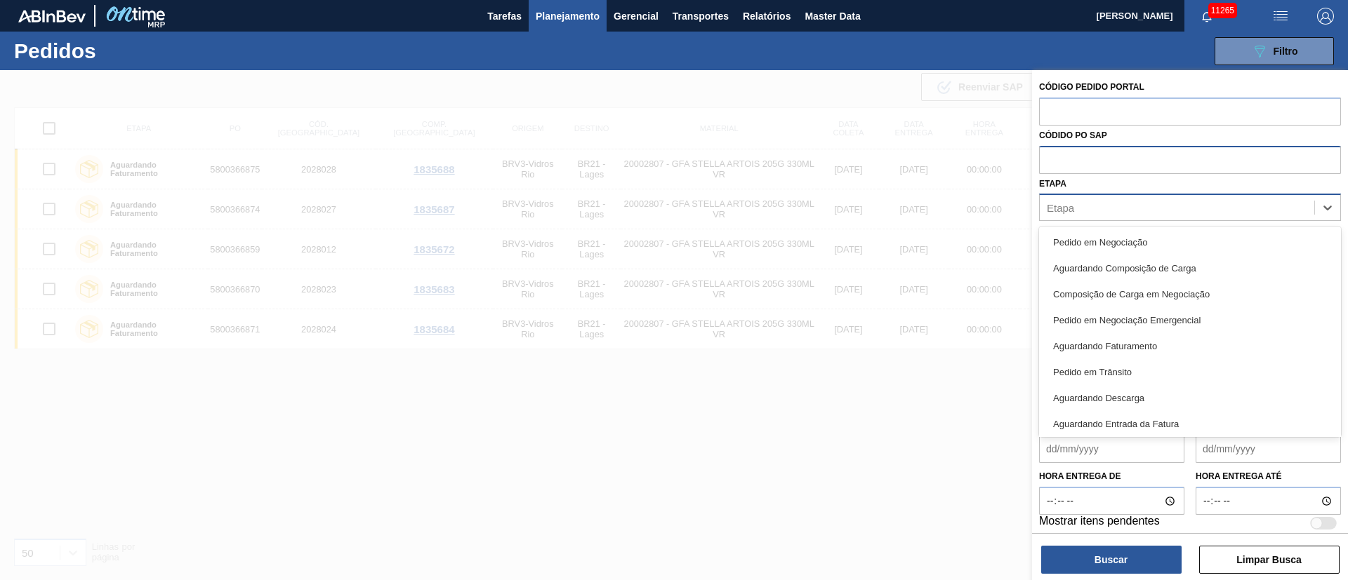
click at [1058, 206] on div "Etapa" at bounding box center [1059, 208] width 27 height 12
click at [601, 101] on div at bounding box center [674, 360] width 1348 height 580
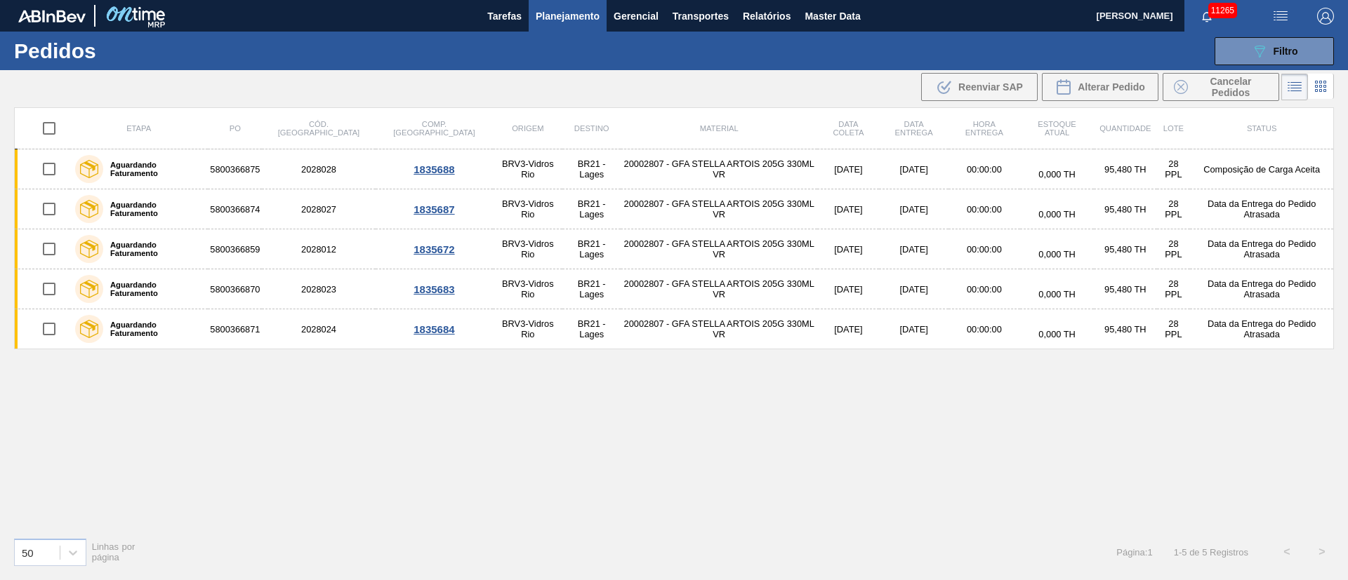
click at [554, 25] on button "Planejamento" at bounding box center [567, 16] width 78 height 32
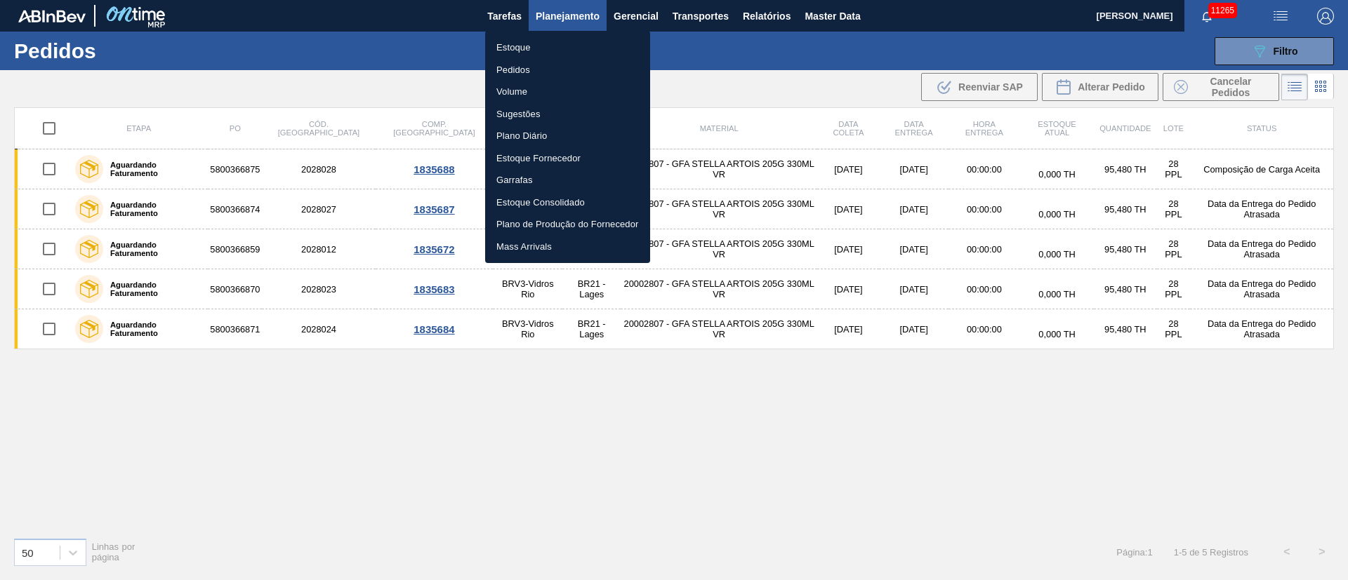
click at [537, 74] on li "Pedidos" at bounding box center [567, 70] width 165 height 22
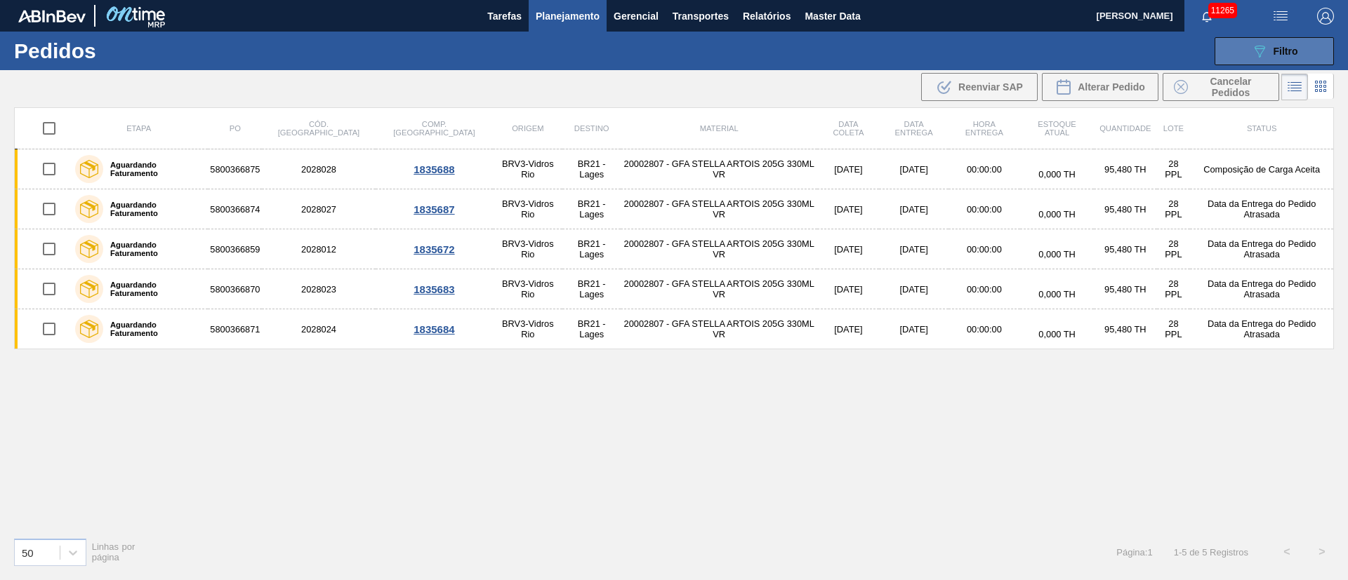
click at [1246, 53] on button "089F7B8B-B2A5-4AFE-B5C0-19BA573D28AC Filtro" at bounding box center [1273, 51] width 119 height 28
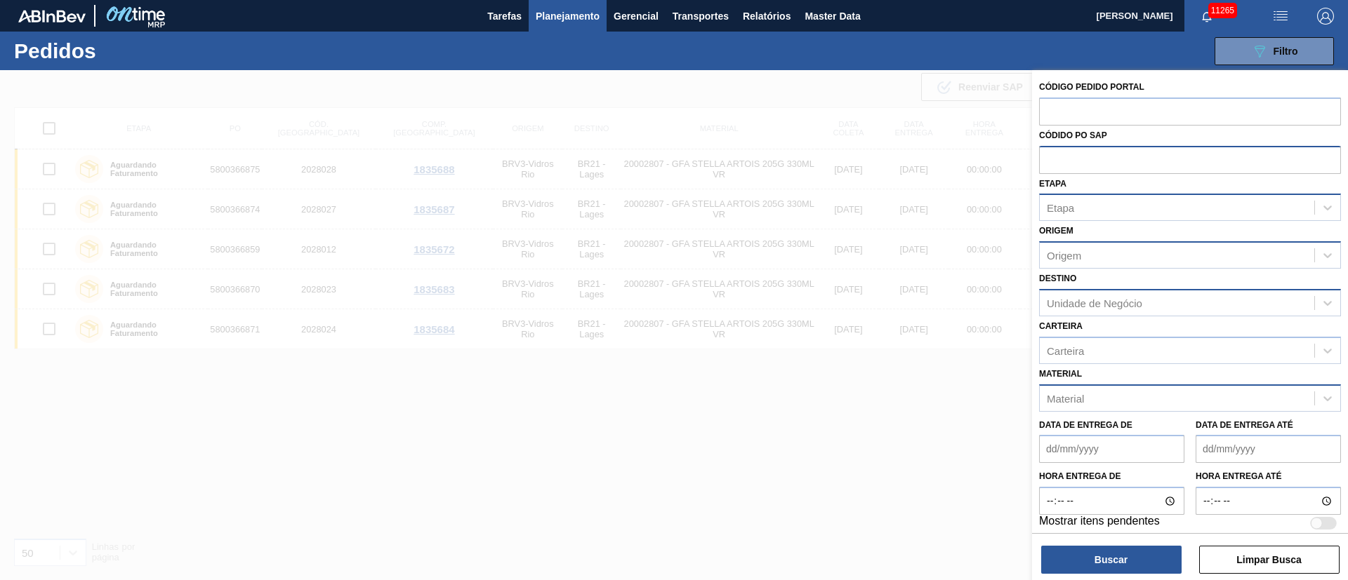
click at [1050, 253] on div "Origem" at bounding box center [1063, 256] width 34 height 12
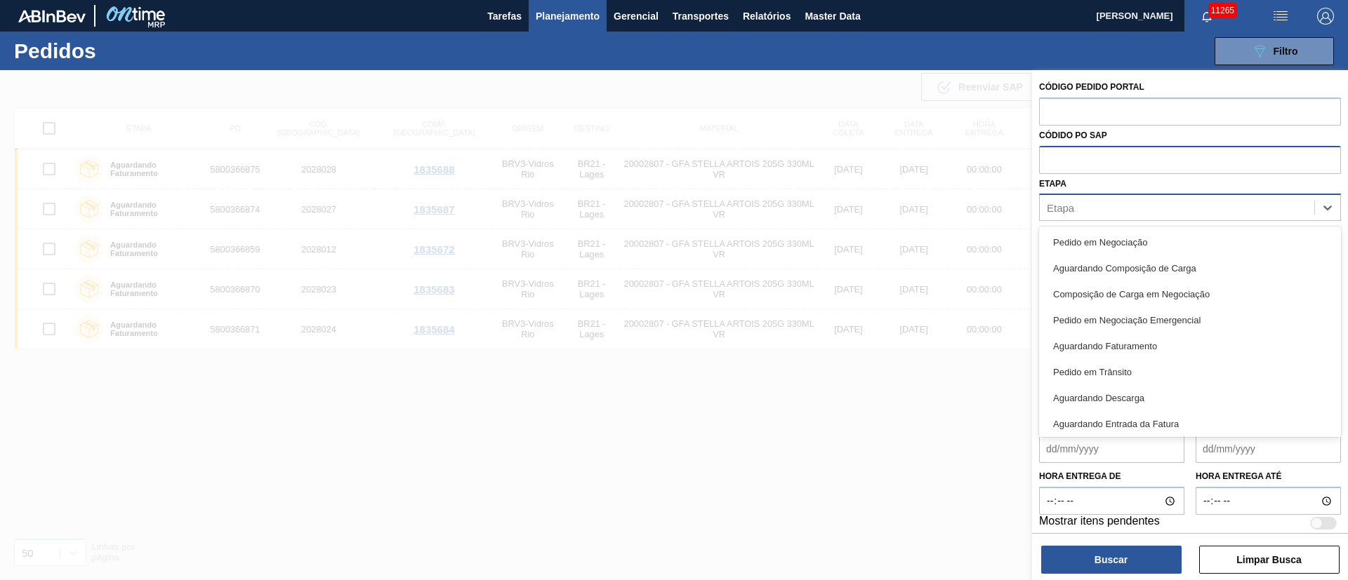
click at [1081, 206] on div "Etapa" at bounding box center [1176, 208] width 274 height 20
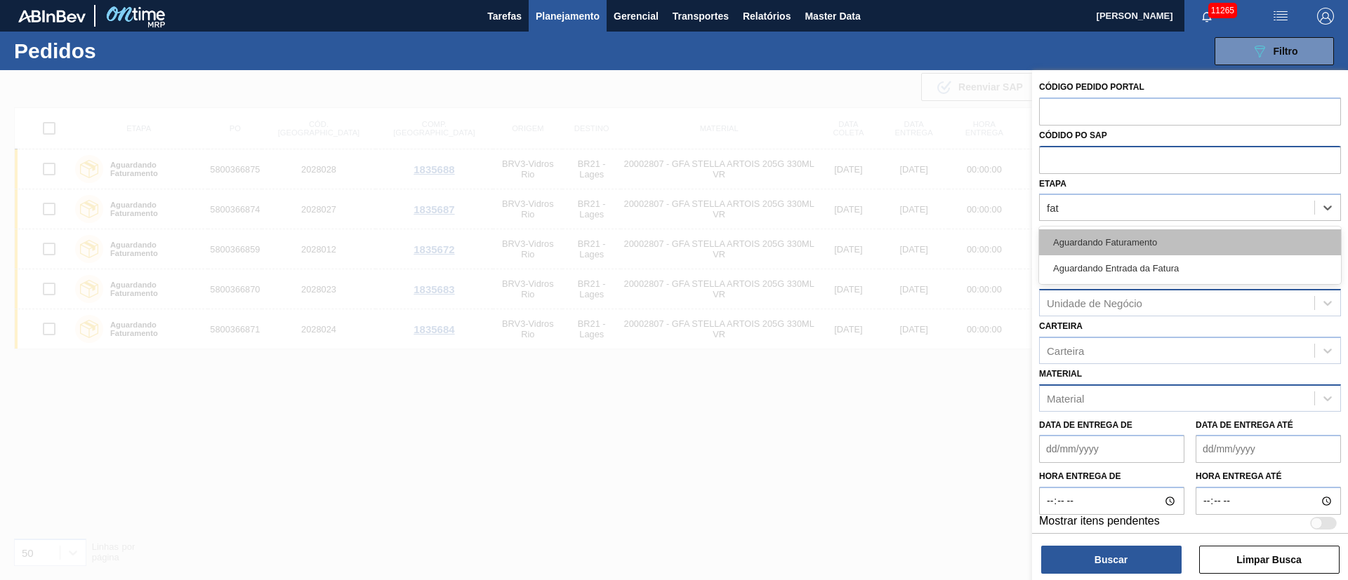
click at [1090, 246] on div "Aguardando Faturamento" at bounding box center [1190, 242] width 302 height 26
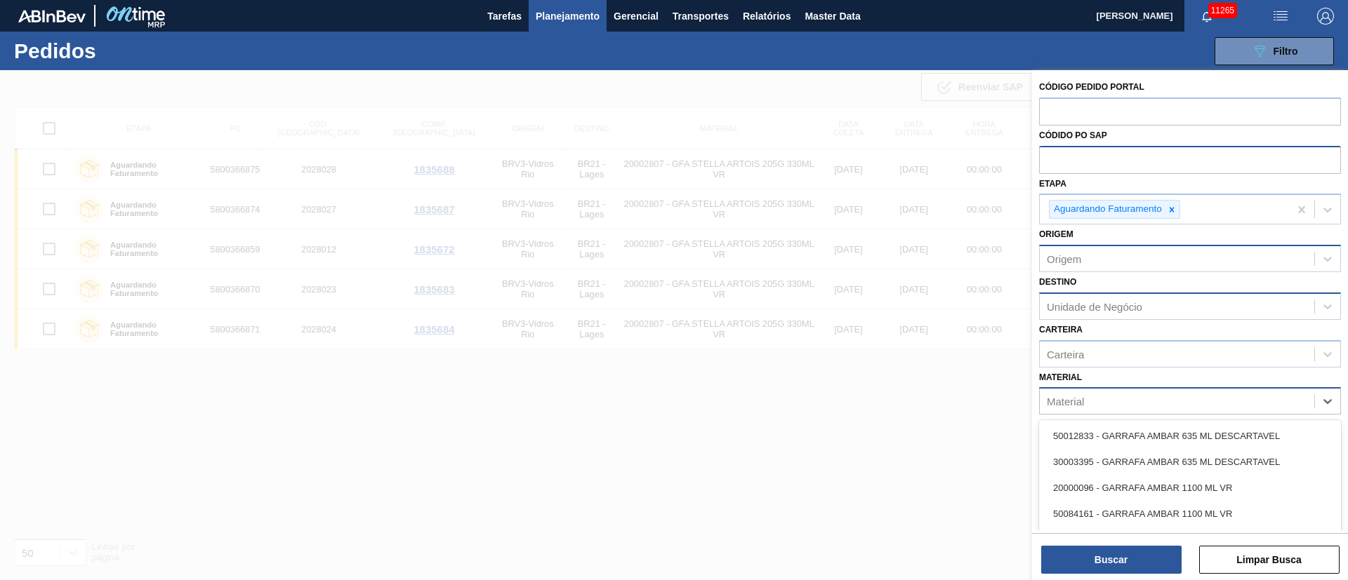
click at [1072, 401] on div "Material" at bounding box center [1064, 402] width 37 height 12
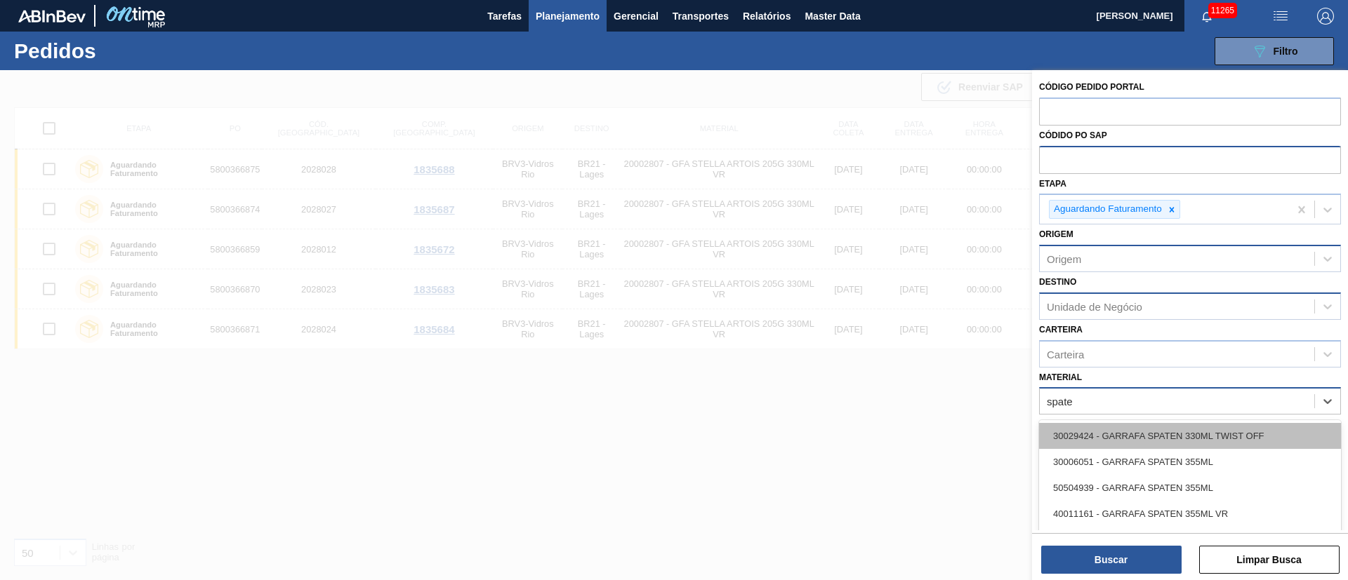
click at [1115, 432] on div "30029424 - GARRAFA SPATEN 330ML TWIST OFF" at bounding box center [1190, 436] width 302 height 26
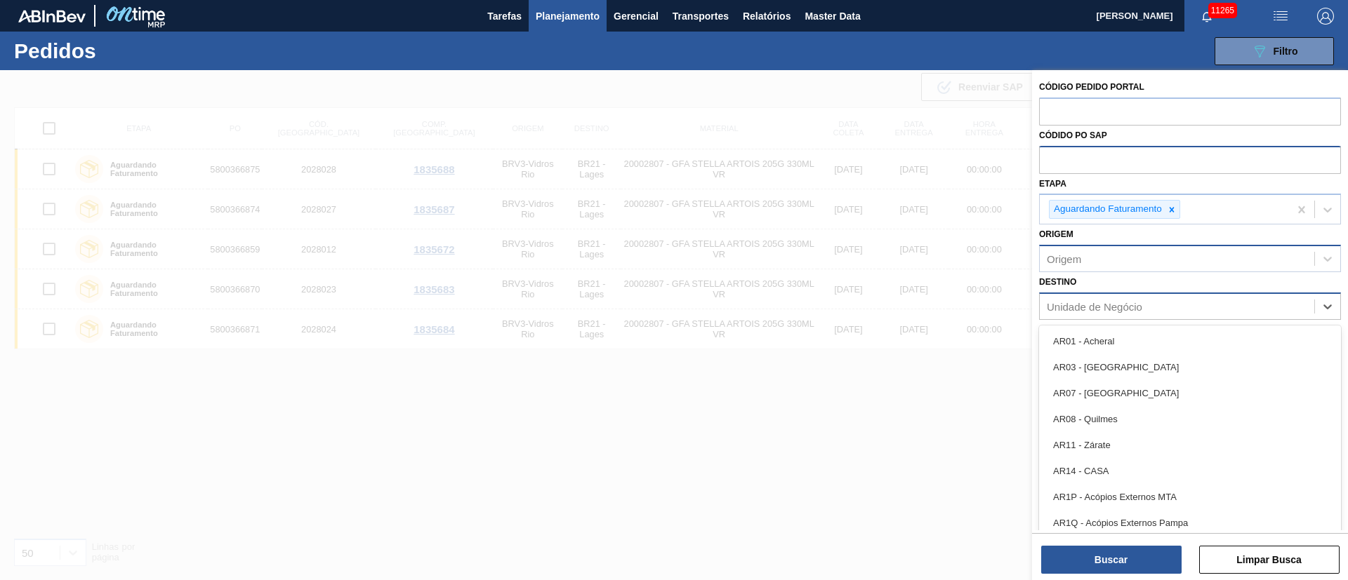
click at [1096, 309] on div "Unidade de Negócio" at bounding box center [1093, 306] width 95 height 12
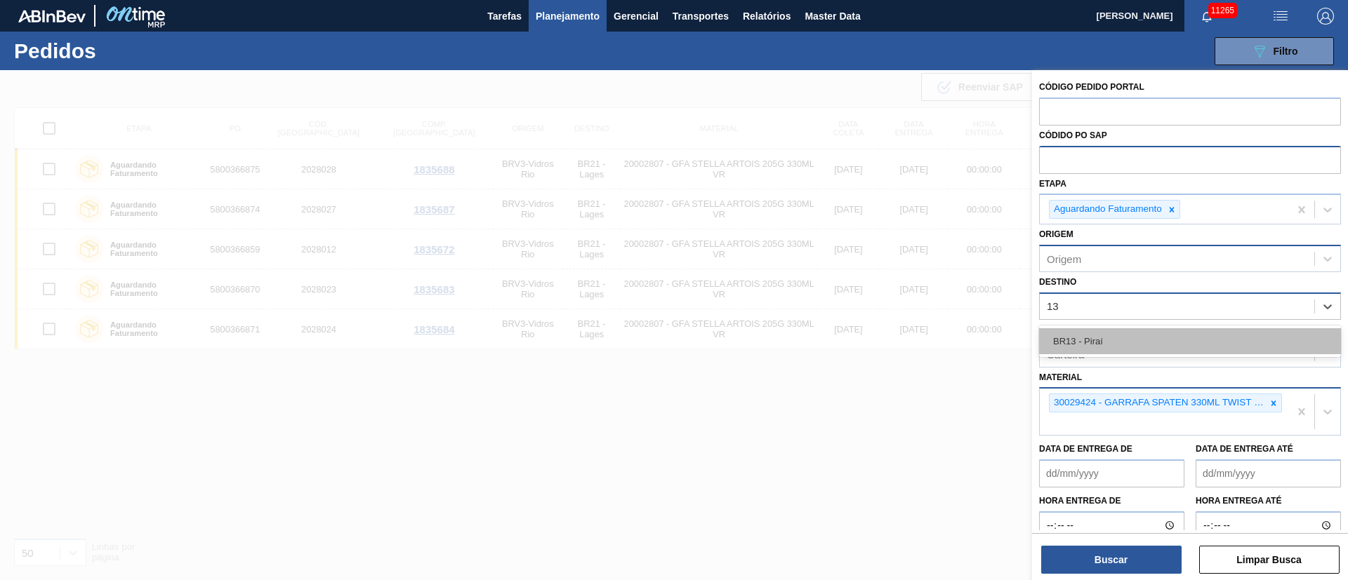
click at [1096, 345] on div "BR13 - Piraí" at bounding box center [1190, 341] width 302 height 26
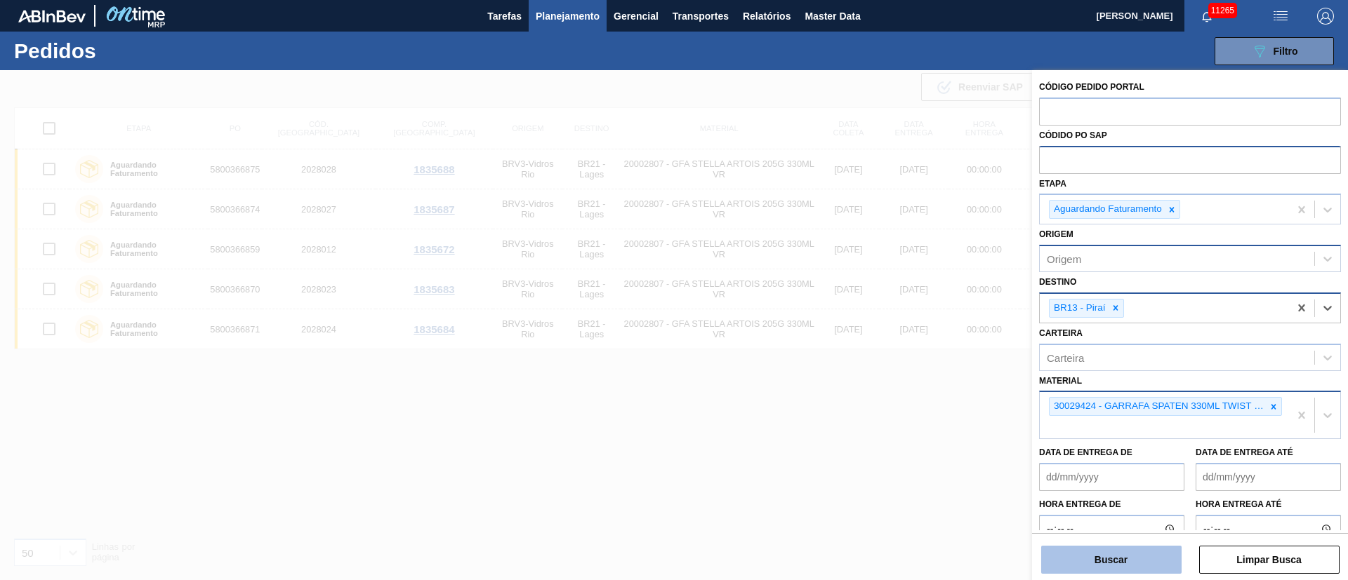
click at [1113, 554] on button "Buscar" at bounding box center [1111, 560] width 140 height 28
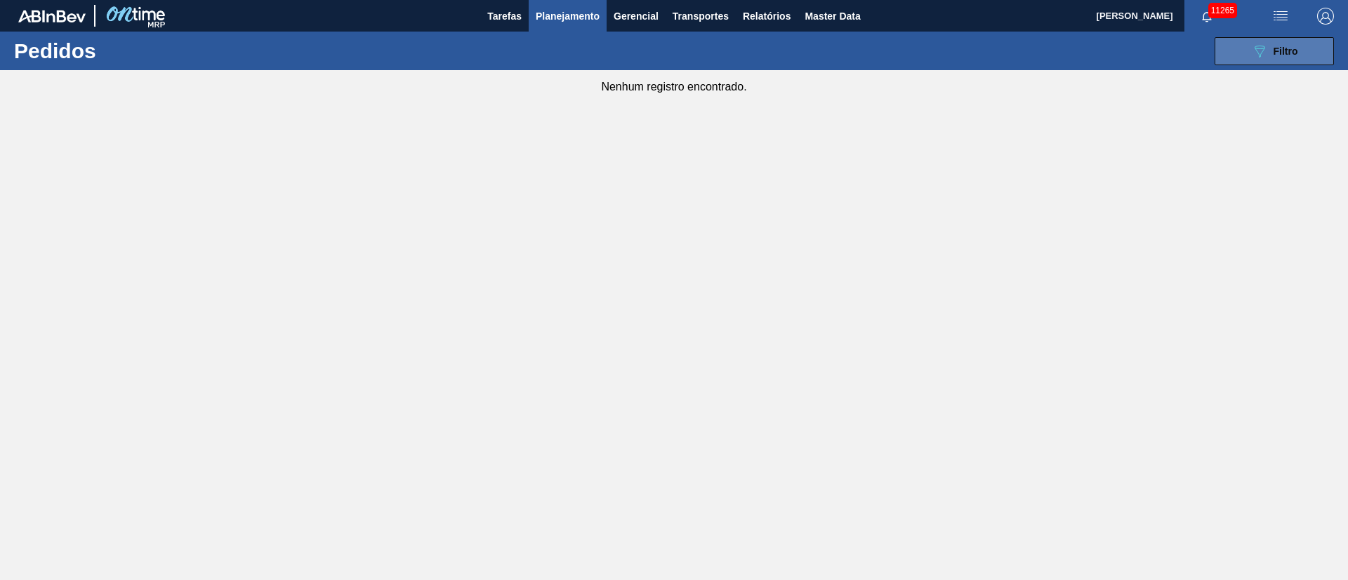
click at [1314, 46] on button "089F7B8B-B2A5-4AFE-B5C0-19BA573D28AC Filtro" at bounding box center [1273, 51] width 119 height 28
